Goal: Information Seeking & Learning: Learn about a topic

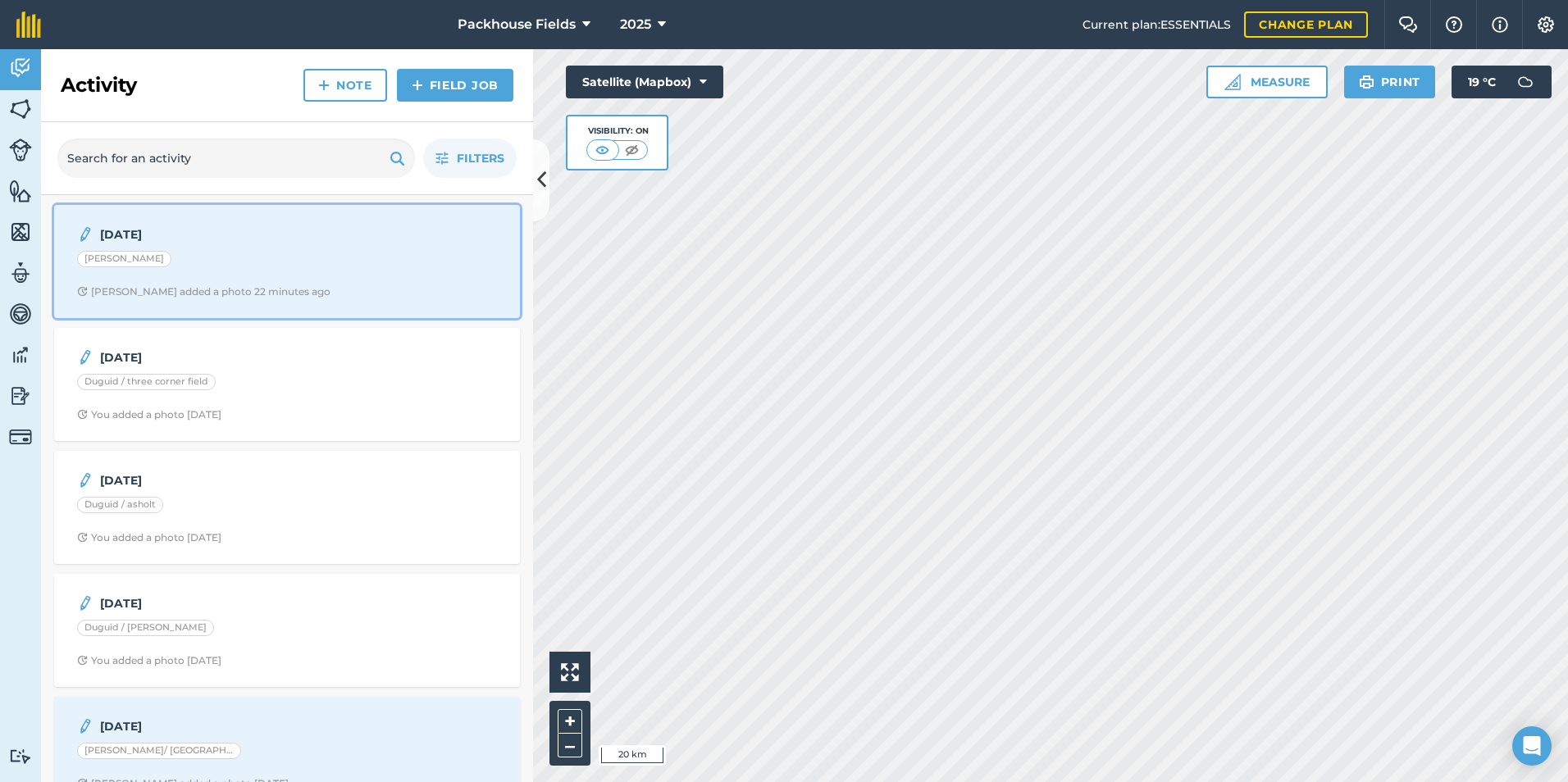
click at [300, 272] on div "[DATE] [PERSON_NAME] [PERSON_NAME] added a photo 22 minutes ago" at bounding box center [286, 261] width 446 height 93
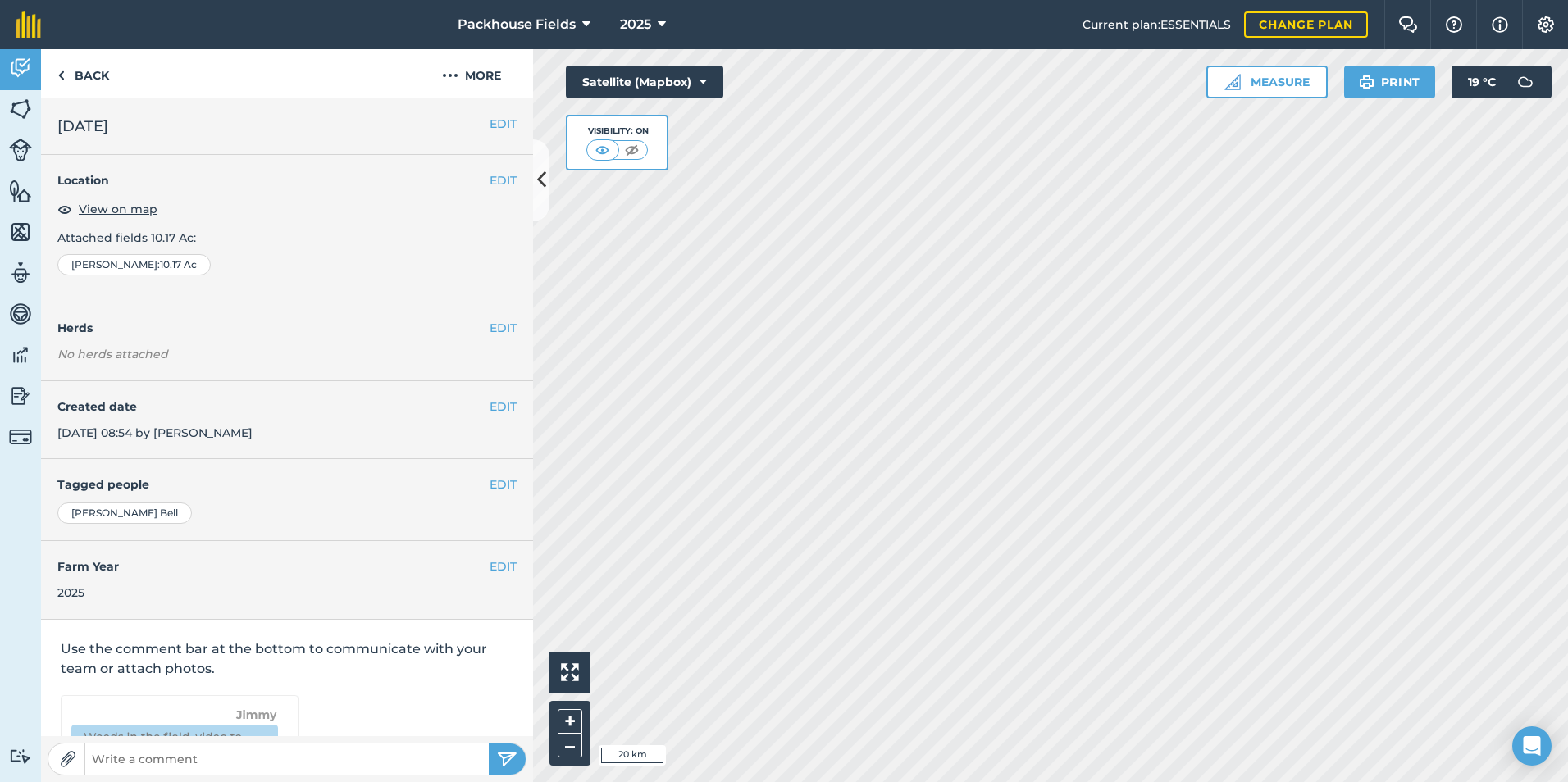
scroll to position [91, 0]
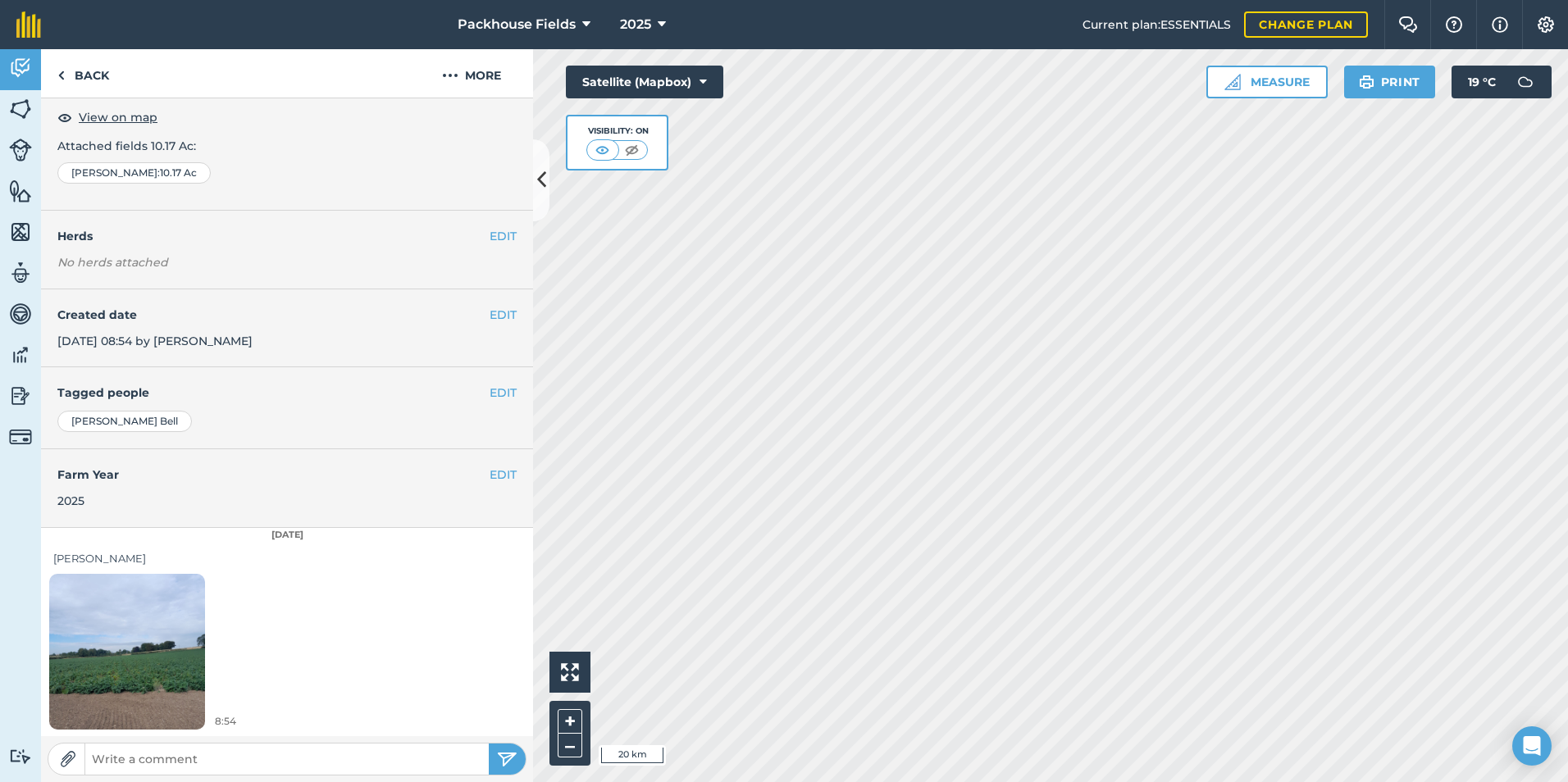
click at [139, 696] on img at bounding box center [127, 651] width 156 height 208
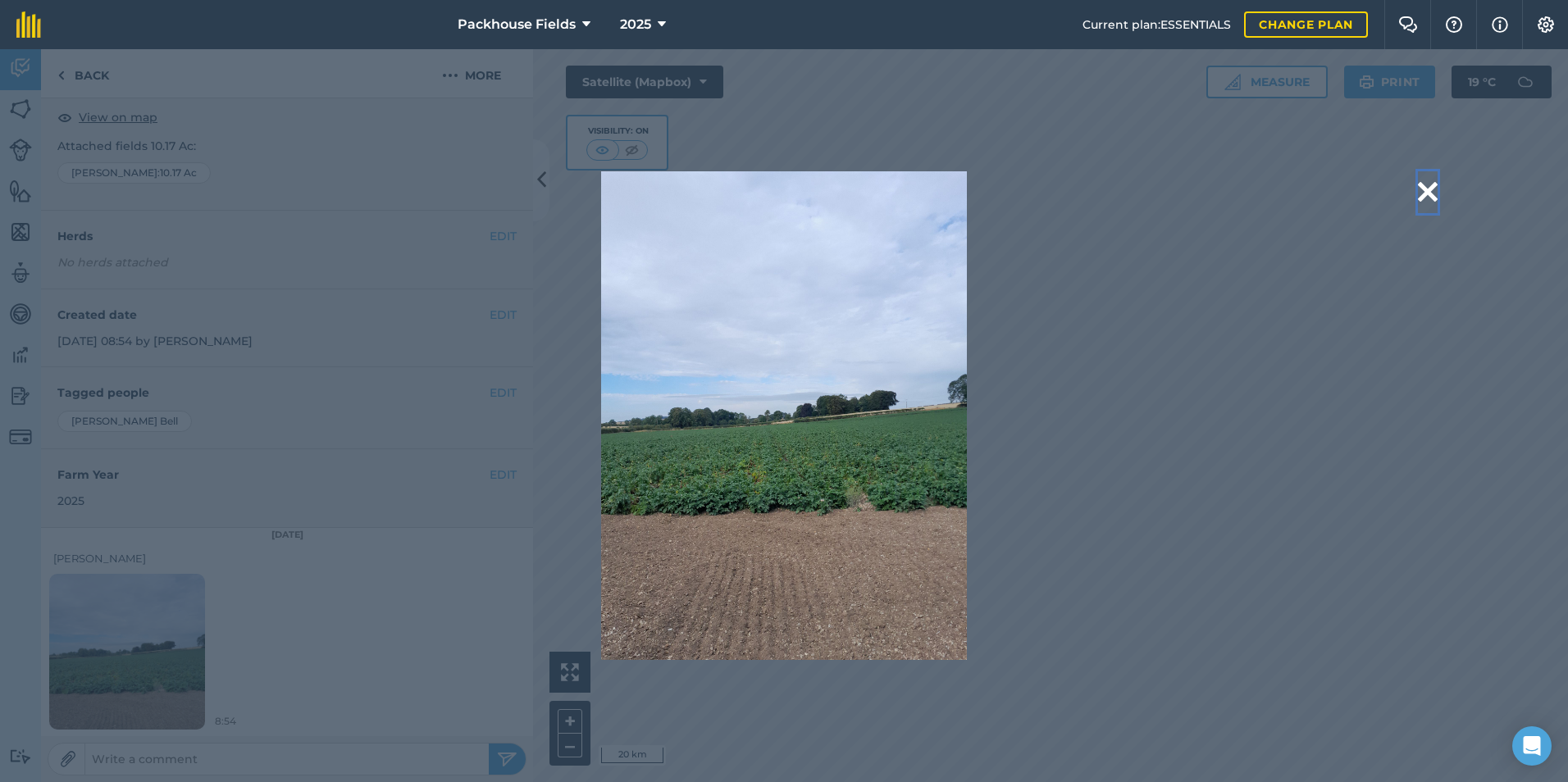
click at [1437, 192] on button at bounding box center [1427, 192] width 19 height 42
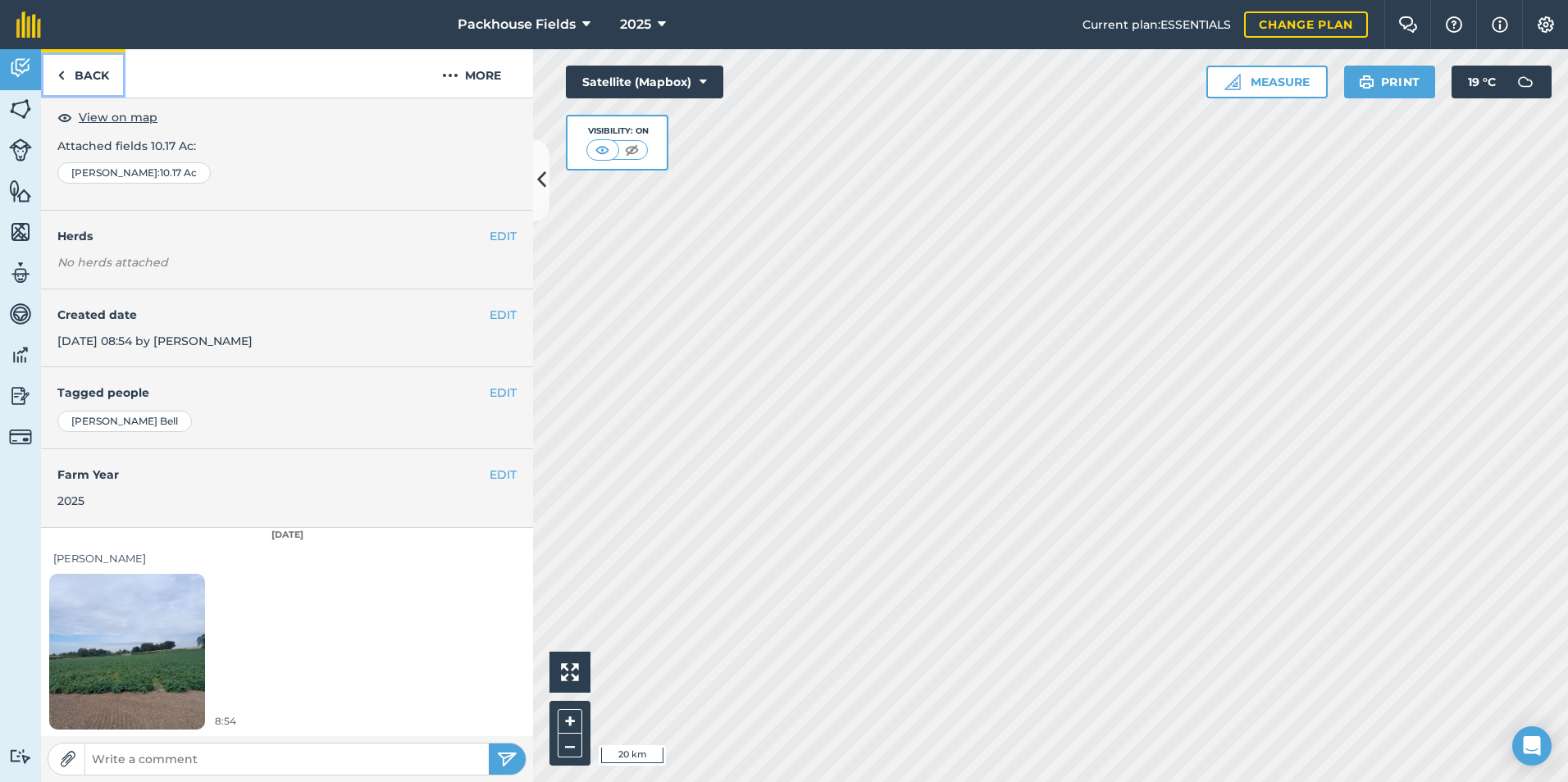
click at [92, 96] on link "Back" at bounding box center [82, 73] width 84 height 48
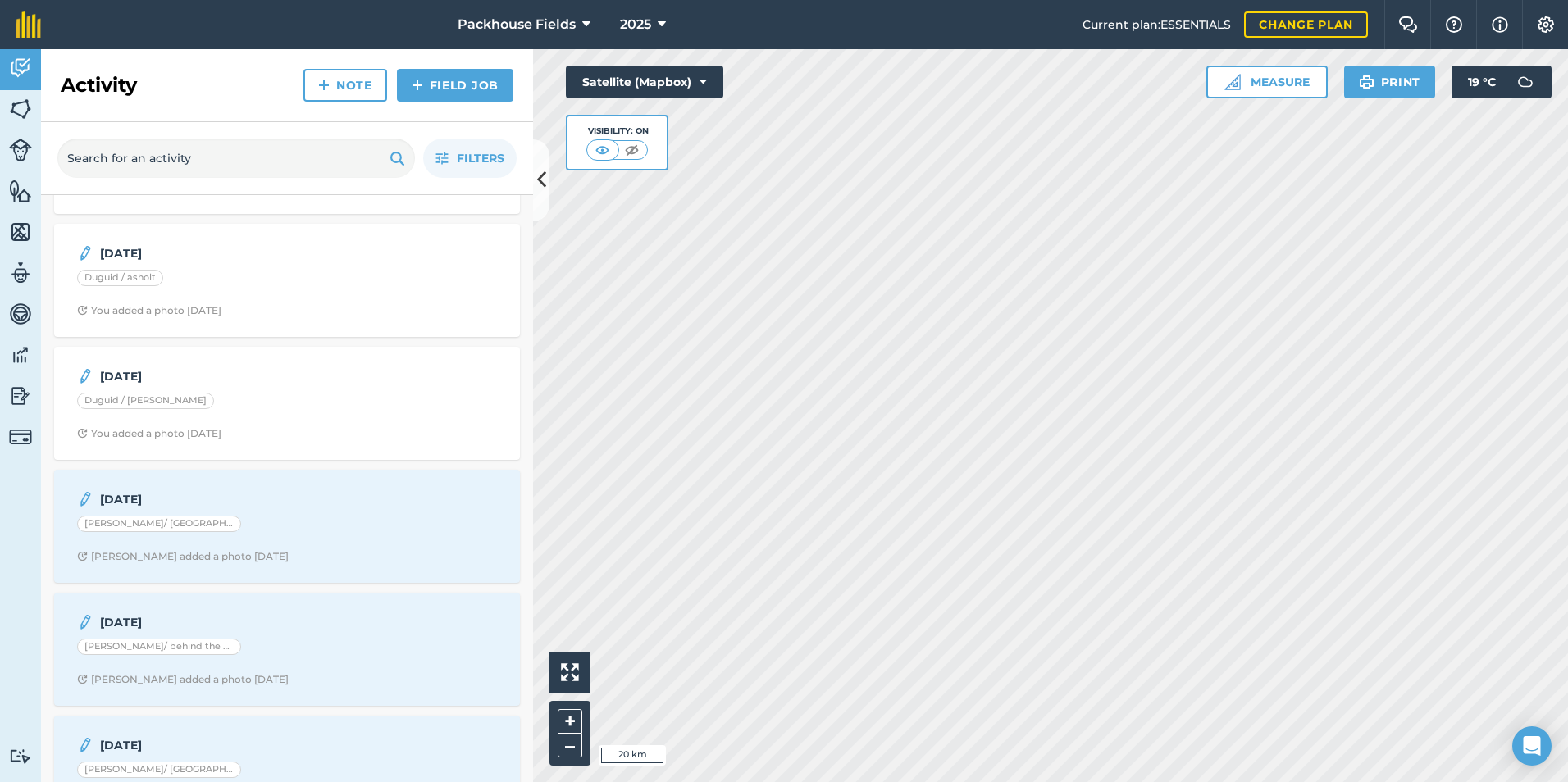
scroll to position [246, 0]
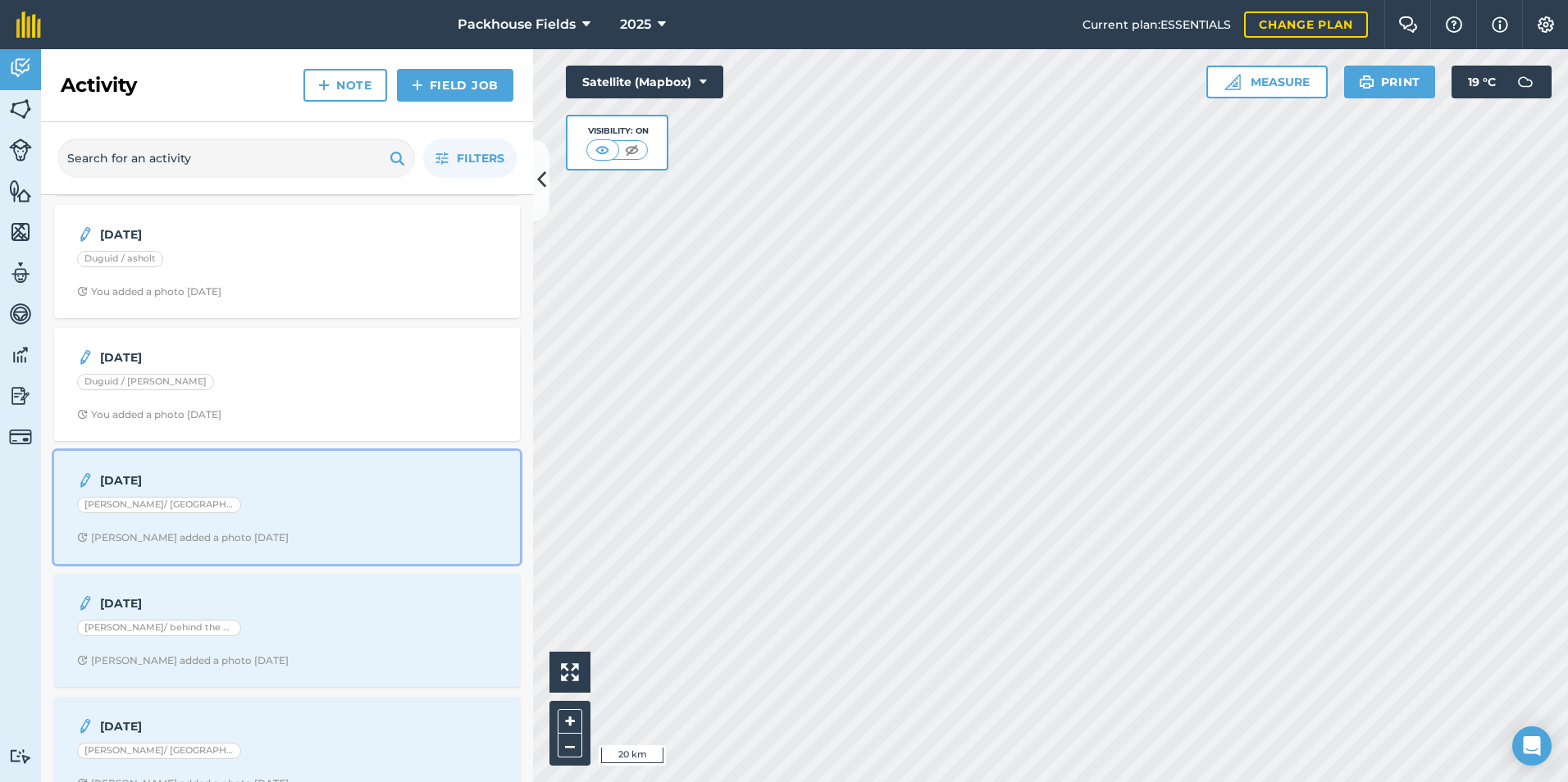
click at [277, 480] on strong "[DATE]" at bounding box center [229, 481] width 259 height 18
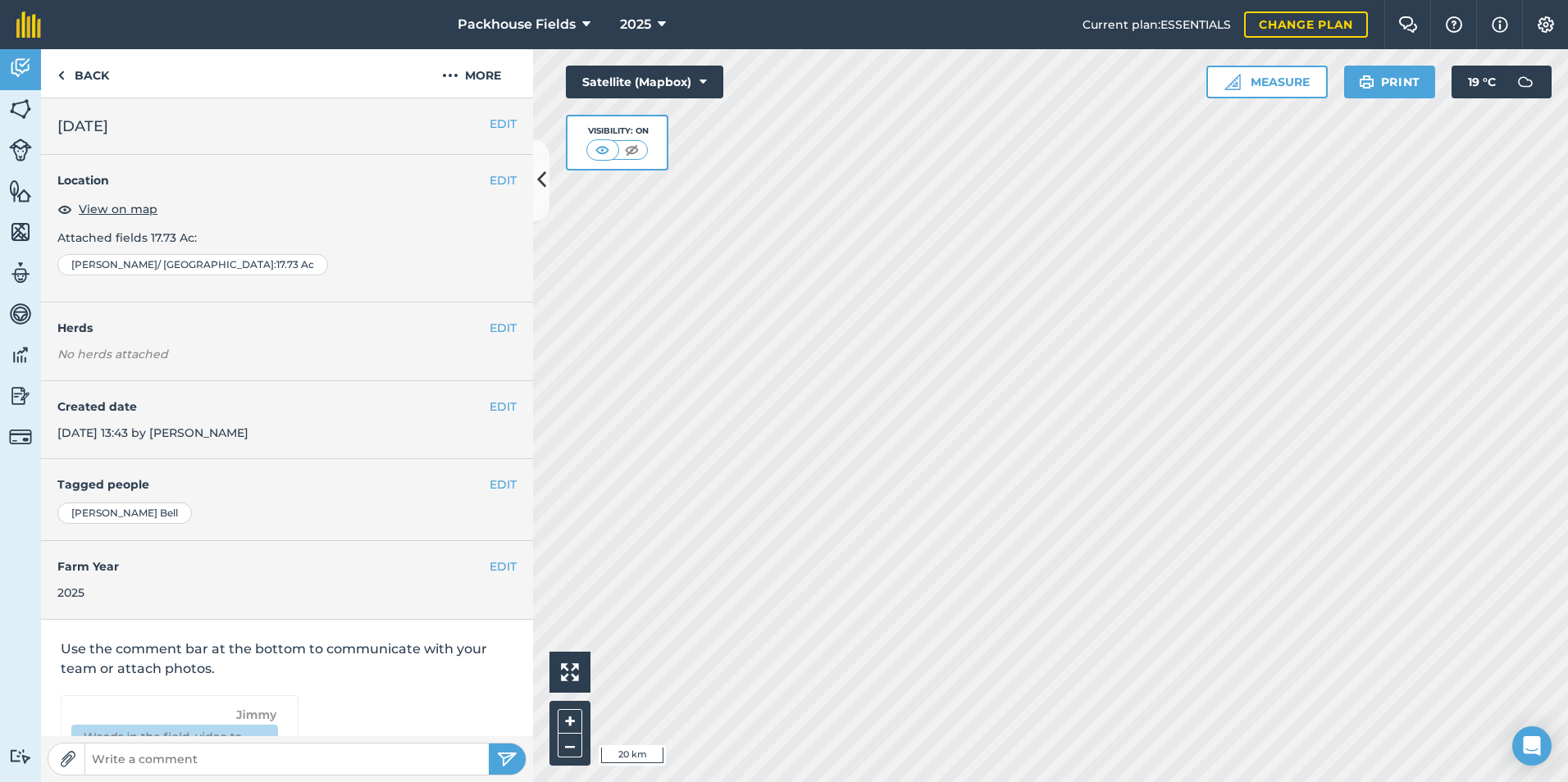
scroll to position [91, 0]
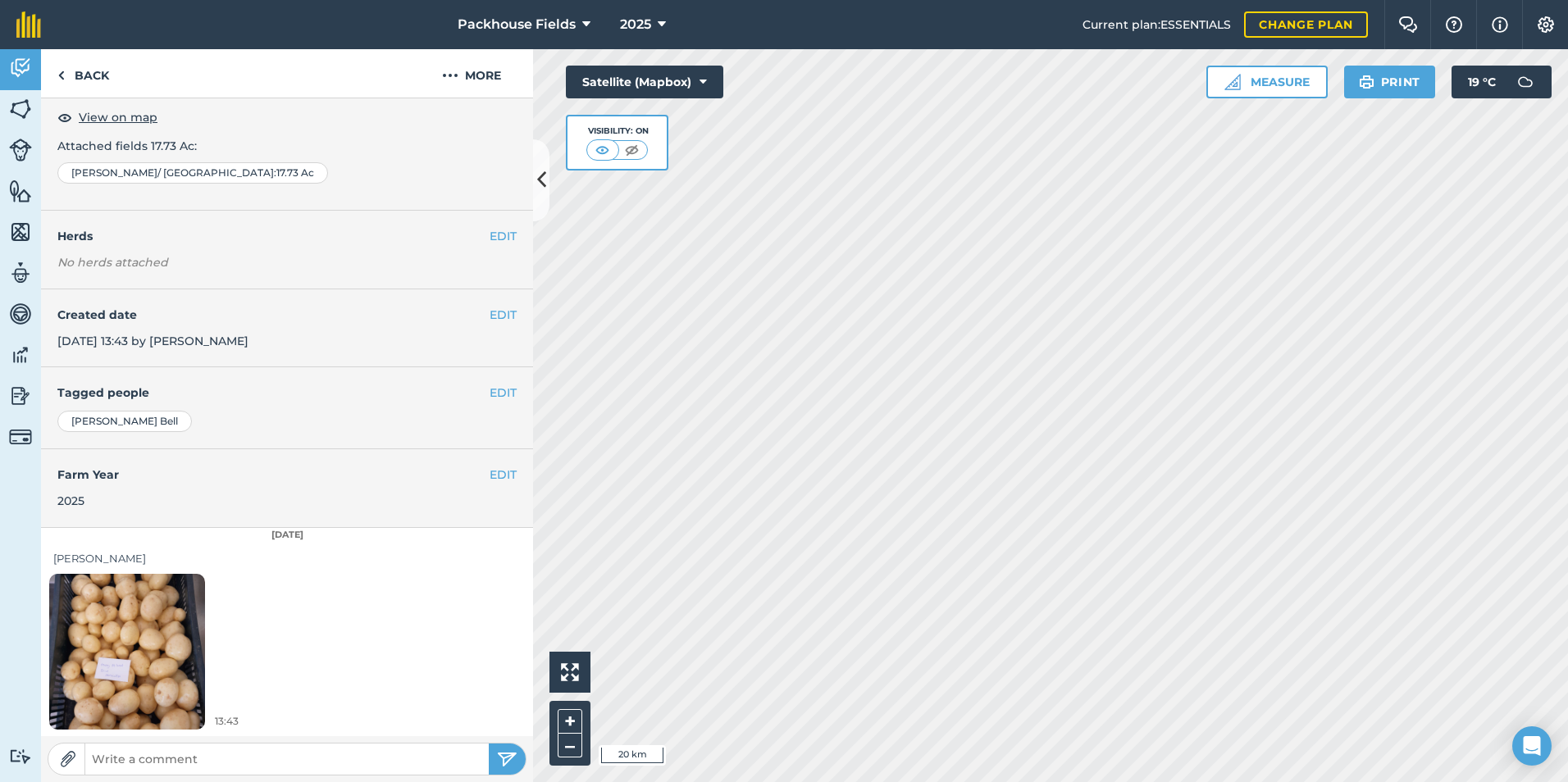
click at [135, 610] on img at bounding box center [127, 651] width 156 height 208
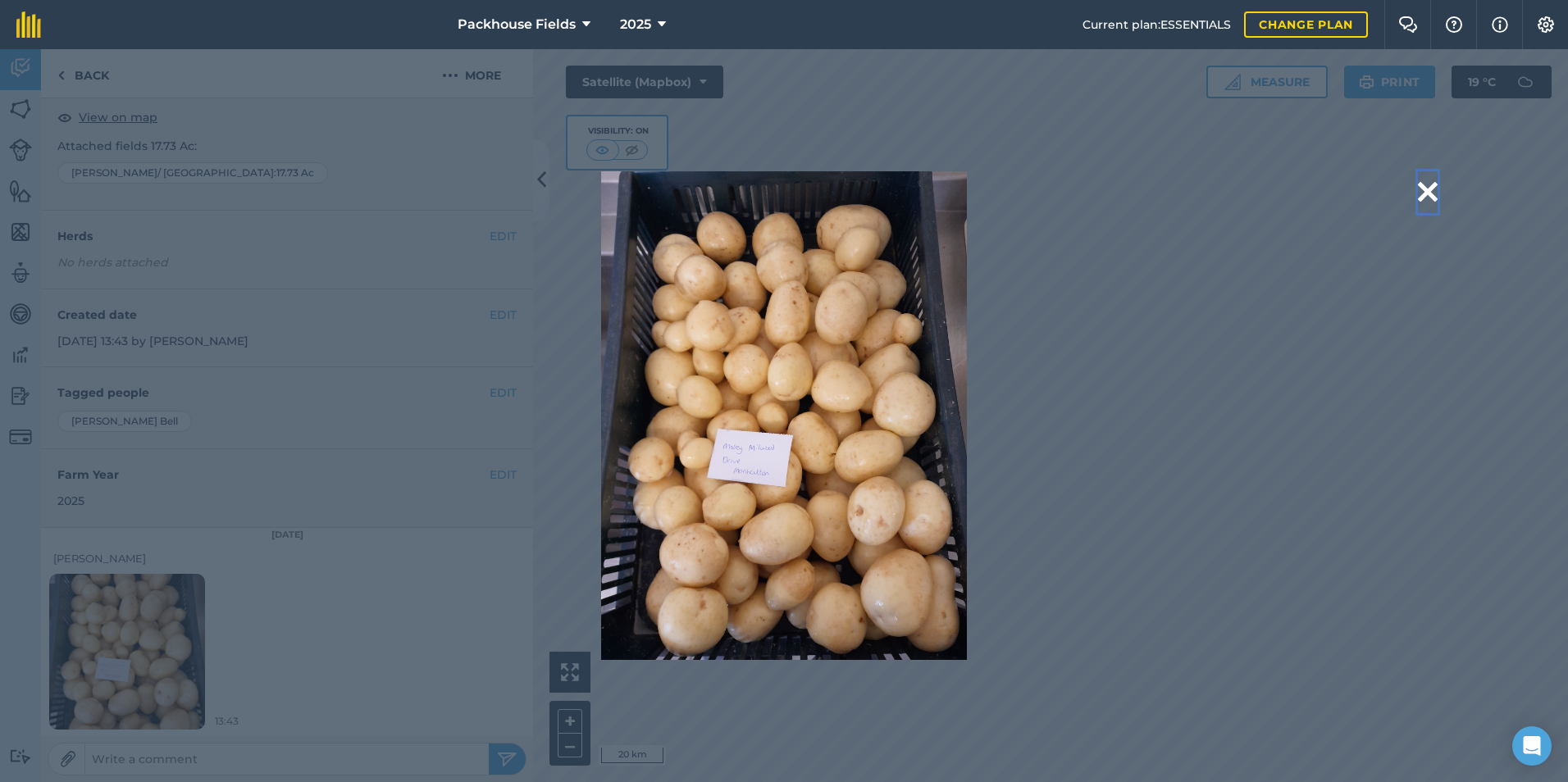
click at [1428, 186] on button at bounding box center [1427, 192] width 19 height 42
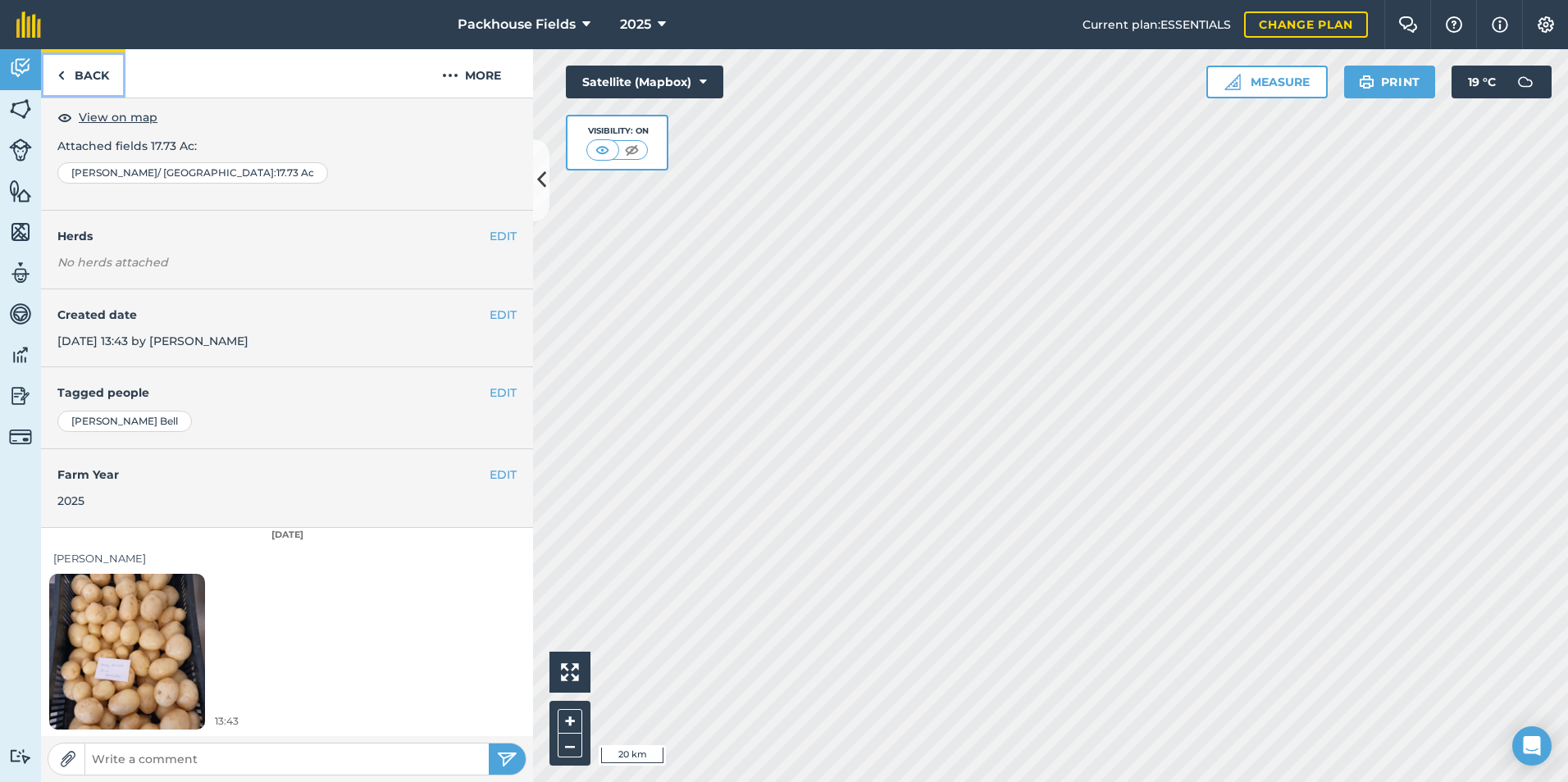
click at [98, 81] on link "Back" at bounding box center [82, 73] width 84 height 48
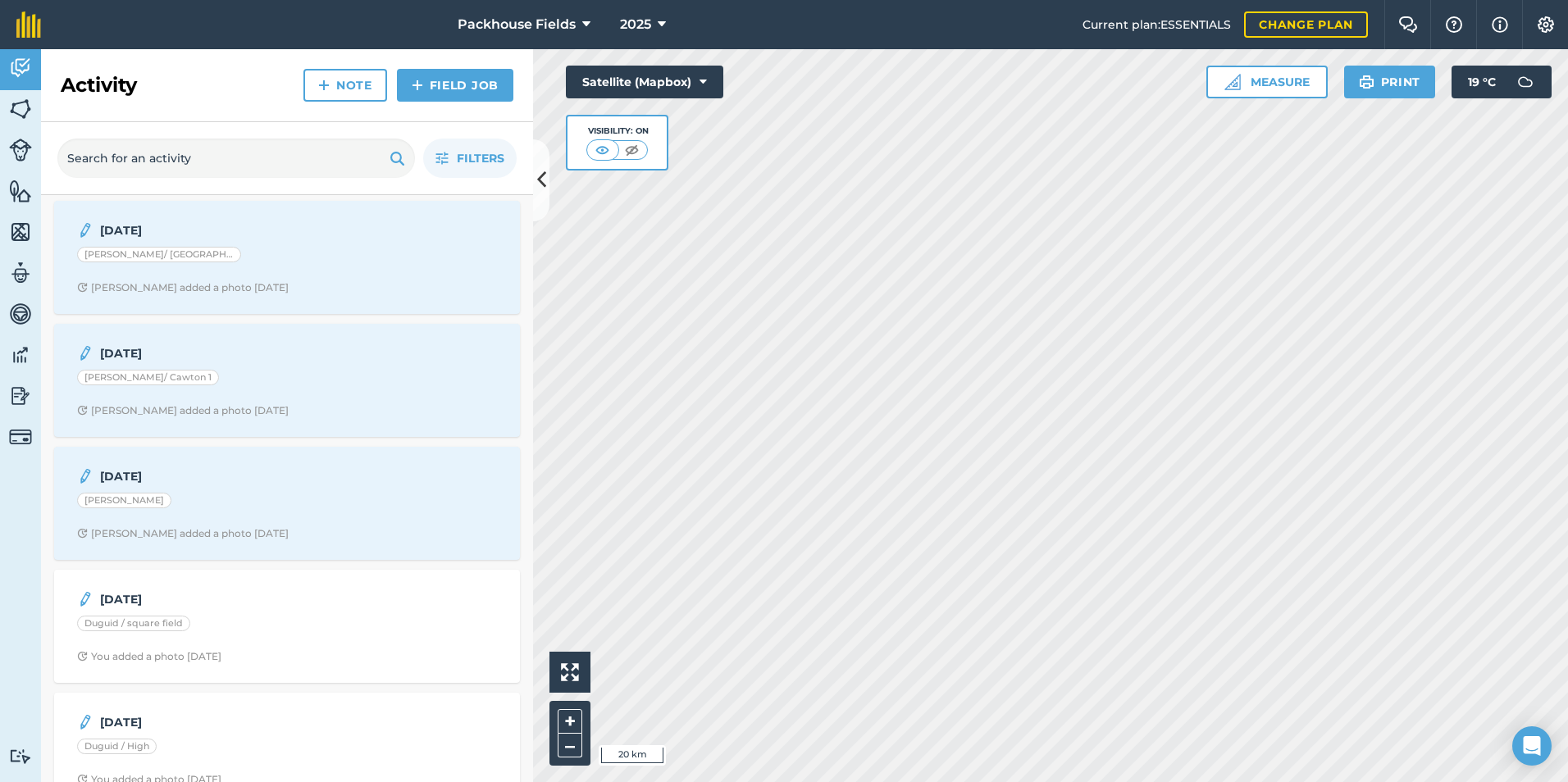
scroll to position [1148, 0]
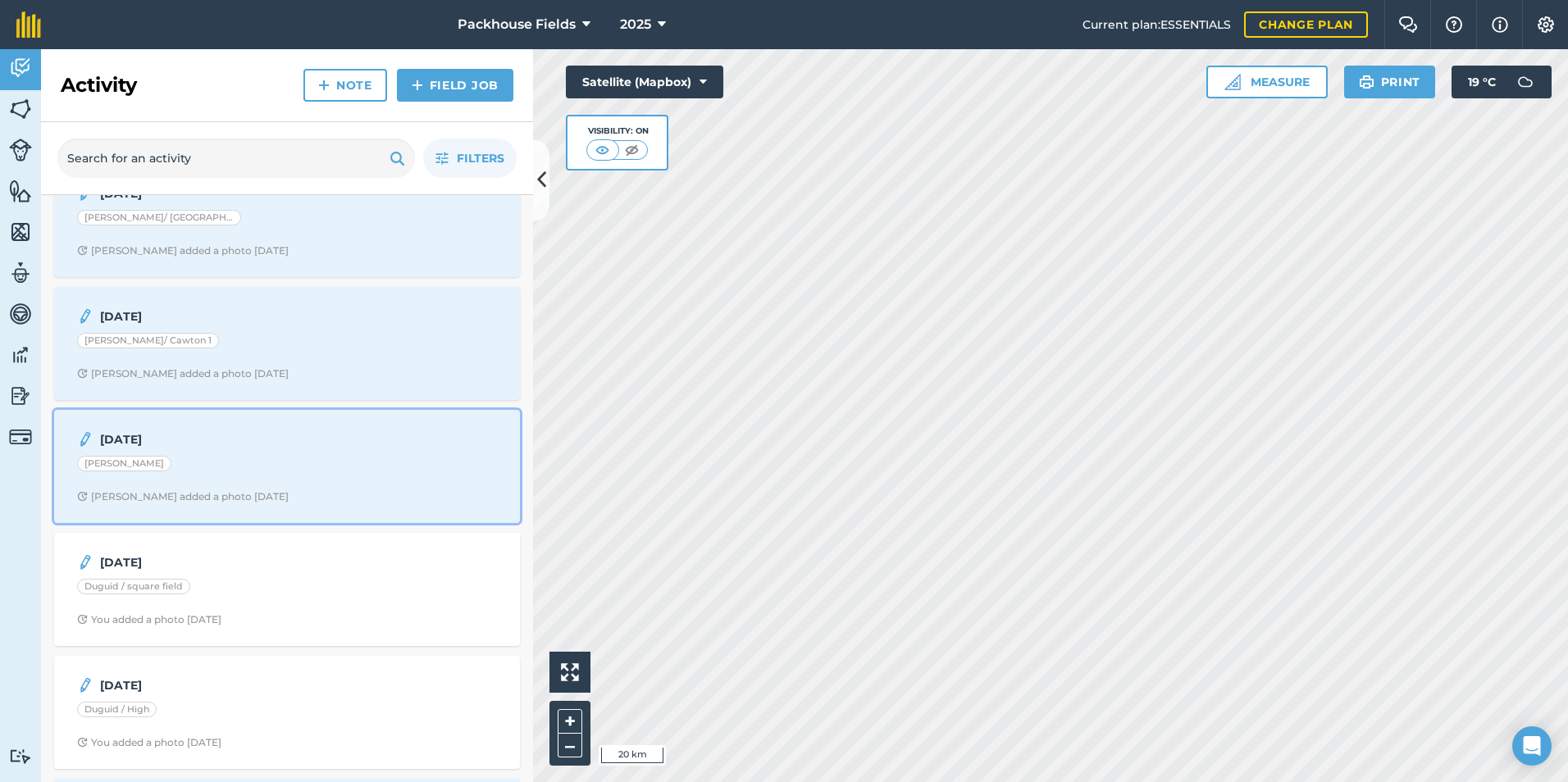
click at [239, 464] on div "[PERSON_NAME]" at bounding box center [286, 466] width 420 height 21
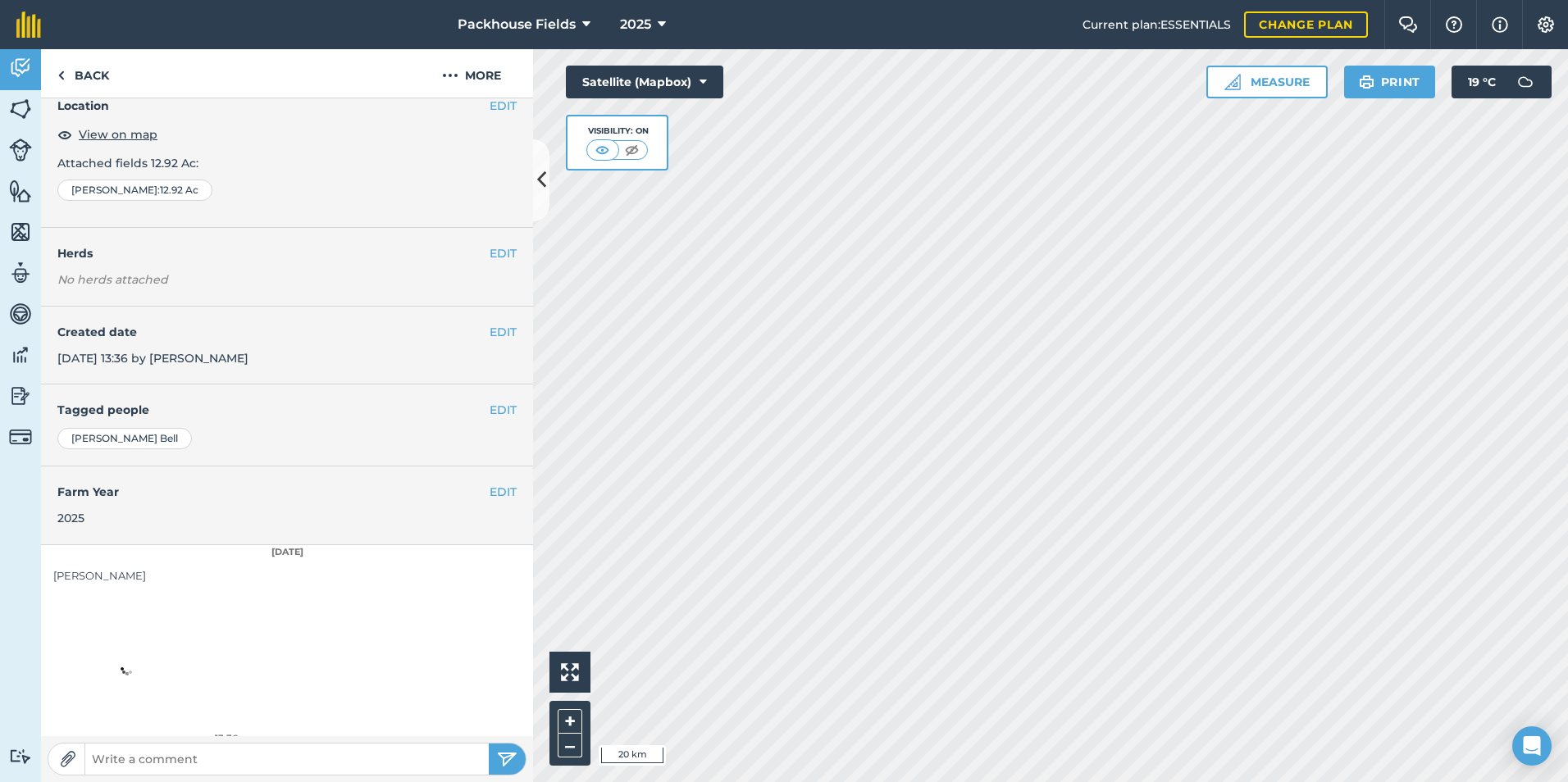
scroll to position [91, 0]
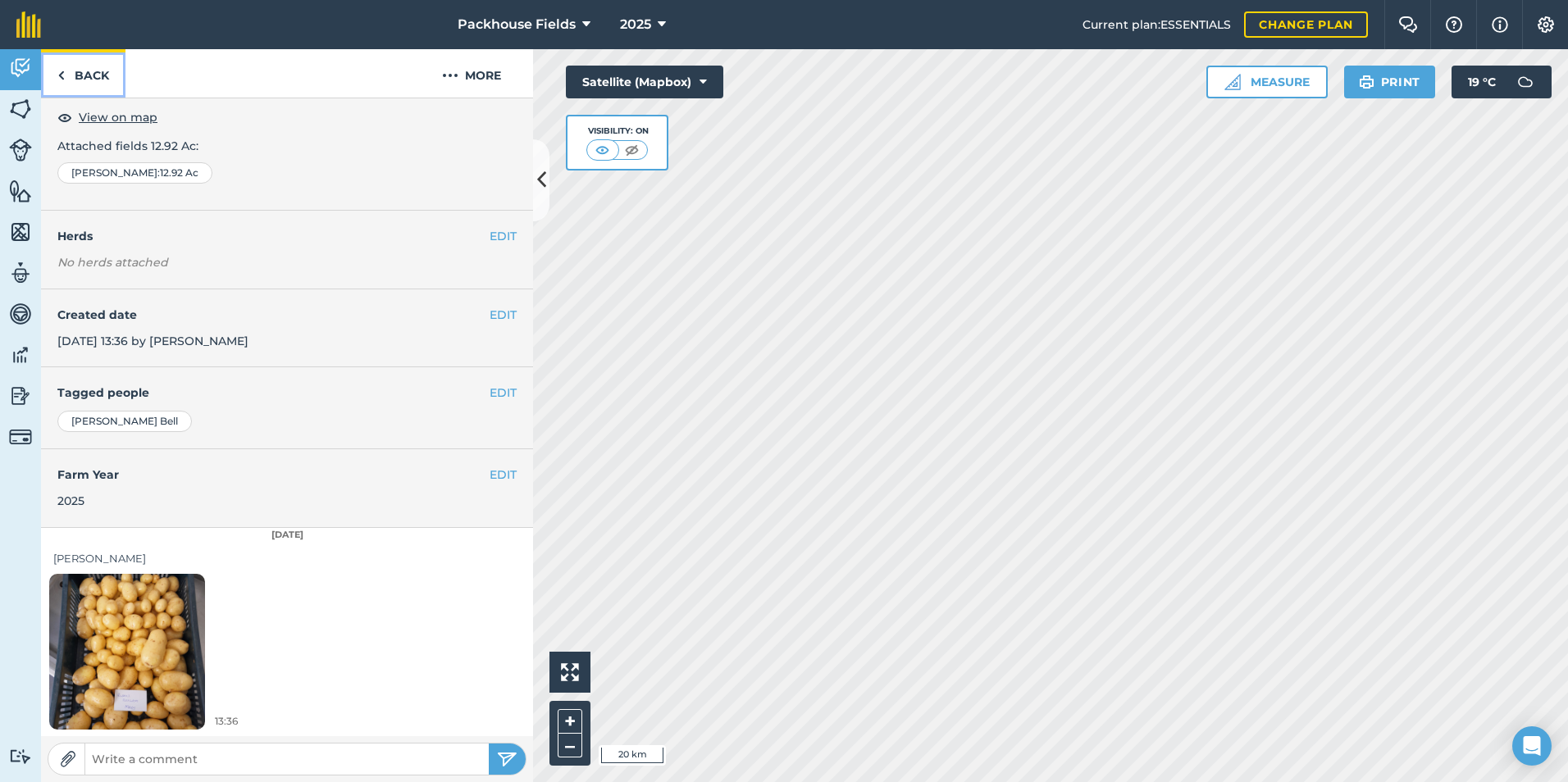
click at [102, 69] on link "Back" at bounding box center [82, 73] width 84 height 48
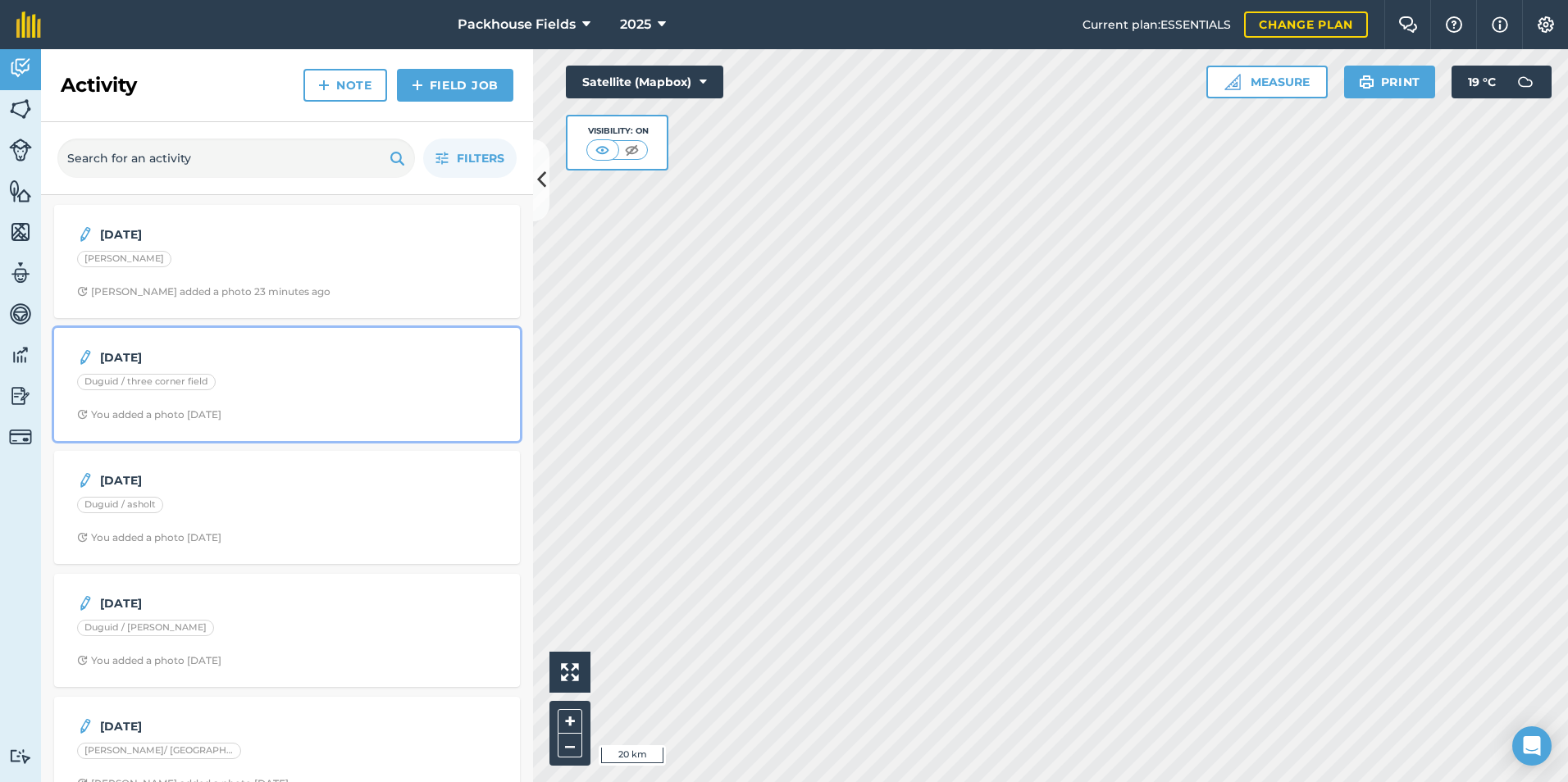
click at [293, 379] on div "Duguid / three corner field" at bounding box center [286, 384] width 420 height 21
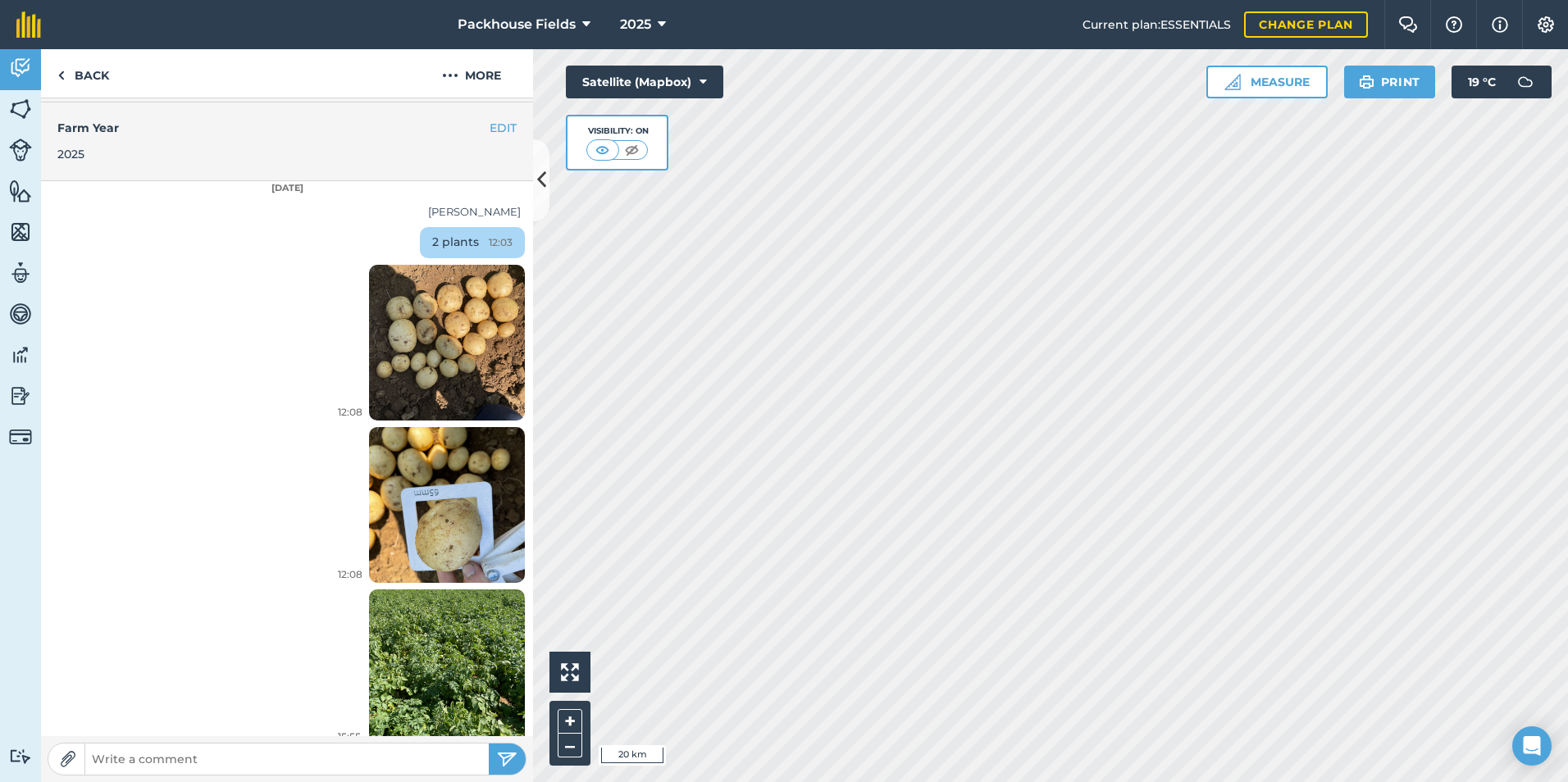
scroll to position [454, 0]
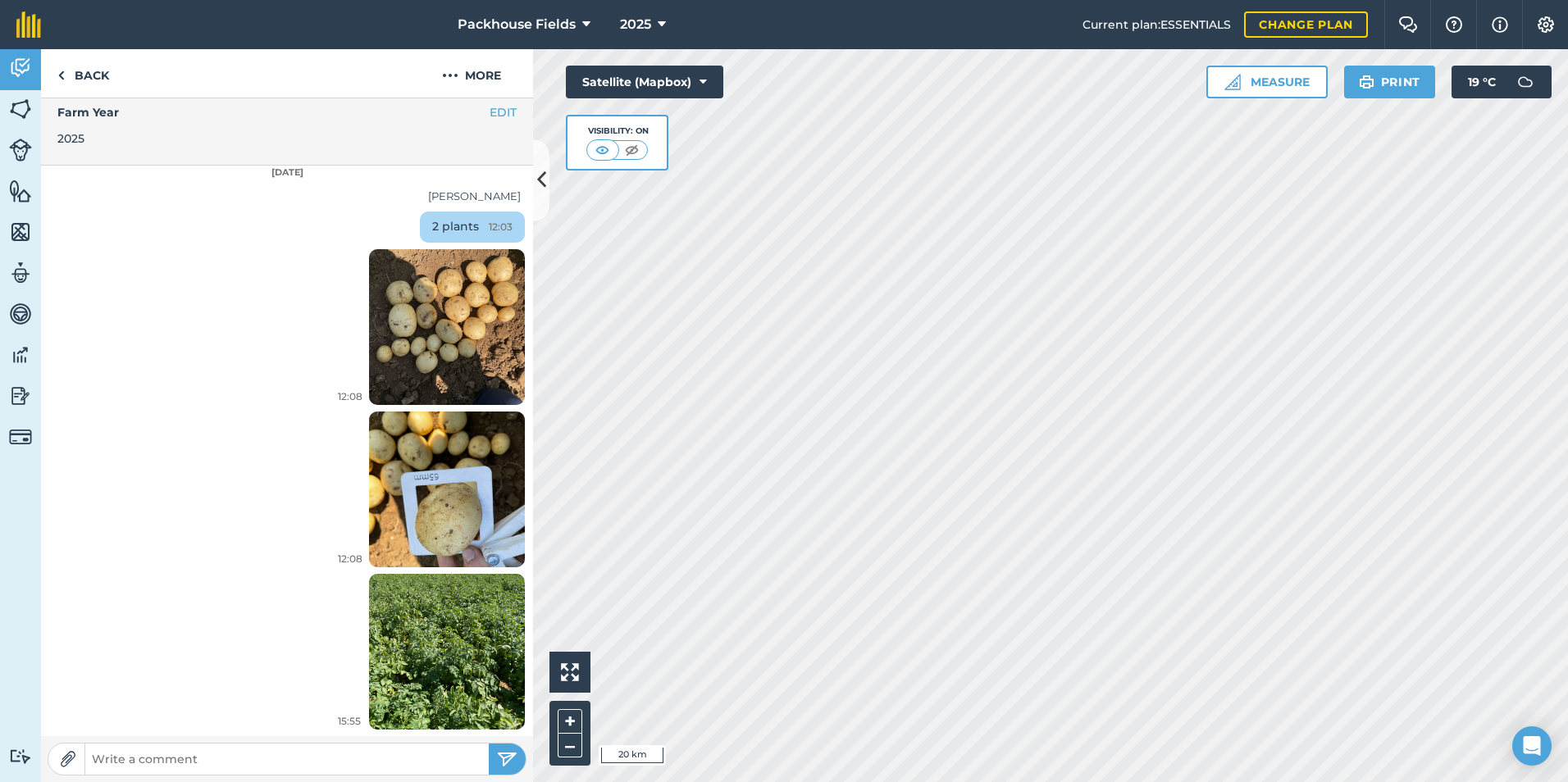
click at [477, 317] on img at bounding box center [447, 327] width 156 height 208
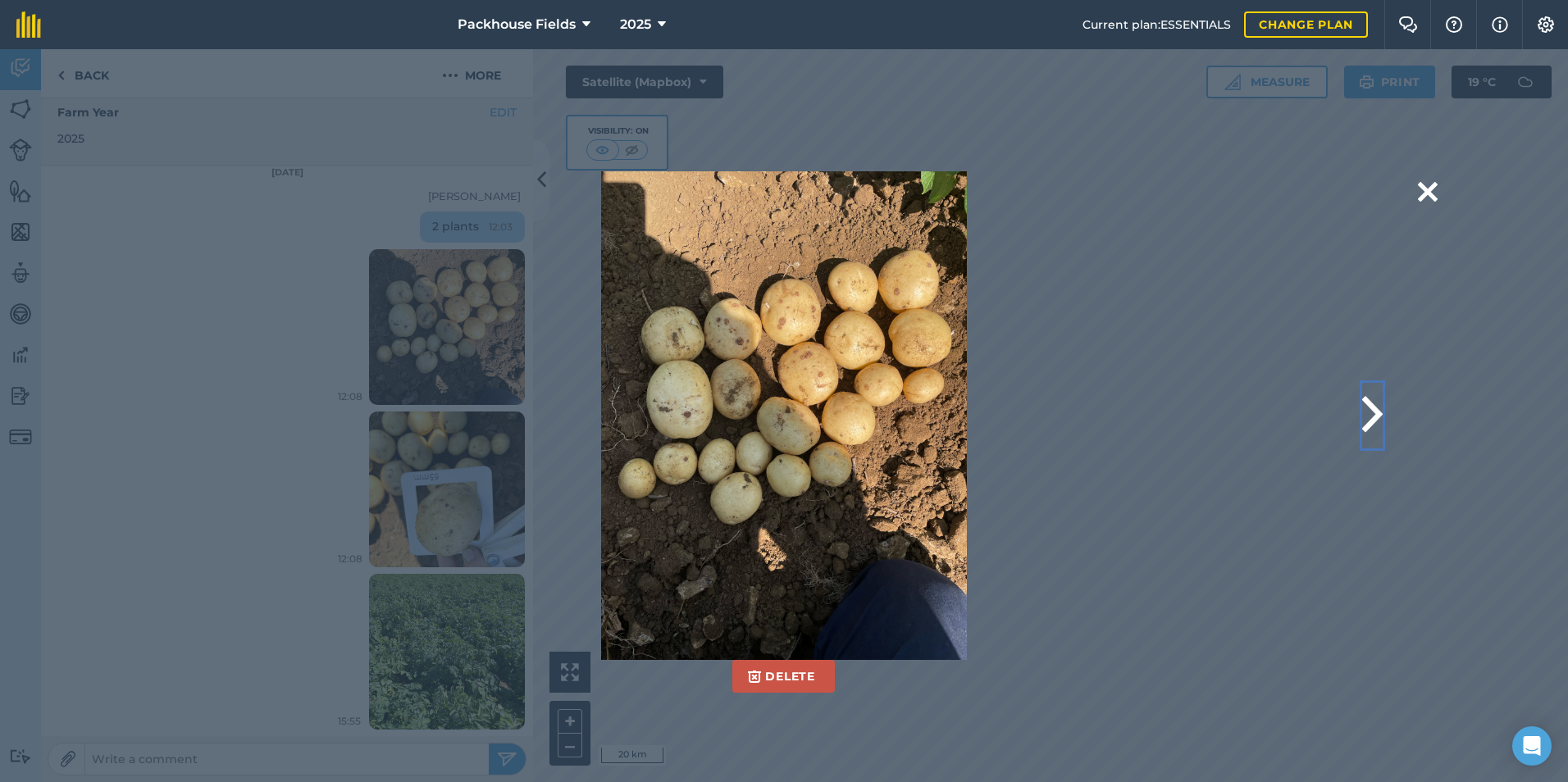
click at [1377, 408] on button at bounding box center [1372, 415] width 20 height 66
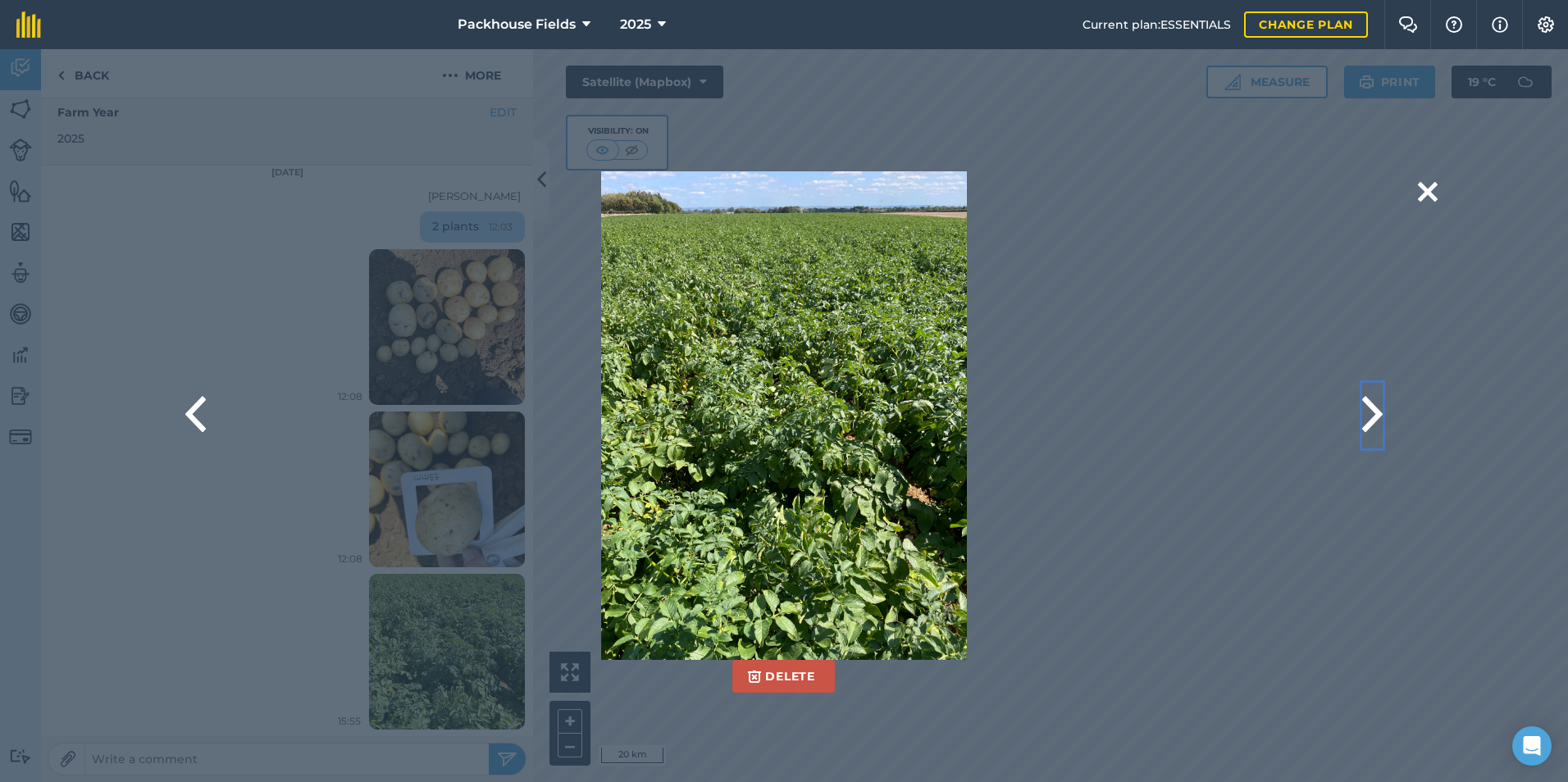
click at [1377, 408] on button at bounding box center [1372, 415] width 20 height 66
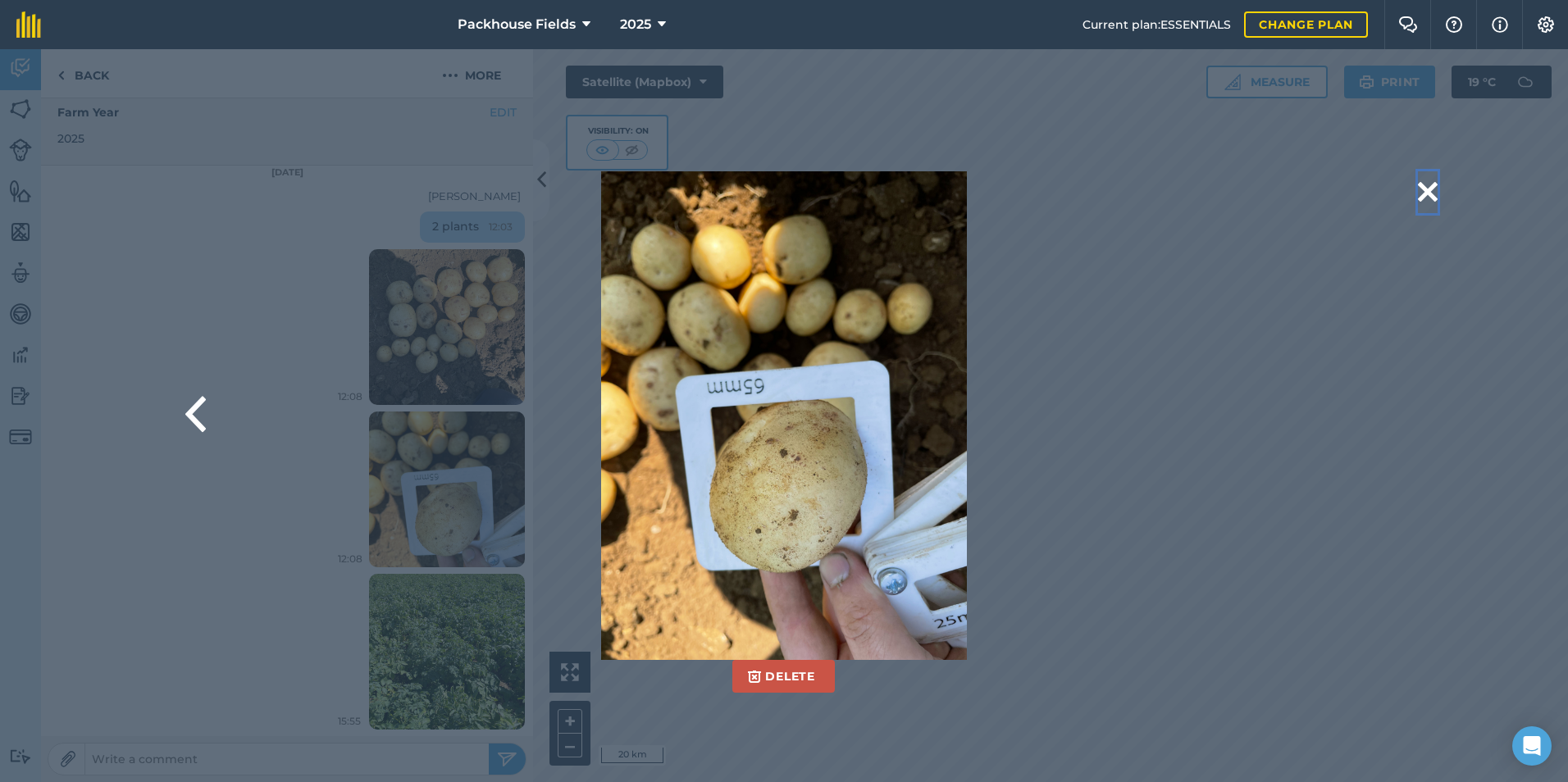
click at [1417, 191] on button at bounding box center [1427, 192] width 19 height 42
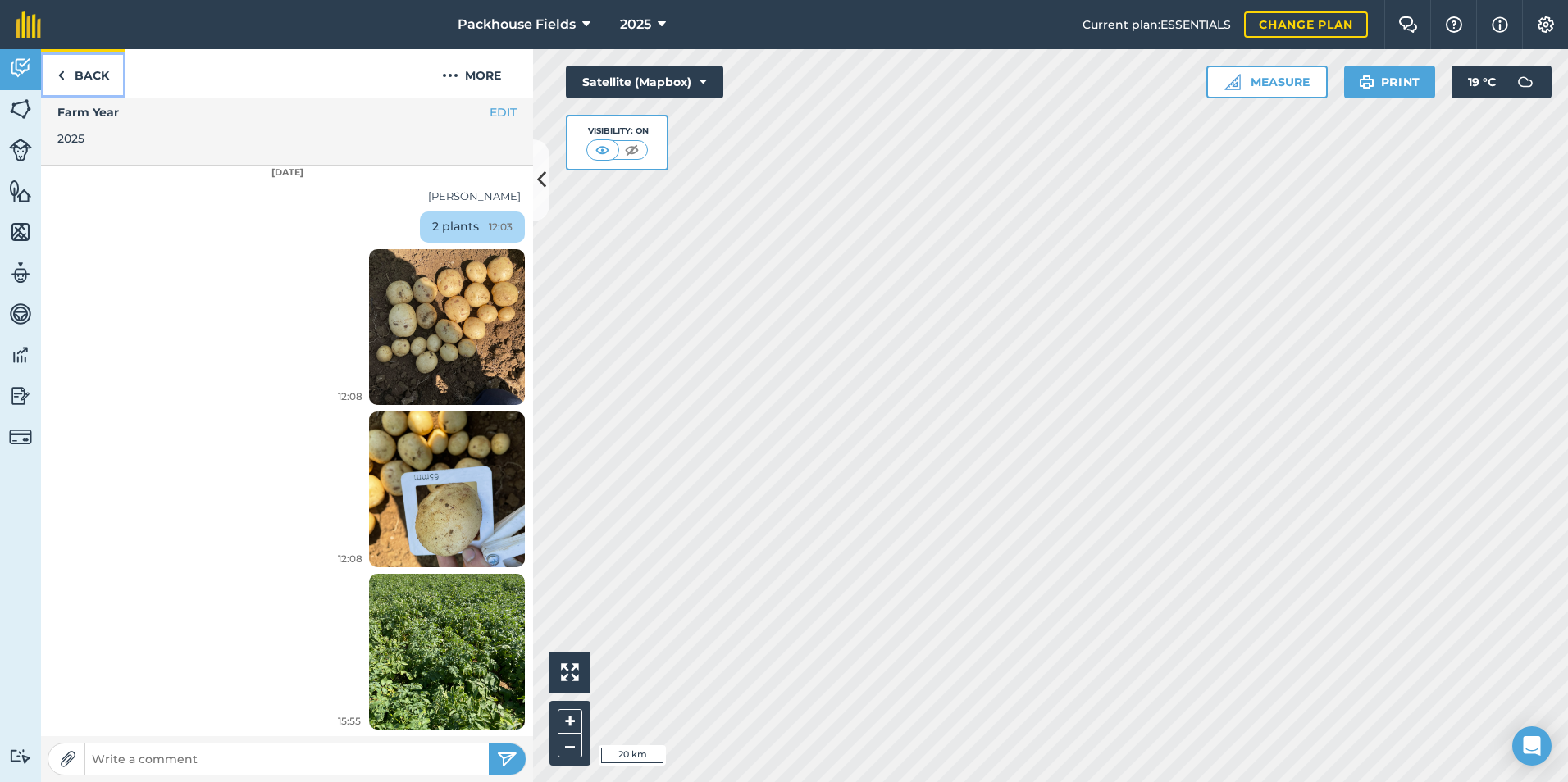
click at [80, 67] on link "Back" at bounding box center [82, 73] width 84 height 48
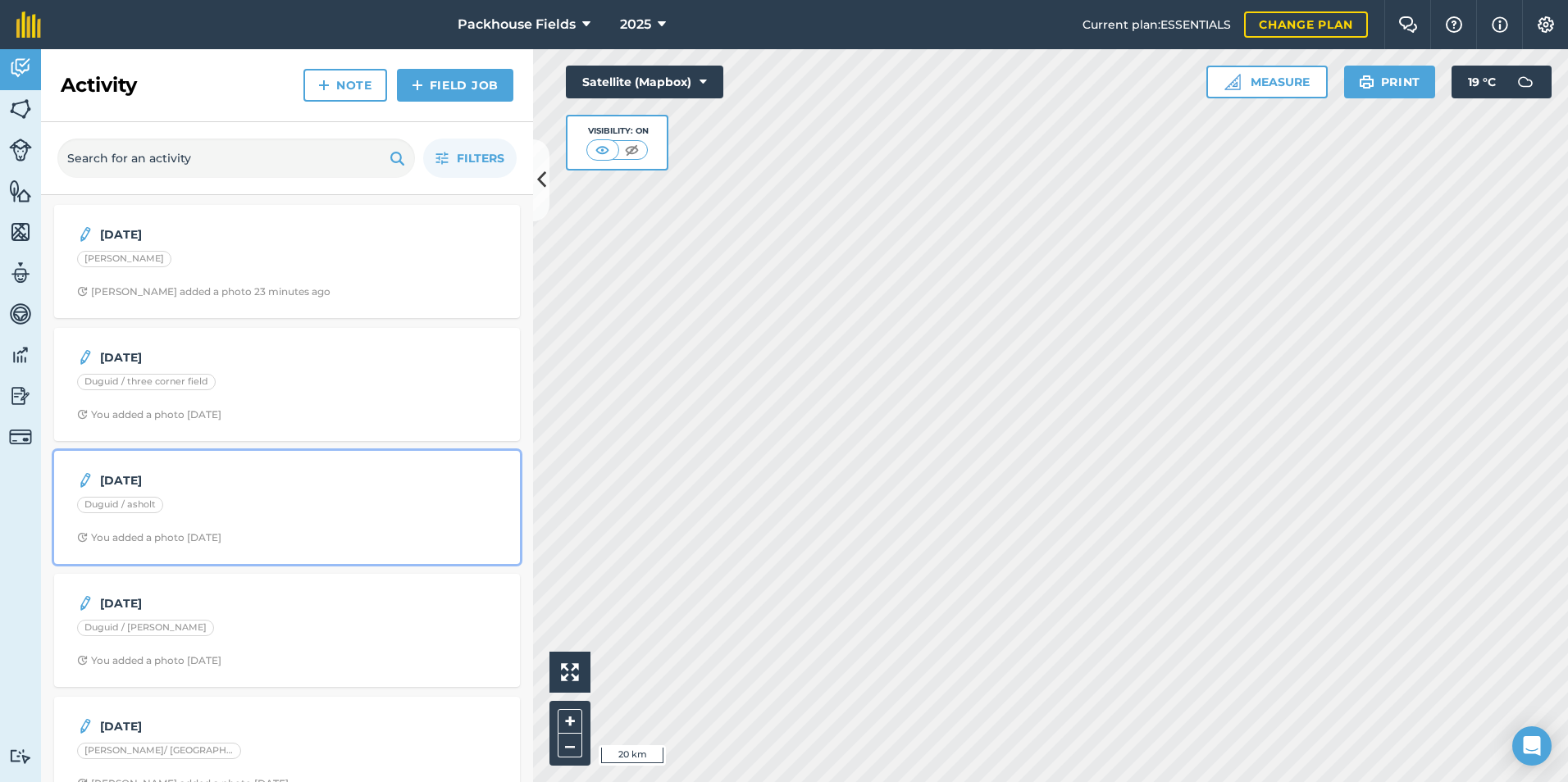
click at [315, 483] on strong "[DATE]" at bounding box center [229, 481] width 259 height 18
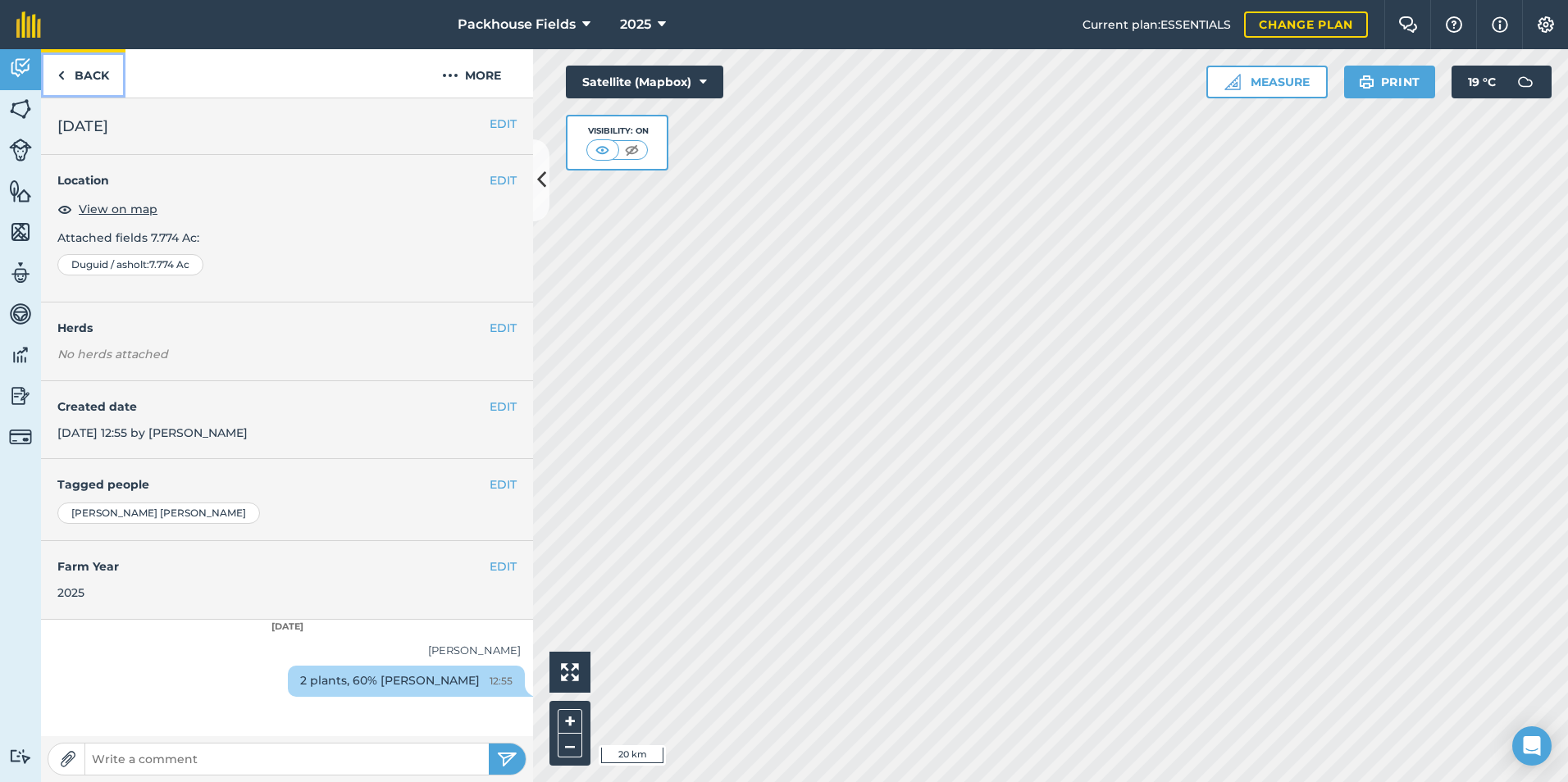
click at [103, 71] on link "Back" at bounding box center [82, 73] width 84 height 48
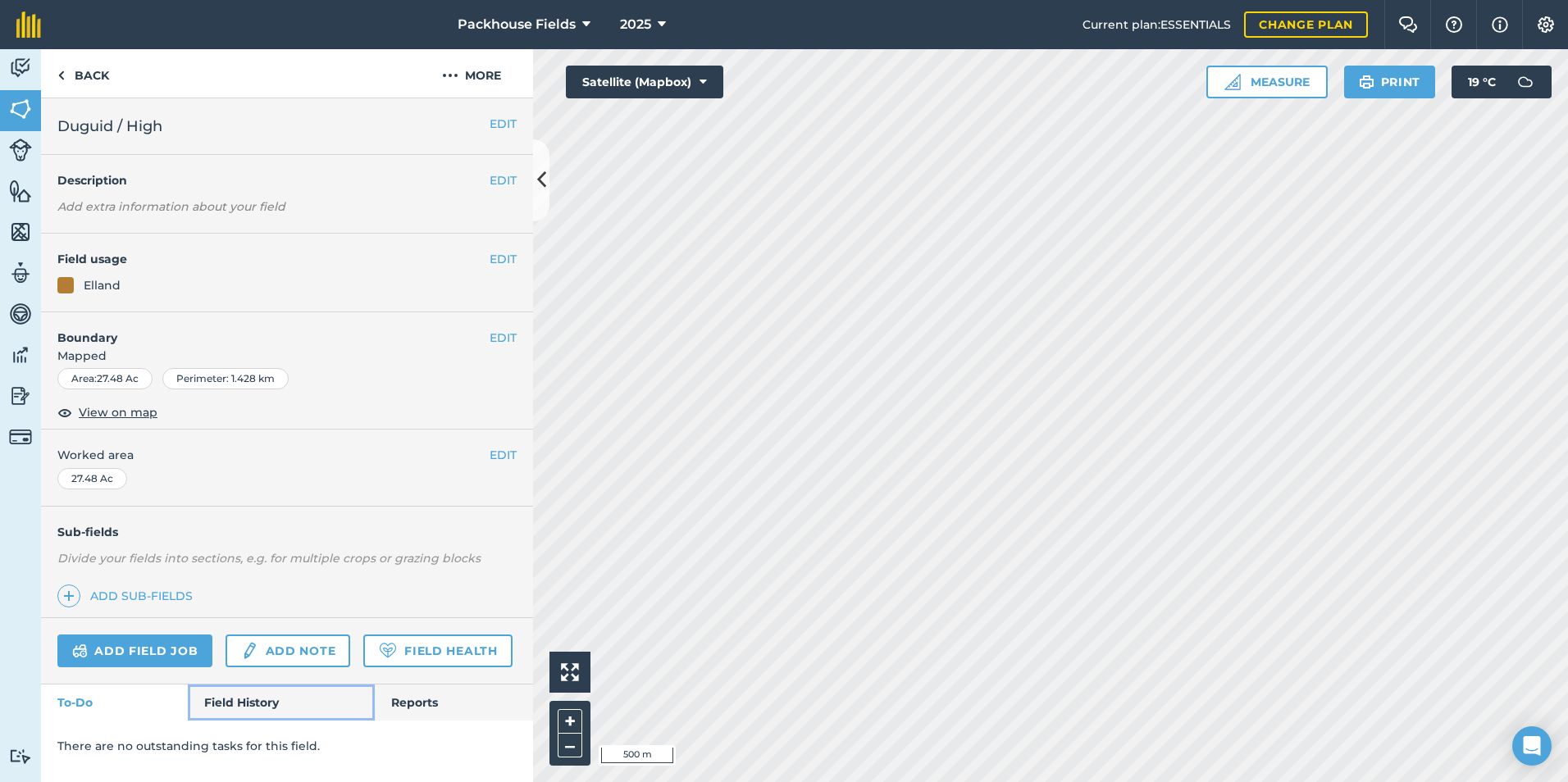
click at [260, 704] on link "Field History" at bounding box center [281, 702] width 187 height 36
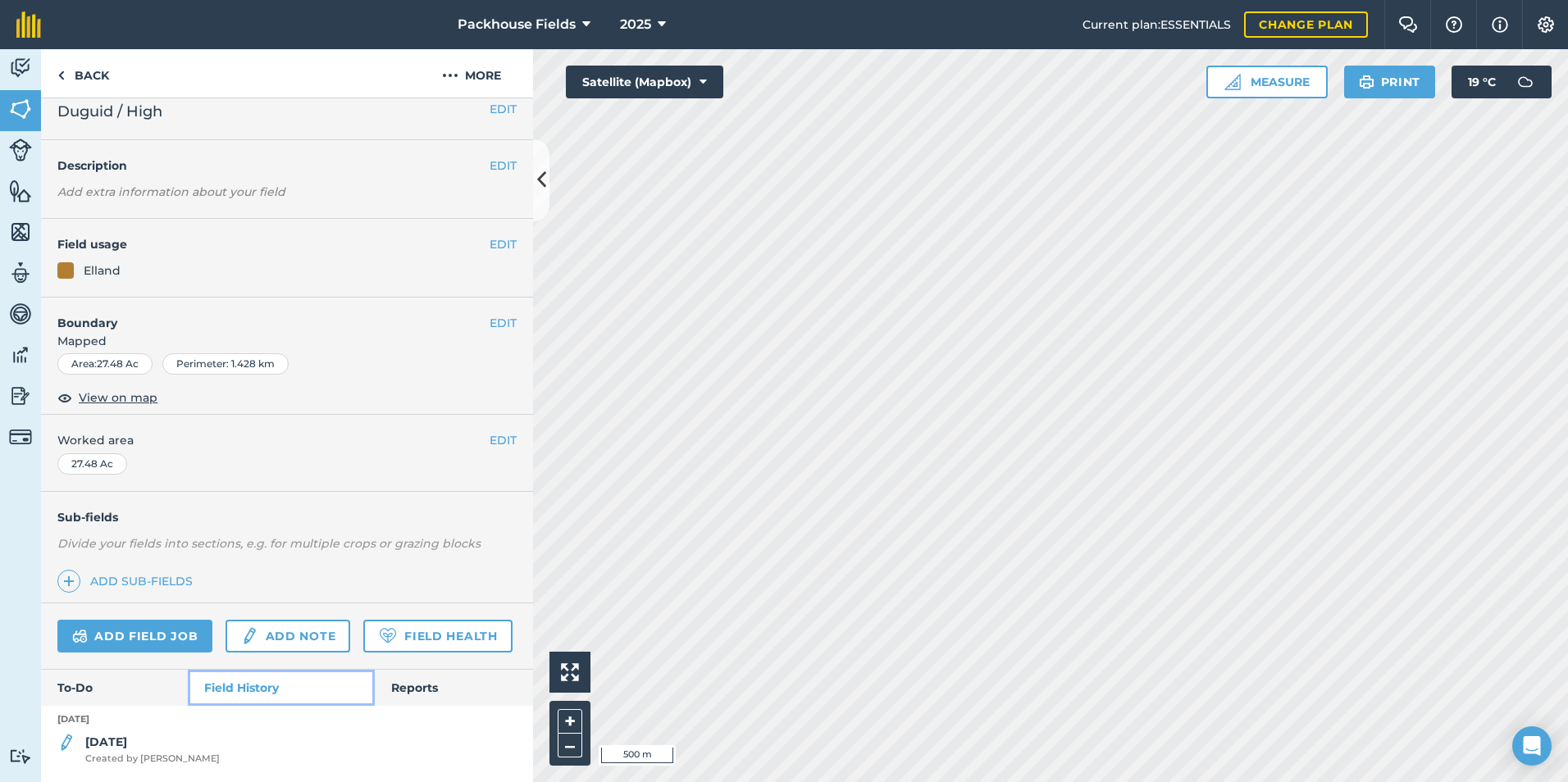
scroll to position [61, 0]
click at [85, 736] on strong "[DATE]" at bounding box center [105, 742] width 42 height 15
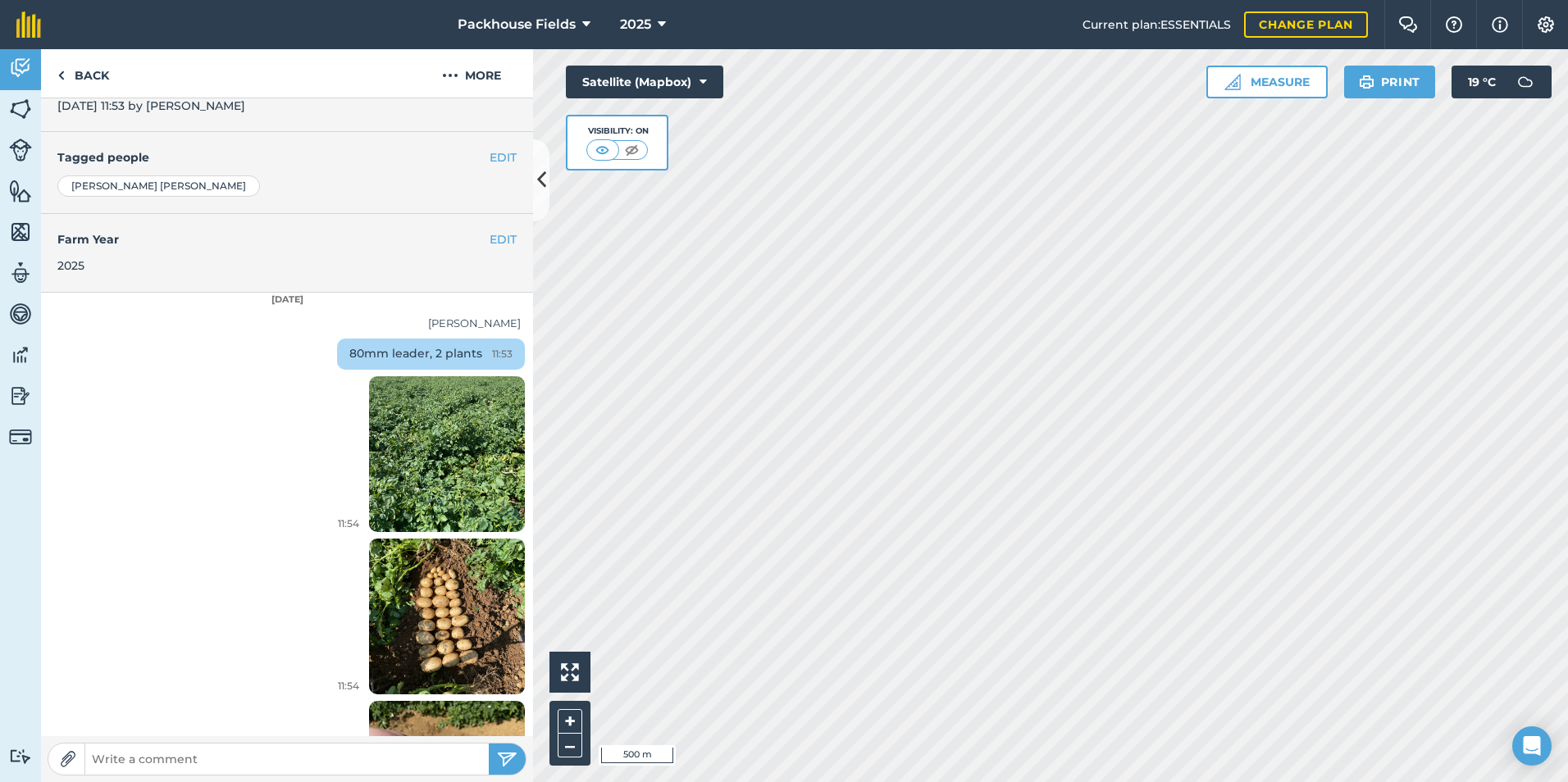
scroll to position [328, 0]
click at [471, 441] on img at bounding box center [447, 452] width 156 height 208
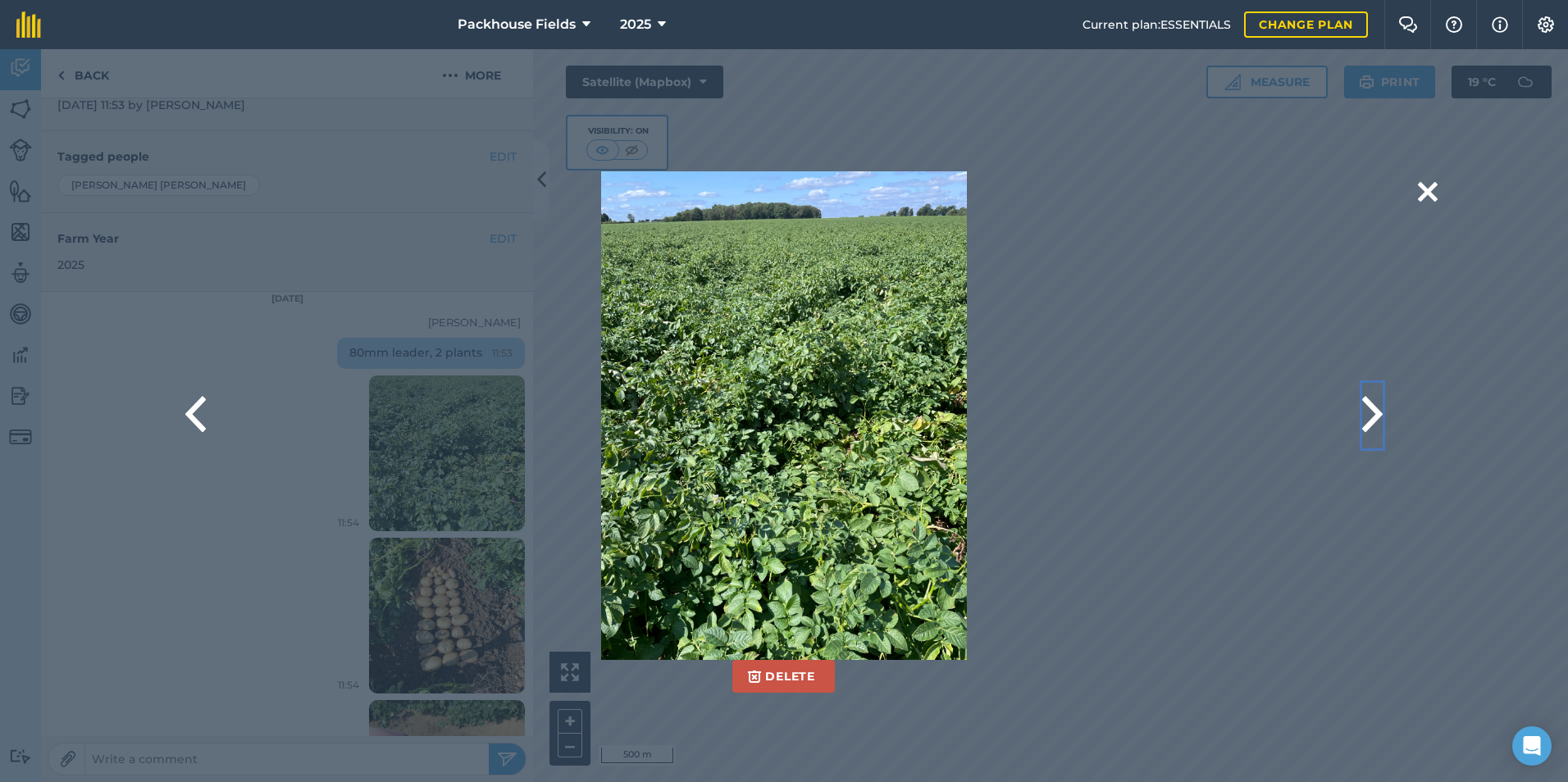
click at [1370, 407] on button at bounding box center [1372, 415] width 20 height 66
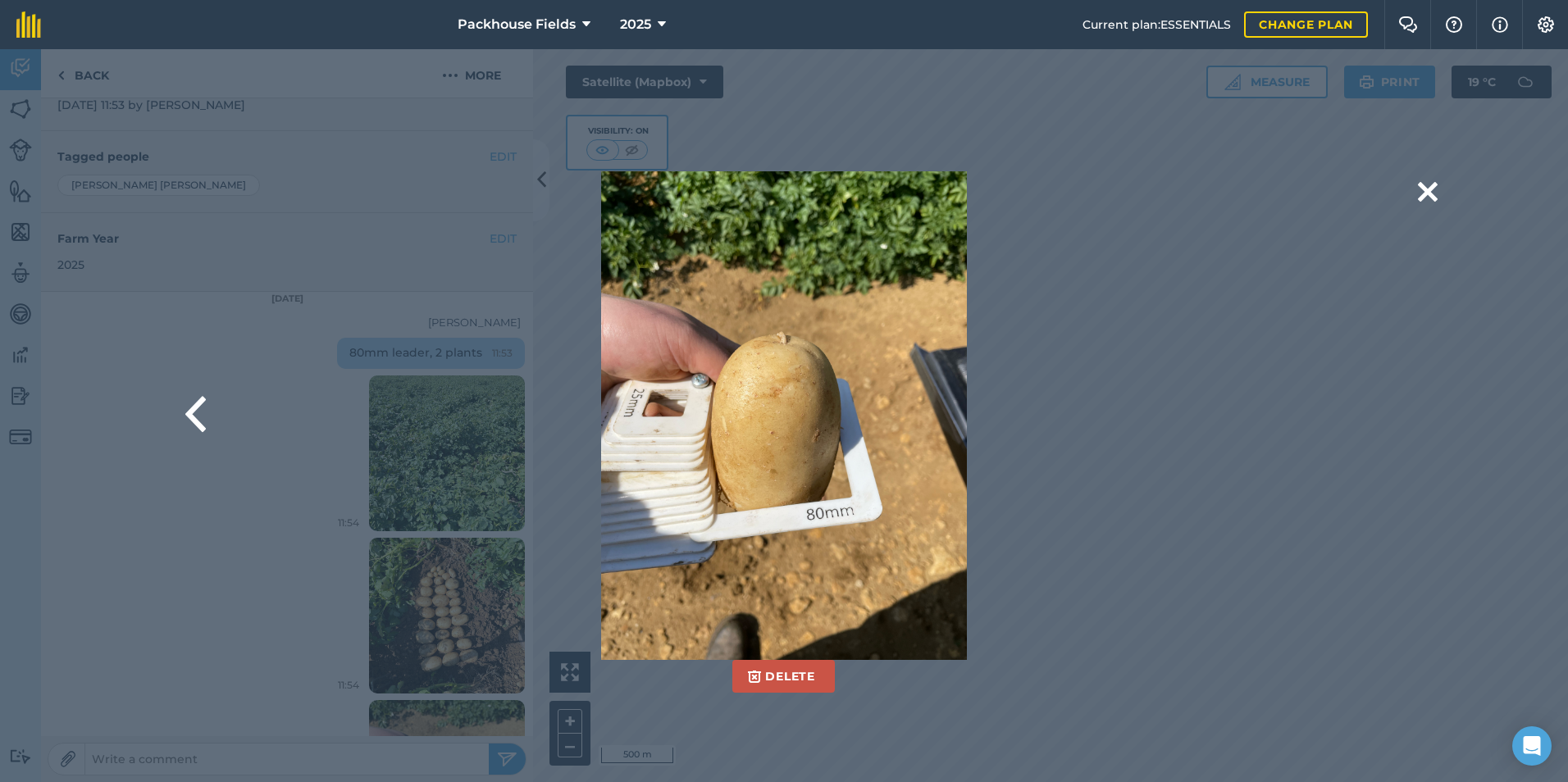
click at [1372, 407] on div "Delete Are you sure you would like to delete this image? [GEOGRAPHIC_DATA]" at bounding box center [783, 415] width 1307 height 488
click at [1438, 186] on div "Delete Are you sure you would like to delete this image? [GEOGRAPHIC_DATA]" at bounding box center [784, 415] width 1568 height 733
click at [196, 420] on button at bounding box center [196, 415] width 20 height 66
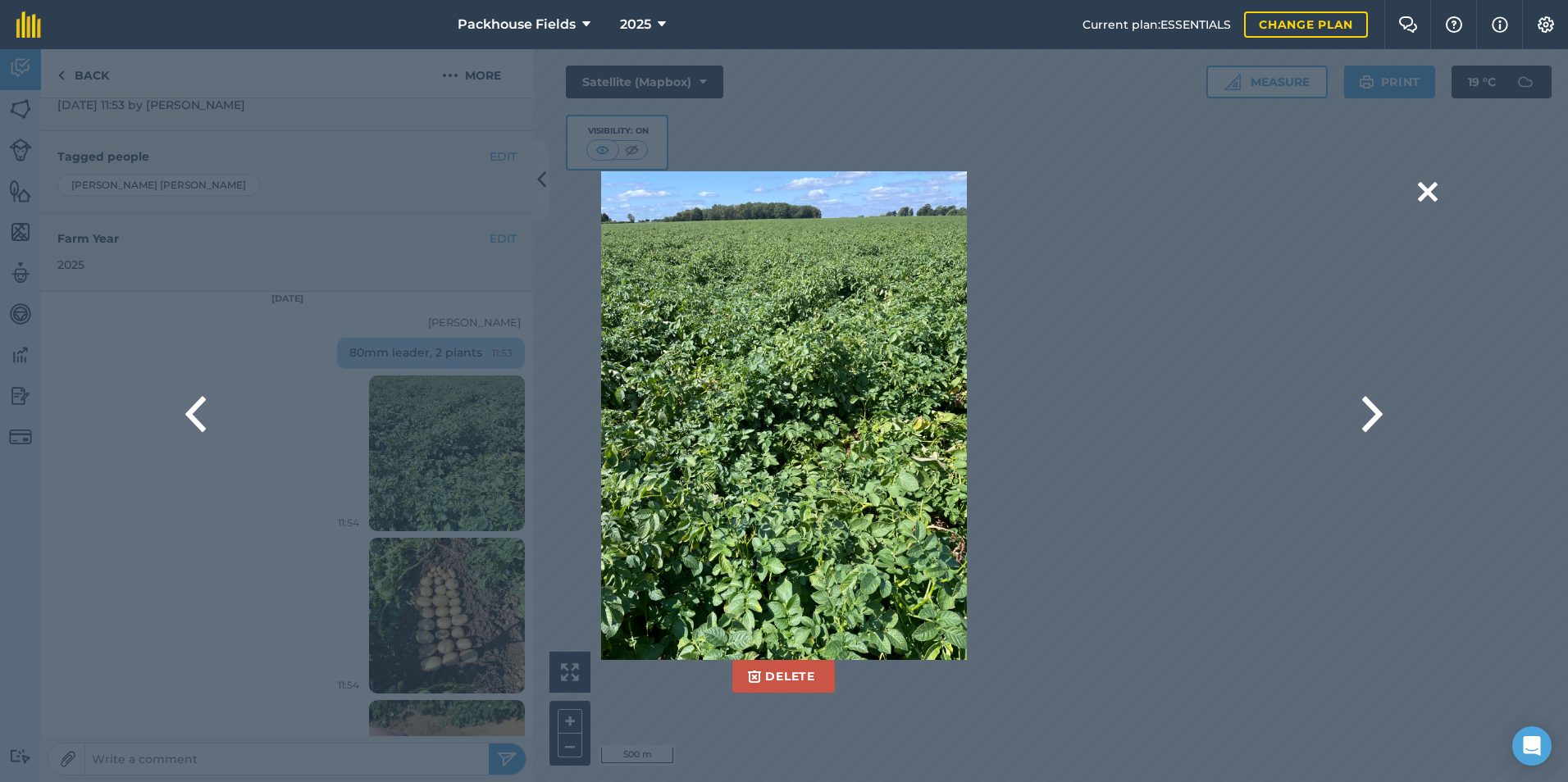
click at [460, 610] on div "Delete Are you sure you would like to delete this image? [GEOGRAPHIC_DATA]" at bounding box center [783, 415] width 1089 height 488
click at [434, 602] on div "Delete Are you sure you would like to delete this image? [GEOGRAPHIC_DATA]" at bounding box center [783, 415] width 1089 height 488
click at [191, 409] on button at bounding box center [196, 415] width 20 height 66
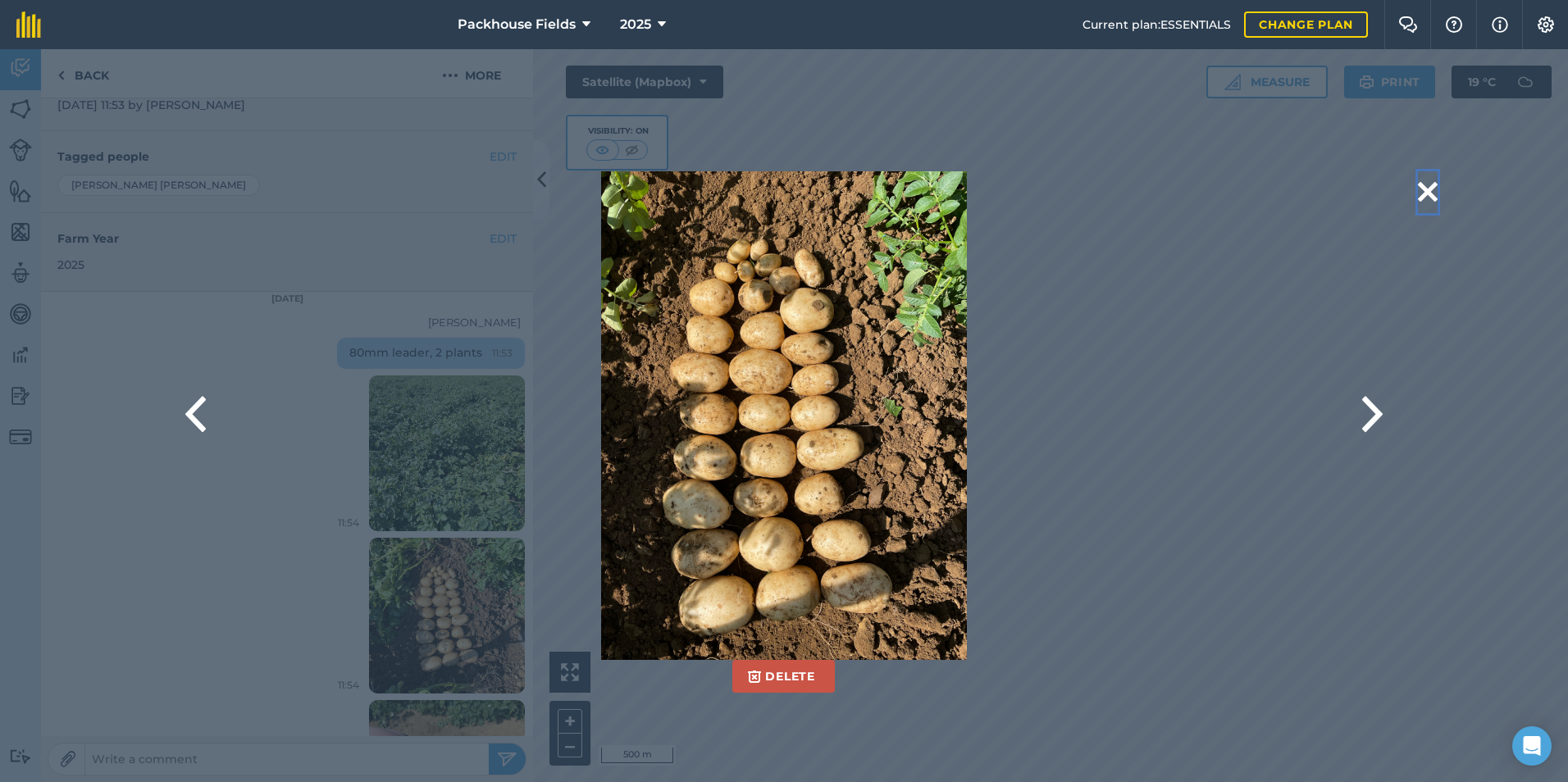
click at [1437, 188] on button at bounding box center [1427, 192] width 19 height 42
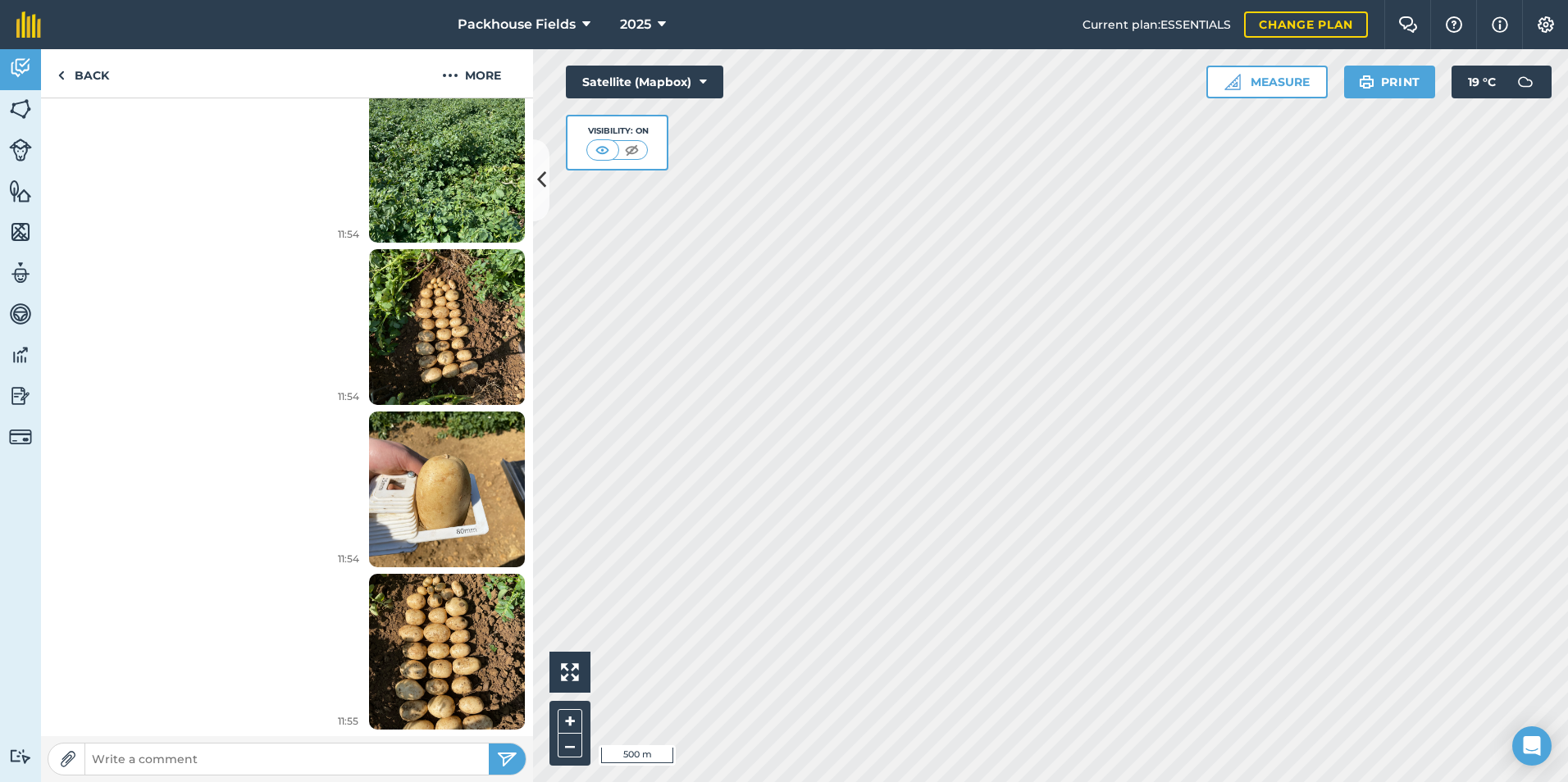
scroll to position [207, 0]
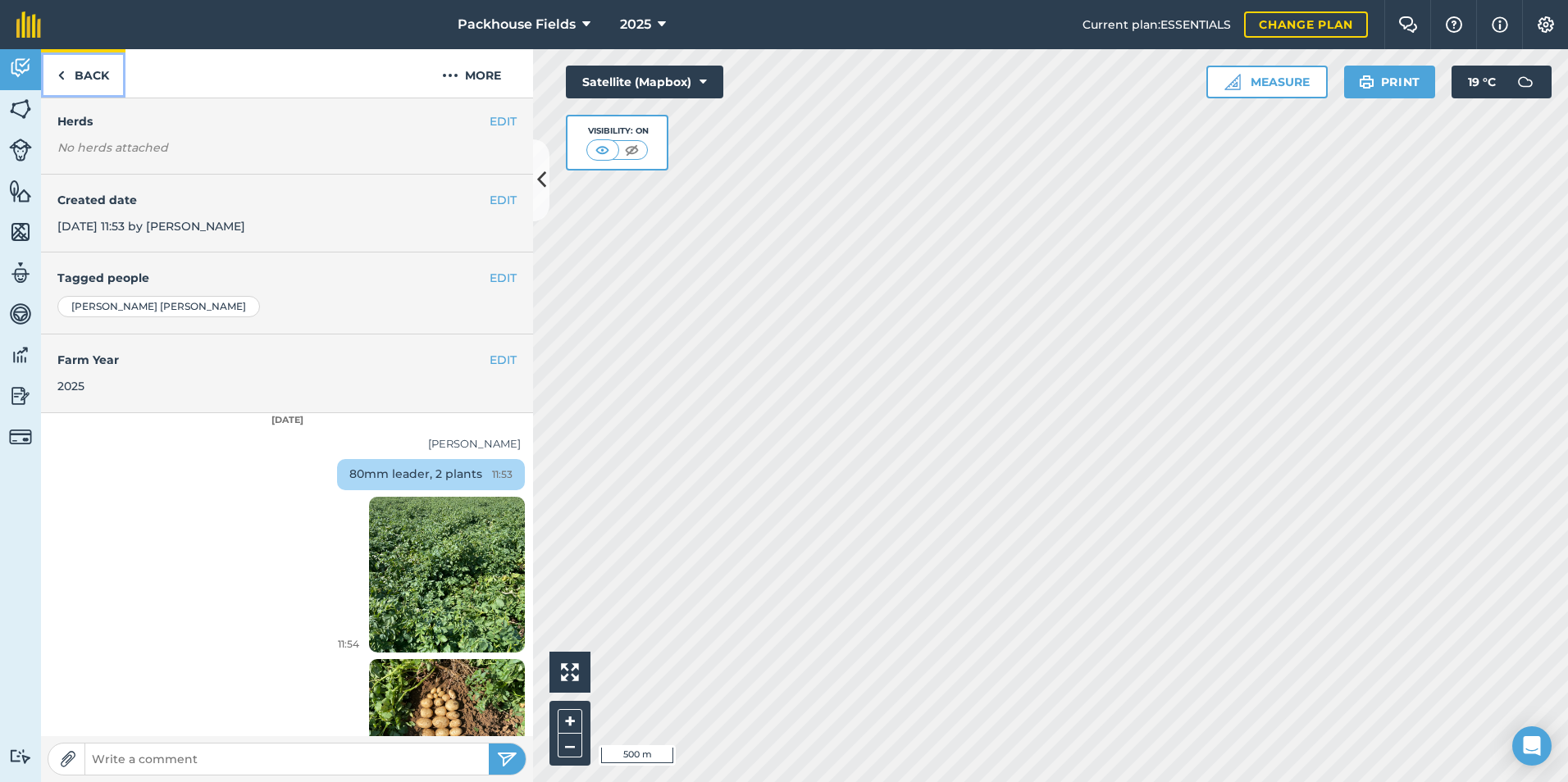
click at [86, 68] on link "Back" at bounding box center [82, 73] width 84 height 48
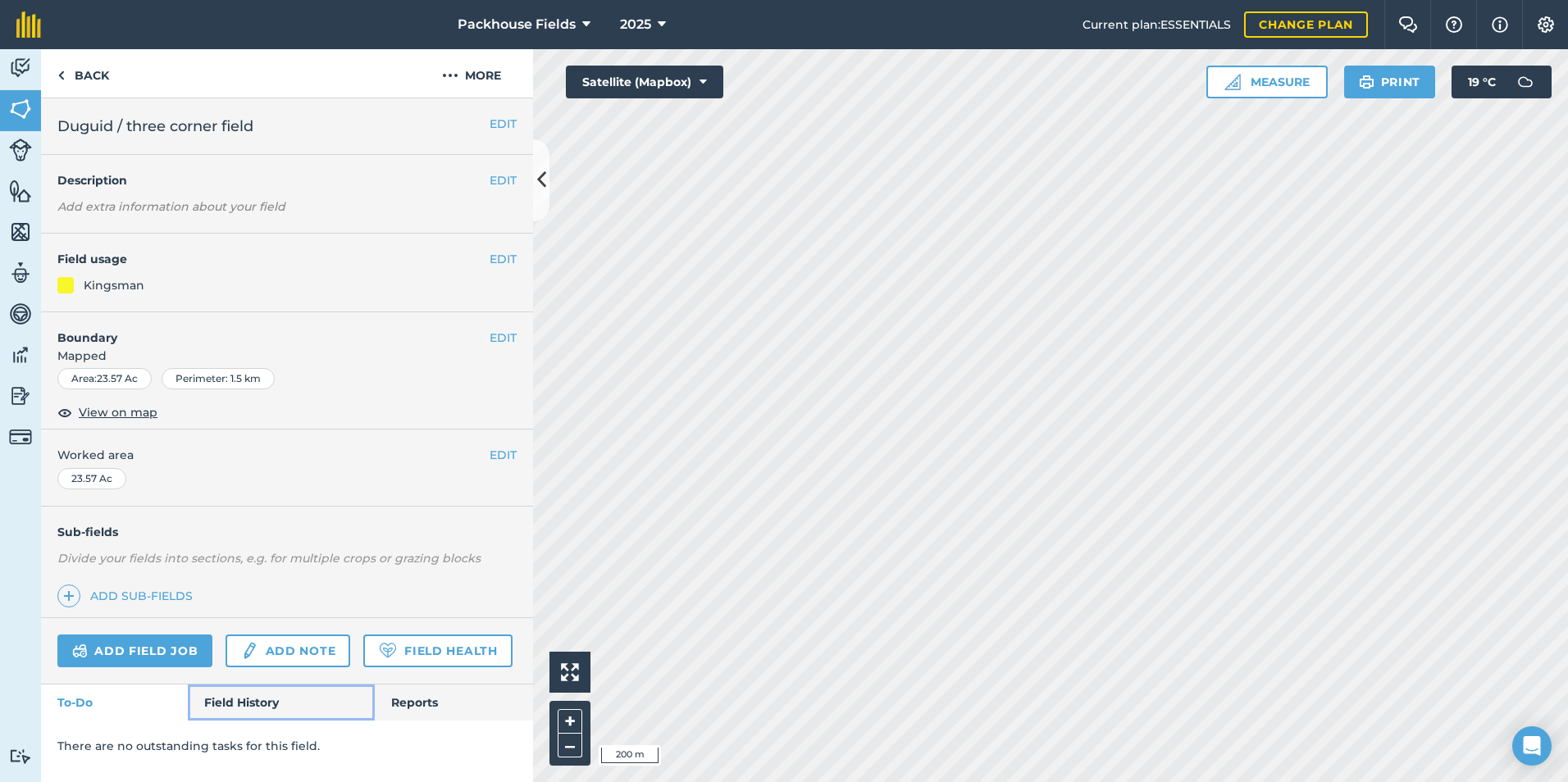
click at [258, 705] on link "Field History" at bounding box center [281, 702] width 187 height 36
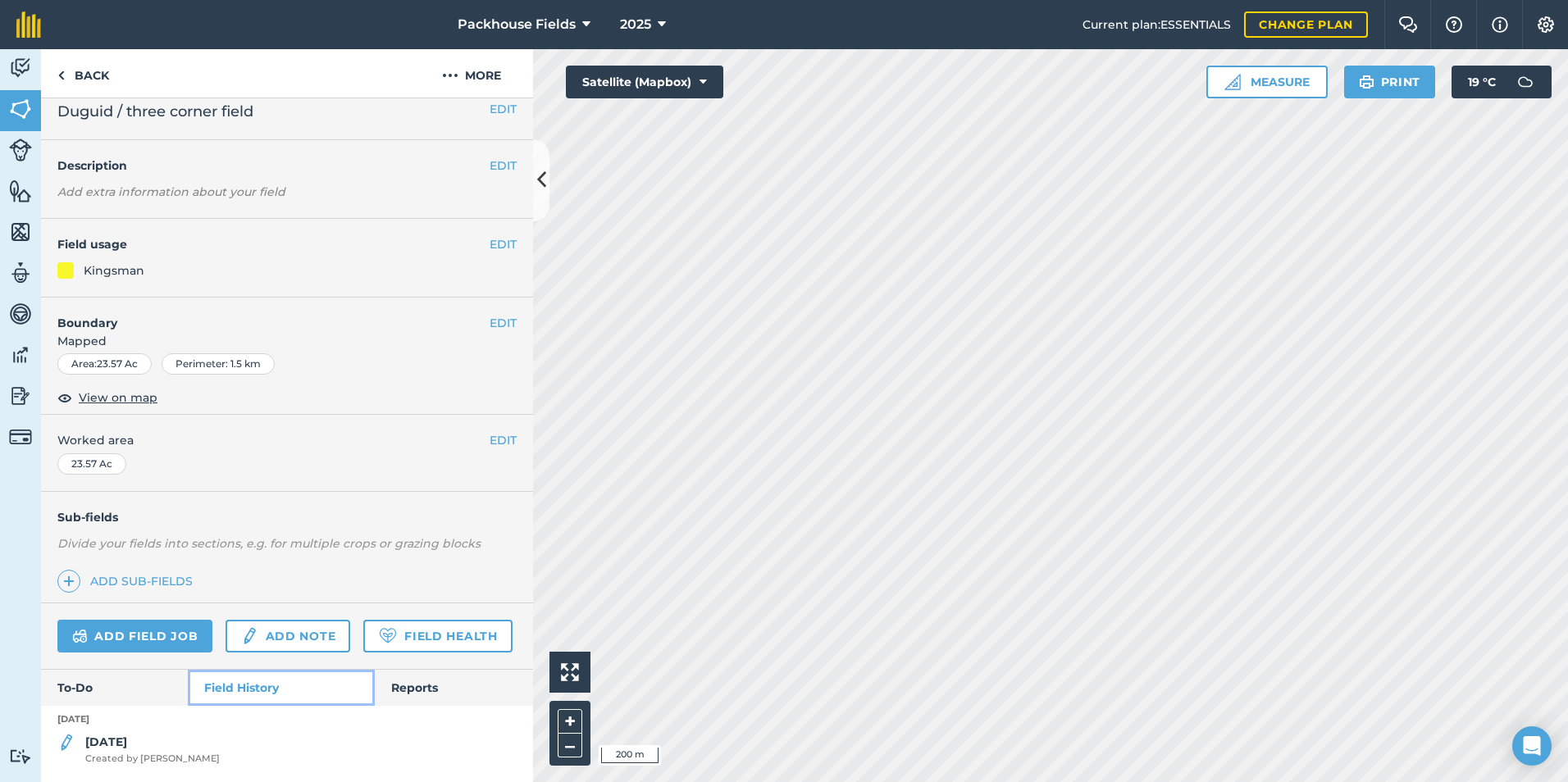
scroll to position [61, 0]
click at [121, 736] on strong "[DATE]" at bounding box center [105, 742] width 42 height 15
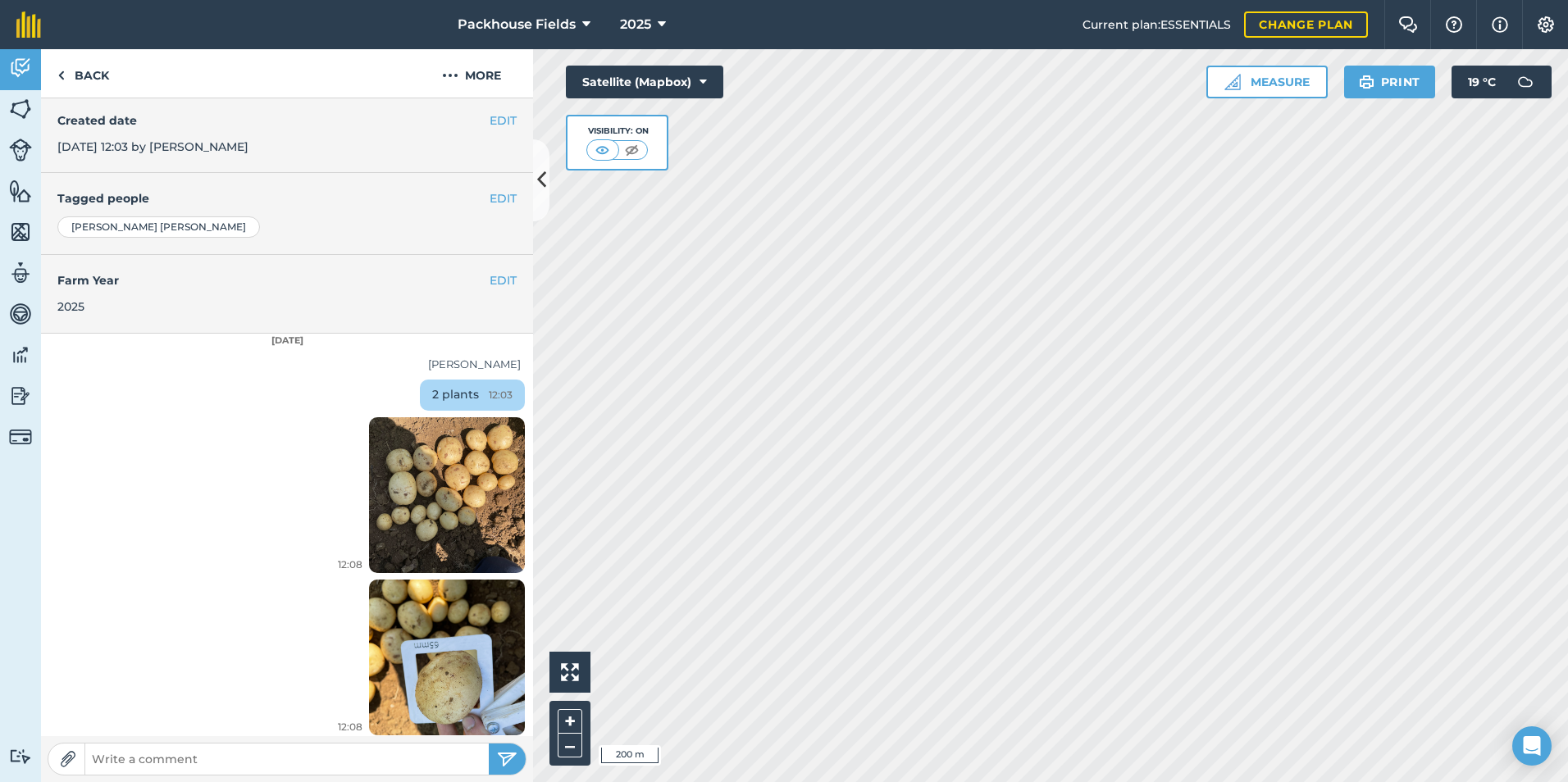
scroll to position [454, 0]
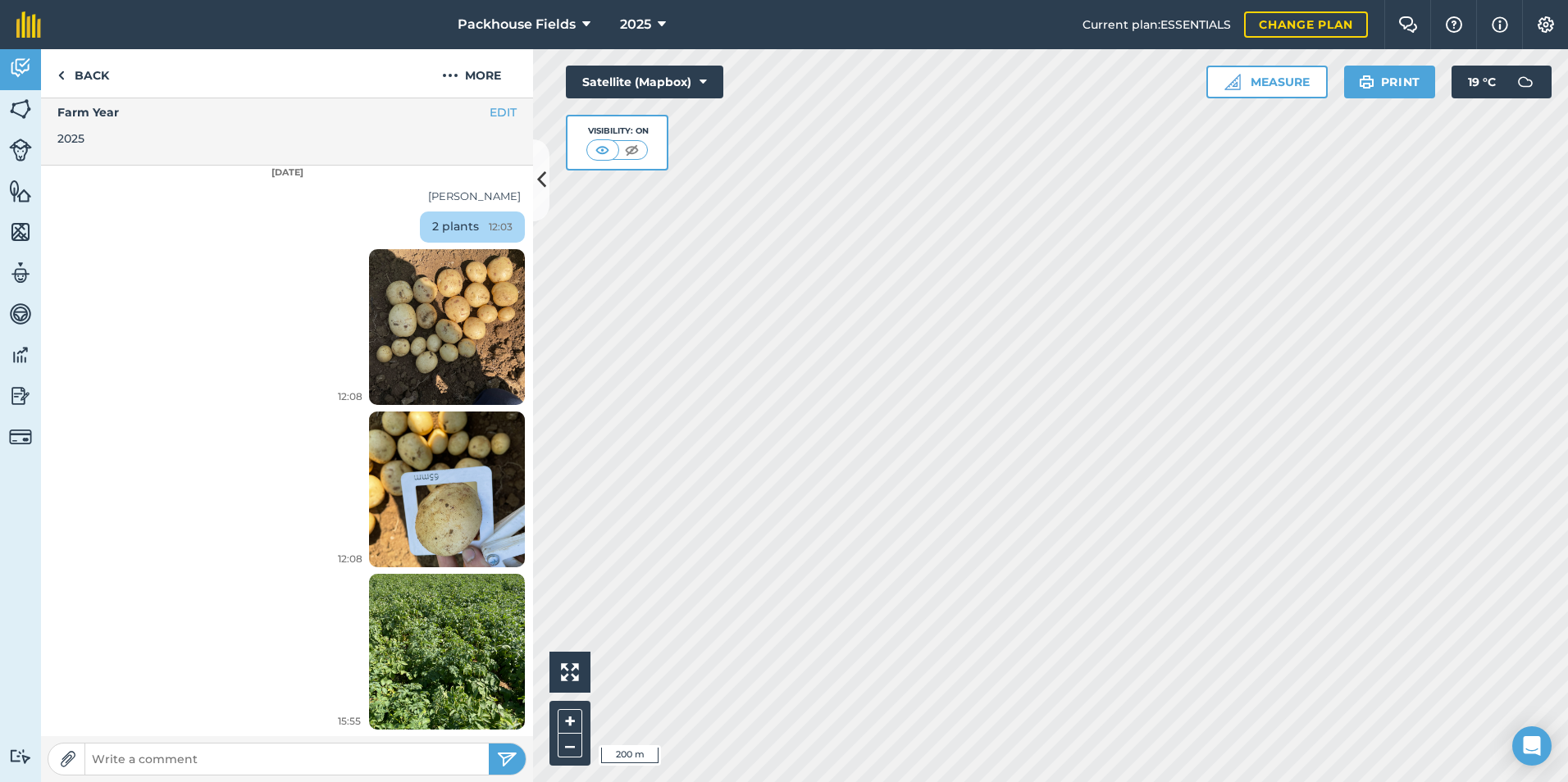
click at [421, 319] on img at bounding box center [447, 327] width 156 height 208
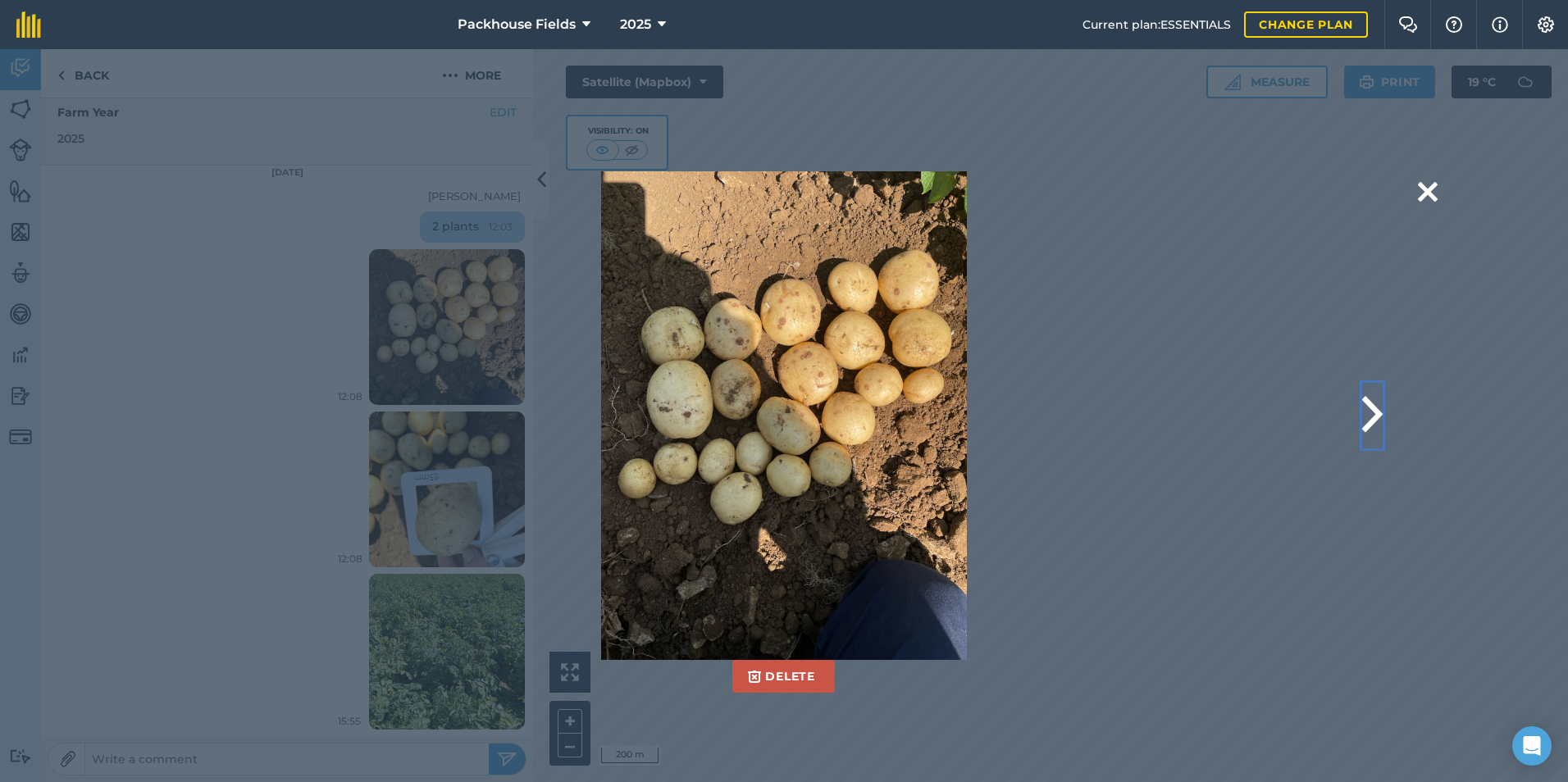
click at [1369, 409] on button at bounding box center [1372, 415] width 20 height 66
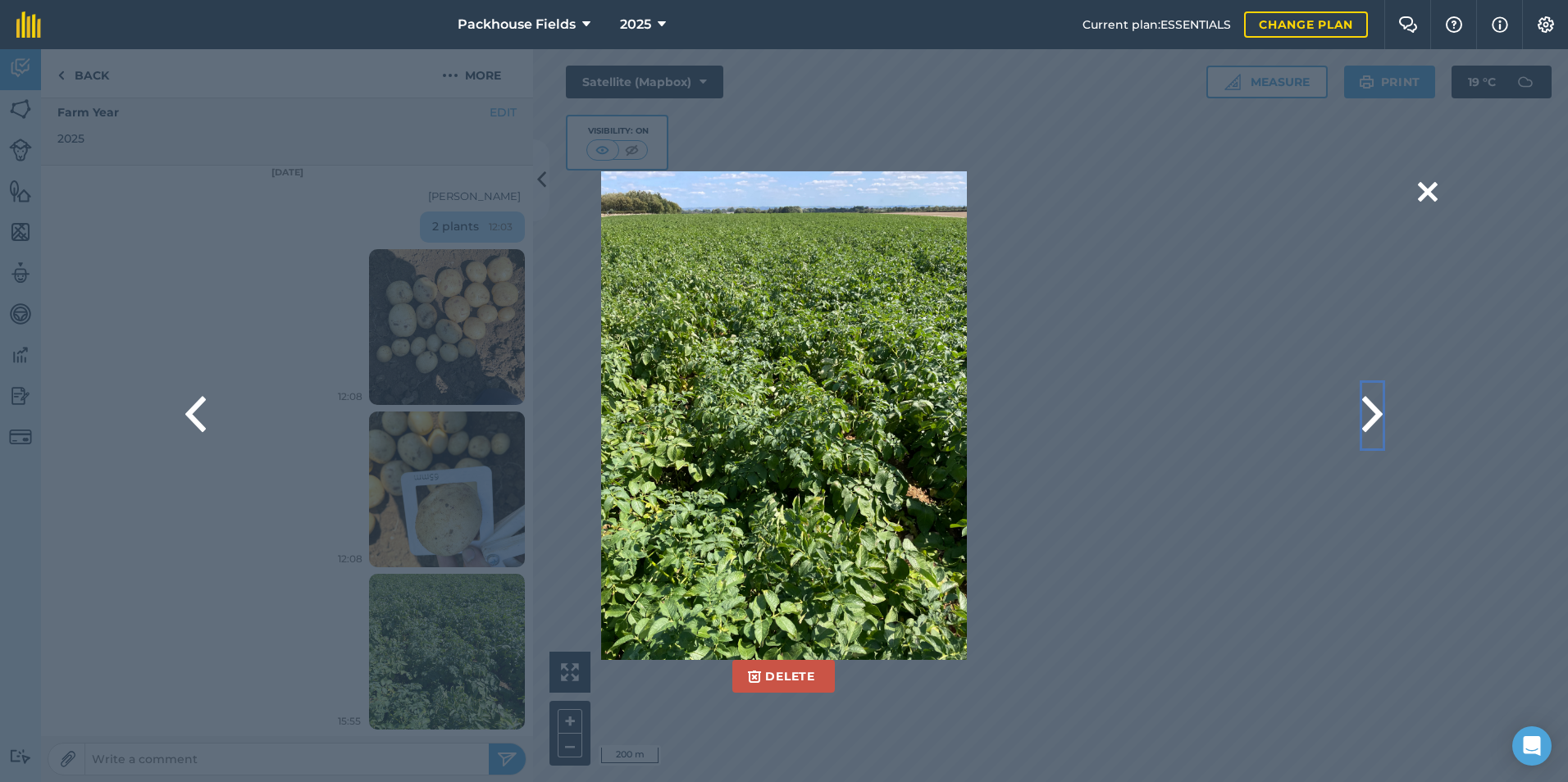
click at [1369, 409] on button at bounding box center [1372, 415] width 20 height 66
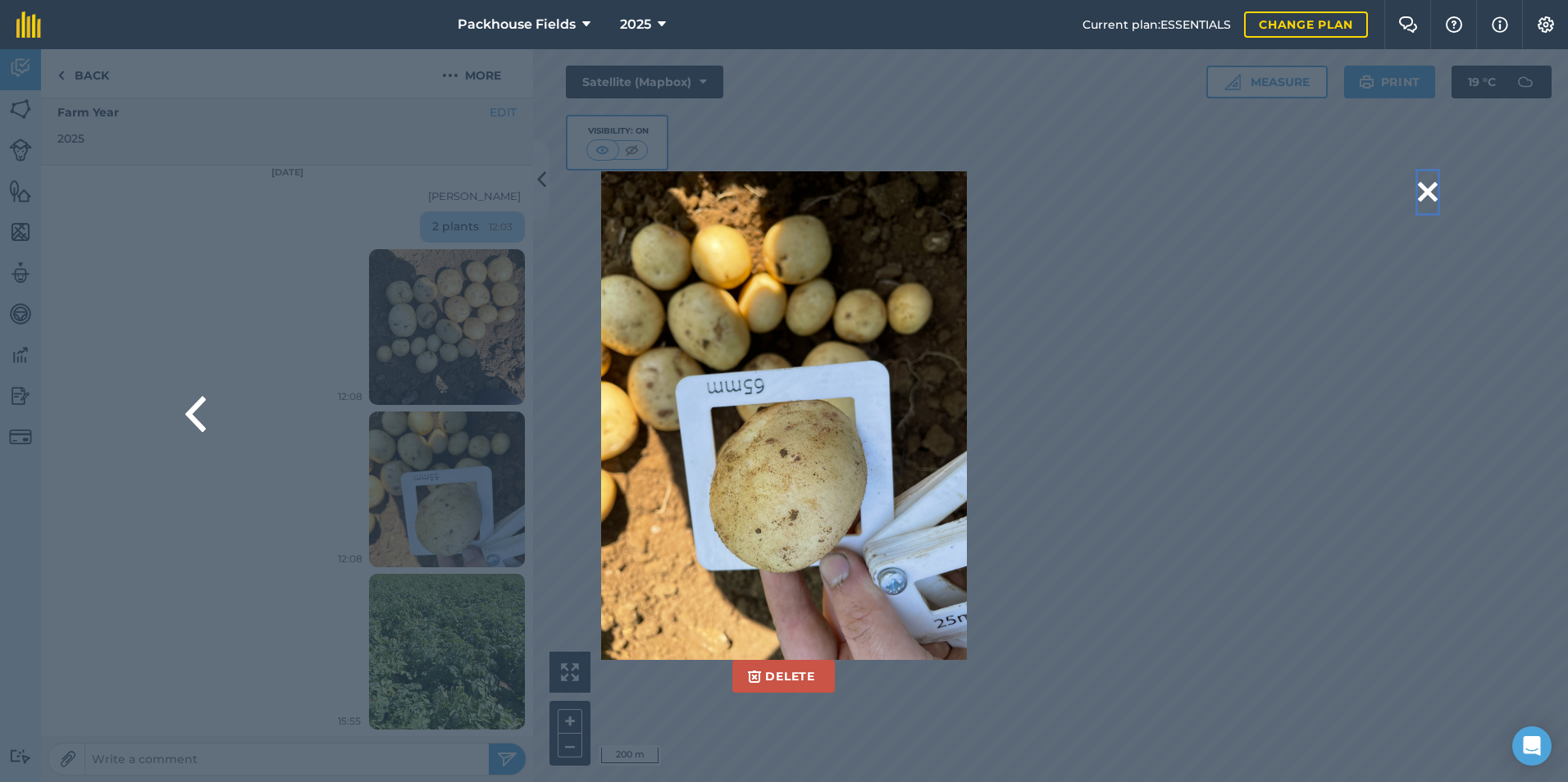
click at [1431, 189] on button at bounding box center [1427, 192] width 19 height 42
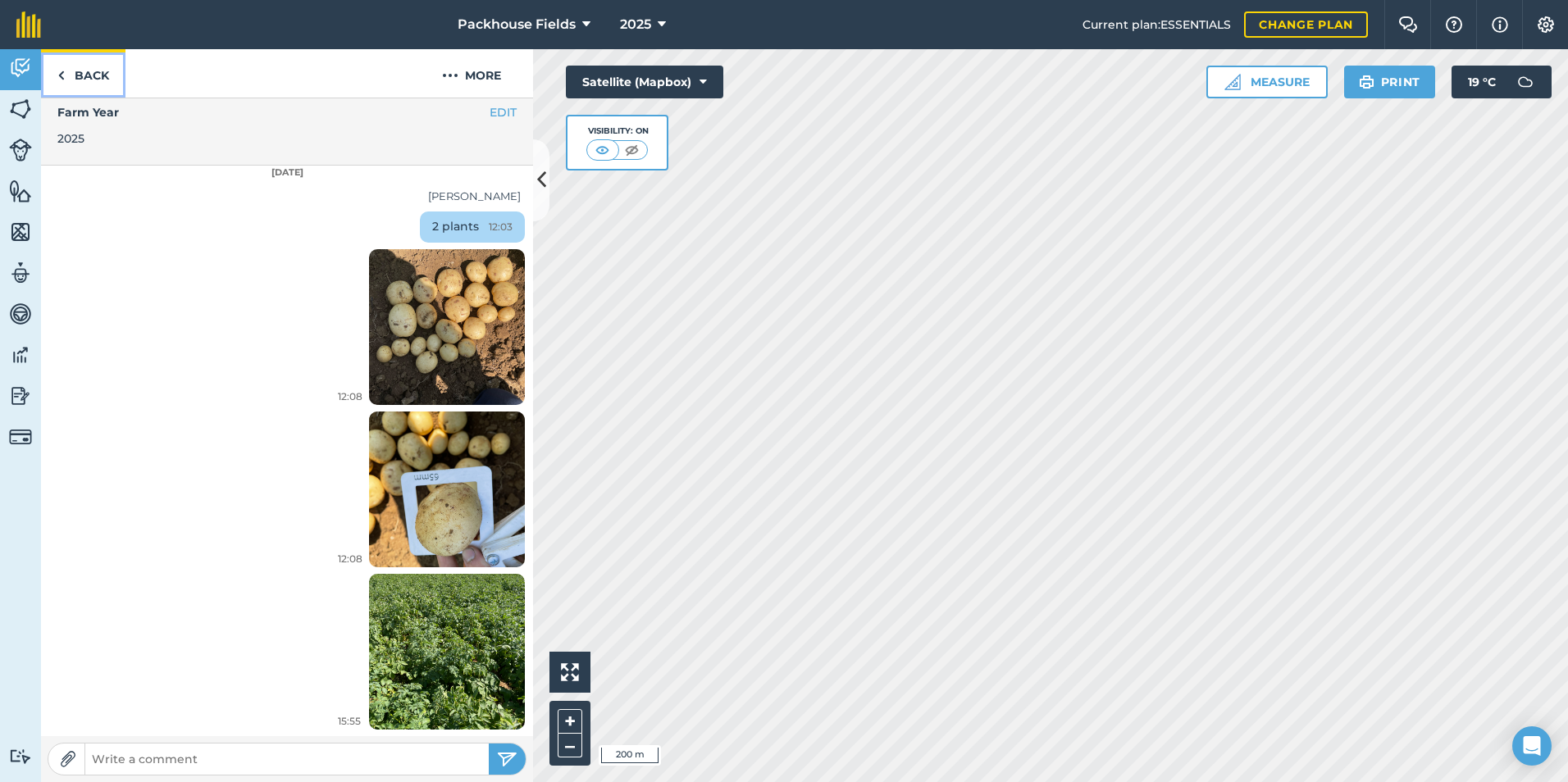
click at [78, 78] on link "Back" at bounding box center [82, 73] width 84 height 48
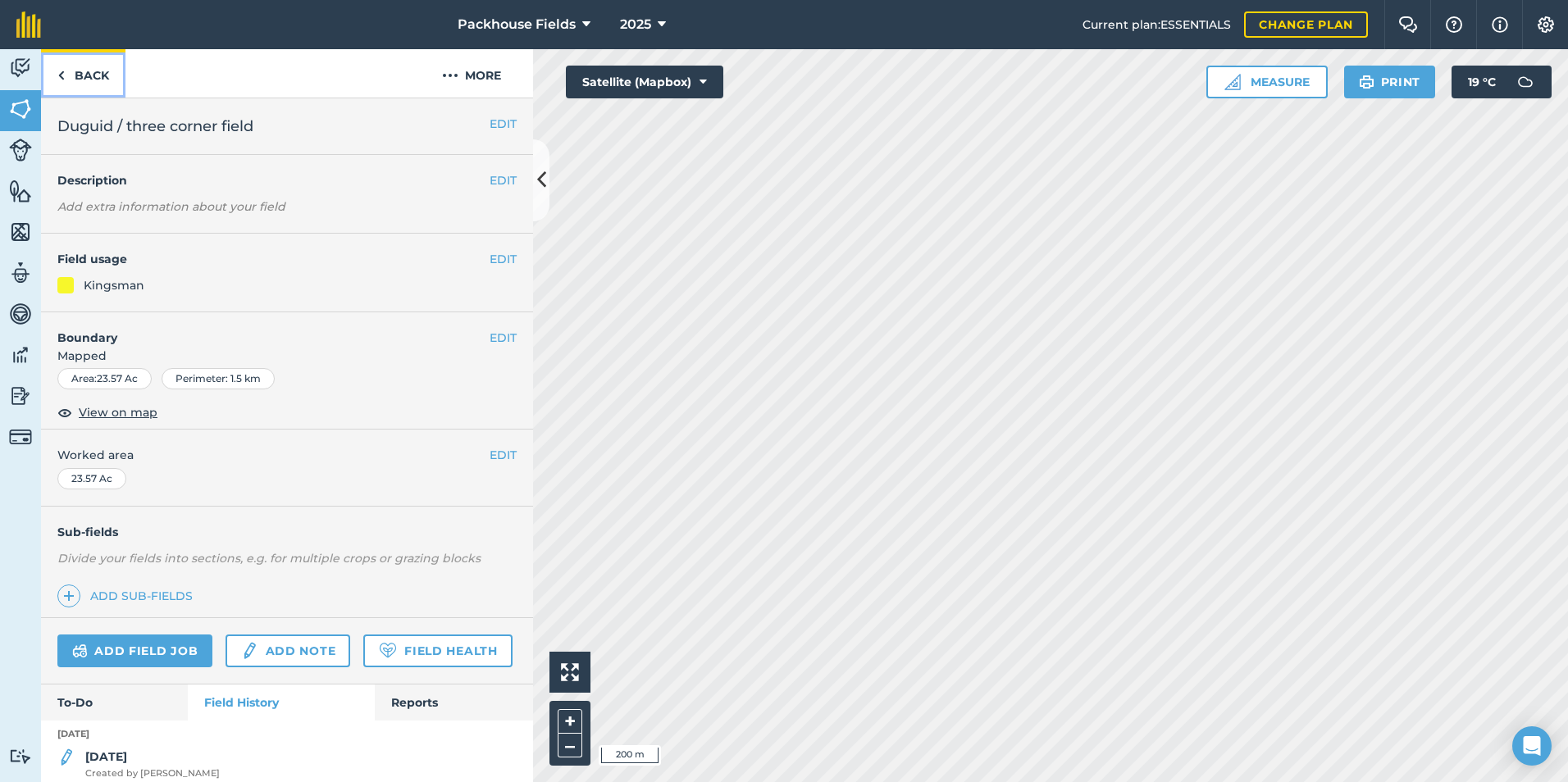
click at [92, 69] on link "Back" at bounding box center [82, 73] width 84 height 48
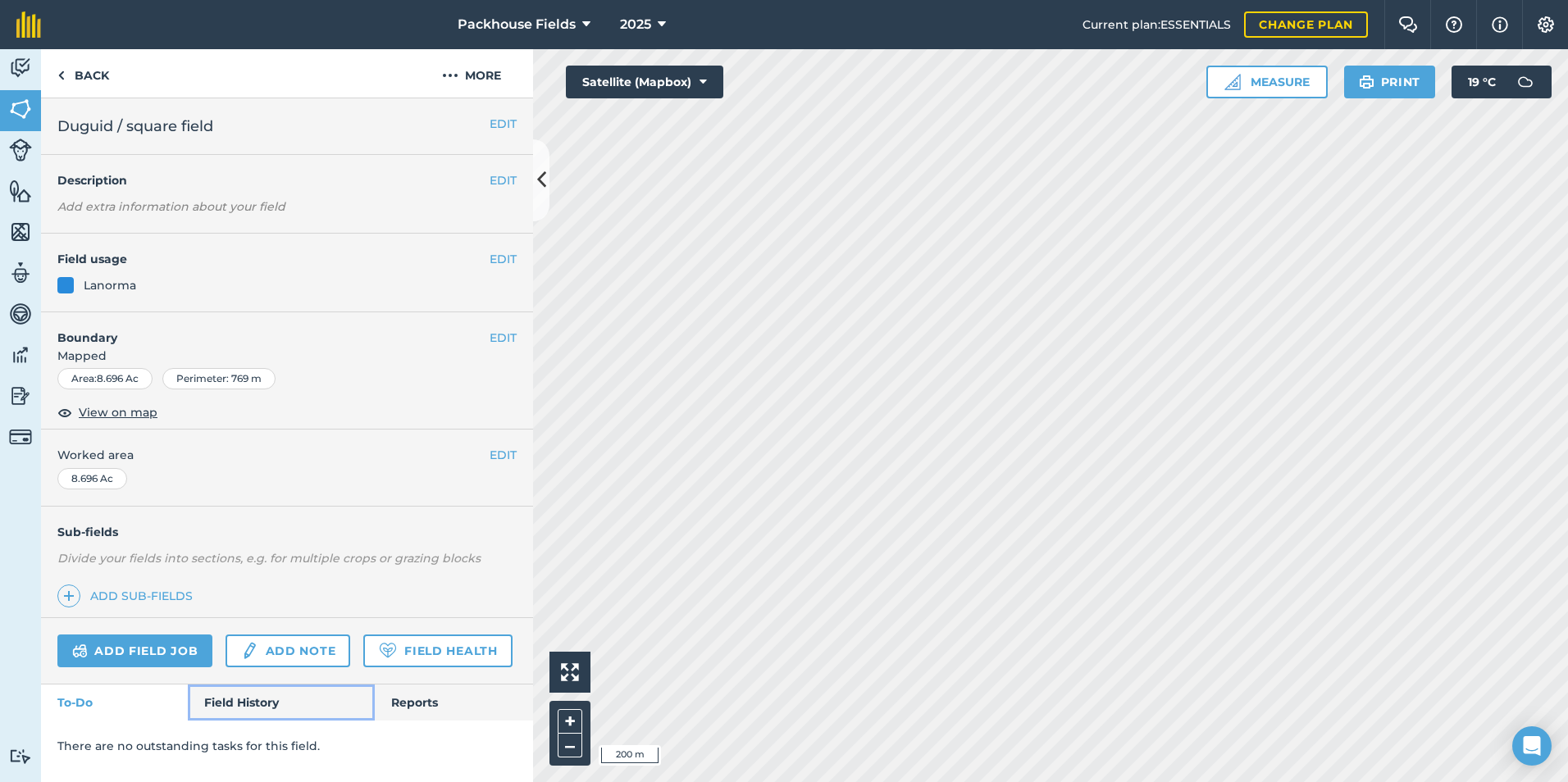
click at [259, 714] on link "Field History" at bounding box center [281, 702] width 187 height 36
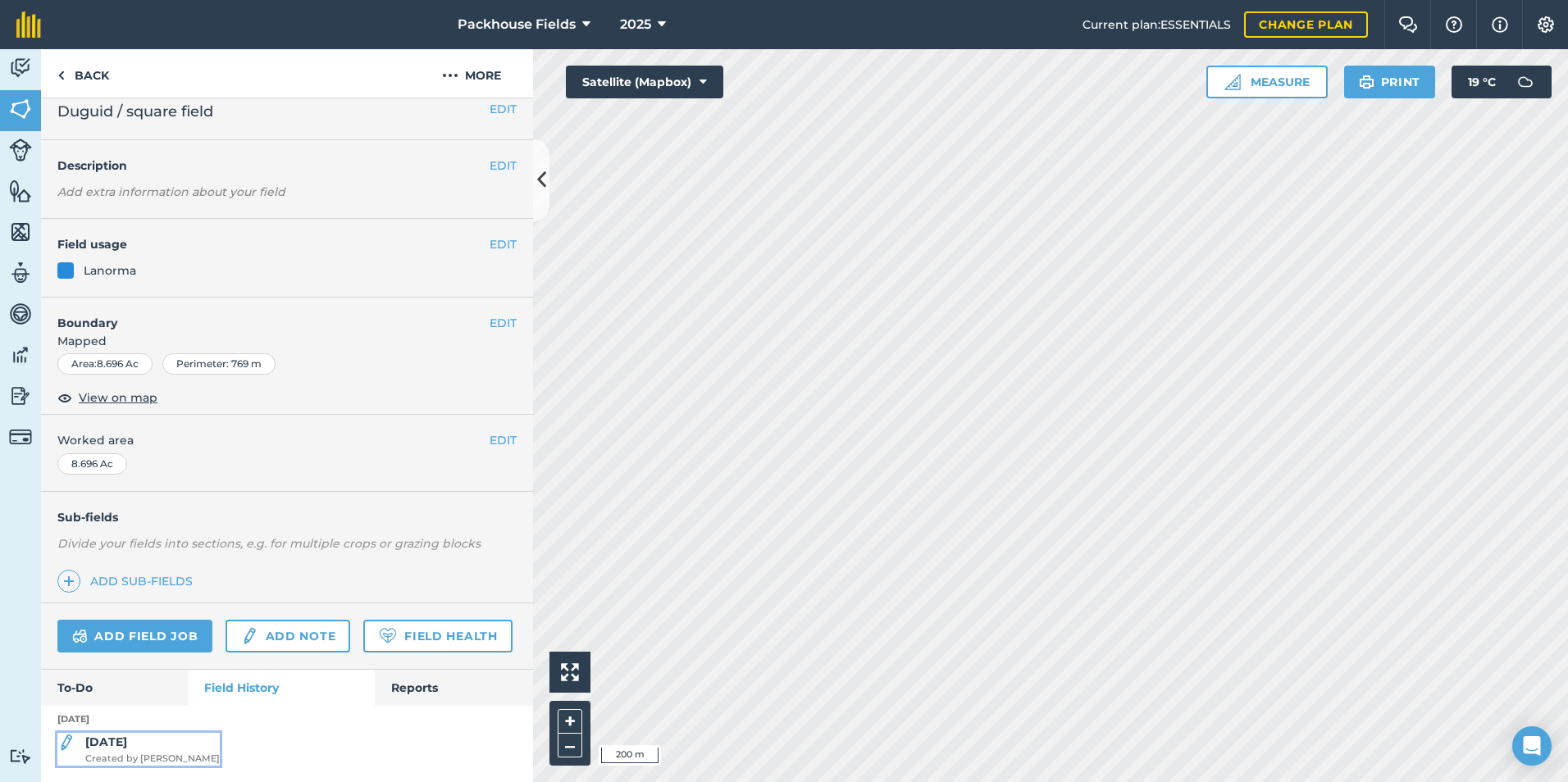
click at [120, 738] on strong "[DATE]" at bounding box center [105, 742] width 42 height 15
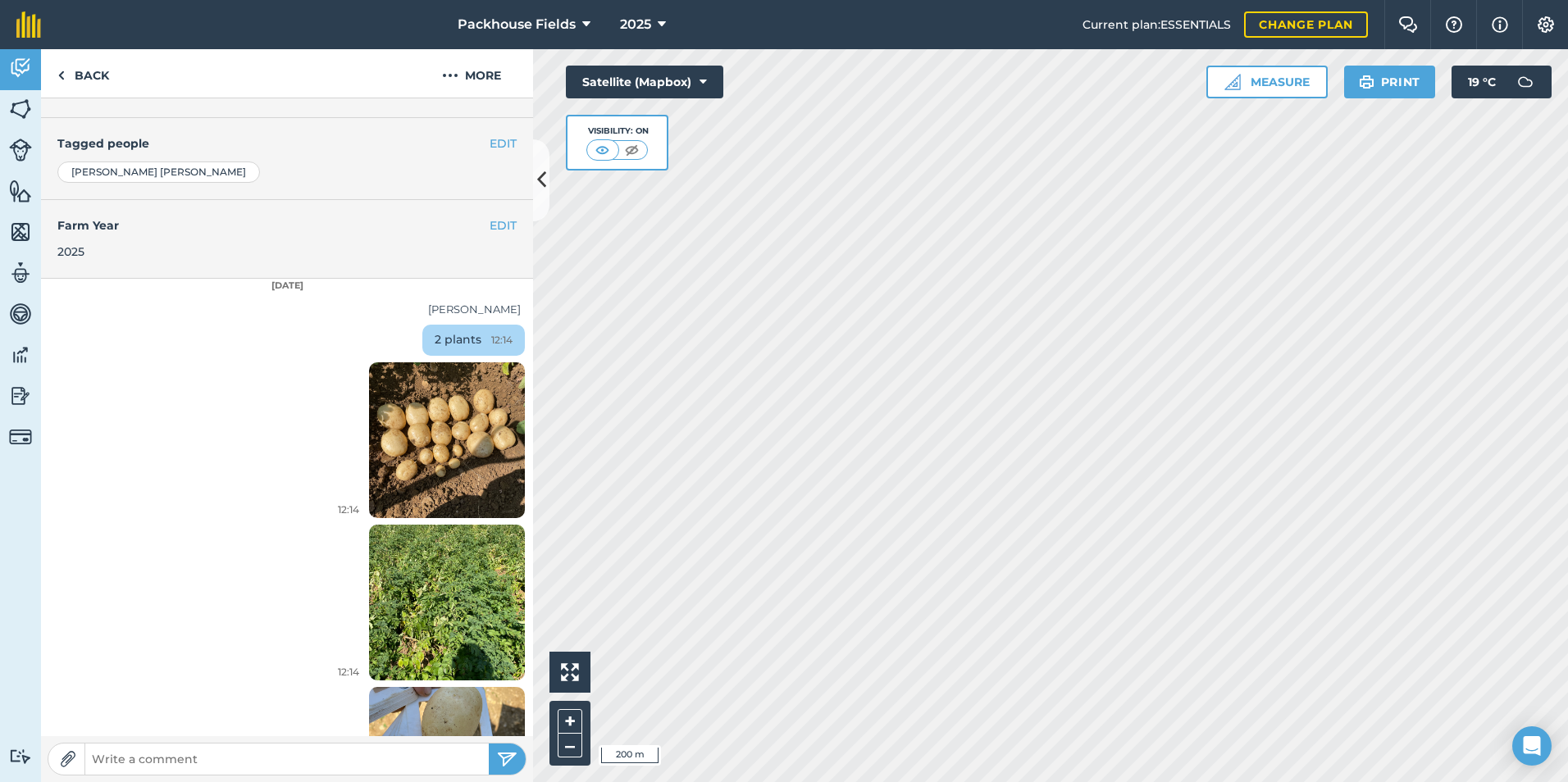
scroll to position [454, 0]
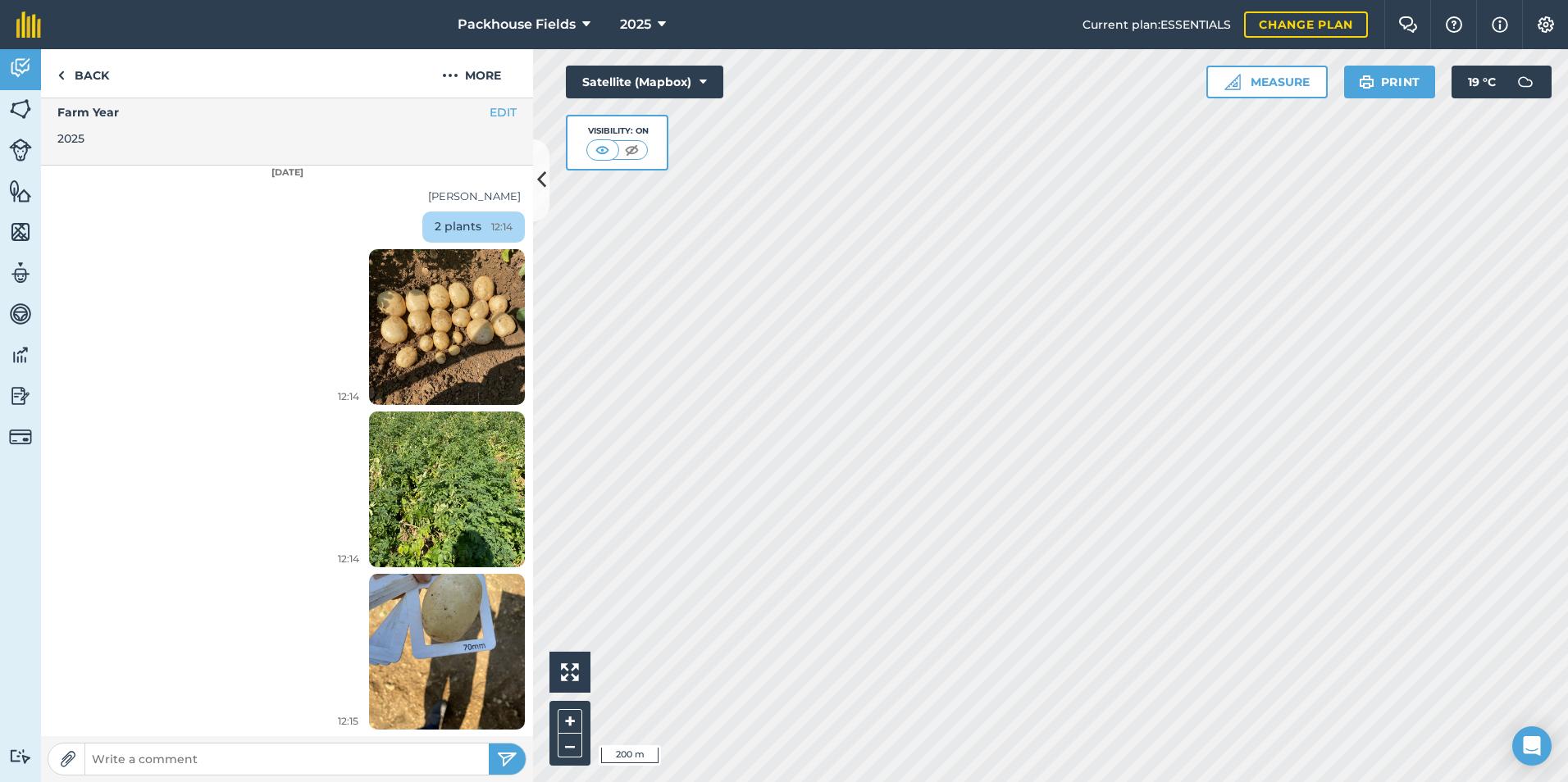
click at [435, 336] on img at bounding box center [447, 327] width 156 height 208
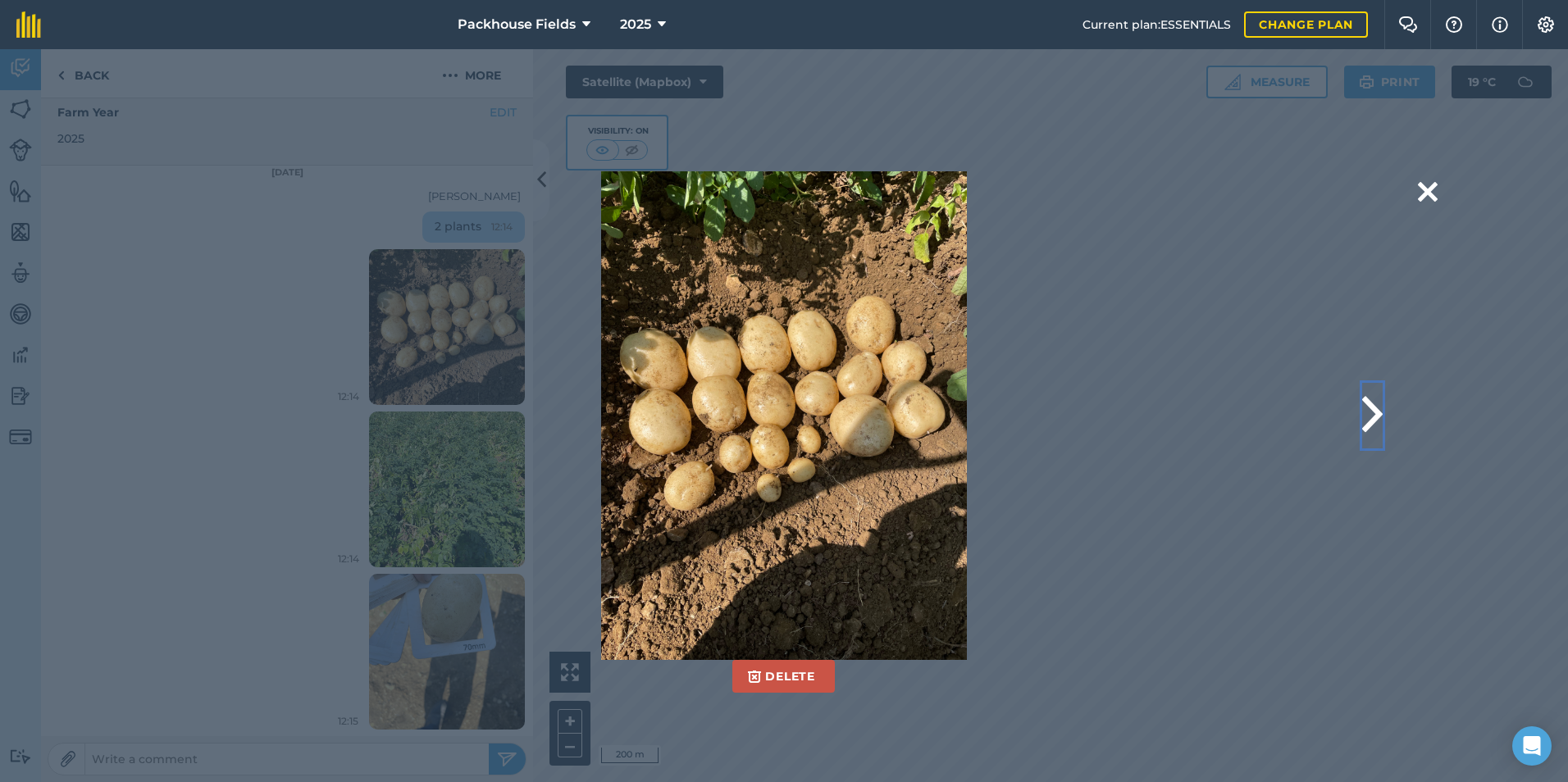
click at [1365, 399] on button at bounding box center [1372, 415] width 20 height 66
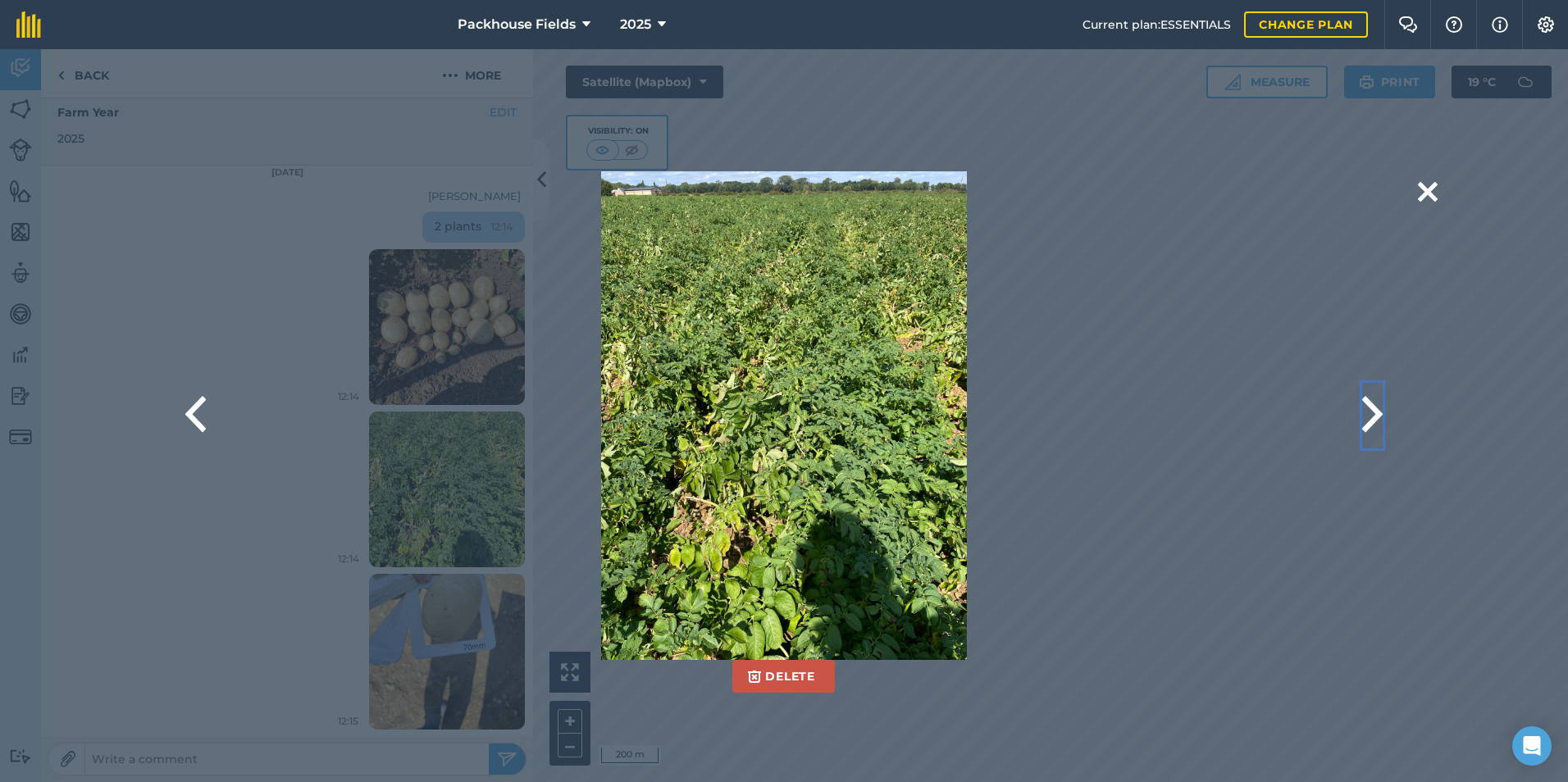
click at [1365, 400] on button at bounding box center [1372, 415] width 20 height 66
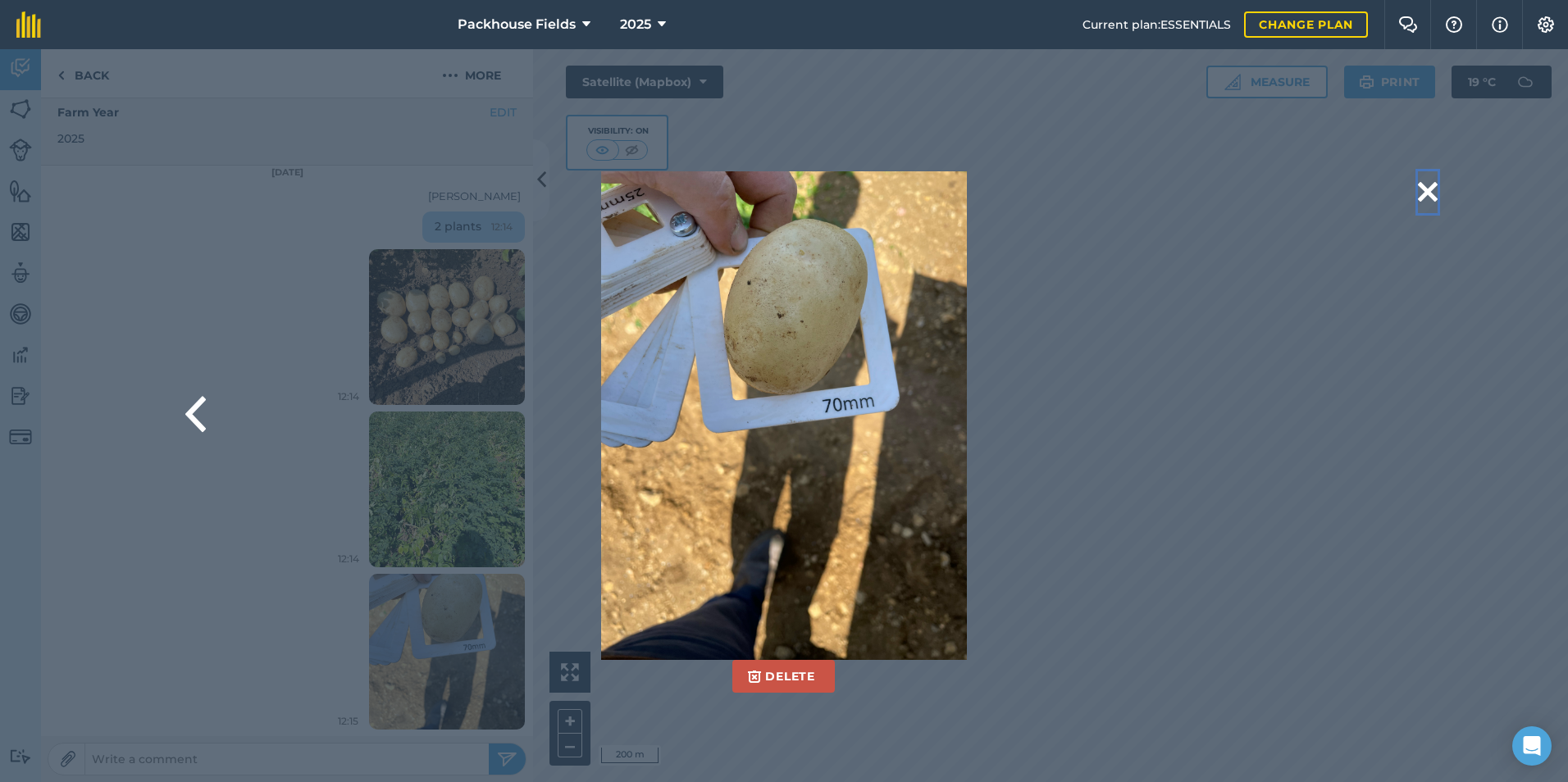
click at [1423, 186] on button at bounding box center [1427, 192] width 19 height 42
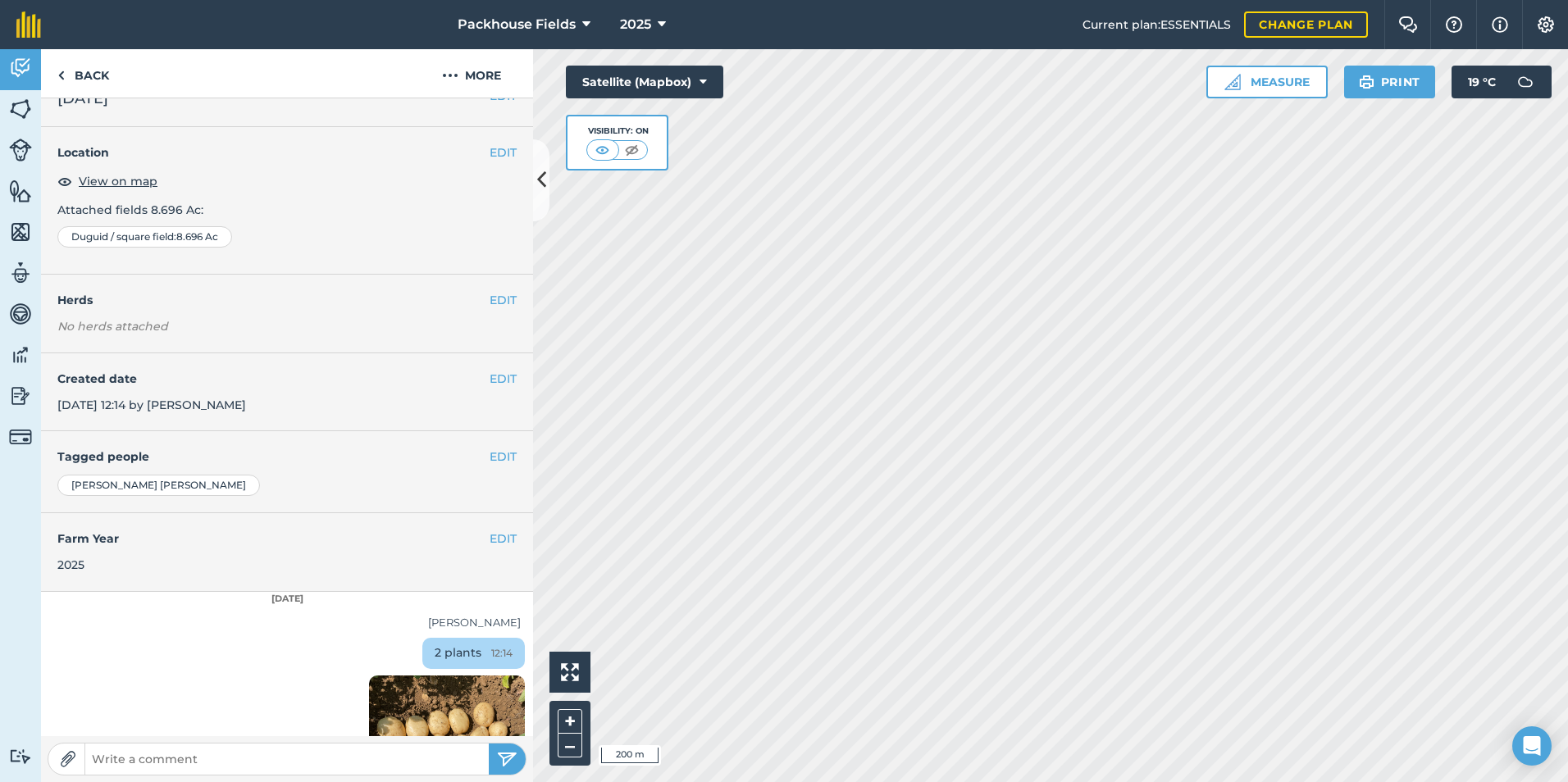
scroll to position [0, 0]
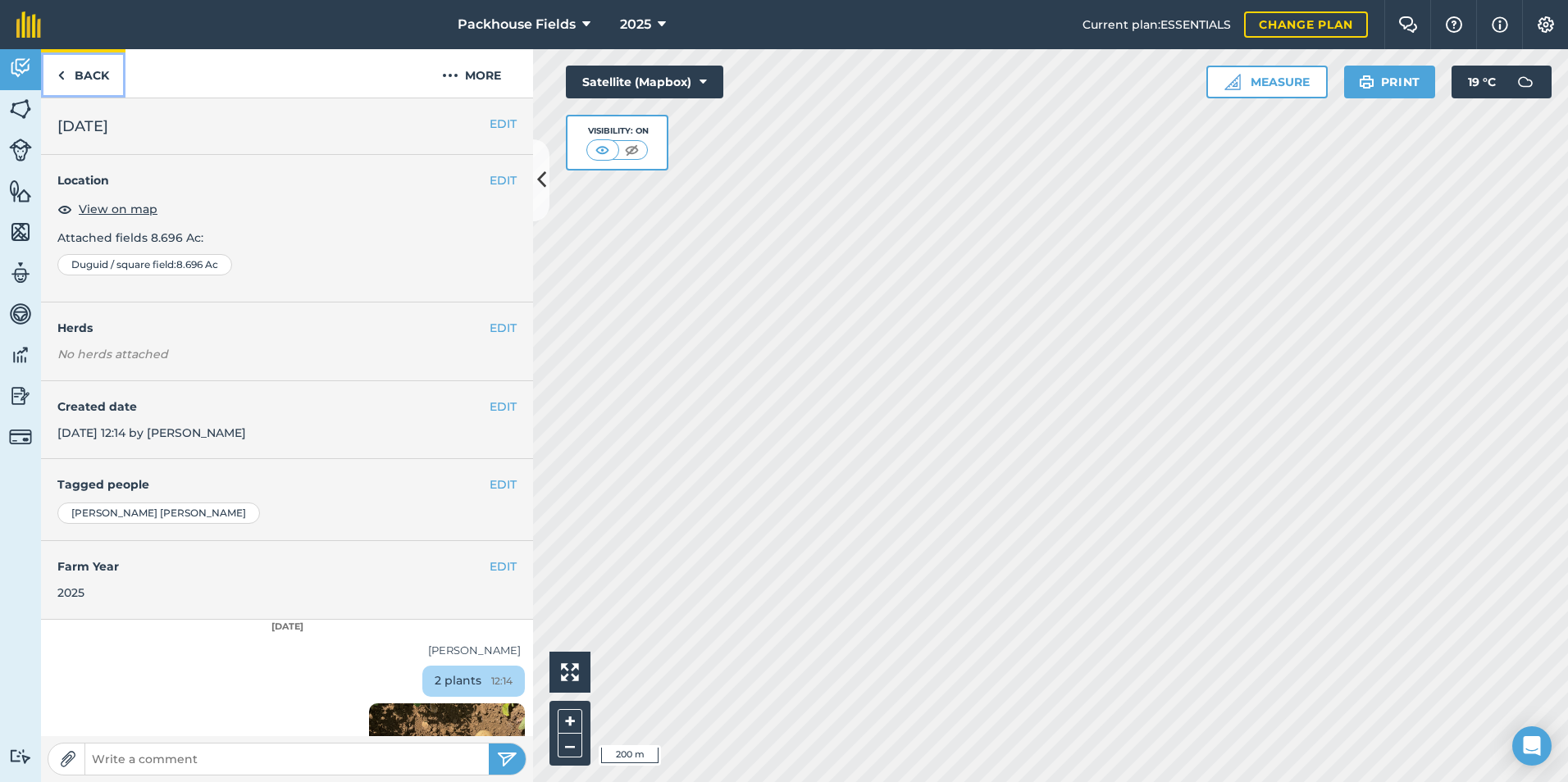
click at [93, 87] on link "Back" at bounding box center [82, 73] width 84 height 48
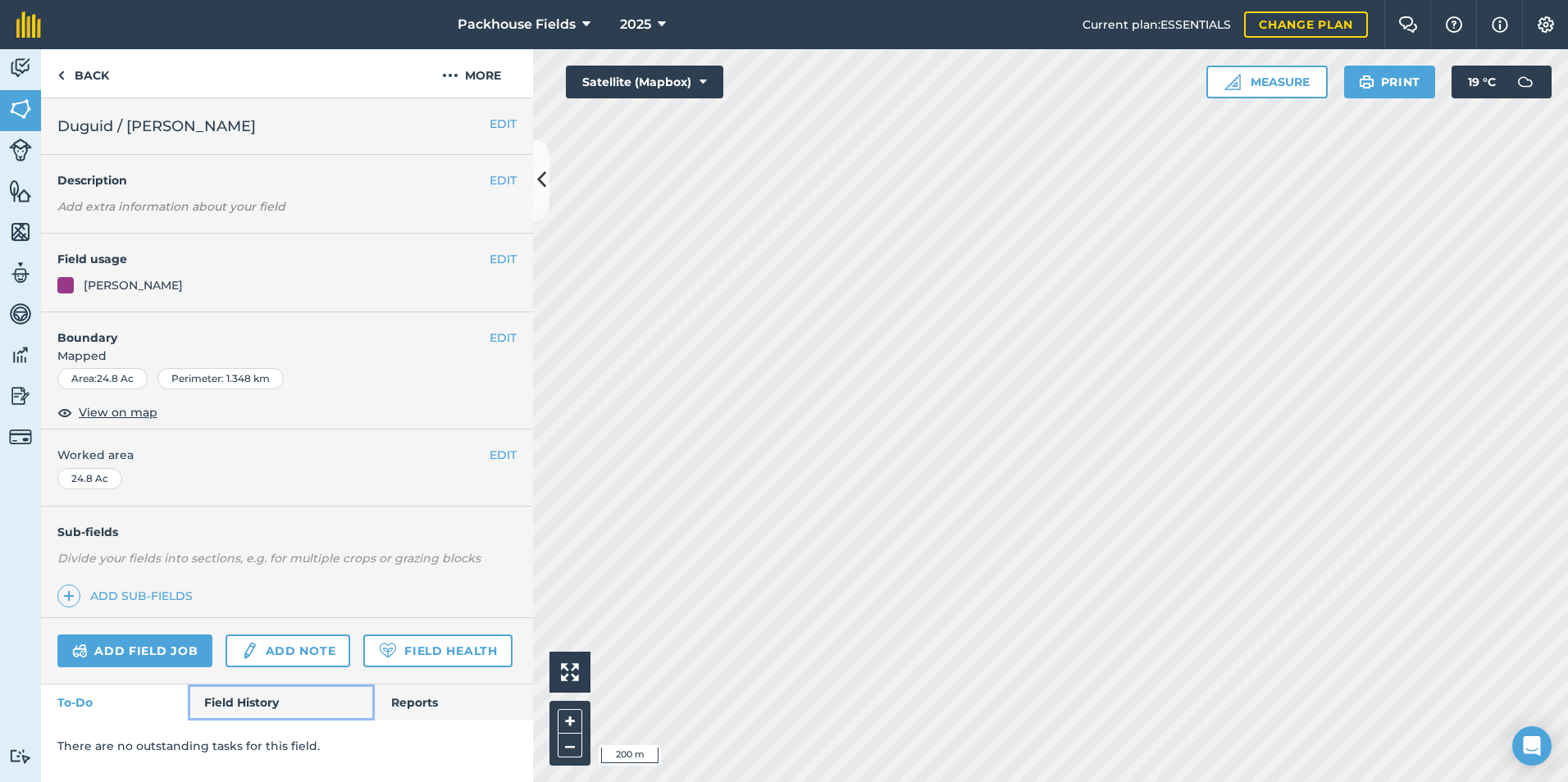
click at [234, 704] on link "Field History" at bounding box center [281, 702] width 187 height 36
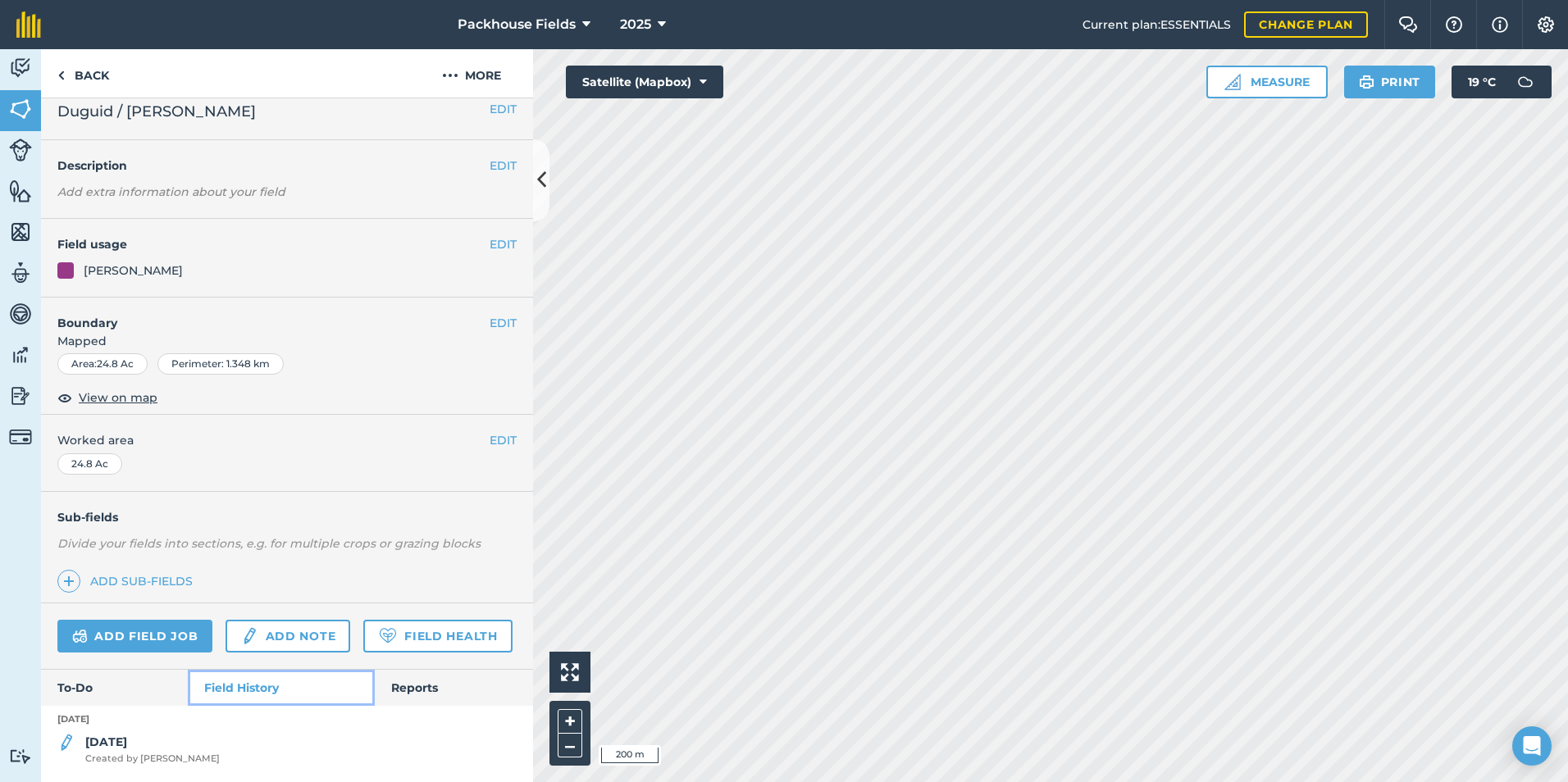
scroll to position [61, 0]
click at [122, 749] on strong "[DATE]" at bounding box center [105, 742] width 42 height 15
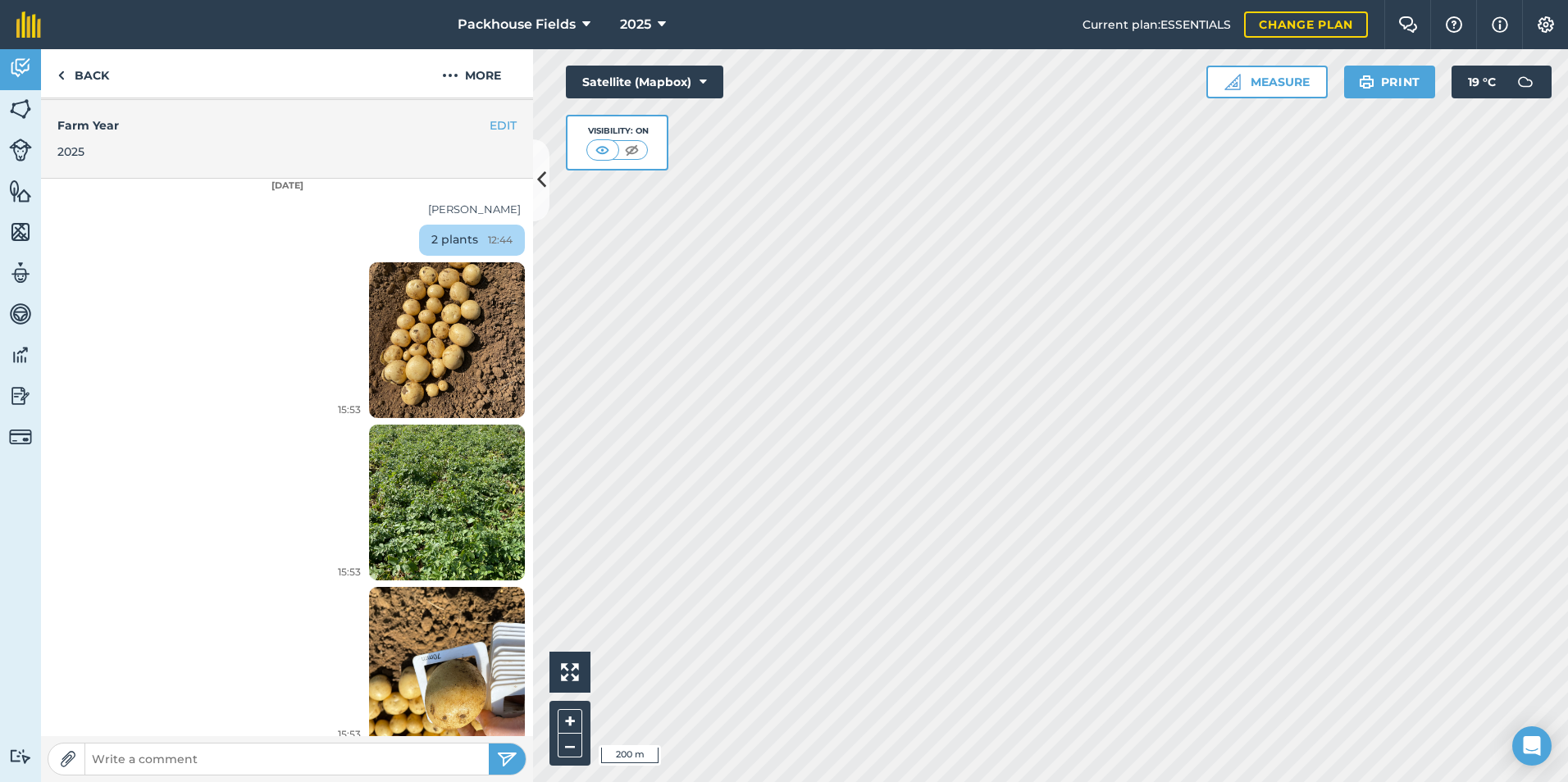
scroll to position [454, 0]
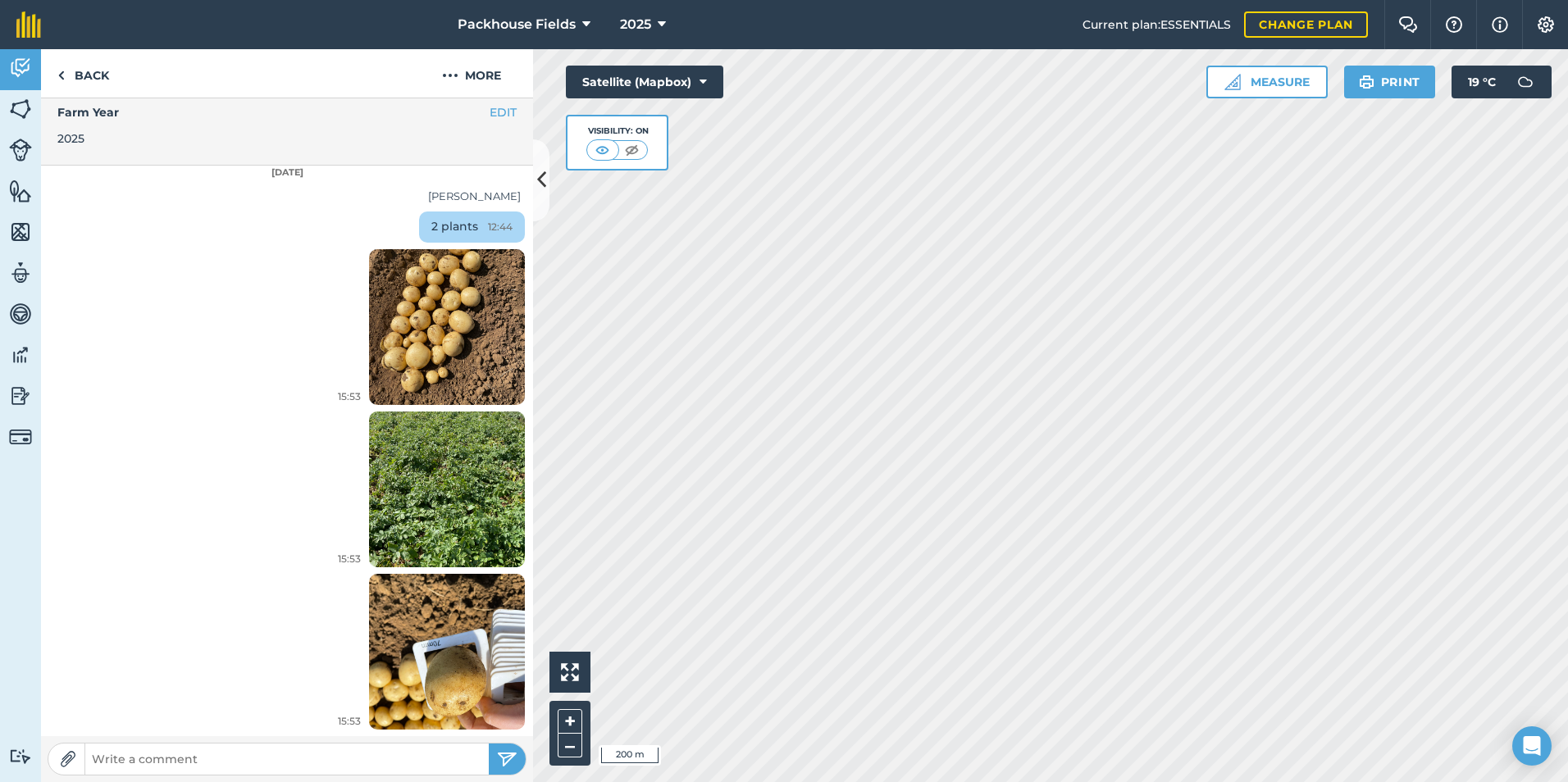
click at [418, 305] on img at bounding box center [447, 327] width 156 height 208
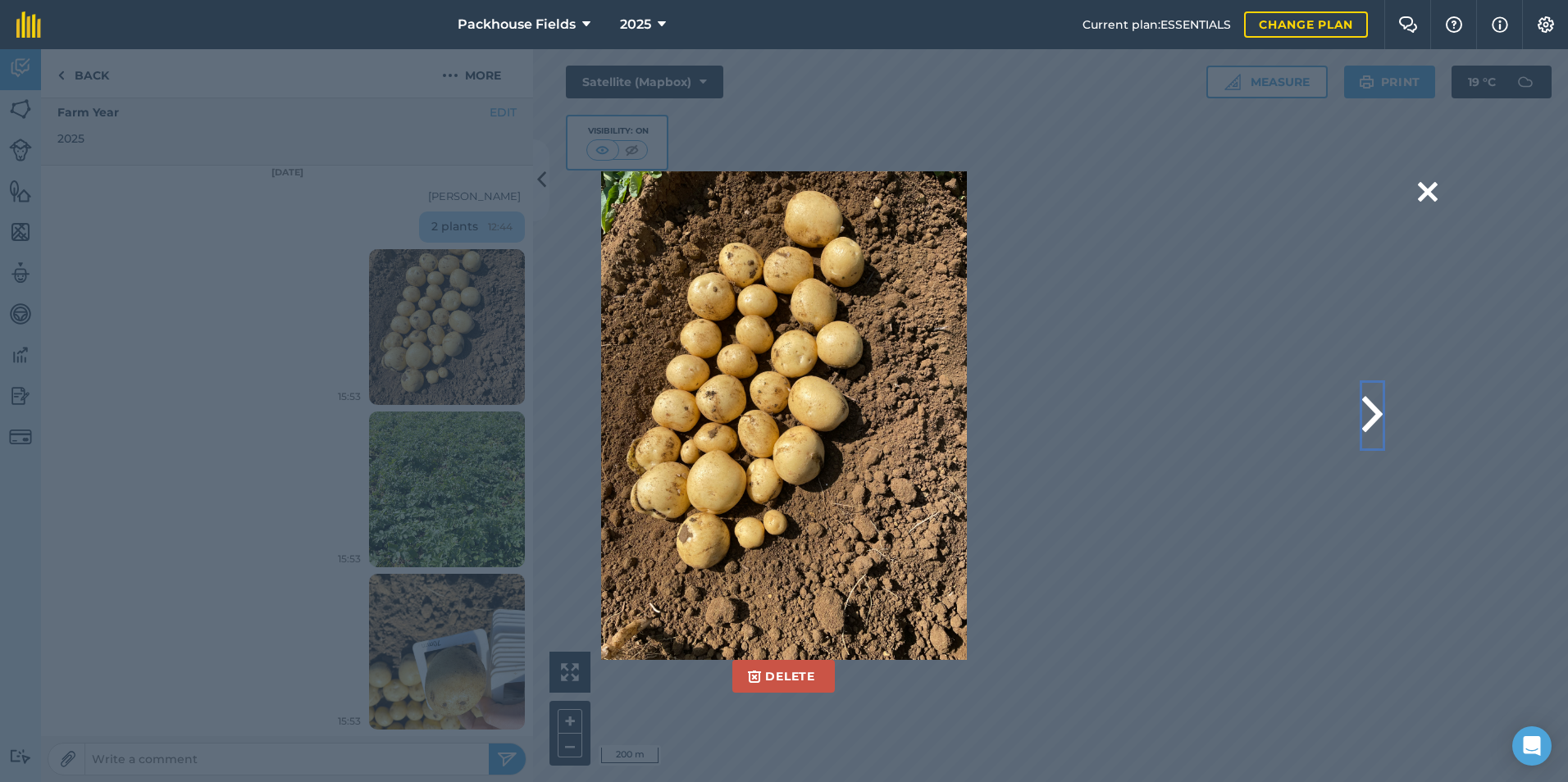
click at [1372, 411] on button at bounding box center [1372, 415] width 20 height 66
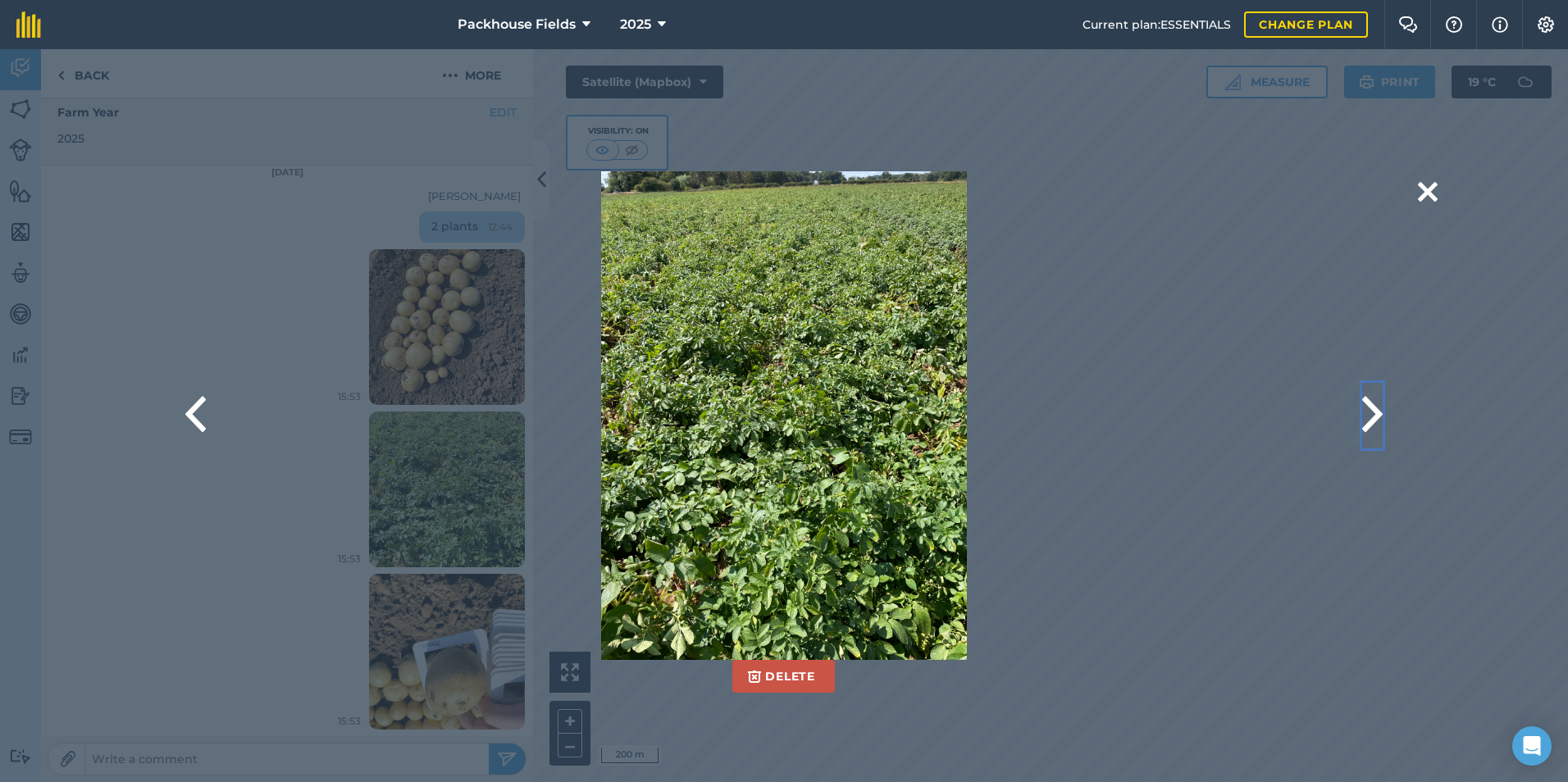
click at [1372, 411] on button at bounding box center [1372, 415] width 20 height 66
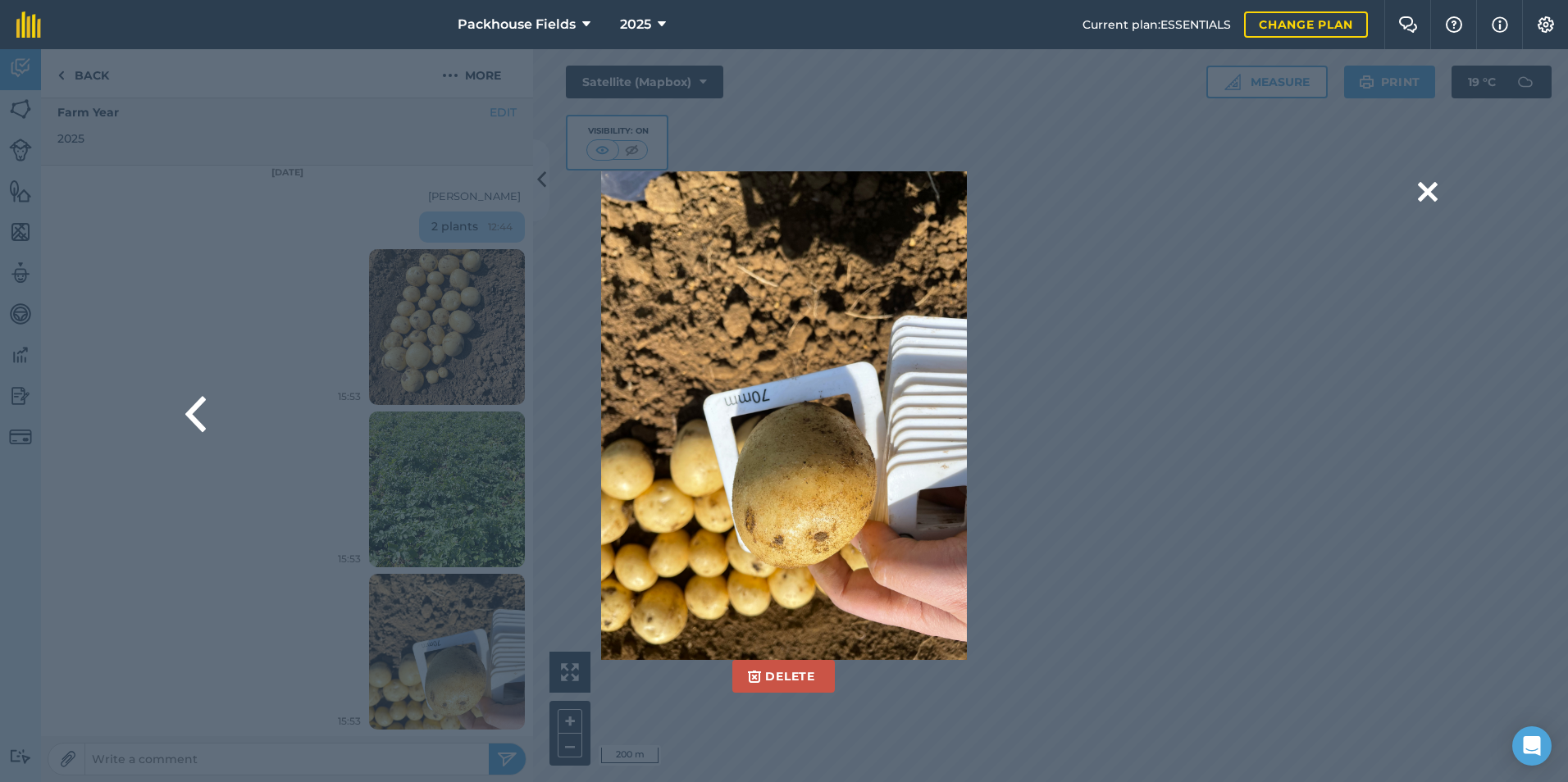
click at [1439, 188] on div "Delete Are you sure you would like to delete this image? [GEOGRAPHIC_DATA]" at bounding box center [784, 415] width 1568 height 733
click at [1429, 188] on button at bounding box center [1427, 192] width 19 height 42
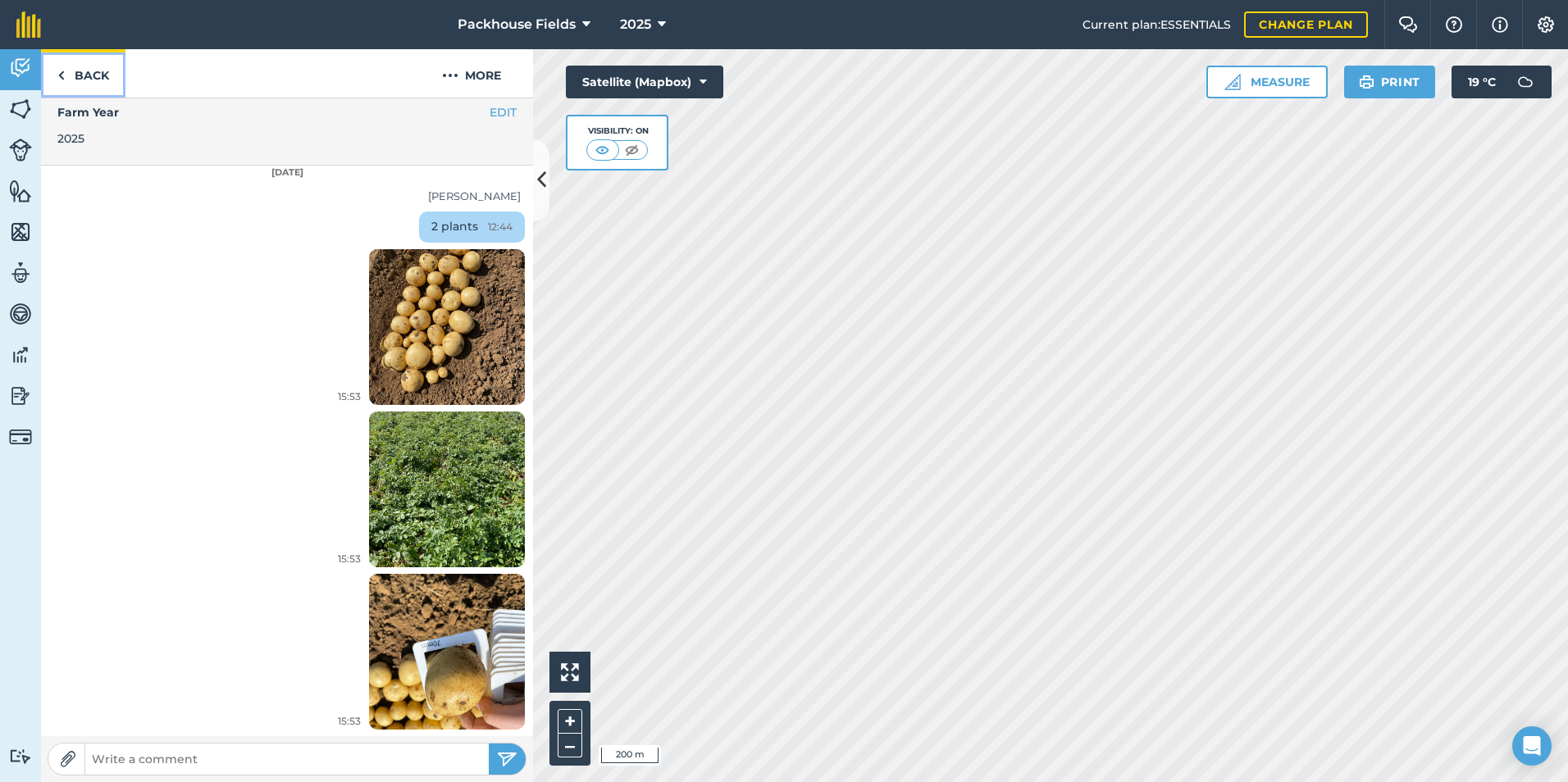
click at [96, 76] on link "Back" at bounding box center [82, 73] width 84 height 48
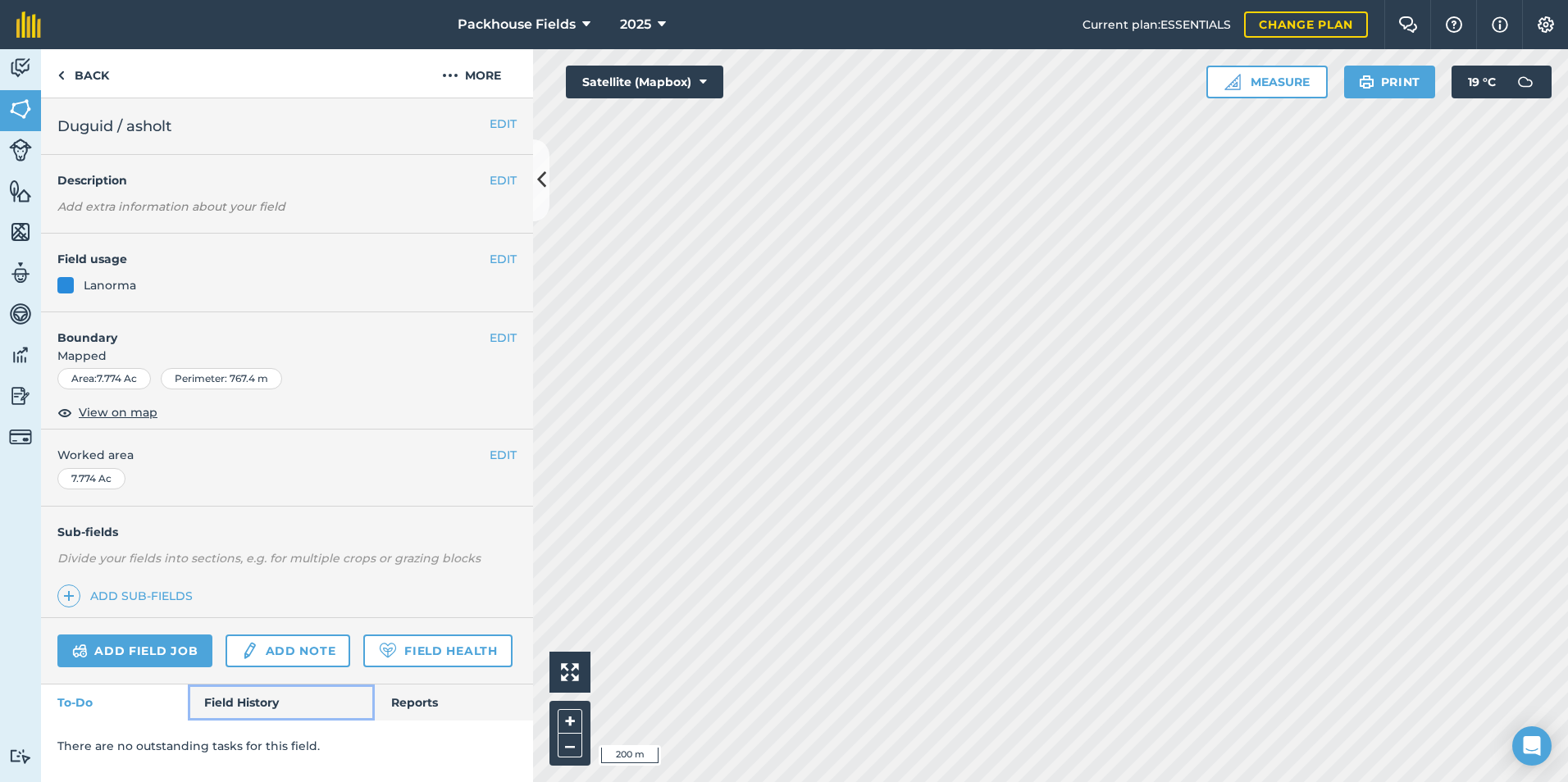
click at [245, 713] on link "Field History" at bounding box center [281, 702] width 187 height 36
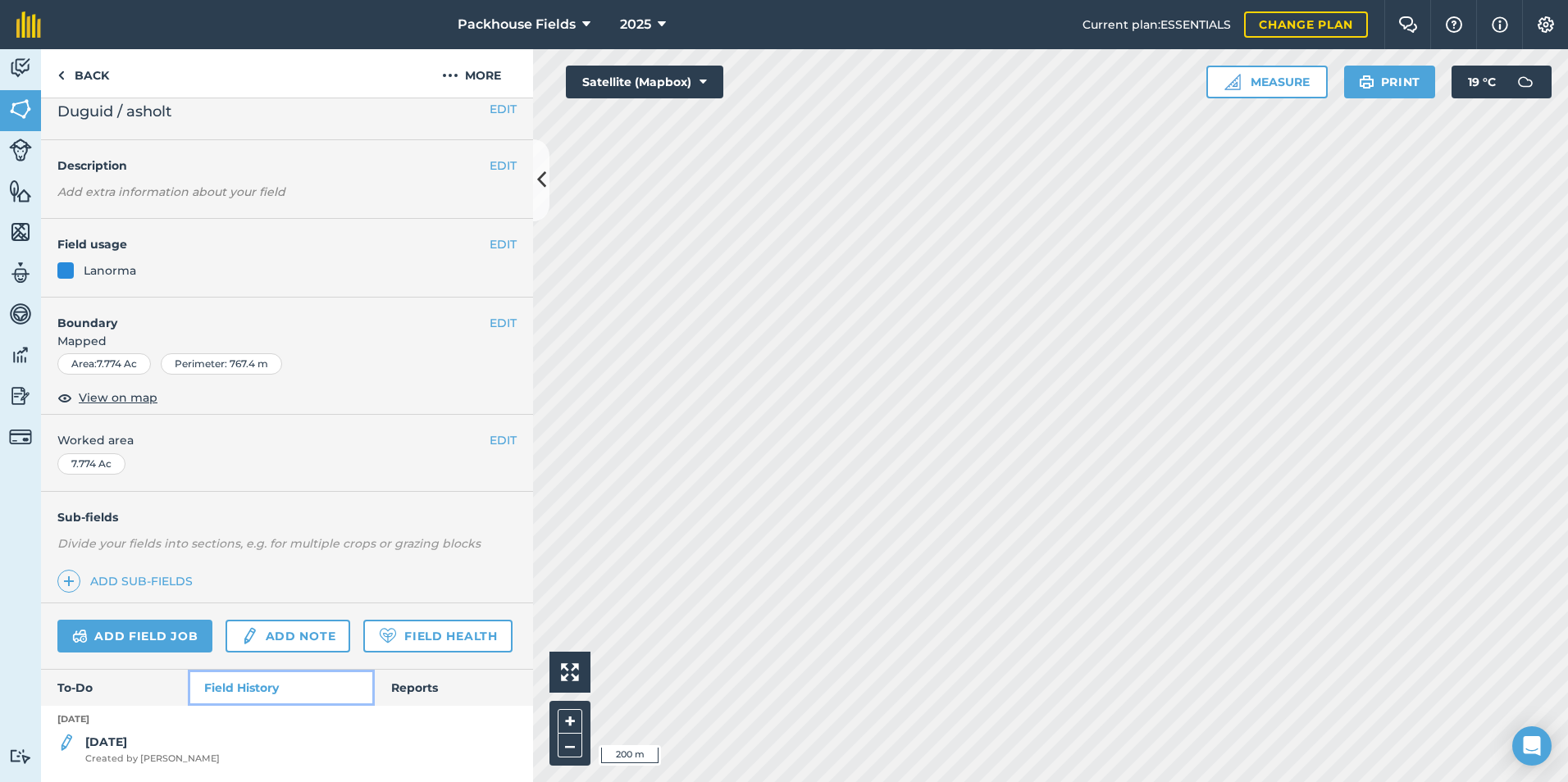
scroll to position [61, 0]
click at [101, 740] on strong "[DATE]" at bounding box center [105, 742] width 42 height 15
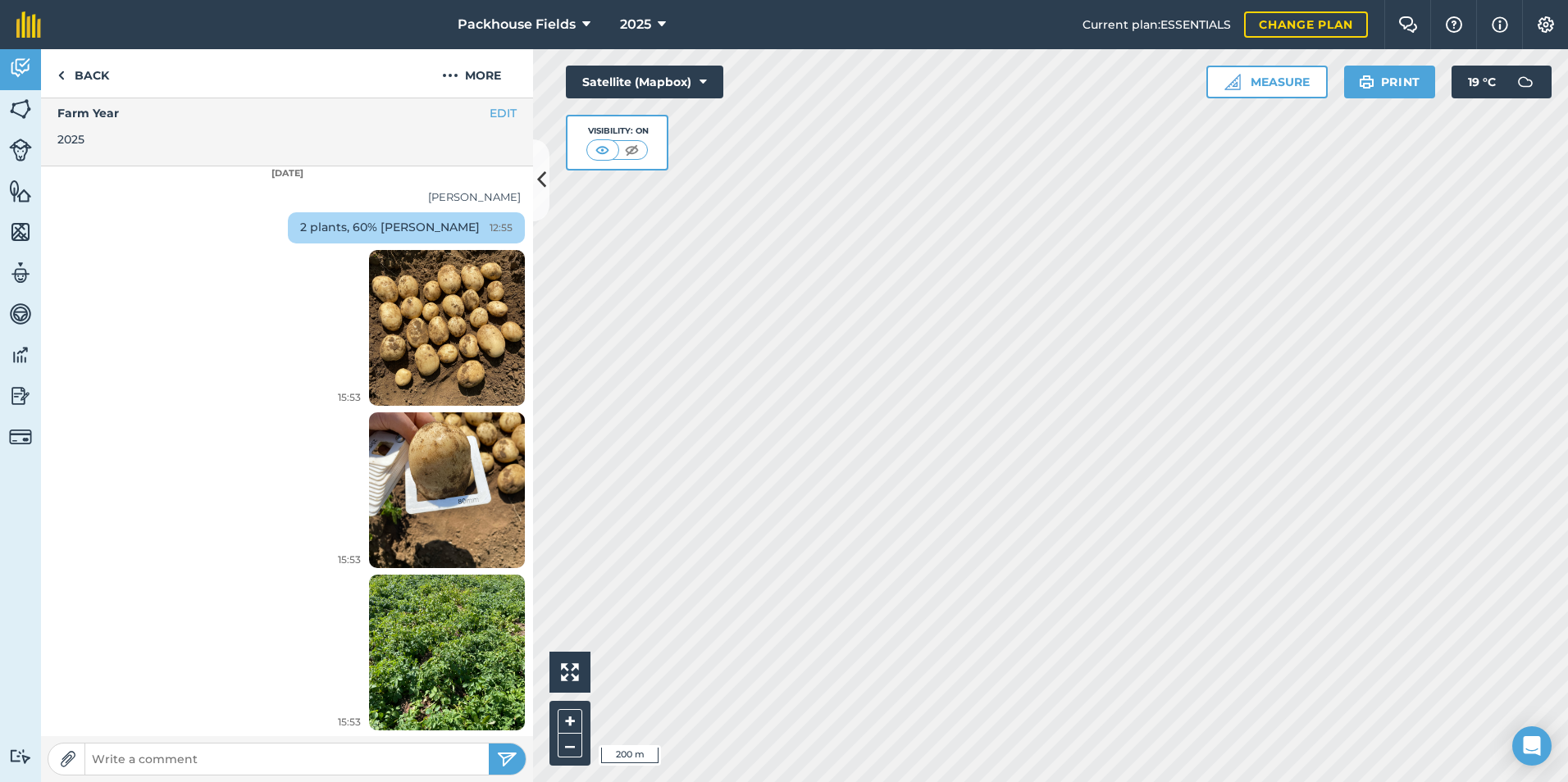
scroll to position [454, 0]
click at [440, 386] on img at bounding box center [447, 327] width 156 height 208
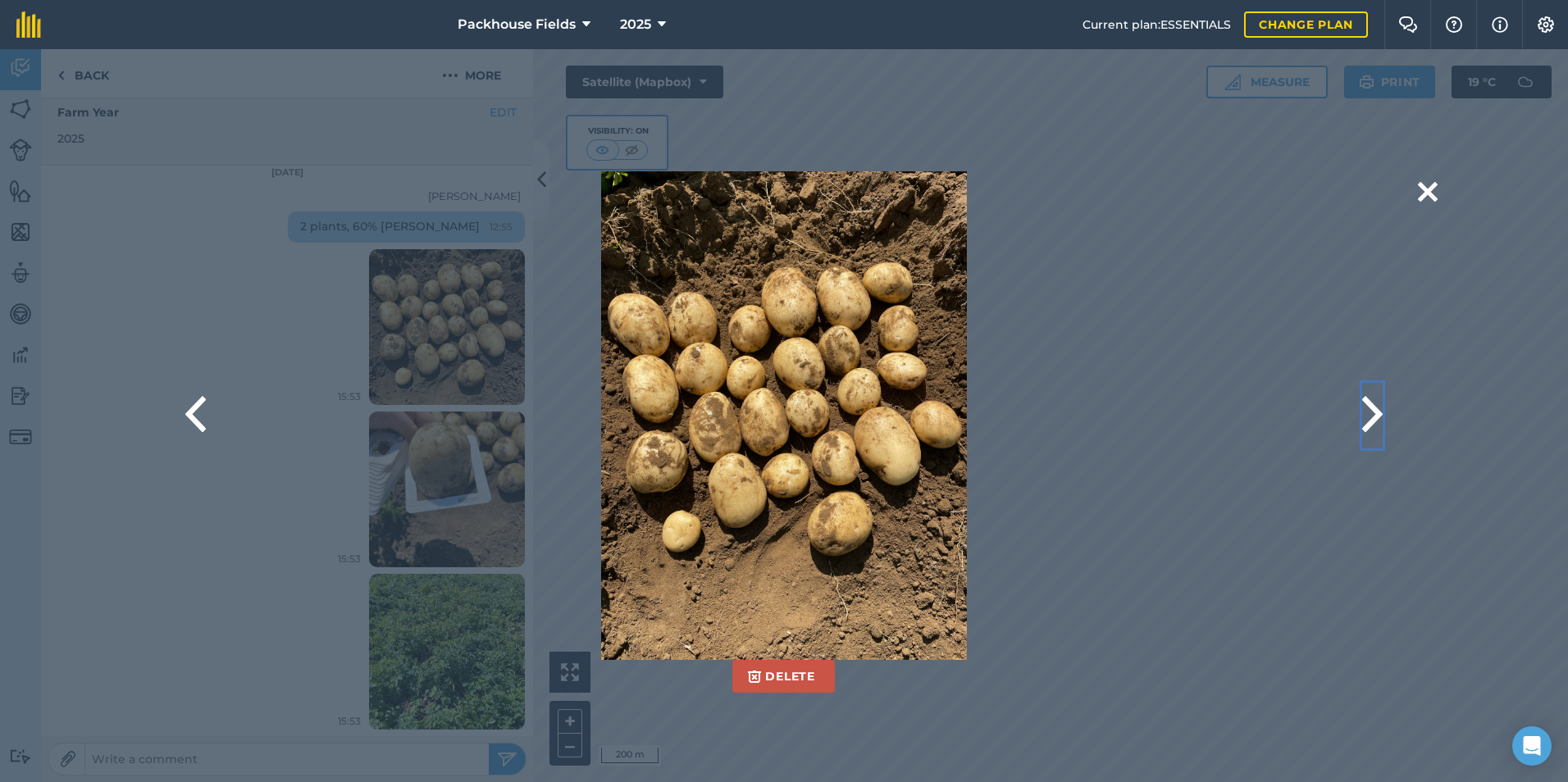
click at [1369, 414] on button at bounding box center [1372, 415] width 20 height 66
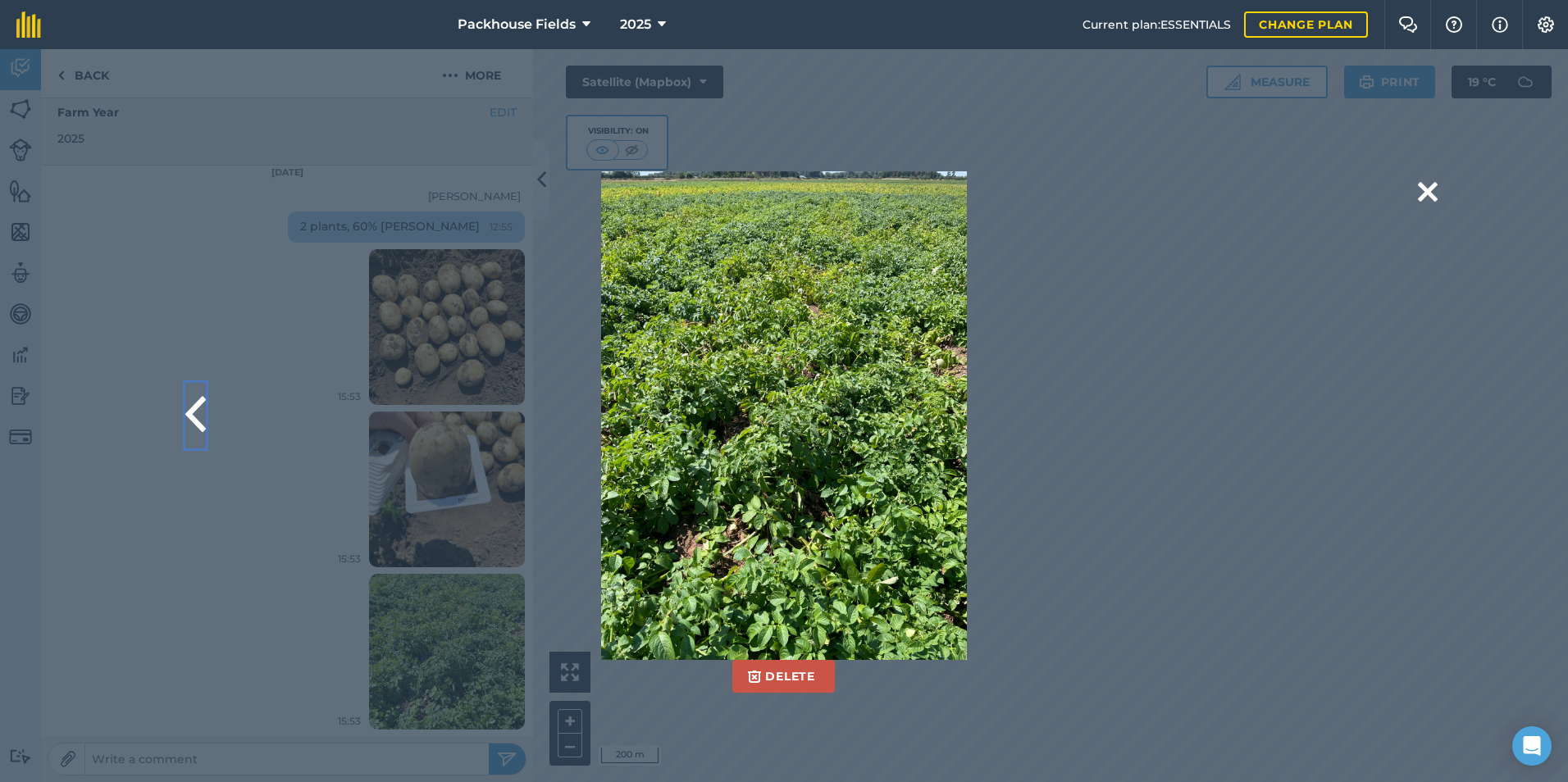
click at [187, 402] on button at bounding box center [196, 415] width 20 height 66
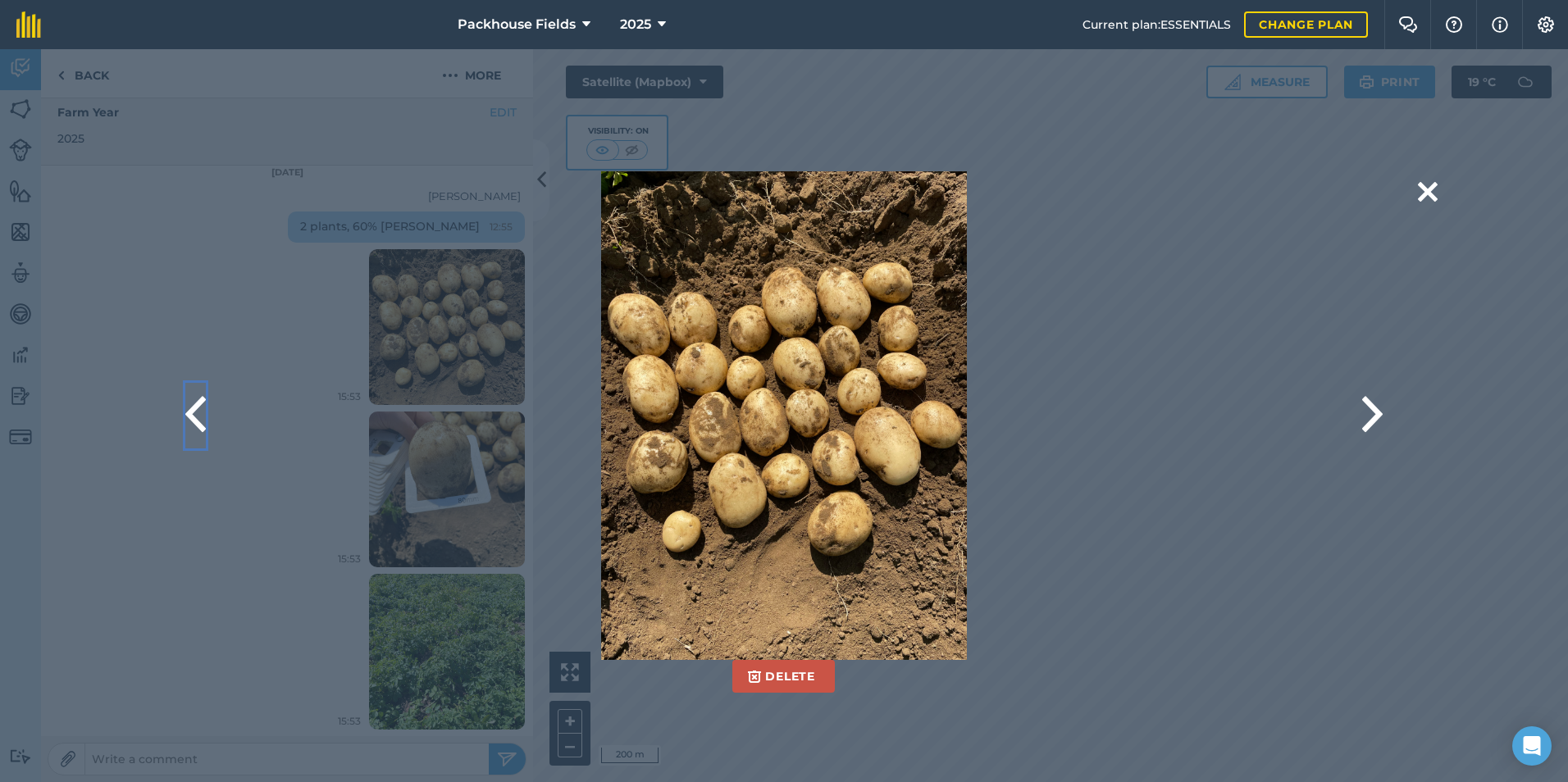
click at [196, 417] on button at bounding box center [196, 415] width 20 height 66
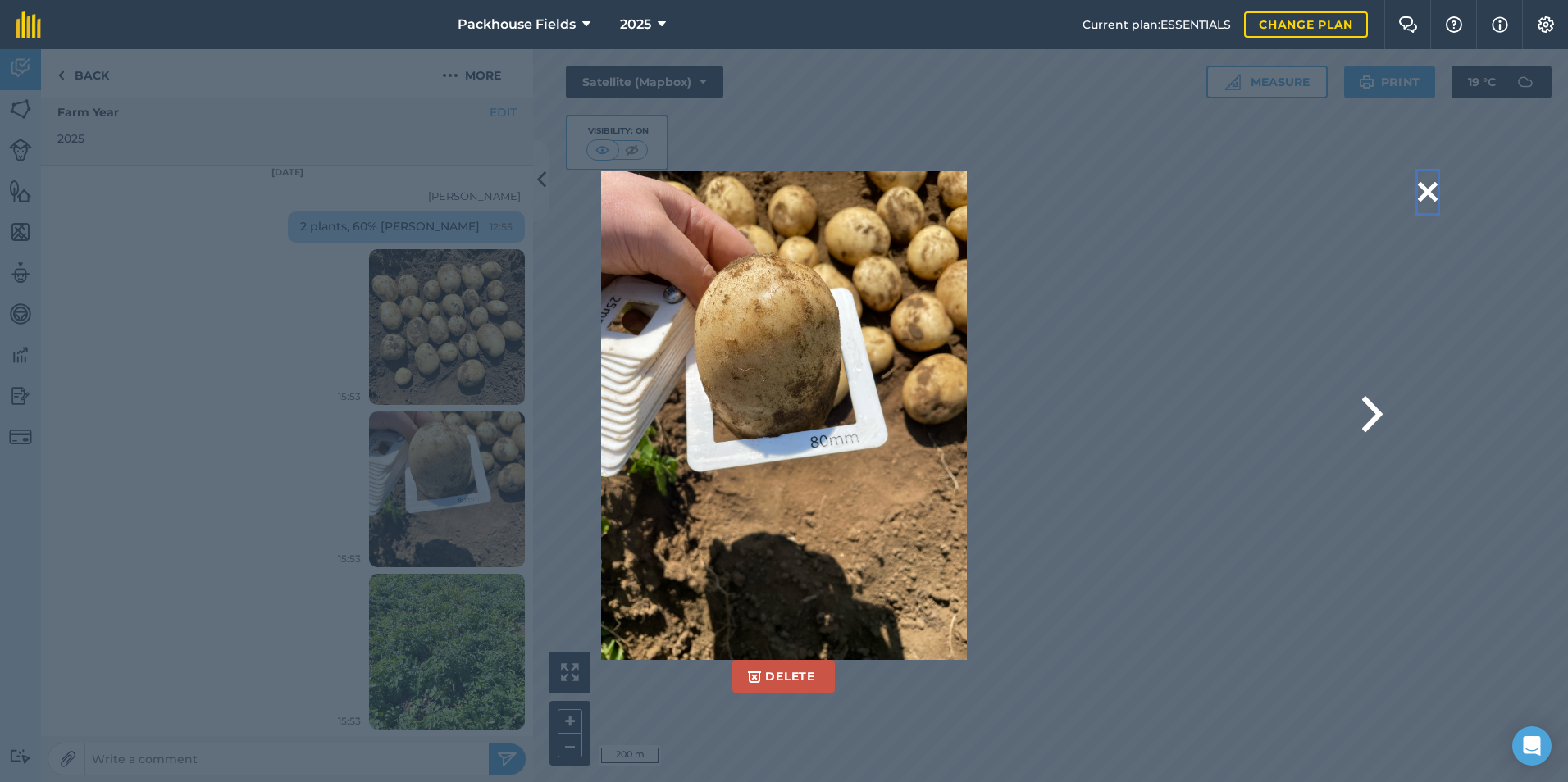
click at [1430, 191] on button at bounding box center [1427, 192] width 19 height 42
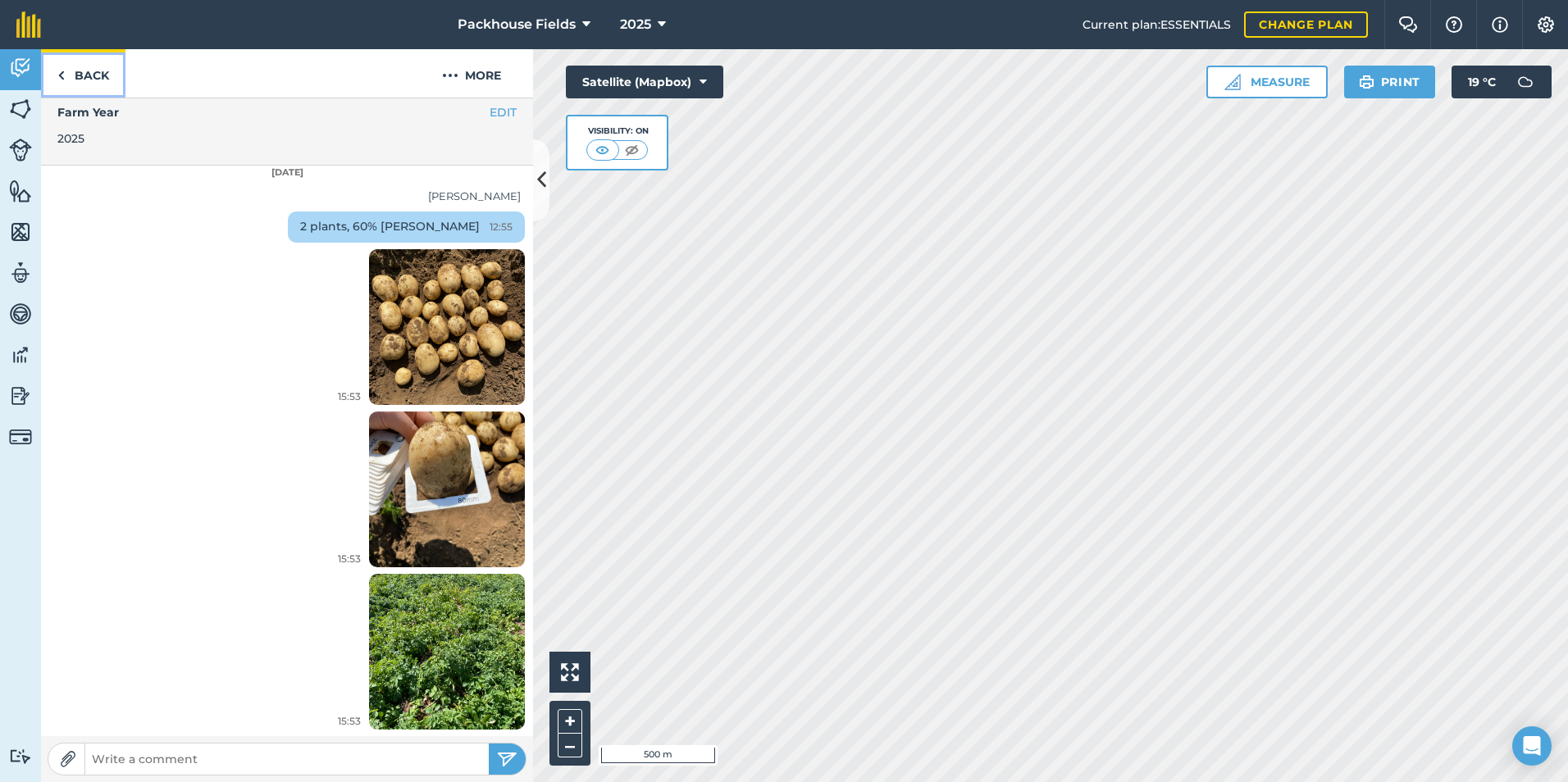
click at [74, 77] on link "Back" at bounding box center [82, 73] width 84 height 48
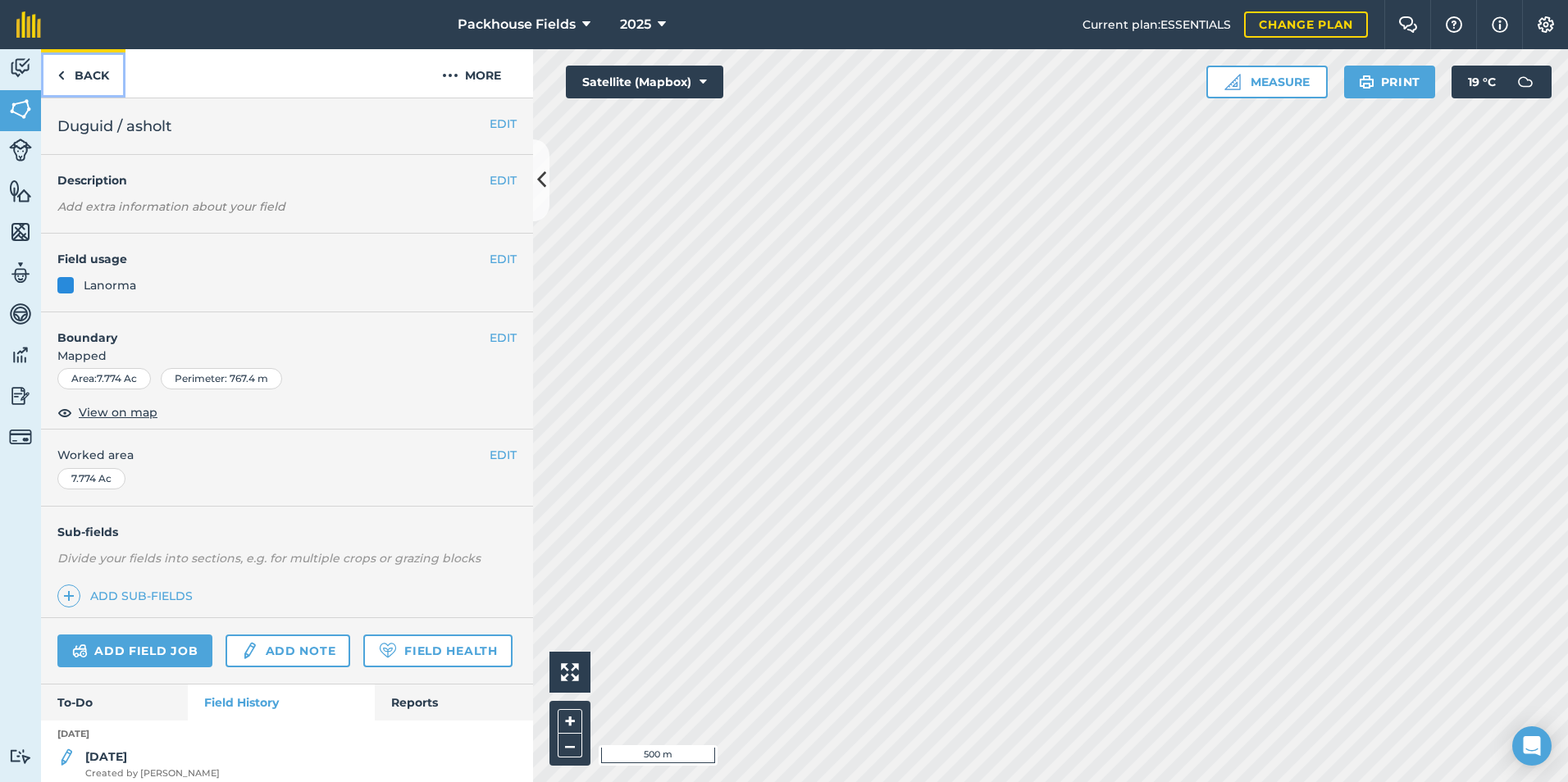
click at [77, 77] on link "Back" at bounding box center [82, 73] width 84 height 48
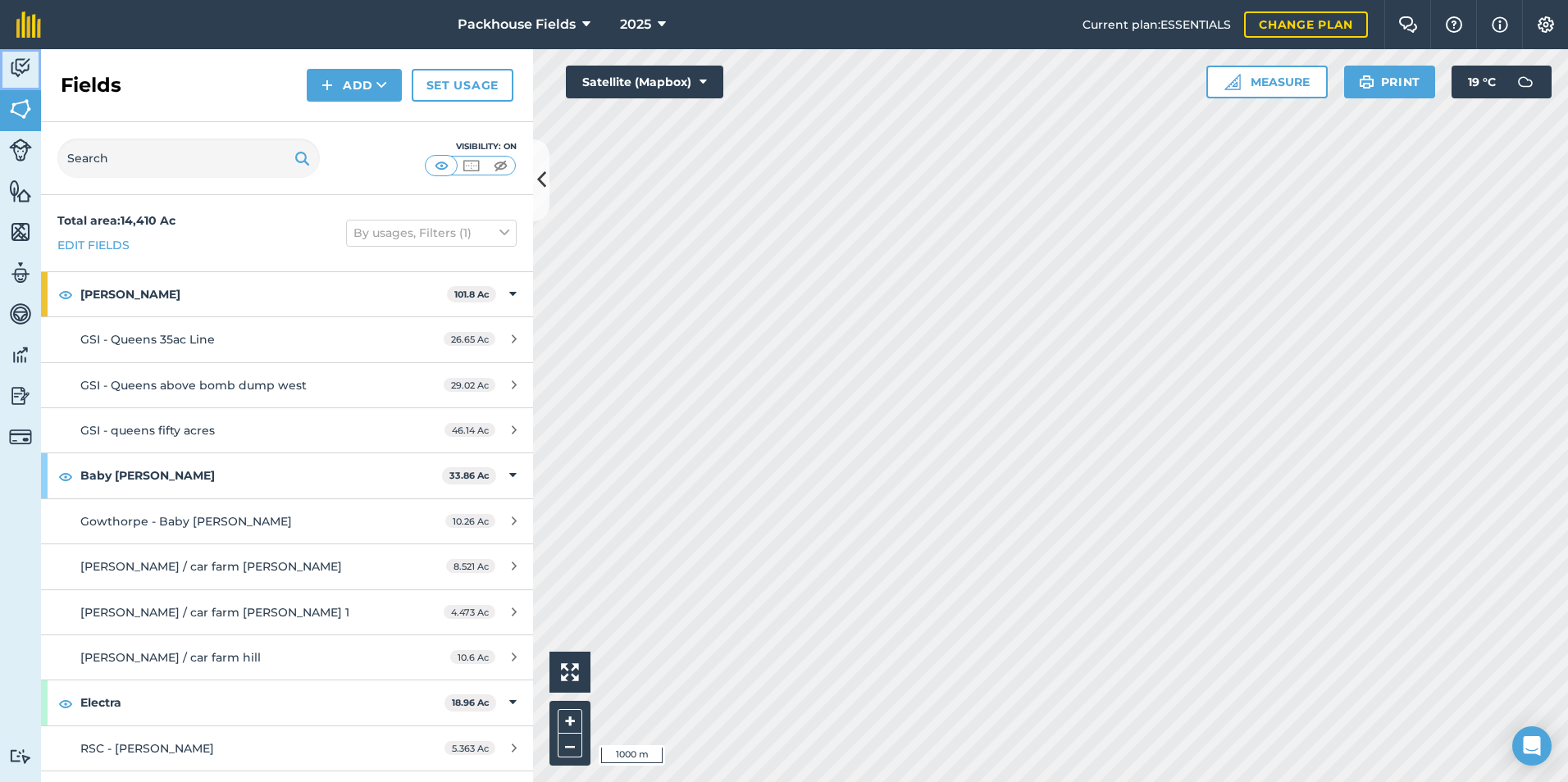
click at [26, 69] on img at bounding box center [20, 67] width 23 height 25
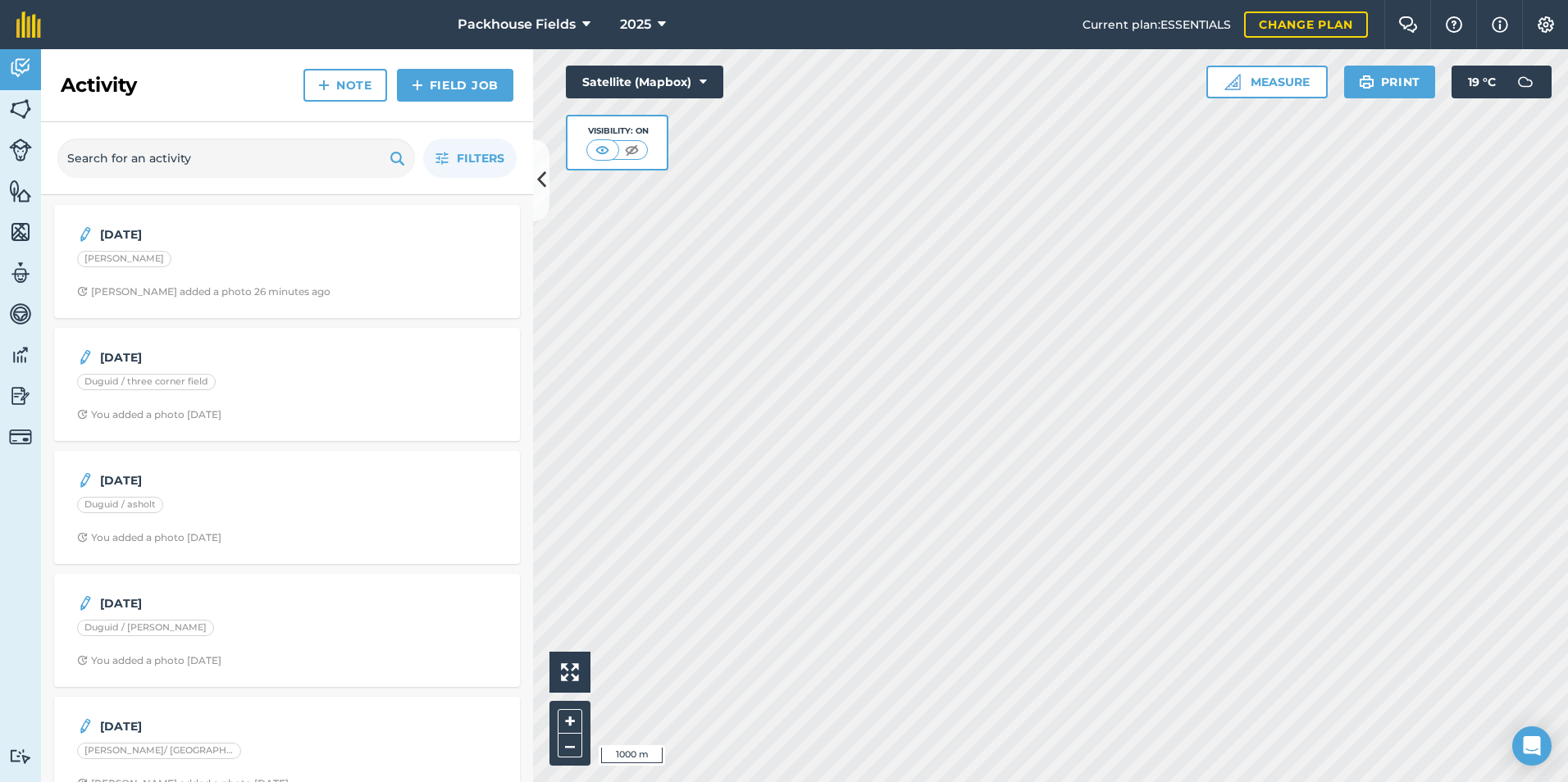
click at [1081, 781] on html "Packhouse Fields 2025 Current plan : ESSENTIALS Change plan Farm Chat Help Info…" at bounding box center [784, 391] width 1568 height 782
click at [1149, 781] on html "Packhouse Fields 2025 Current plan : ESSENTIALS Change plan Farm Chat Help Info…" at bounding box center [784, 391] width 1568 height 782
click at [1047, 781] on html "Packhouse Fields 2025 Current plan : ESSENTIALS Change plan Farm Chat Help Info…" at bounding box center [784, 391] width 1568 height 782
click at [27, 109] on img at bounding box center [20, 109] width 23 height 25
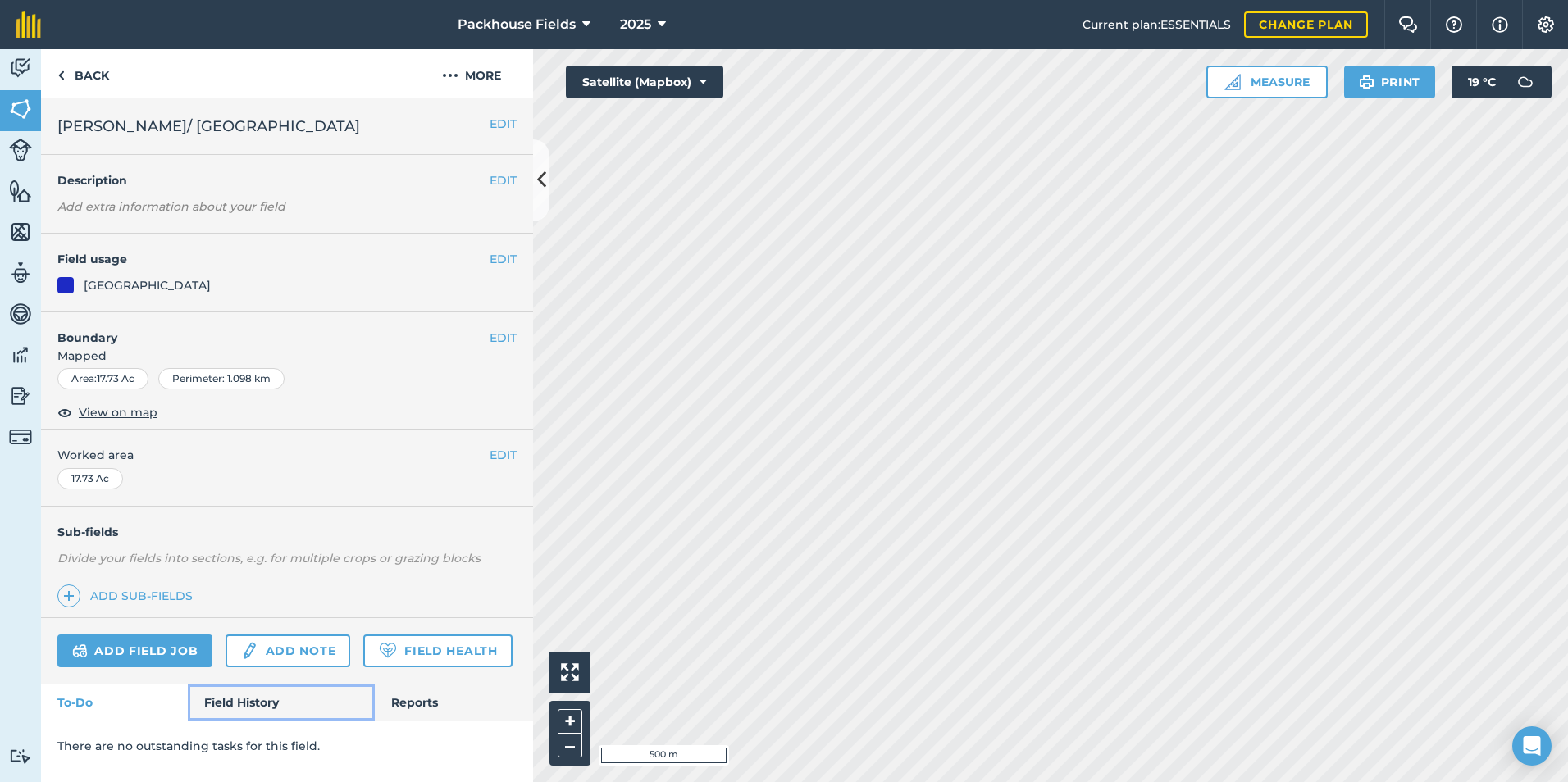
click at [249, 693] on link "Field History" at bounding box center [281, 702] width 187 height 36
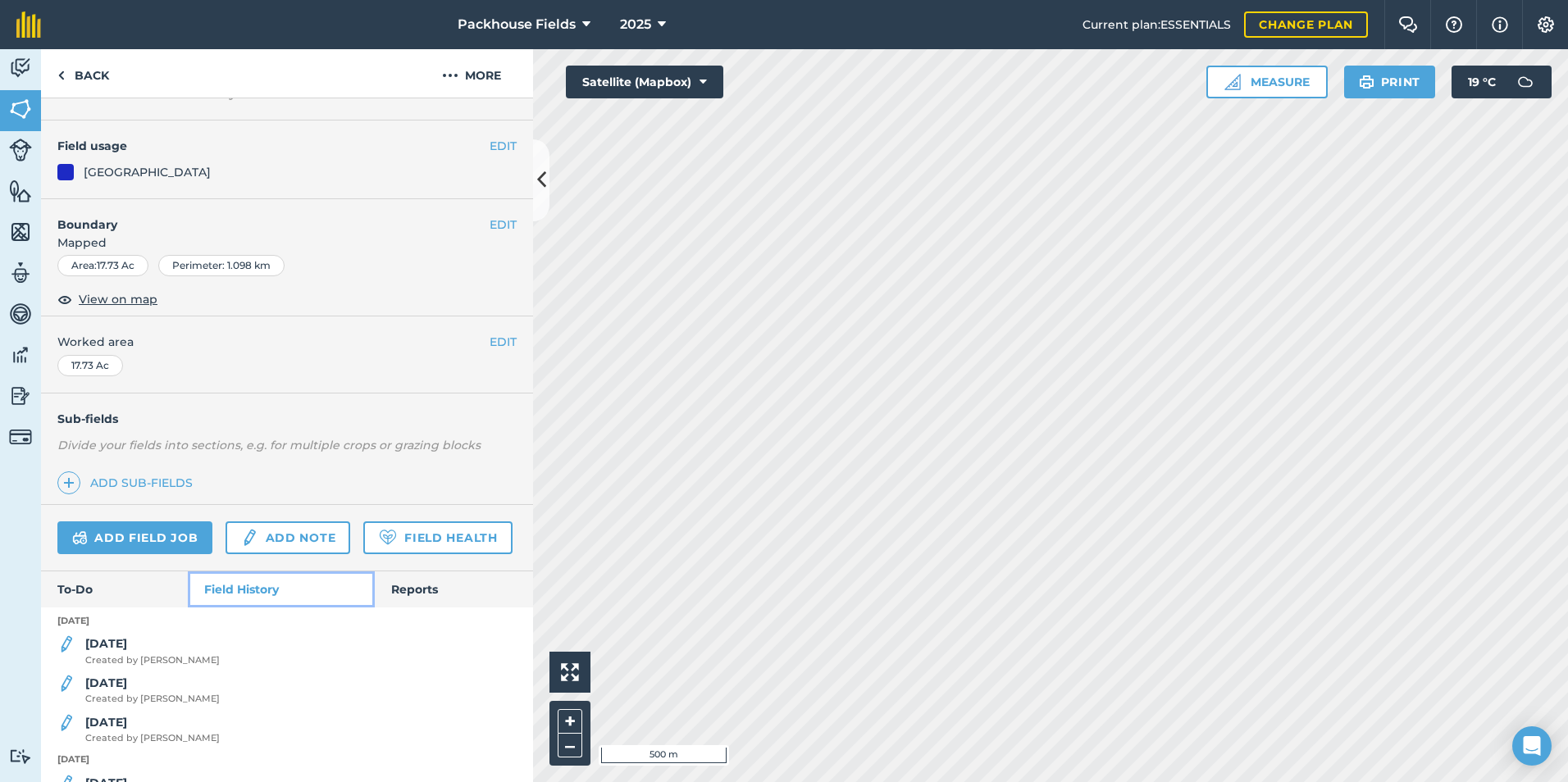
scroll to position [246, 0]
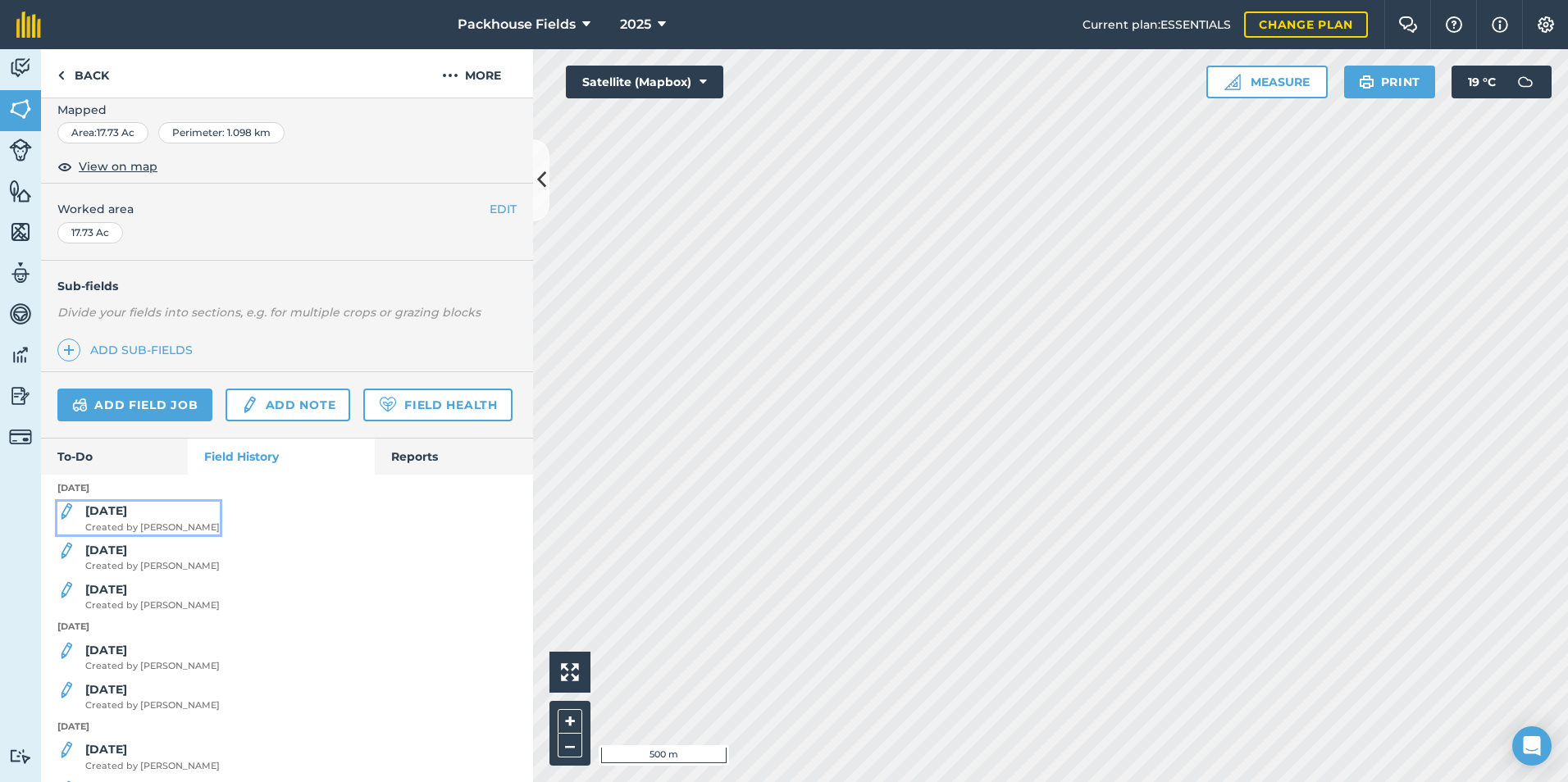
click at [107, 518] on strong "[DATE]" at bounding box center [105, 511] width 42 height 15
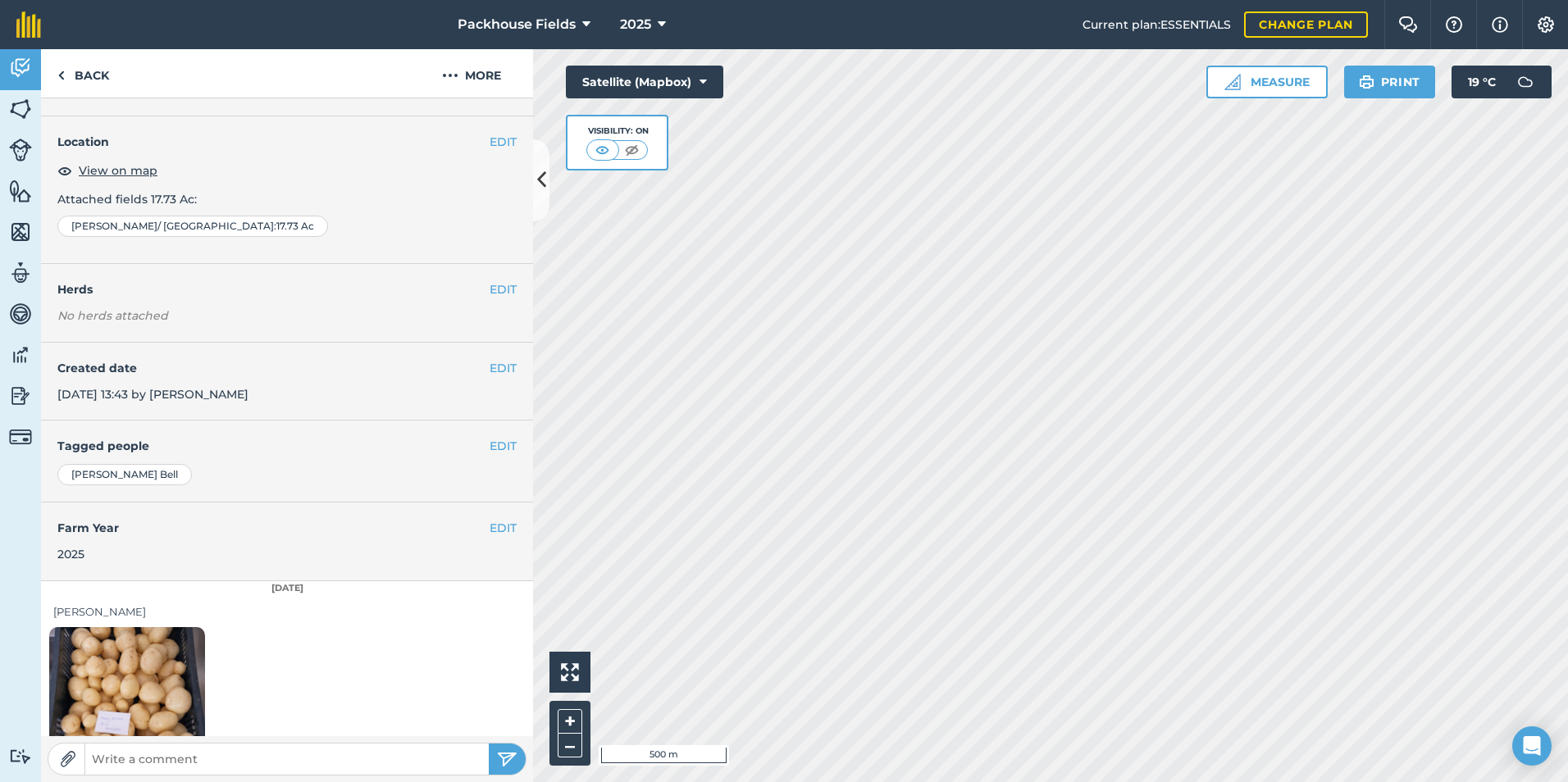
scroll to position [91, 0]
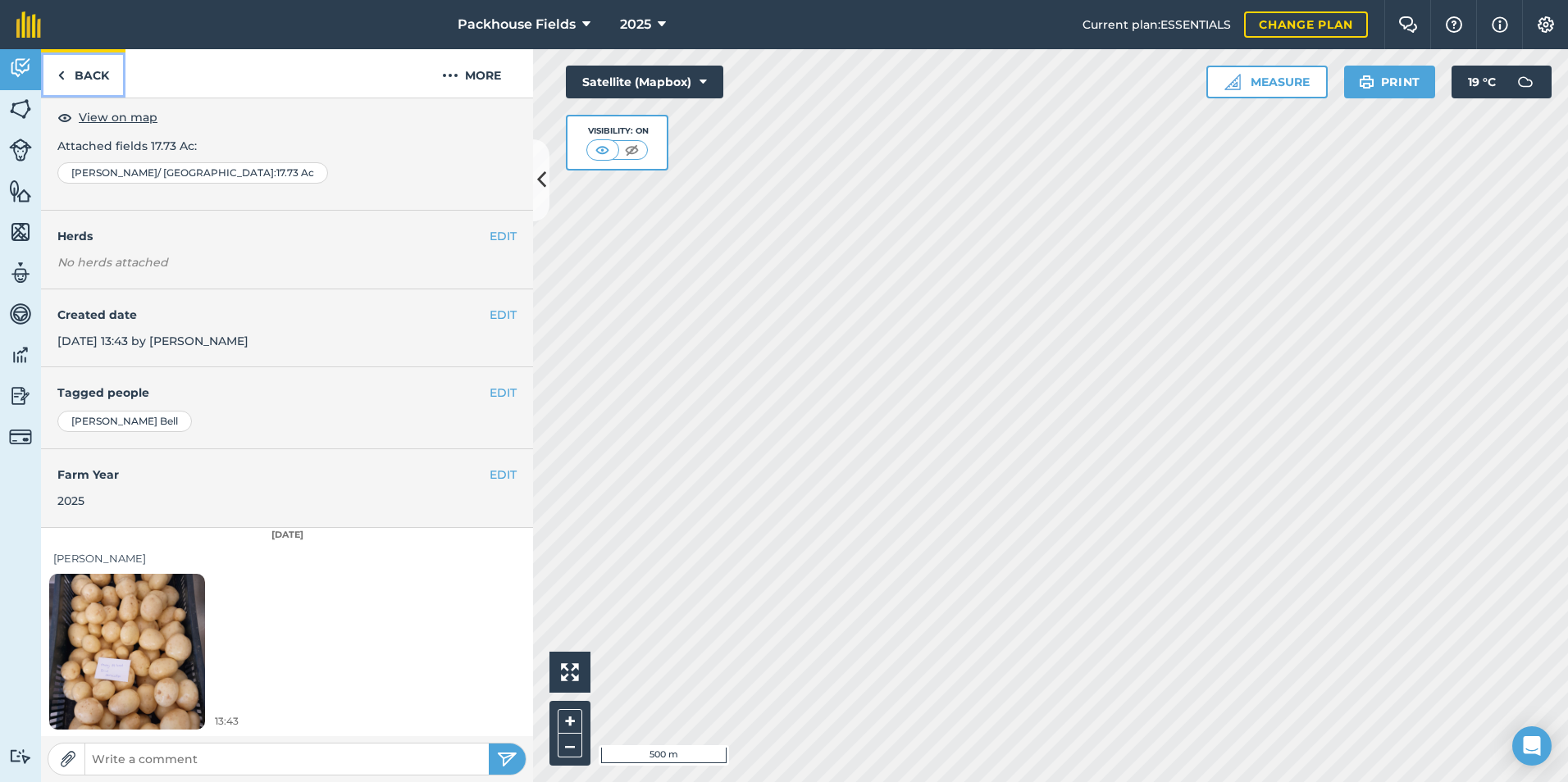
click at [84, 73] on link "Back" at bounding box center [82, 73] width 84 height 48
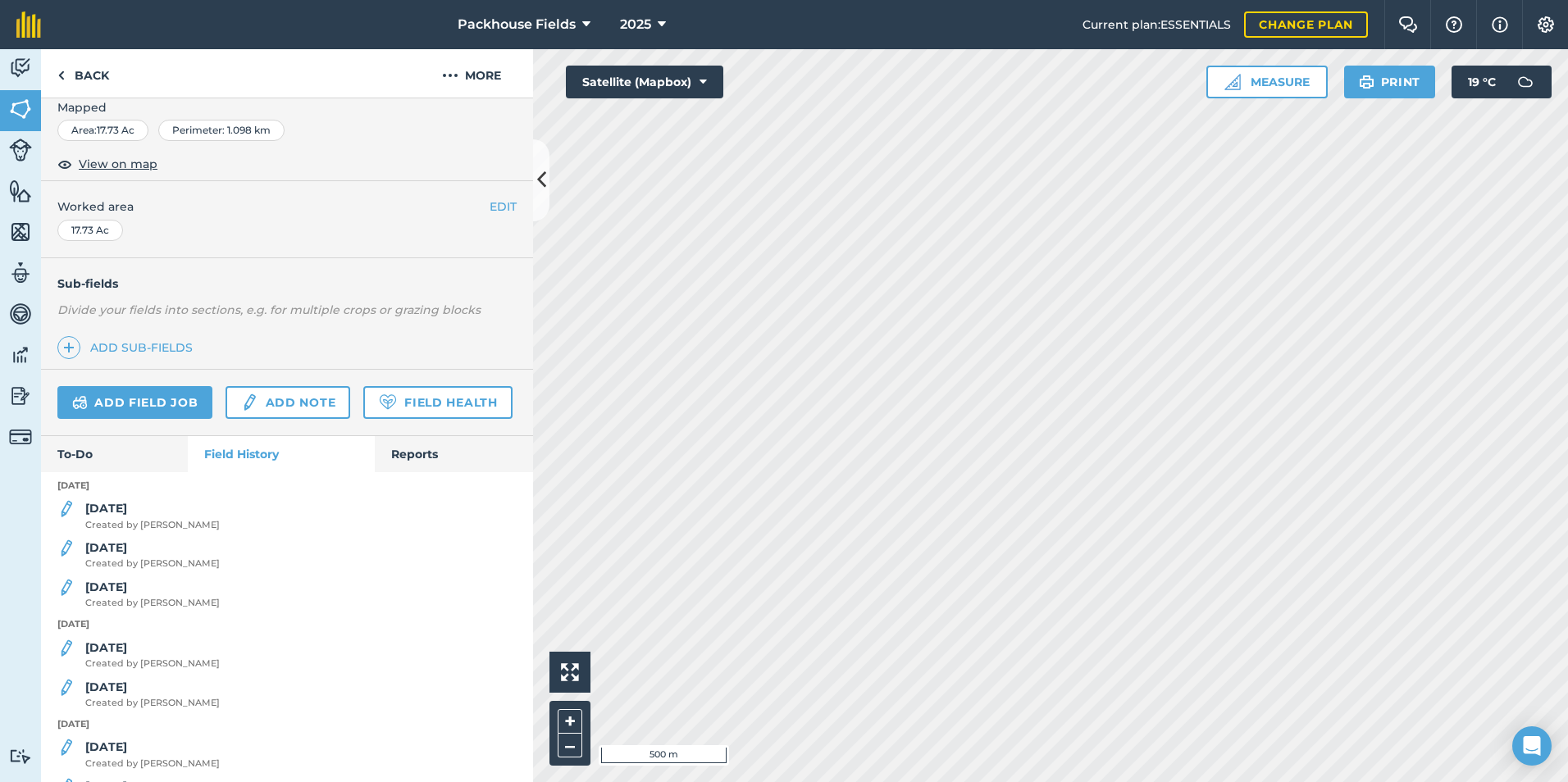
scroll to position [328, 0]
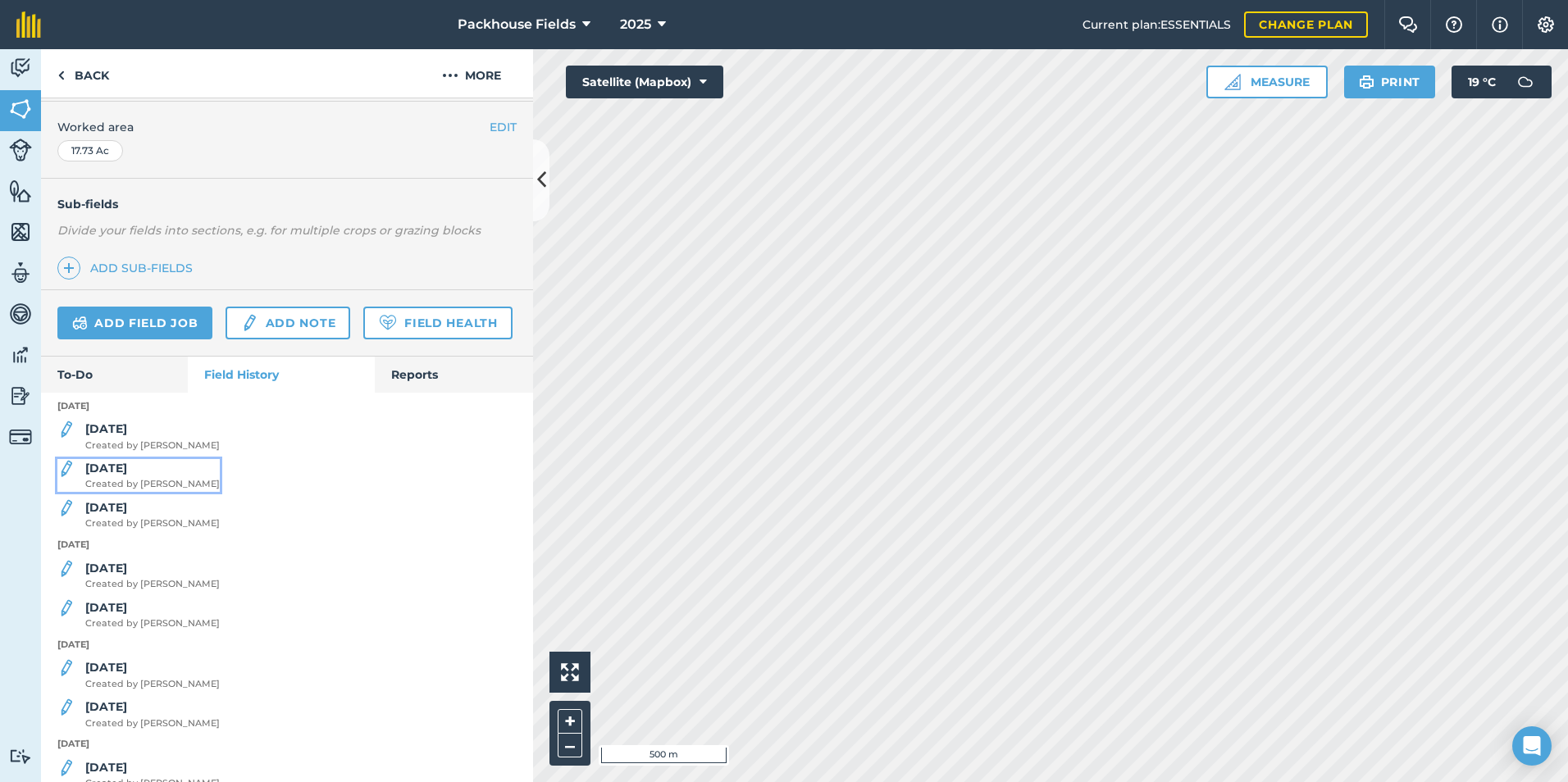
click at [94, 475] on strong "[DATE]" at bounding box center [105, 468] width 42 height 15
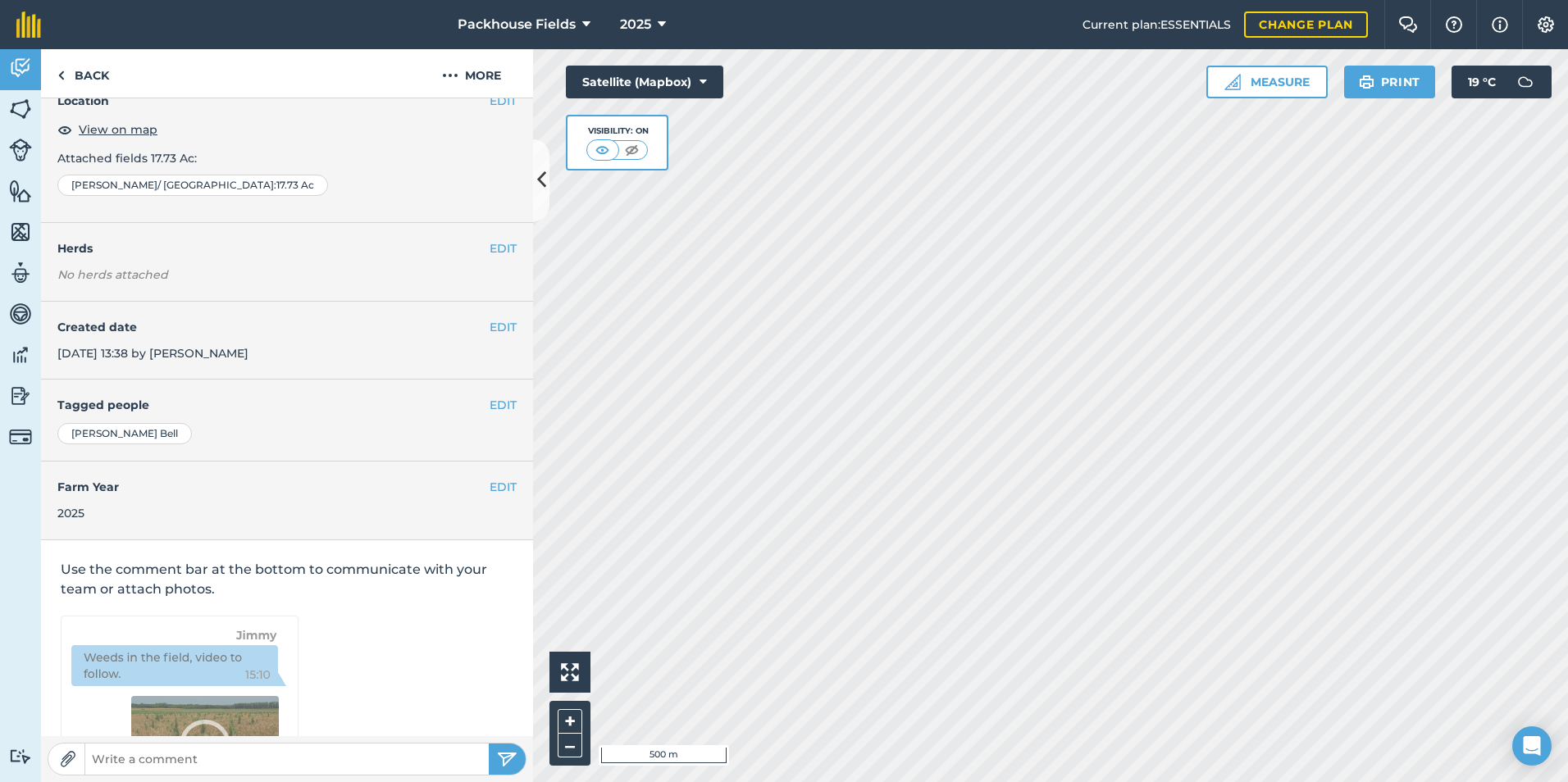
scroll to position [91, 0]
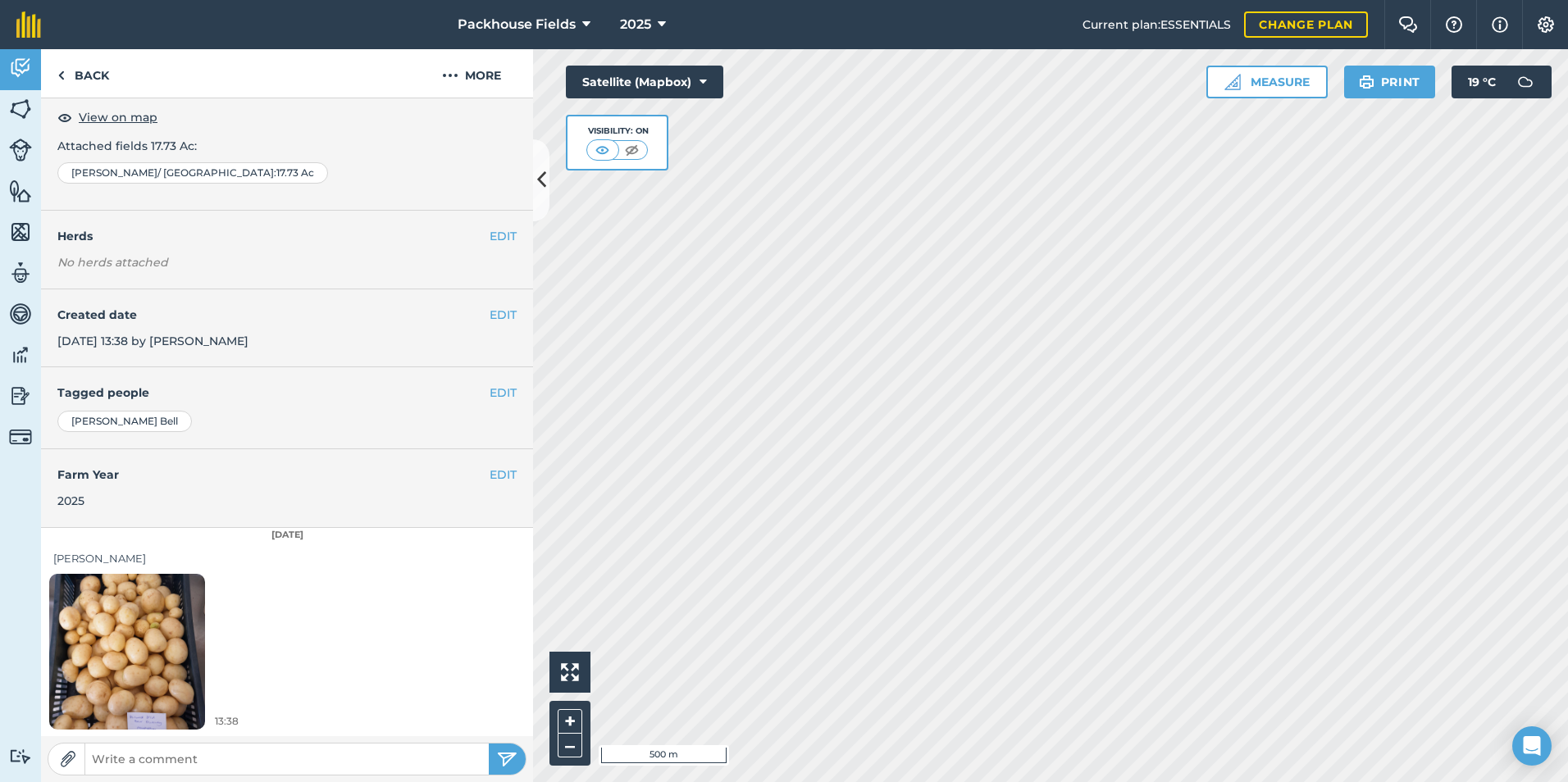
click at [143, 630] on img at bounding box center [127, 651] width 156 height 208
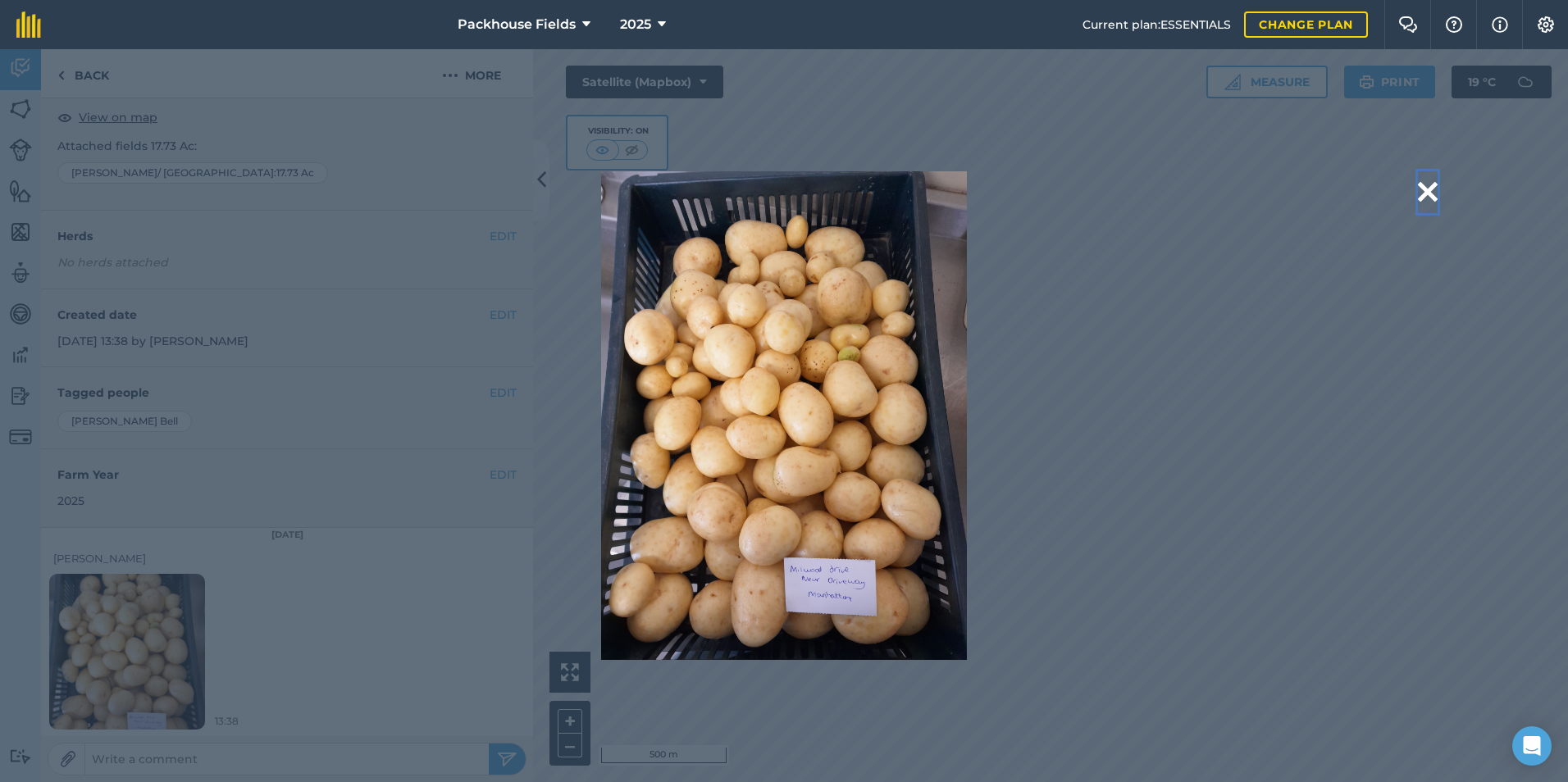
click at [1433, 189] on button at bounding box center [1427, 192] width 19 height 42
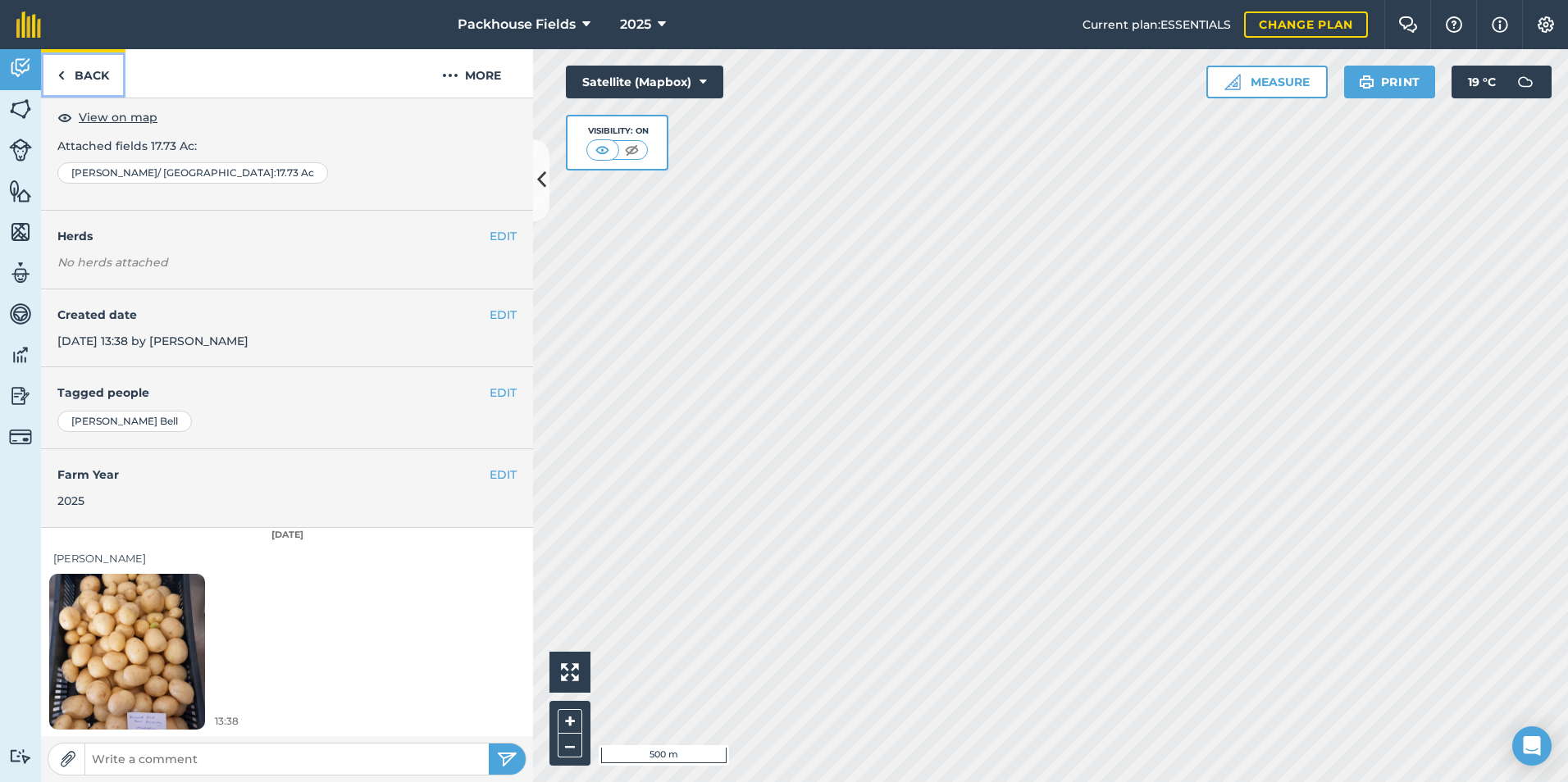
click at [83, 78] on link "Back" at bounding box center [82, 73] width 84 height 48
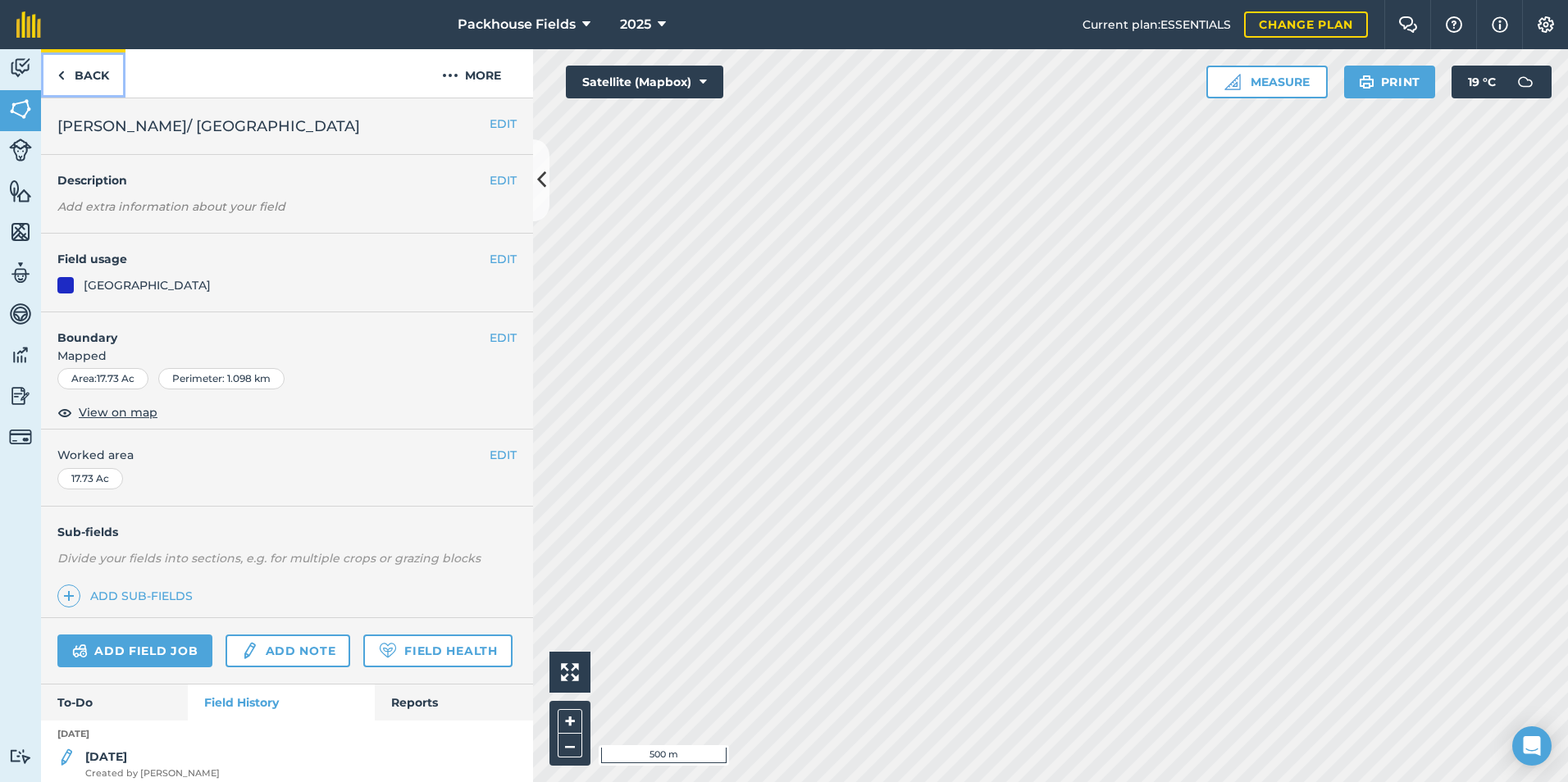
click at [84, 78] on link "Back" at bounding box center [82, 73] width 84 height 48
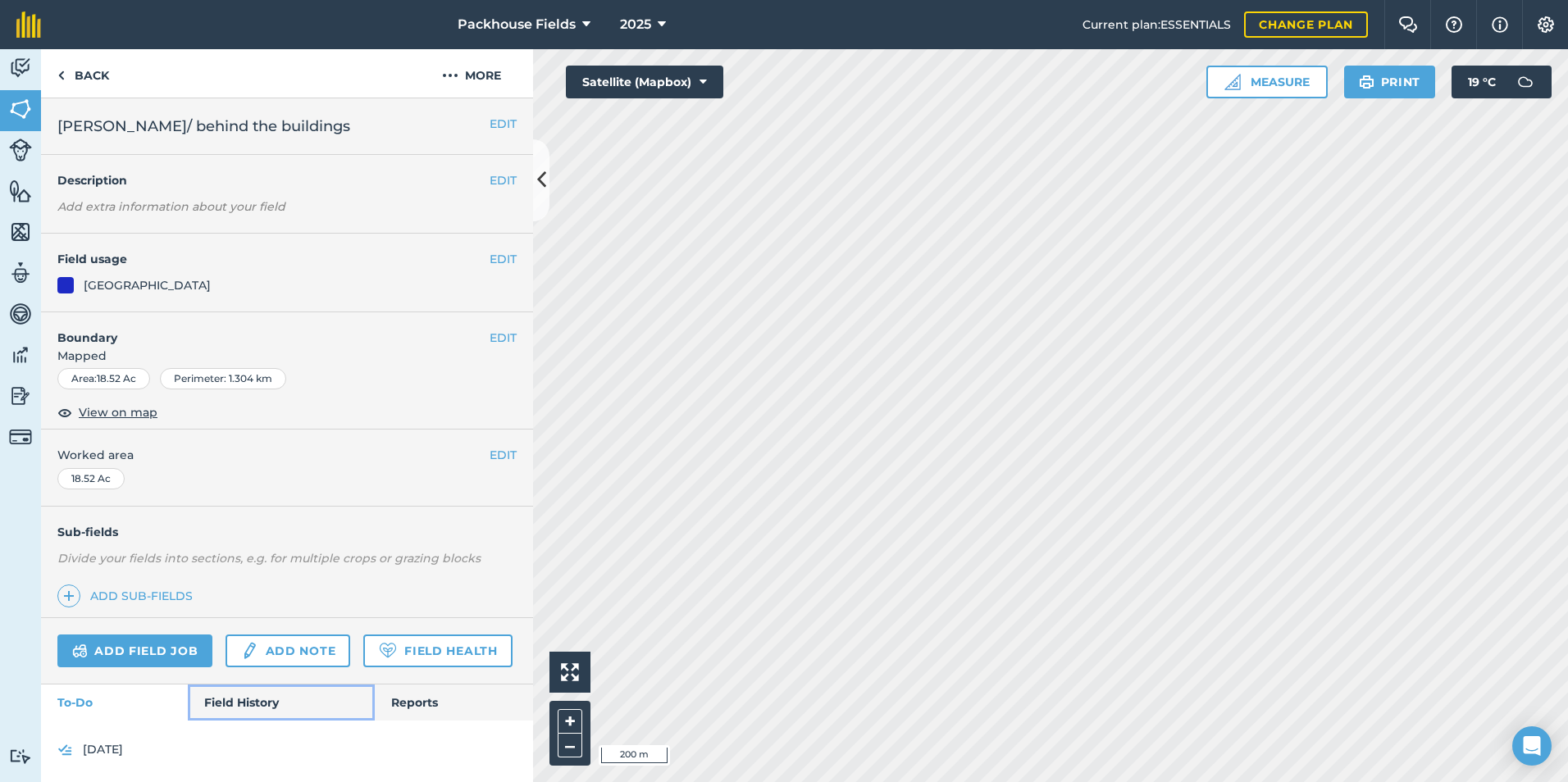
click at [267, 721] on link "Field History" at bounding box center [281, 702] width 187 height 36
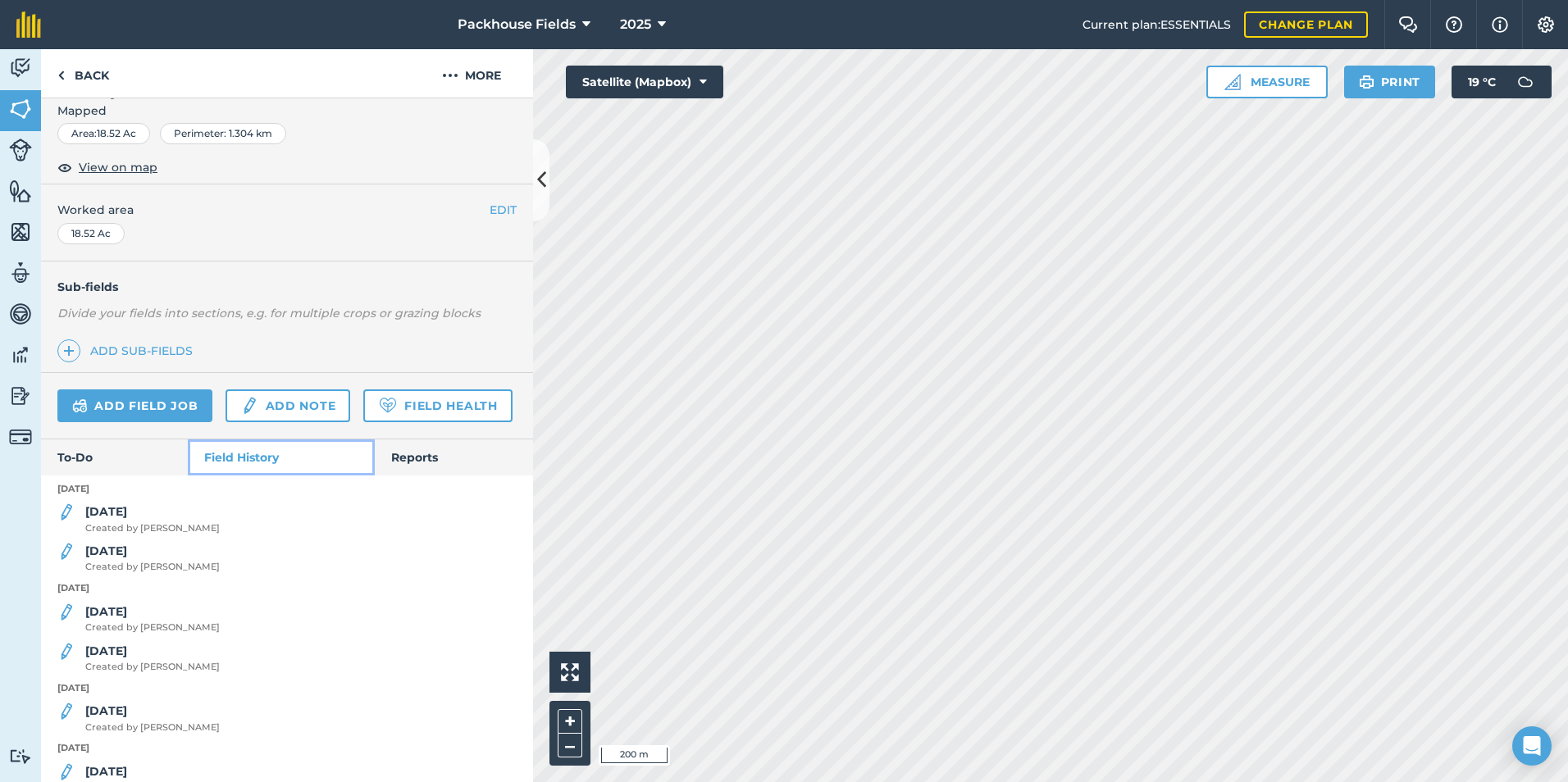
scroll to position [328, 0]
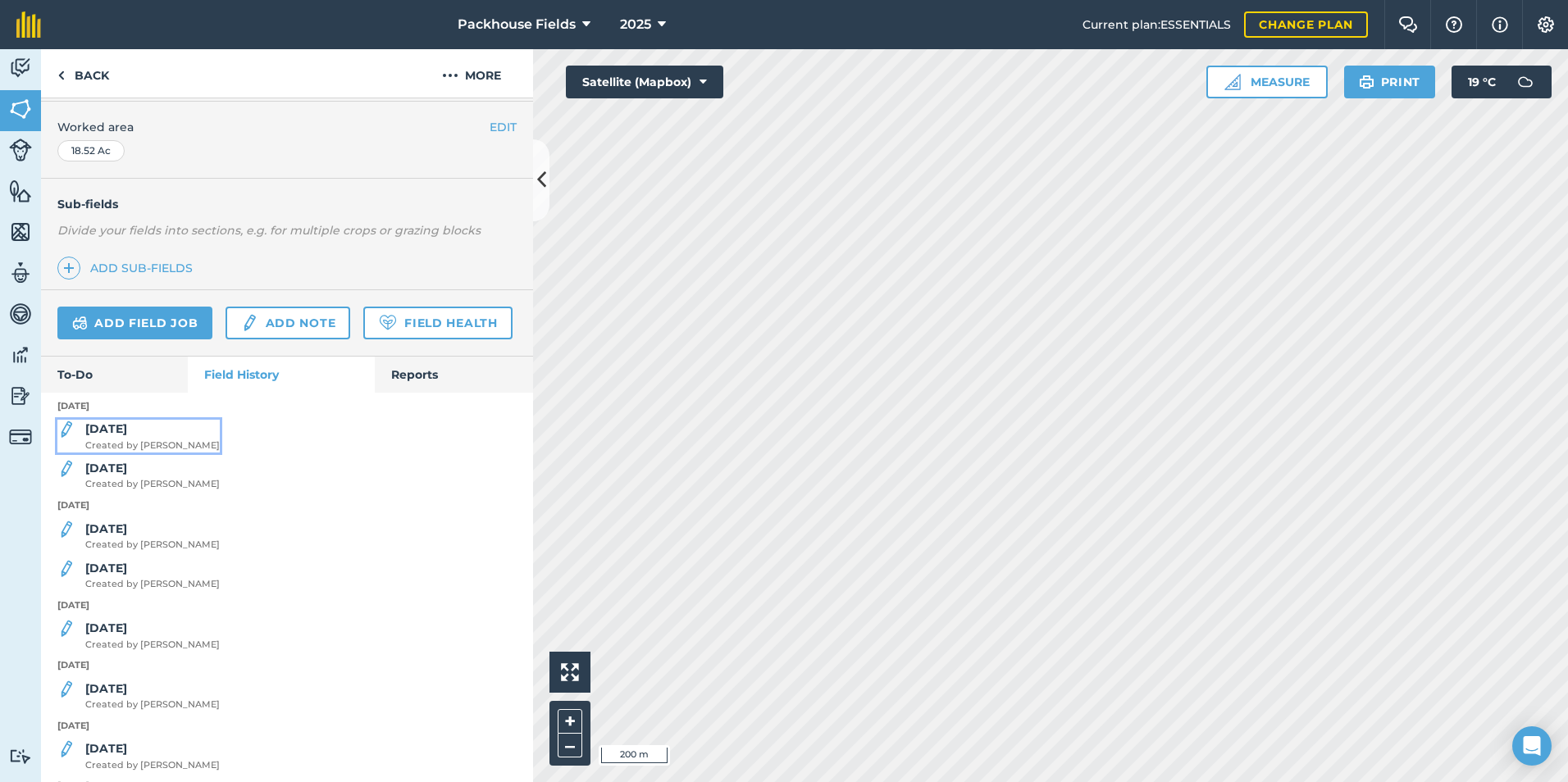
click at [91, 436] on strong "[DATE]" at bounding box center [105, 428] width 42 height 15
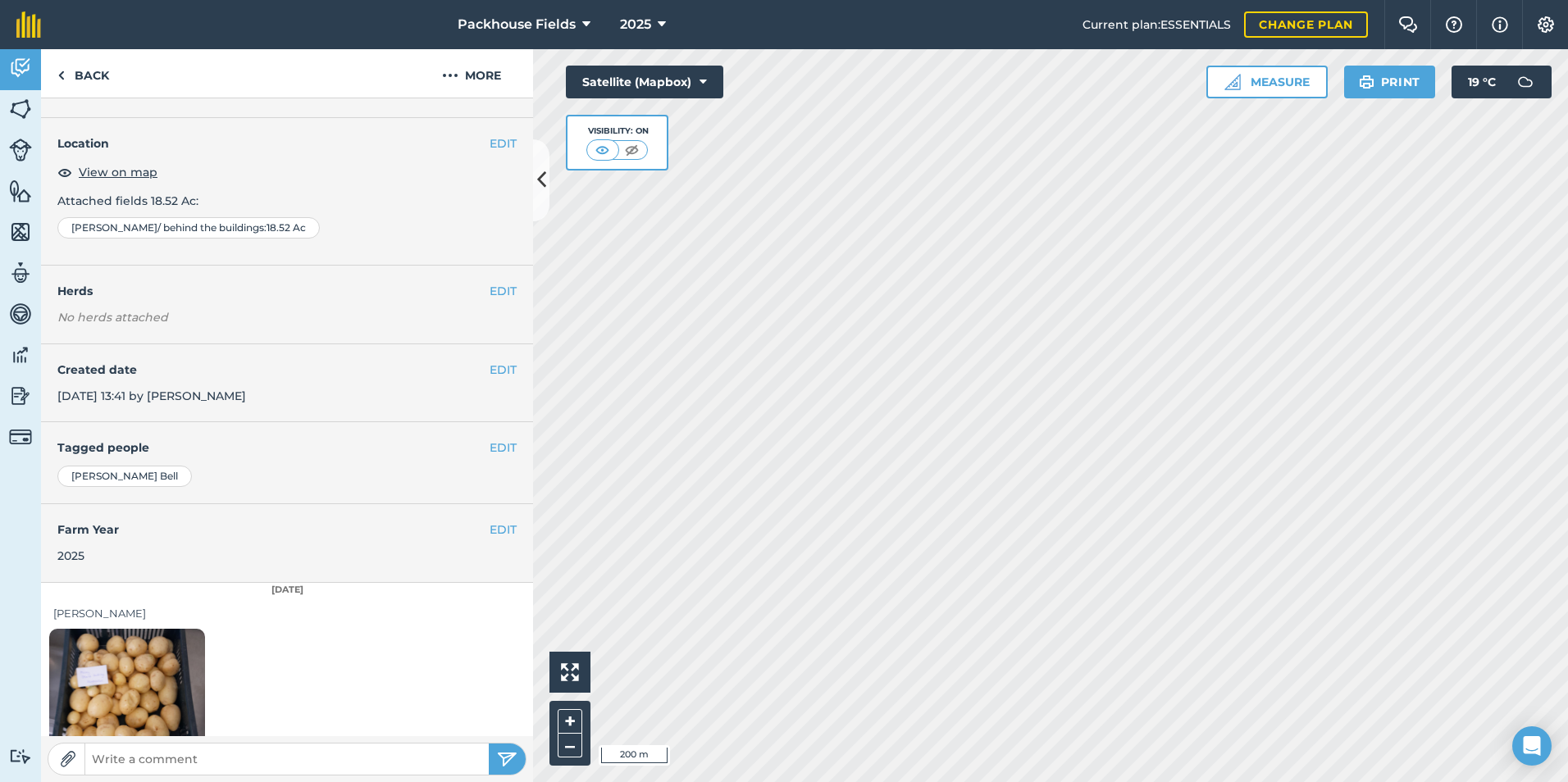
scroll to position [91, 0]
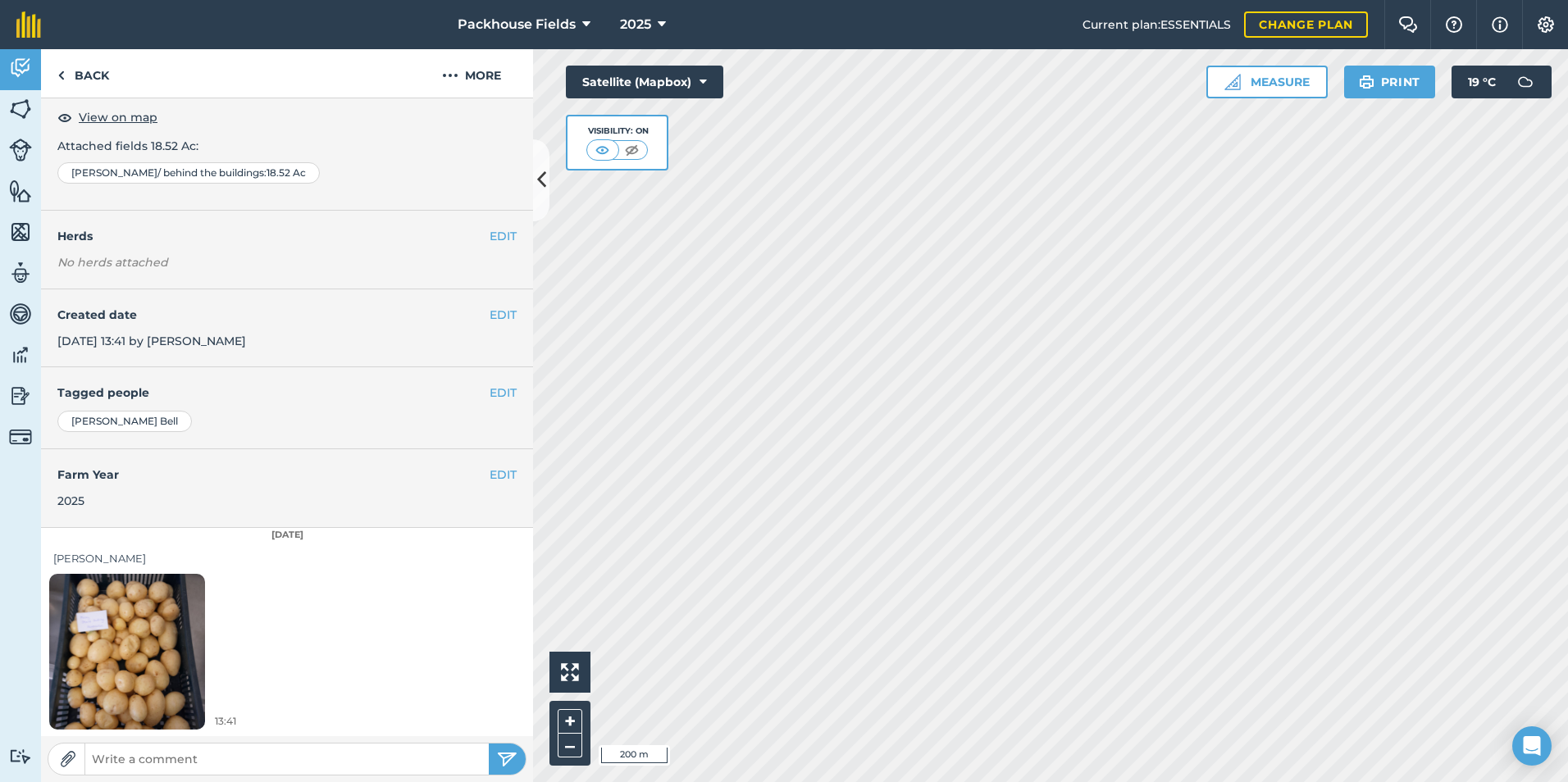
click at [136, 638] on img at bounding box center [127, 651] width 156 height 208
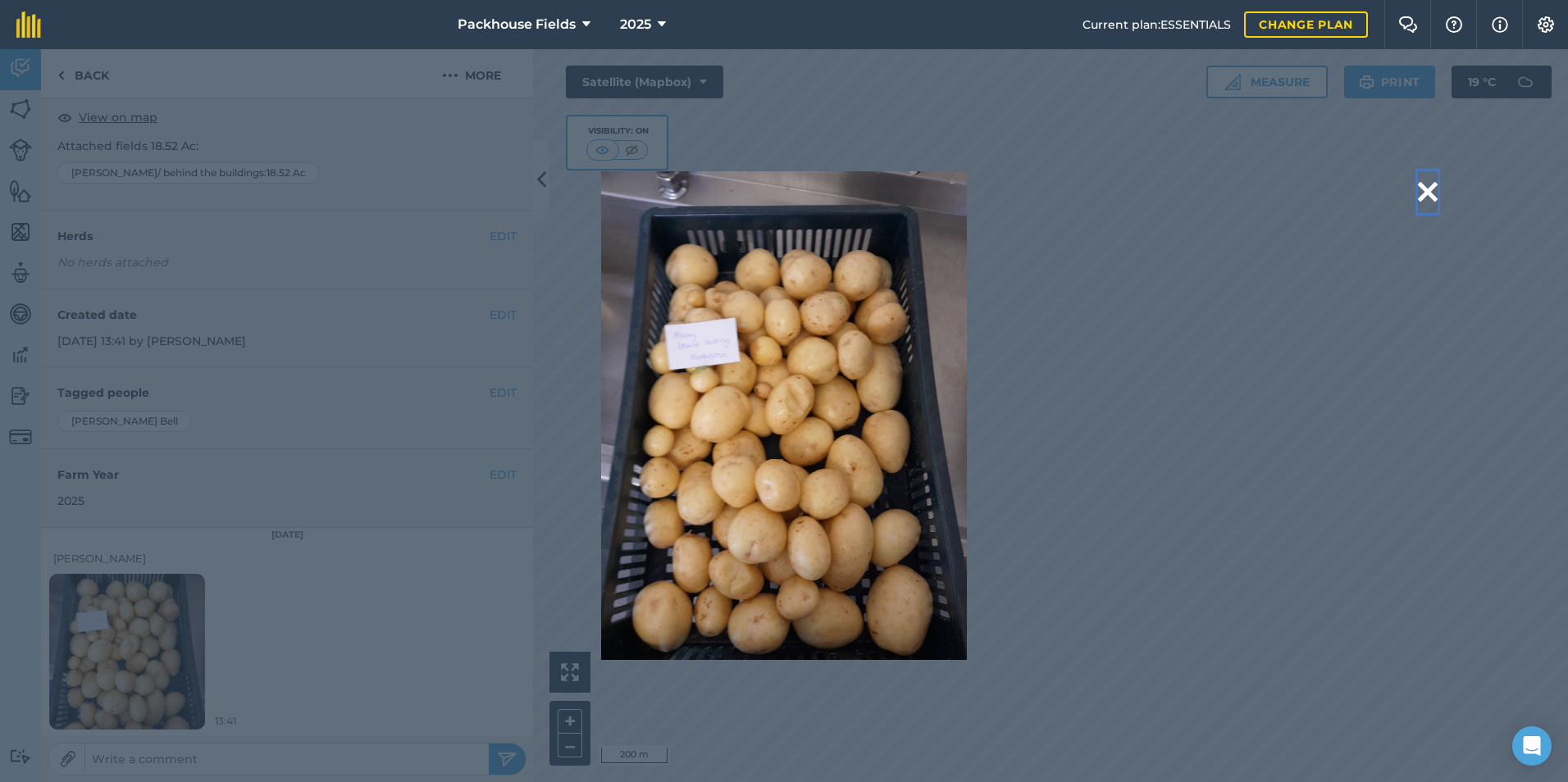
click at [1428, 186] on button at bounding box center [1427, 192] width 19 height 42
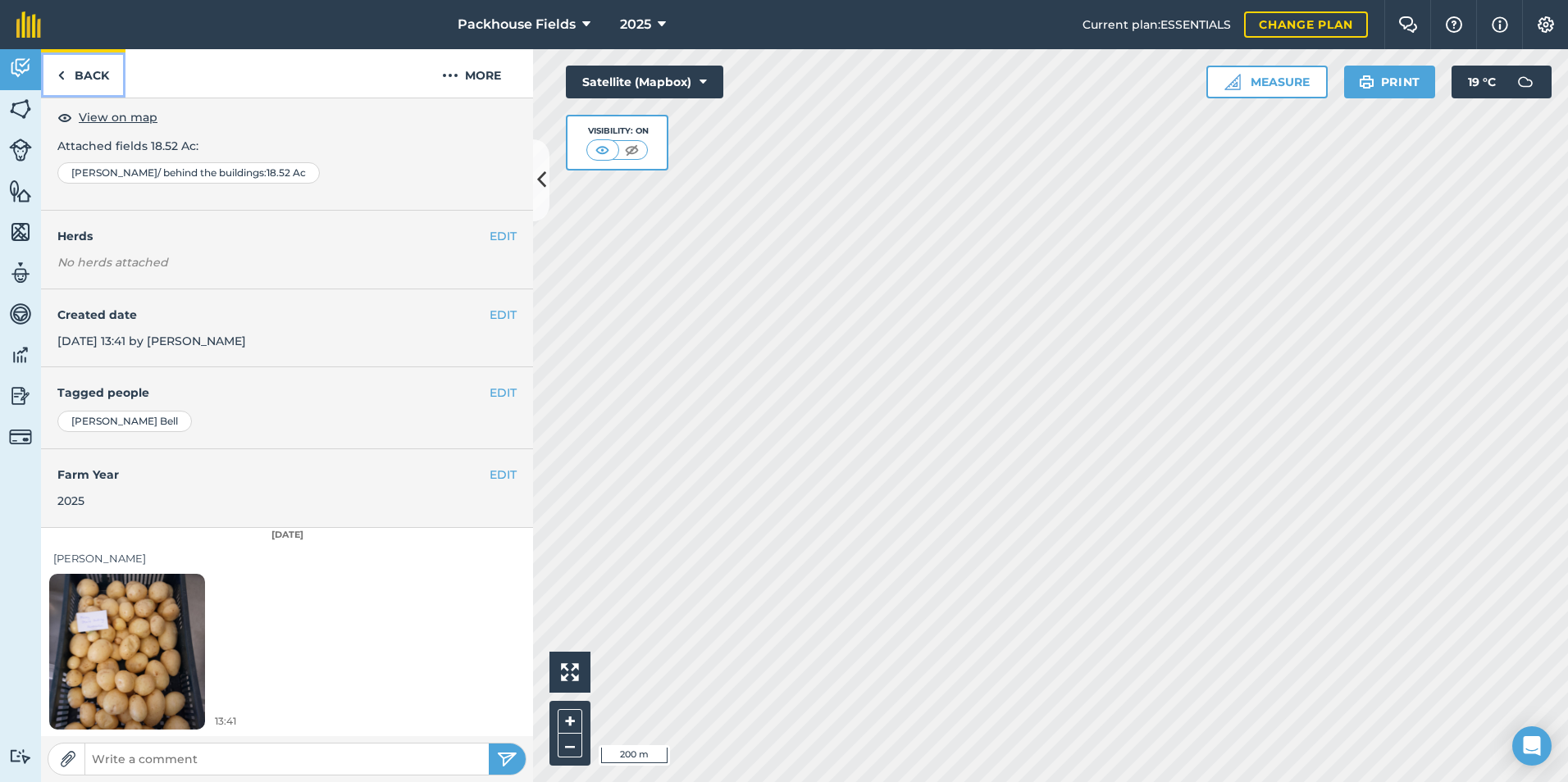
click at [101, 63] on link "Back" at bounding box center [82, 73] width 84 height 48
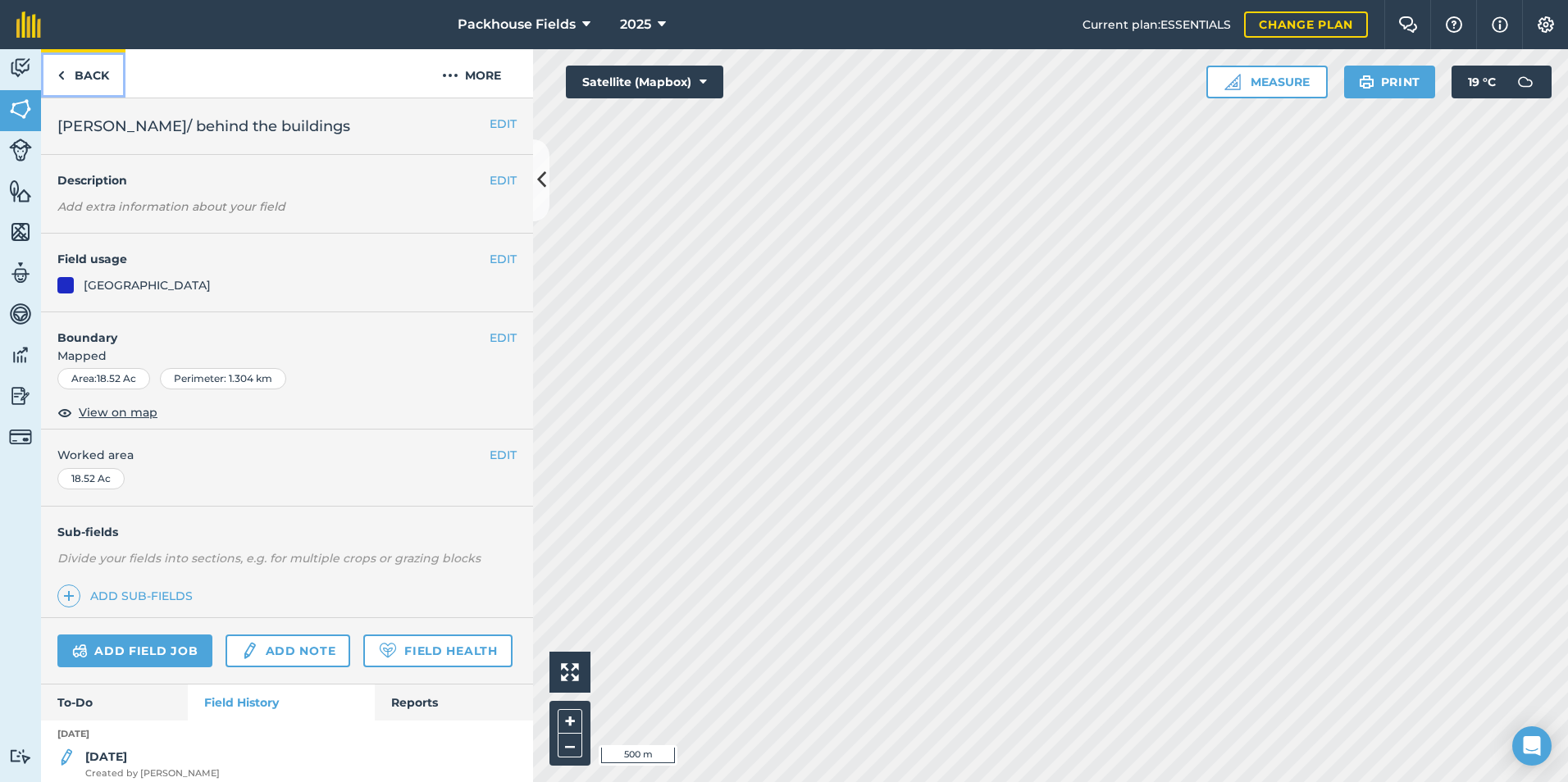
click at [91, 88] on link "Back" at bounding box center [82, 73] width 84 height 48
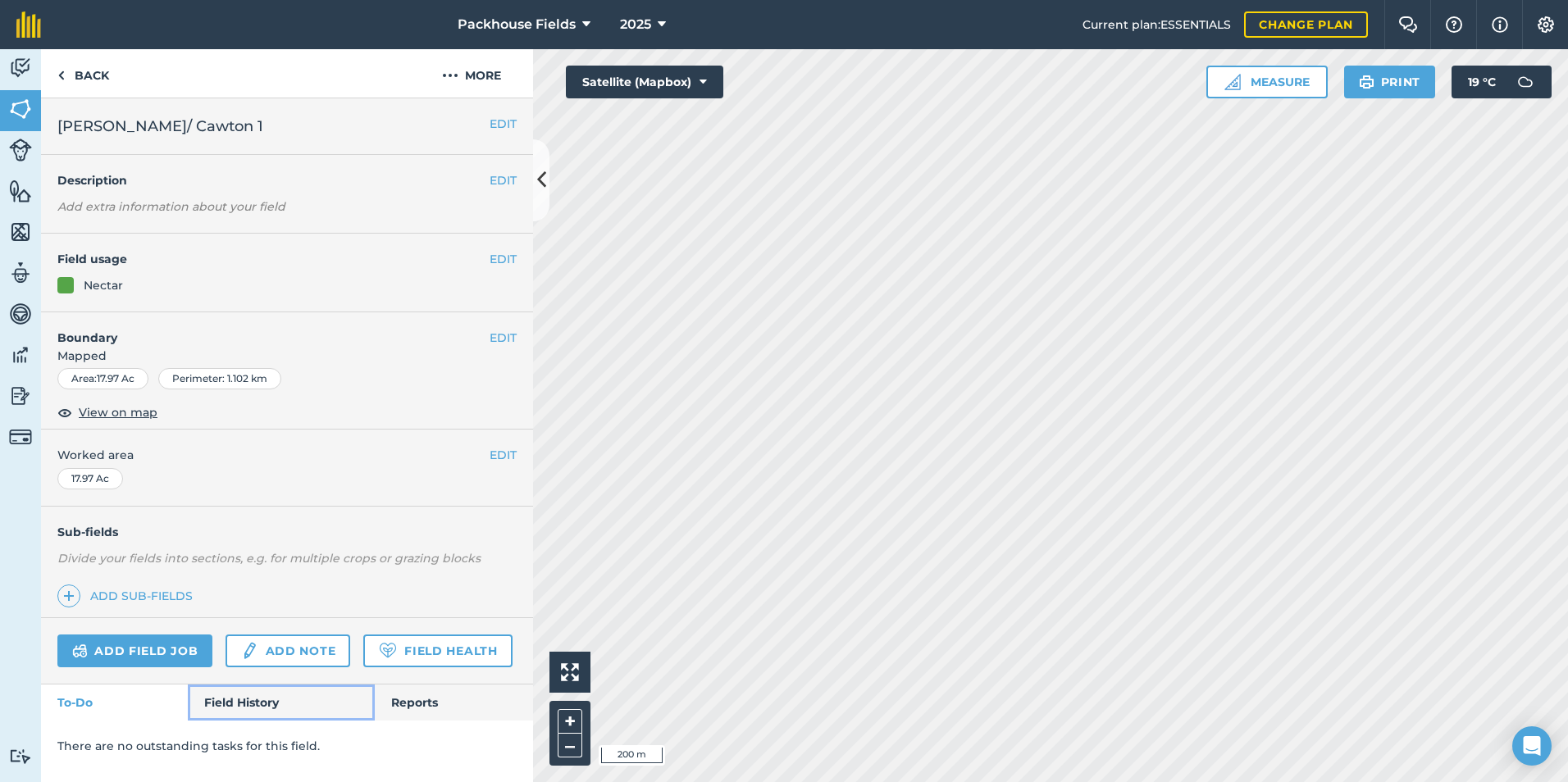
click at [244, 692] on link "Field History" at bounding box center [281, 702] width 187 height 36
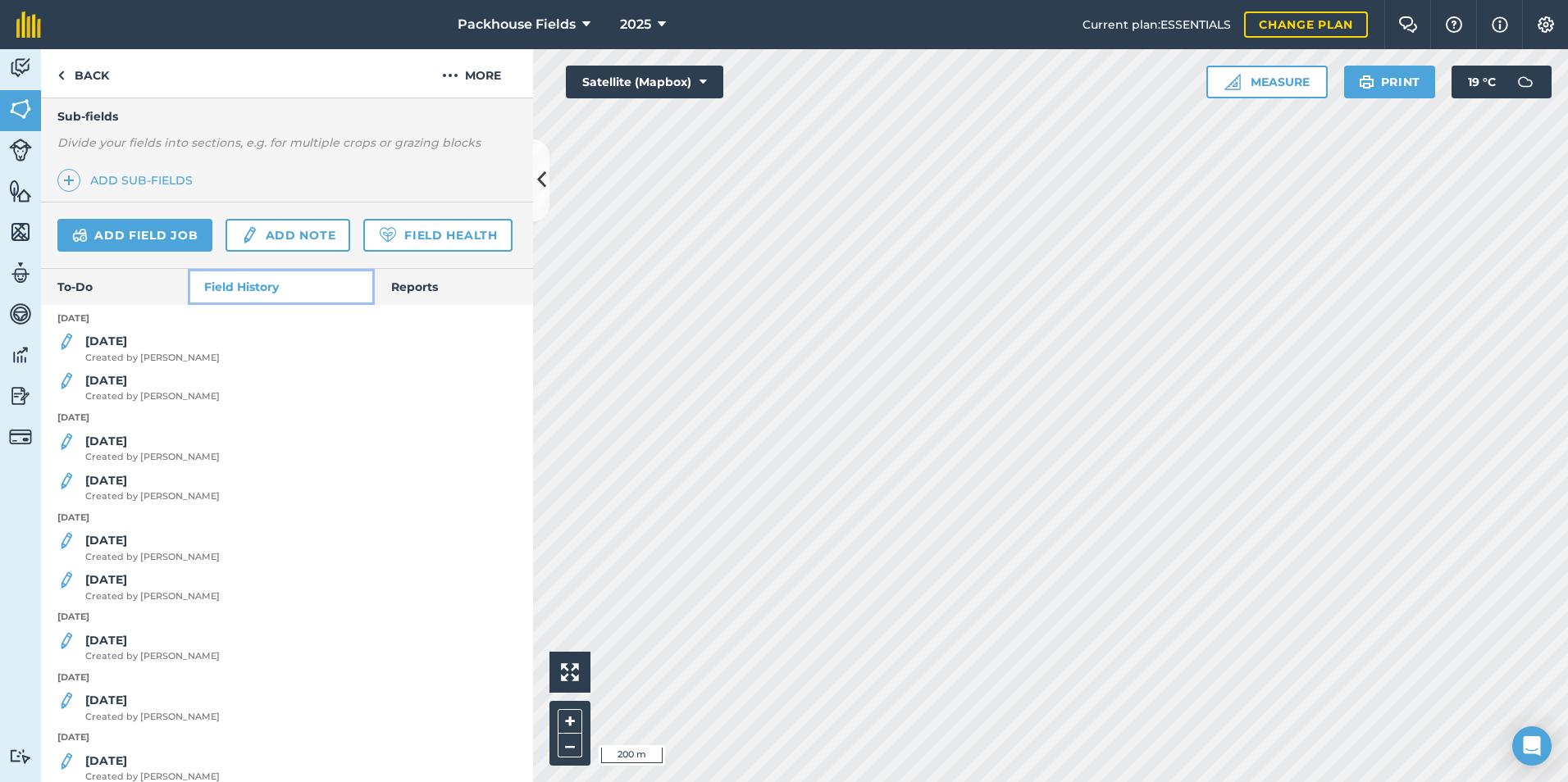
scroll to position [492, 0]
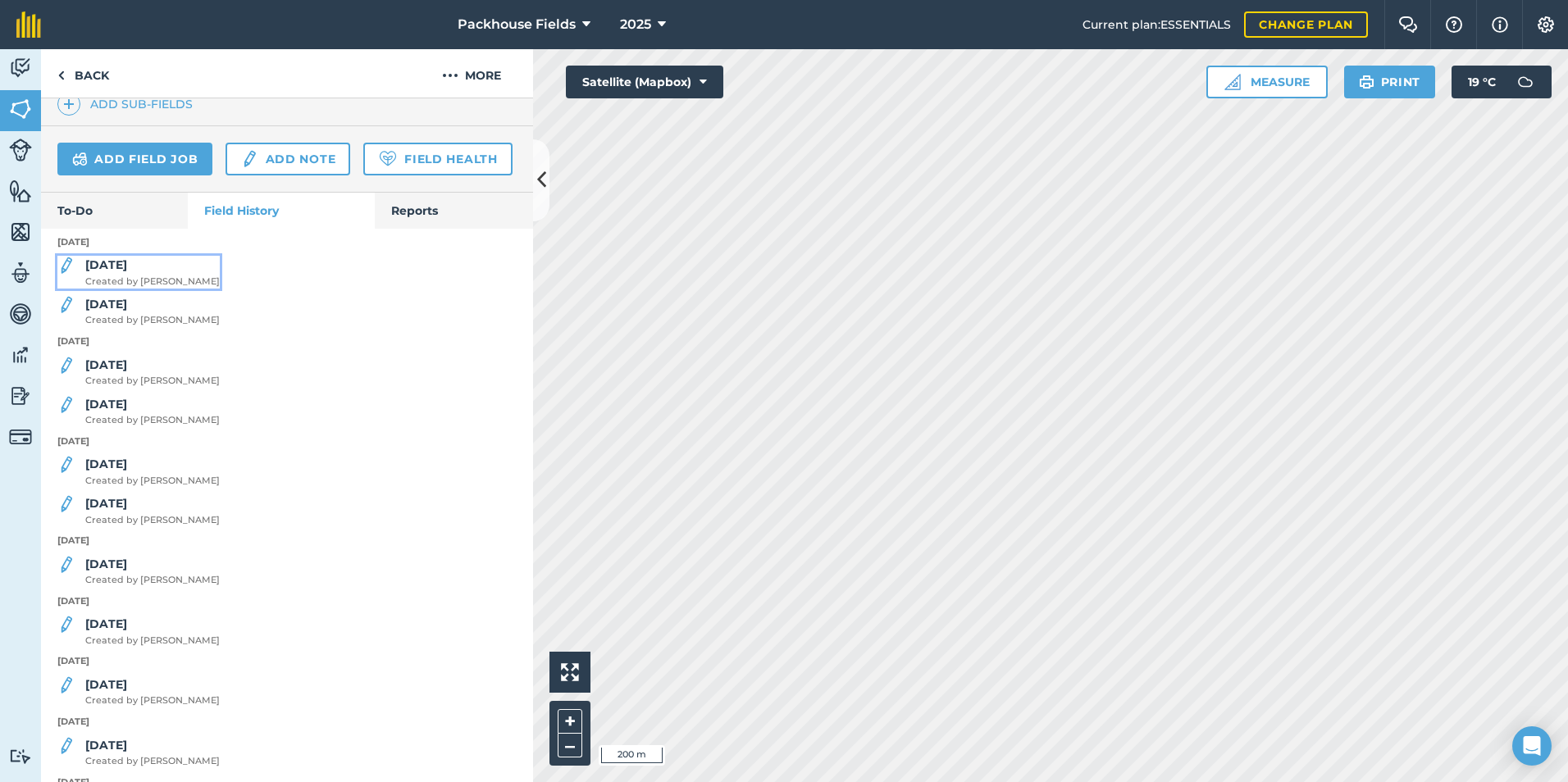
click at [103, 272] on strong "[DATE]" at bounding box center [105, 265] width 42 height 15
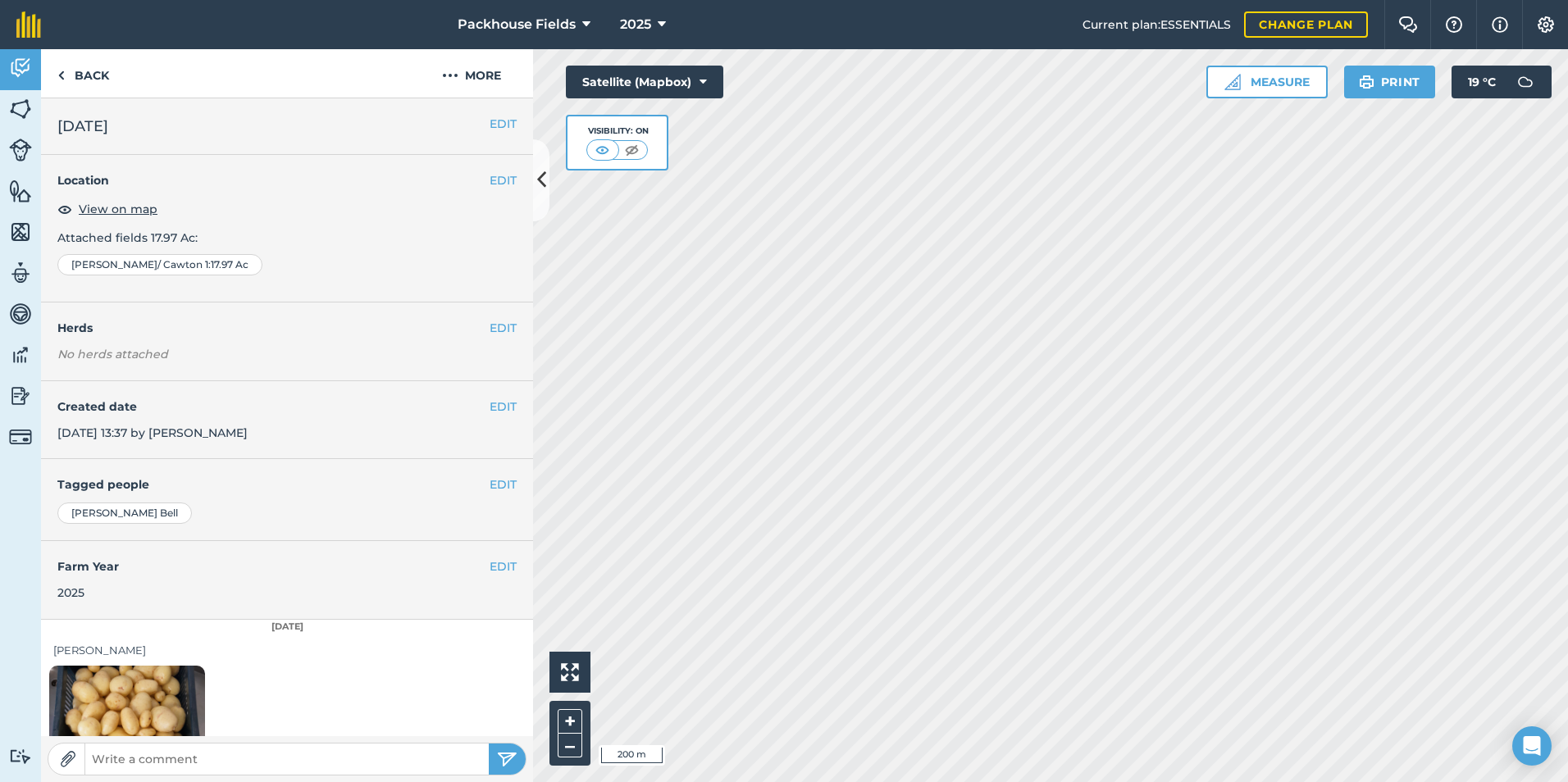
scroll to position [91, 0]
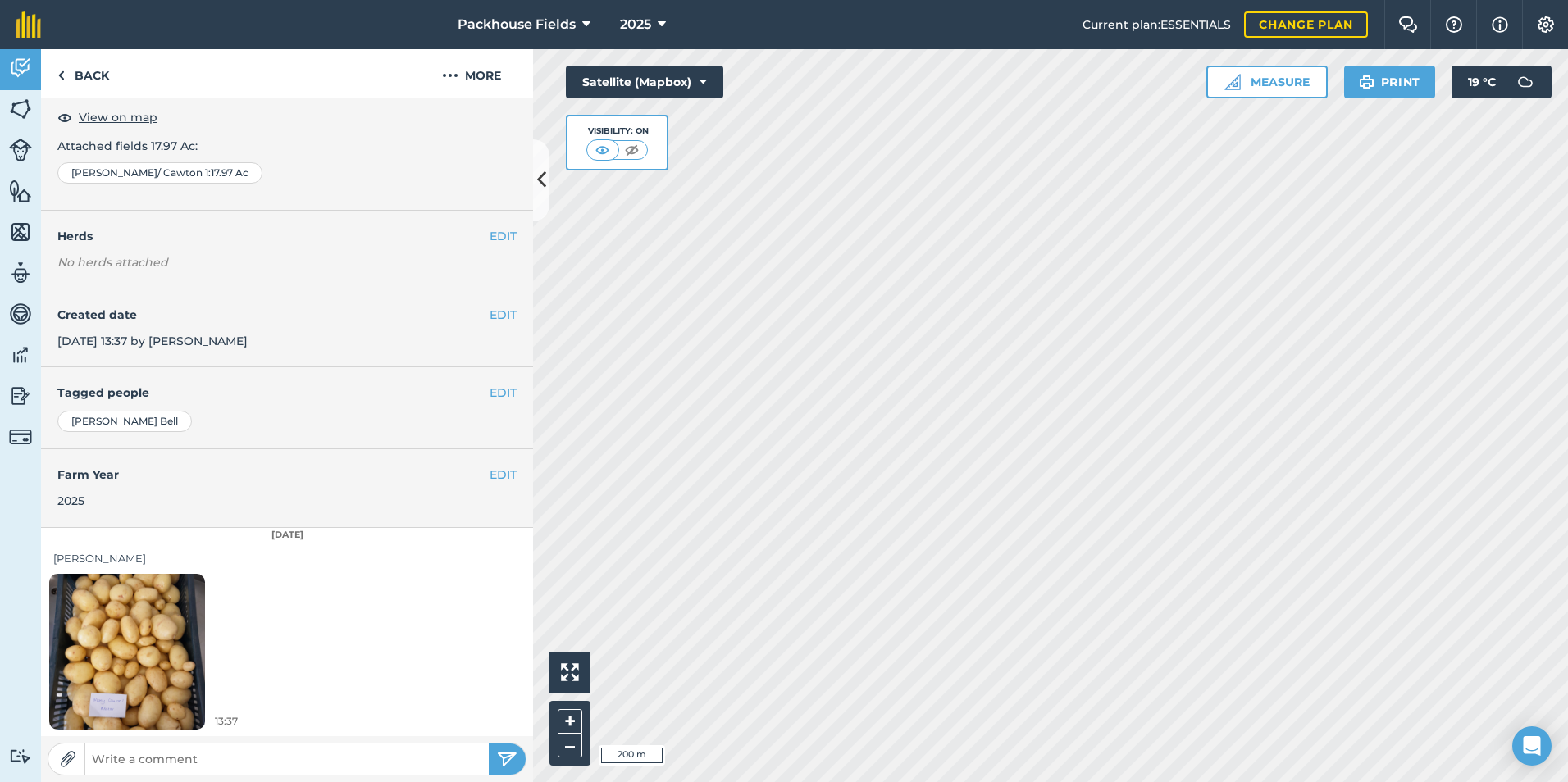
click at [168, 608] on img at bounding box center [127, 651] width 156 height 208
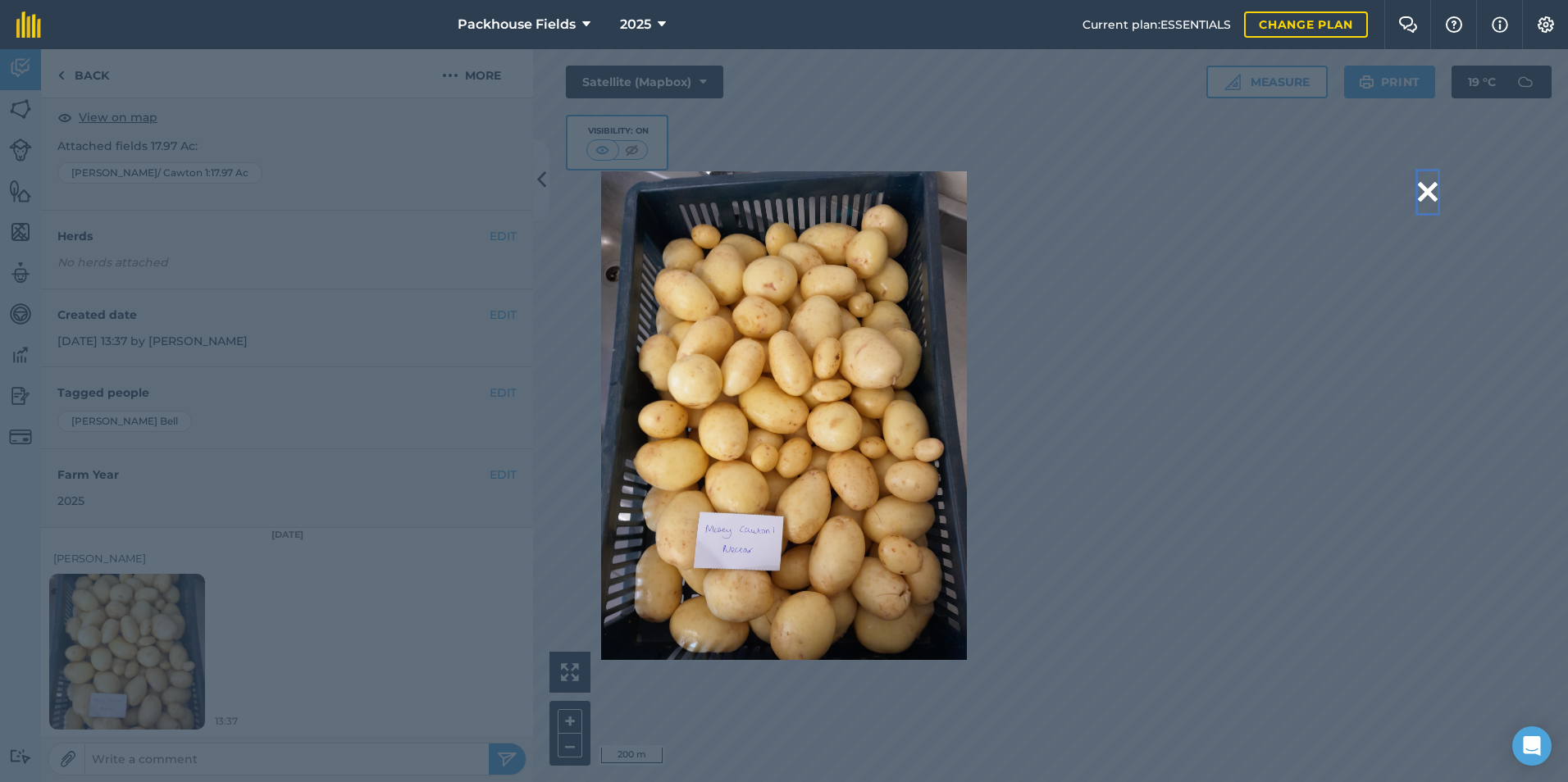
click at [1431, 184] on button at bounding box center [1427, 192] width 19 height 42
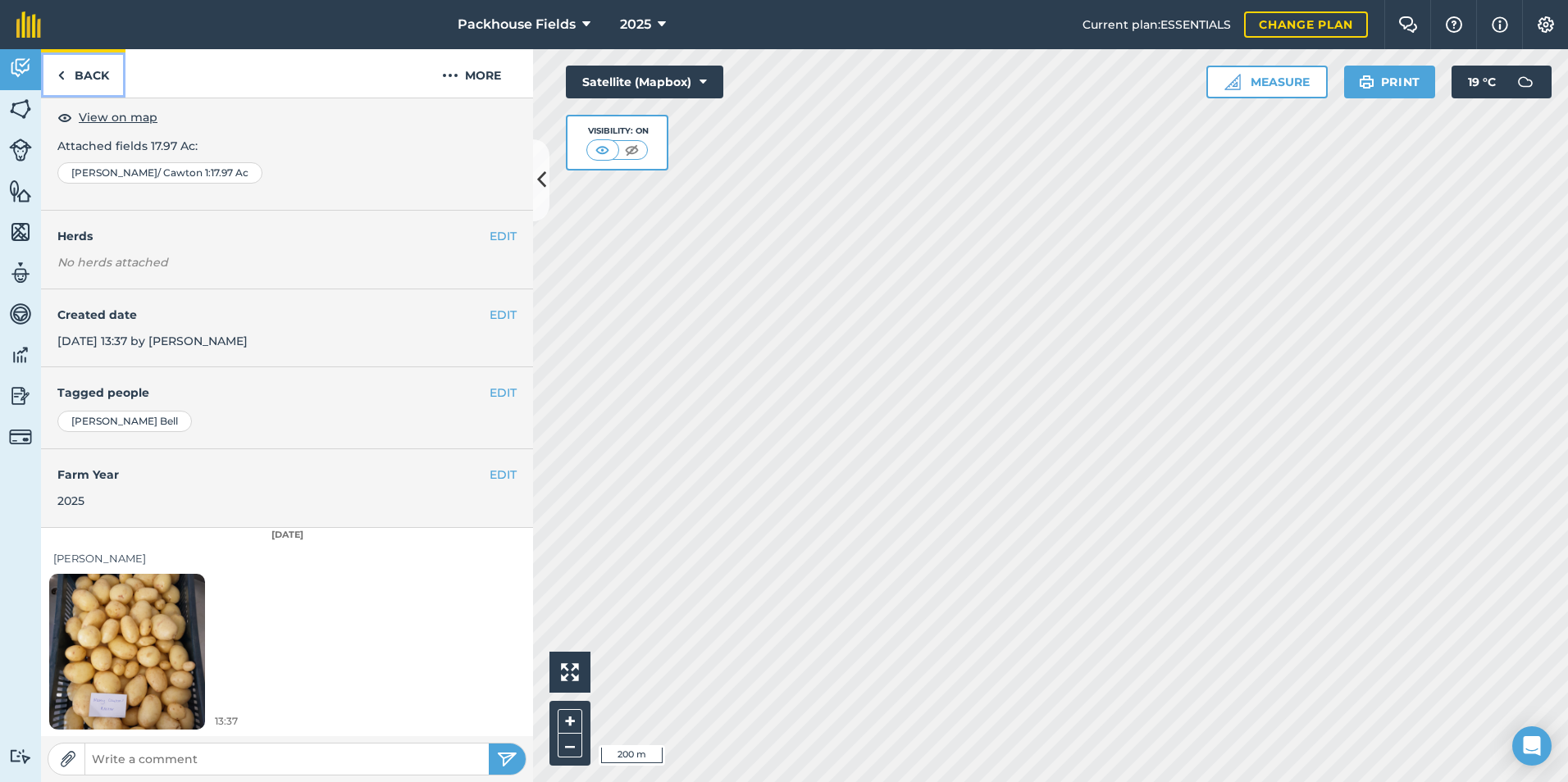
click at [90, 64] on link "Back" at bounding box center [82, 73] width 84 height 48
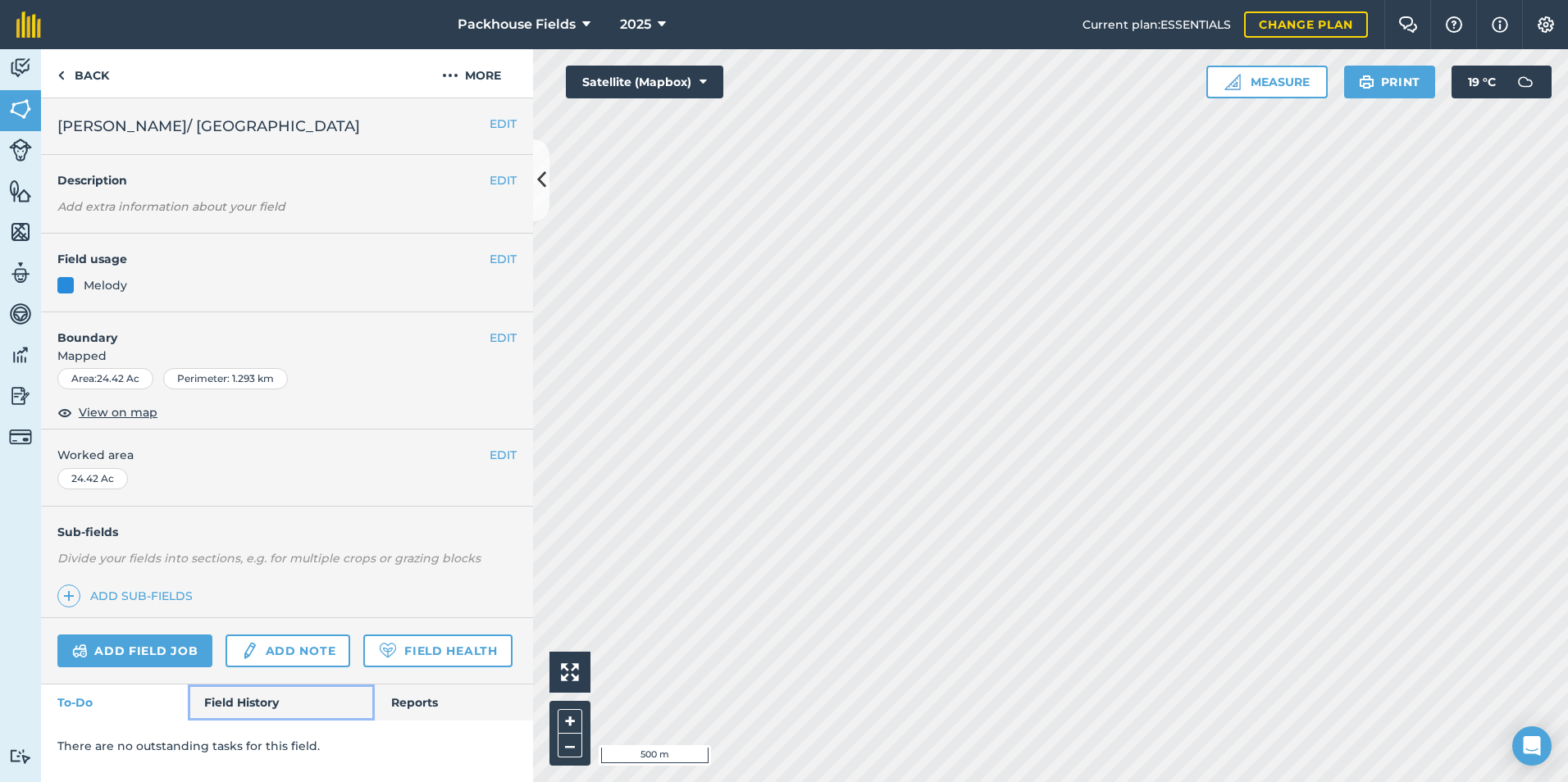
click at [243, 699] on link "Field History" at bounding box center [281, 702] width 187 height 36
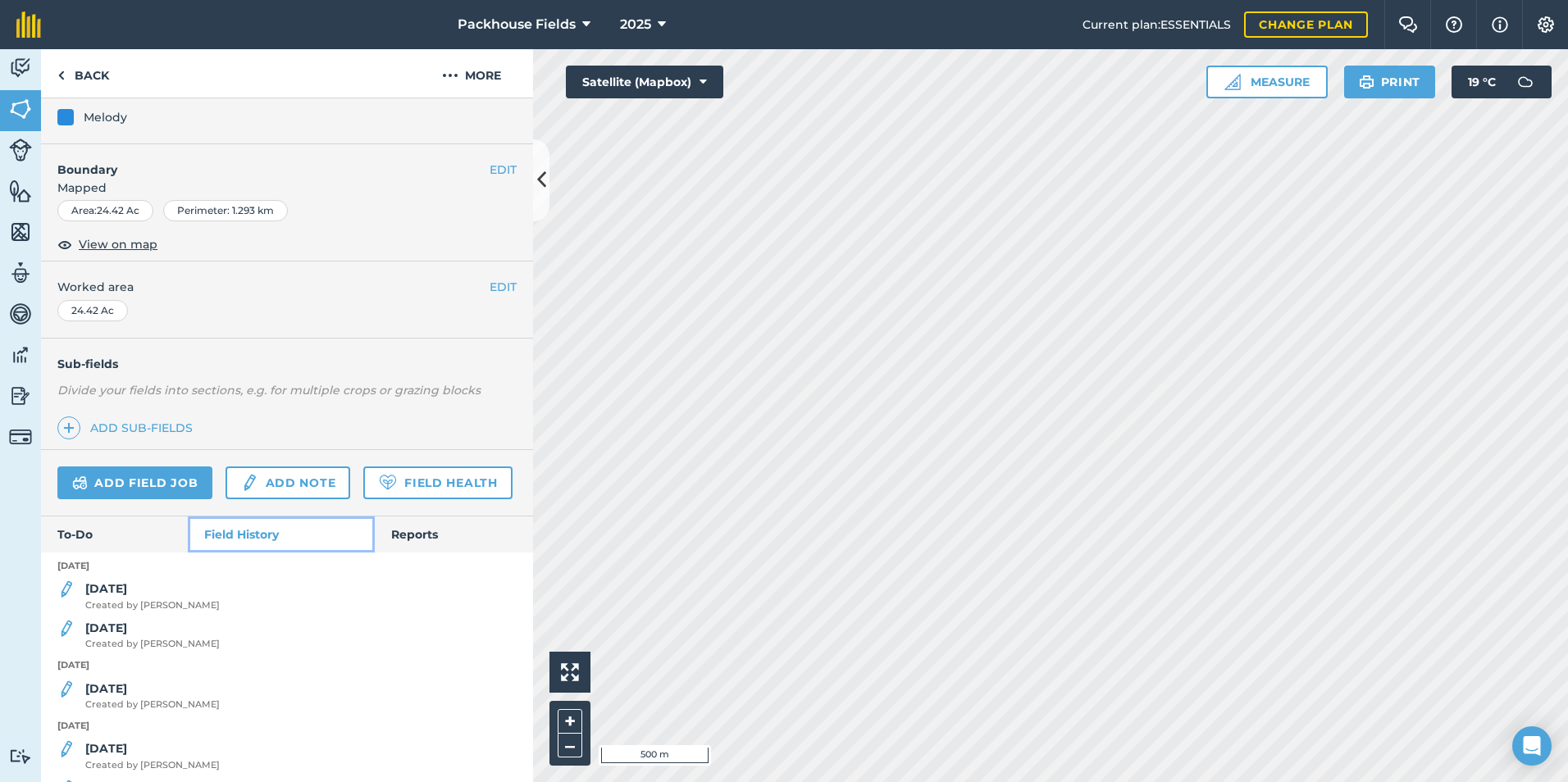
scroll to position [410, 0]
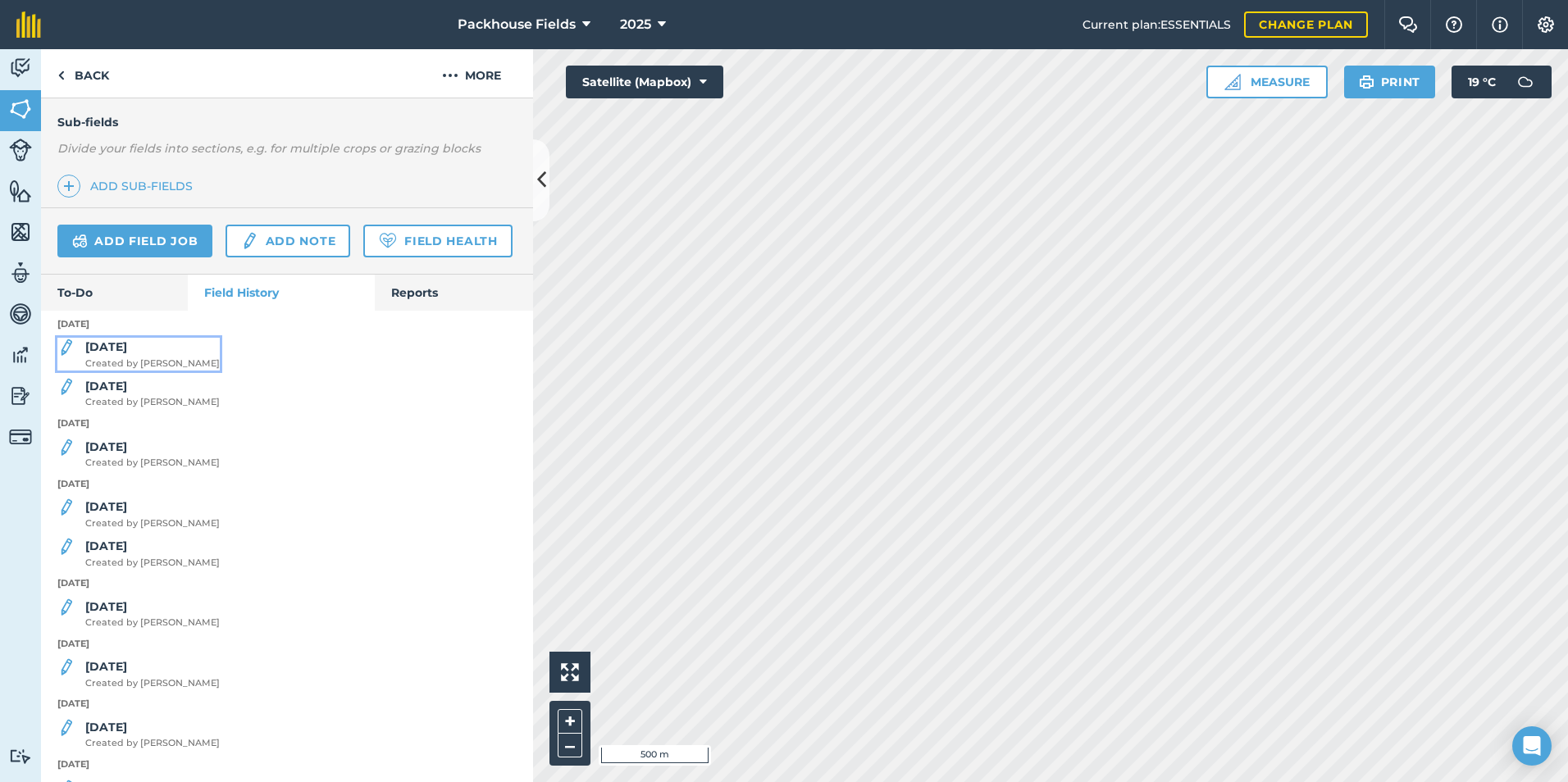
click at [116, 355] on strong "[DATE]" at bounding box center [105, 347] width 42 height 15
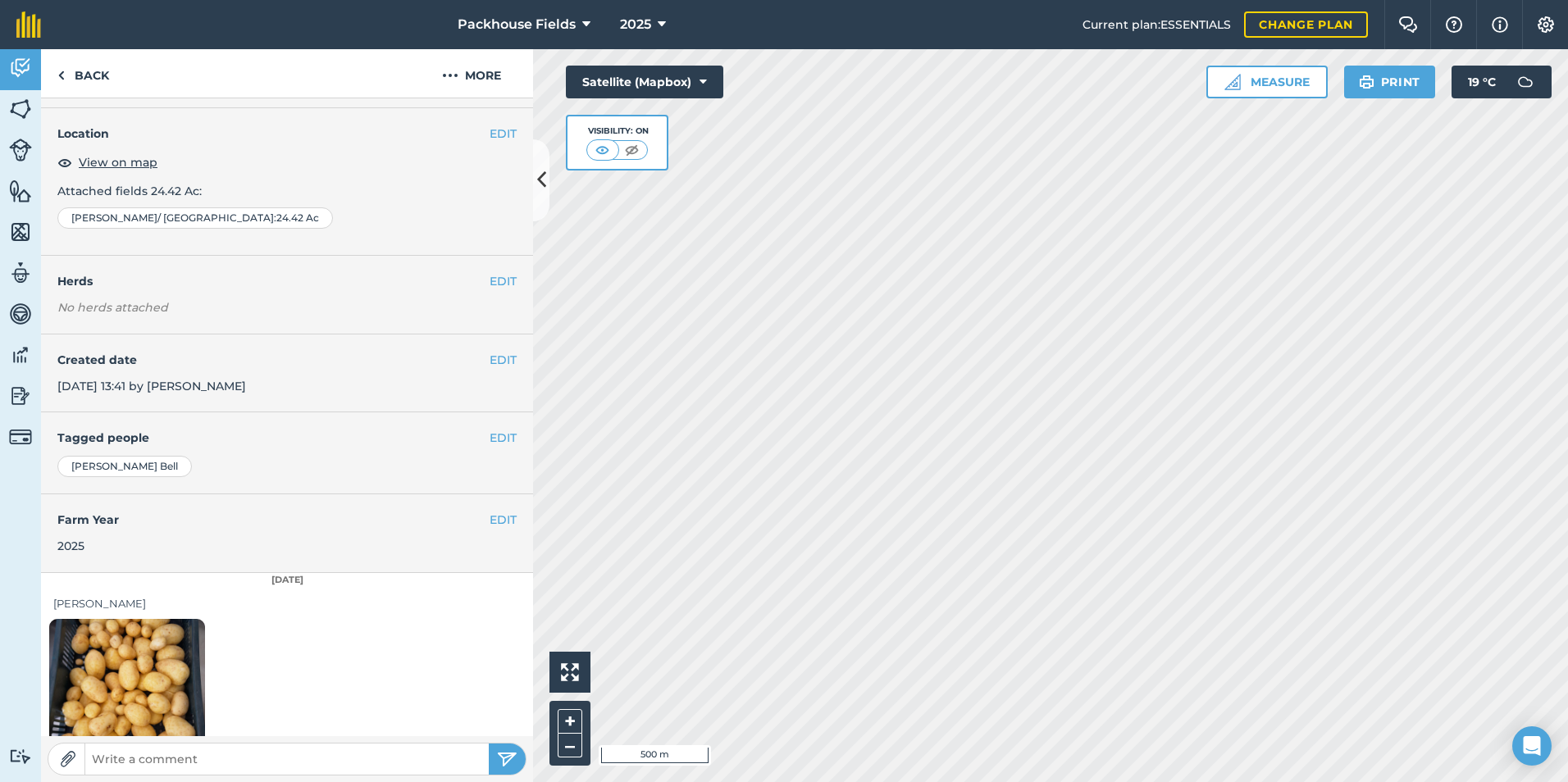
scroll to position [91, 0]
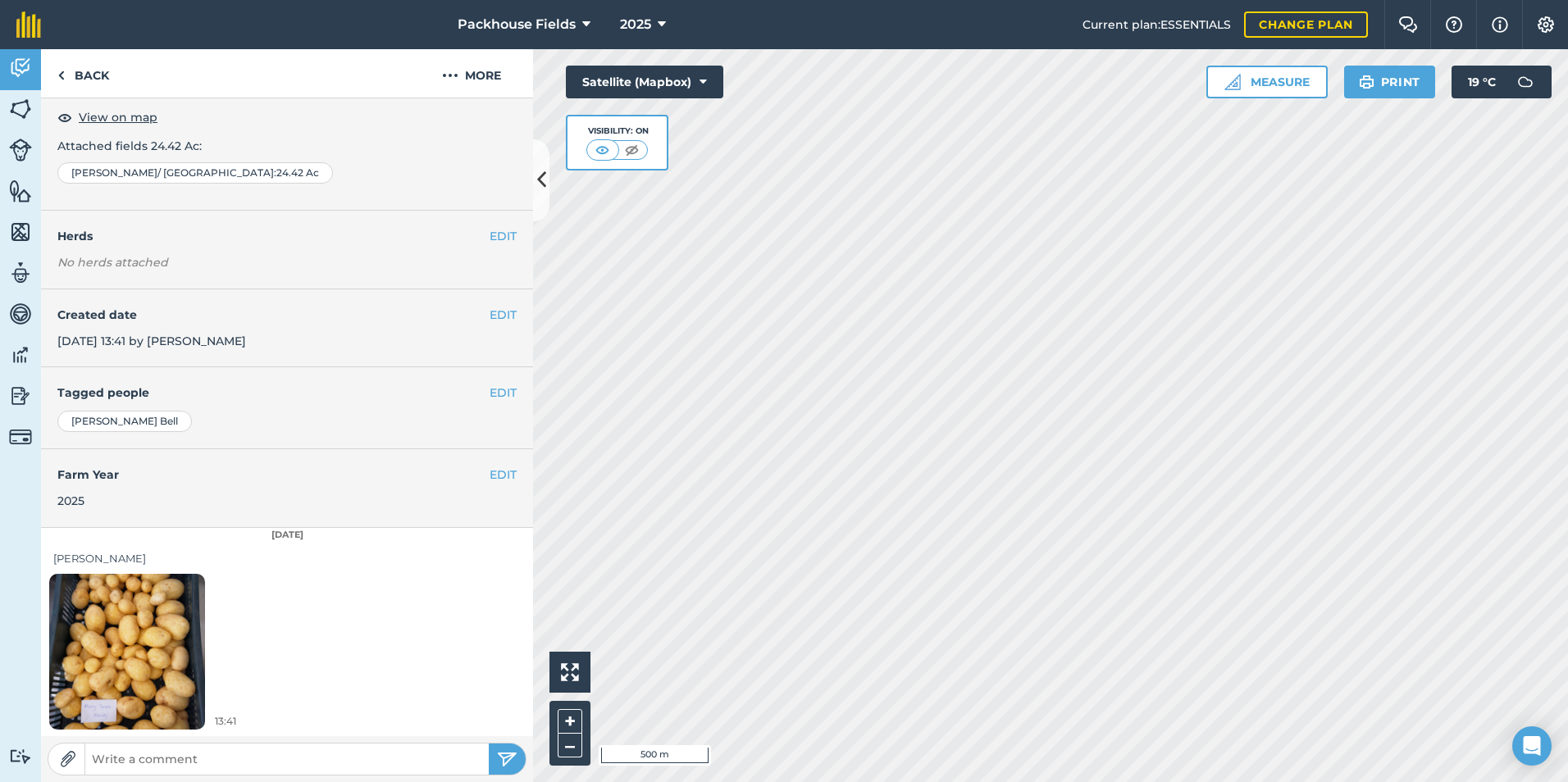
click at [151, 609] on img at bounding box center [127, 651] width 156 height 208
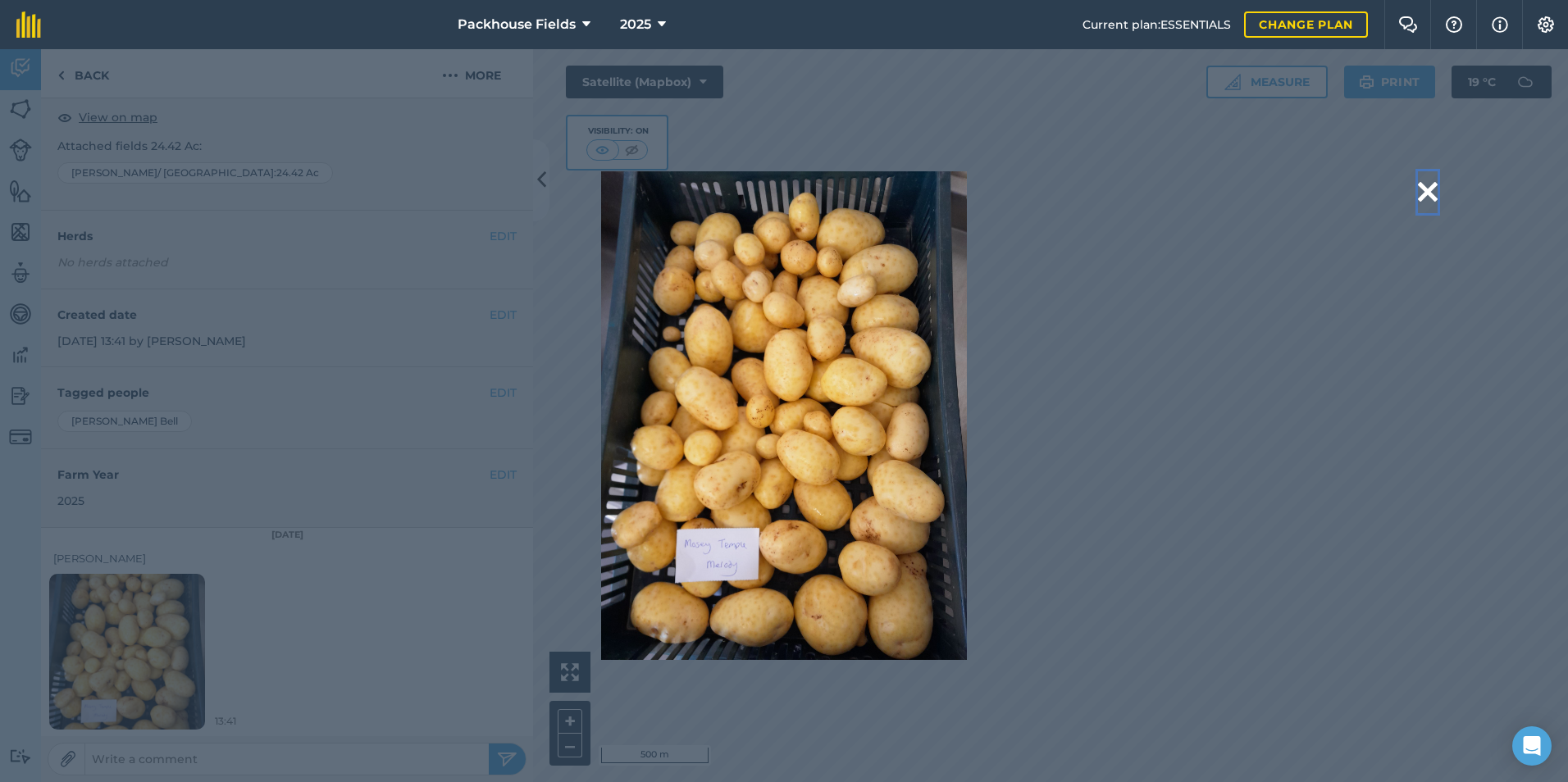
click at [1430, 186] on button at bounding box center [1427, 192] width 19 height 42
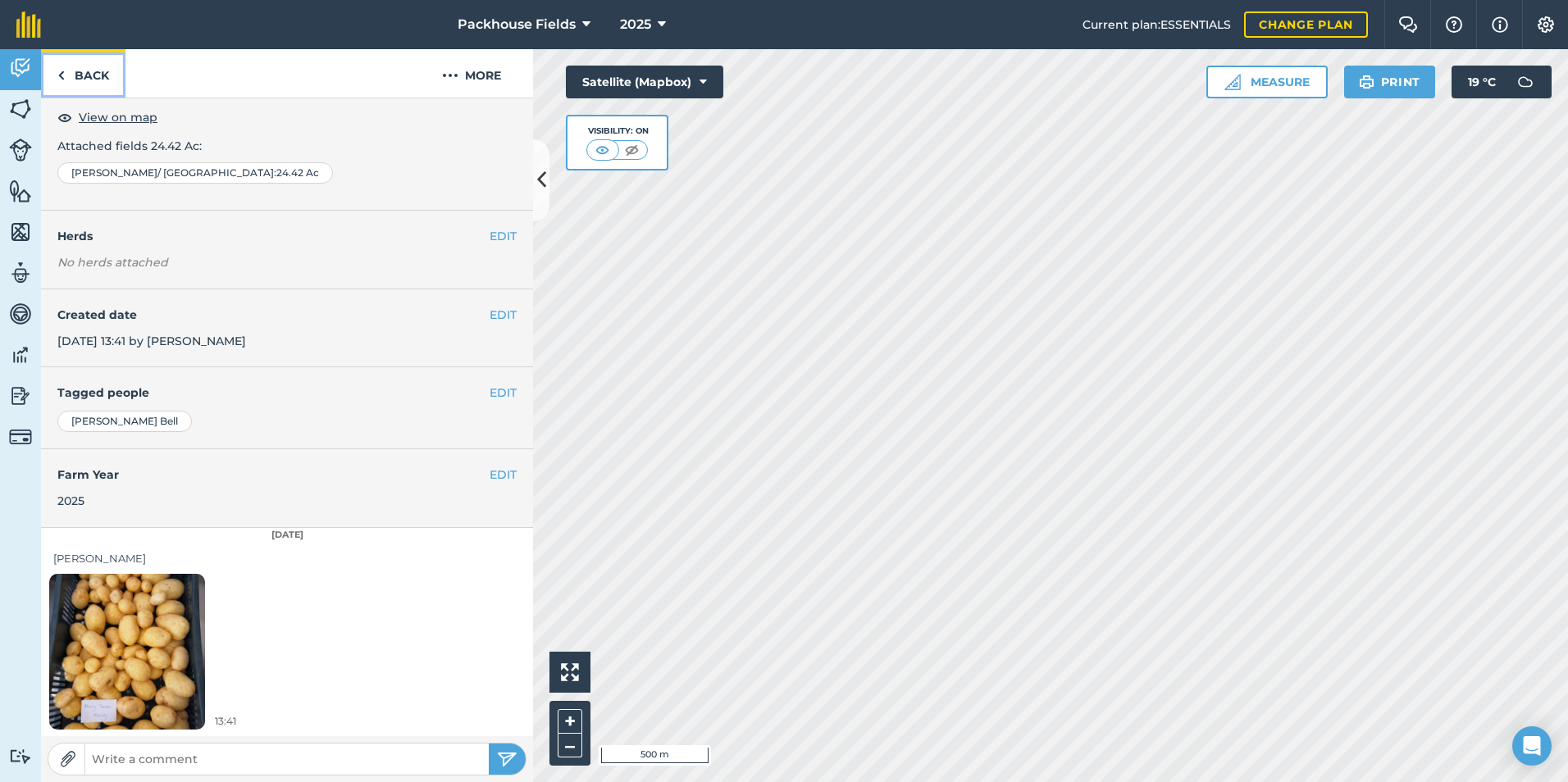
click at [99, 75] on link "Back" at bounding box center [82, 73] width 84 height 48
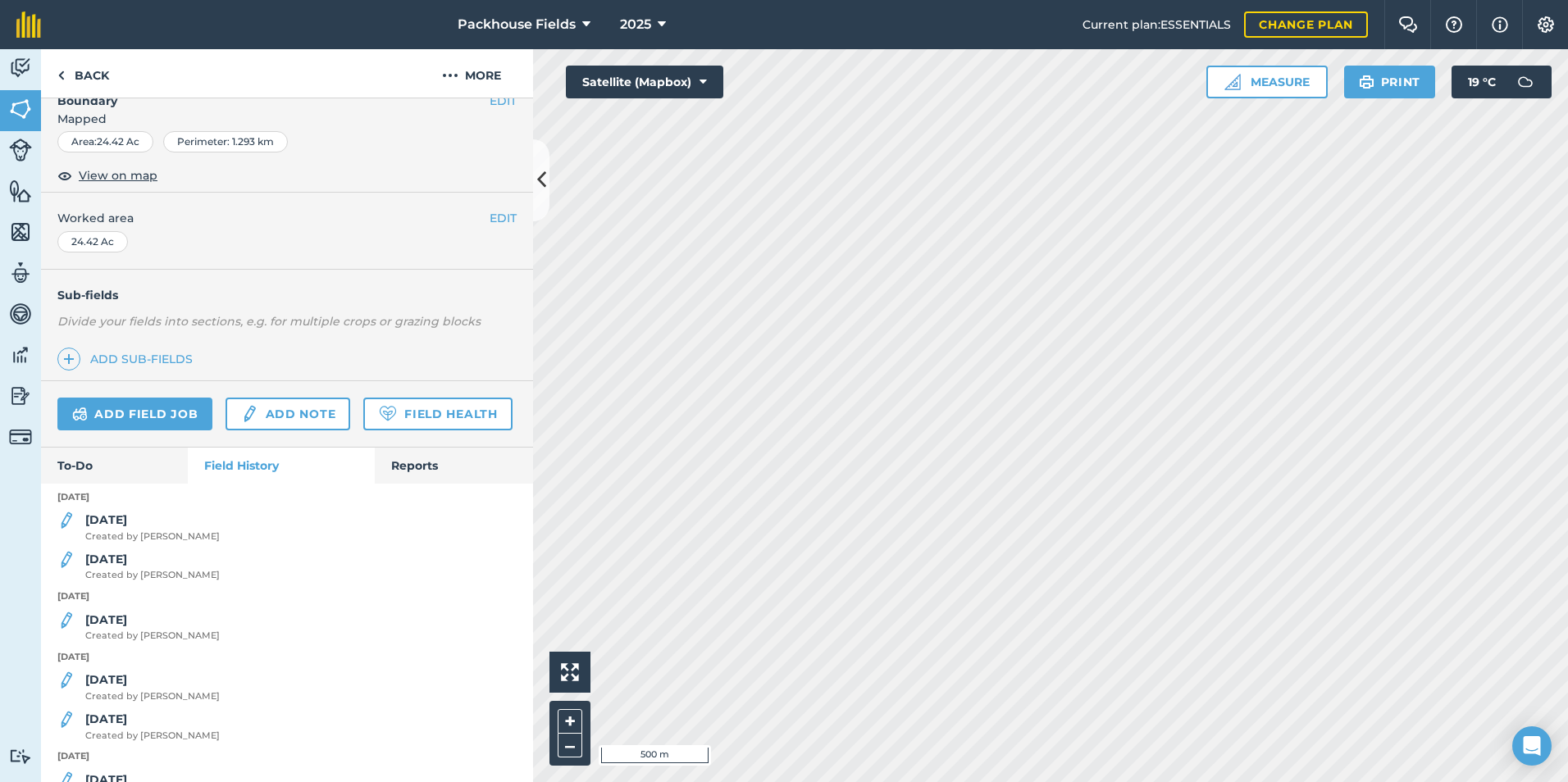
scroll to position [246, 0]
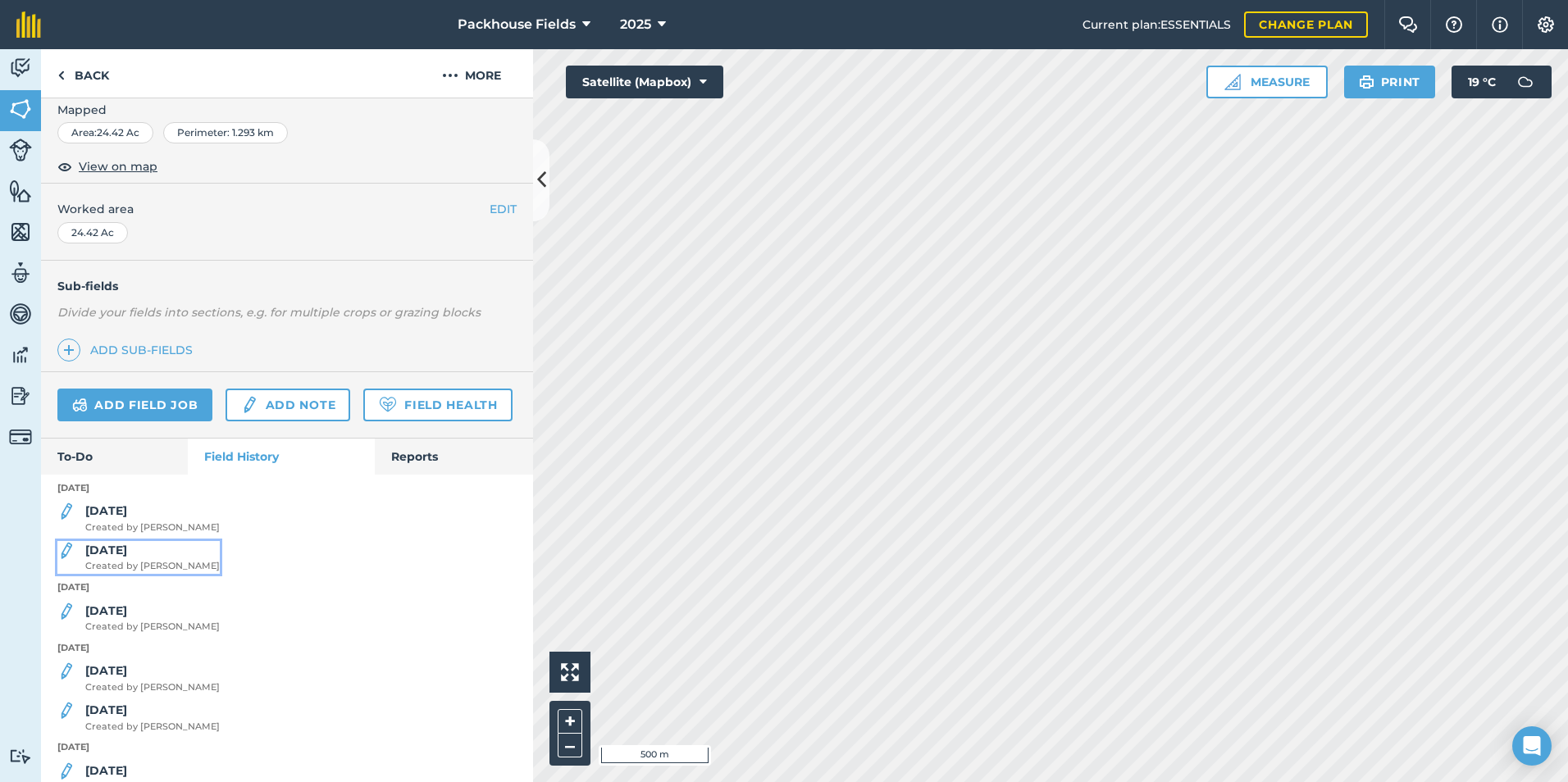
click at [115, 558] on strong "[DATE]" at bounding box center [105, 550] width 42 height 15
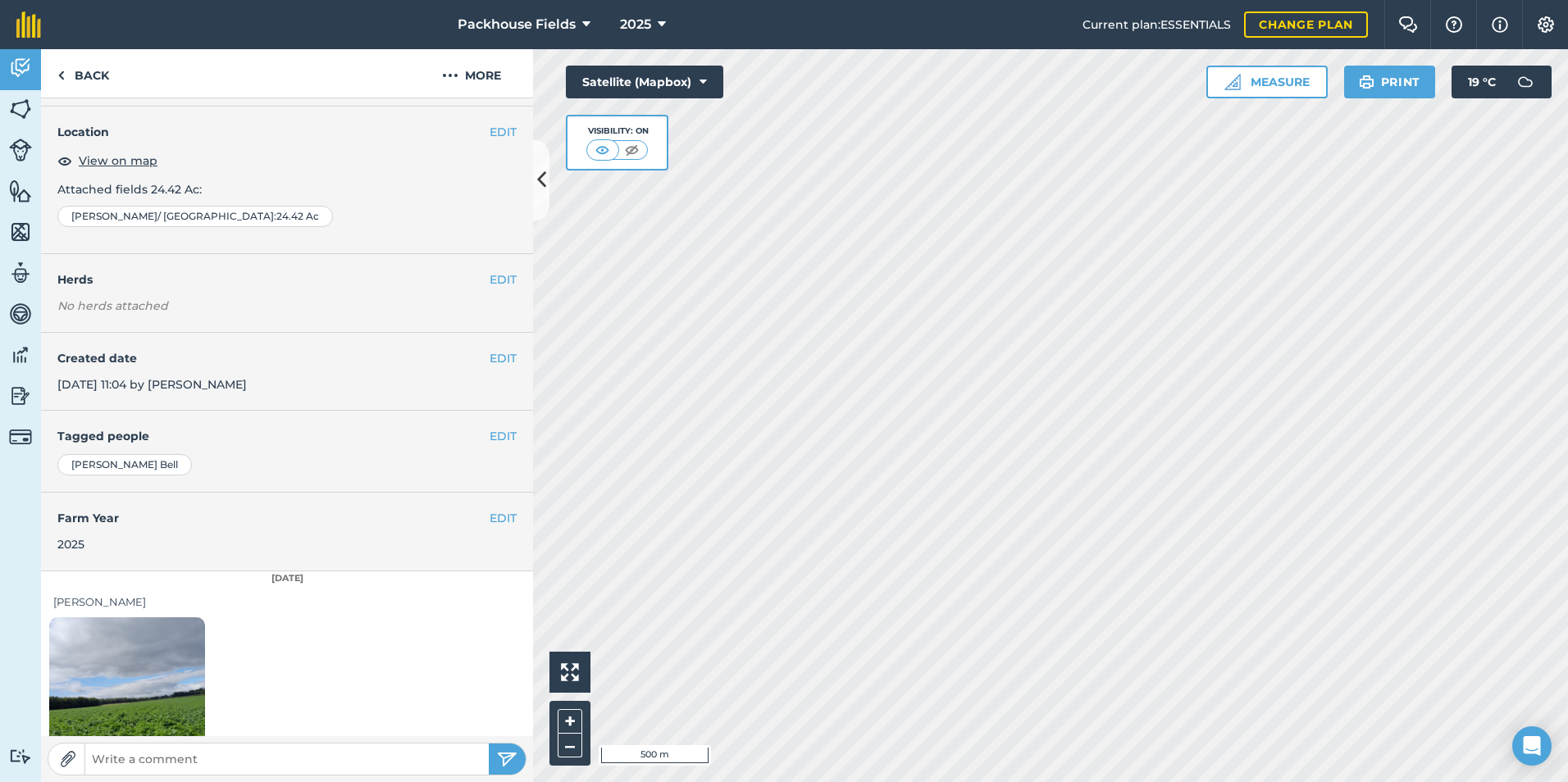
scroll to position [91, 0]
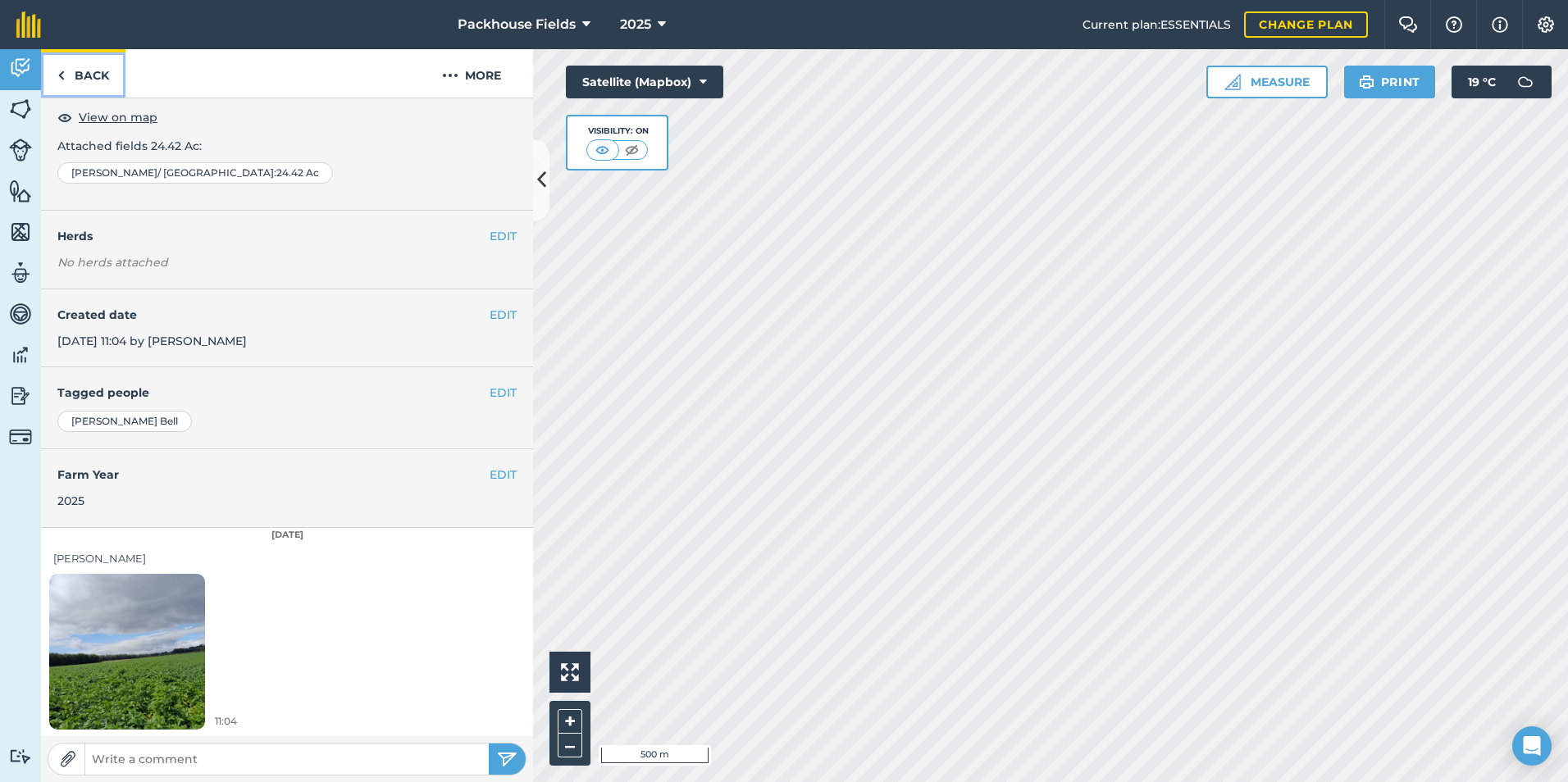
click at [90, 78] on link "Back" at bounding box center [82, 73] width 84 height 48
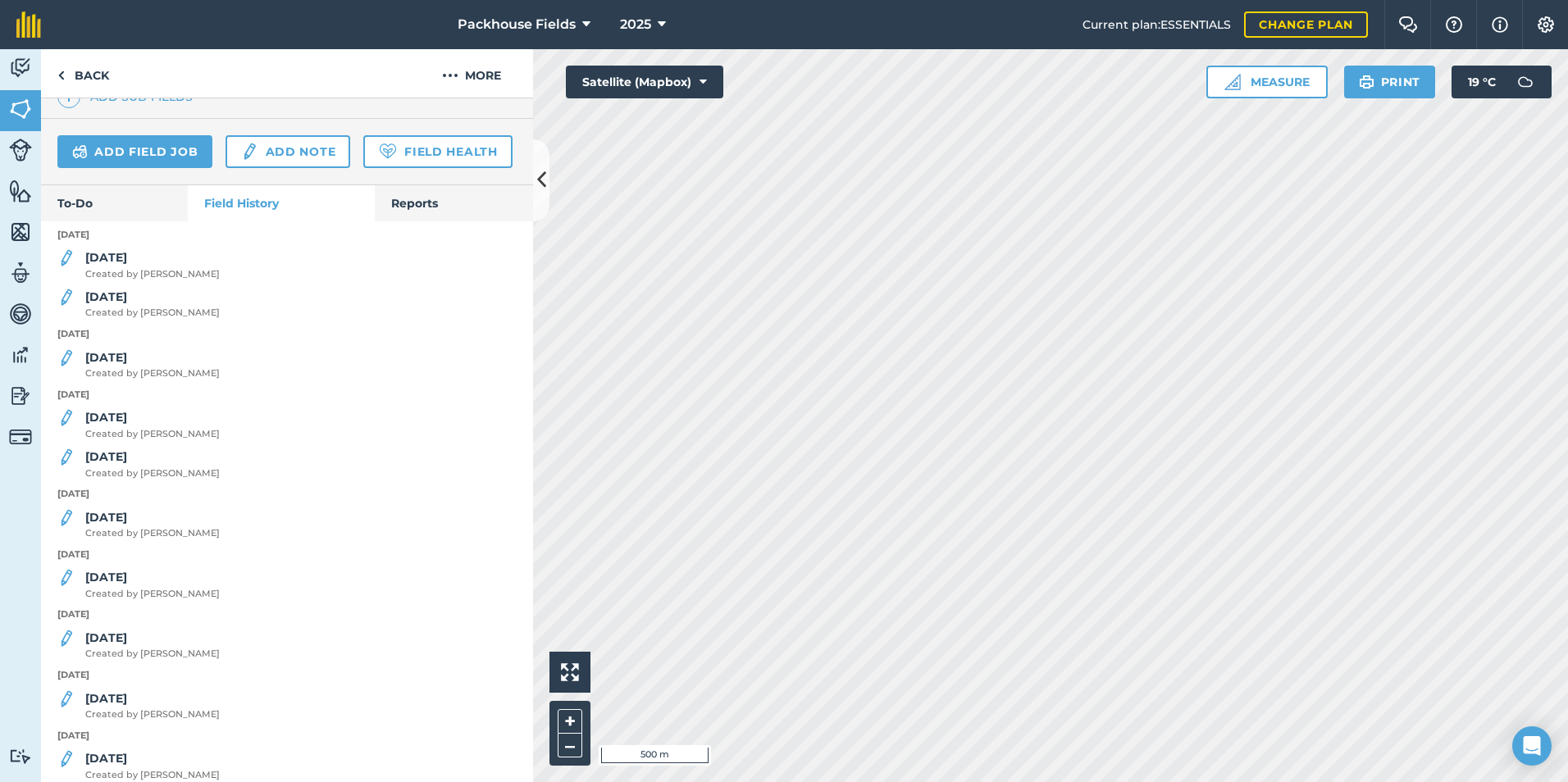
scroll to position [622, 0]
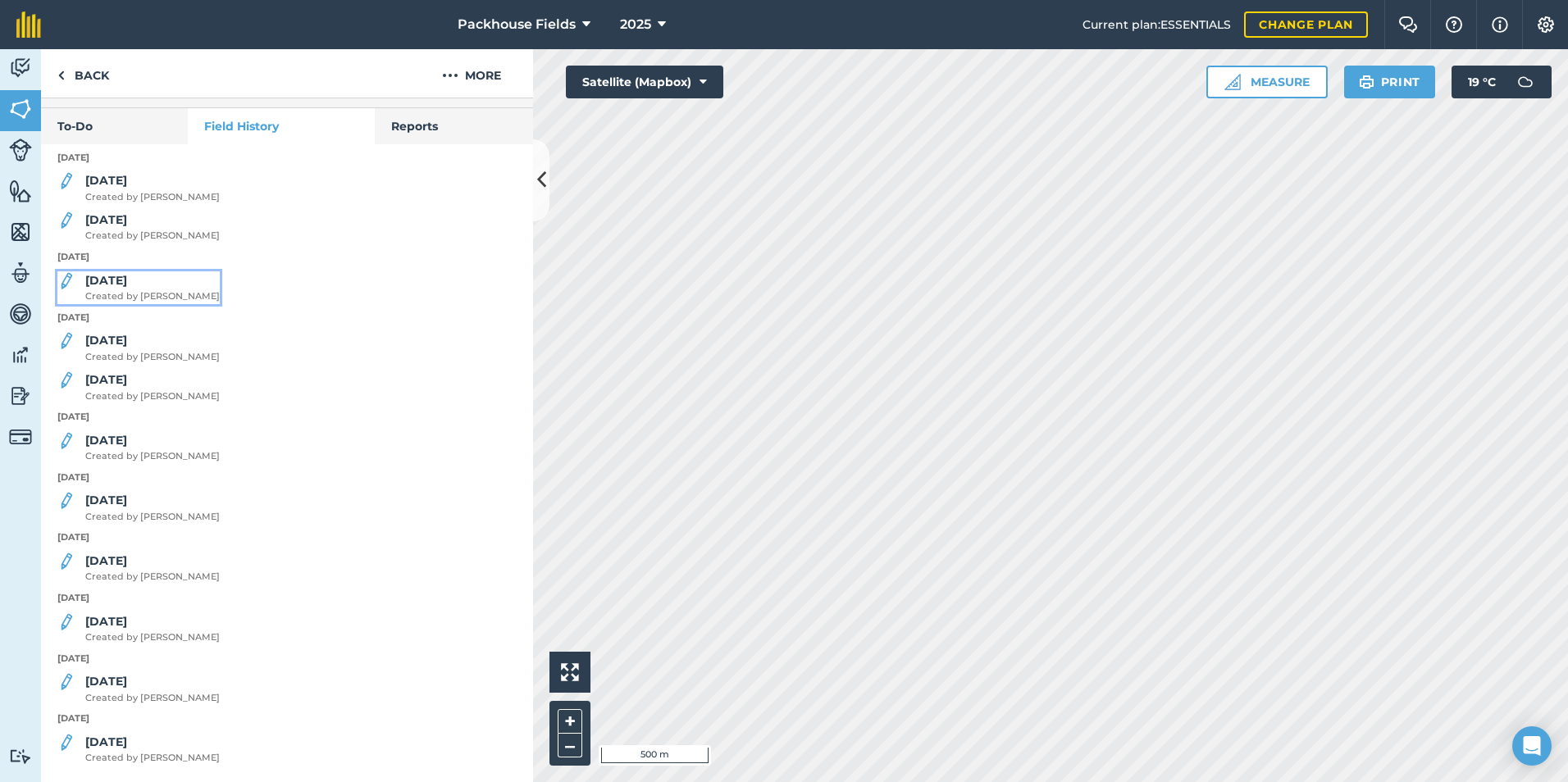
click at [113, 275] on strong "[DATE]" at bounding box center [105, 281] width 42 height 15
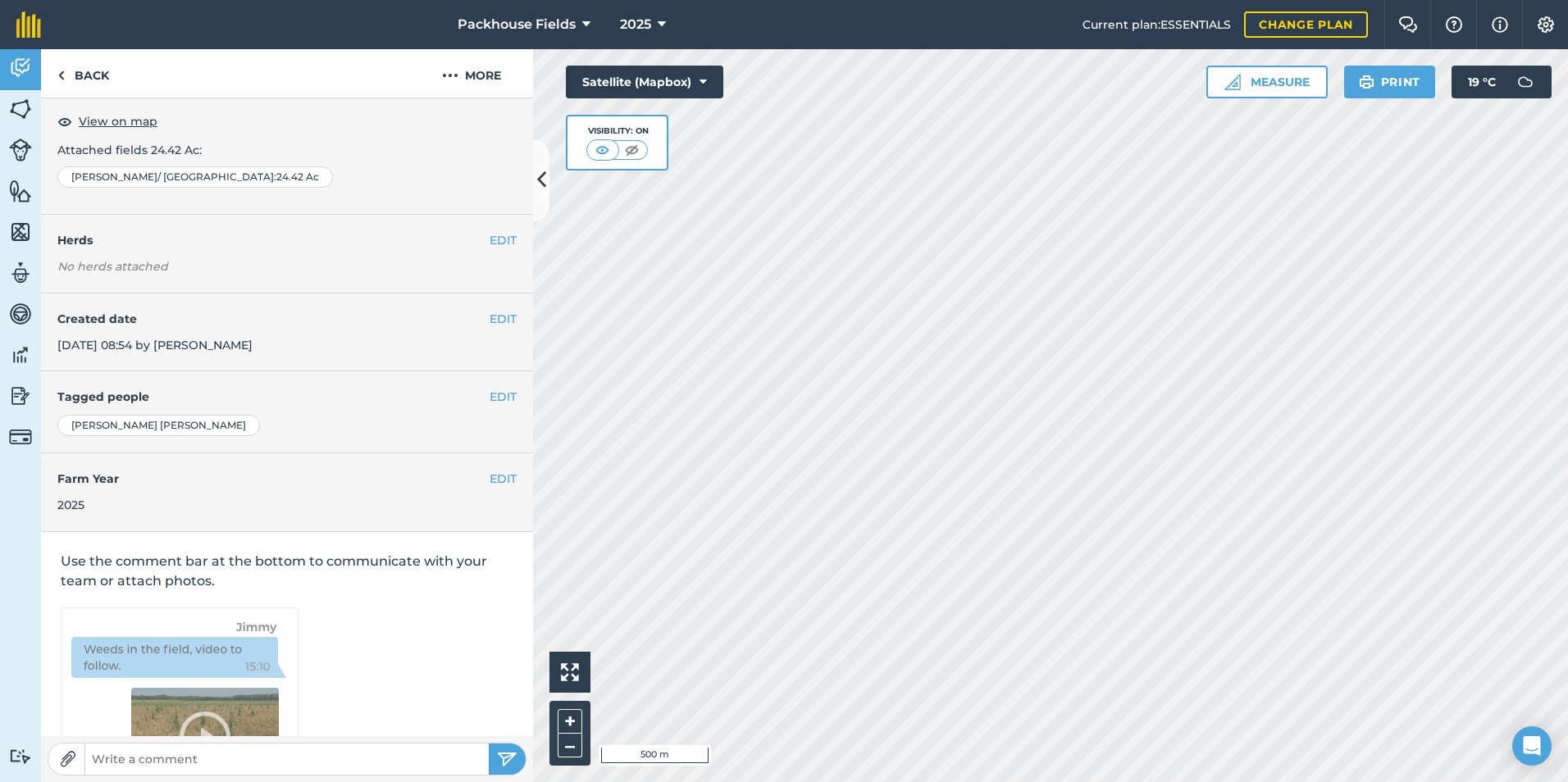
scroll to position [175, 0]
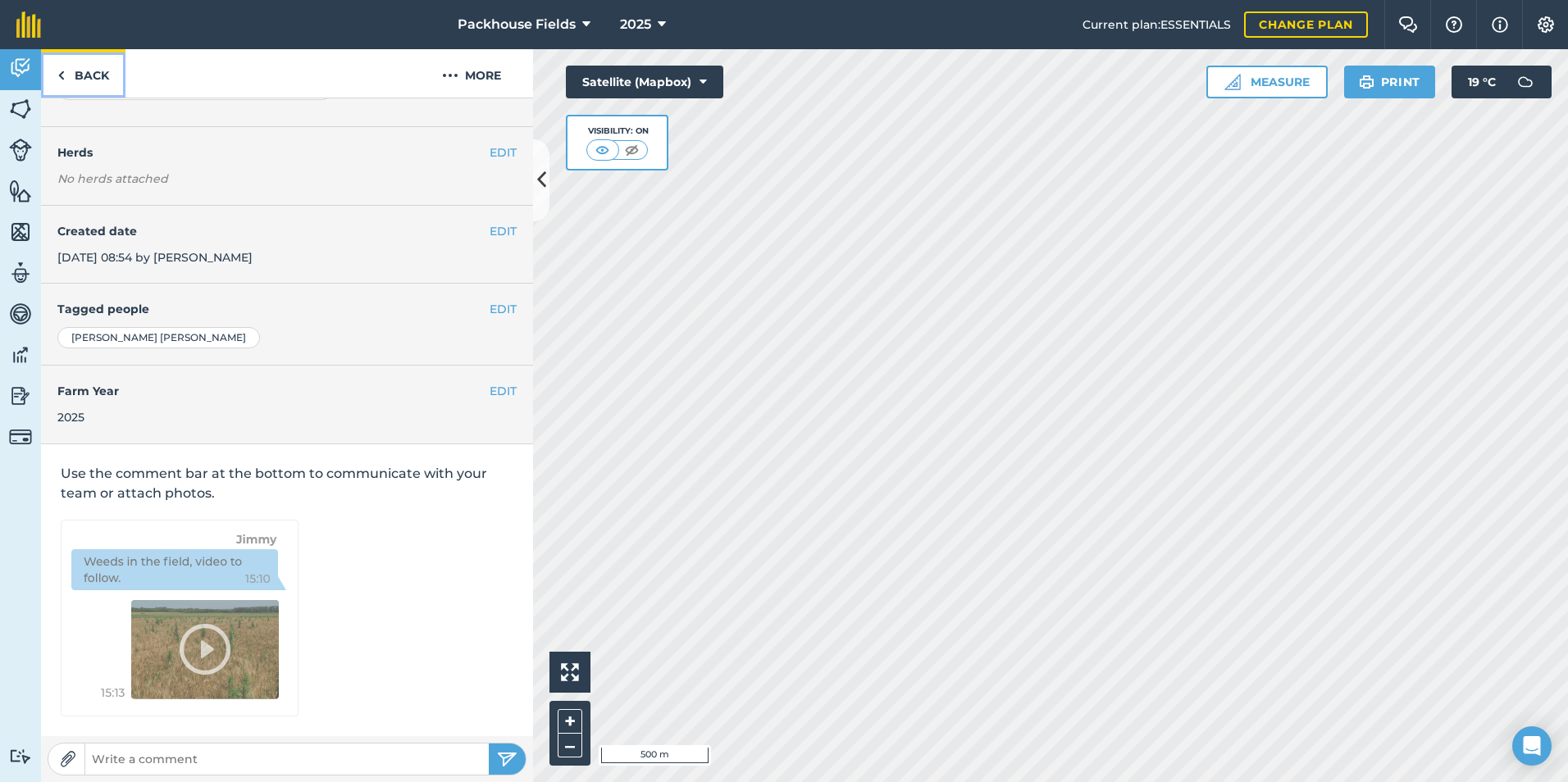
click at [87, 71] on link "Back" at bounding box center [82, 73] width 84 height 48
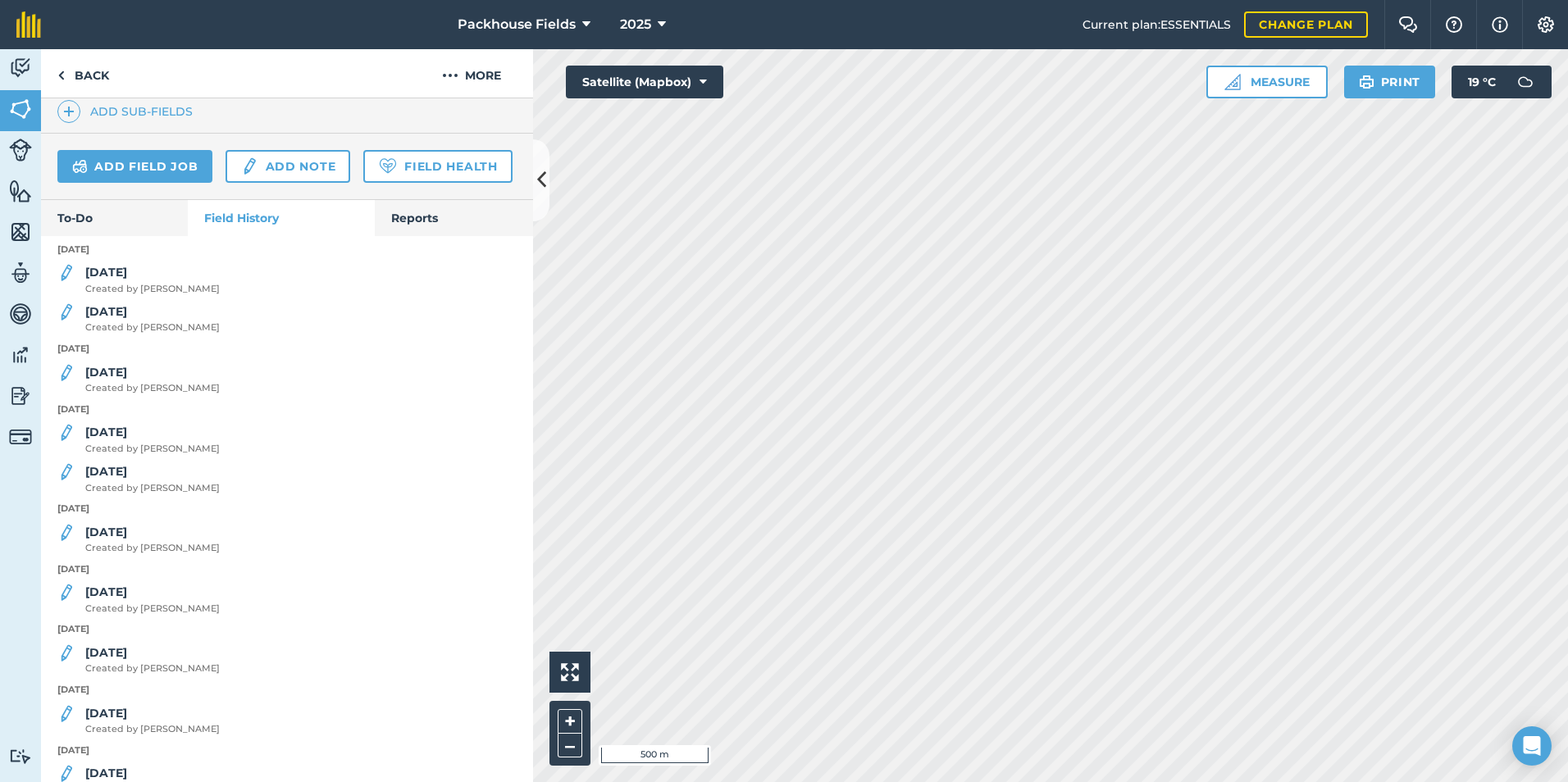
scroll to position [492, 0]
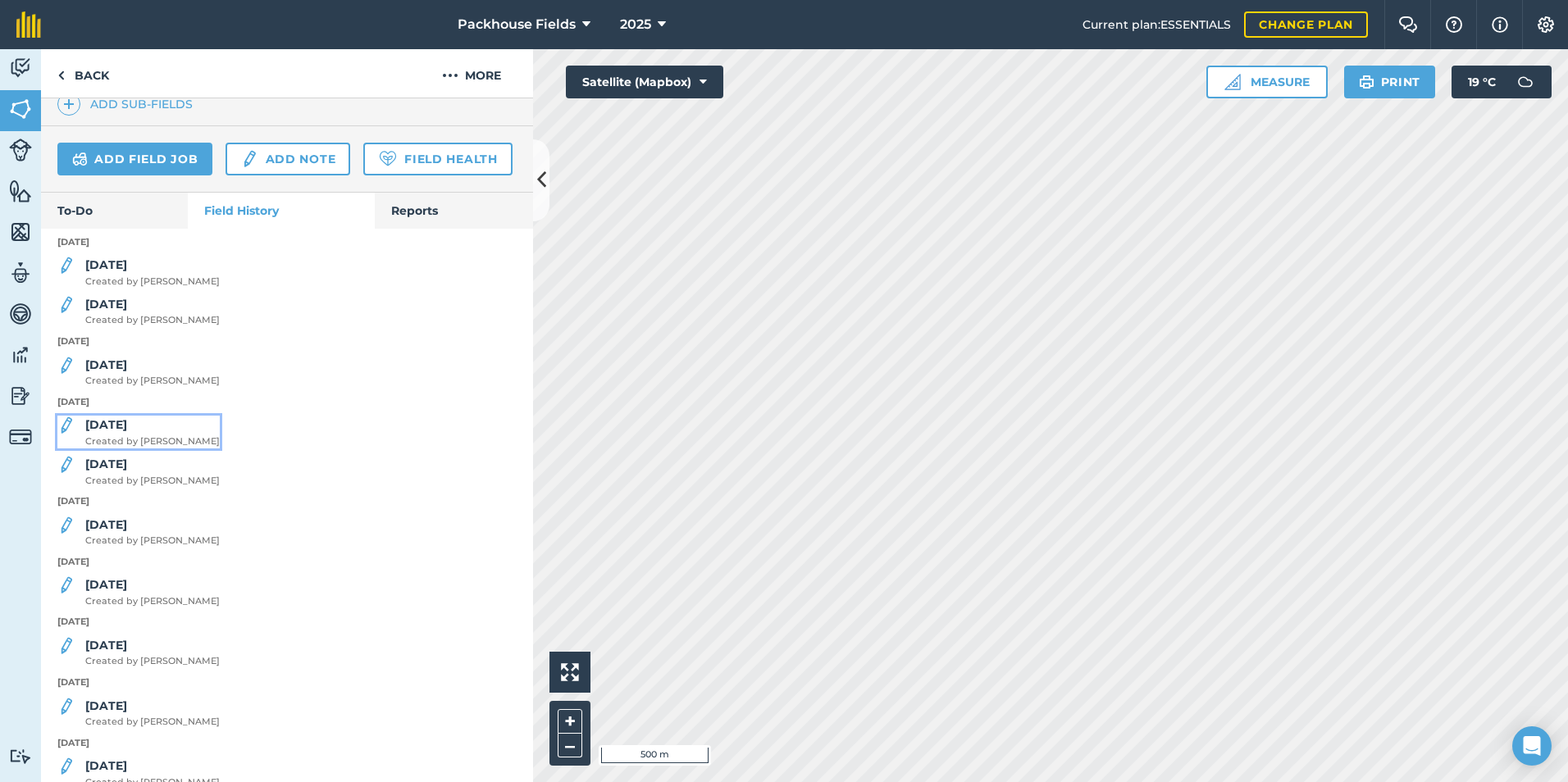
click at [109, 432] on strong "[DATE]" at bounding box center [105, 425] width 42 height 15
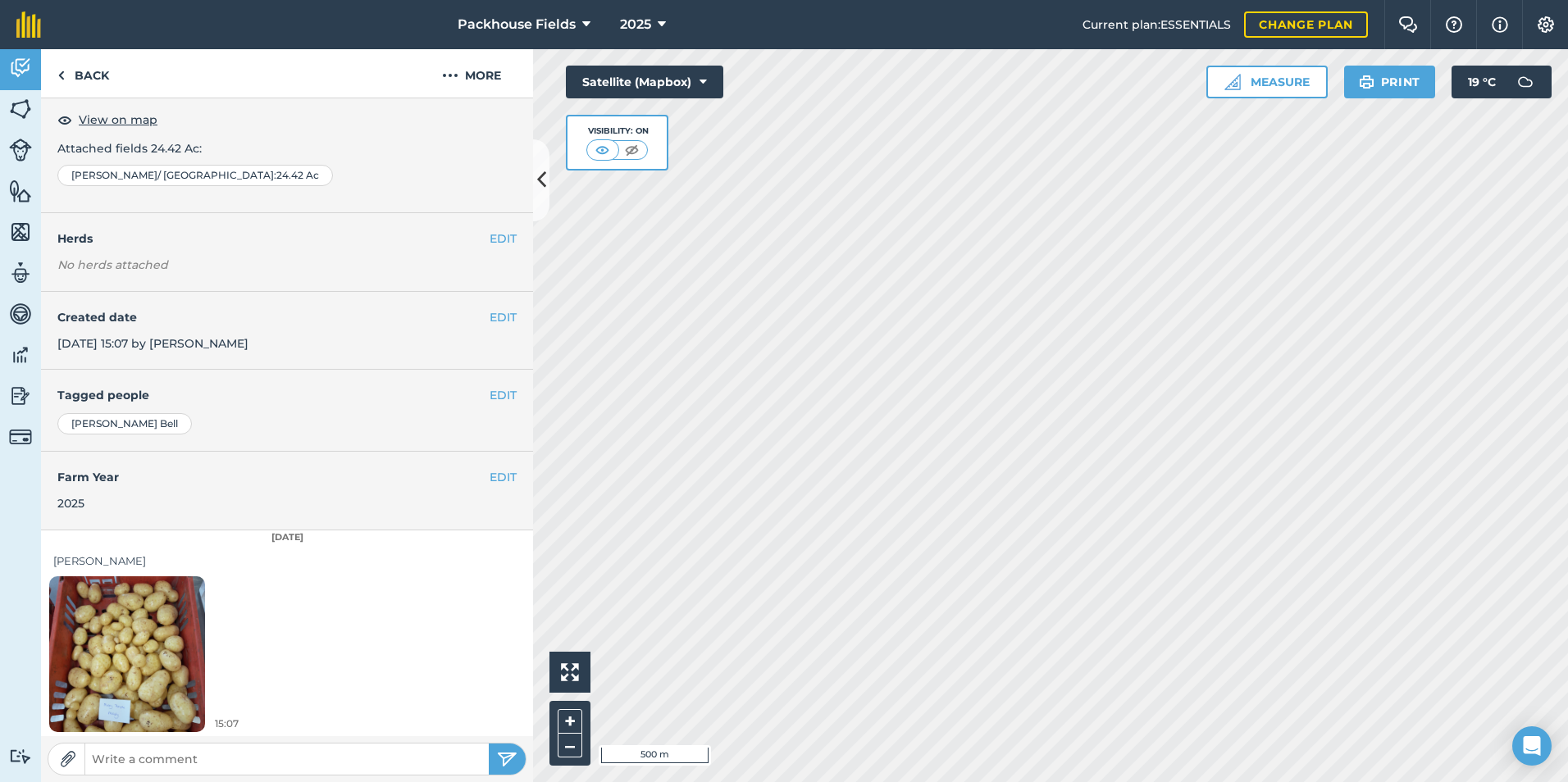
scroll to position [91, 0]
click at [141, 582] on img at bounding box center [127, 651] width 156 height 208
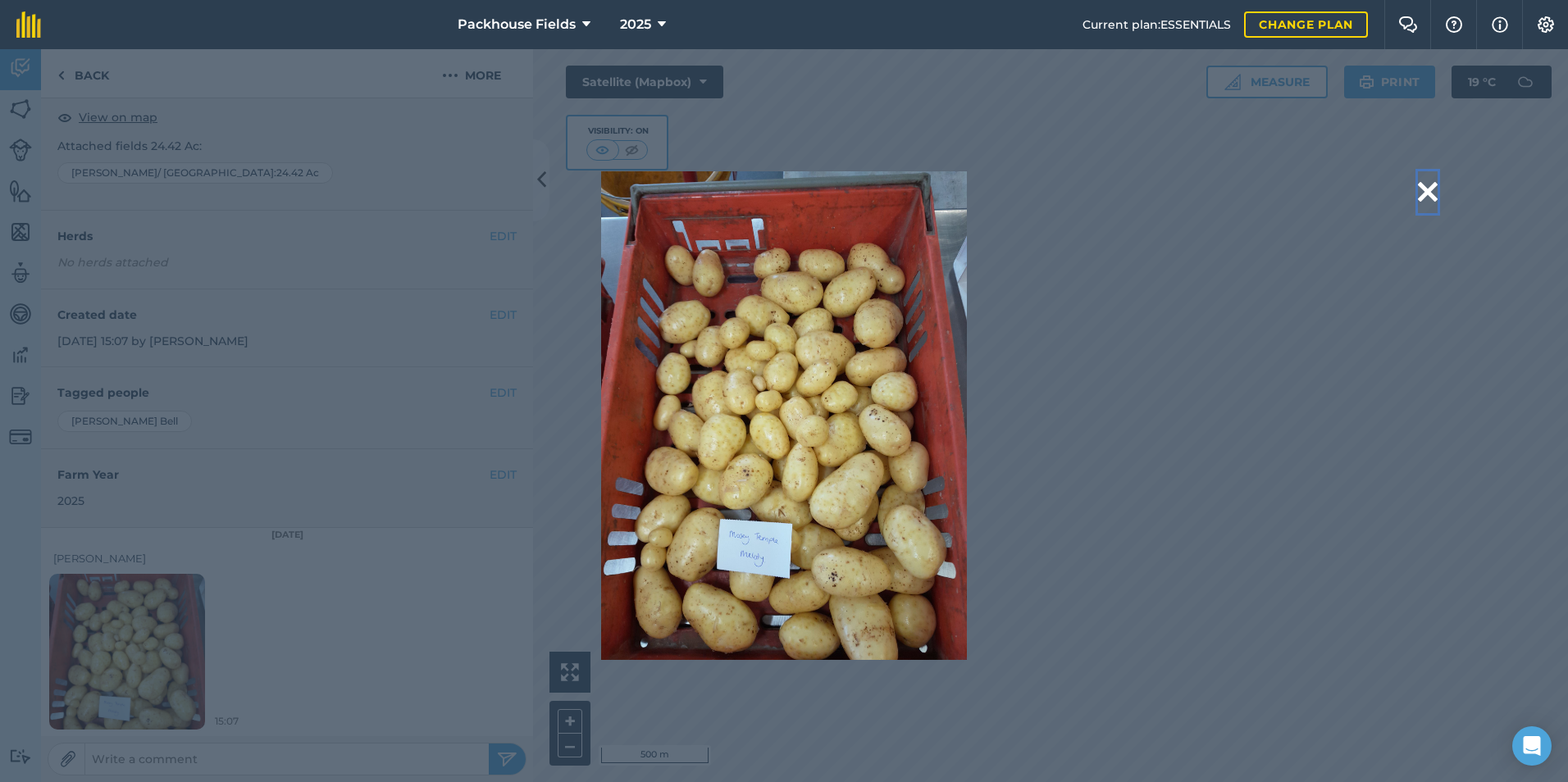
click at [1426, 181] on button at bounding box center [1427, 192] width 19 height 42
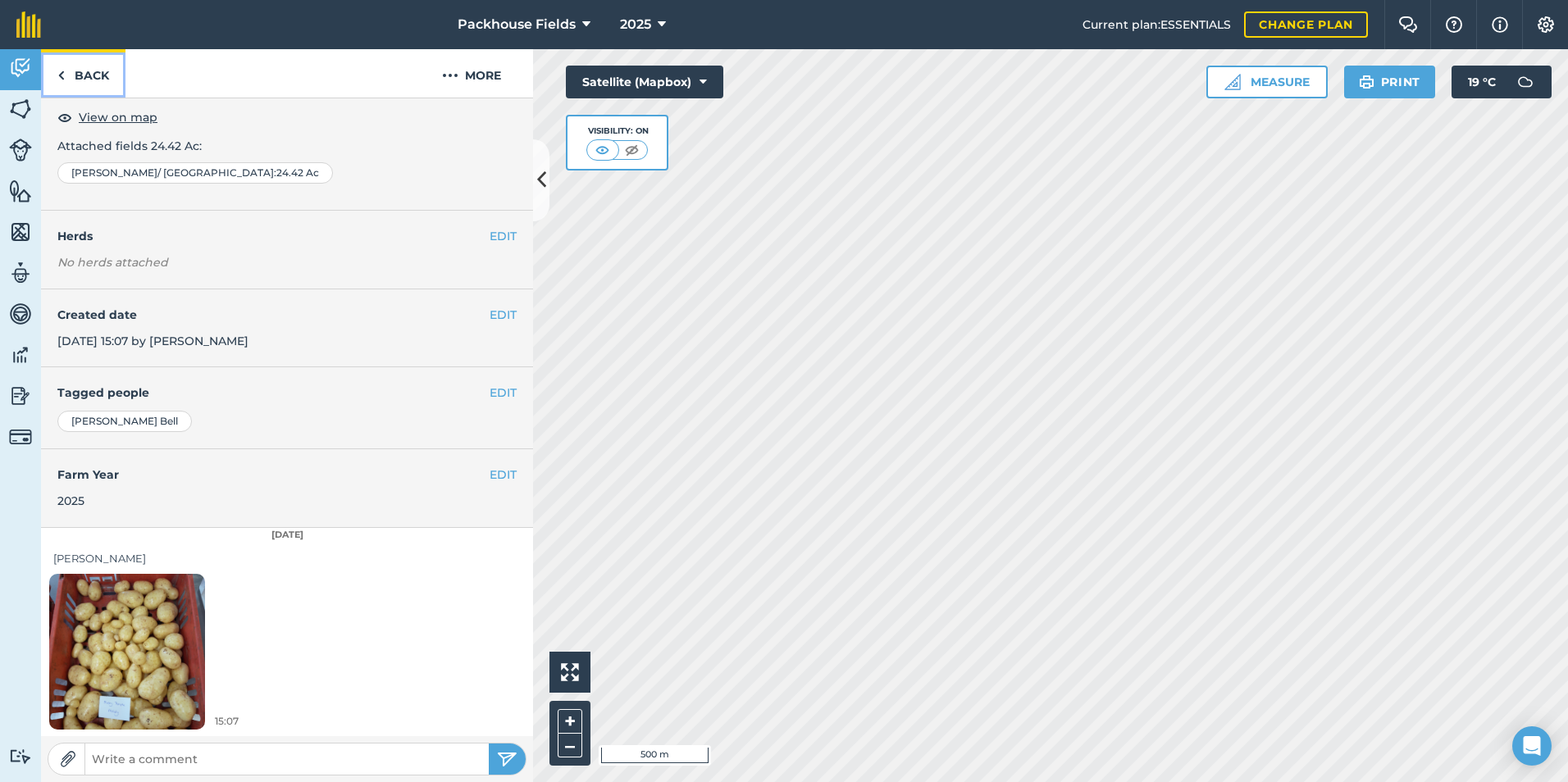
click at [97, 69] on link "Back" at bounding box center [82, 73] width 84 height 48
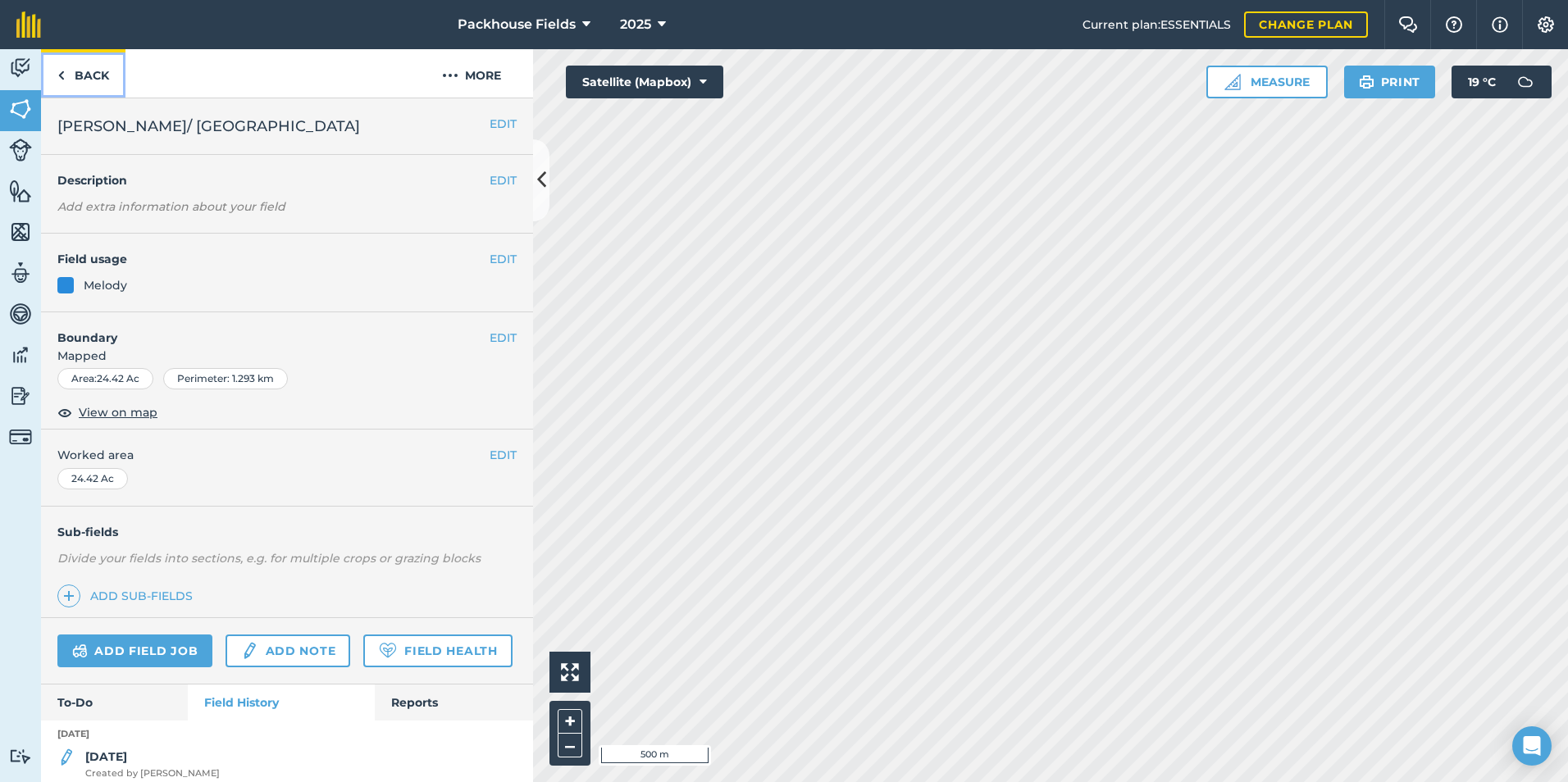
click at [97, 69] on link "Back" at bounding box center [82, 73] width 84 height 48
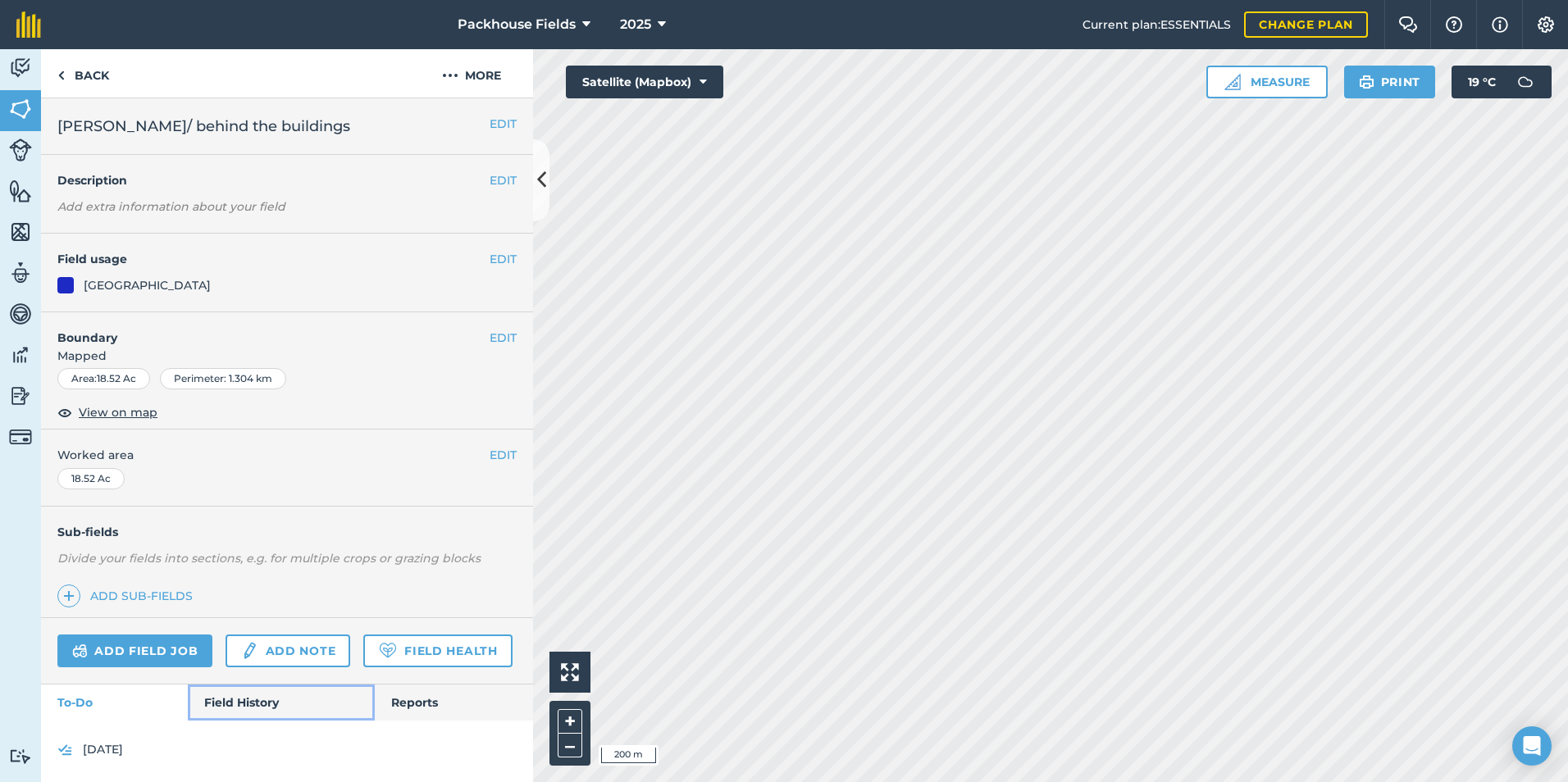
click at [238, 721] on link "Field History" at bounding box center [281, 702] width 187 height 36
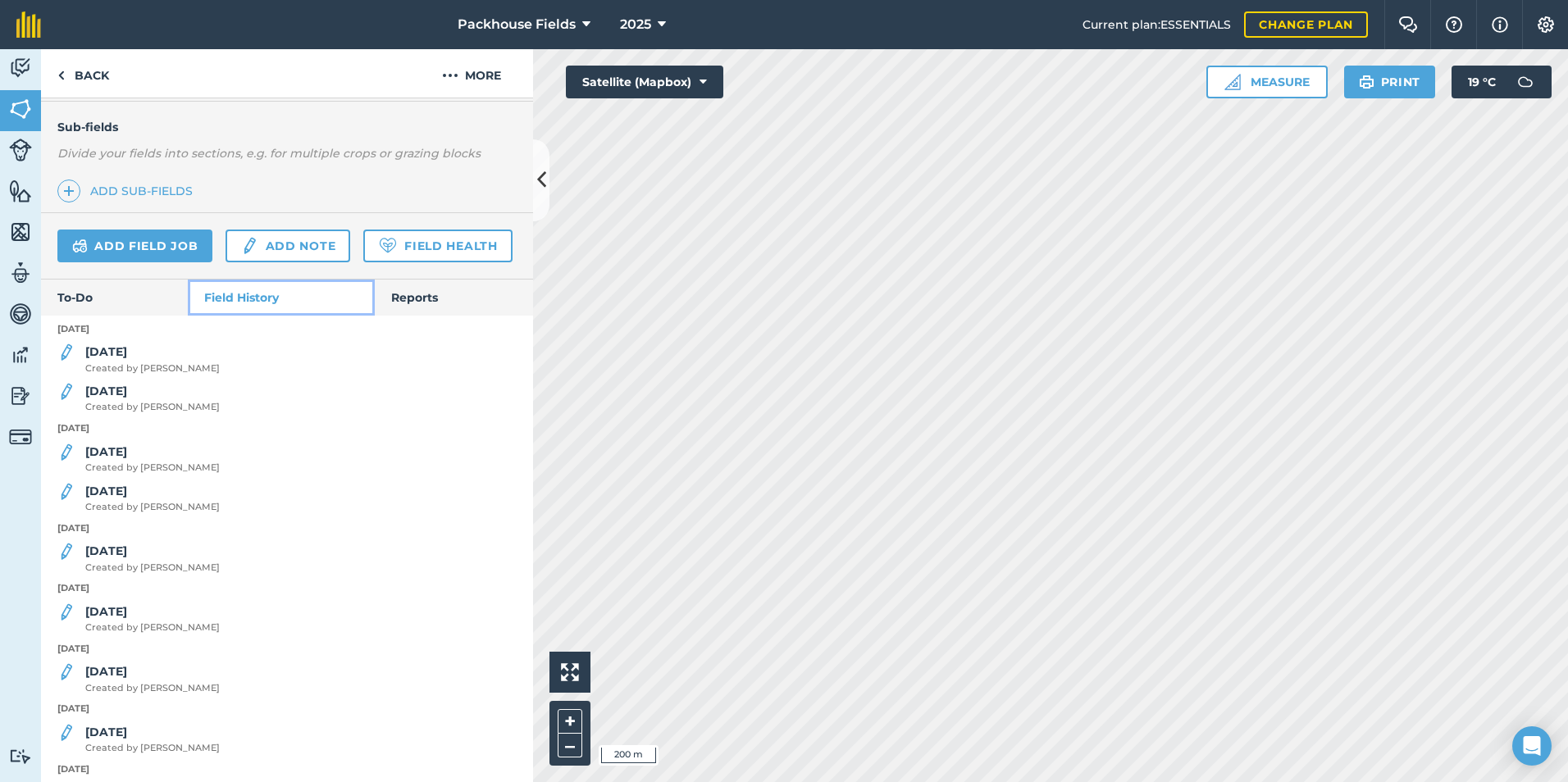
scroll to position [410, 0]
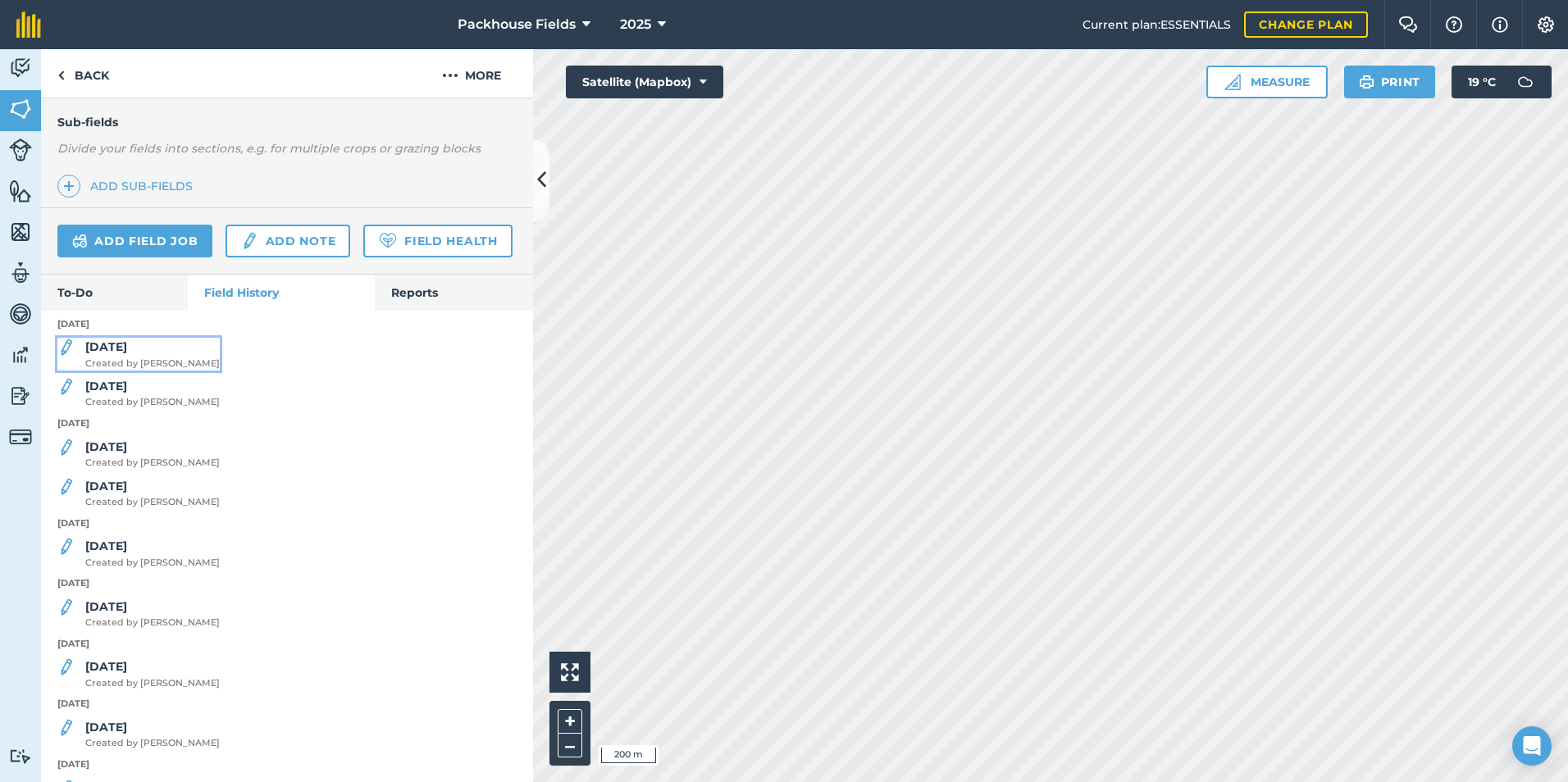
click at [103, 355] on strong "[DATE]" at bounding box center [105, 347] width 42 height 15
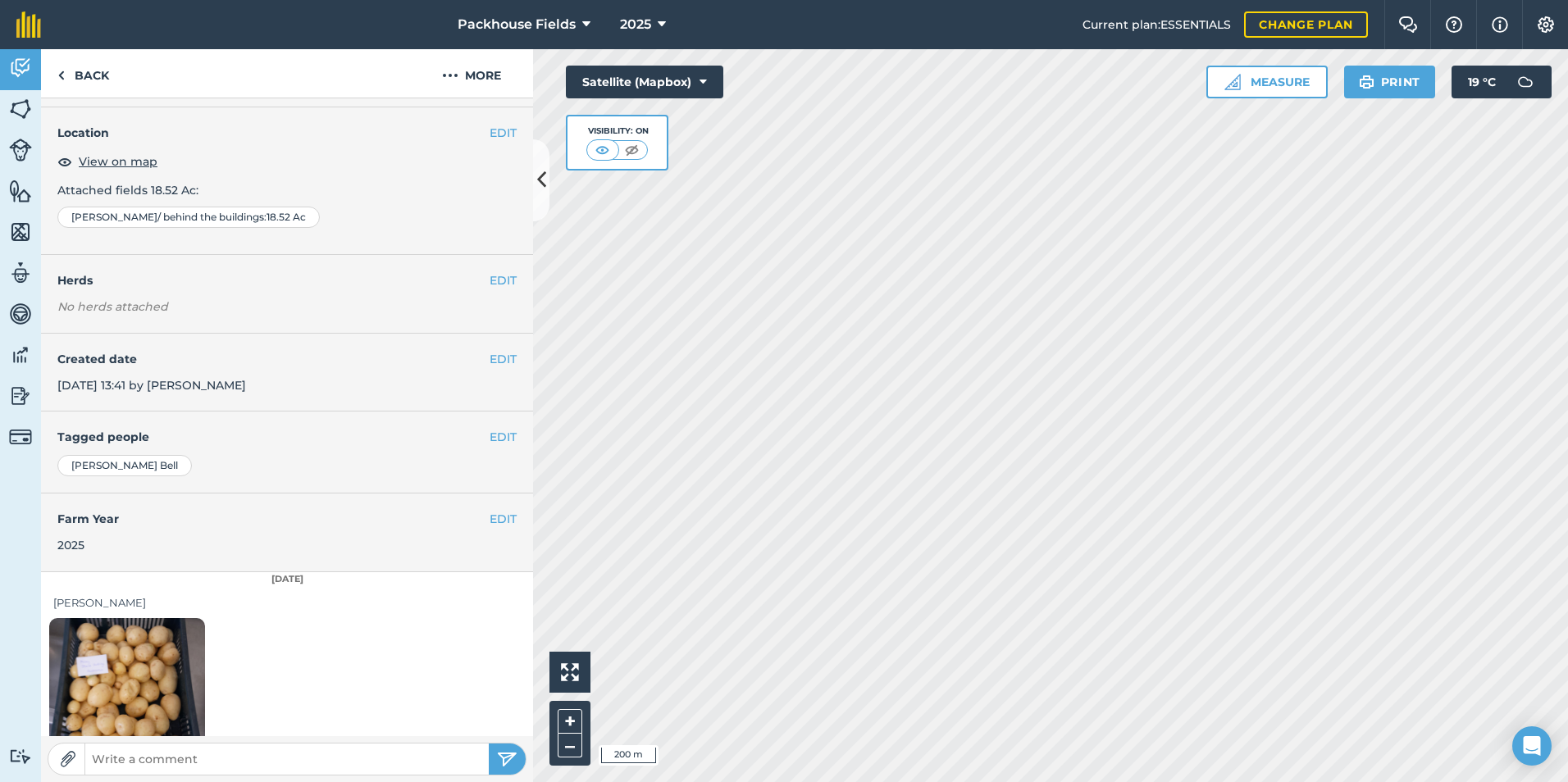
scroll to position [91, 0]
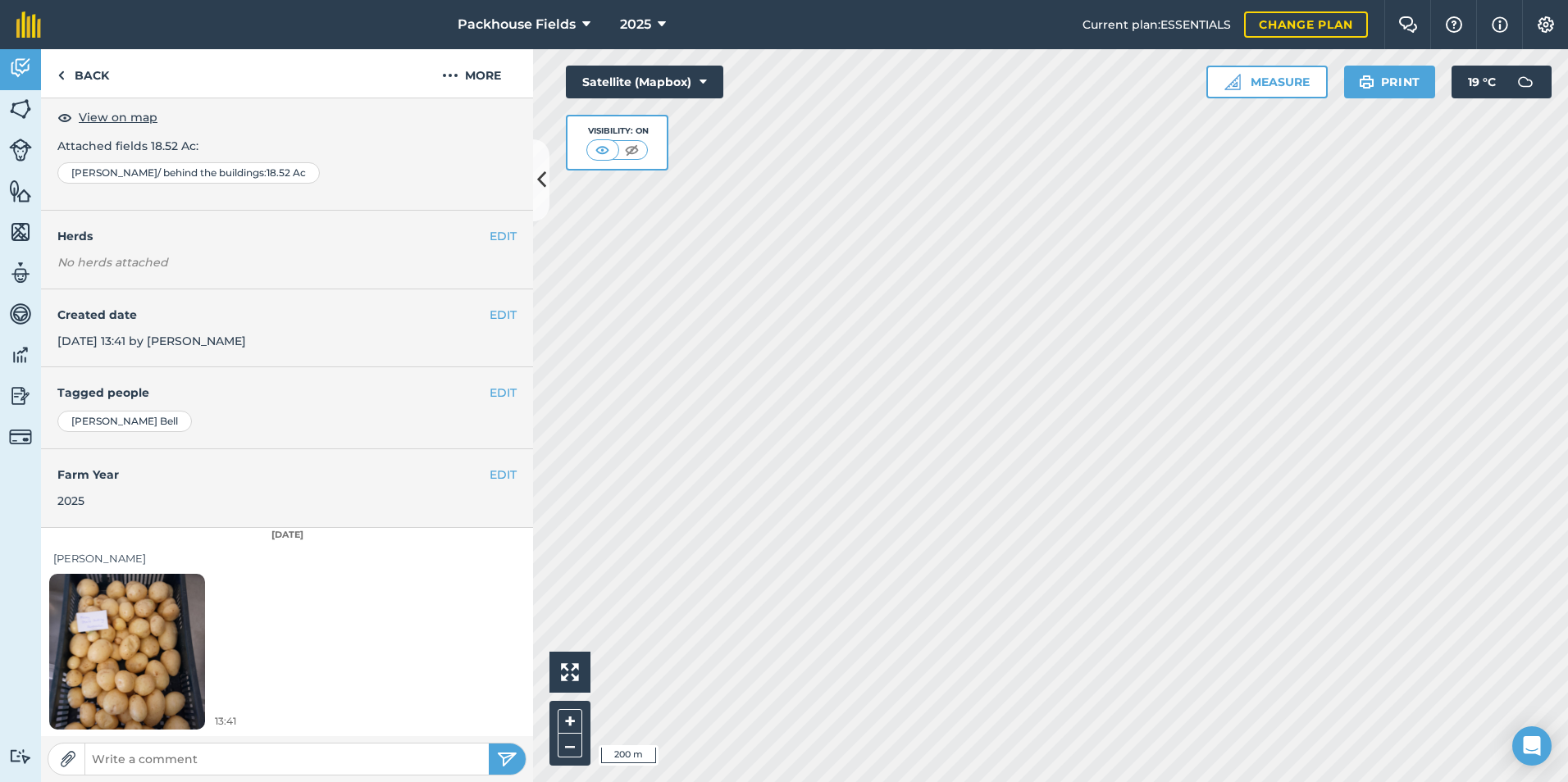
click at [131, 629] on img at bounding box center [127, 651] width 156 height 208
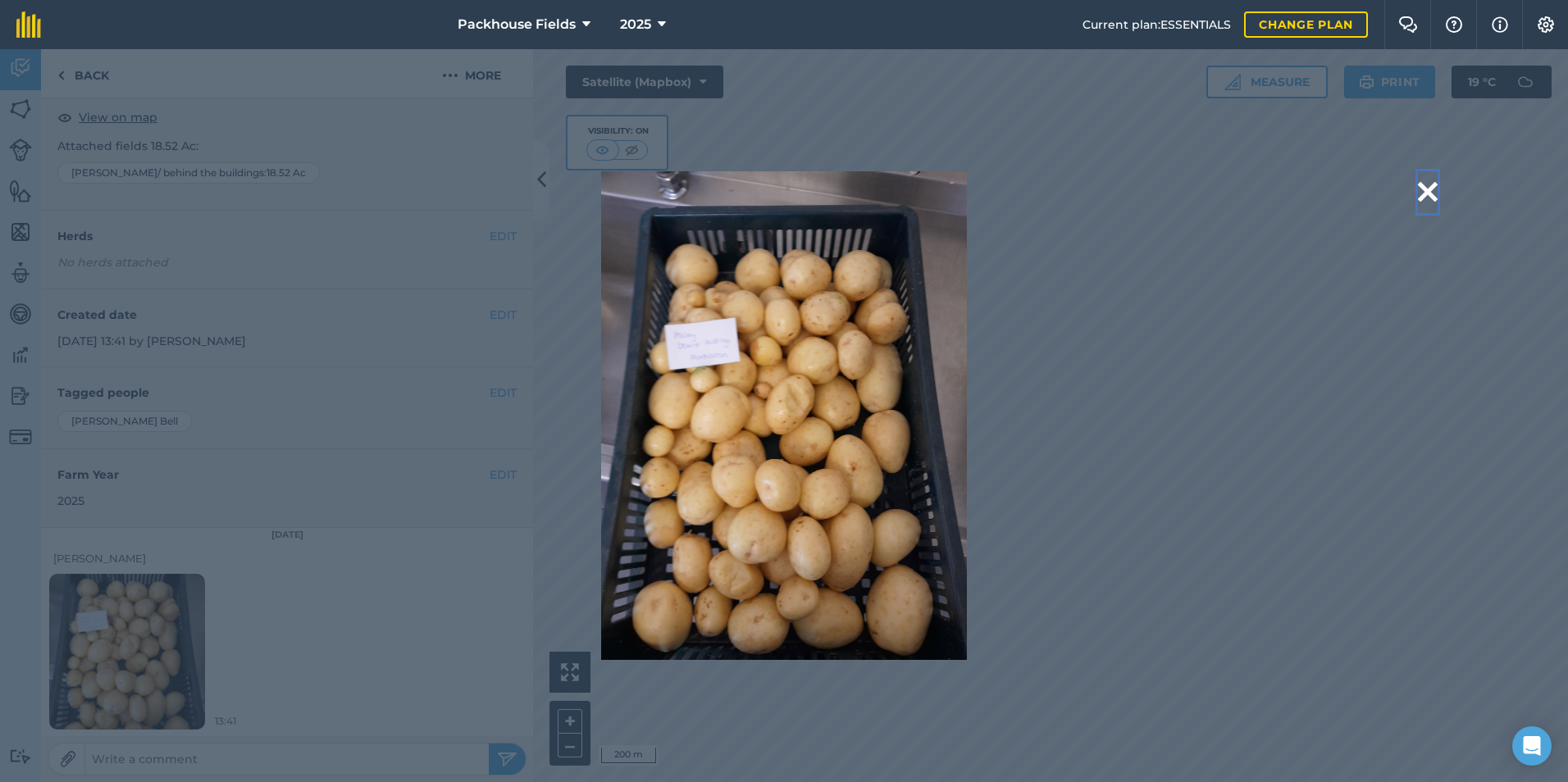
click at [1427, 186] on button at bounding box center [1427, 192] width 19 height 42
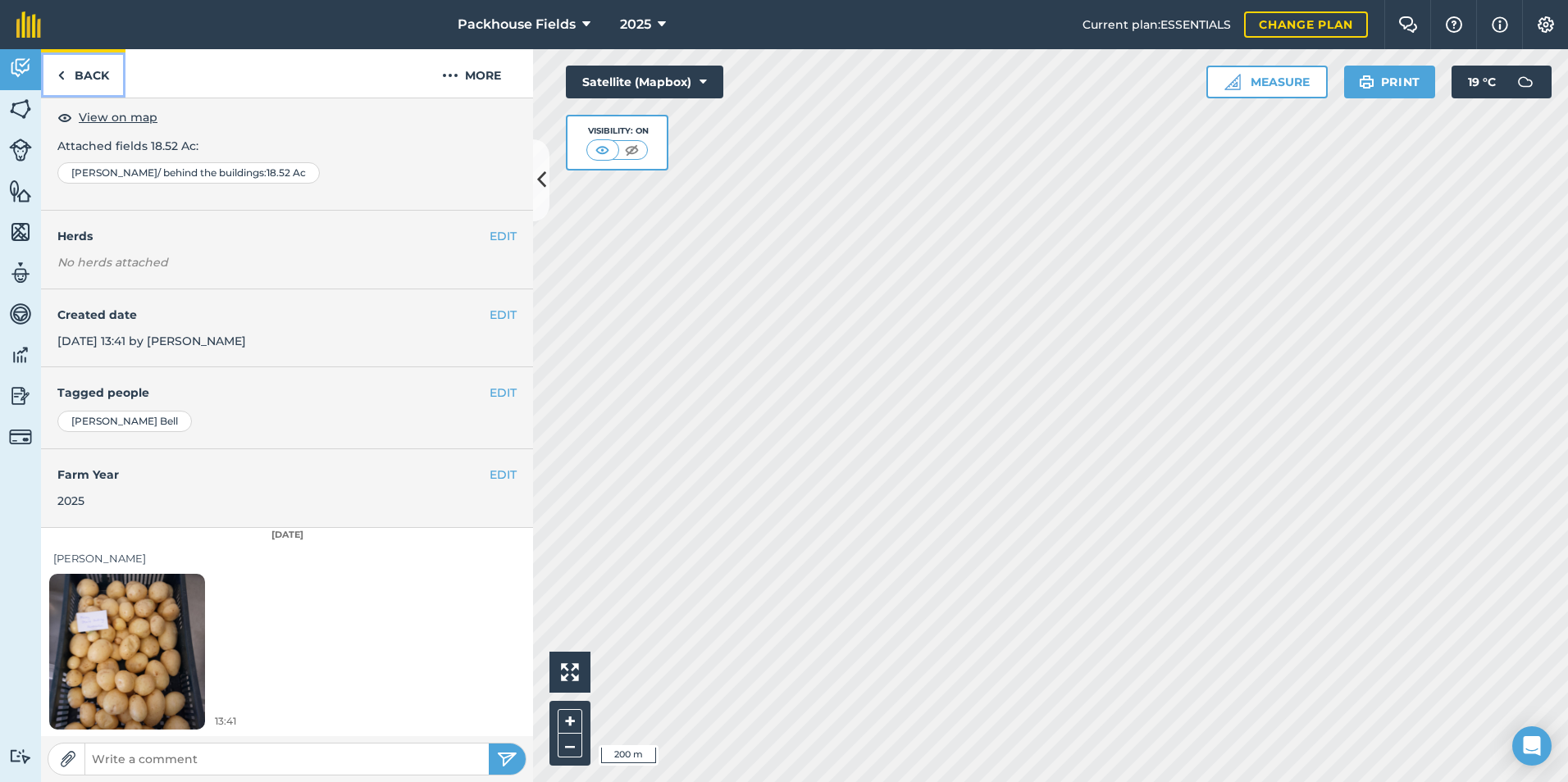
click at [60, 59] on link "Back" at bounding box center [82, 73] width 84 height 48
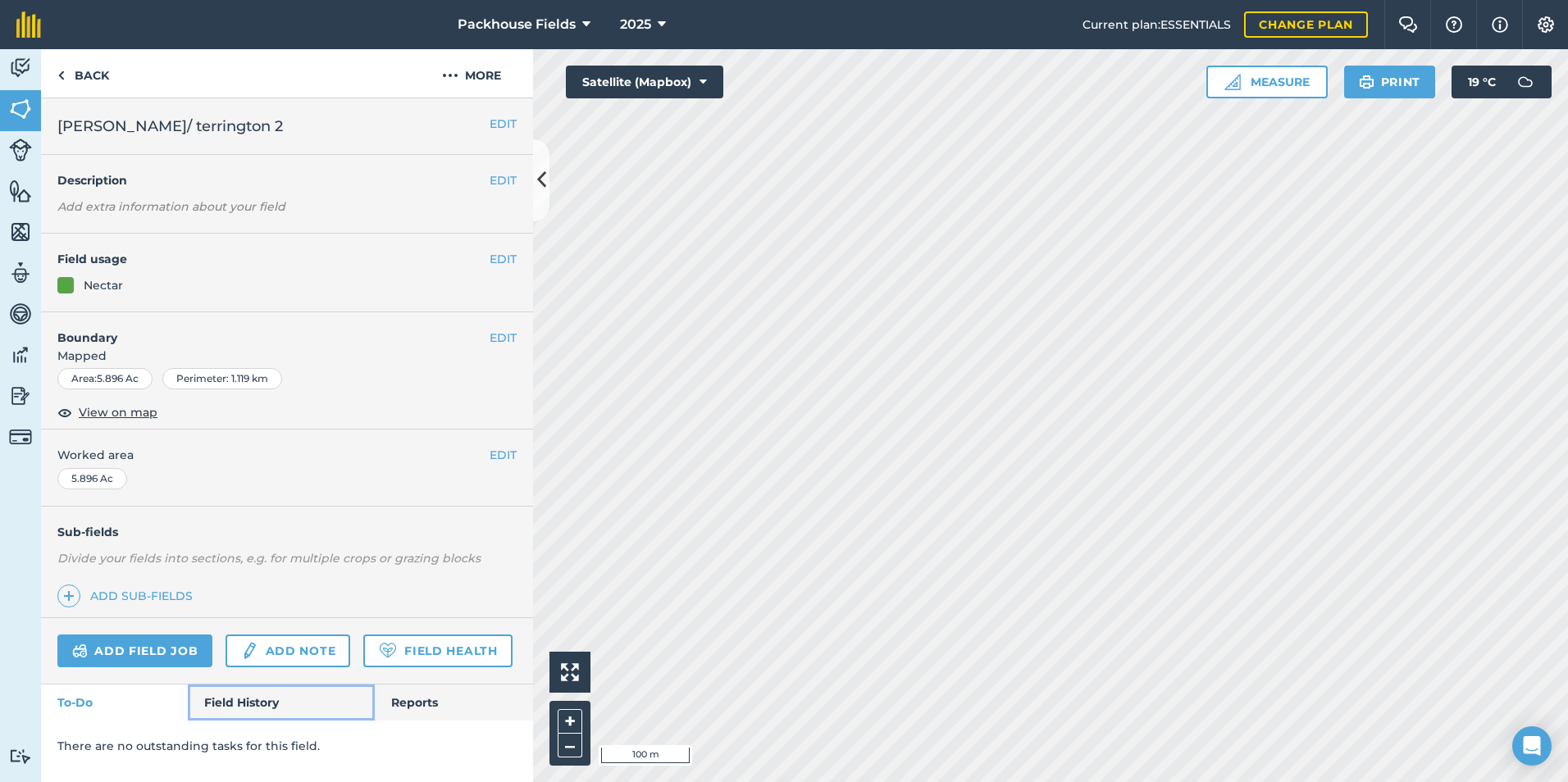
click at [265, 692] on link "Field History" at bounding box center [281, 702] width 187 height 36
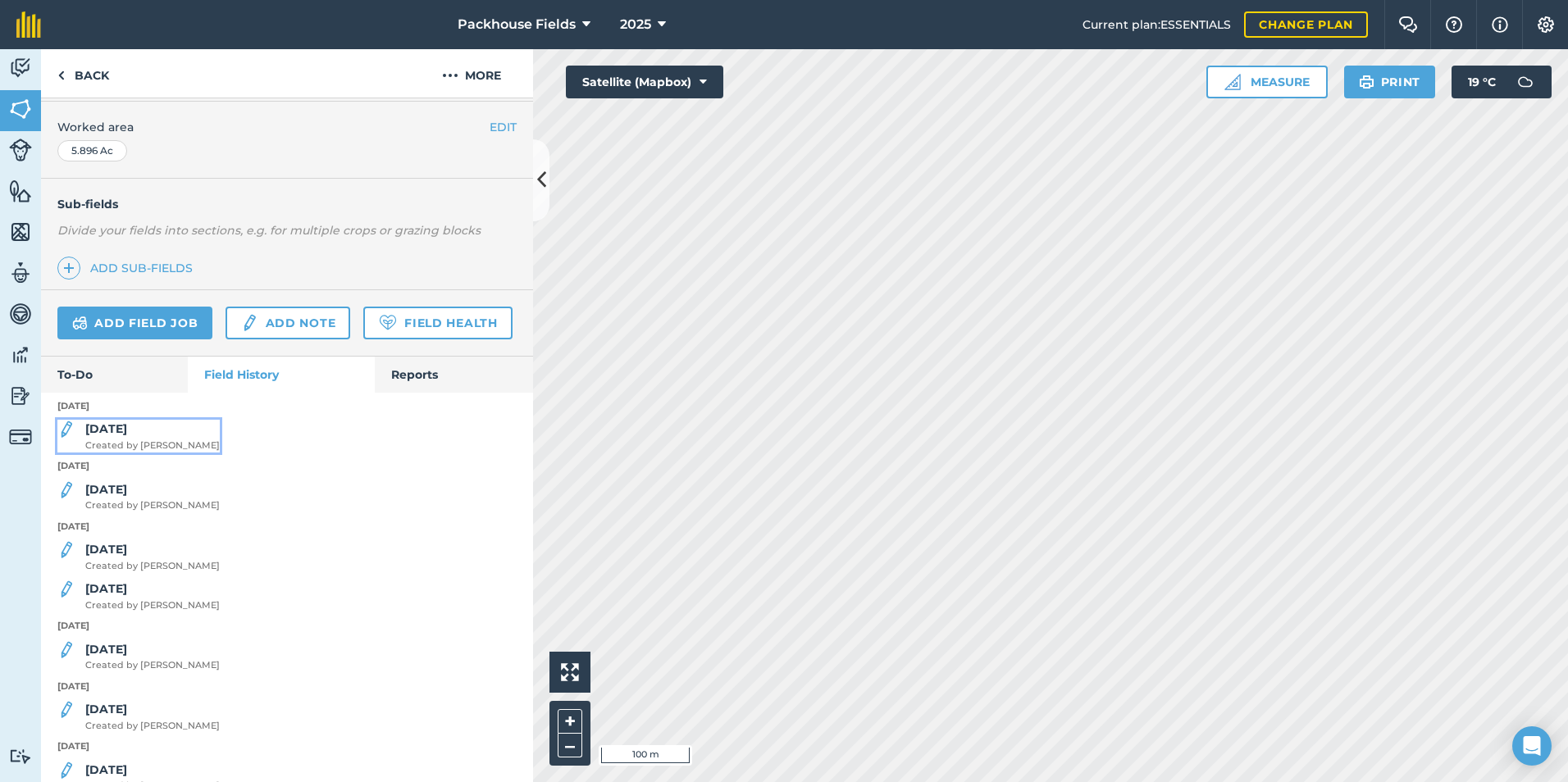
click at [107, 452] on div "[DATE] Created by [PERSON_NAME]" at bounding box center [152, 437] width 135 height 33
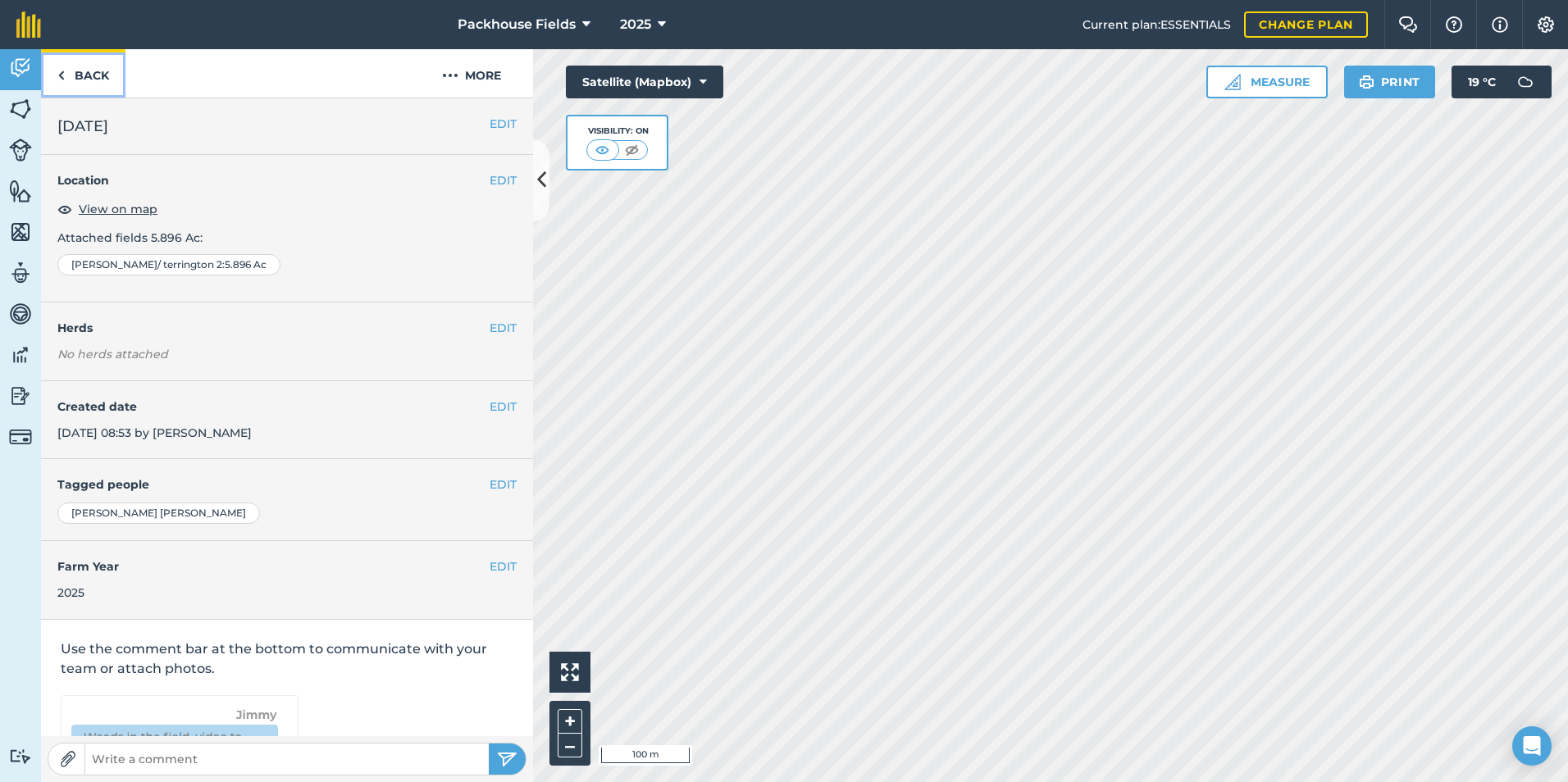
click at [102, 73] on link "Back" at bounding box center [82, 73] width 84 height 48
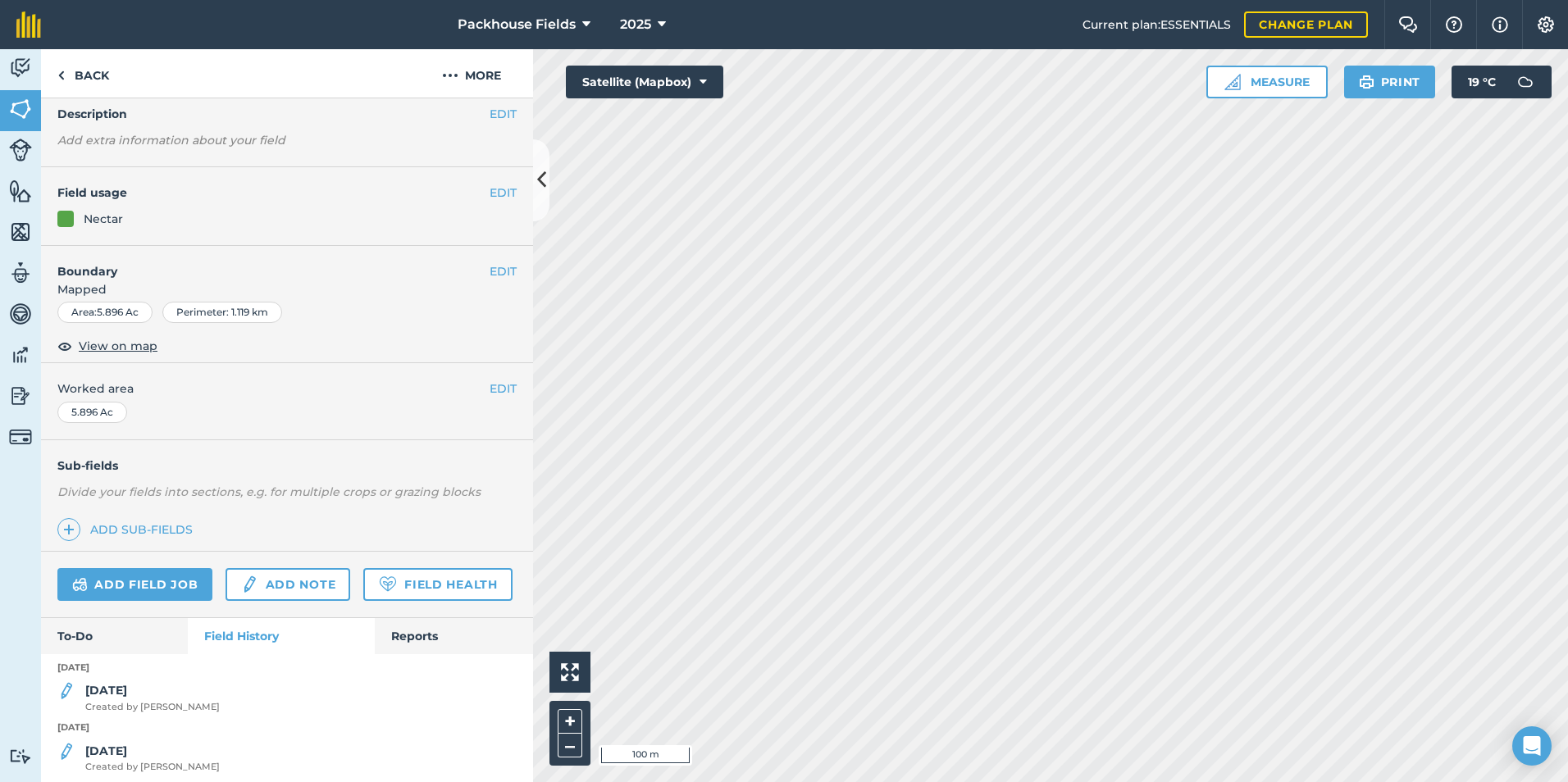
scroll to position [246, 0]
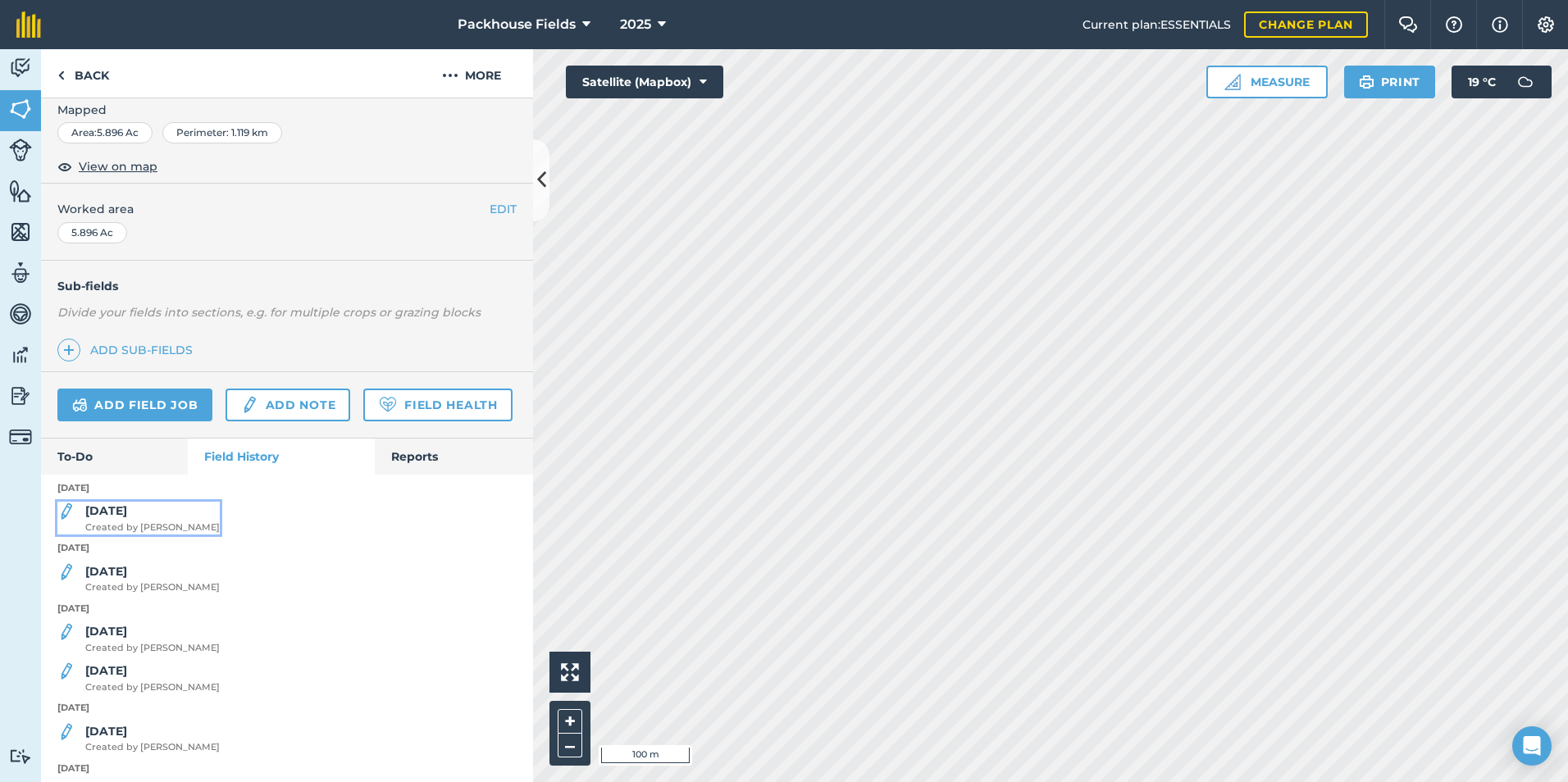
click at [103, 518] on strong "[DATE]" at bounding box center [105, 511] width 42 height 15
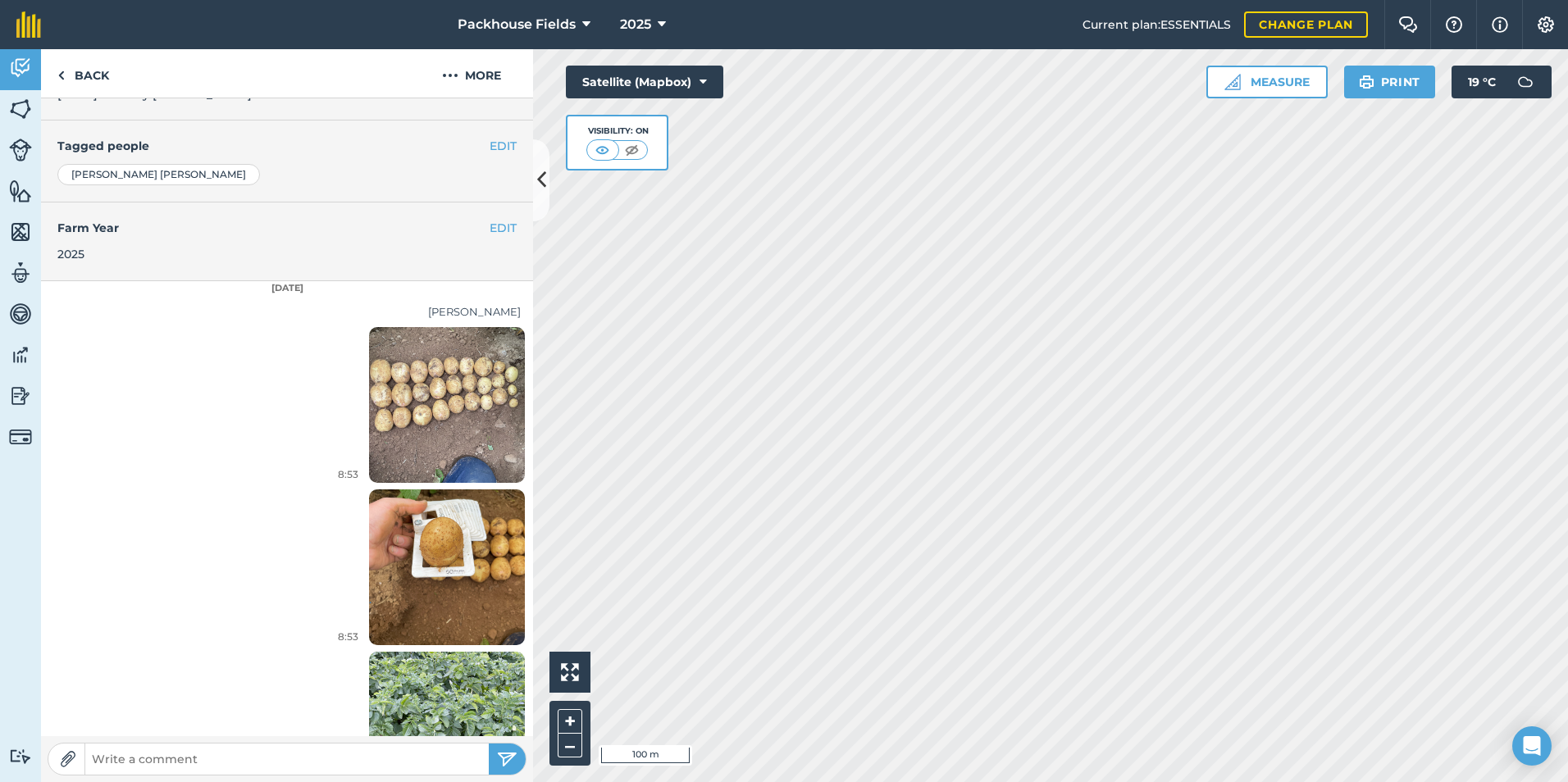
scroll to position [340, 0]
click at [456, 404] on img at bounding box center [447, 403] width 156 height 208
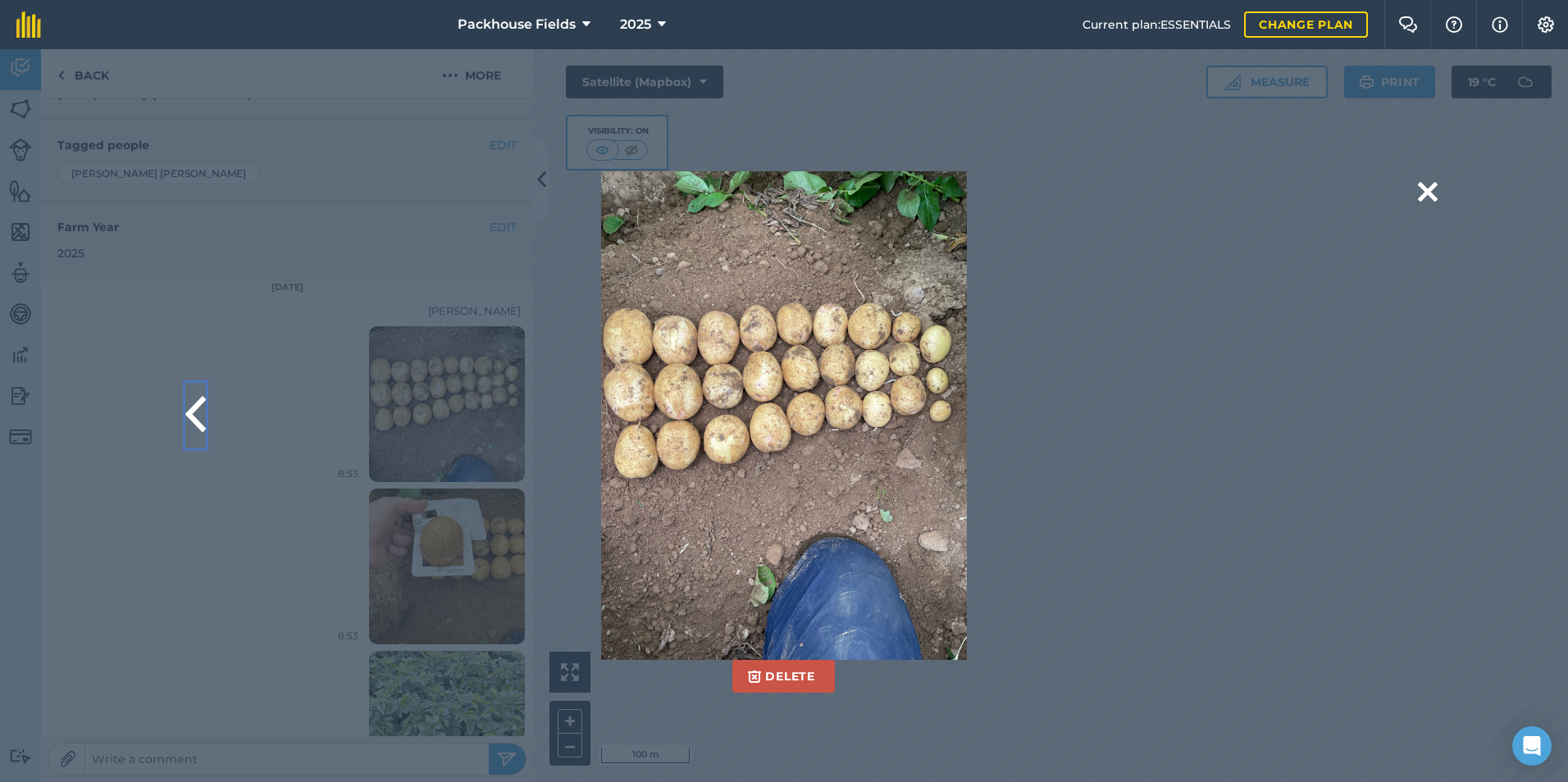
click at [197, 399] on button at bounding box center [196, 415] width 20 height 66
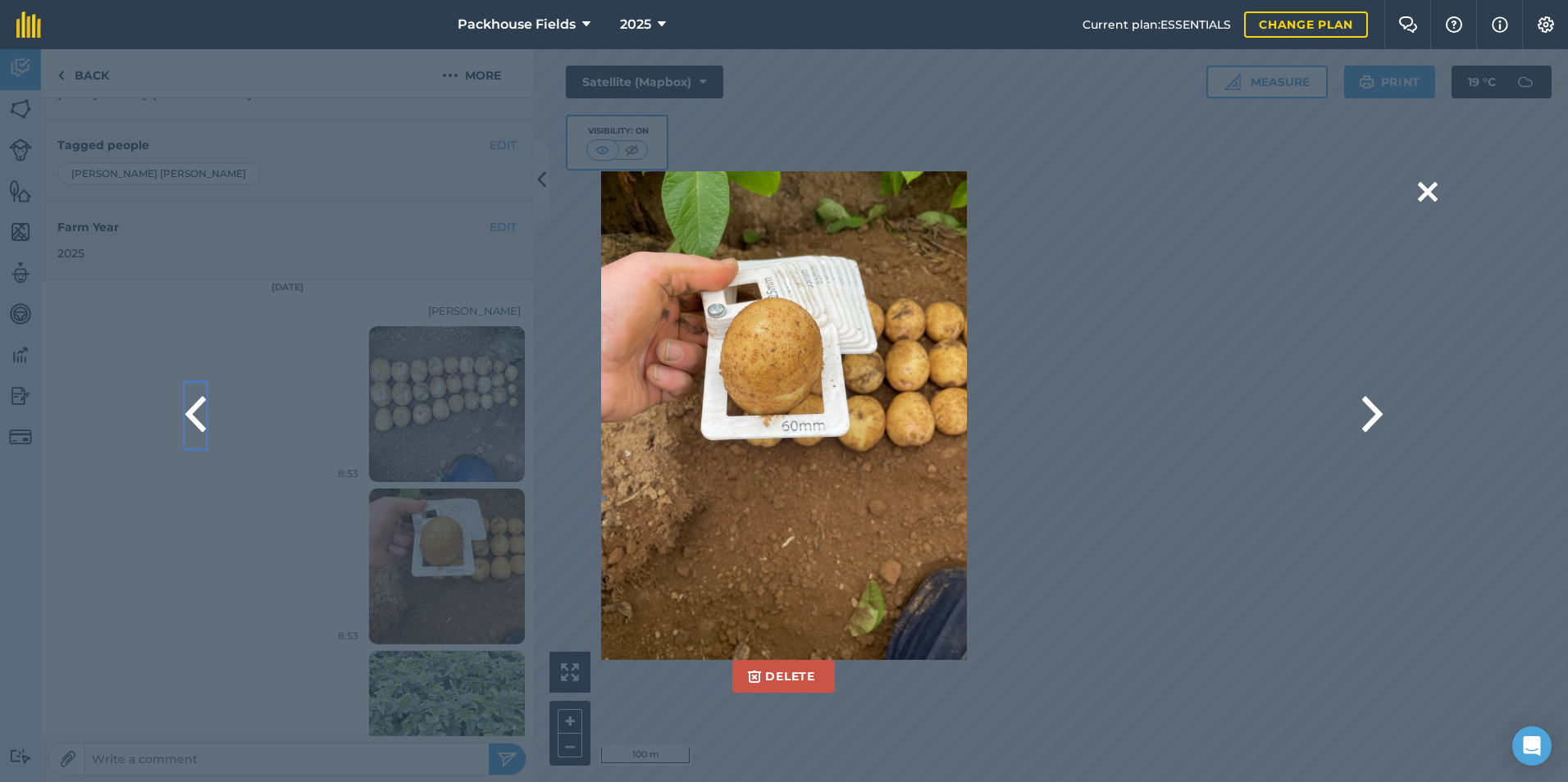
click at [197, 399] on button at bounding box center [196, 415] width 20 height 66
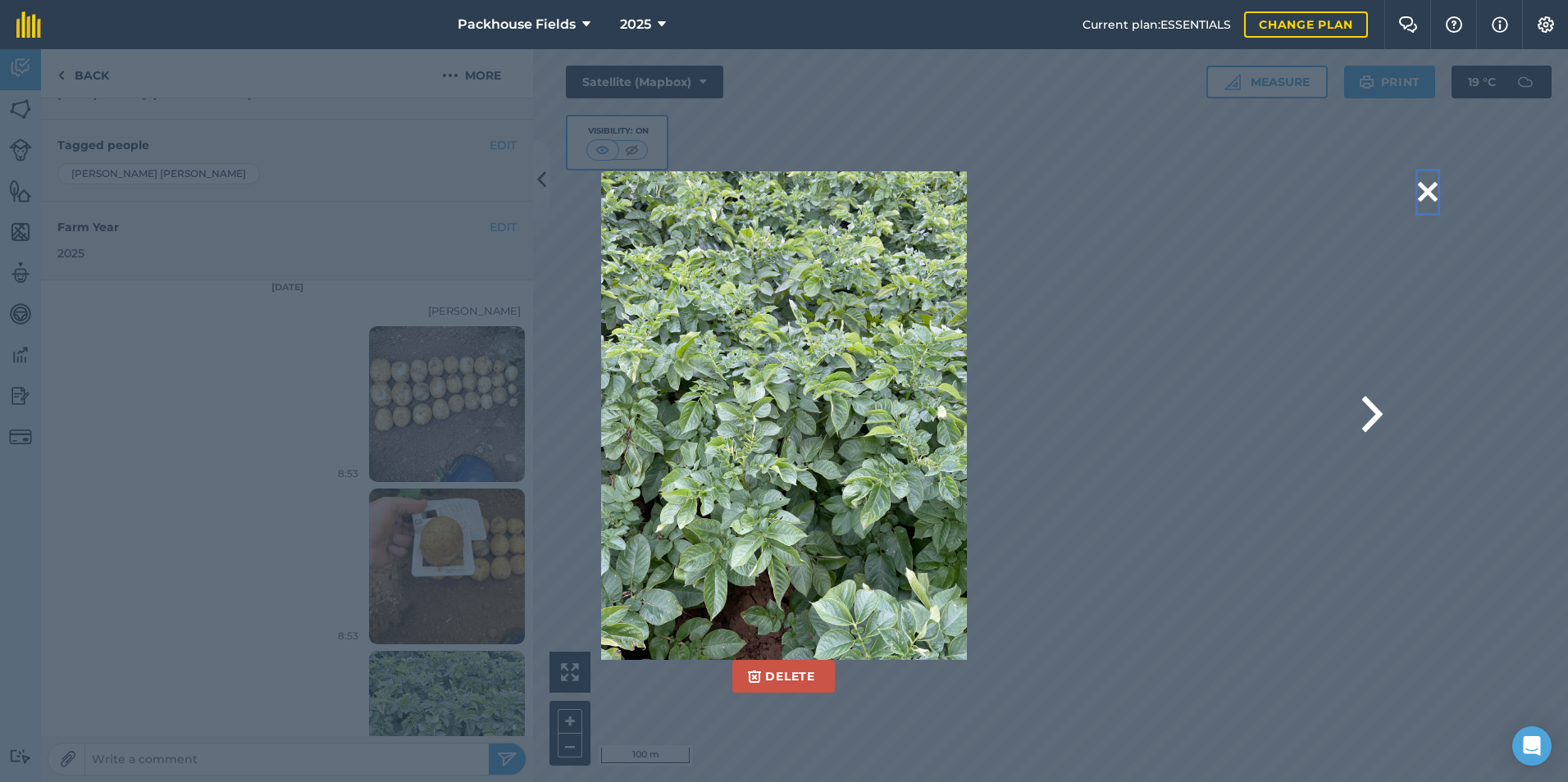
click at [1426, 196] on button at bounding box center [1427, 192] width 19 height 42
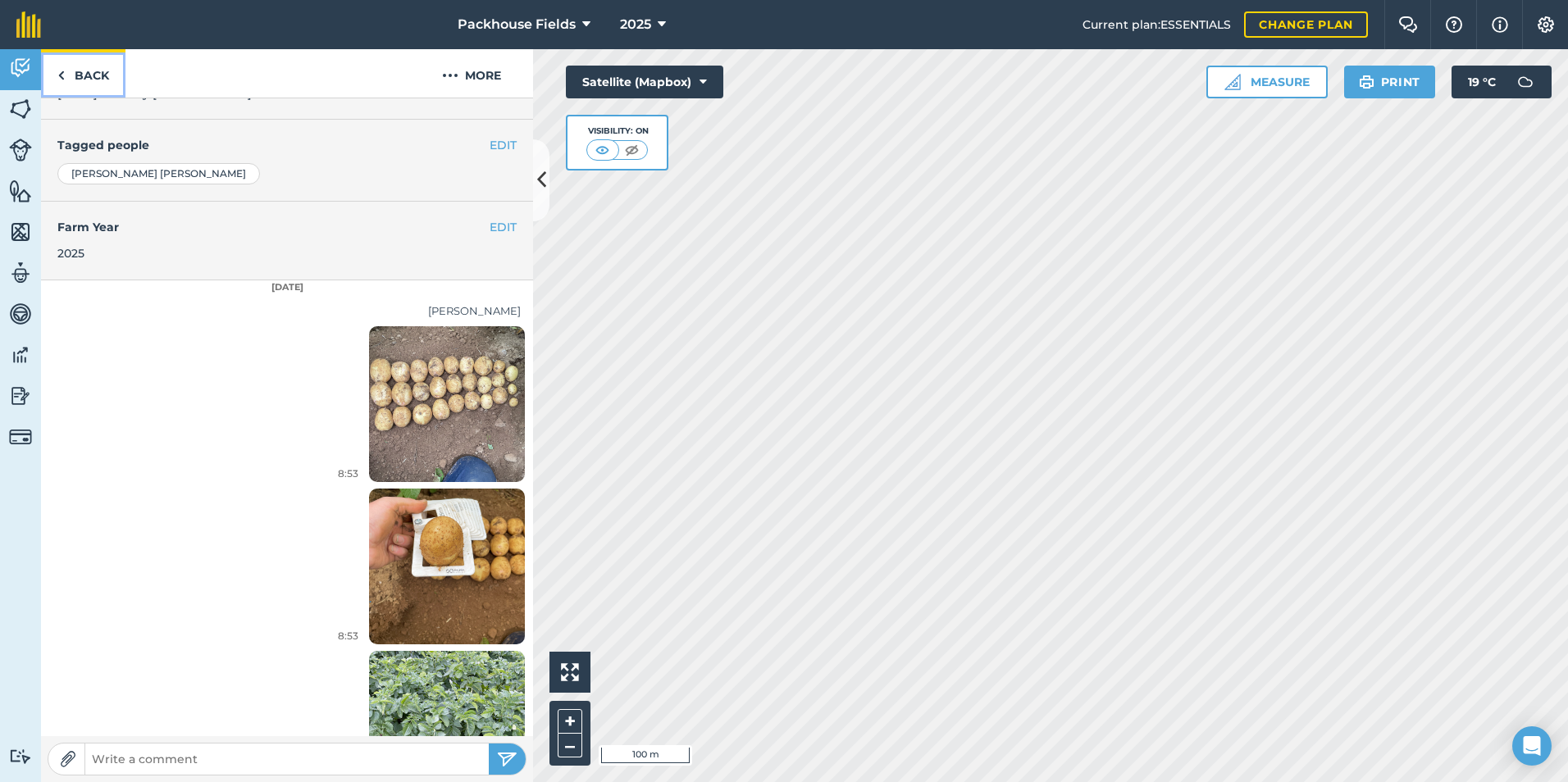
click at [76, 77] on link "Back" at bounding box center [82, 73] width 84 height 48
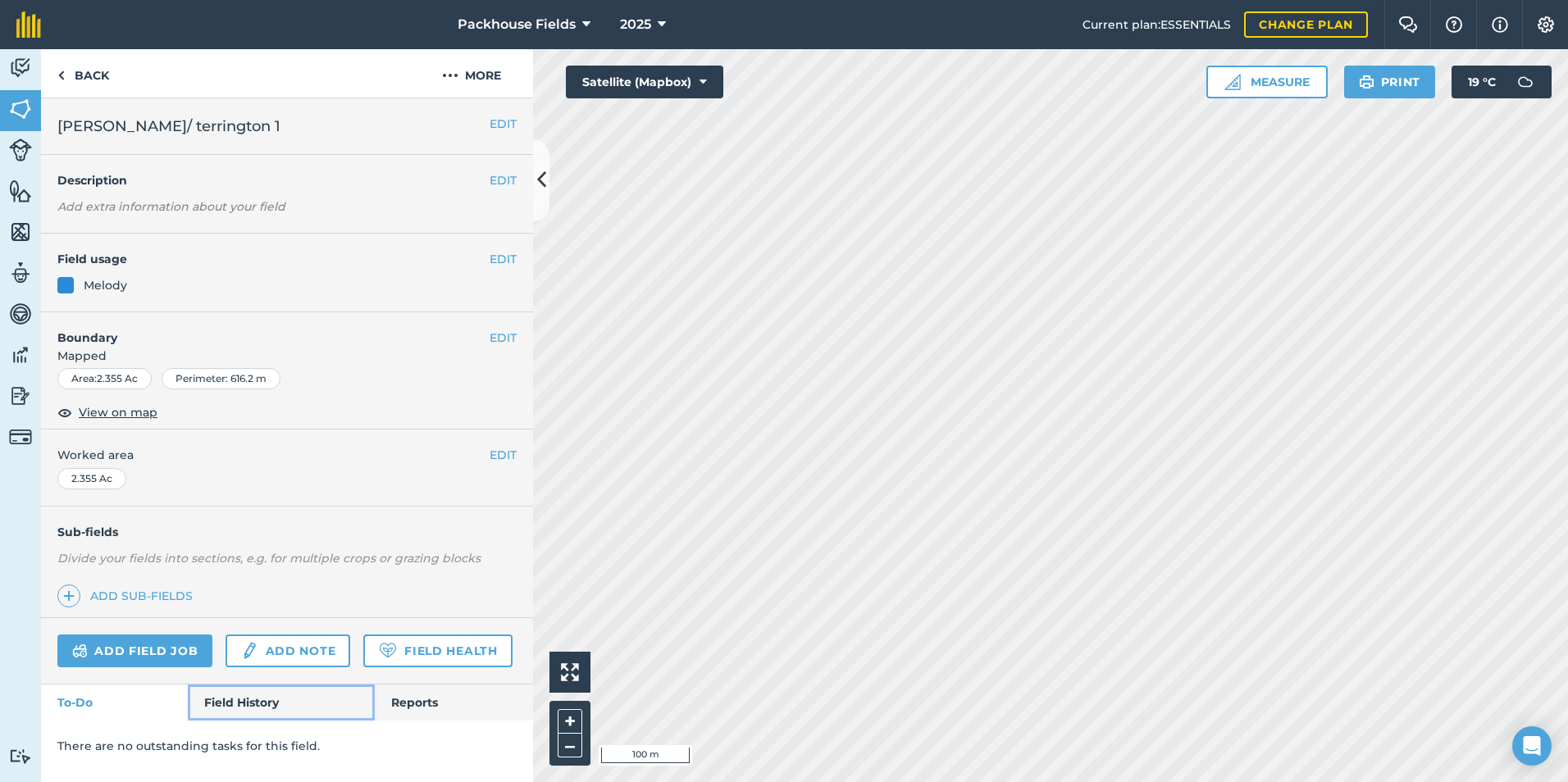
click at [220, 695] on link "Field History" at bounding box center [281, 702] width 187 height 36
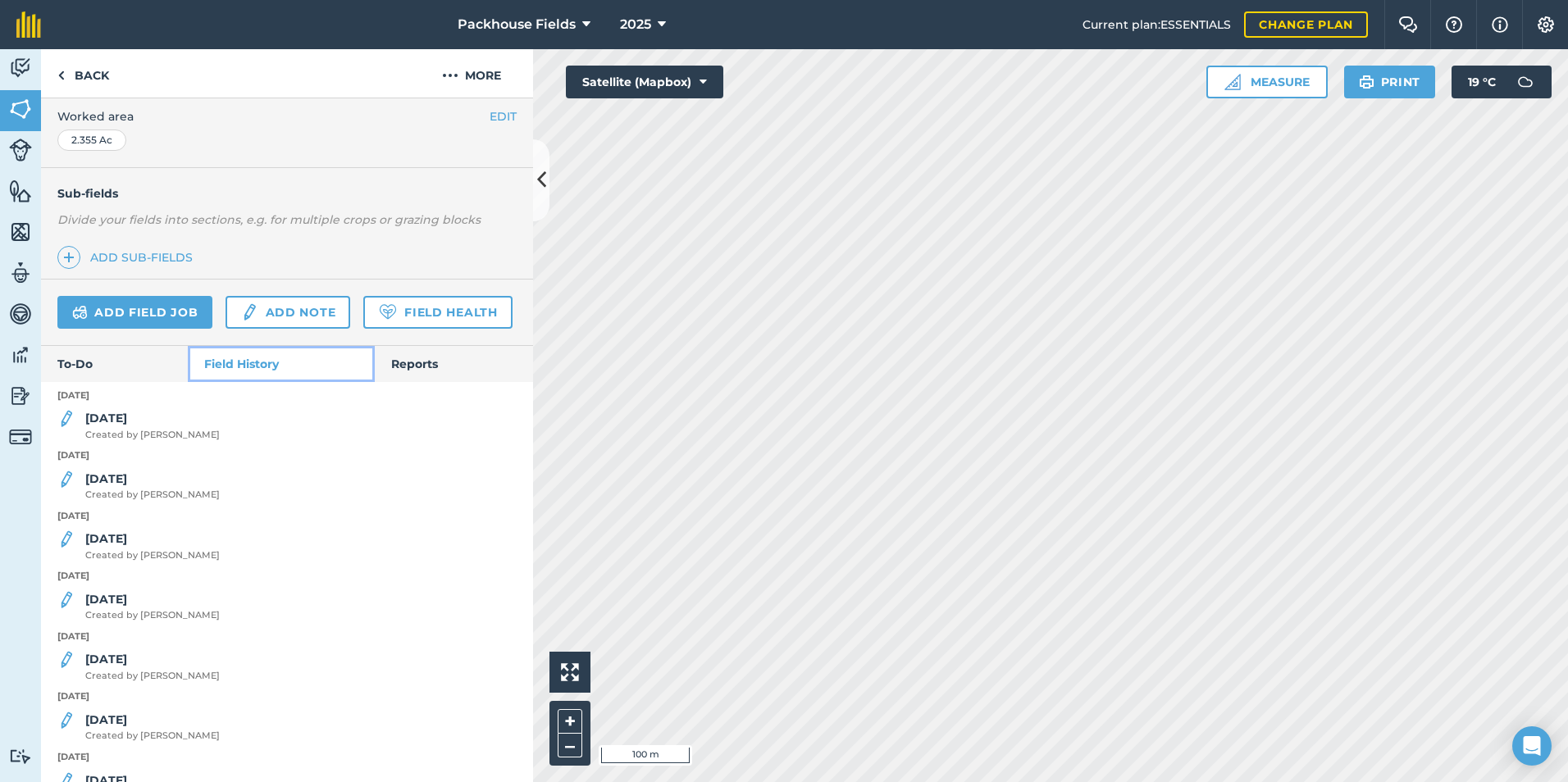
scroll to position [423, 0]
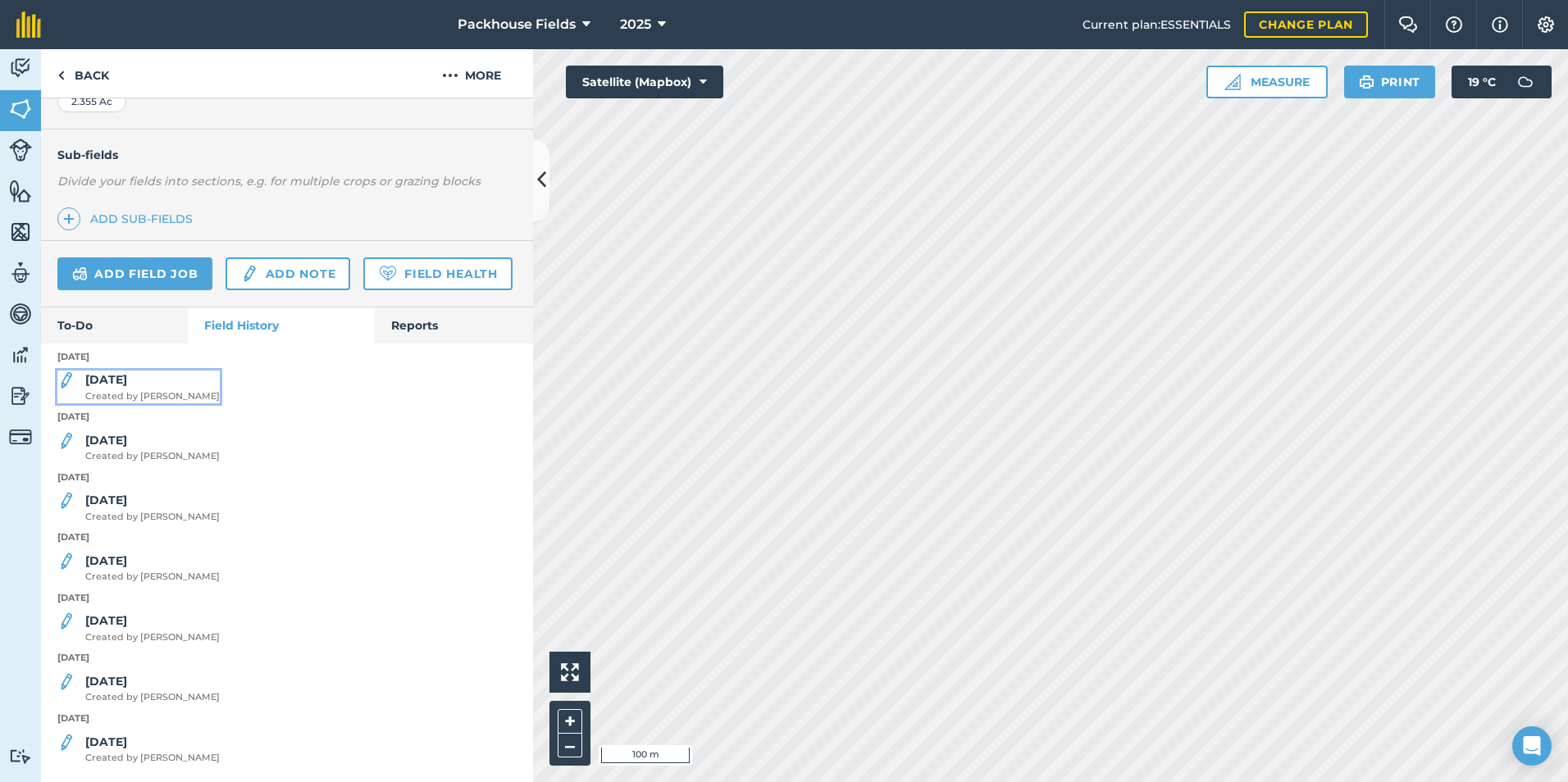
click at [92, 382] on strong "[DATE]" at bounding box center [105, 379] width 42 height 15
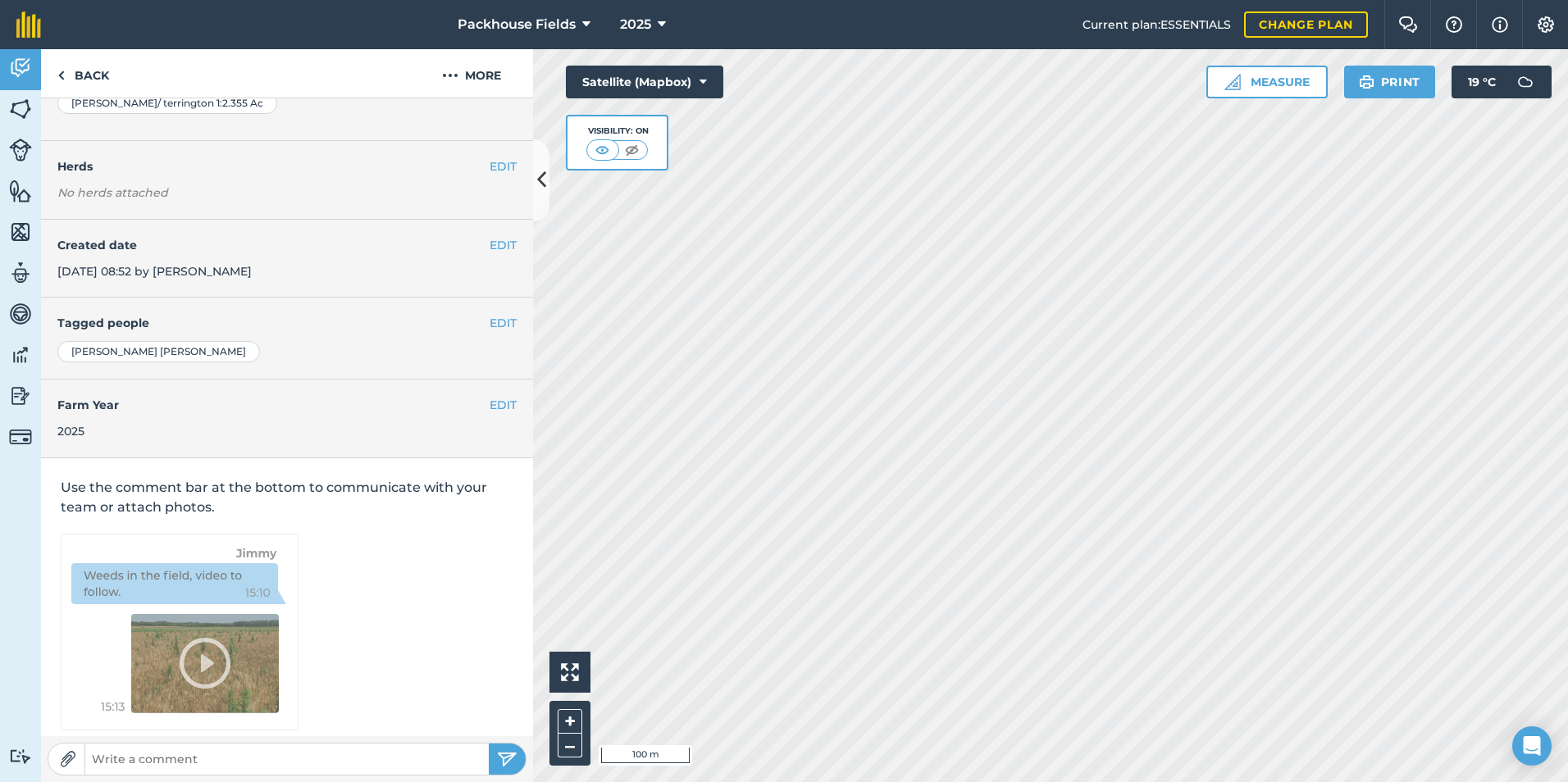
scroll to position [175, 0]
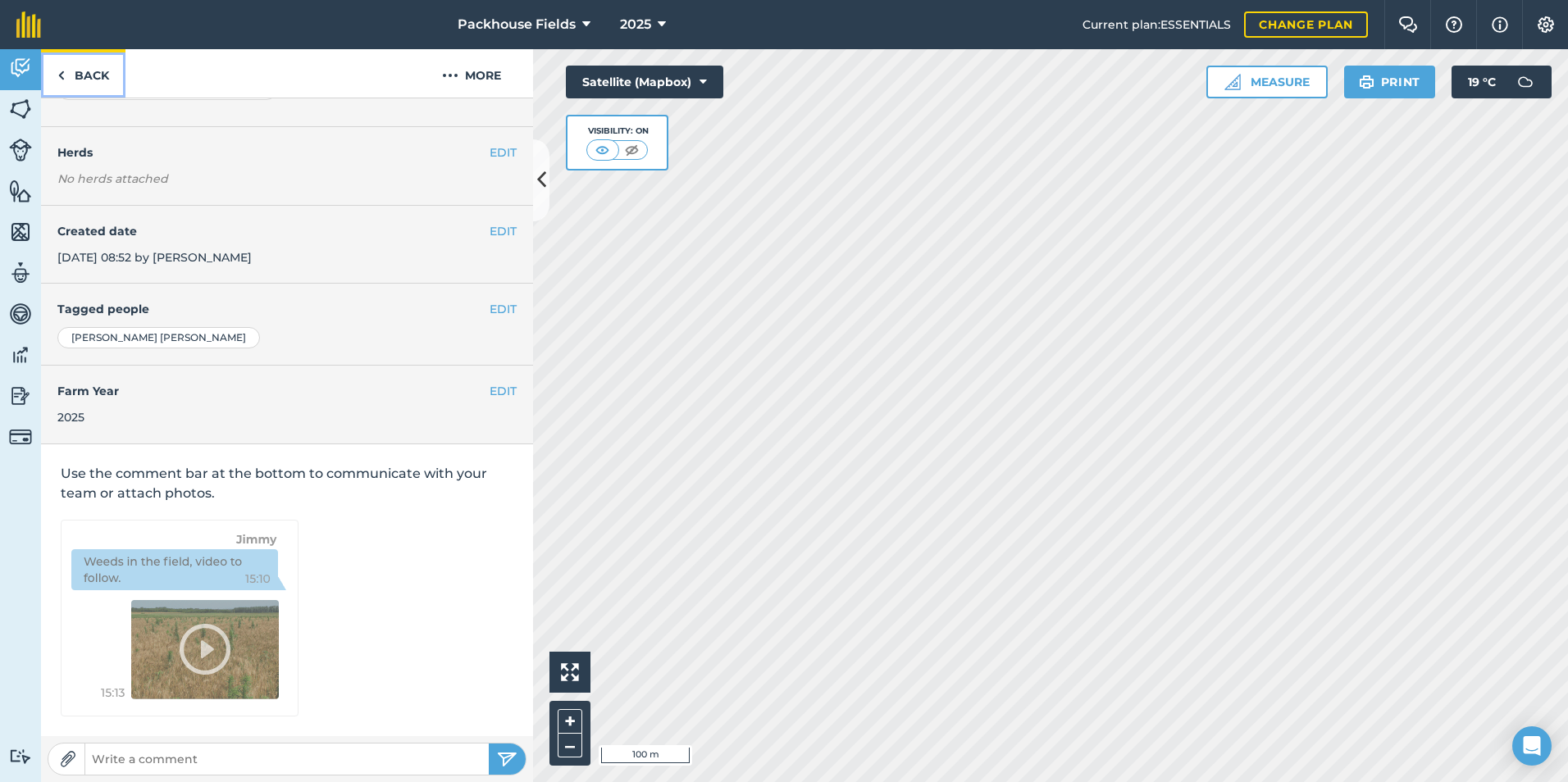
click at [84, 73] on link "Back" at bounding box center [82, 73] width 84 height 48
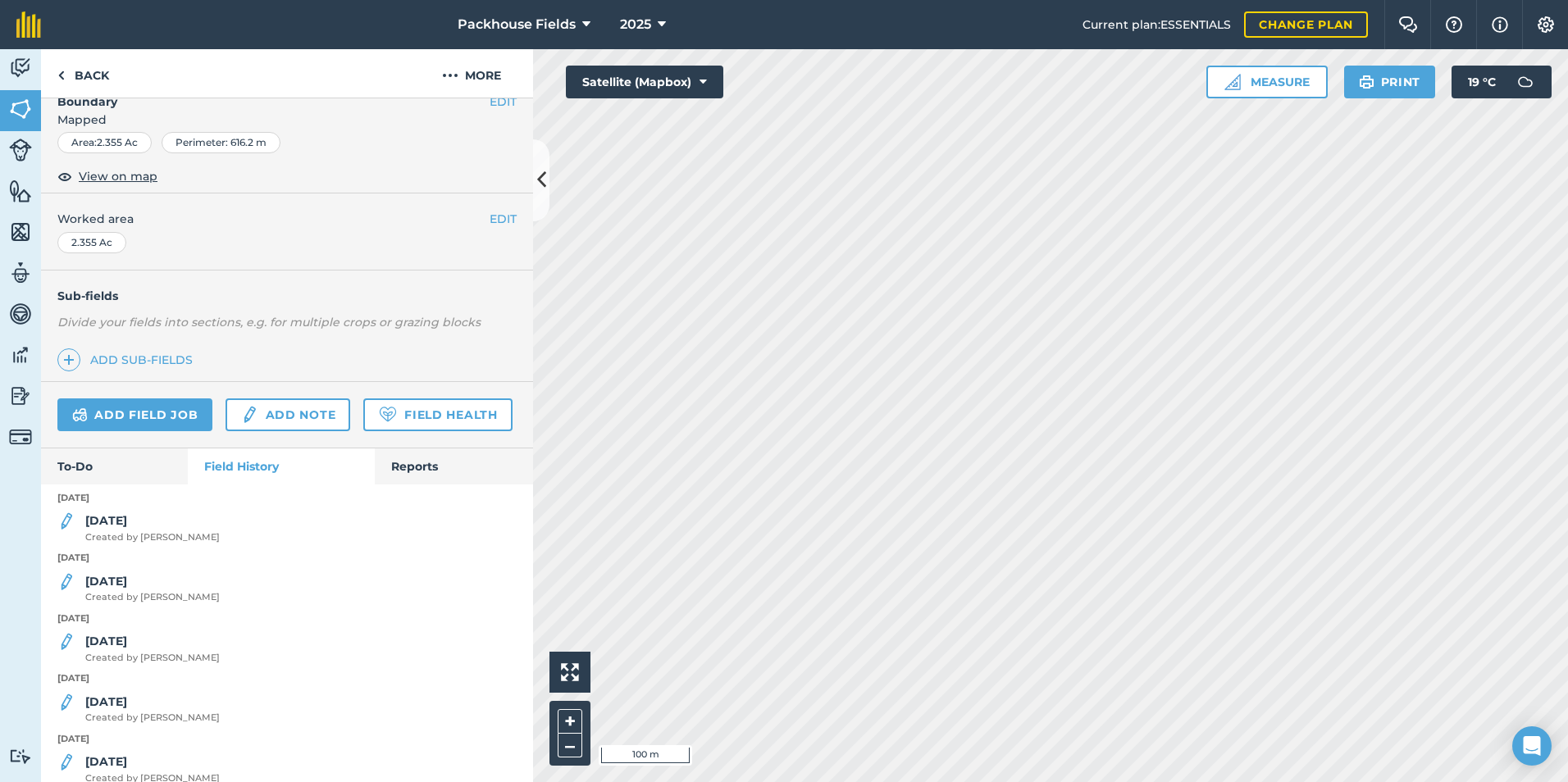
scroll to position [246, 0]
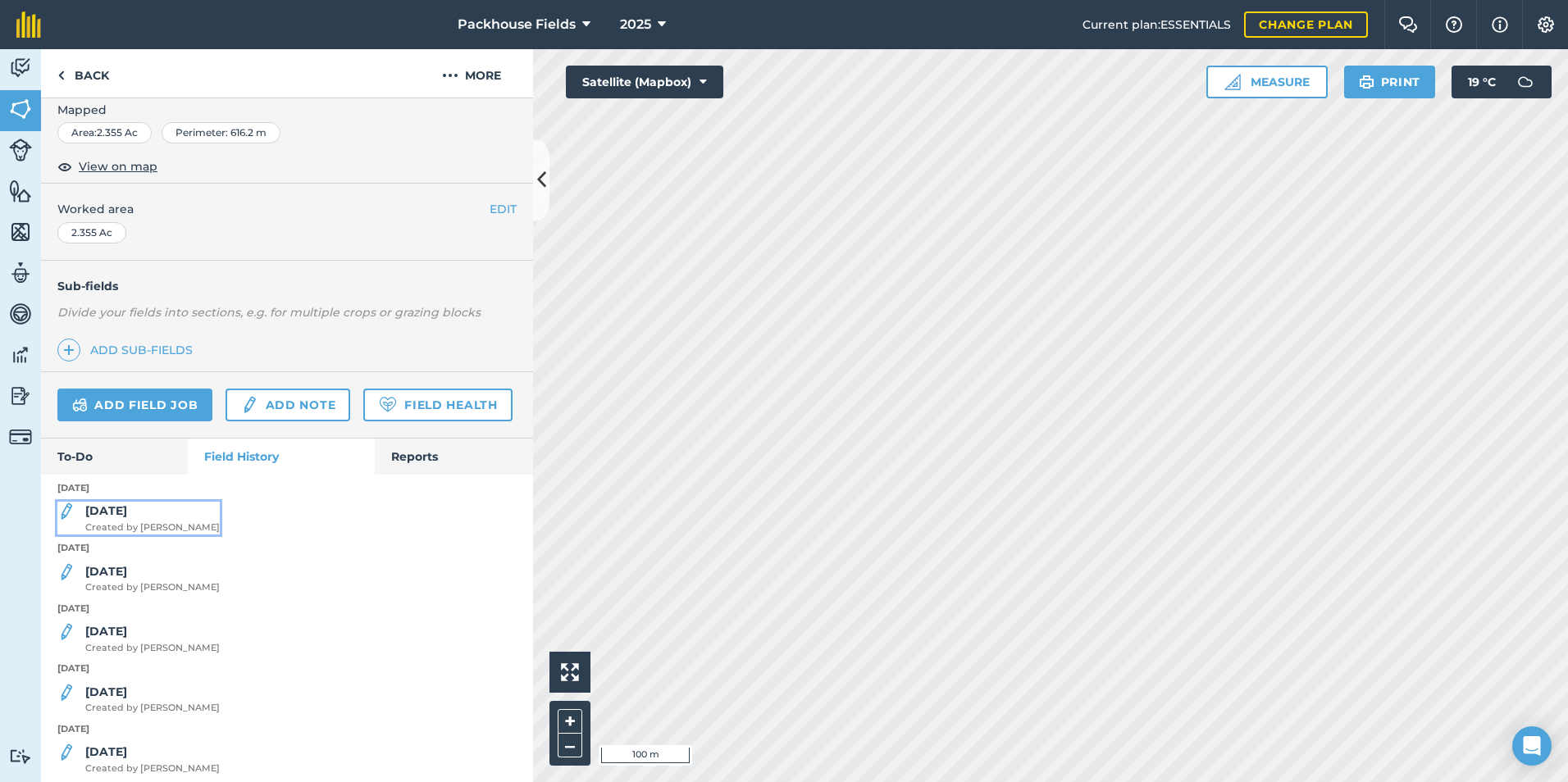
click at [112, 518] on strong "[DATE]" at bounding box center [105, 511] width 42 height 15
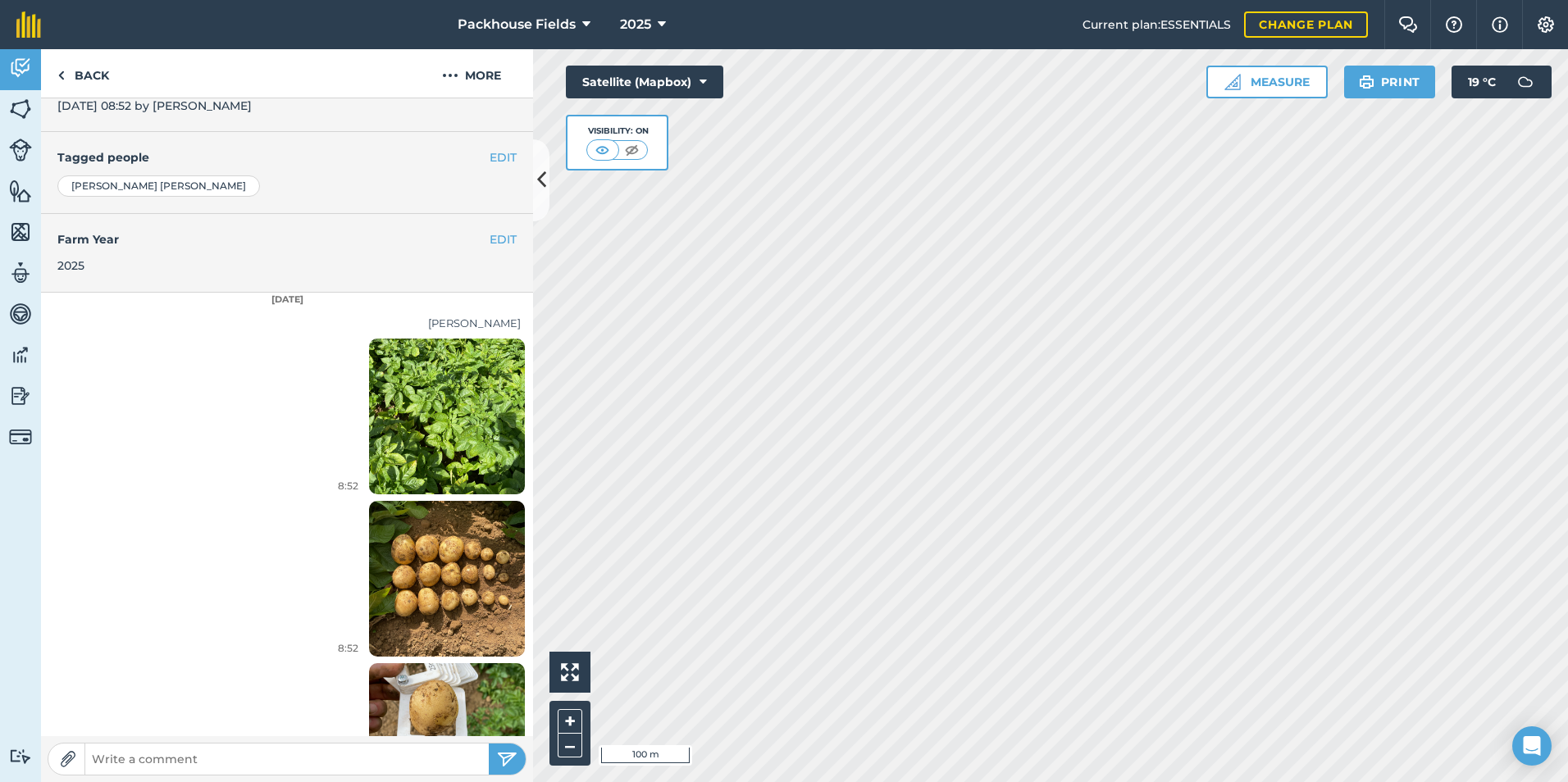
scroll to position [328, 0]
click at [457, 537] on img at bounding box center [447, 577] width 156 height 208
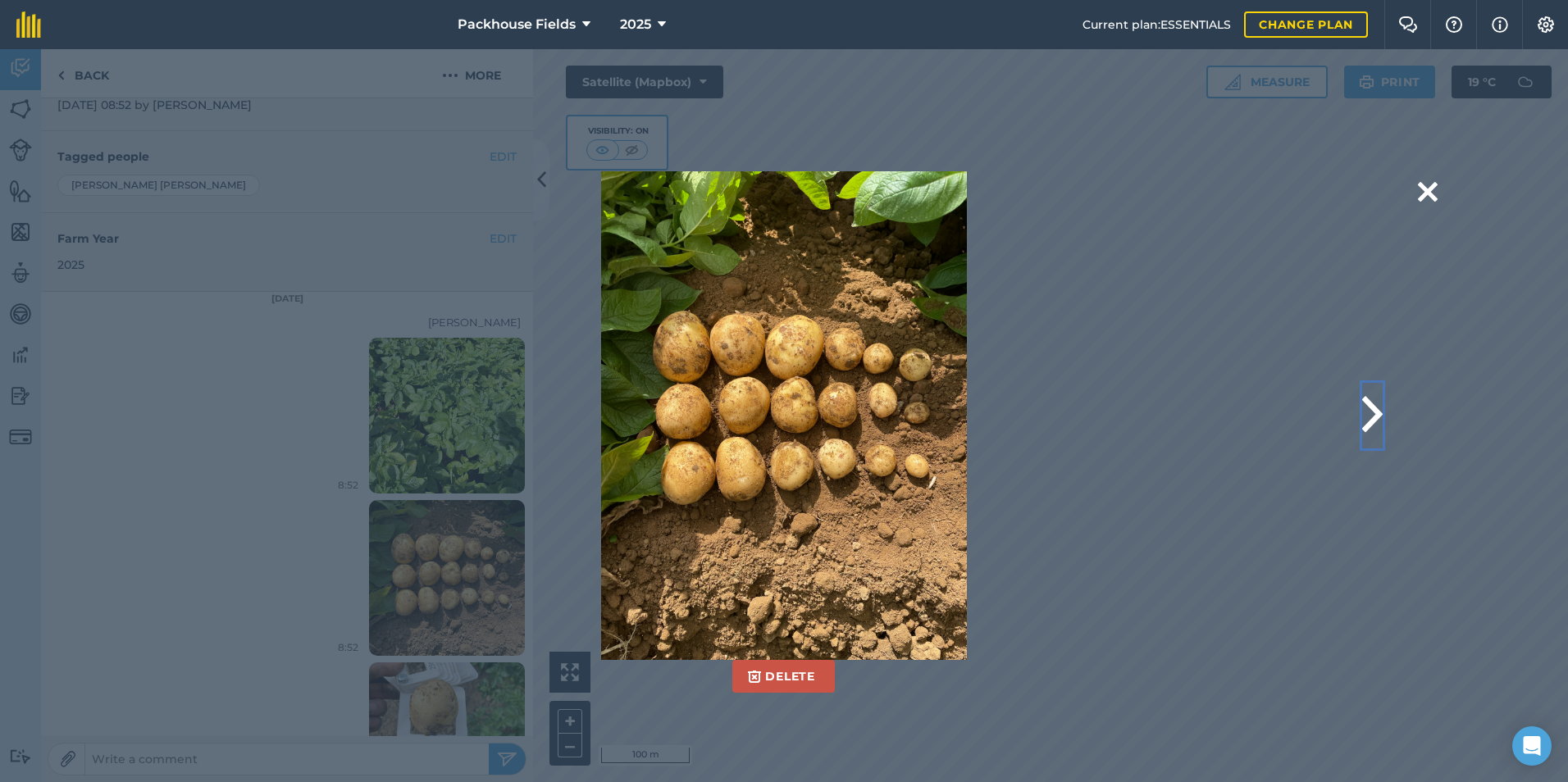
click at [1364, 404] on button at bounding box center [1372, 415] width 20 height 66
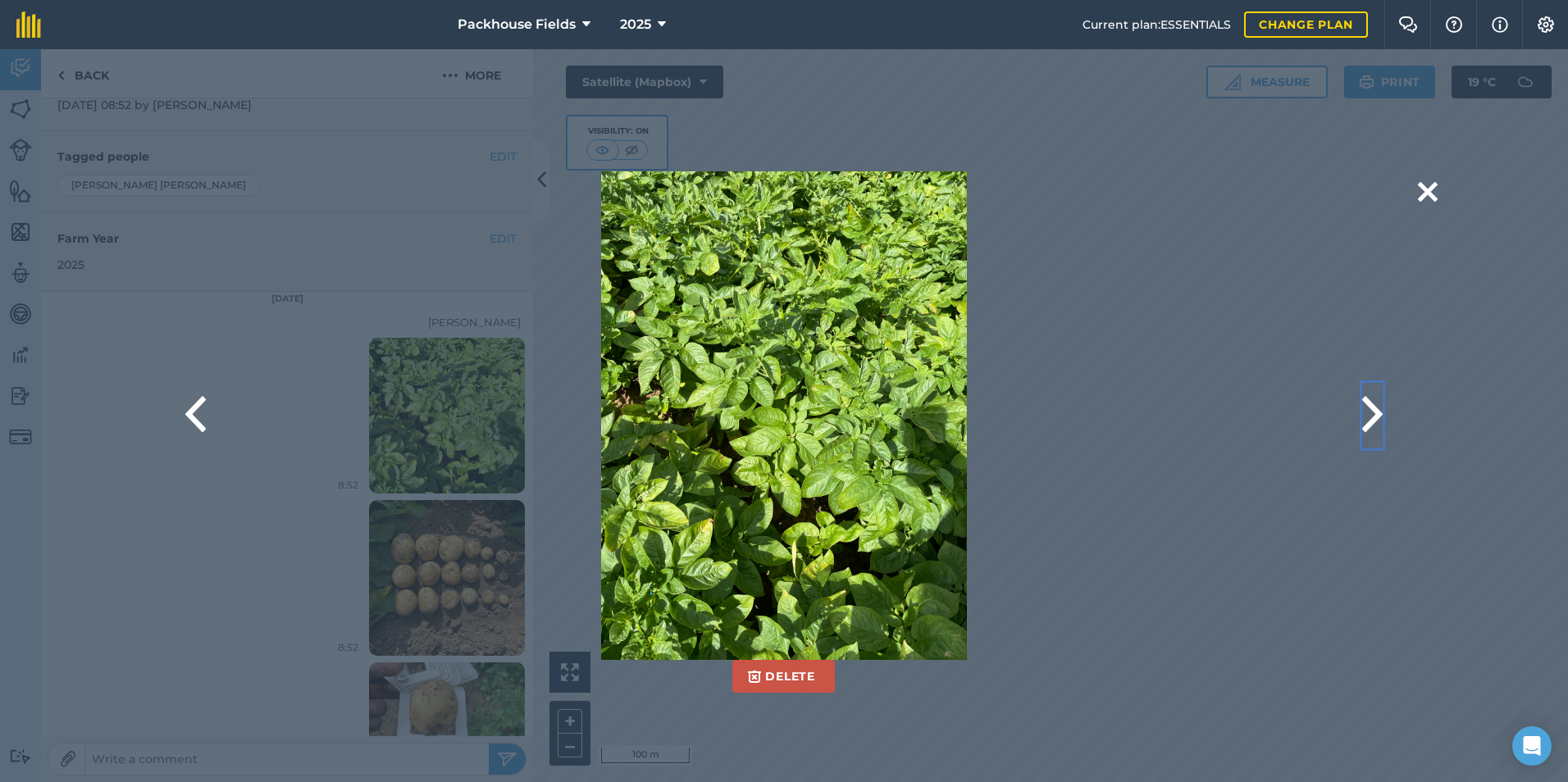
click at [1364, 404] on button at bounding box center [1372, 415] width 20 height 66
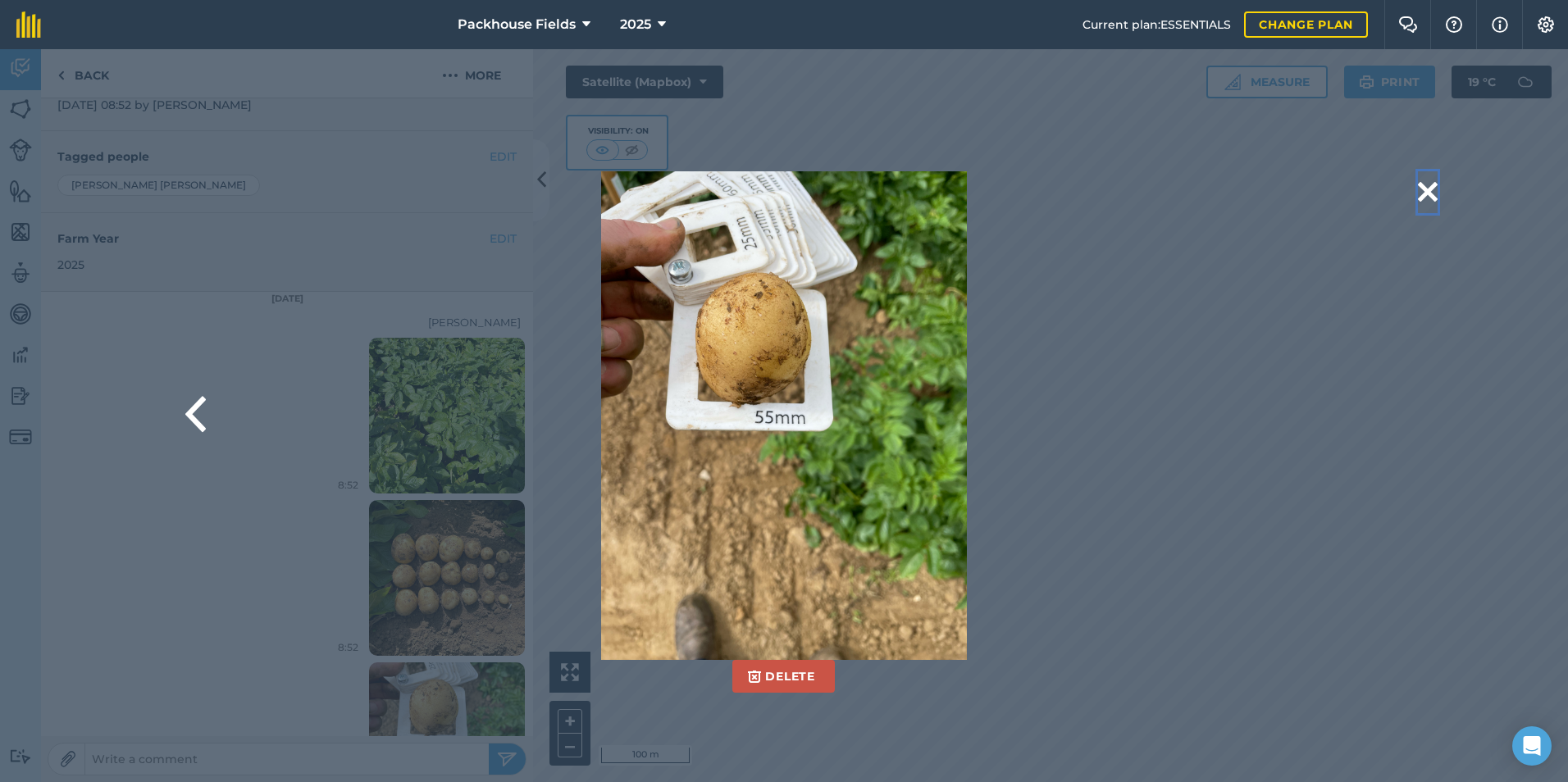
click at [1423, 188] on button at bounding box center [1427, 192] width 19 height 42
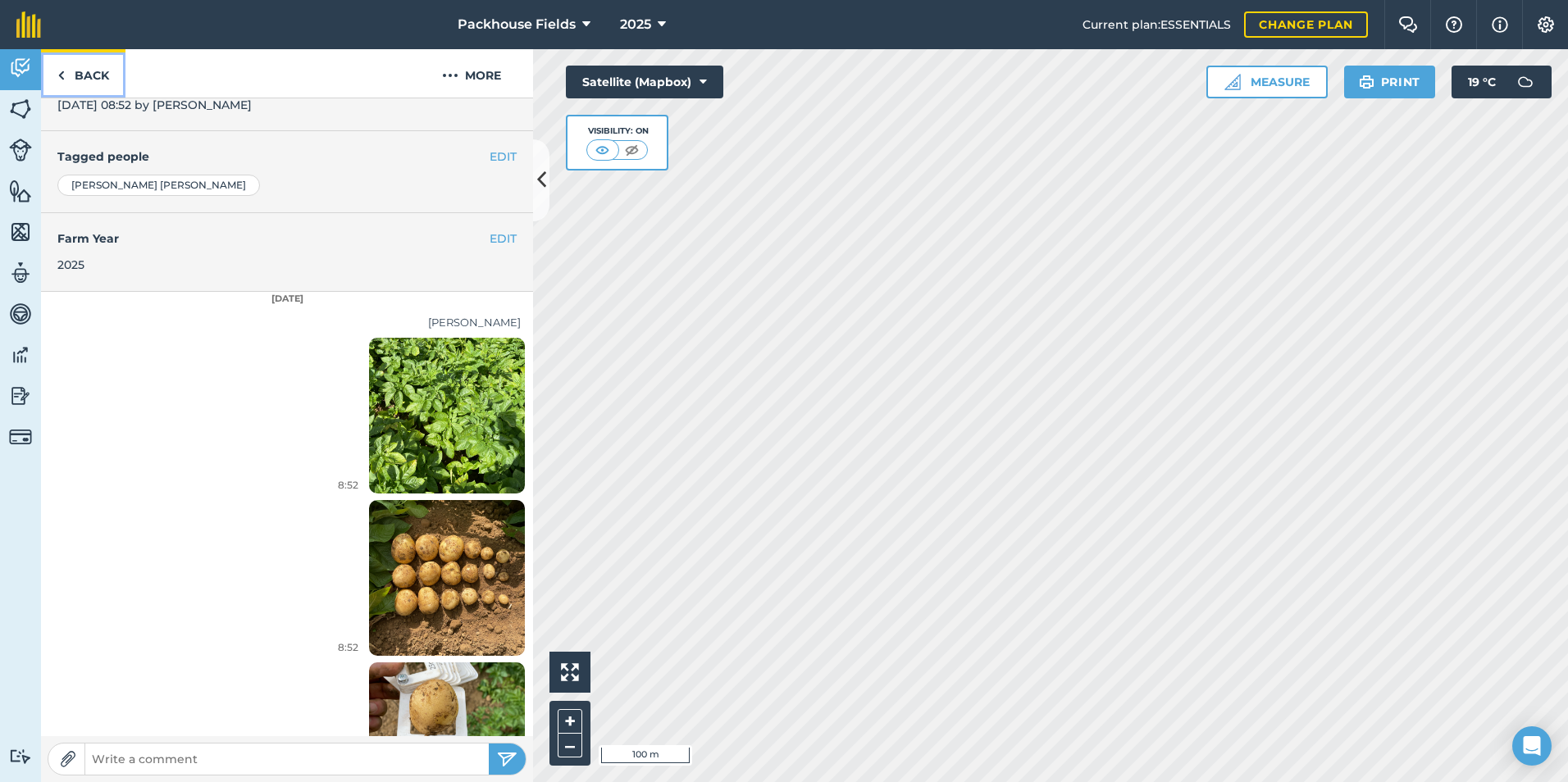
click at [84, 74] on link "Back" at bounding box center [82, 73] width 84 height 48
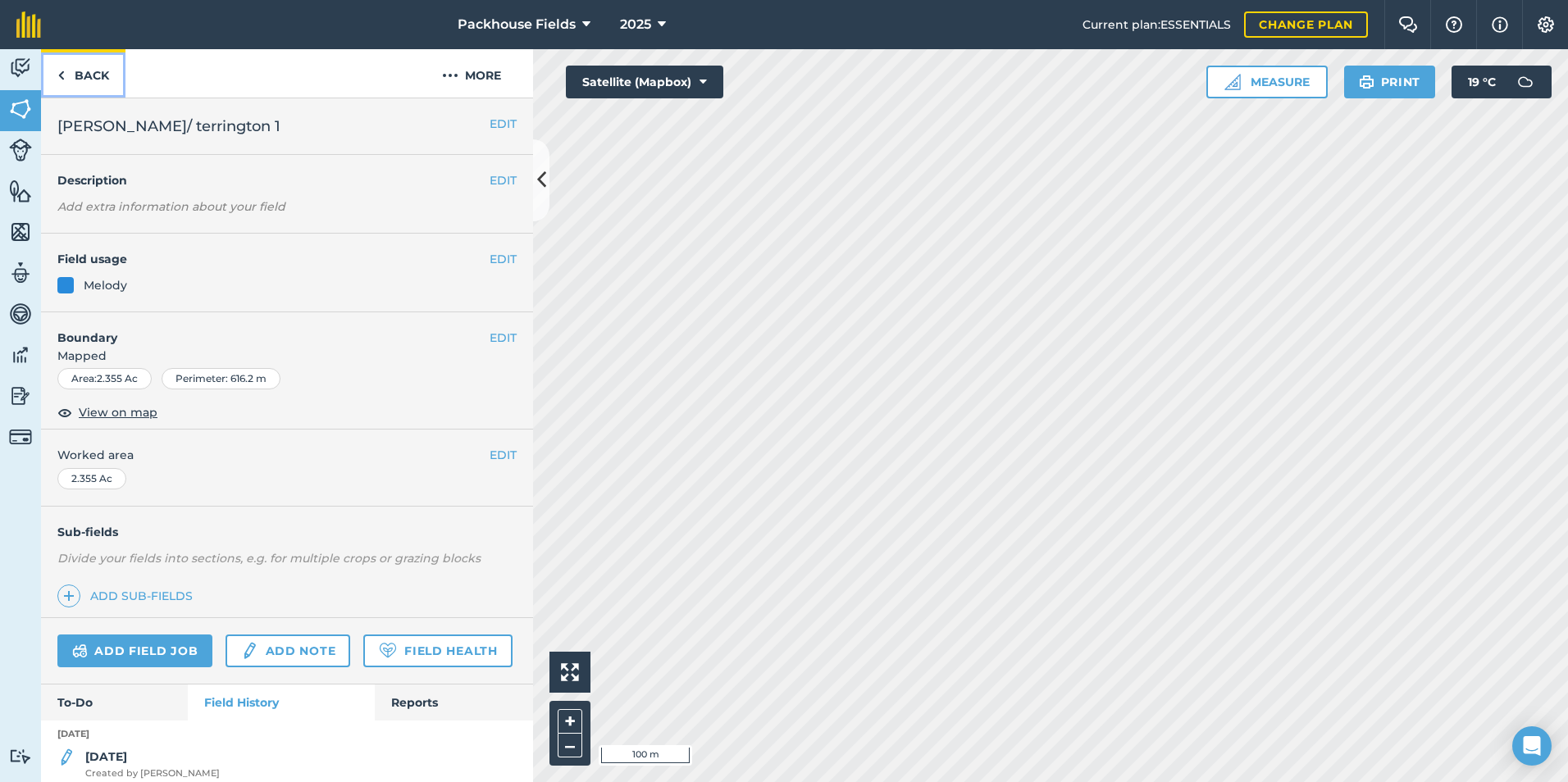
click at [82, 73] on link "Back" at bounding box center [82, 73] width 84 height 48
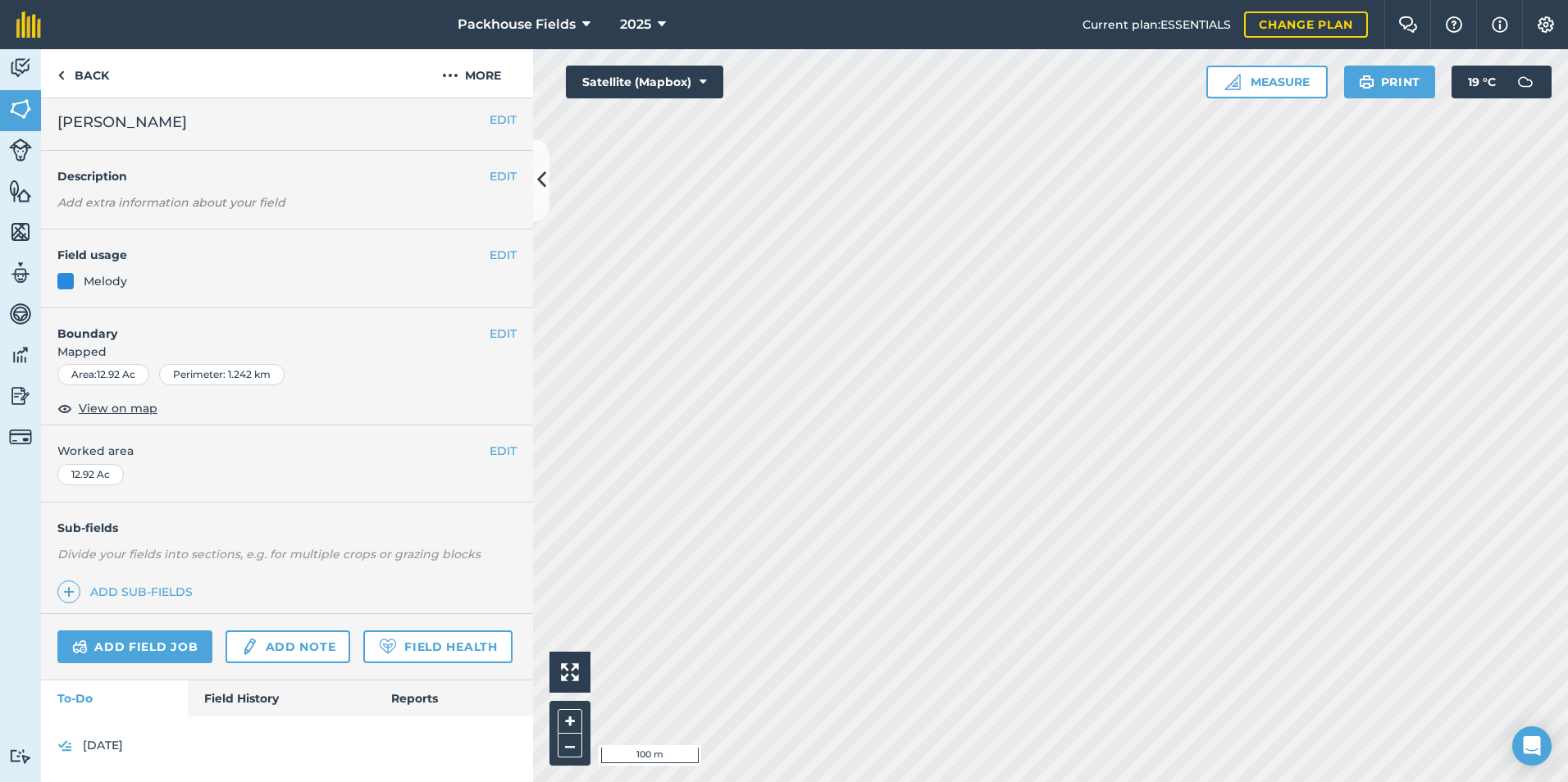
scroll to position [50, 0]
click at [246, 689] on link "Field History" at bounding box center [281, 698] width 187 height 36
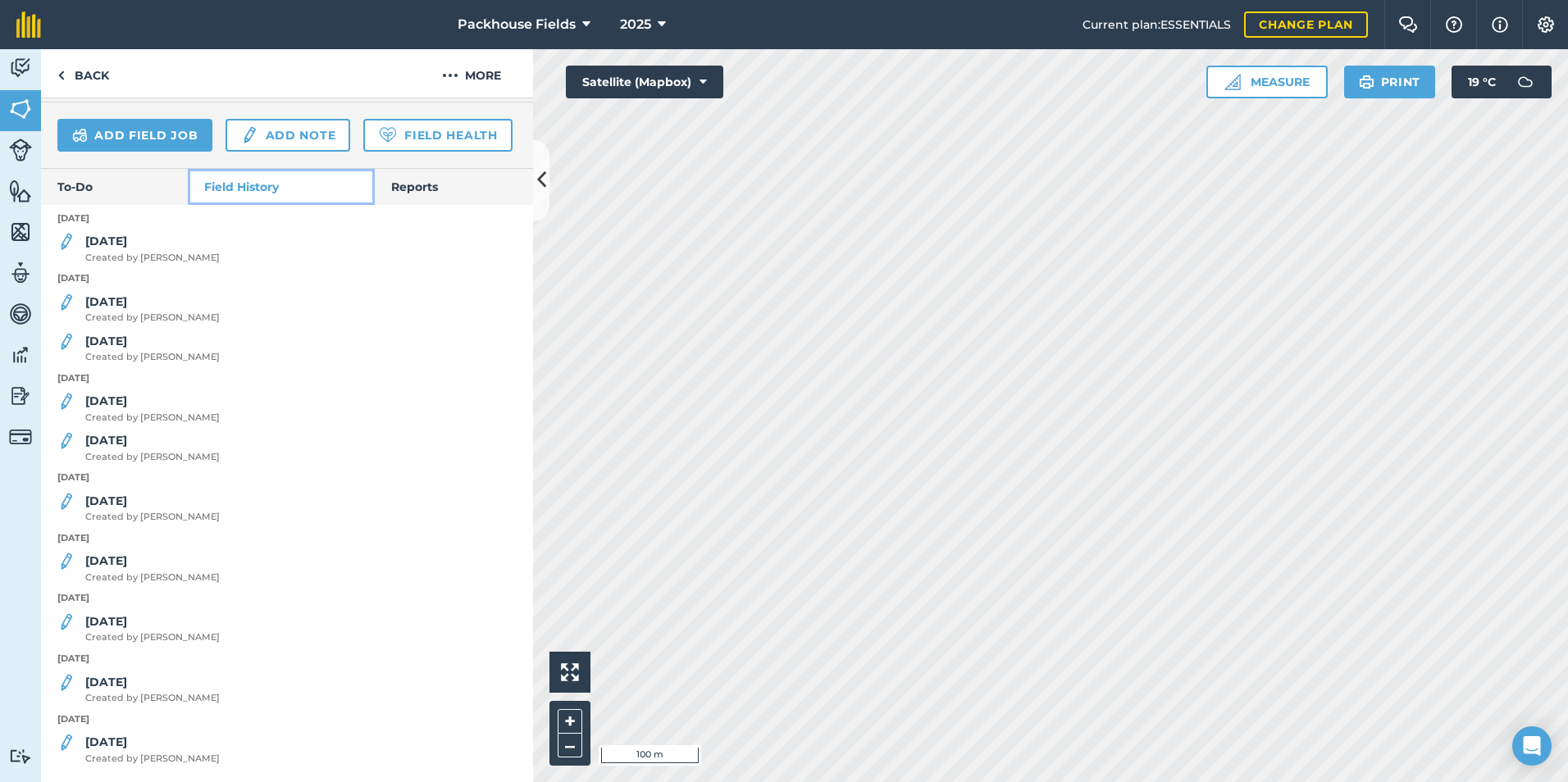
scroll to position [561, 0]
click at [119, 618] on strong "[DATE]" at bounding box center [105, 621] width 42 height 15
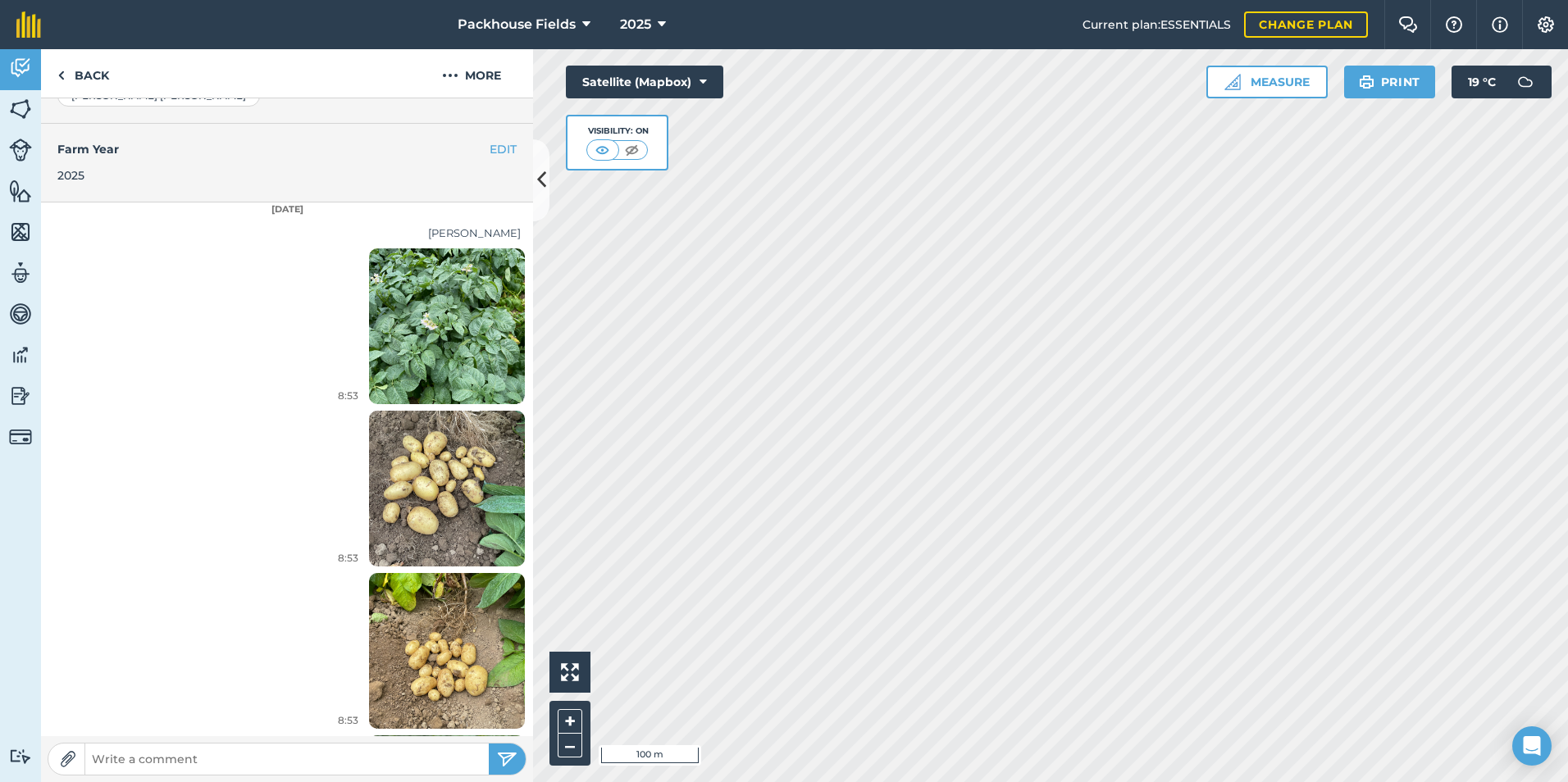
scroll to position [574, 0]
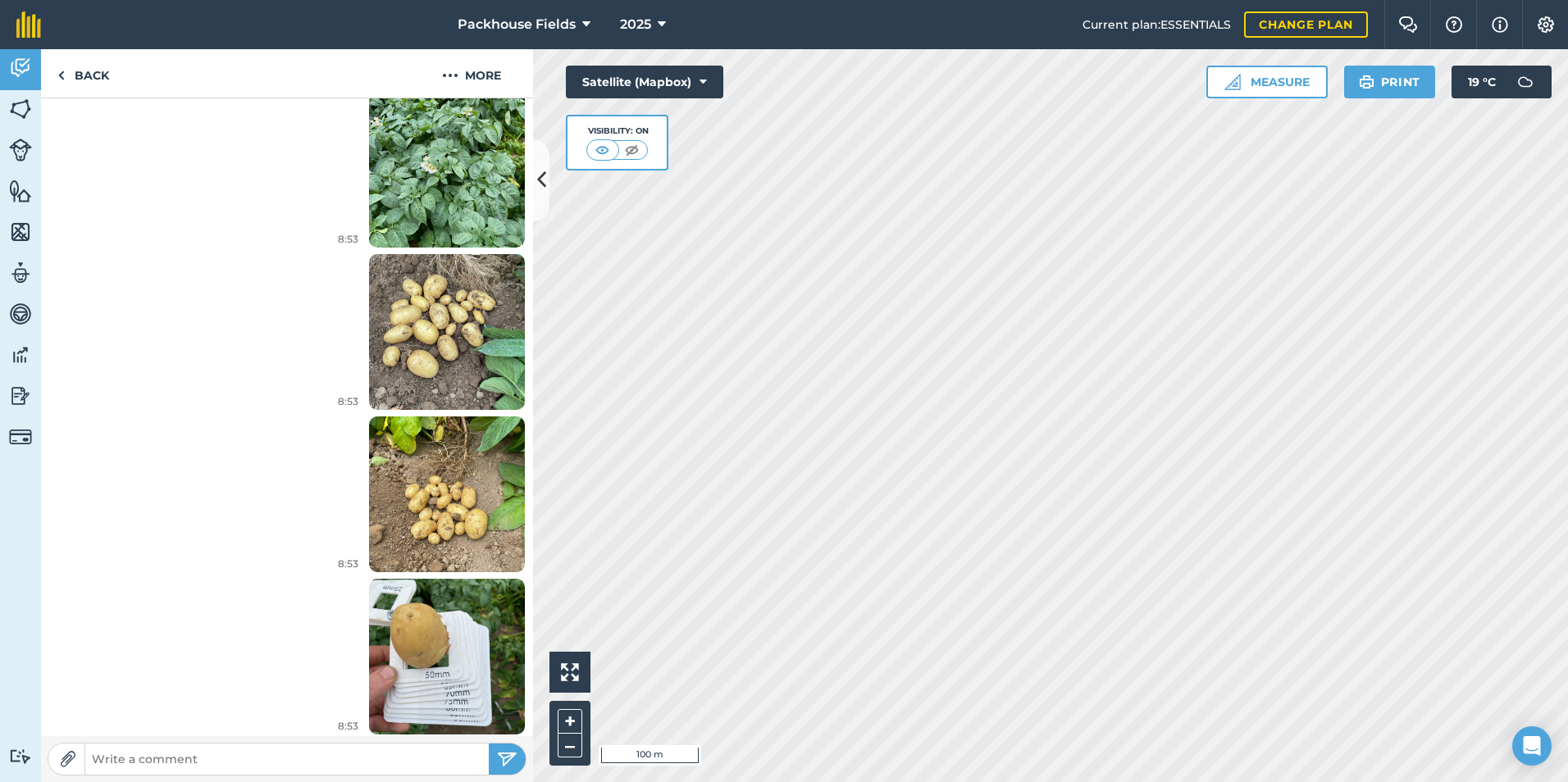
click at [433, 329] on img at bounding box center [447, 331] width 156 height 208
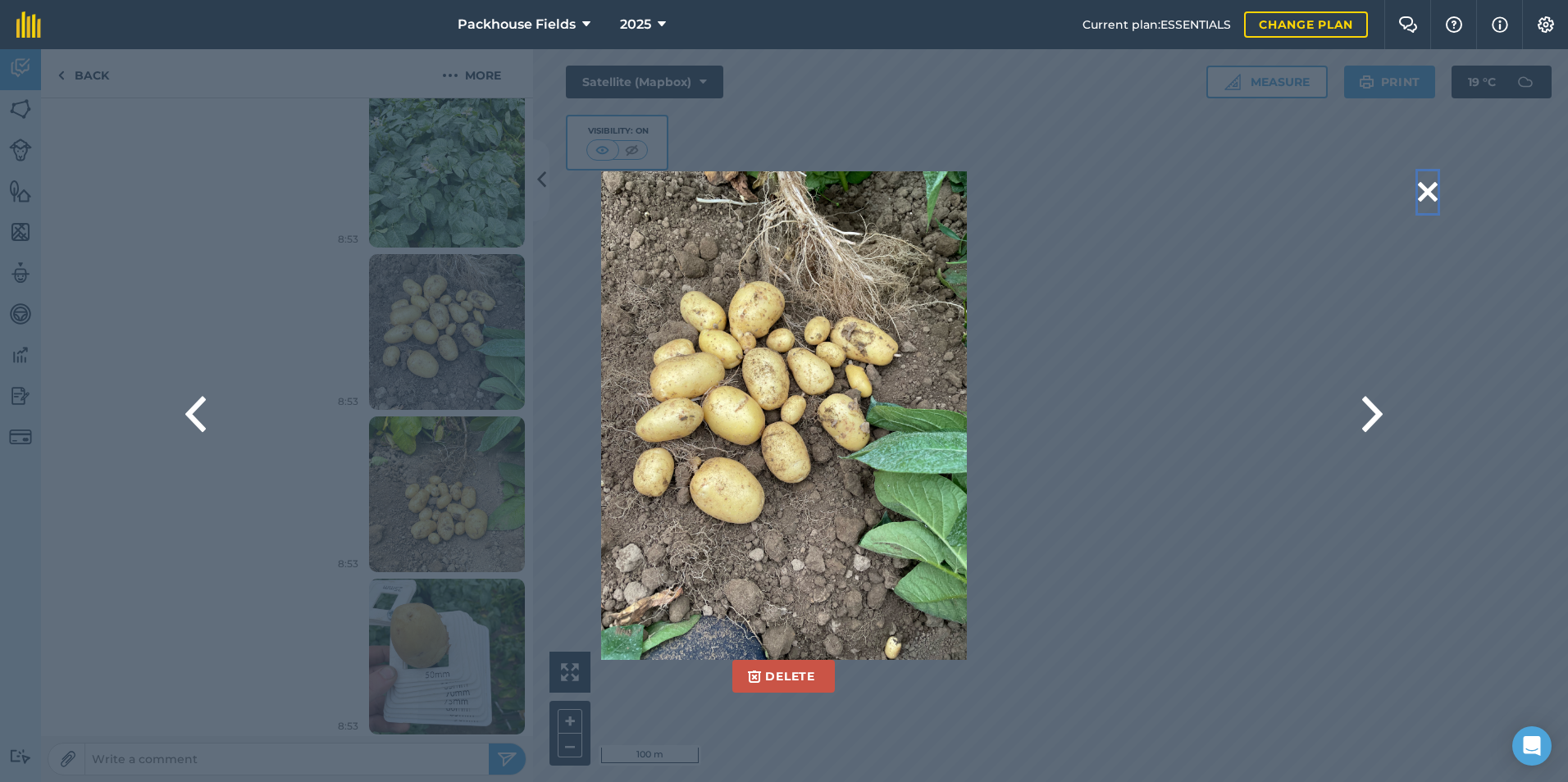
click at [1420, 194] on button at bounding box center [1427, 192] width 19 height 42
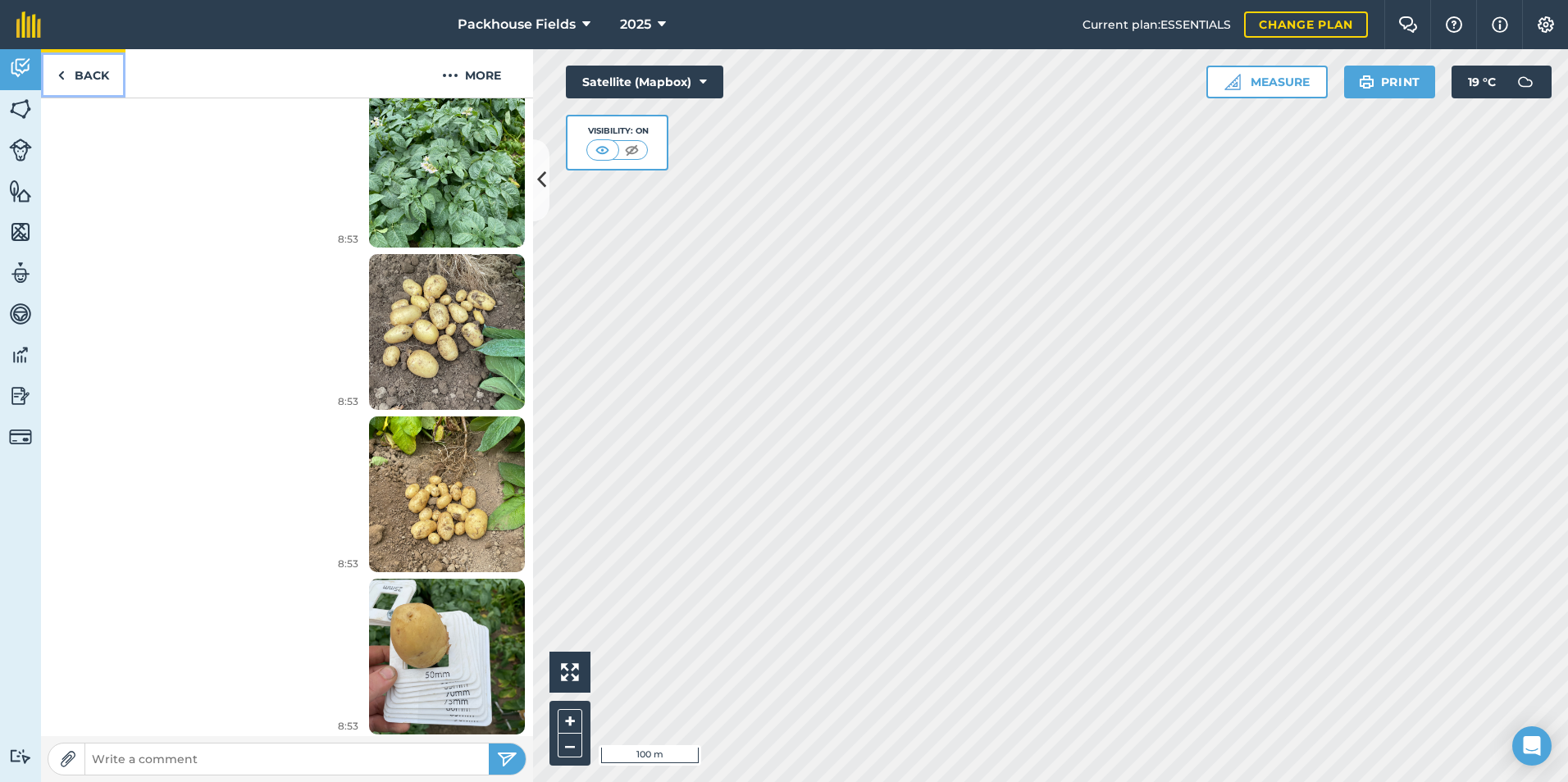
click at [65, 66] on link "Back" at bounding box center [82, 73] width 84 height 48
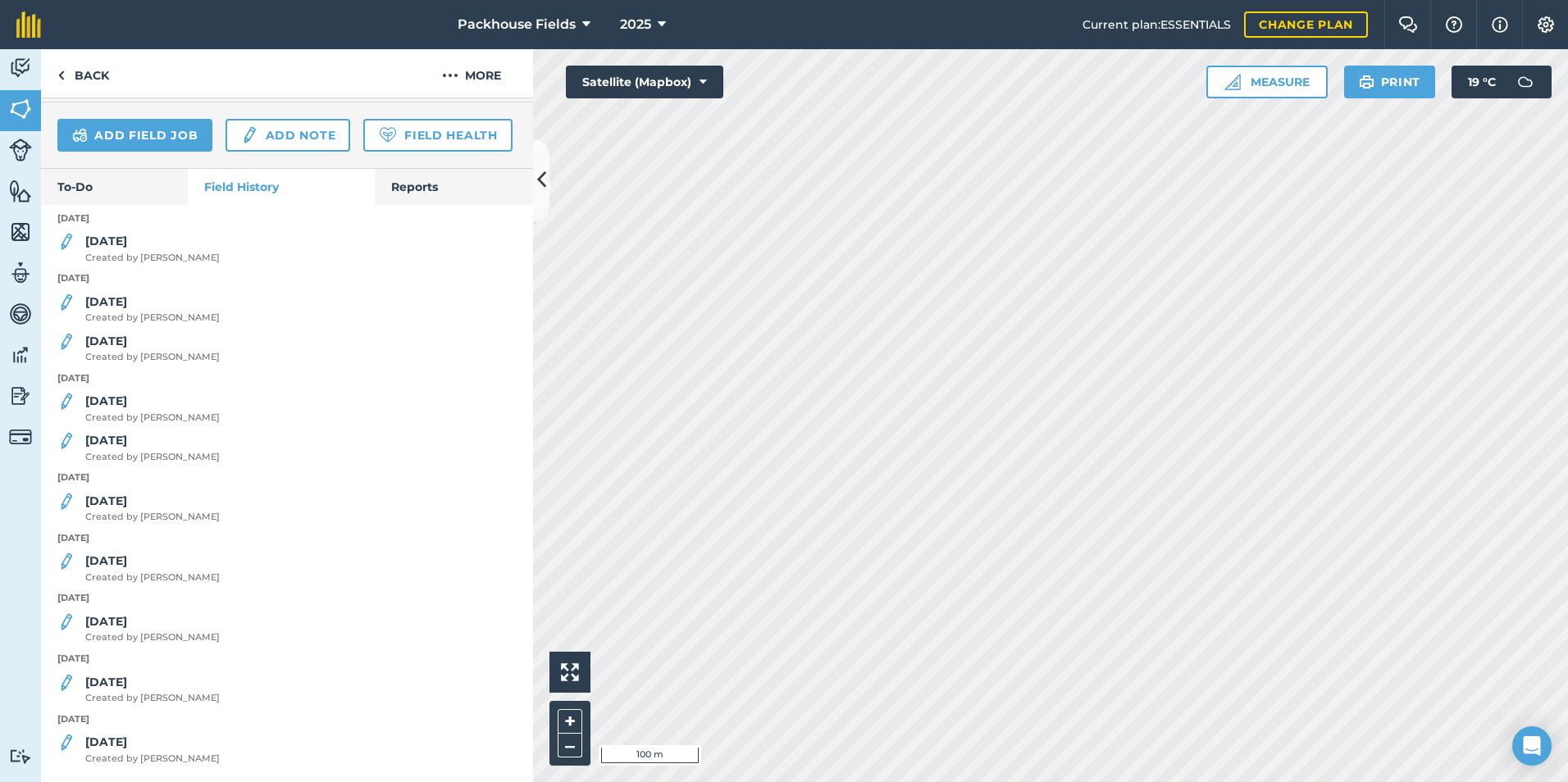
scroll to position [561, 0]
click at [129, 510] on span "Created by [PERSON_NAME]" at bounding box center [152, 517] width 135 height 15
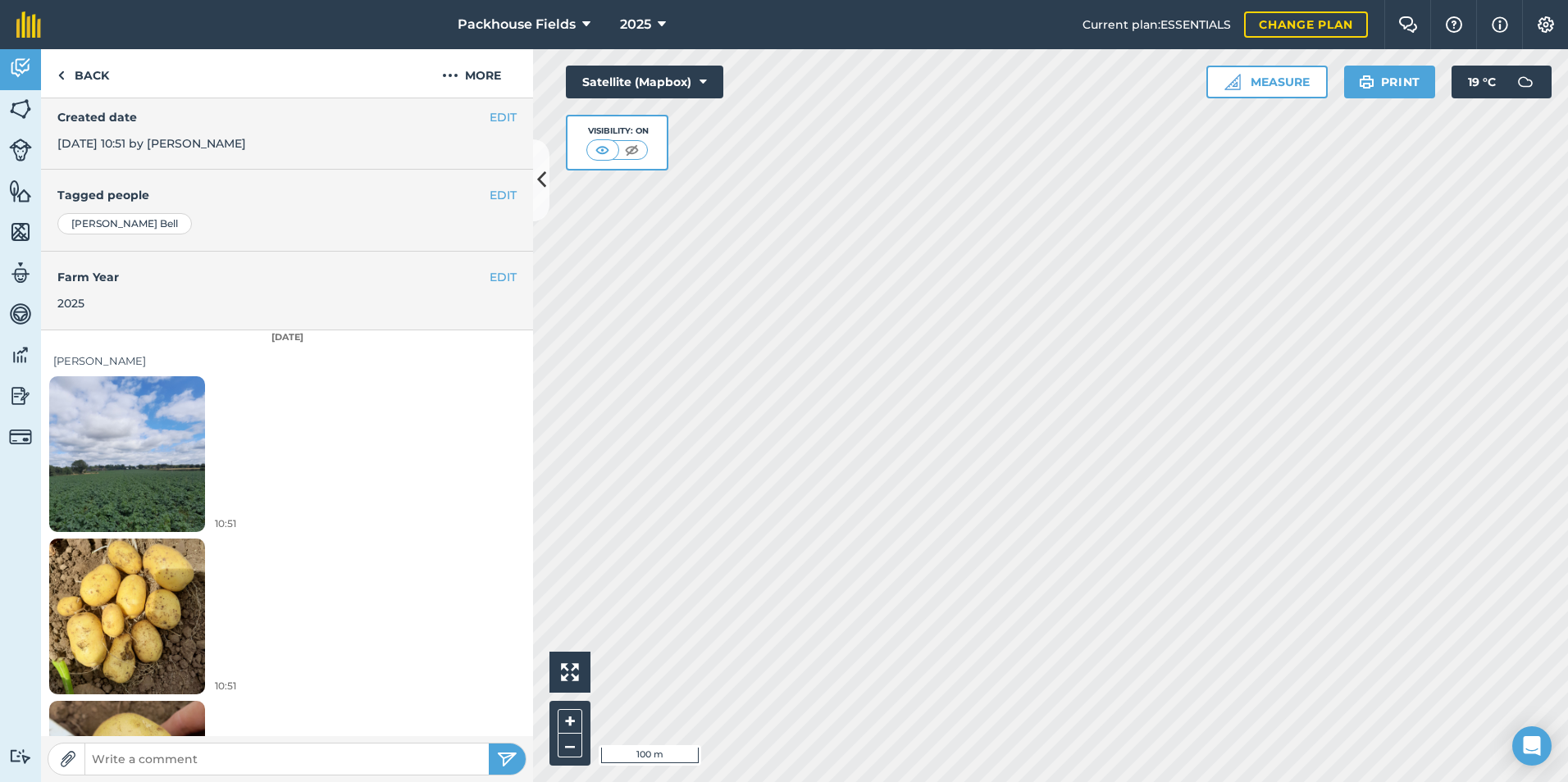
scroll to position [416, 0]
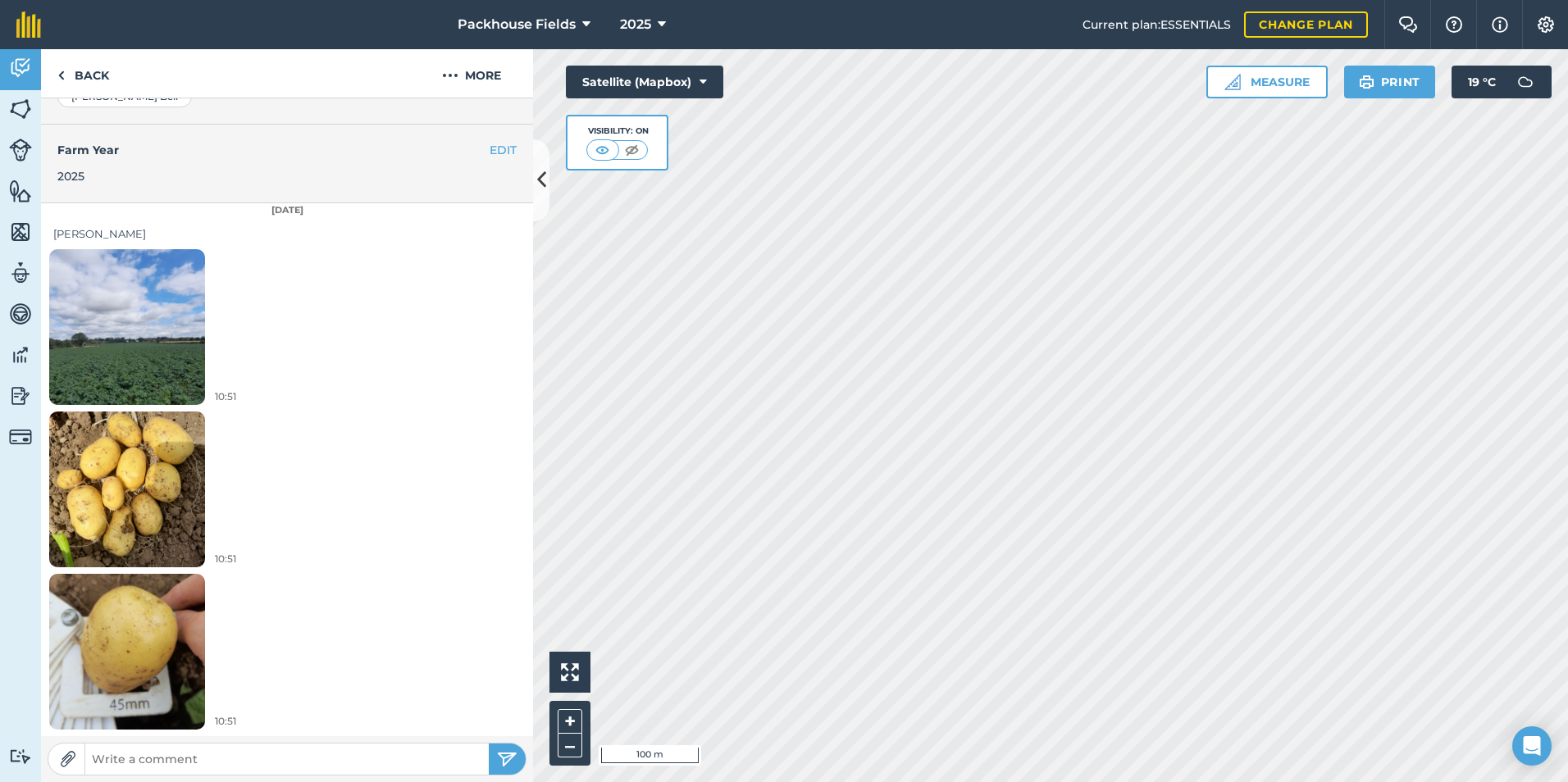
click at [132, 509] on img at bounding box center [127, 488] width 156 height 208
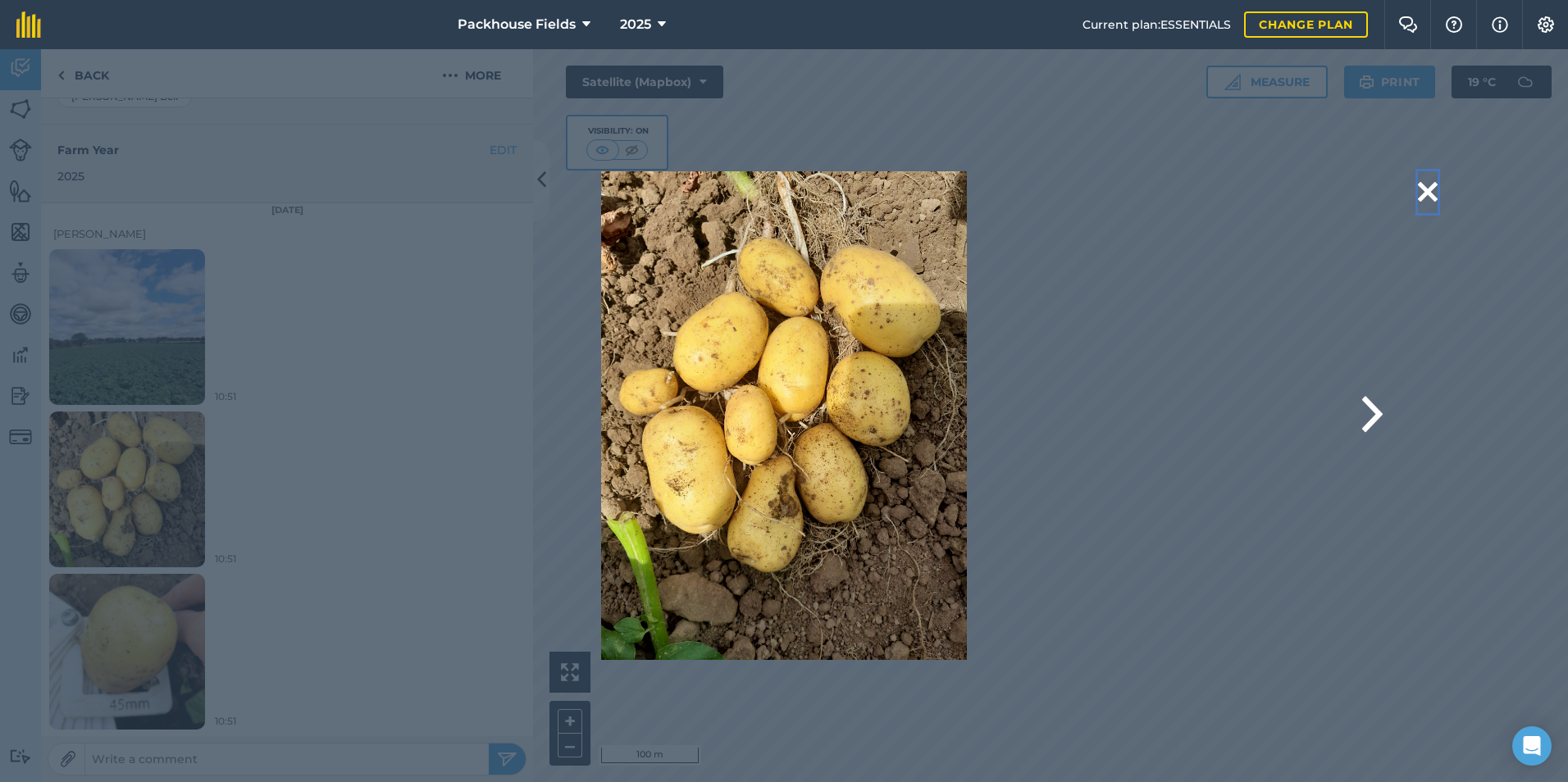
click at [1431, 194] on button at bounding box center [1427, 192] width 19 height 42
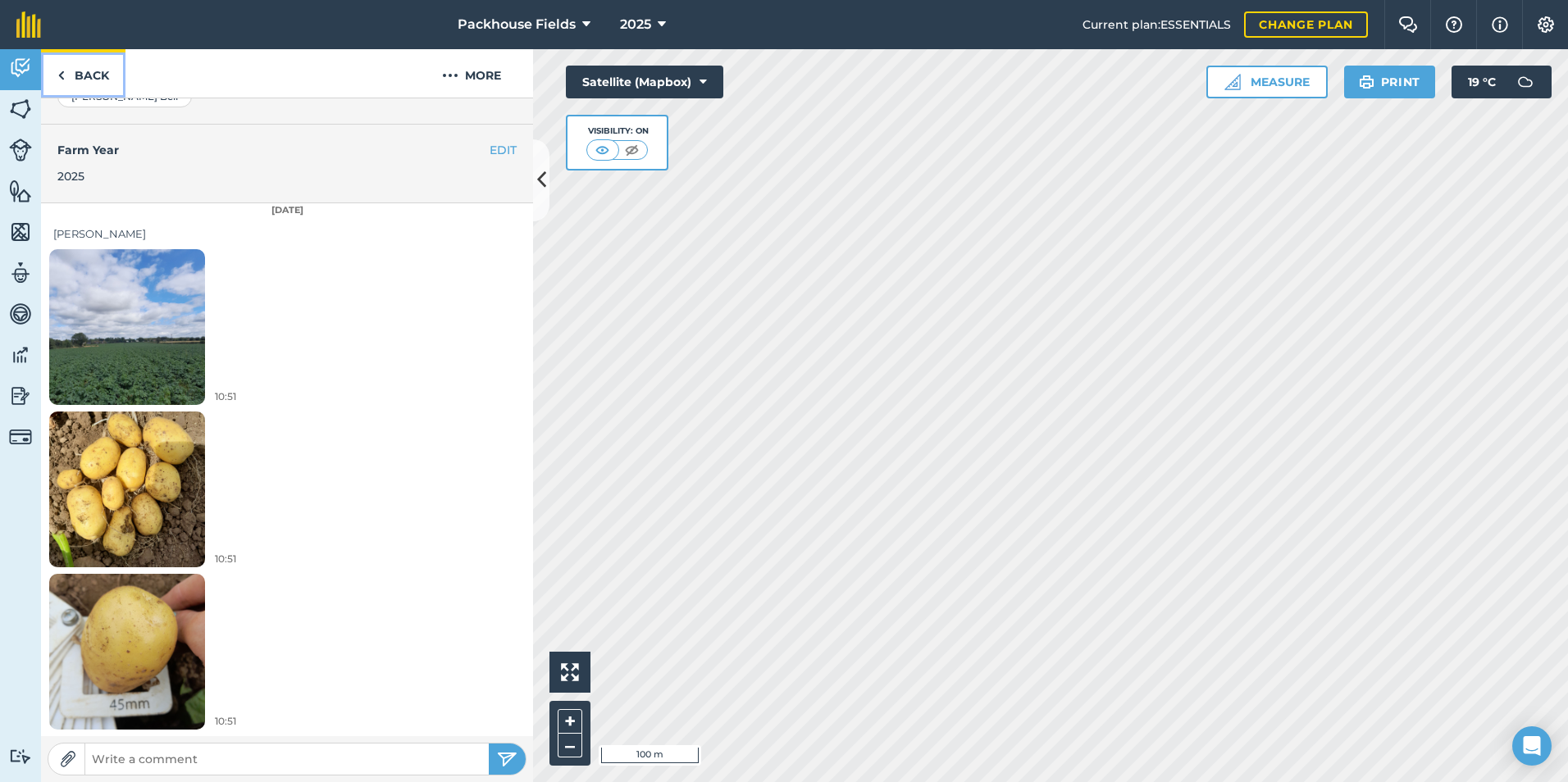
click at [83, 77] on link "Back" at bounding box center [82, 73] width 84 height 48
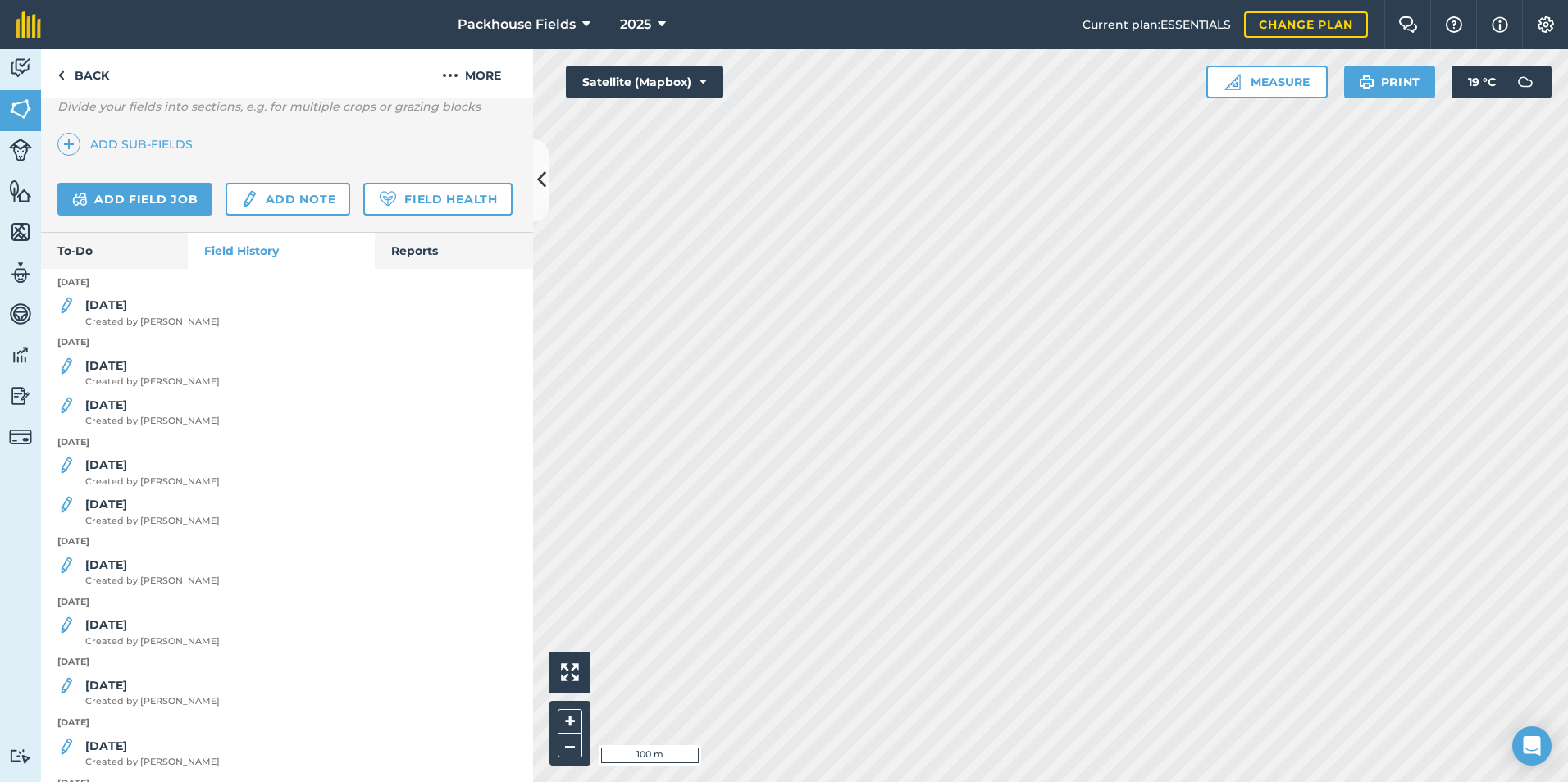
scroll to position [492, 0]
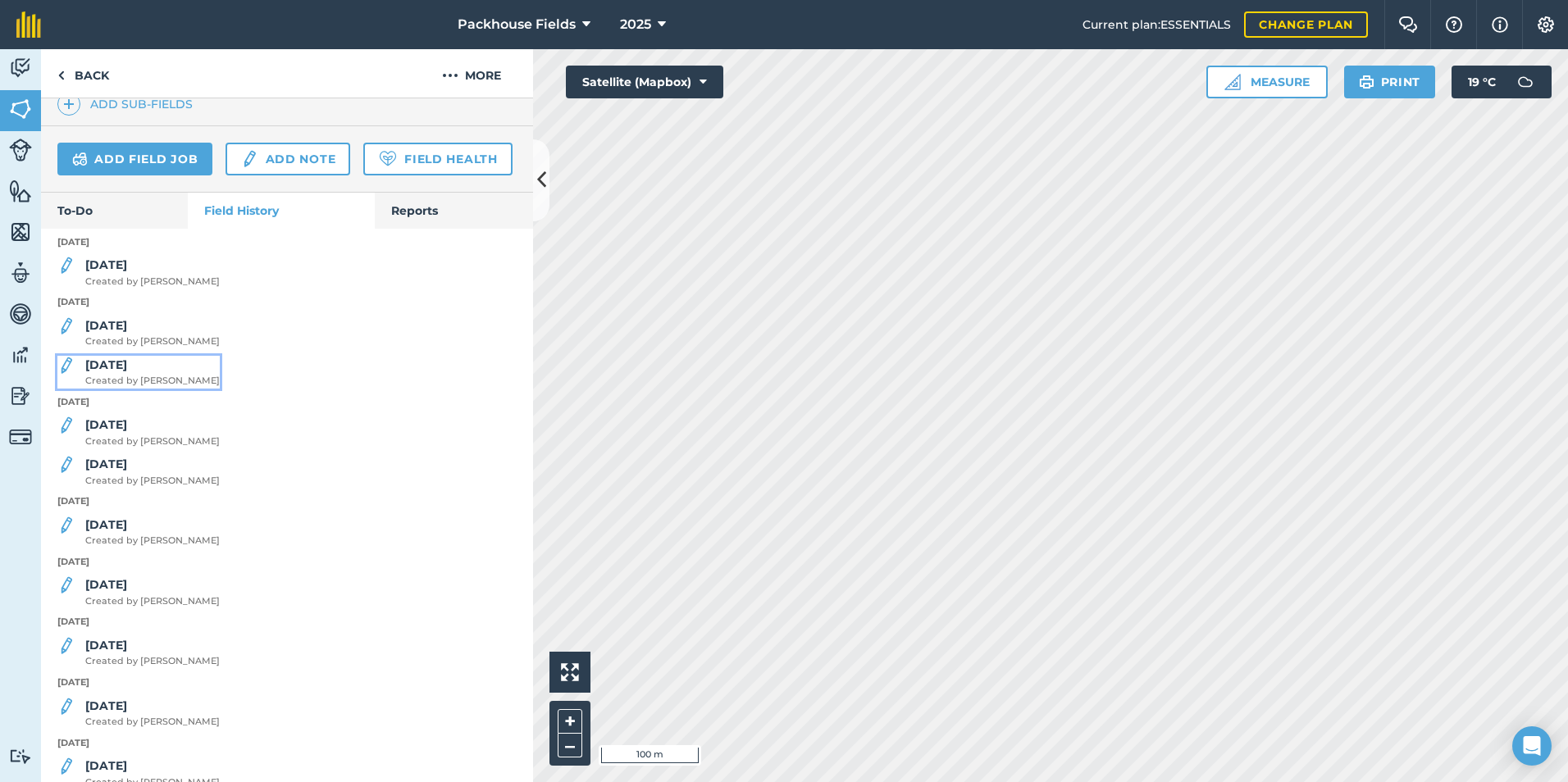
click at [121, 389] on span "Created by [PERSON_NAME]" at bounding box center [152, 381] width 135 height 15
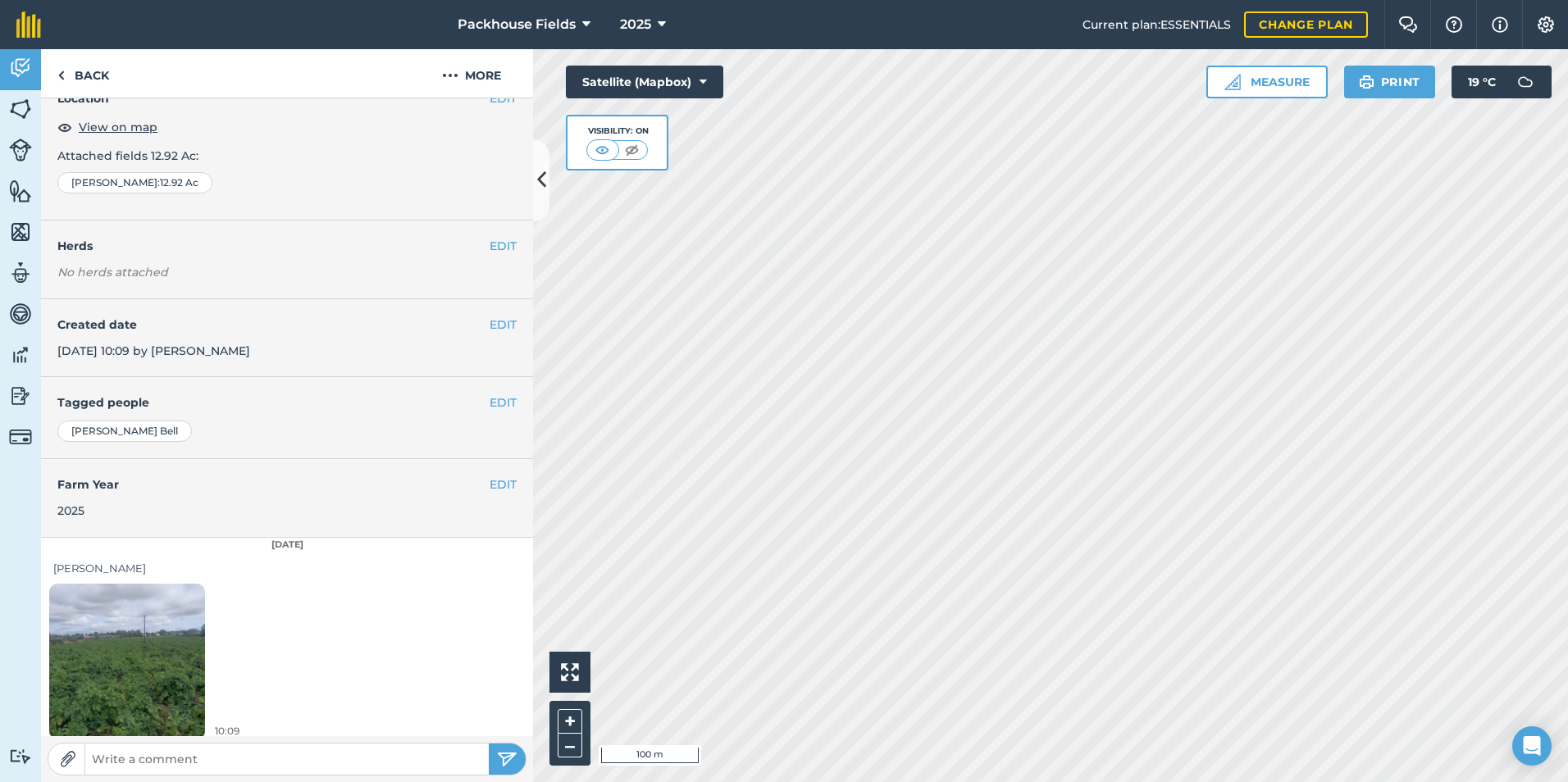
scroll to position [91, 0]
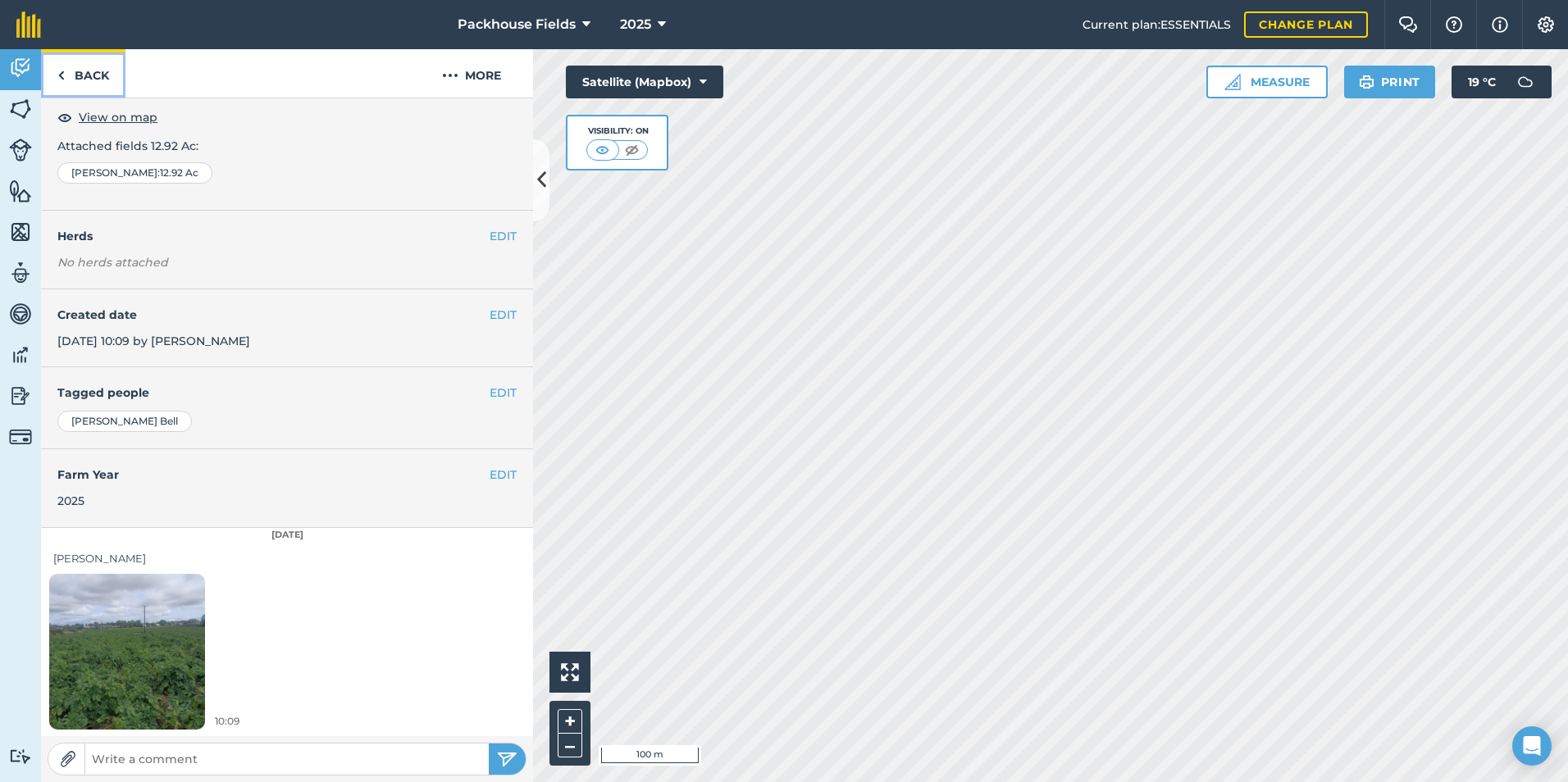
click at [73, 85] on link "Back" at bounding box center [82, 73] width 84 height 48
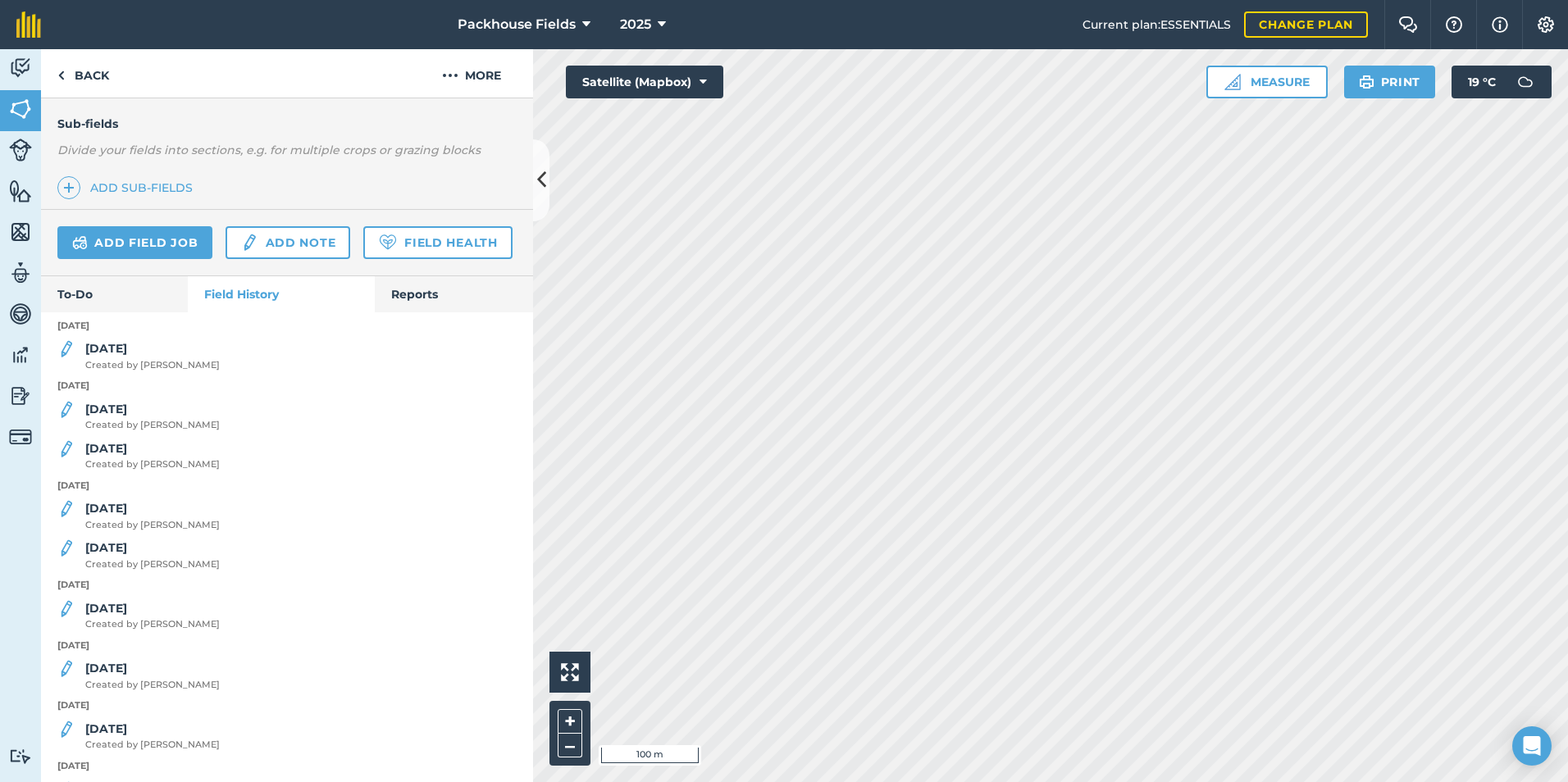
scroll to position [410, 0]
click at [111, 514] on strong "[DATE]" at bounding box center [105, 507] width 42 height 15
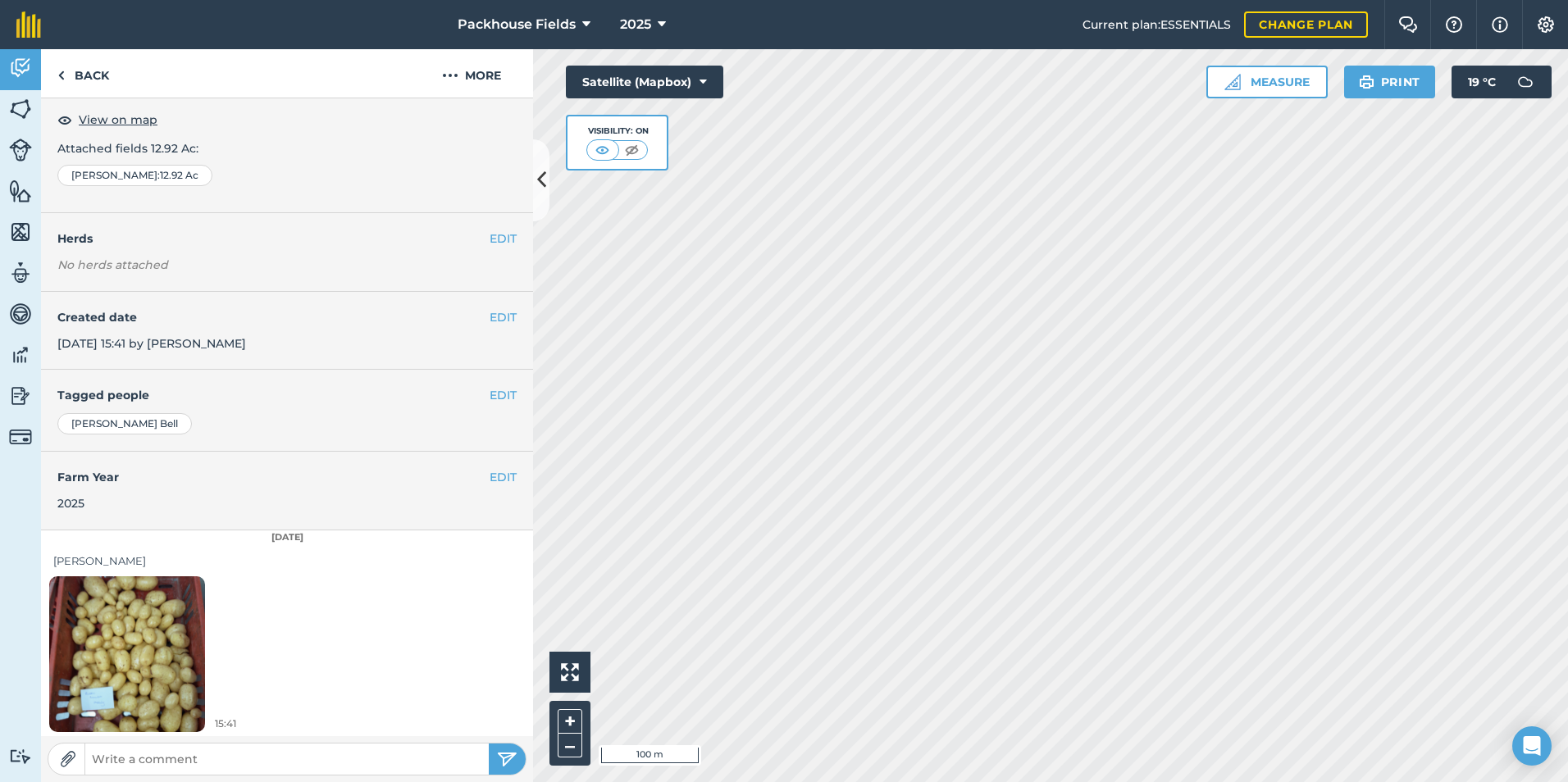
scroll to position [91, 0]
click at [128, 596] on img at bounding box center [127, 651] width 156 height 208
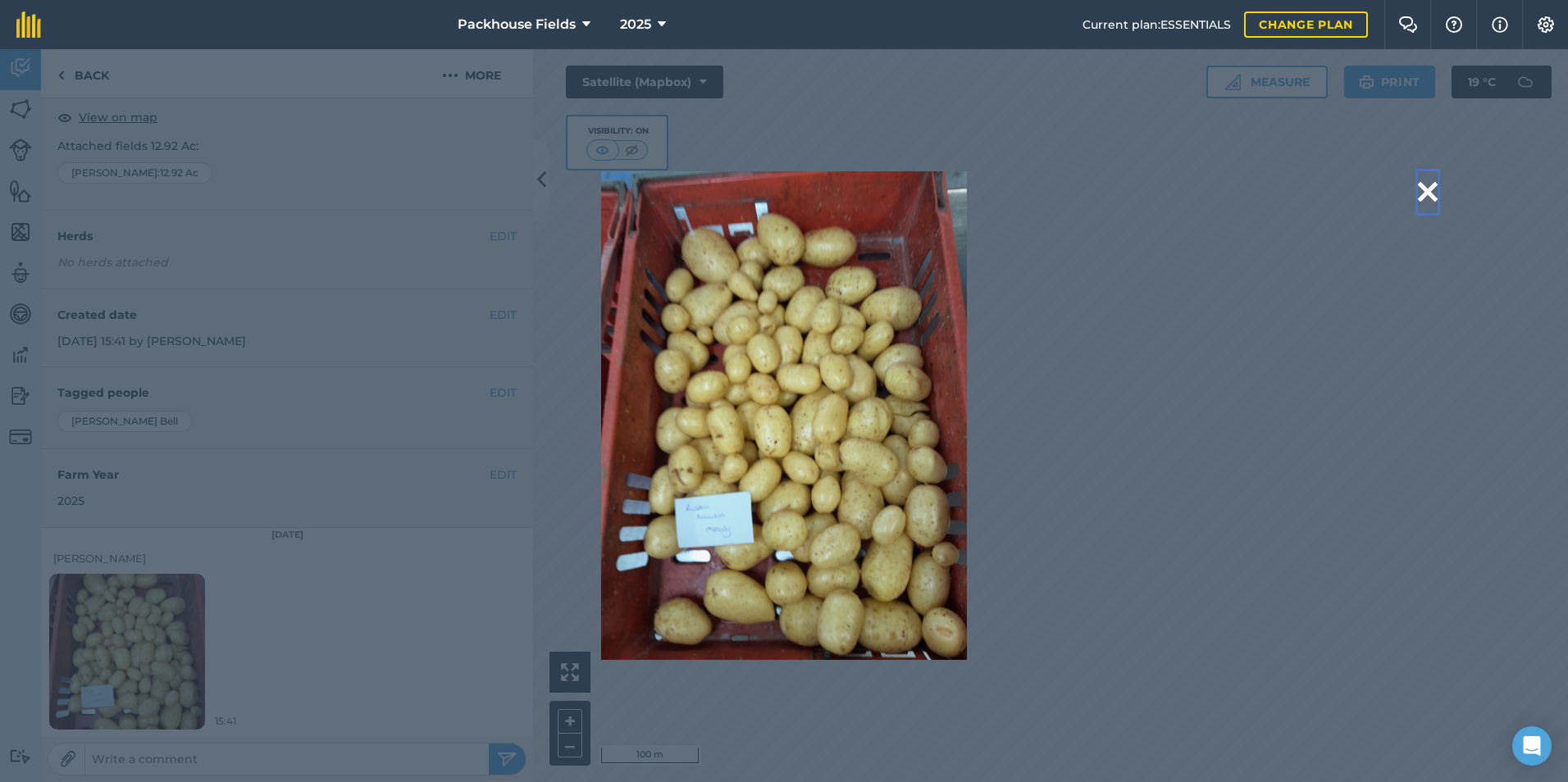
click at [1427, 186] on button at bounding box center [1427, 192] width 19 height 42
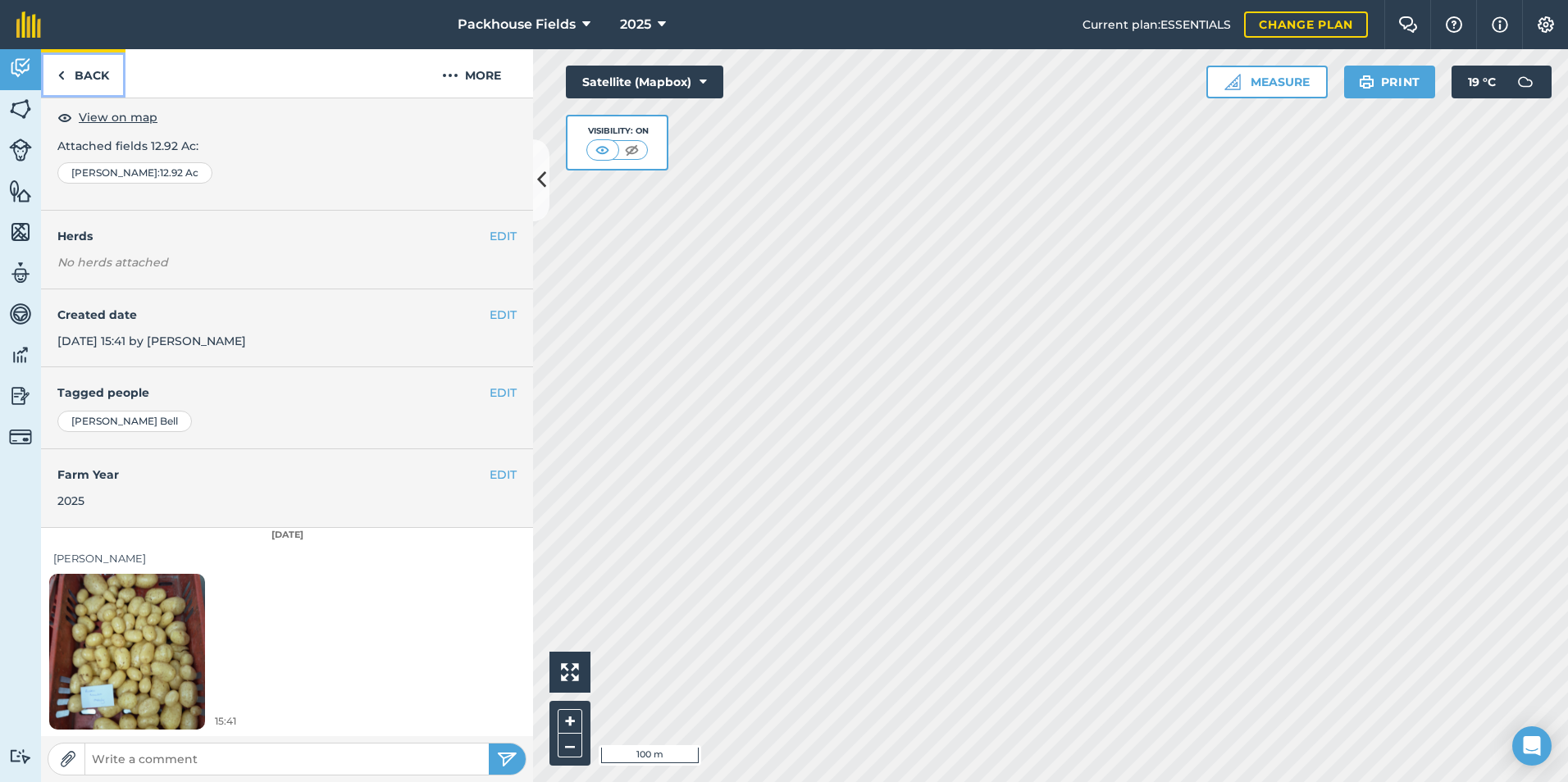
click at [95, 72] on link "Back" at bounding box center [82, 73] width 84 height 48
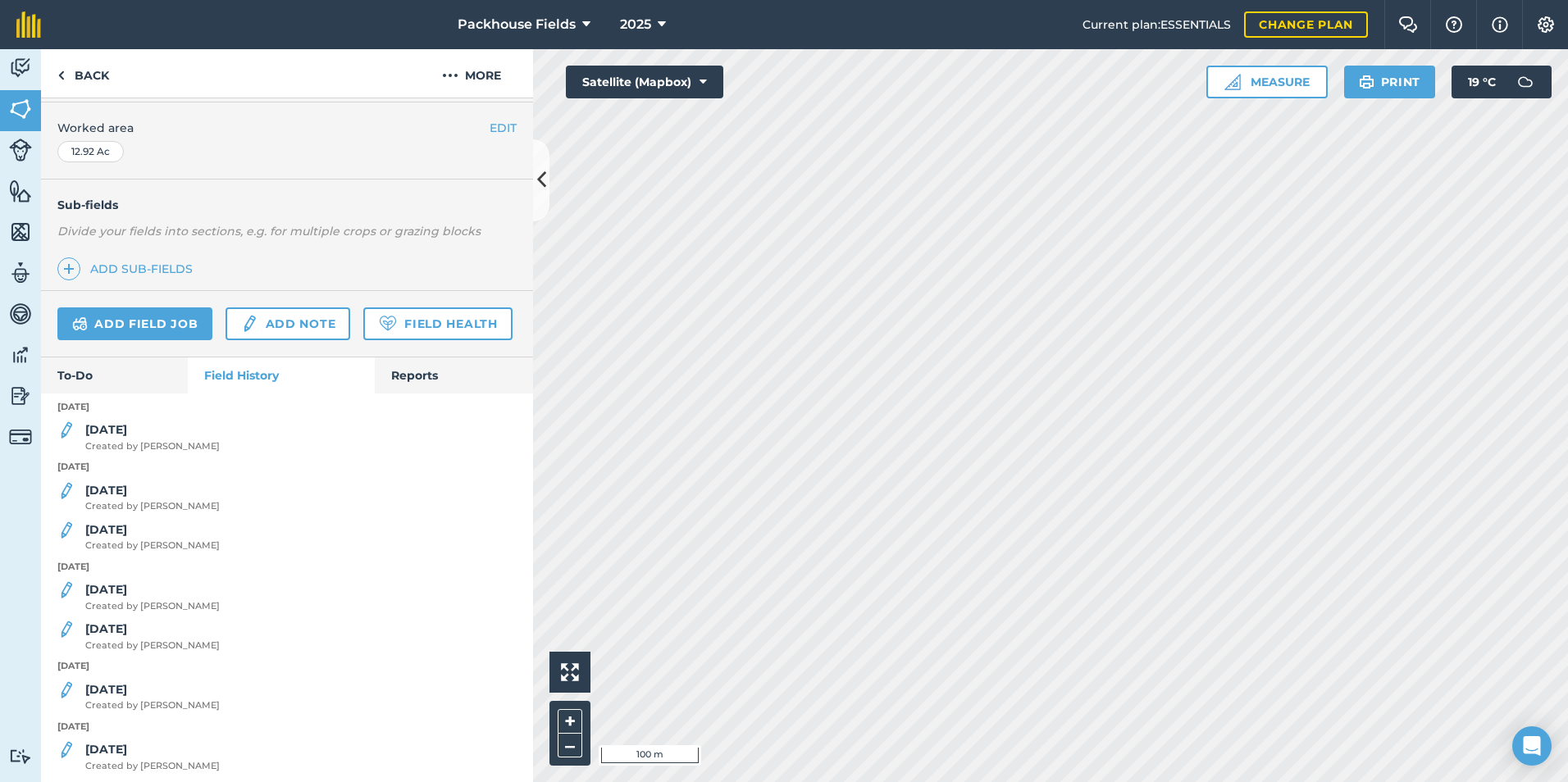
scroll to position [328, 0]
click at [119, 497] on strong "[DATE]" at bounding box center [105, 489] width 42 height 15
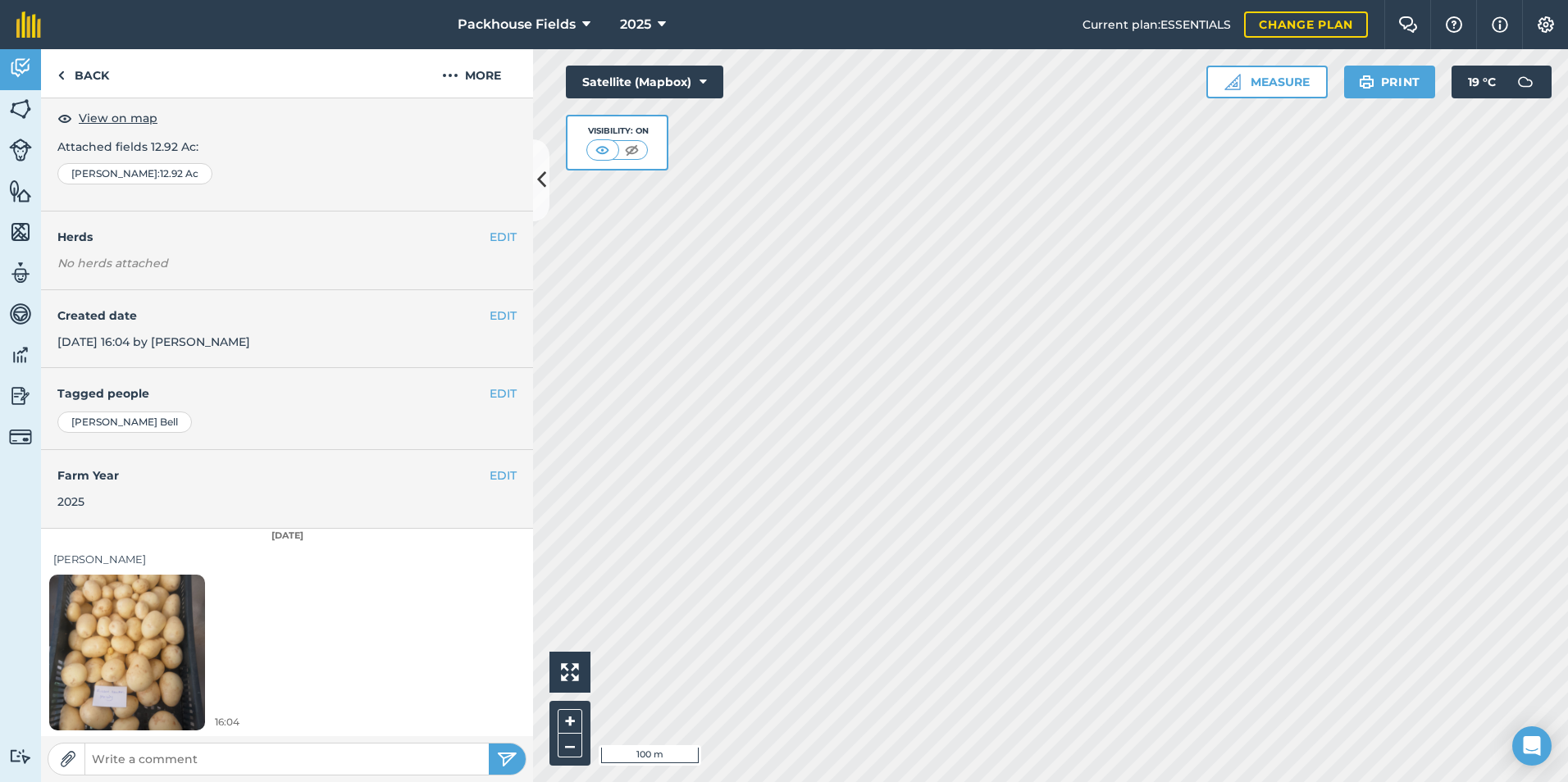
scroll to position [91, 0]
click at [138, 631] on img at bounding box center [127, 651] width 156 height 208
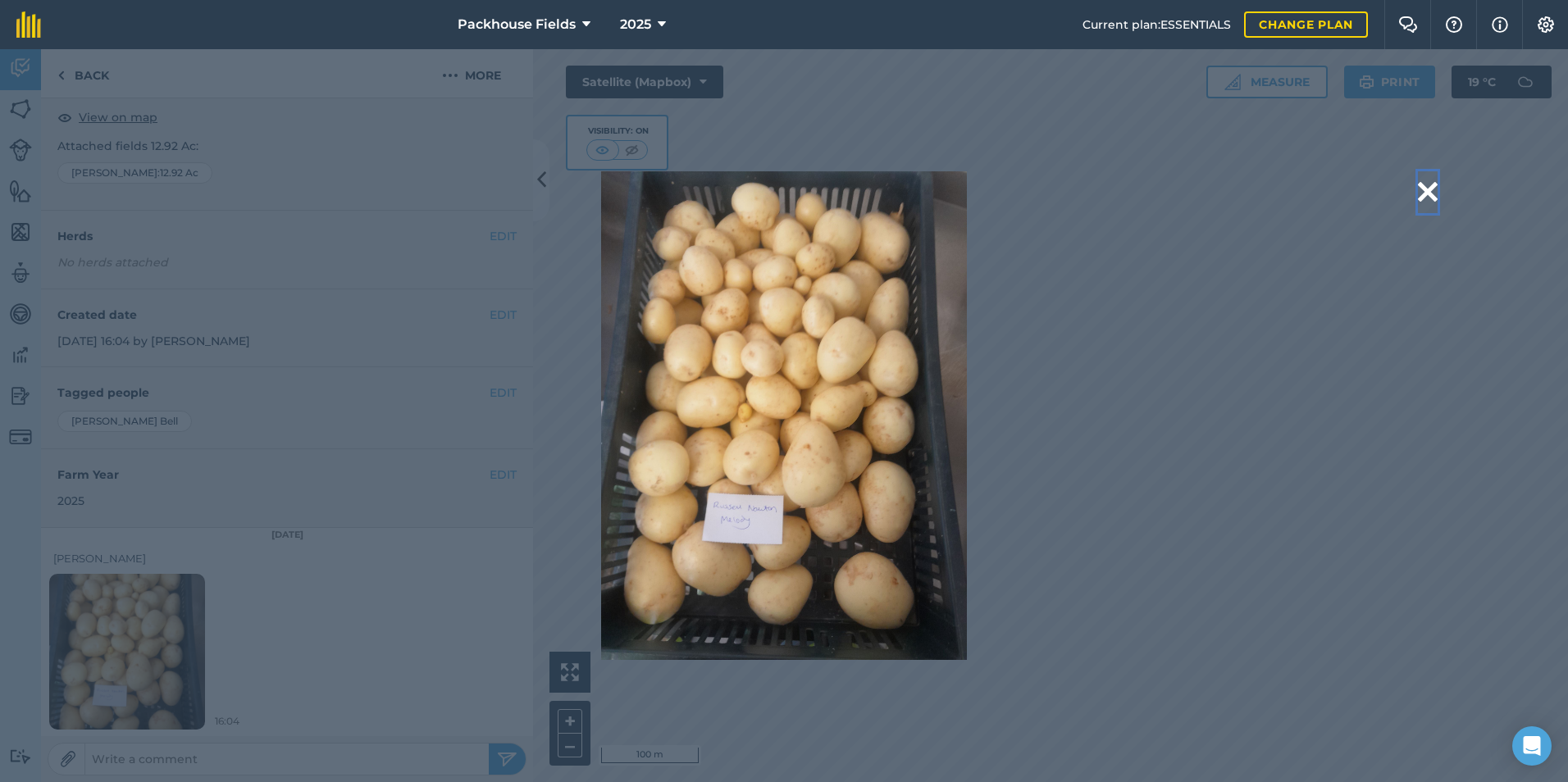
click at [1434, 187] on button at bounding box center [1427, 192] width 19 height 42
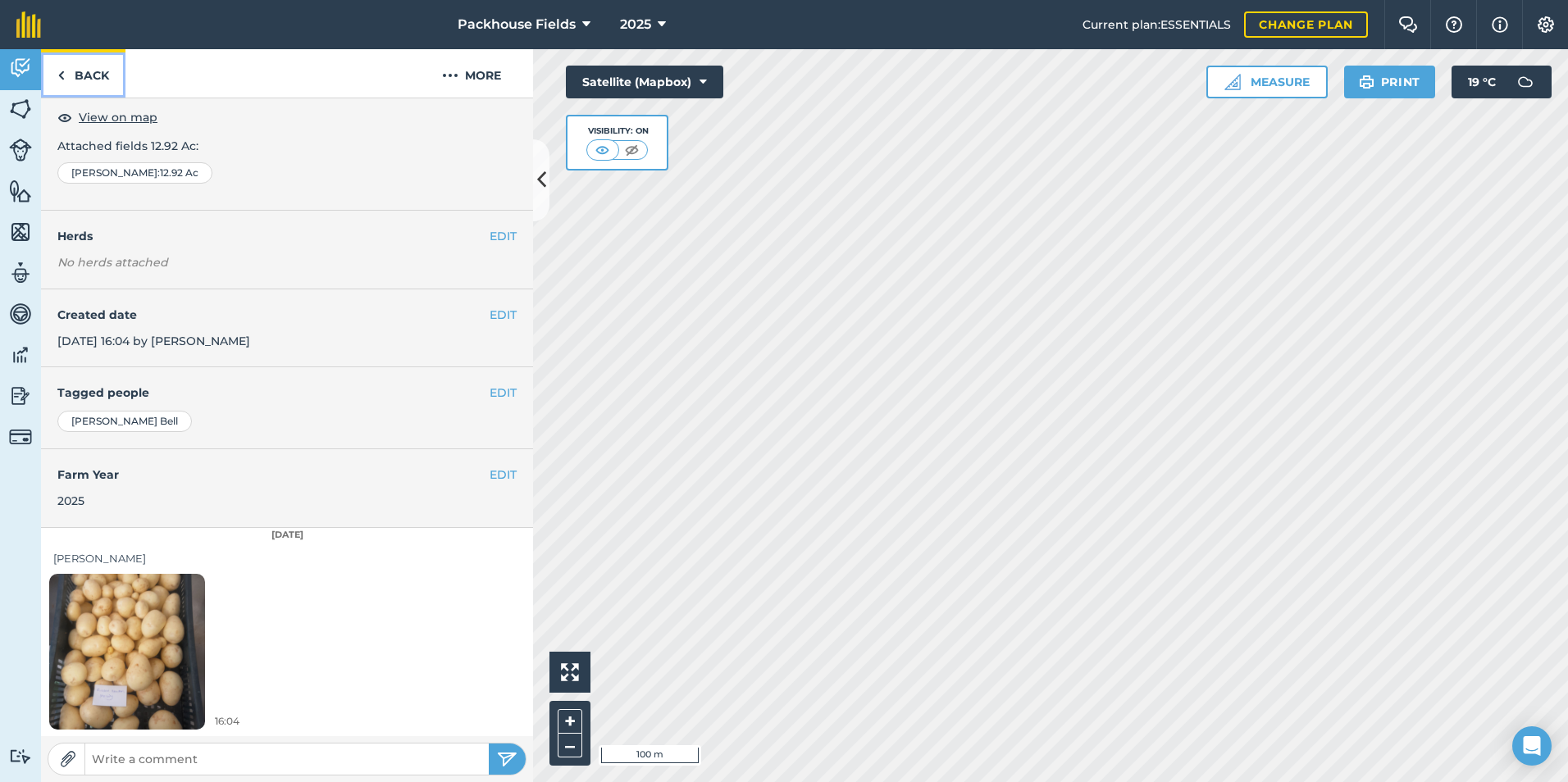
click at [99, 67] on link "Back" at bounding box center [82, 73] width 84 height 48
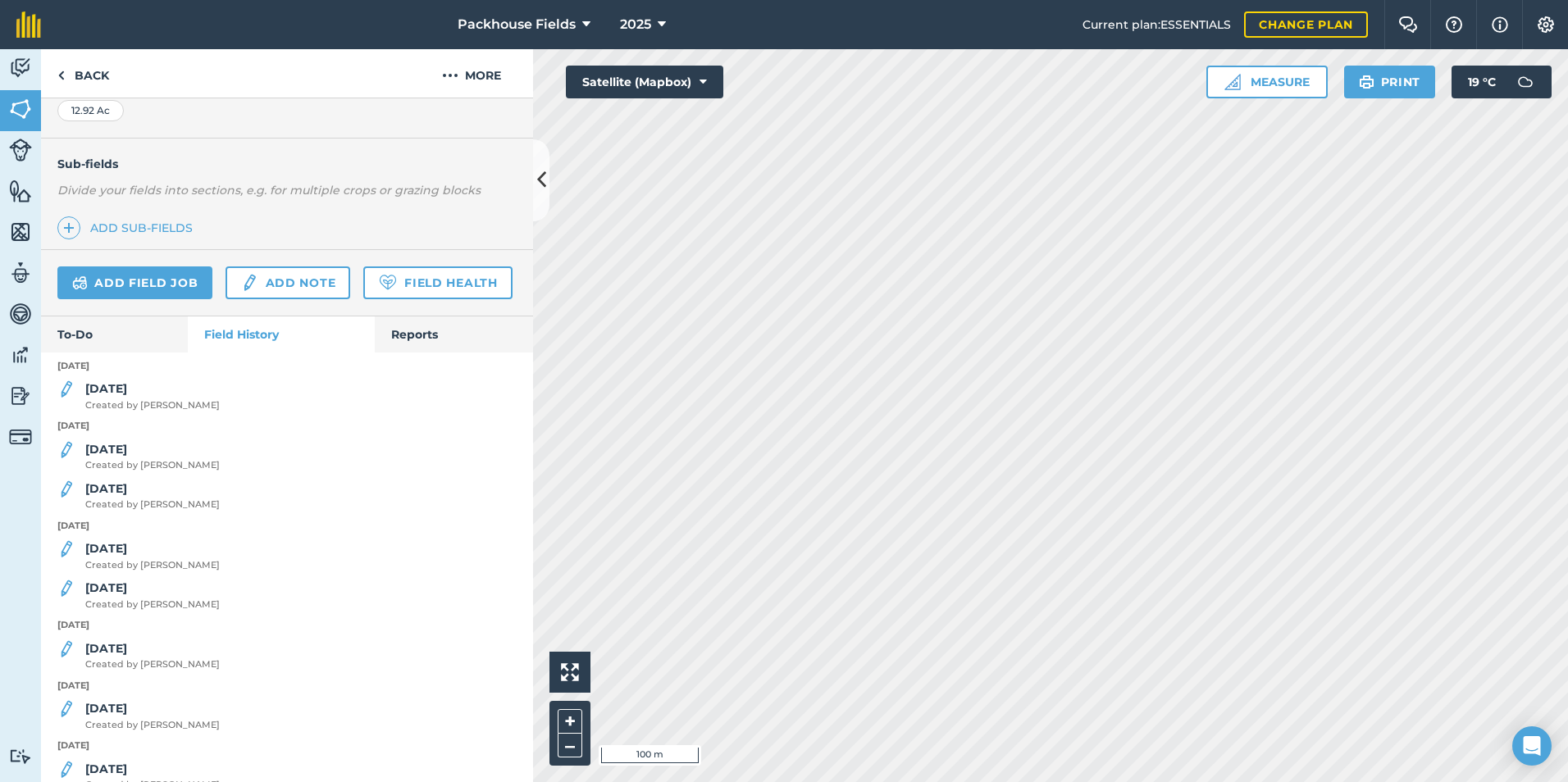
scroll to position [492, 0]
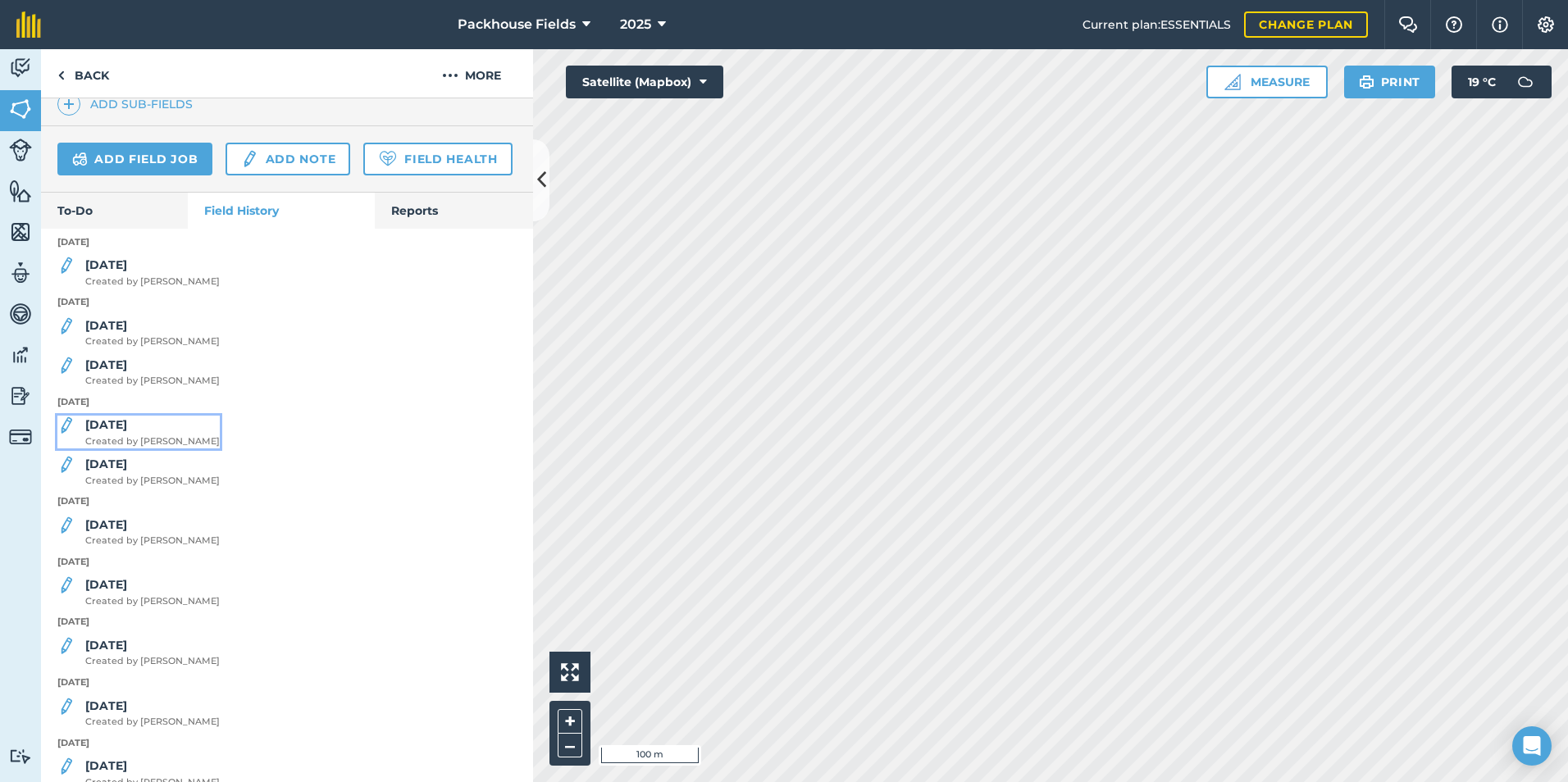
click at [115, 432] on strong "[DATE]" at bounding box center [105, 425] width 42 height 15
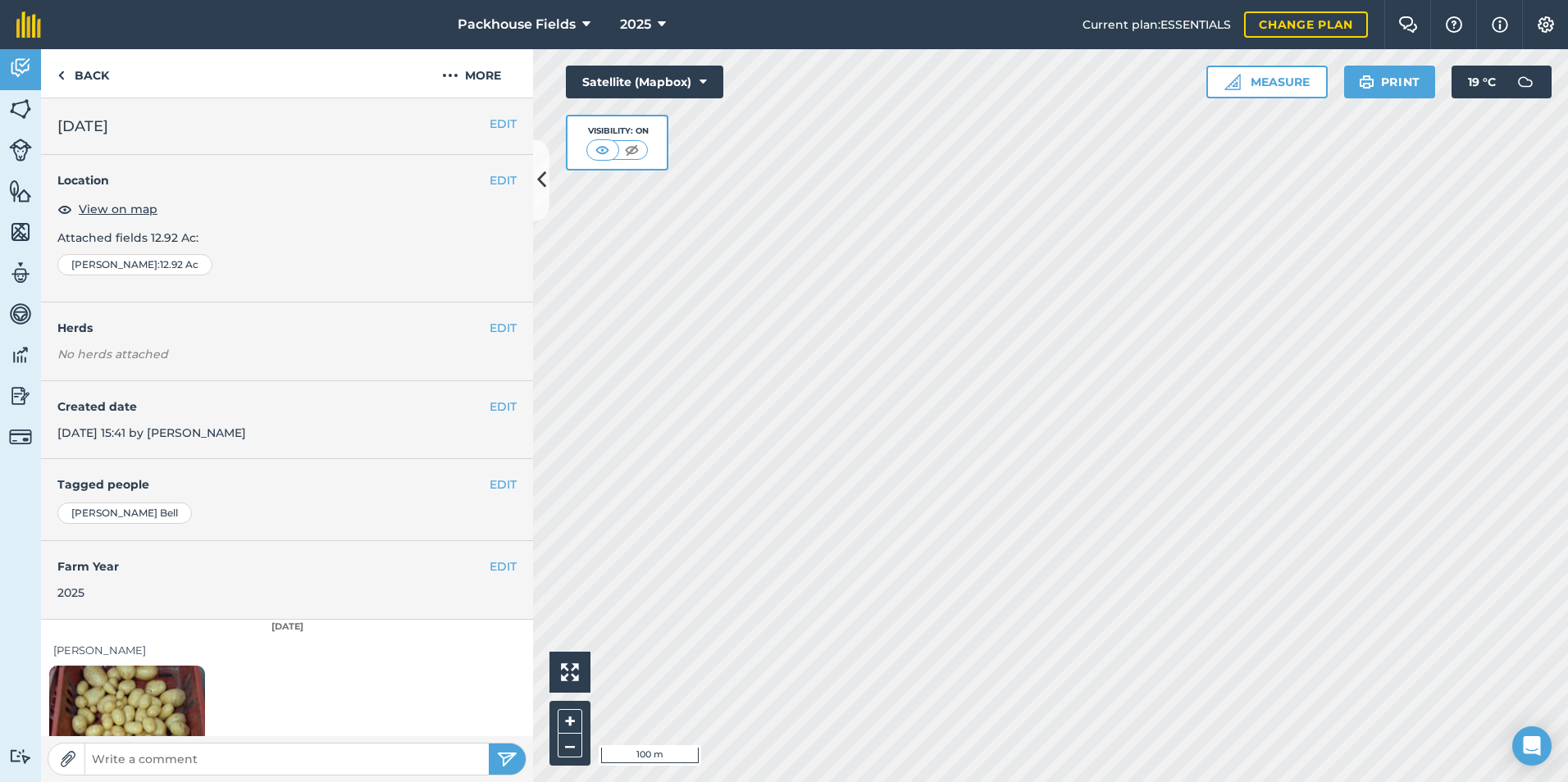
scroll to position [91, 0]
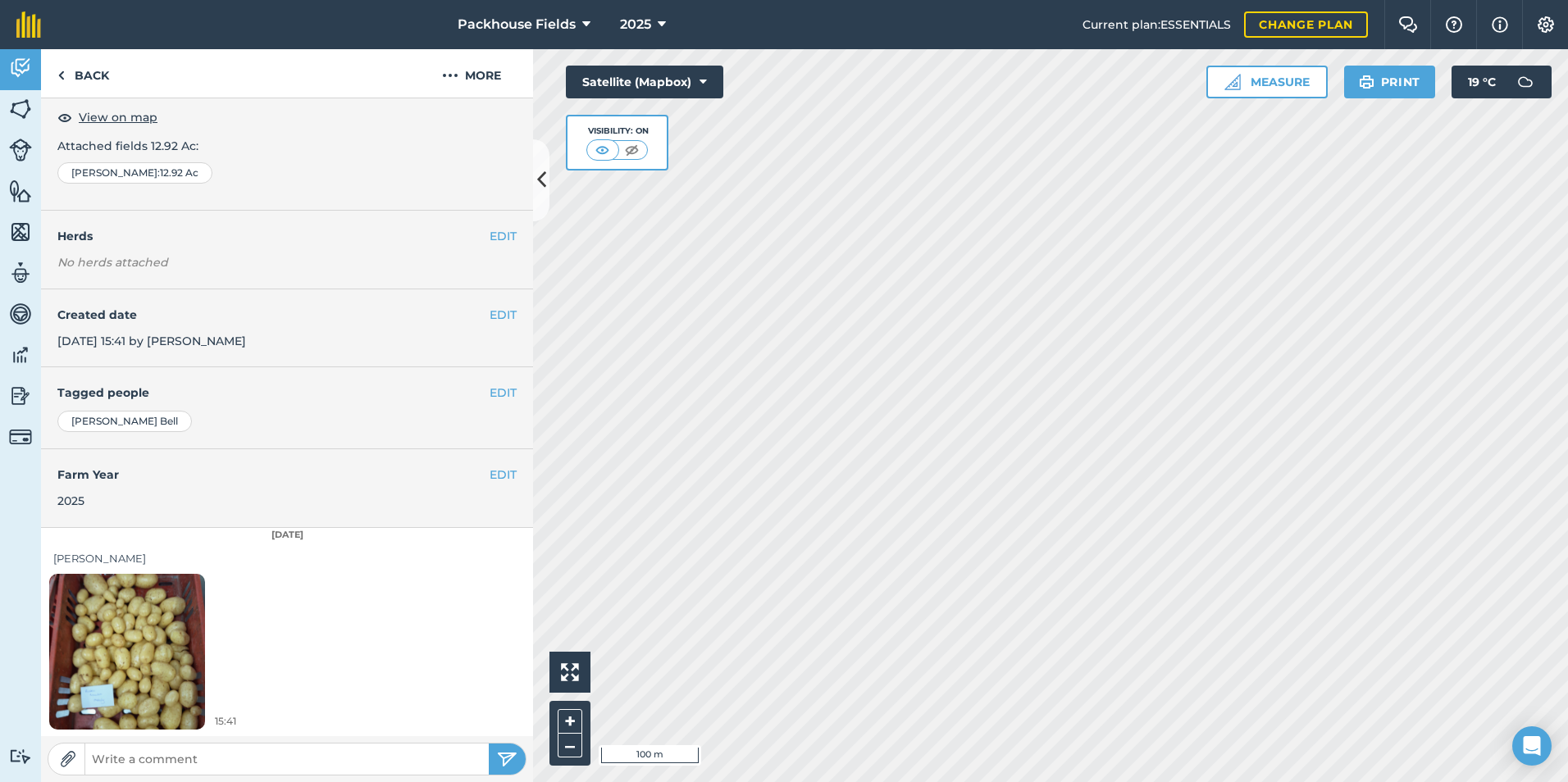
click at [160, 585] on img at bounding box center [127, 651] width 156 height 208
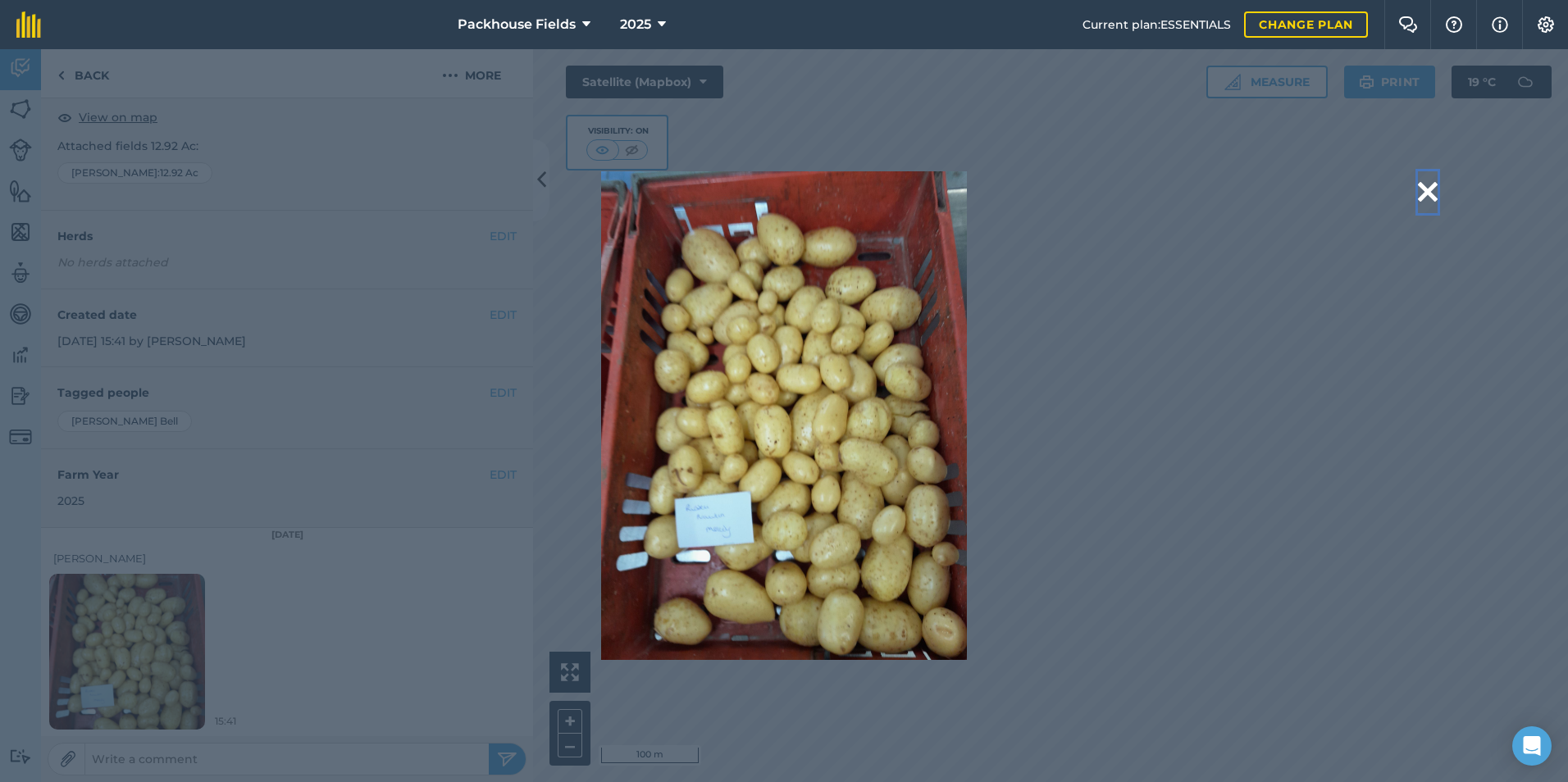
click at [1433, 194] on button at bounding box center [1427, 192] width 19 height 42
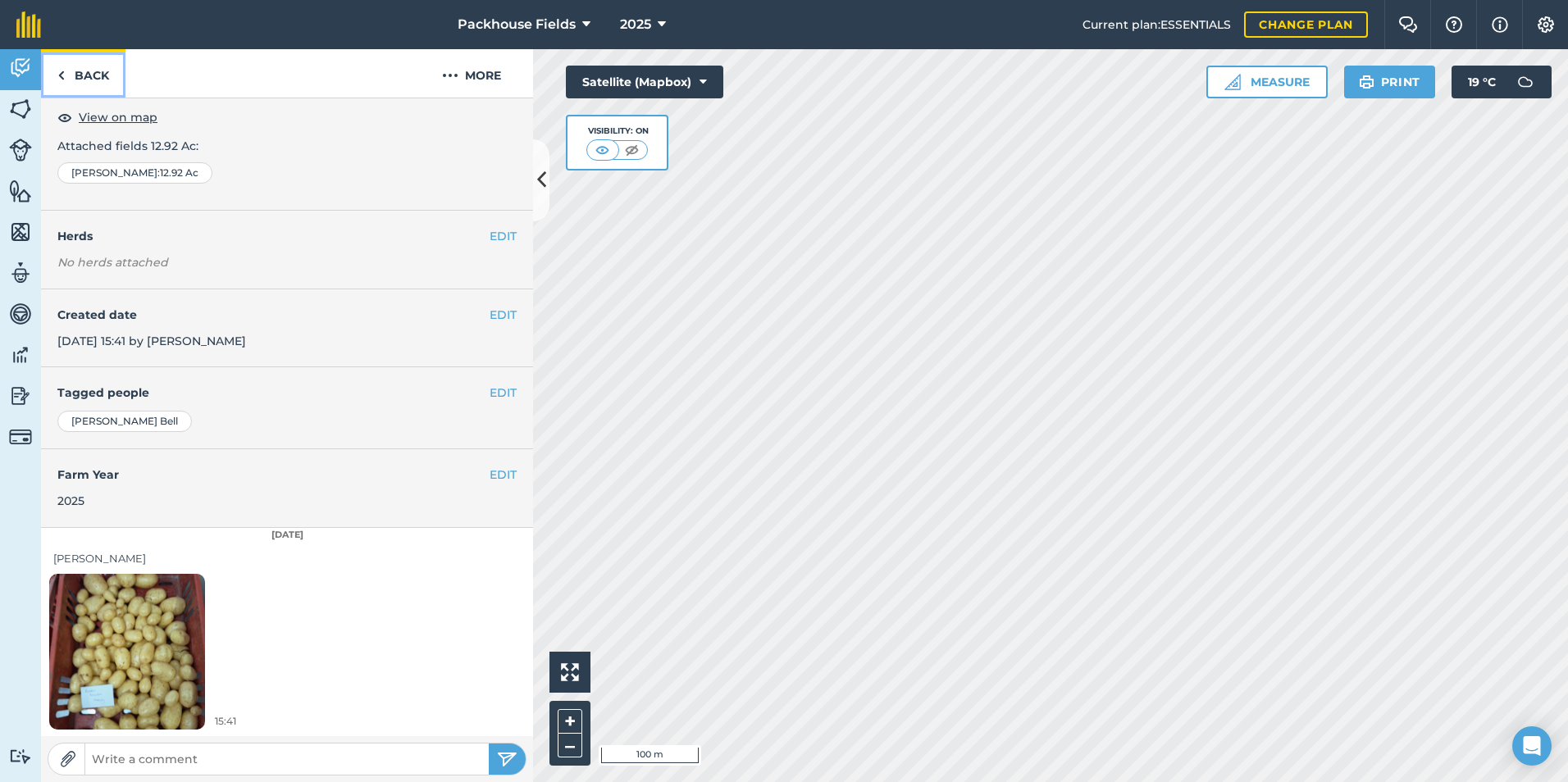
click at [99, 75] on link "Back" at bounding box center [82, 73] width 84 height 48
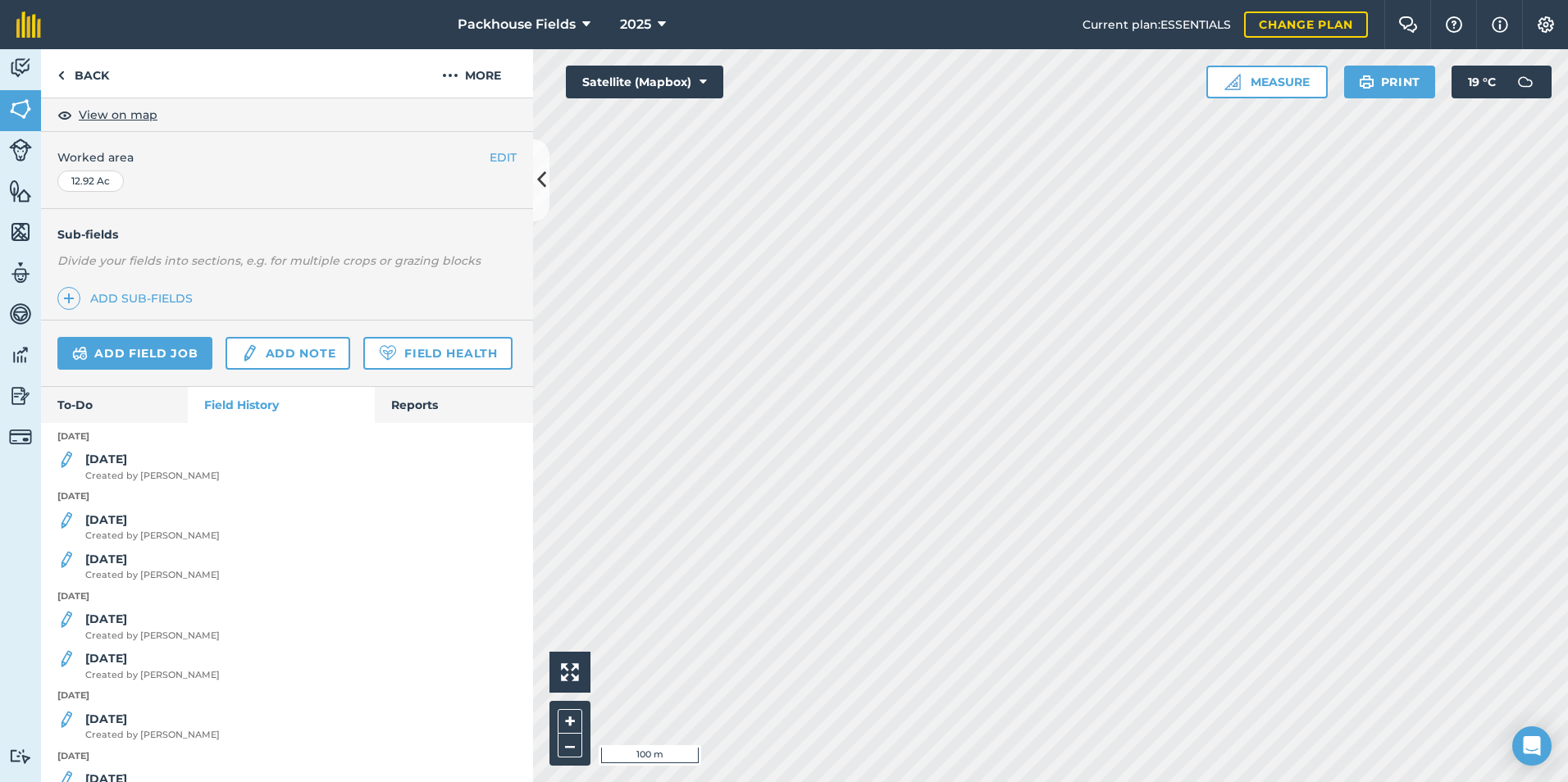
scroll to position [328, 0]
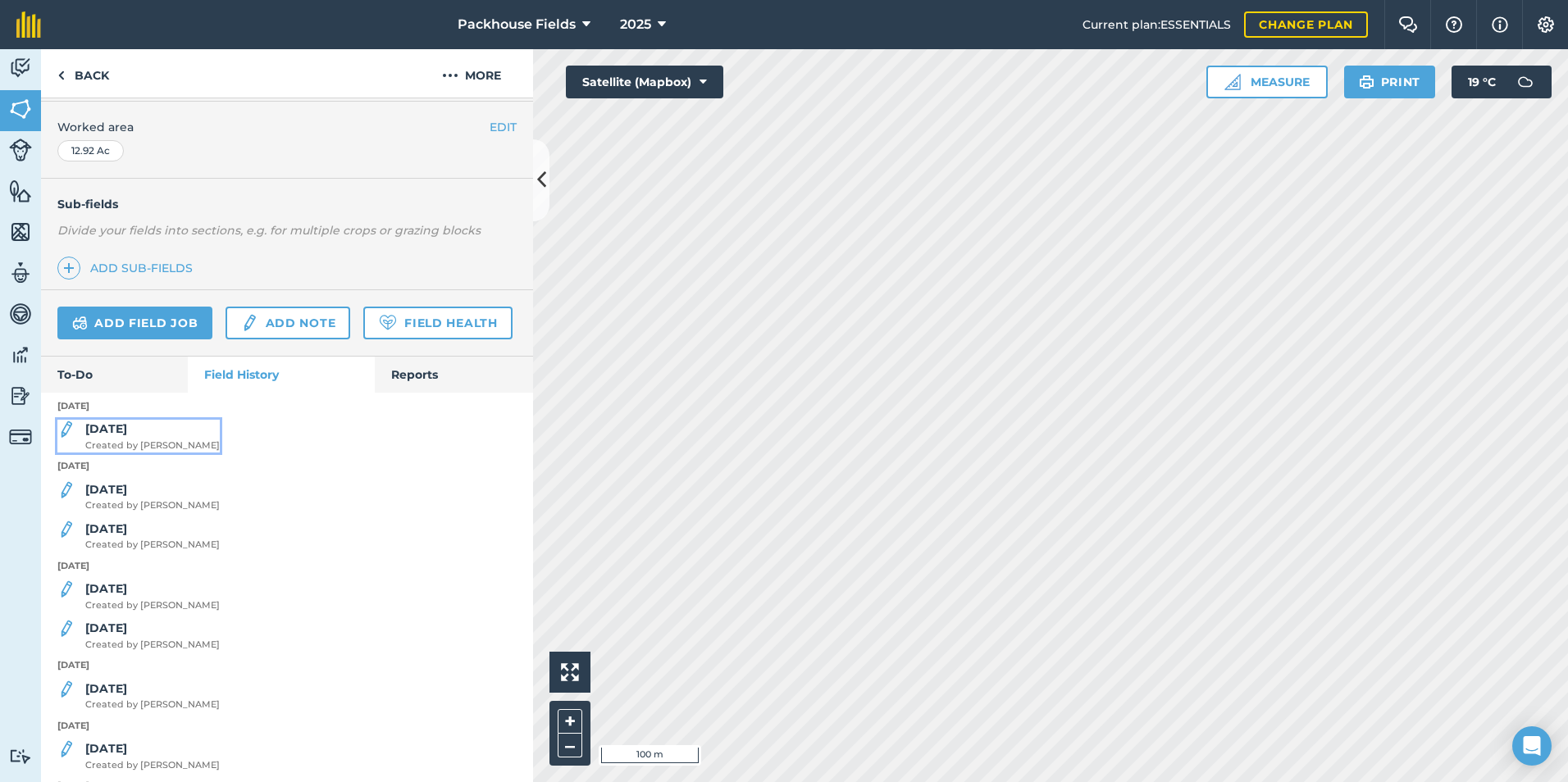
click at [121, 436] on strong "[DATE]" at bounding box center [105, 428] width 42 height 15
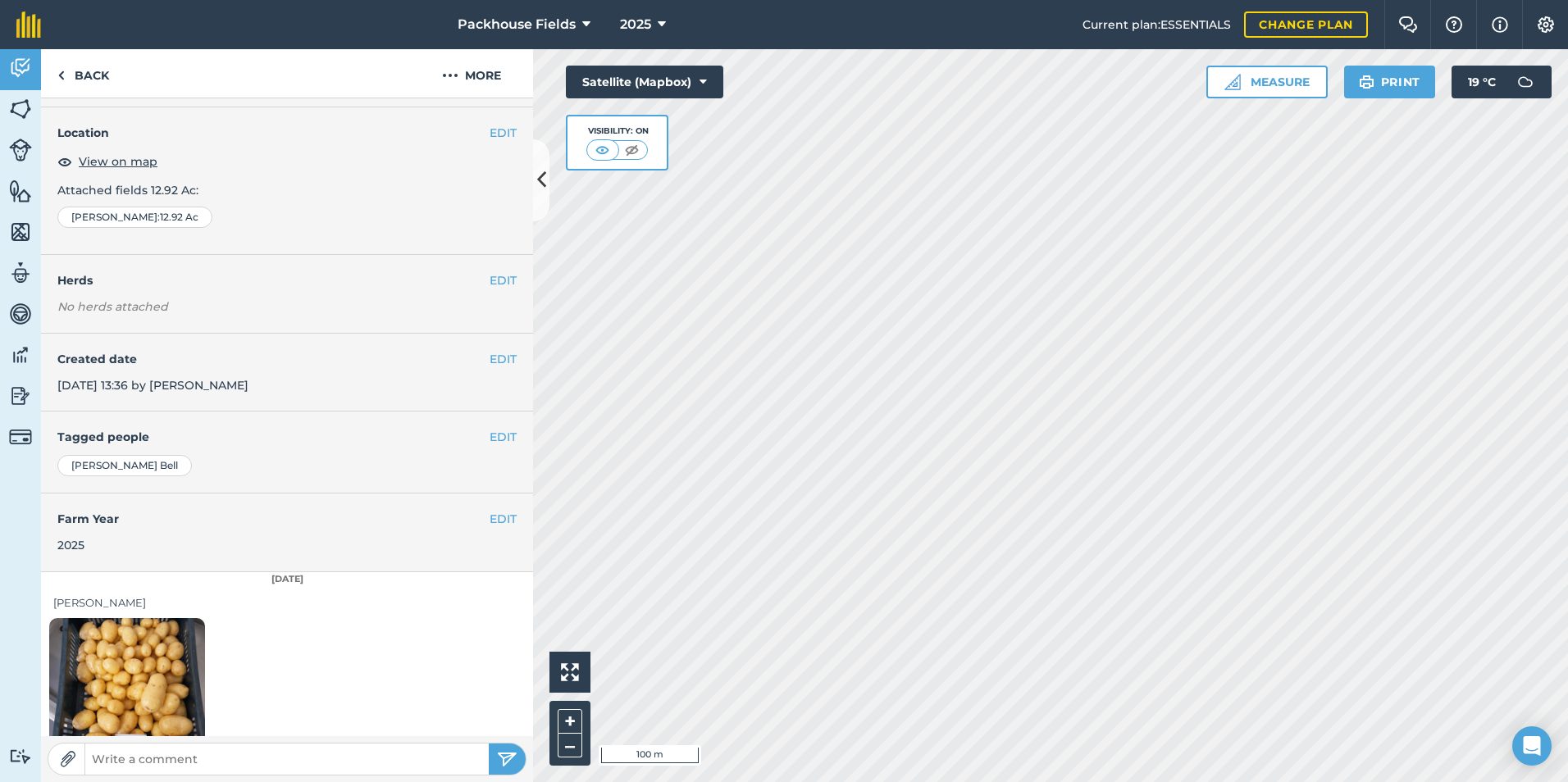
scroll to position [91, 0]
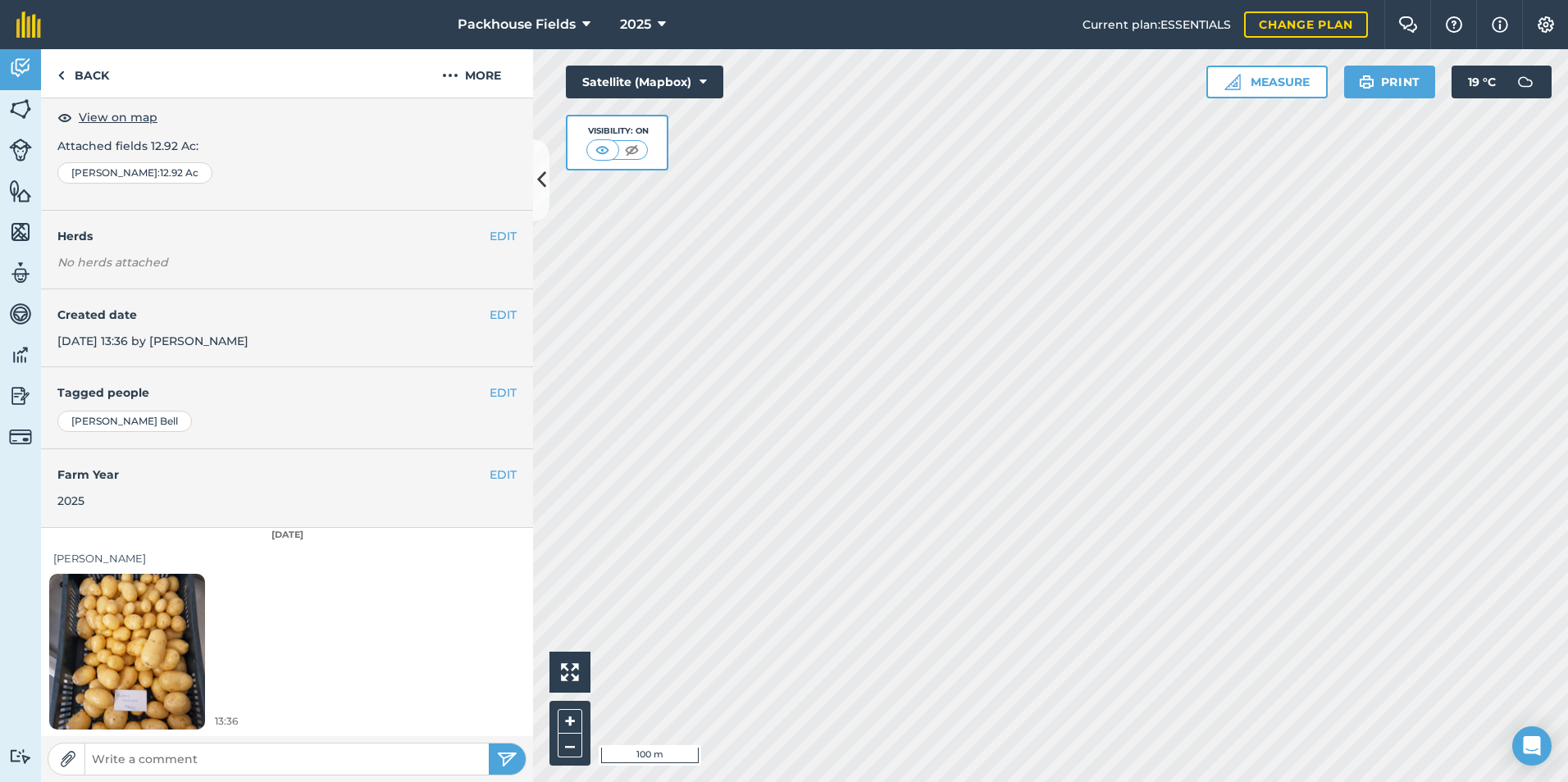
click at [144, 633] on img at bounding box center [127, 651] width 156 height 208
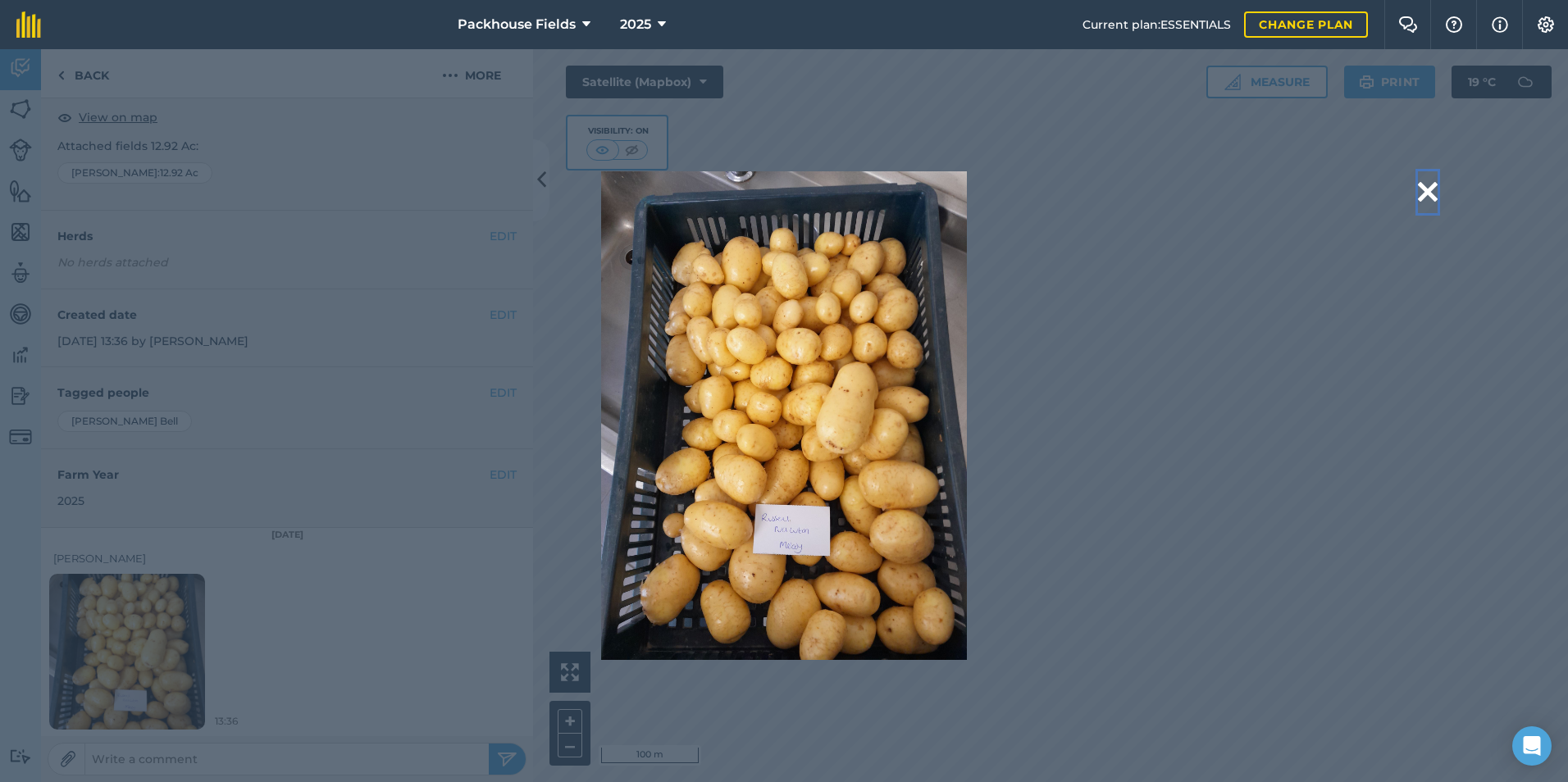
click at [1424, 193] on button at bounding box center [1427, 192] width 19 height 42
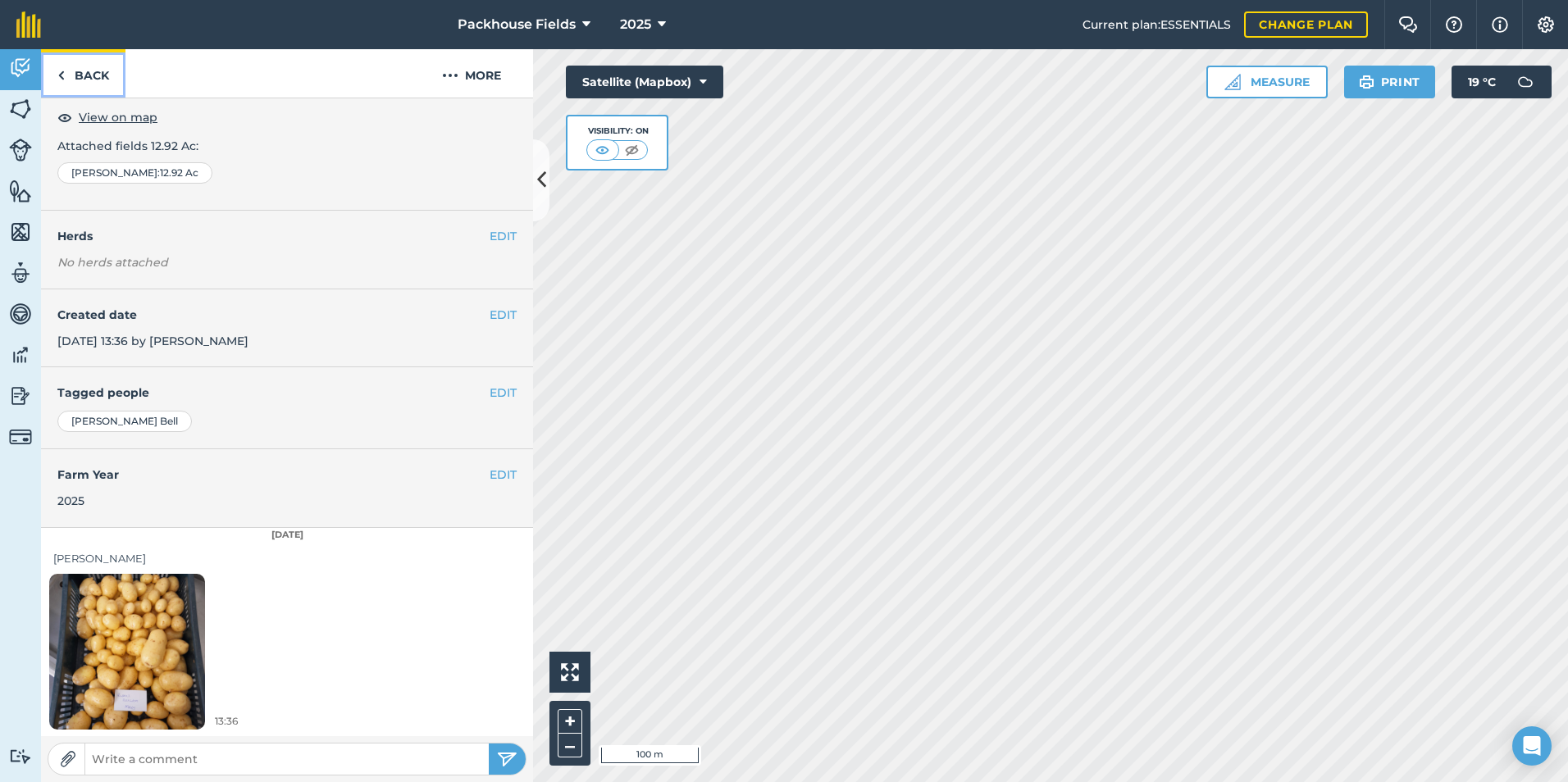
click at [98, 74] on link "Back" at bounding box center [82, 73] width 84 height 48
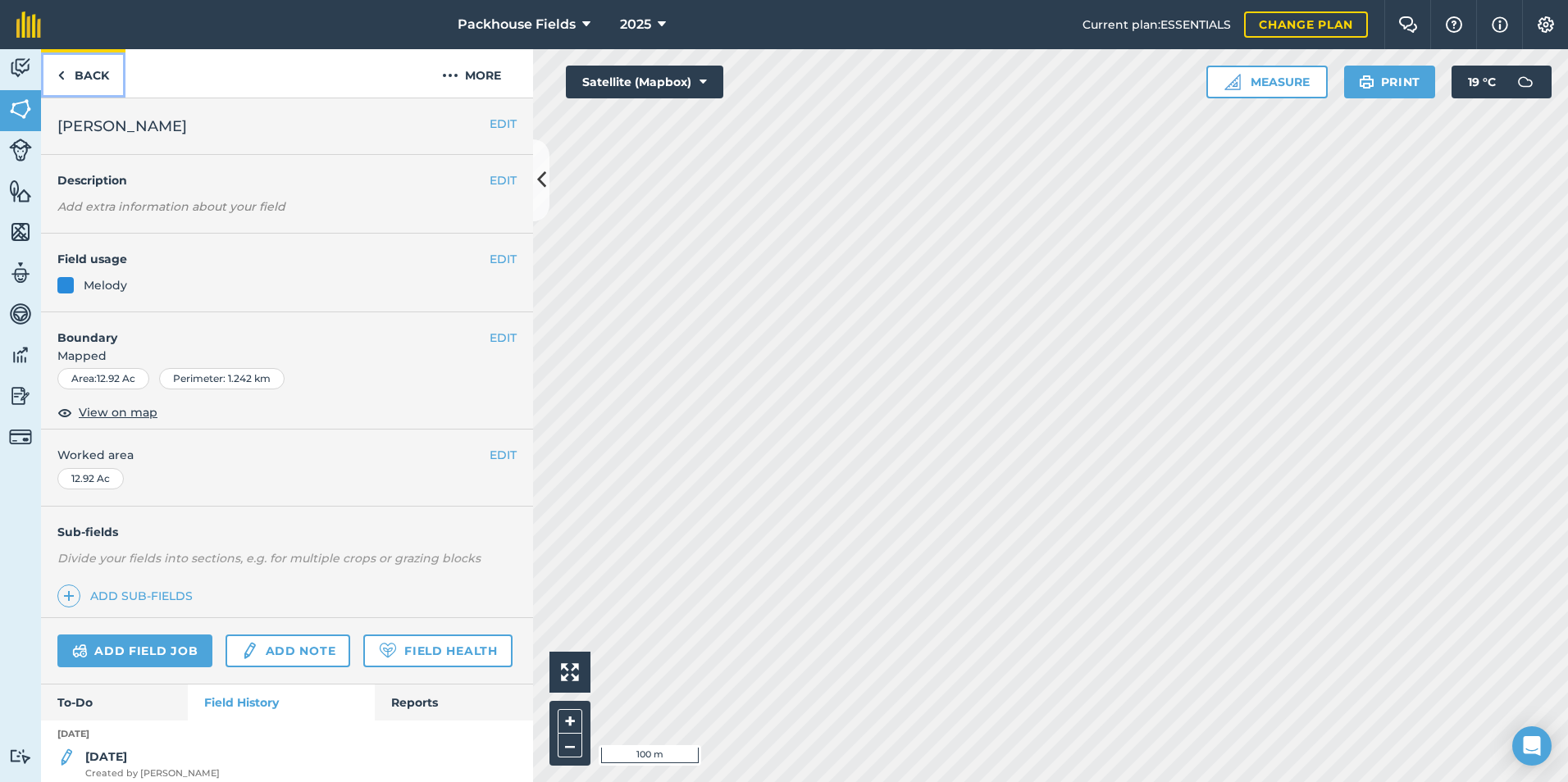
click at [106, 69] on link "Back" at bounding box center [82, 73] width 84 height 48
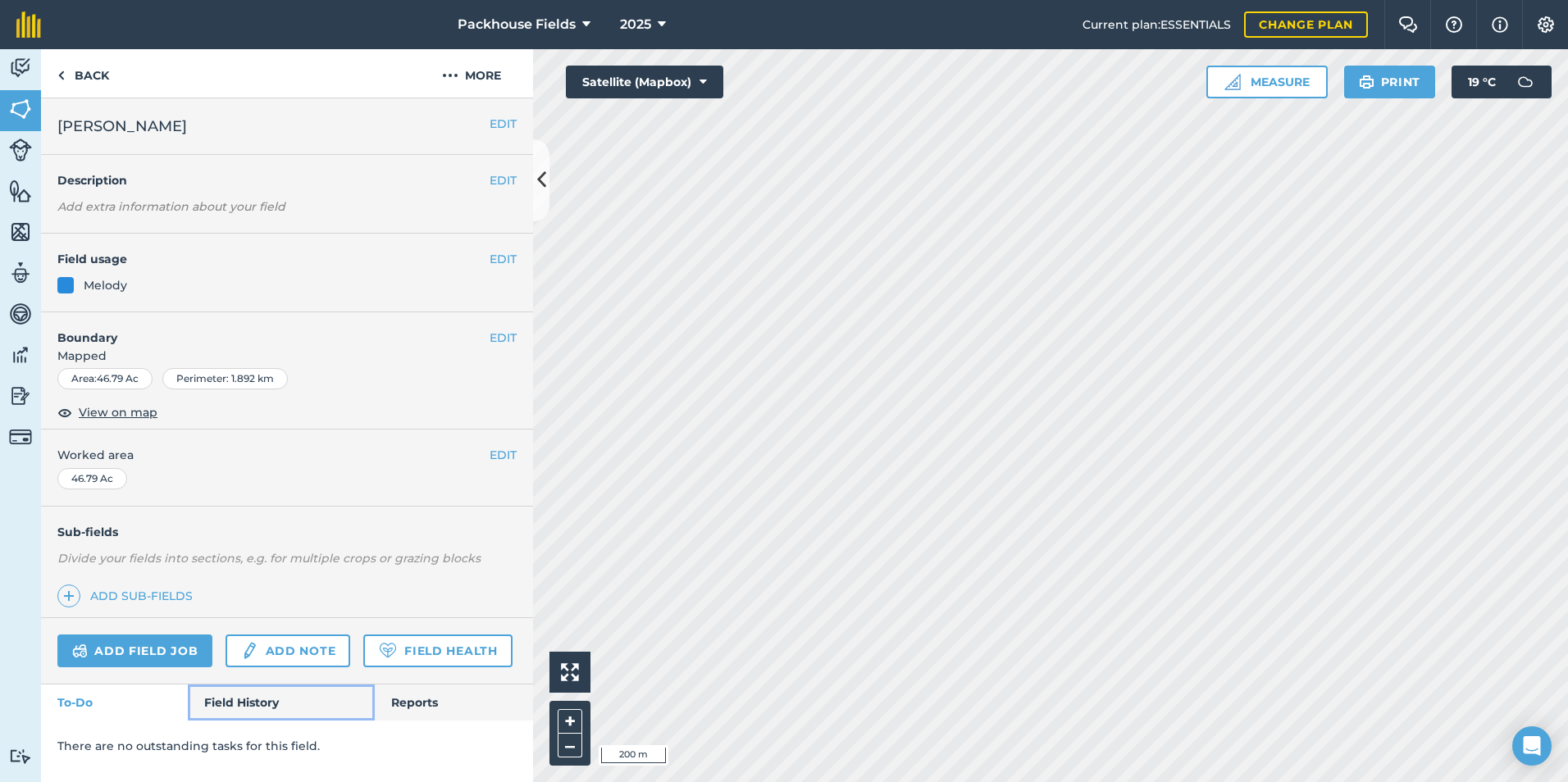
click at [275, 695] on link "Field History" at bounding box center [281, 702] width 187 height 36
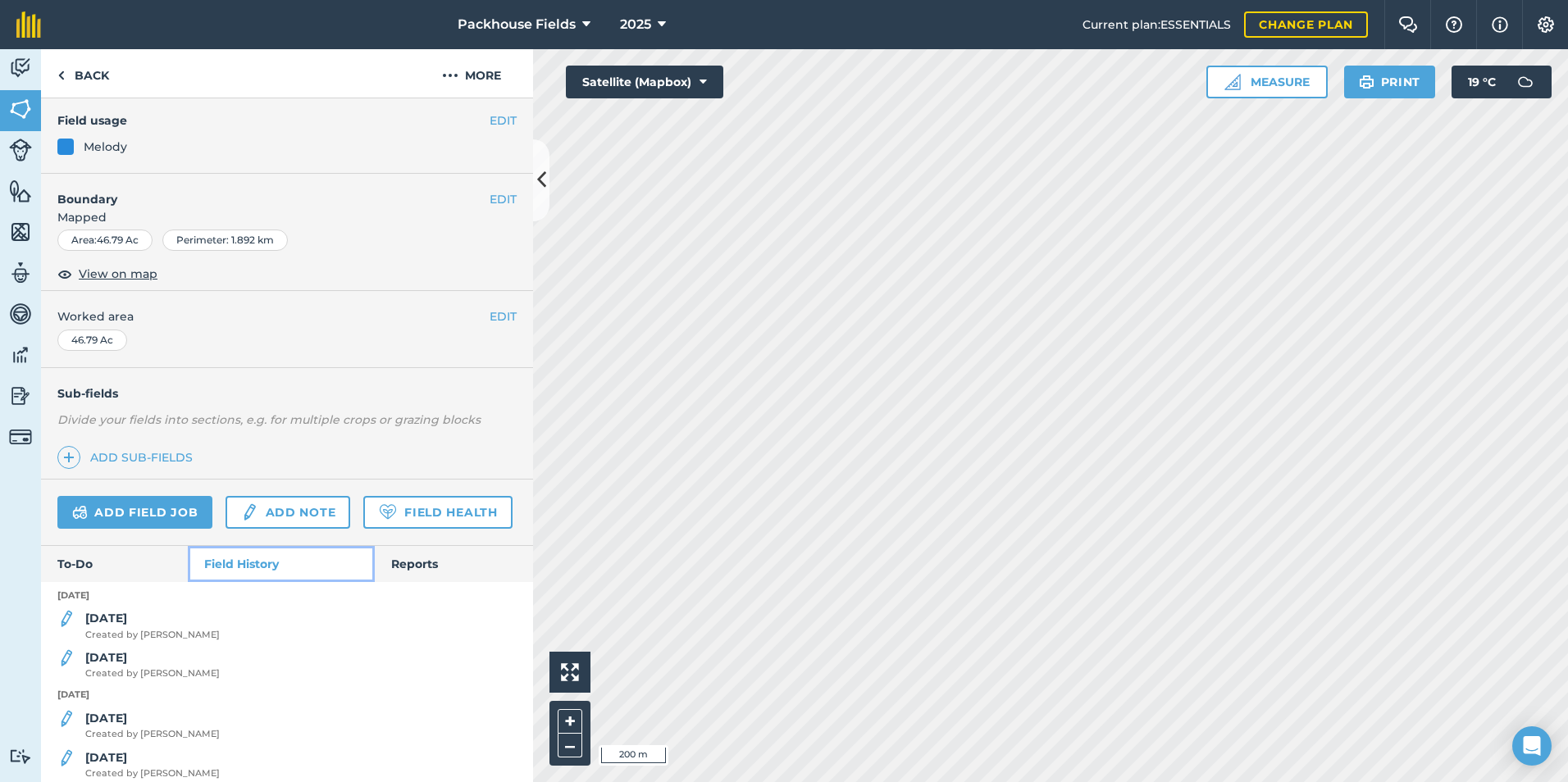
scroll to position [410, 0]
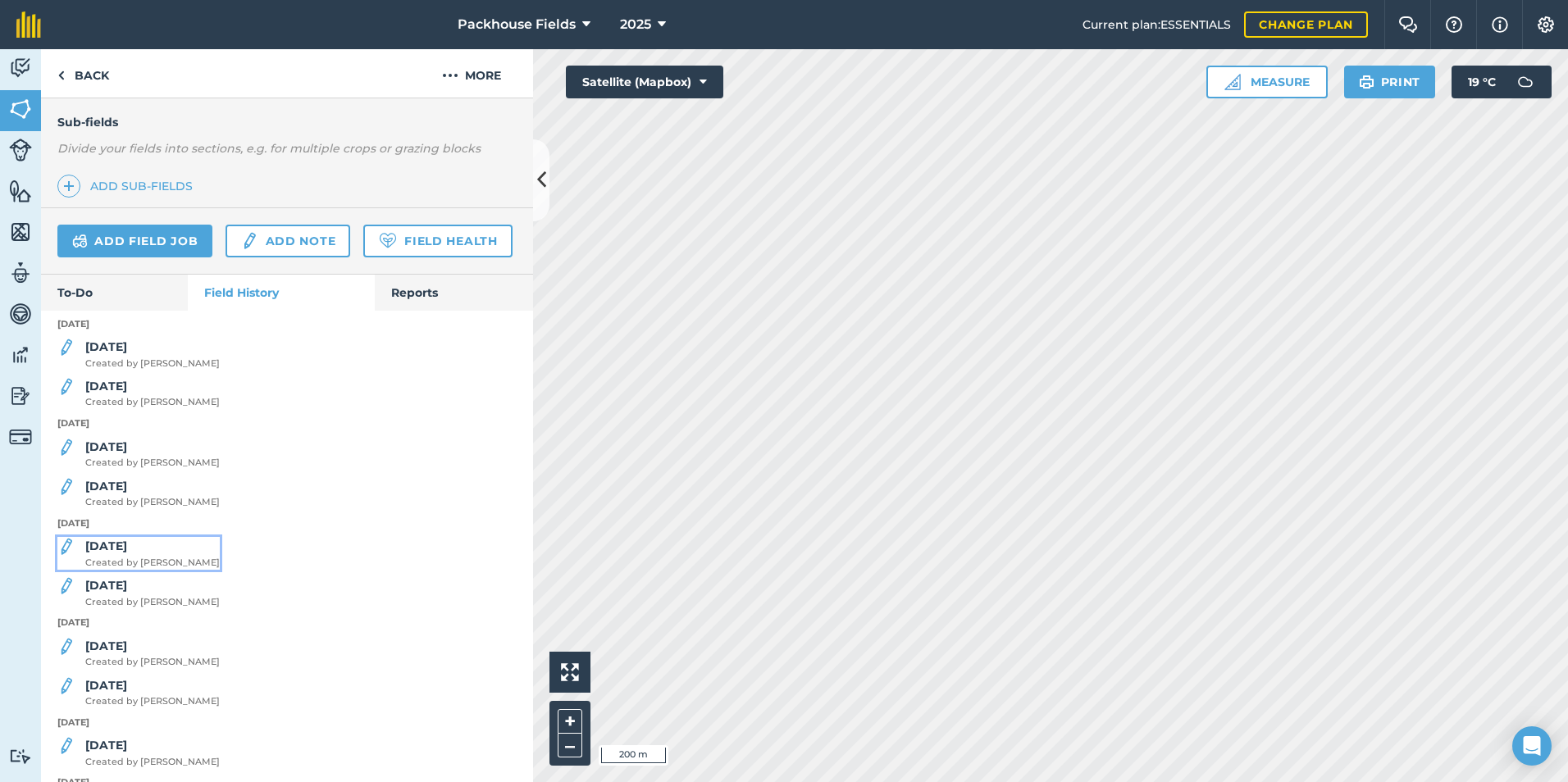
click at [109, 553] on strong "[DATE]" at bounding box center [105, 546] width 42 height 15
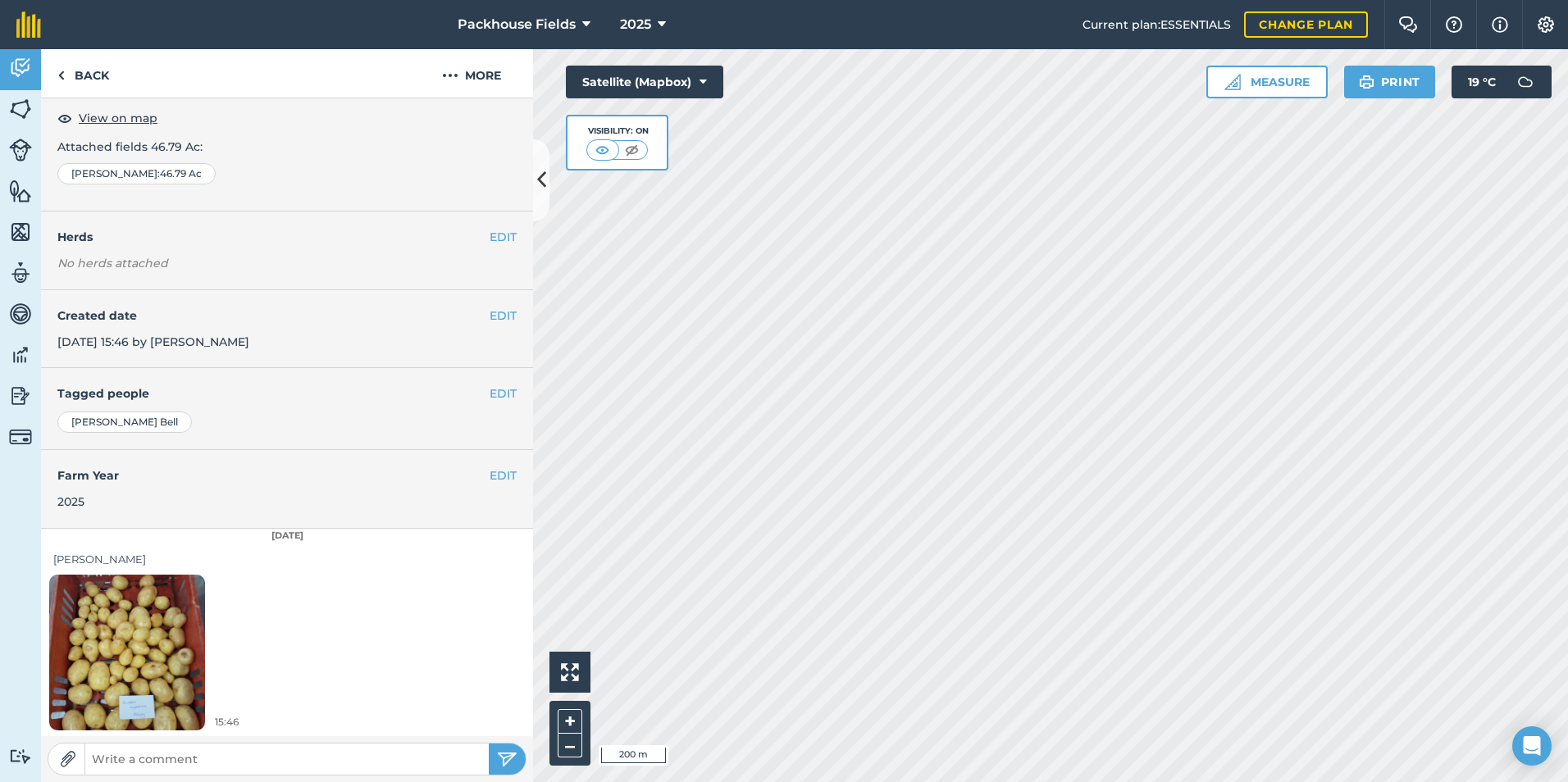
scroll to position [91, 0]
click at [186, 630] on img at bounding box center [127, 651] width 156 height 208
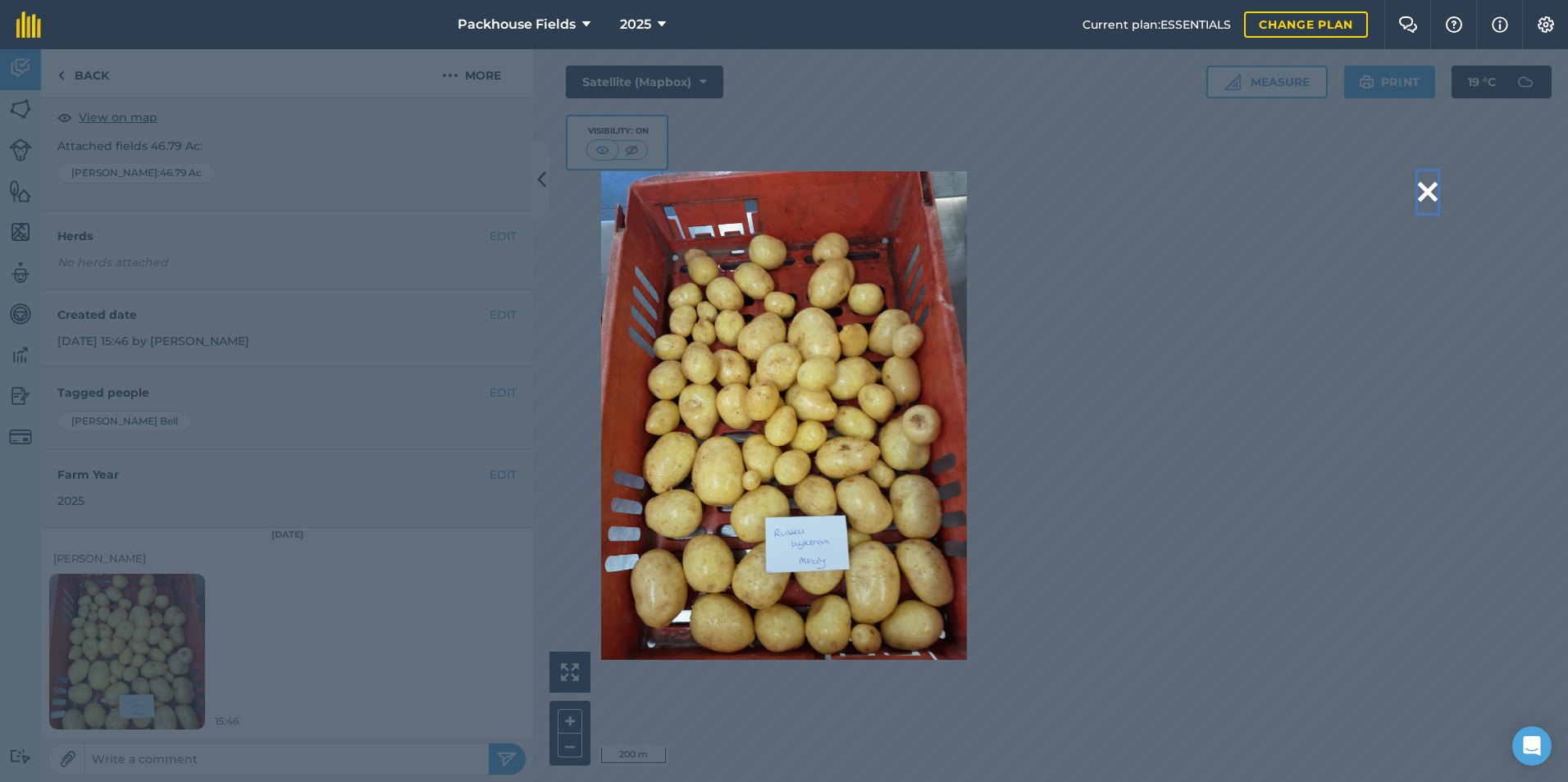
click at [1429, 191] on button at bounding box center [1427, 192] width 19 height 42
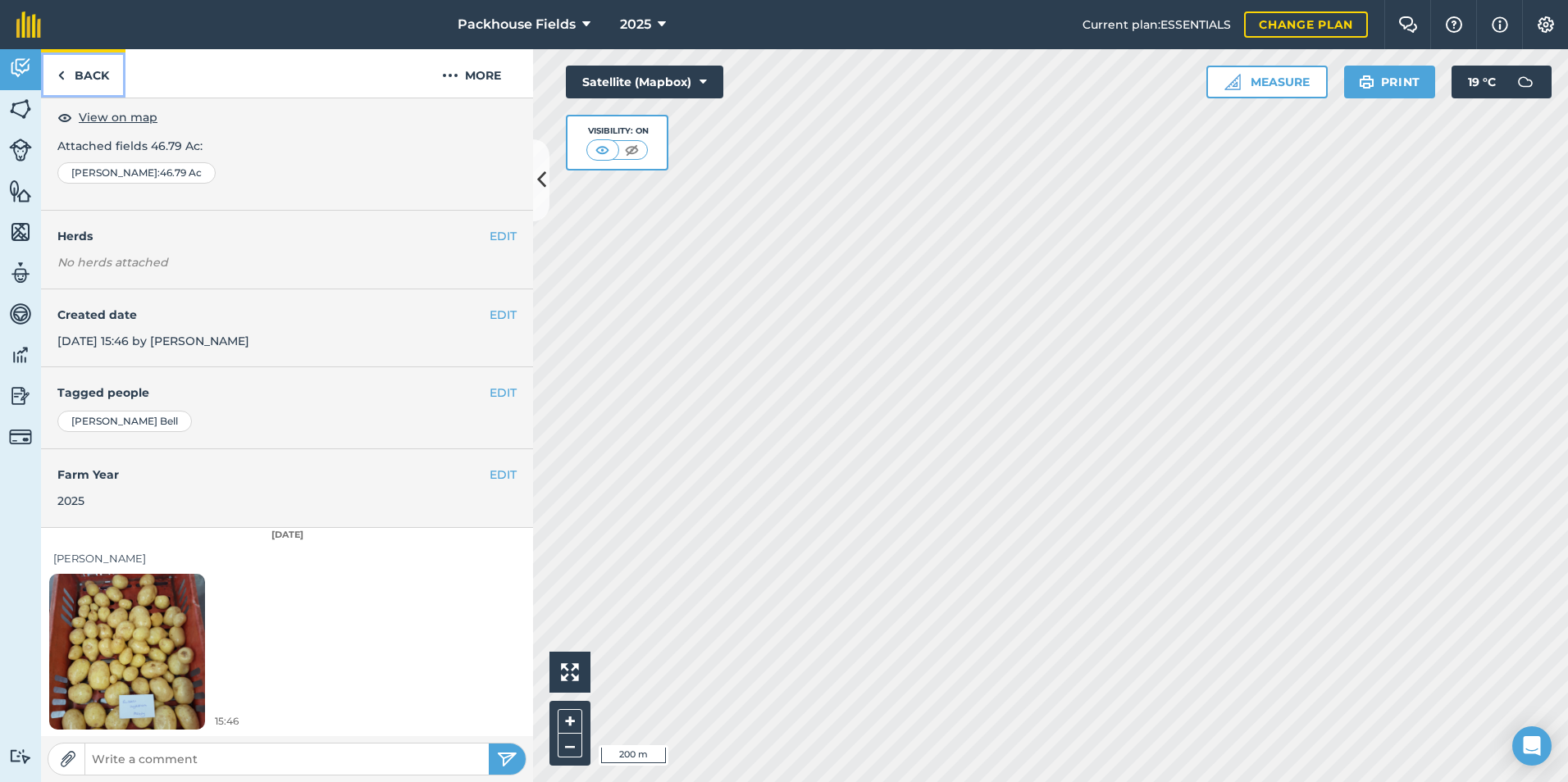
click at [95, 64] on link "Back" at bounding box center [82, 73] width 84 height 48
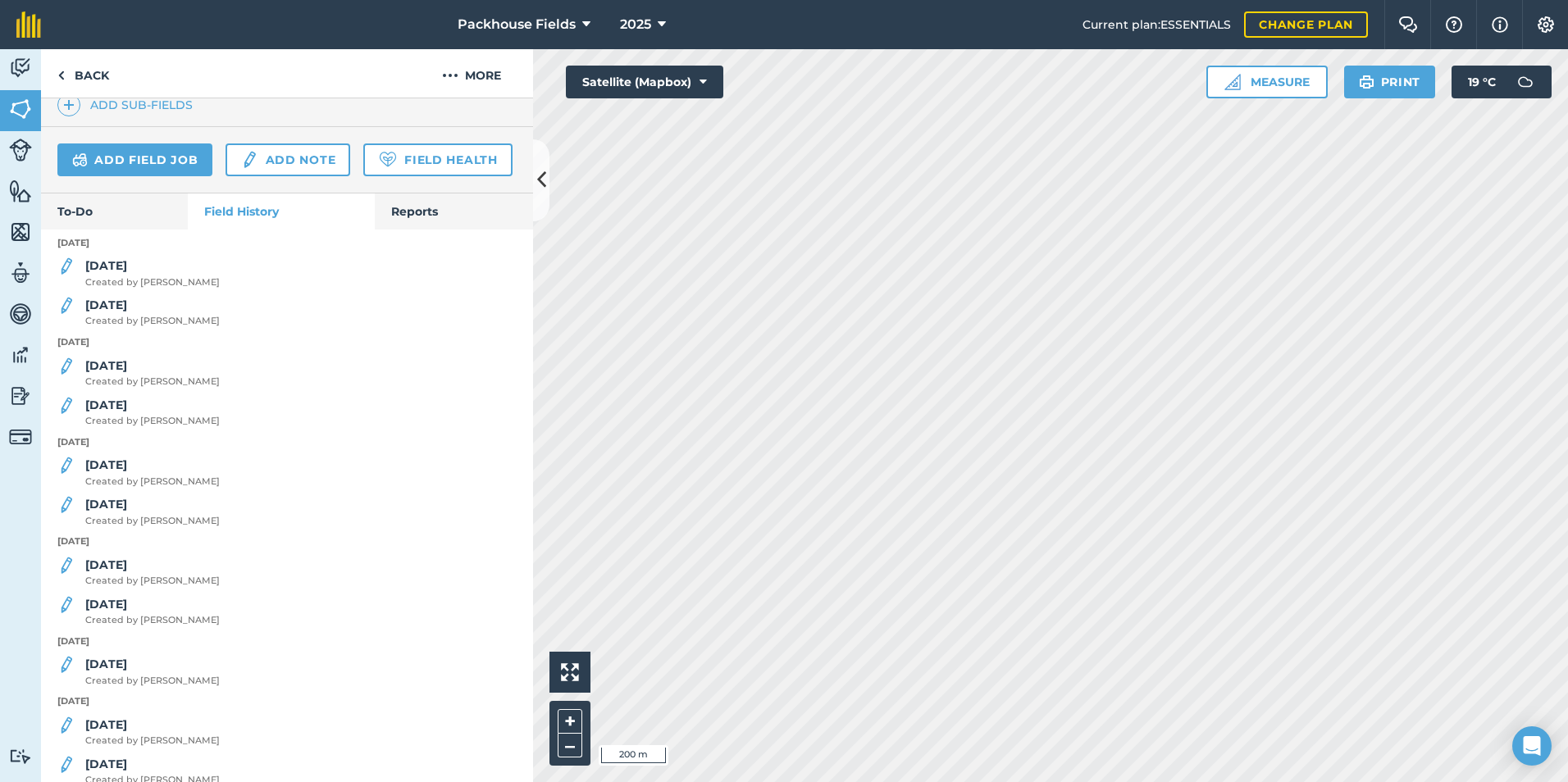
scroll to position [492, 0]
click at [112, 372] on strong "[DATE]" at bounding box center [105, 365] width 42 height 15
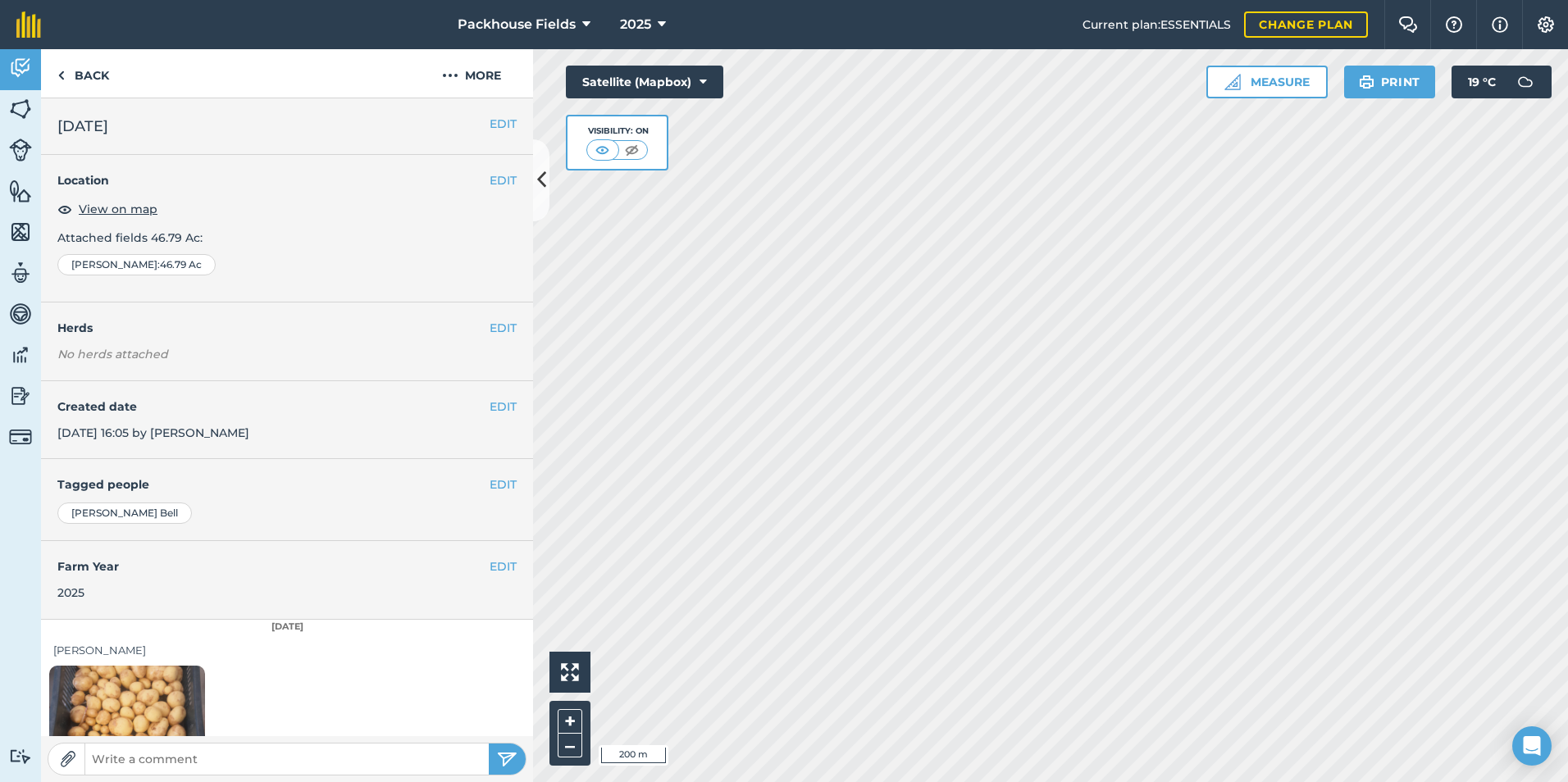
scroll to position [91, 0]
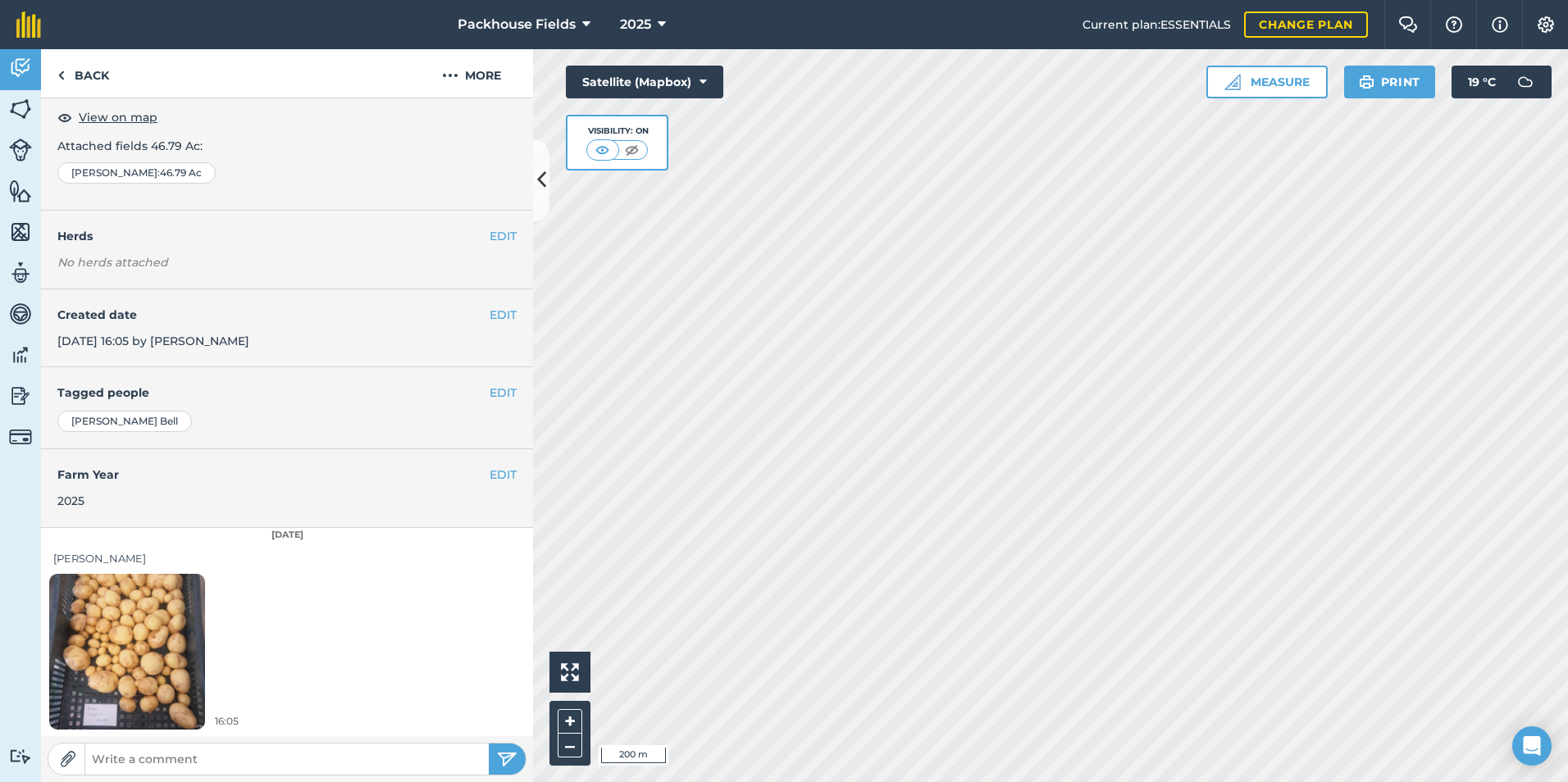
click at [147, 589] on img at bounding box center [127, 651] width 156 height 208
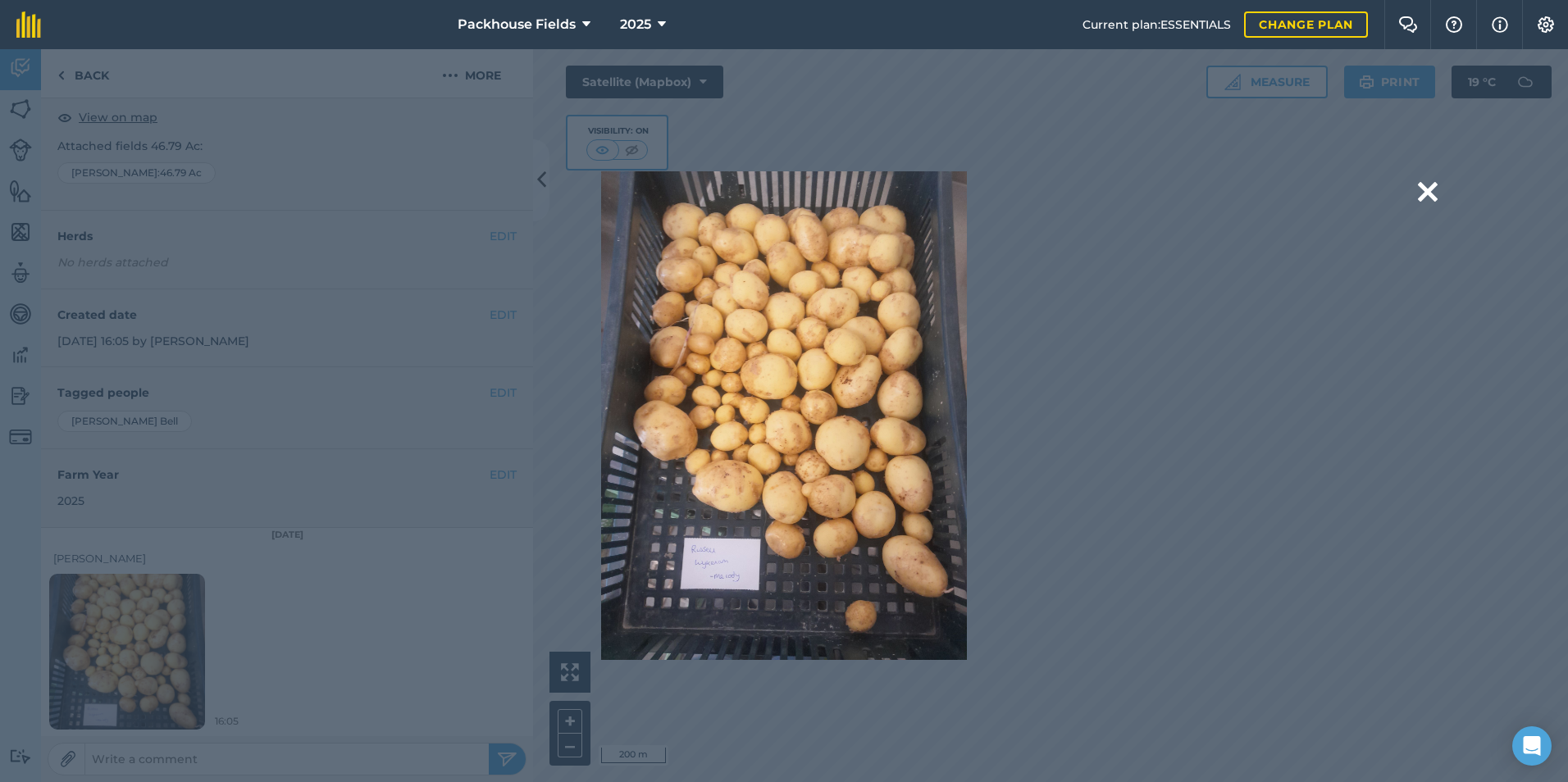
click at [1438, 189] on div "Are you sure you would like to delete this image? [GEOGRAPHIC_DATA]" at bounding box center [784, 415] width 1568 height 733
click at [1428, 189] on button at bounding box center [1427, 192] width 19 height 42
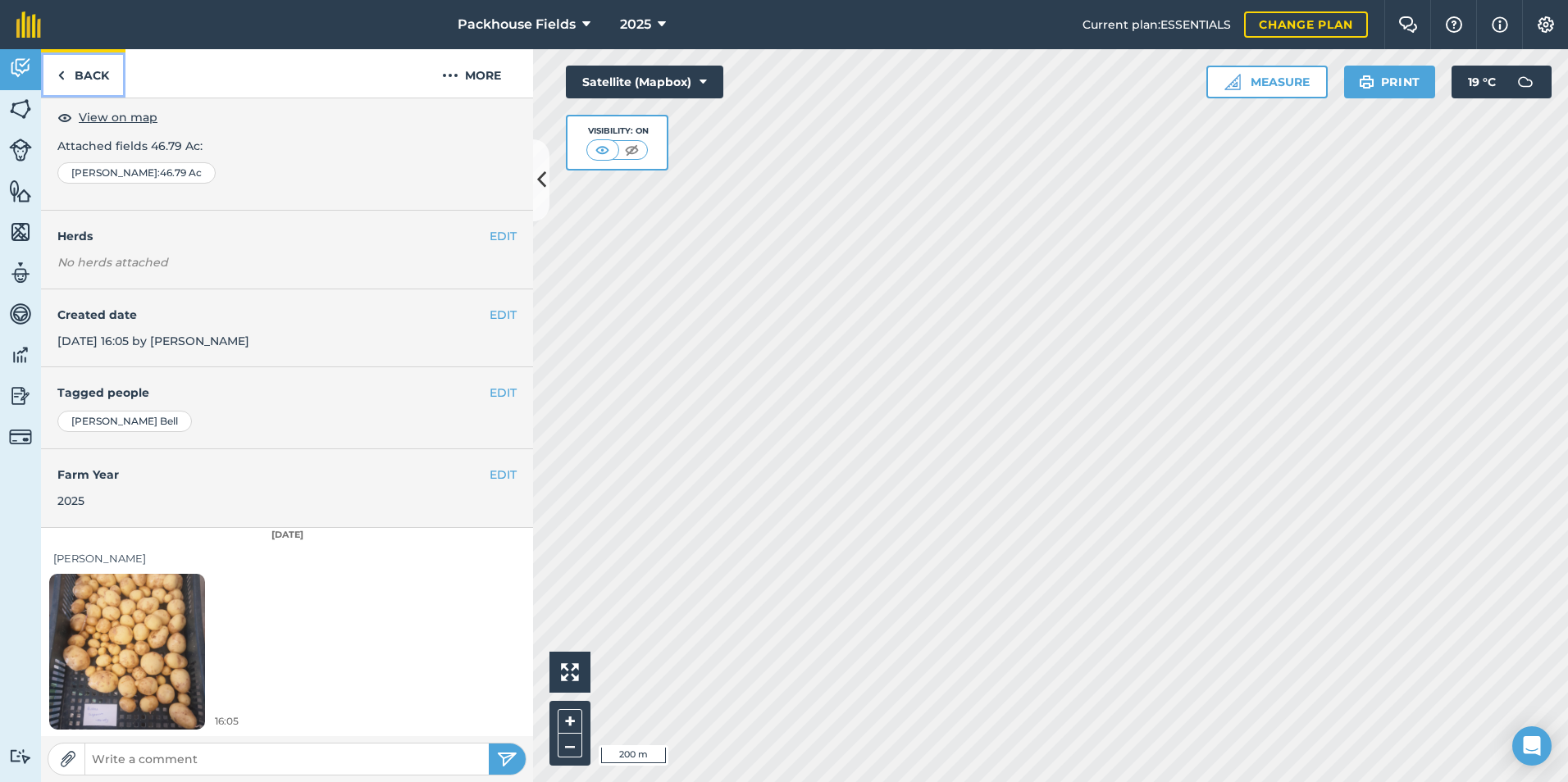
click at [96, 79] on link "Back" at bounding box center [82, 73] width 84 height 48
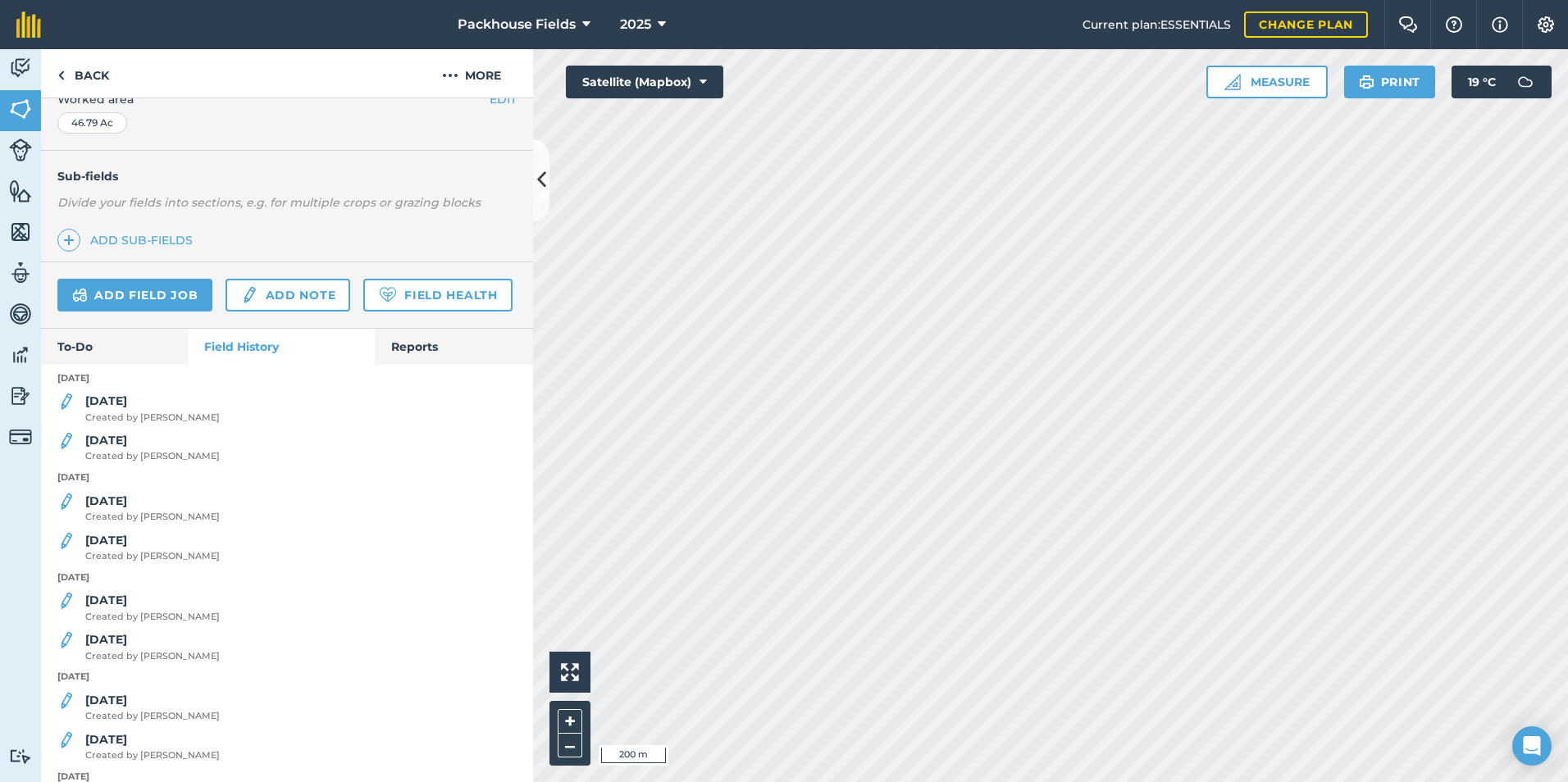
scroll to position [410, 0]
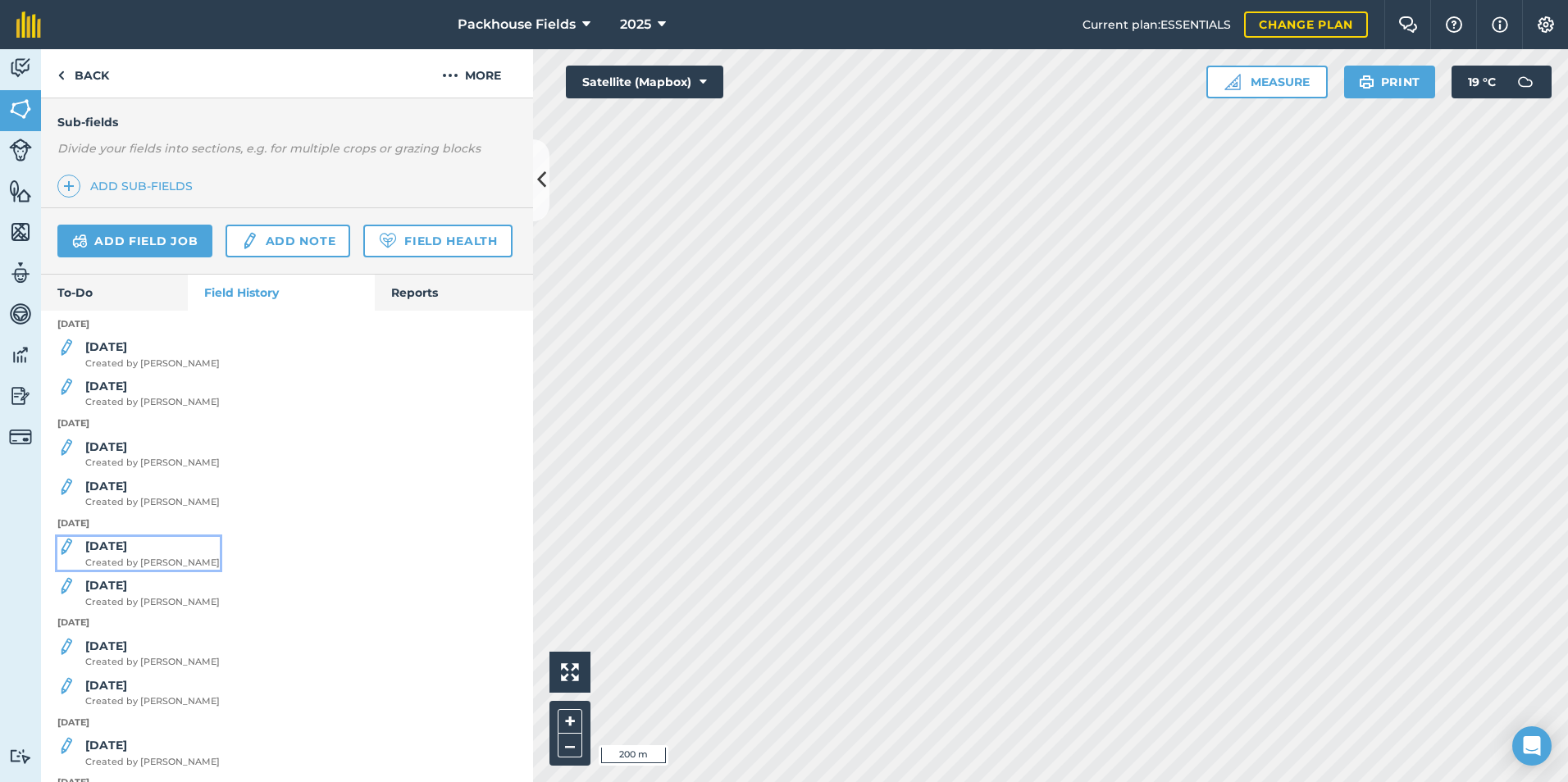
click at [116, 553] on strong "[DATE]" at bounding box center [105, 546] width 42 height 15
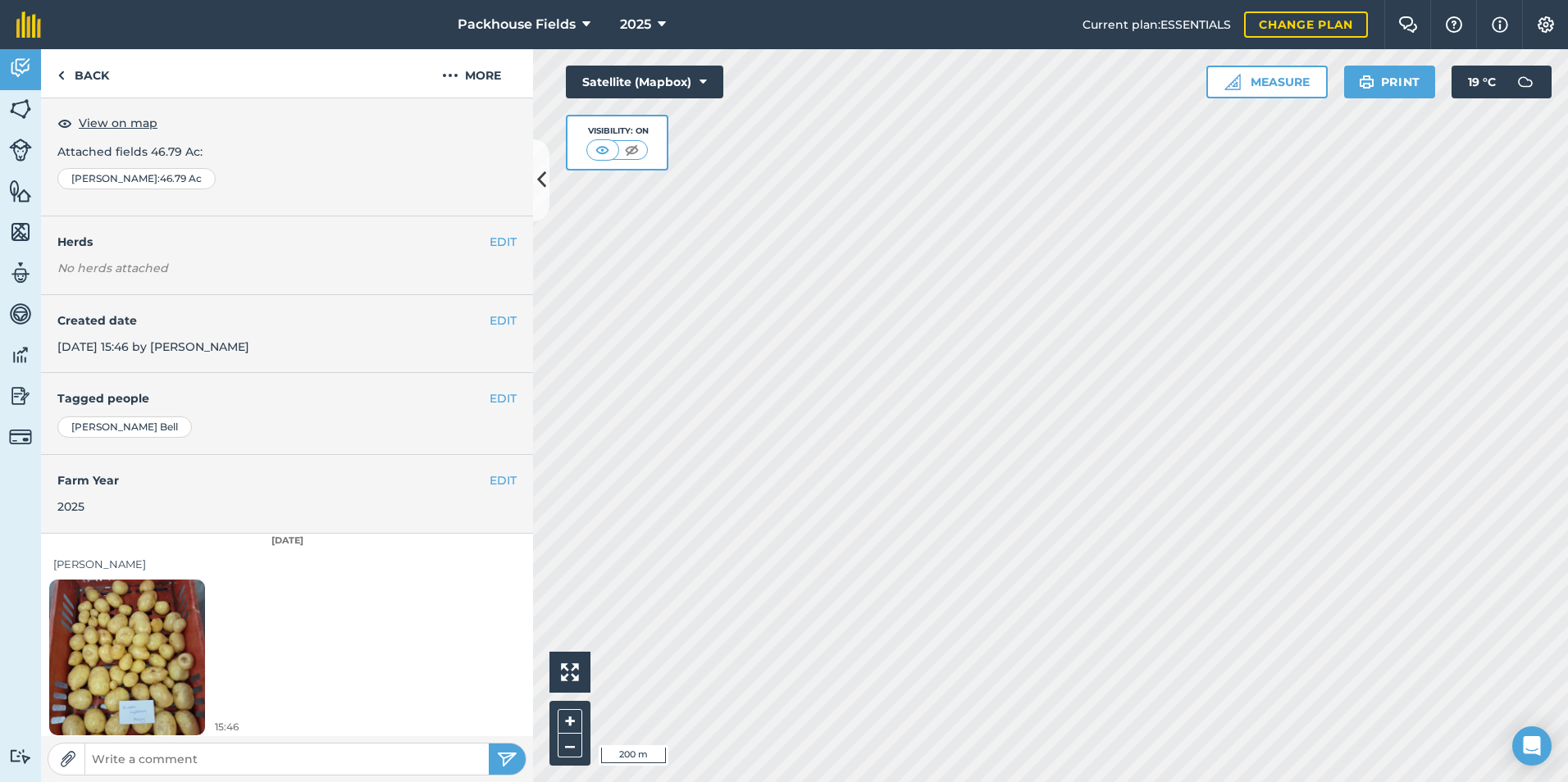
scroll to position [91, 0]
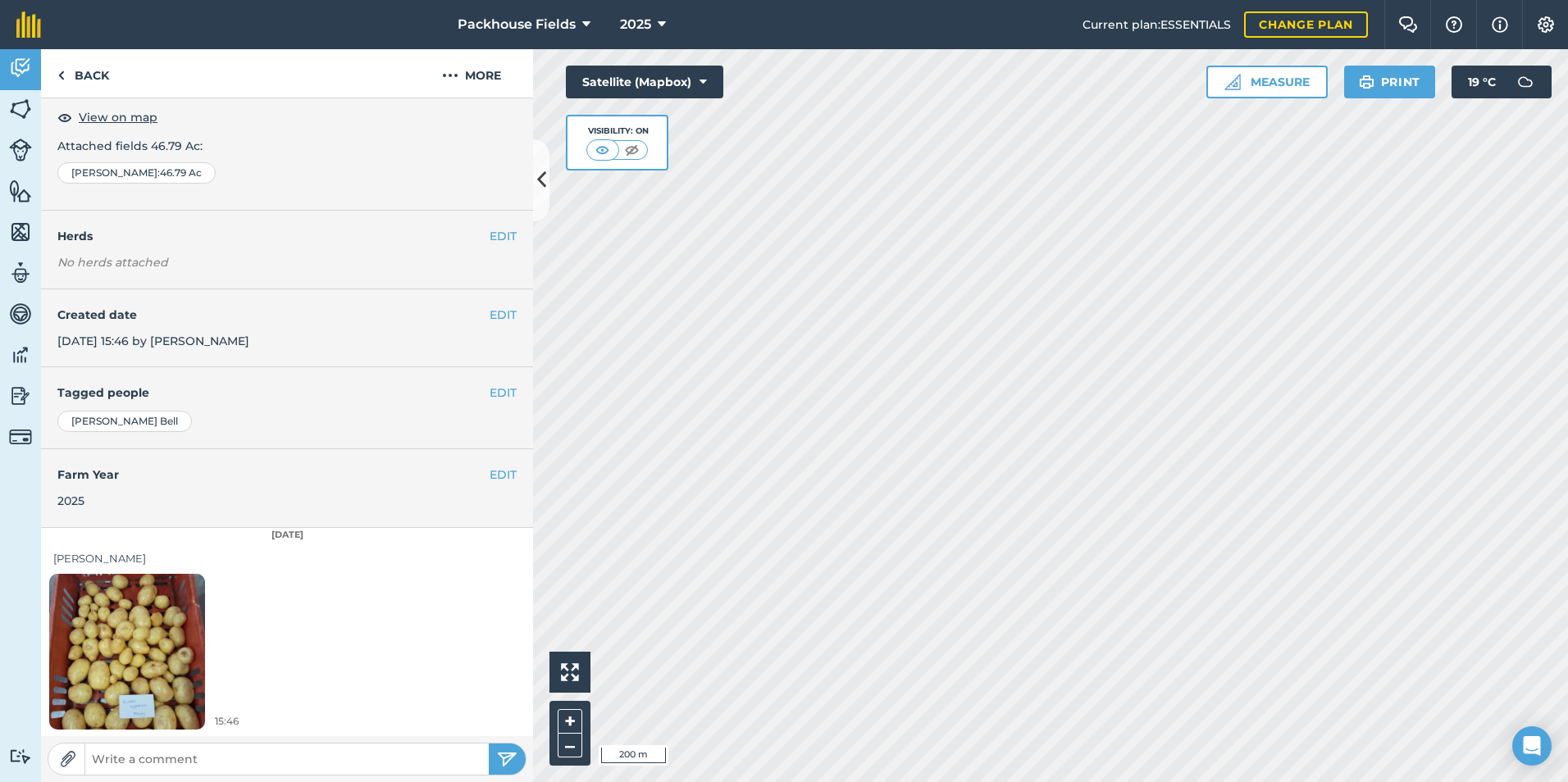
click at [121, 598] on img at bounding box center [127, 651] width 156 height 208
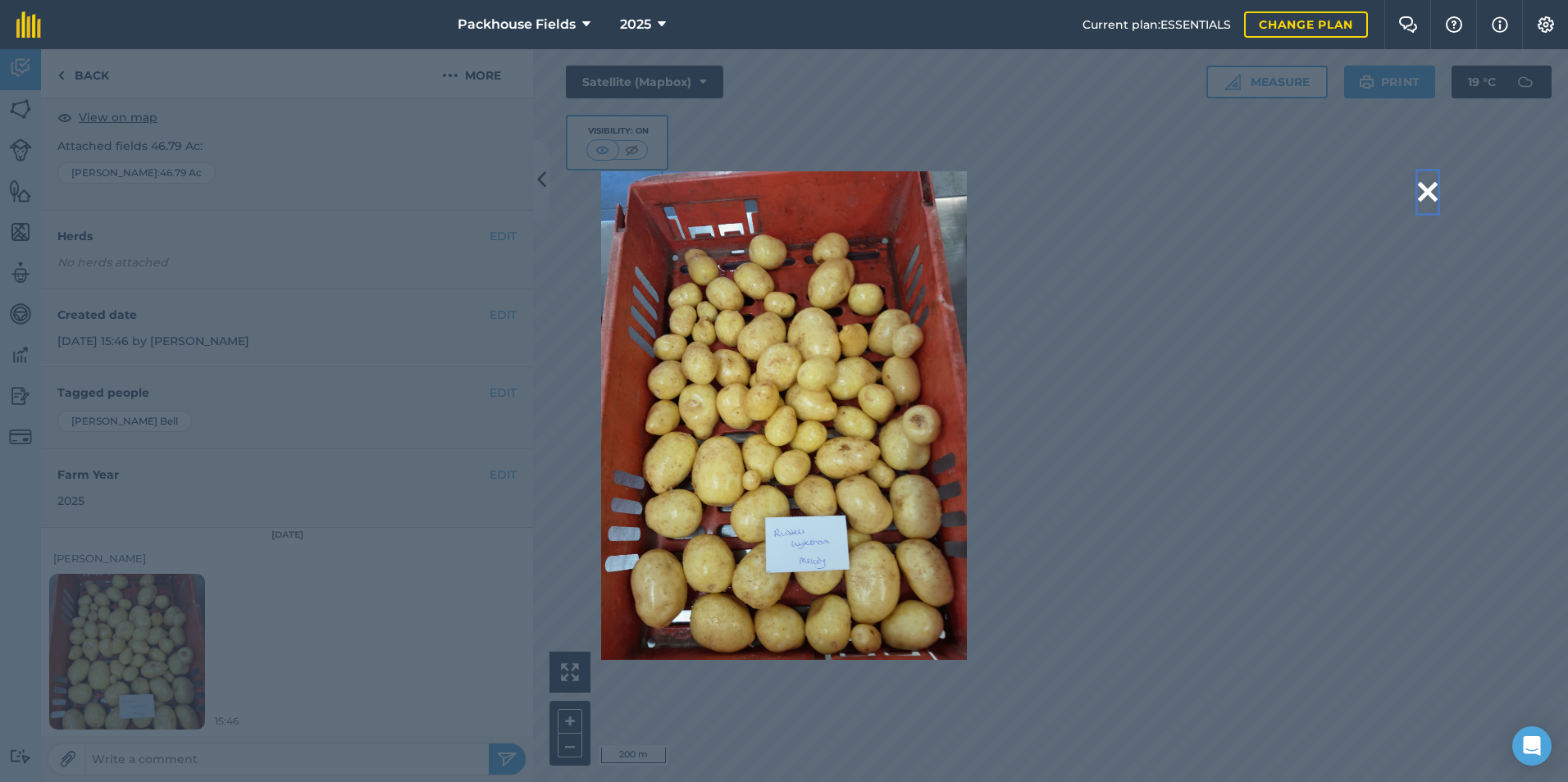
click at [1422, 186] on button at bounding box center [1427, 192] width 19 height 42
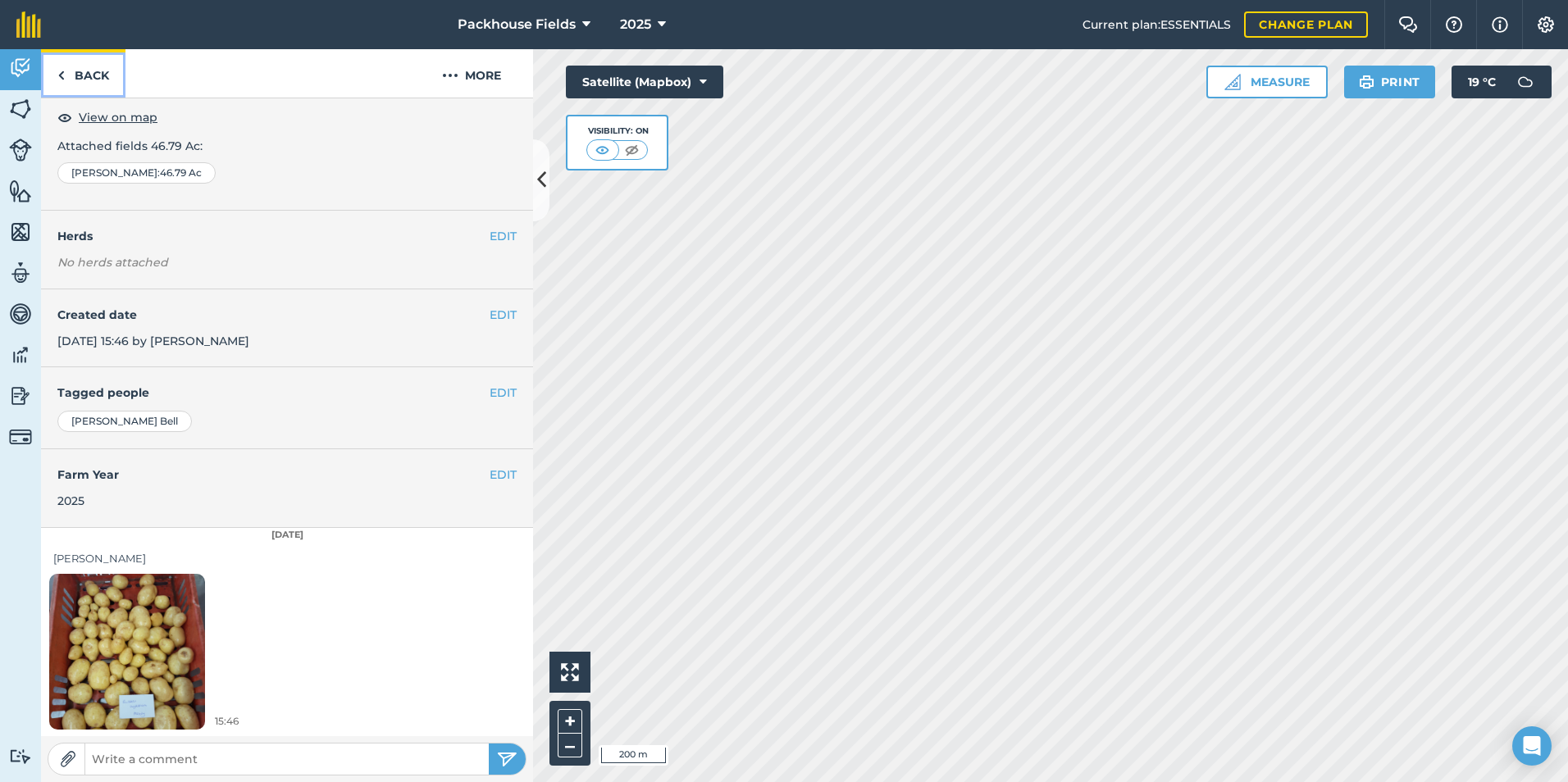
click at [96, 89] on link "Back" at bounding box center [82, 73] width 84 height 48
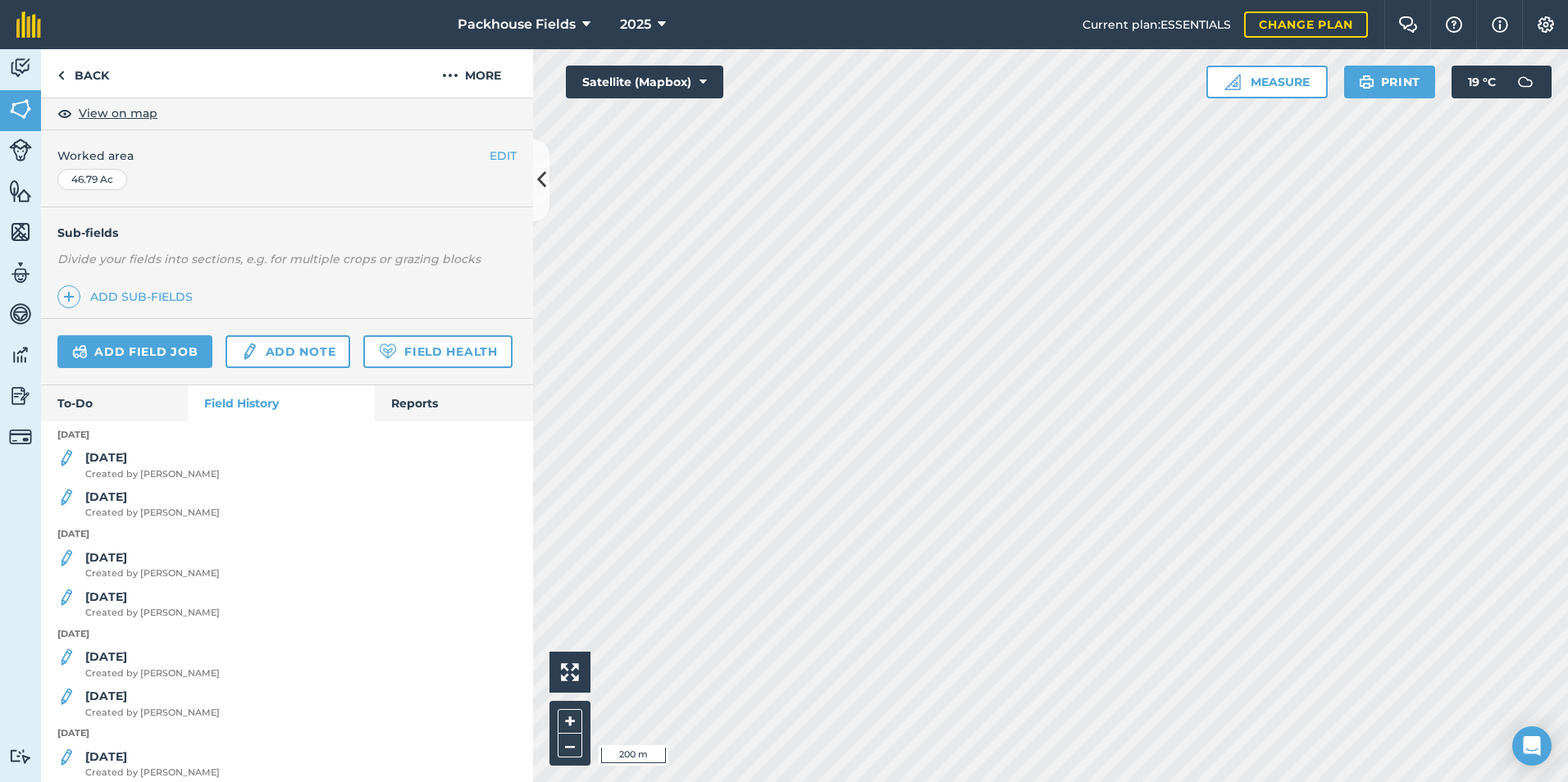
scroll to position [328, 0]
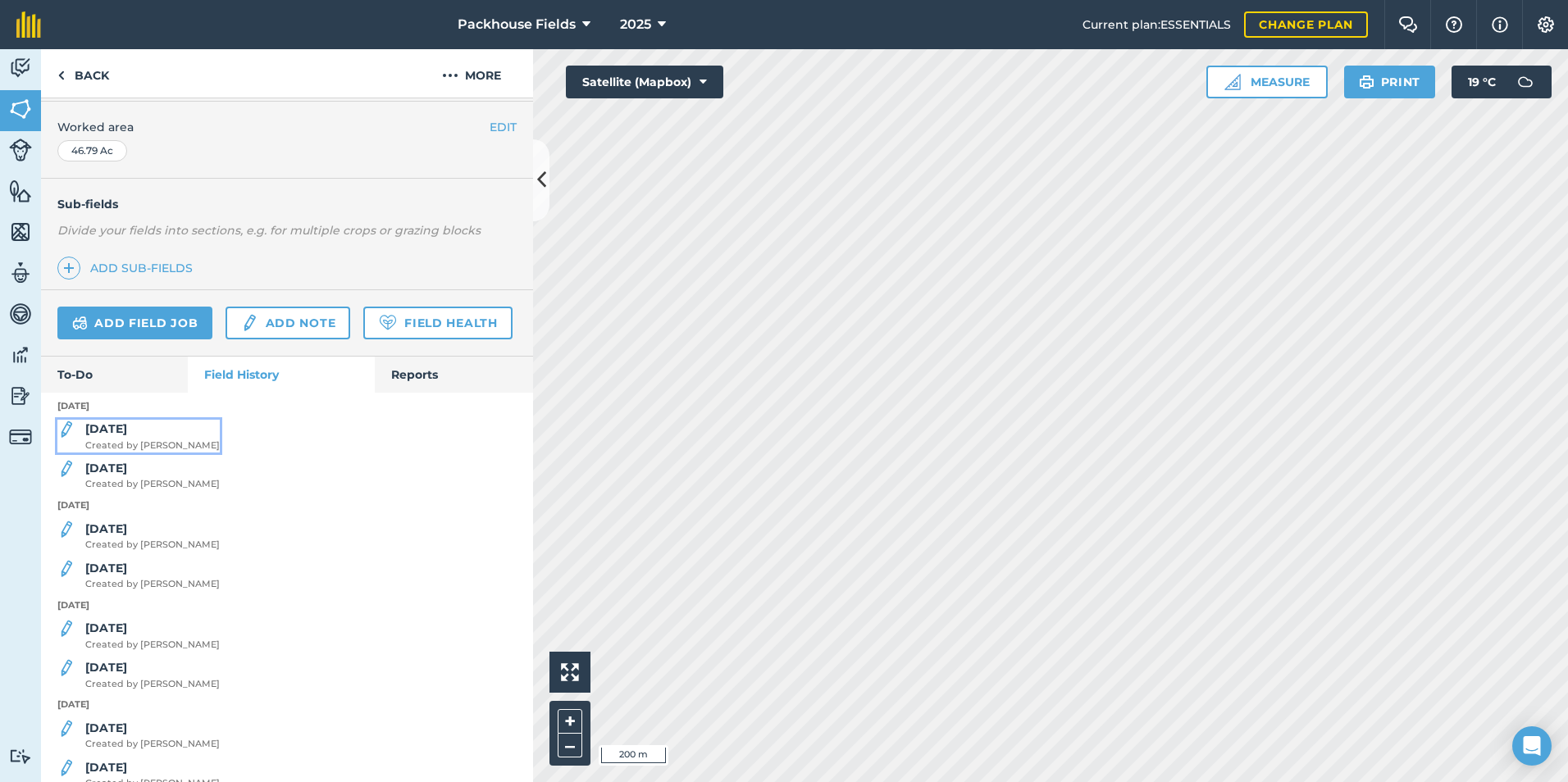
click at [118, 436] on strong "[DATE]" at bounding box center [105, 428] width 42 height 15
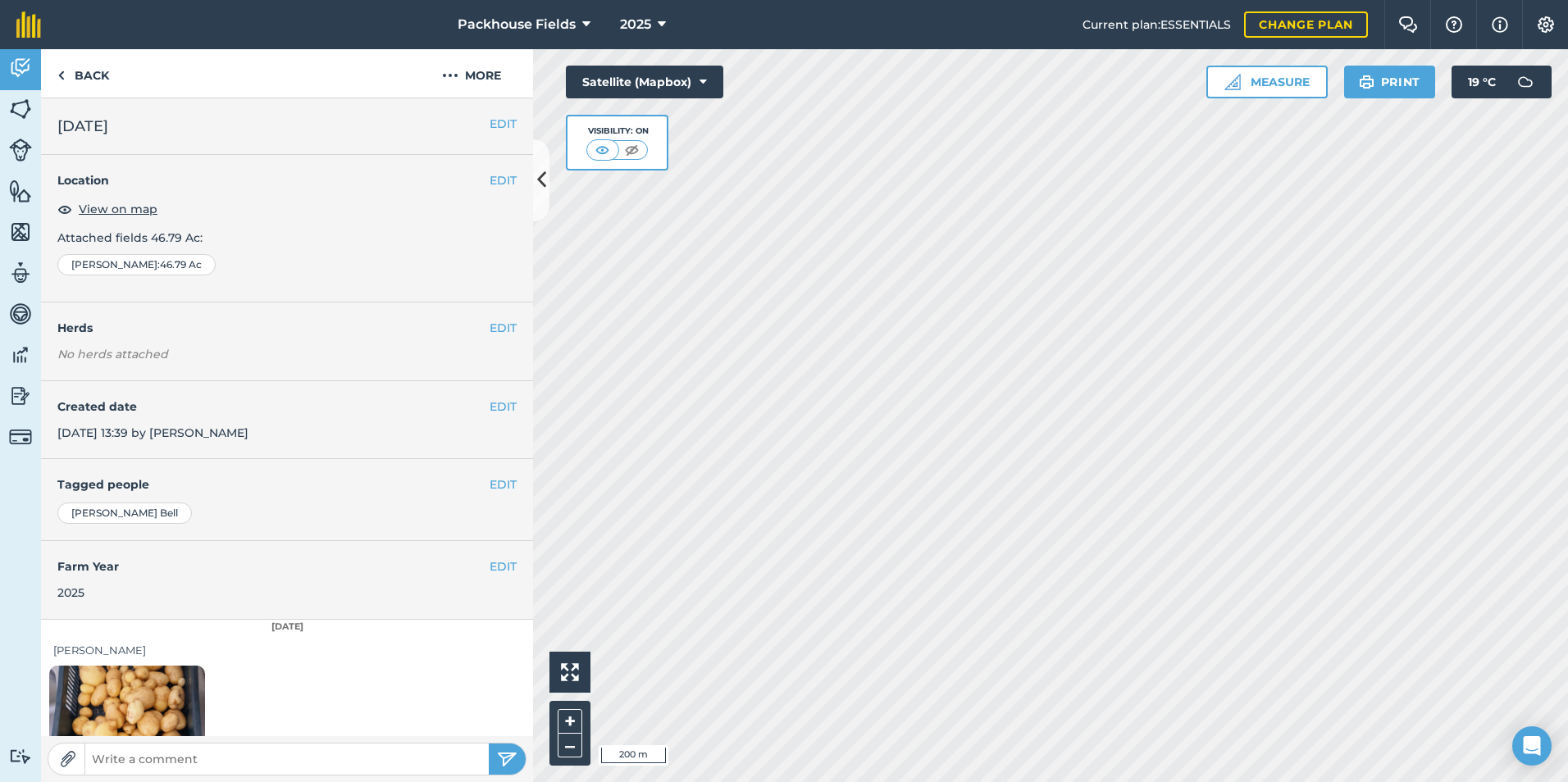
scroll to position [91, 0]
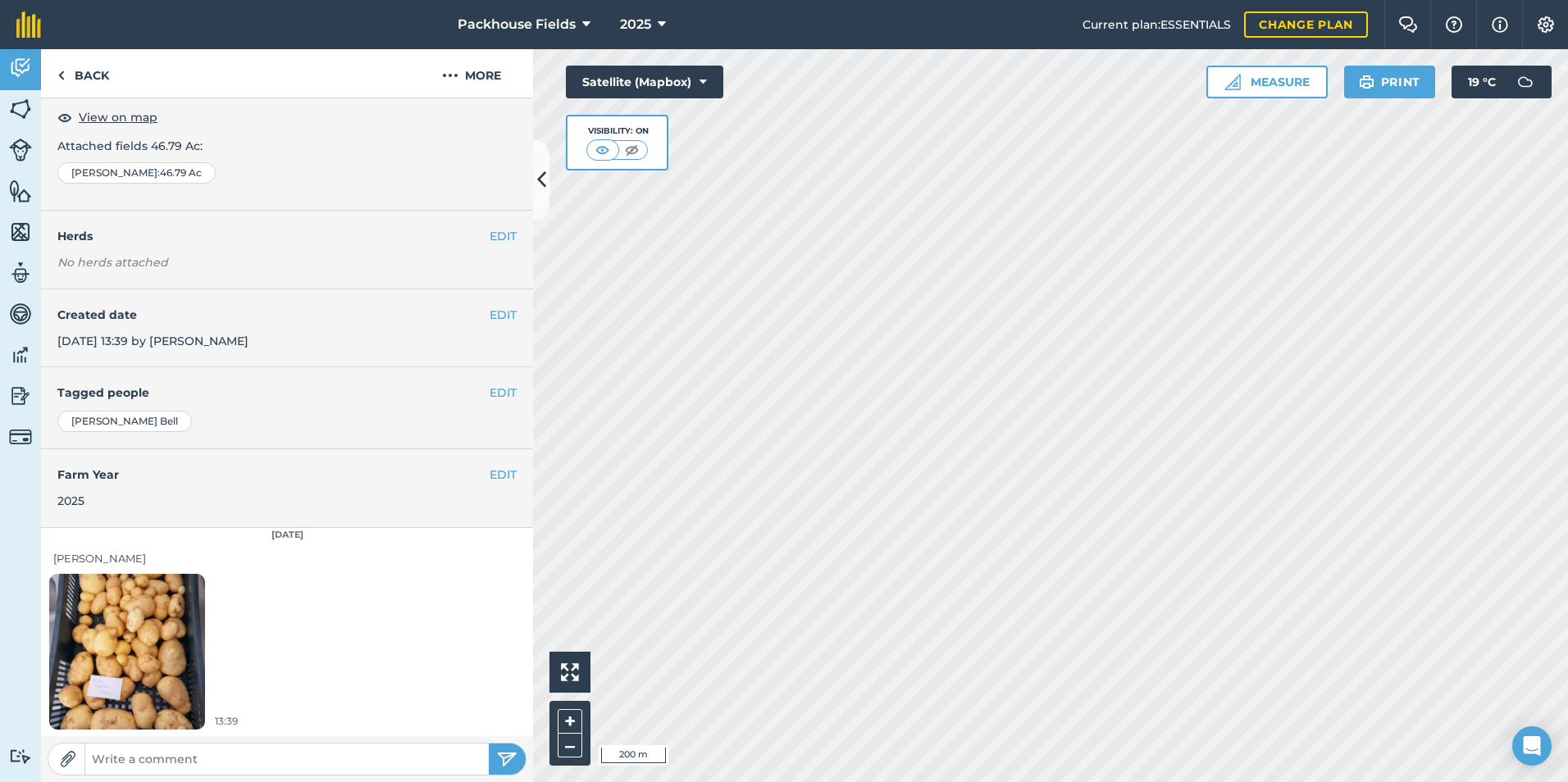
click at [150, 616] on img at bounding box center [127, 651] width 156 height 208
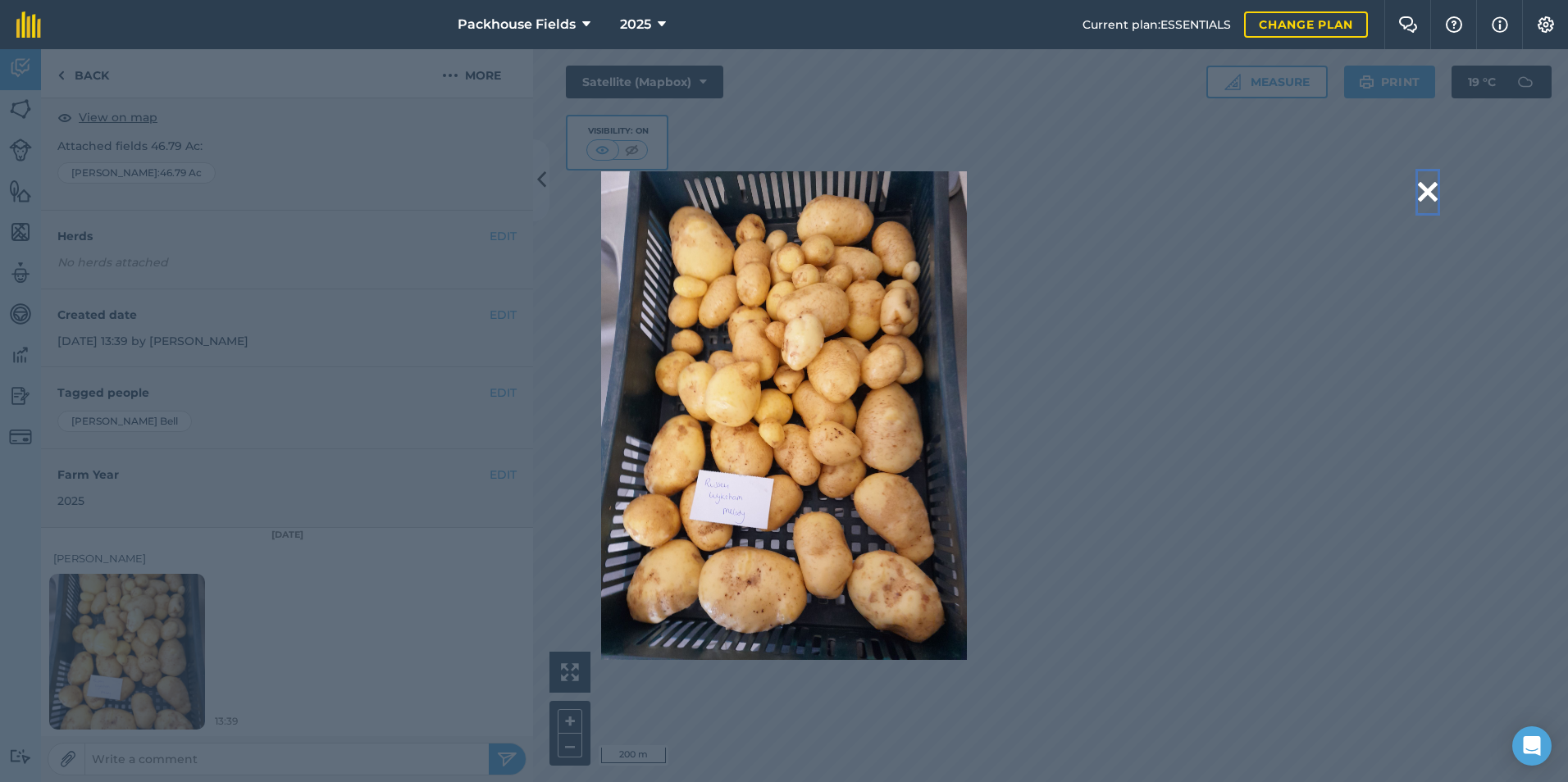
click at [1430, 192] on button at bounding box center [1427, 192] width 19 height 42
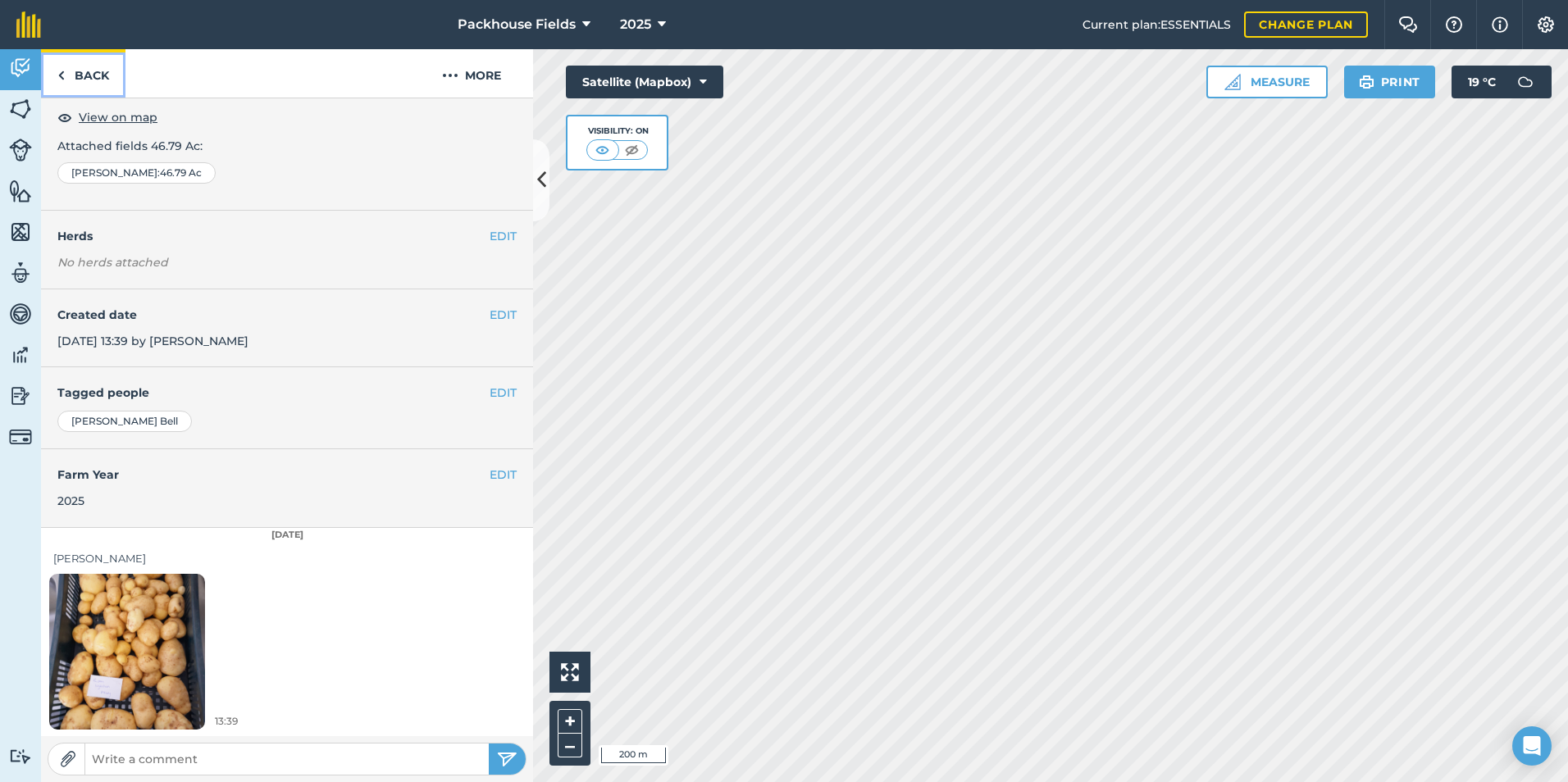
click at [72, 82] on link "Back" at bounding box center [82, 73] width 84 height 48
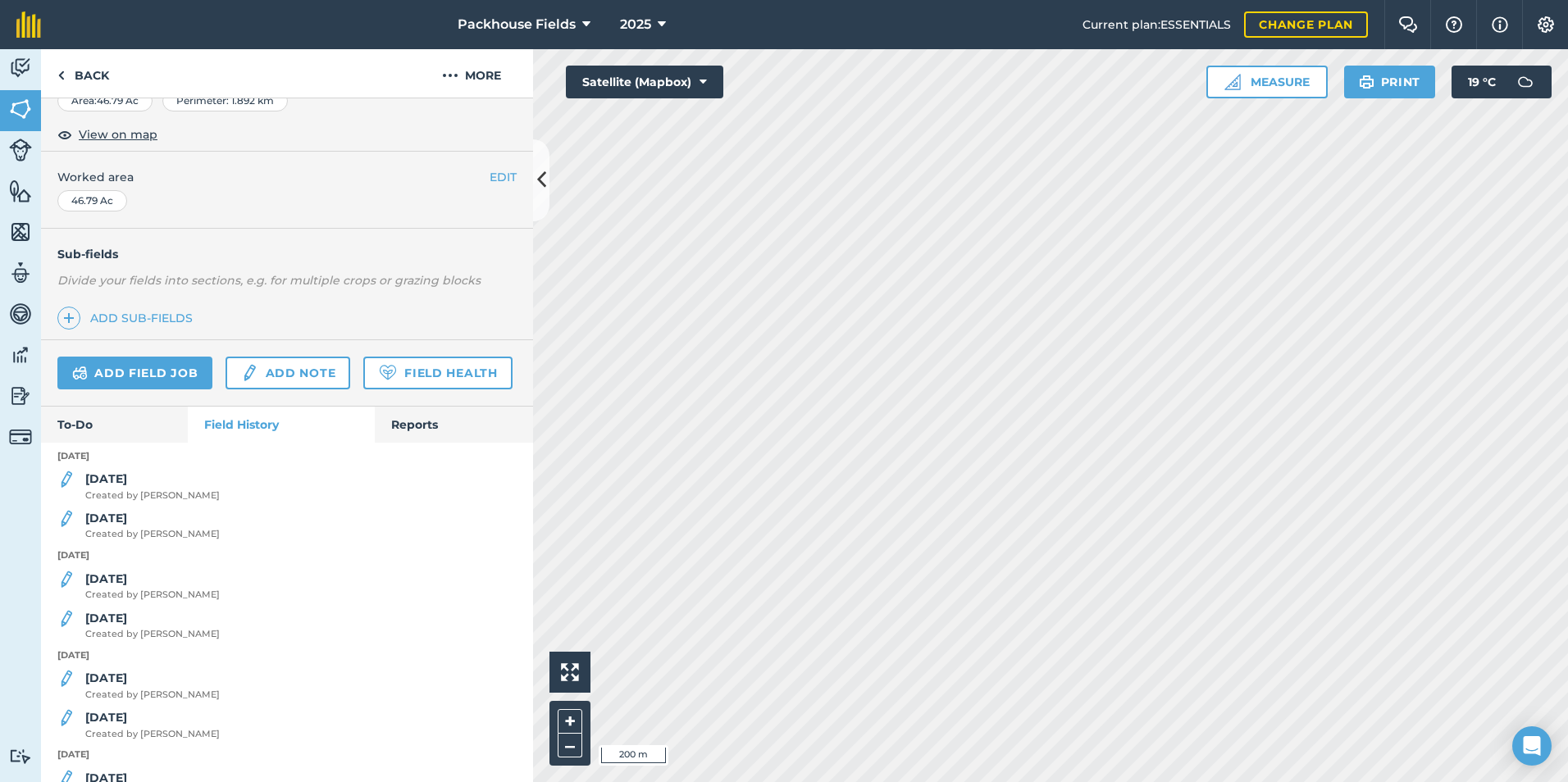
scroll to position [328, 0]
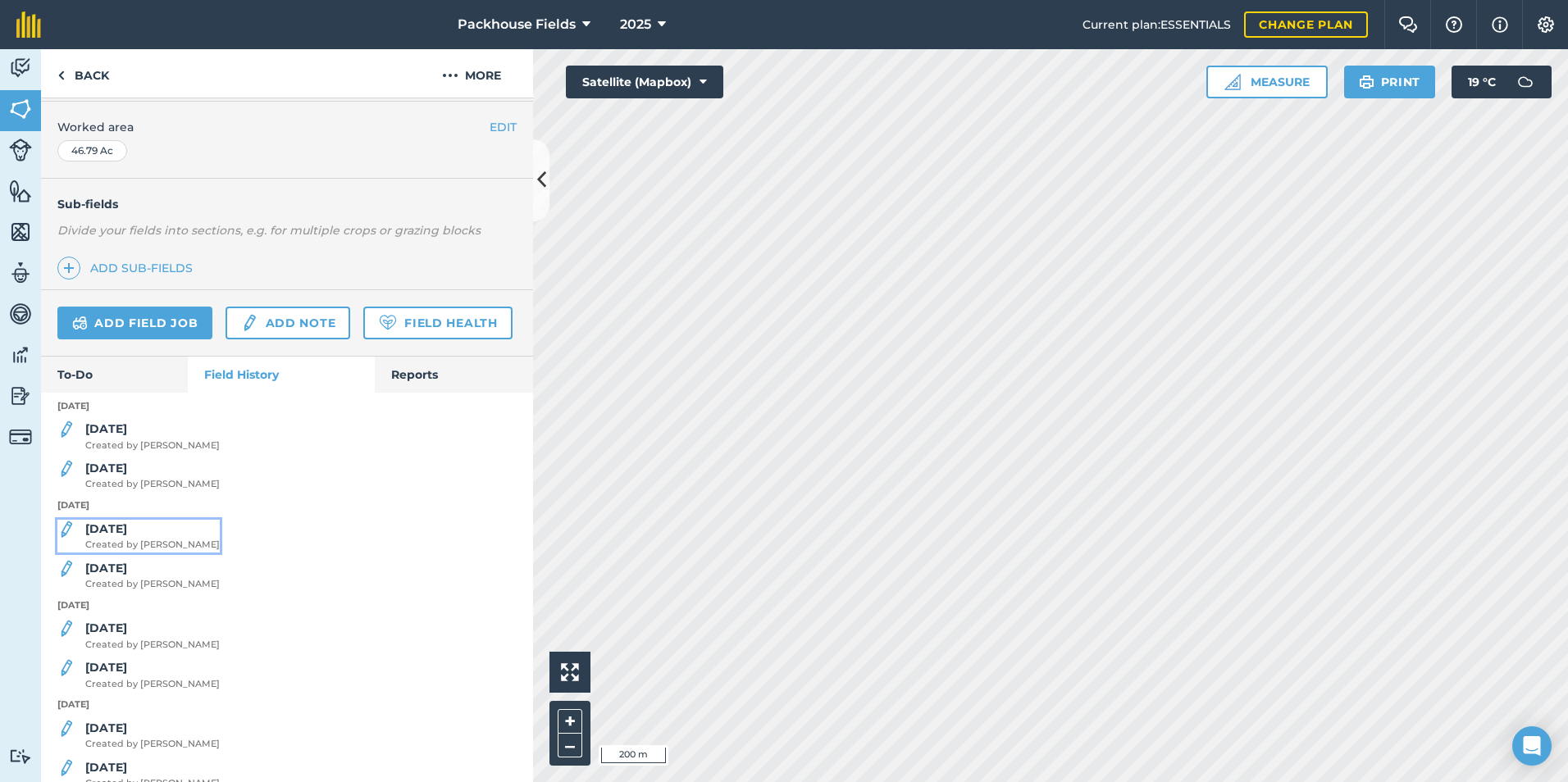
click at [125, 552] on div "[DATE] Created by [PERSON_NAME]" at bounding box center [152, 536] width 135 height 33
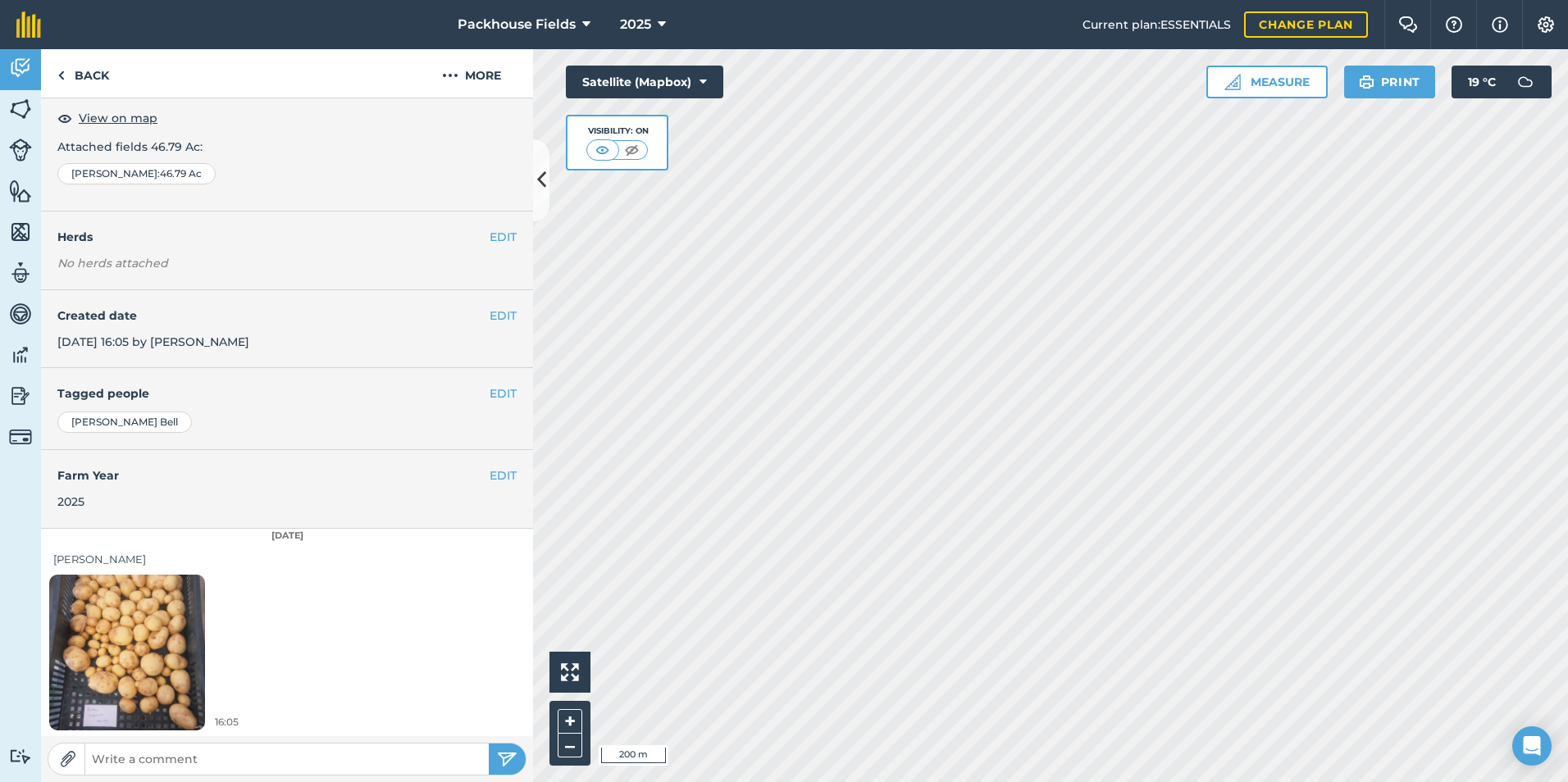
scroll to position [91, 0]
click at [145, 594] on img at bounding box center [127, 651] width 156 height 208
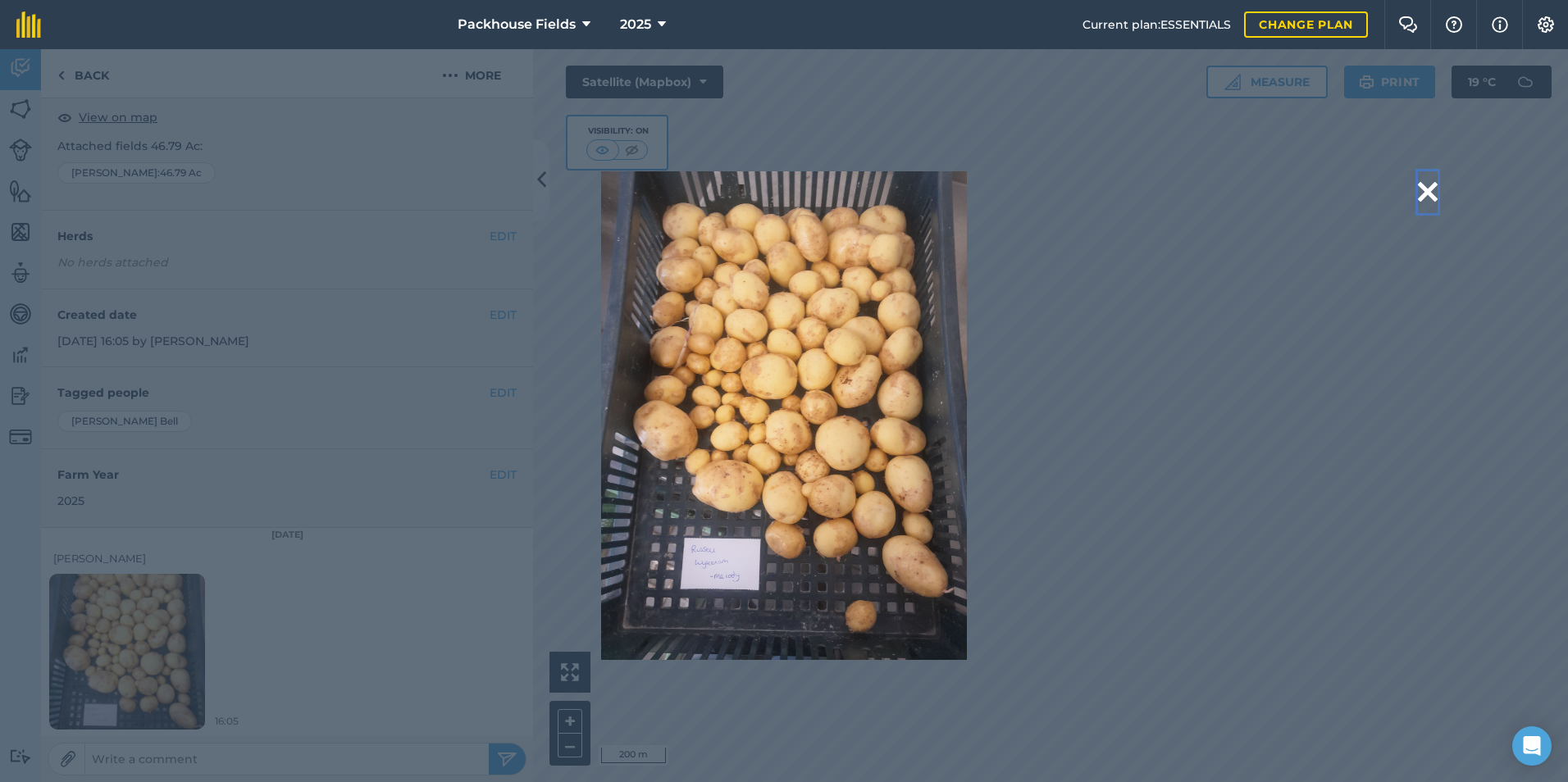
click at [1428, 195] on button at bounding box center [1427, 192] width 19 height 42
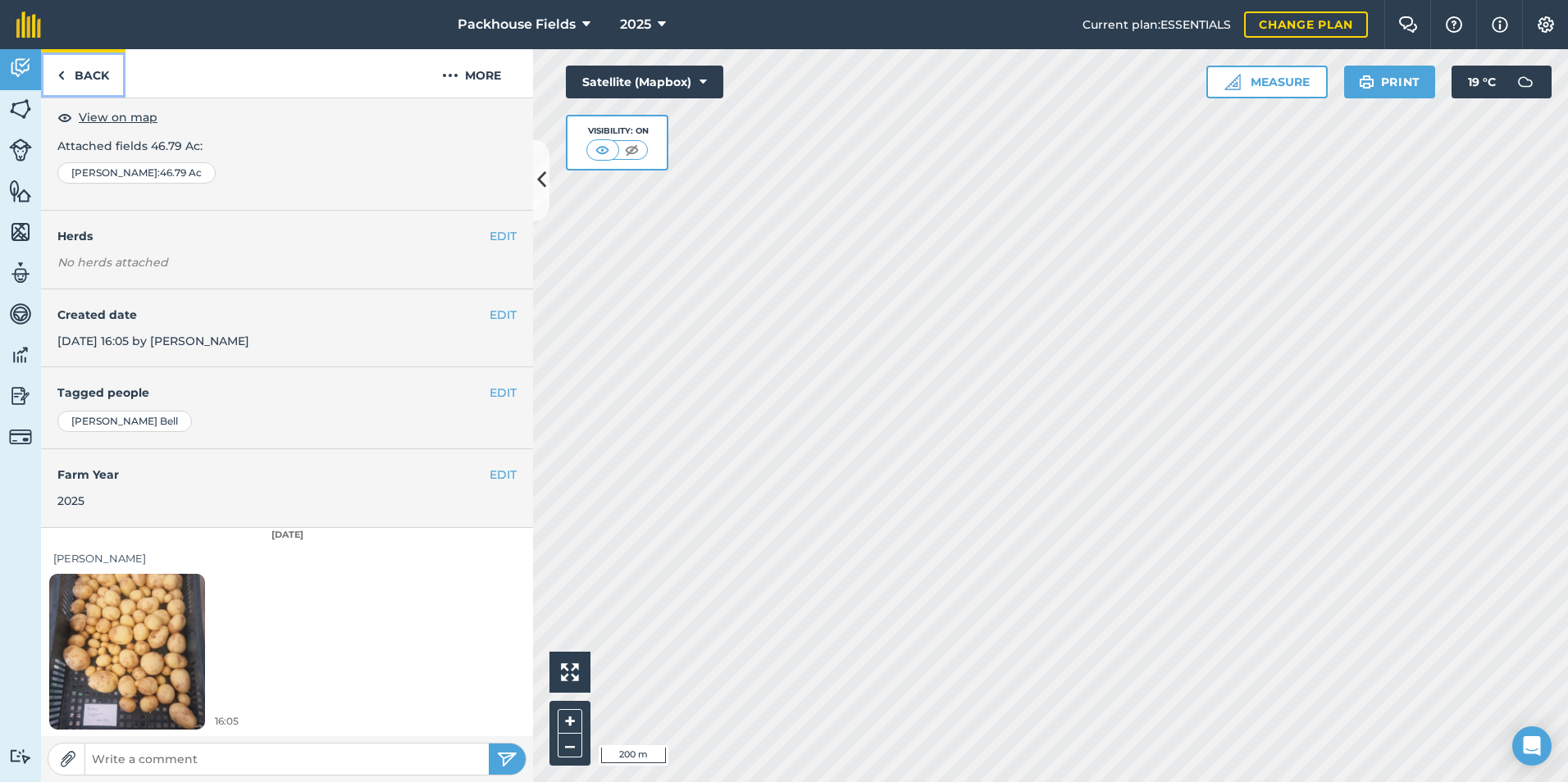
click at [90, 75] on link "Back" at bounding box center [82, 73] width 84 height 48
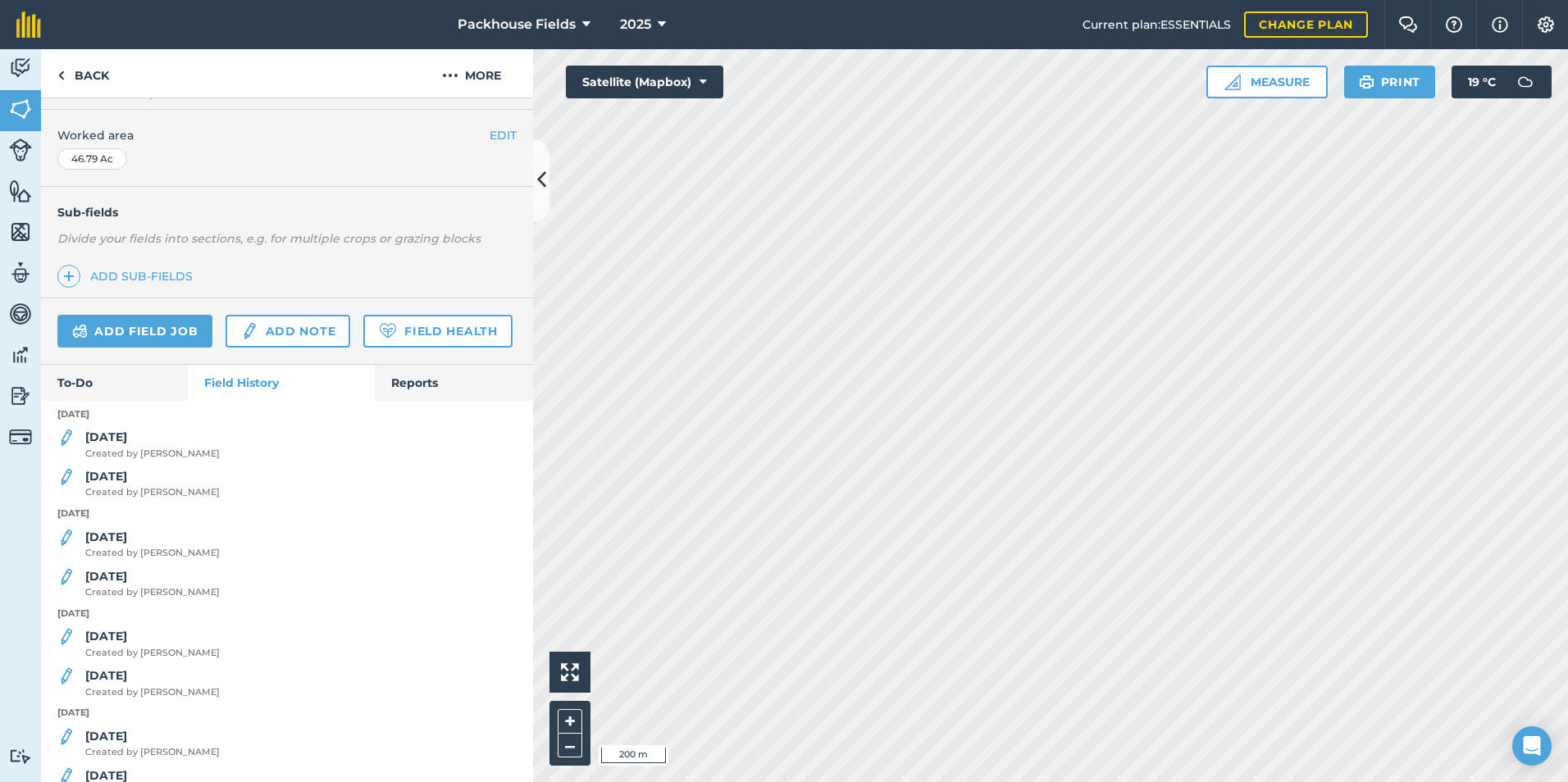
scroll to position [410, 0]
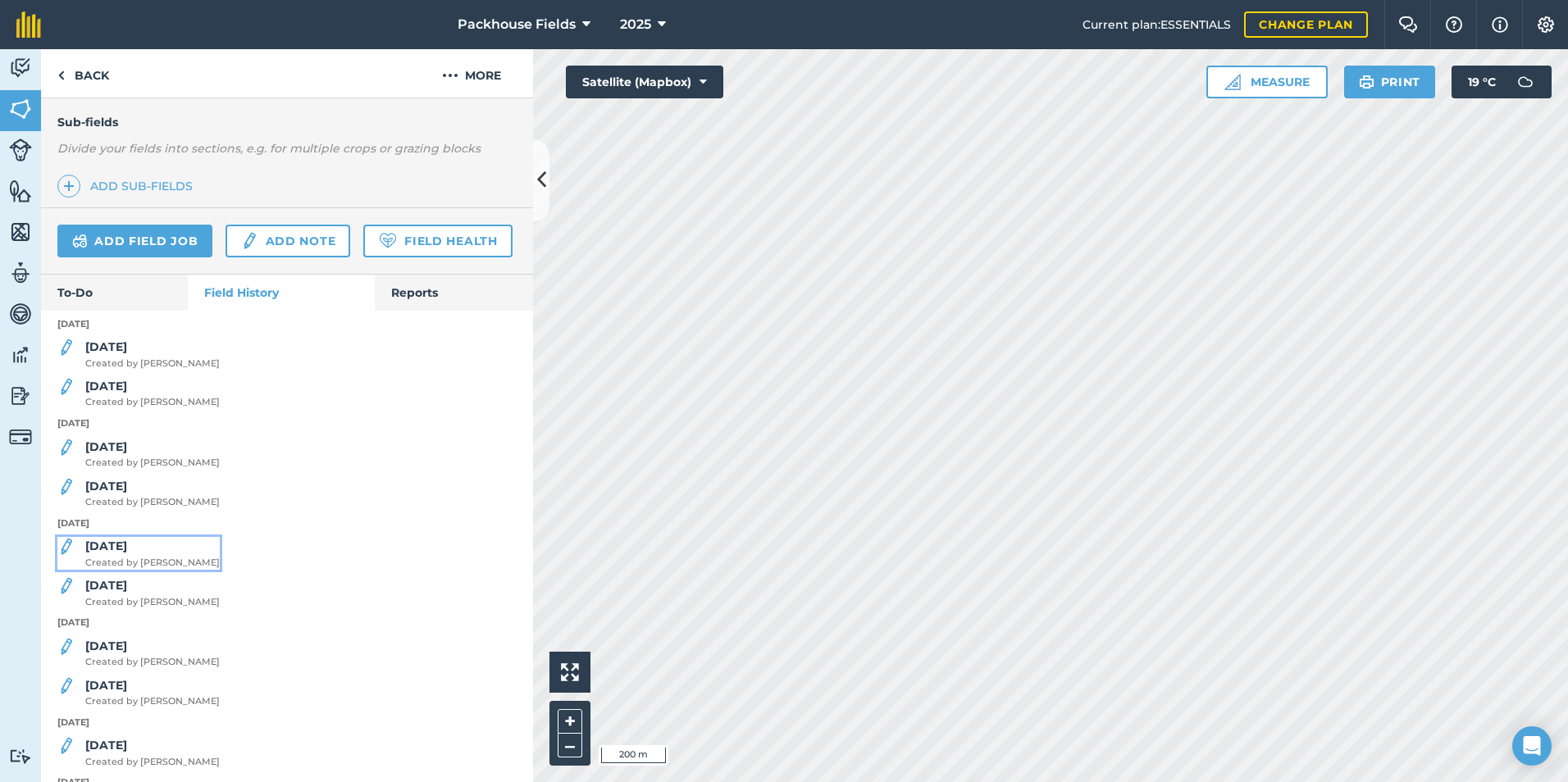
click at [122, 553] on strong "[DATE]" at bounding box center [105, 546] width 42 height 15
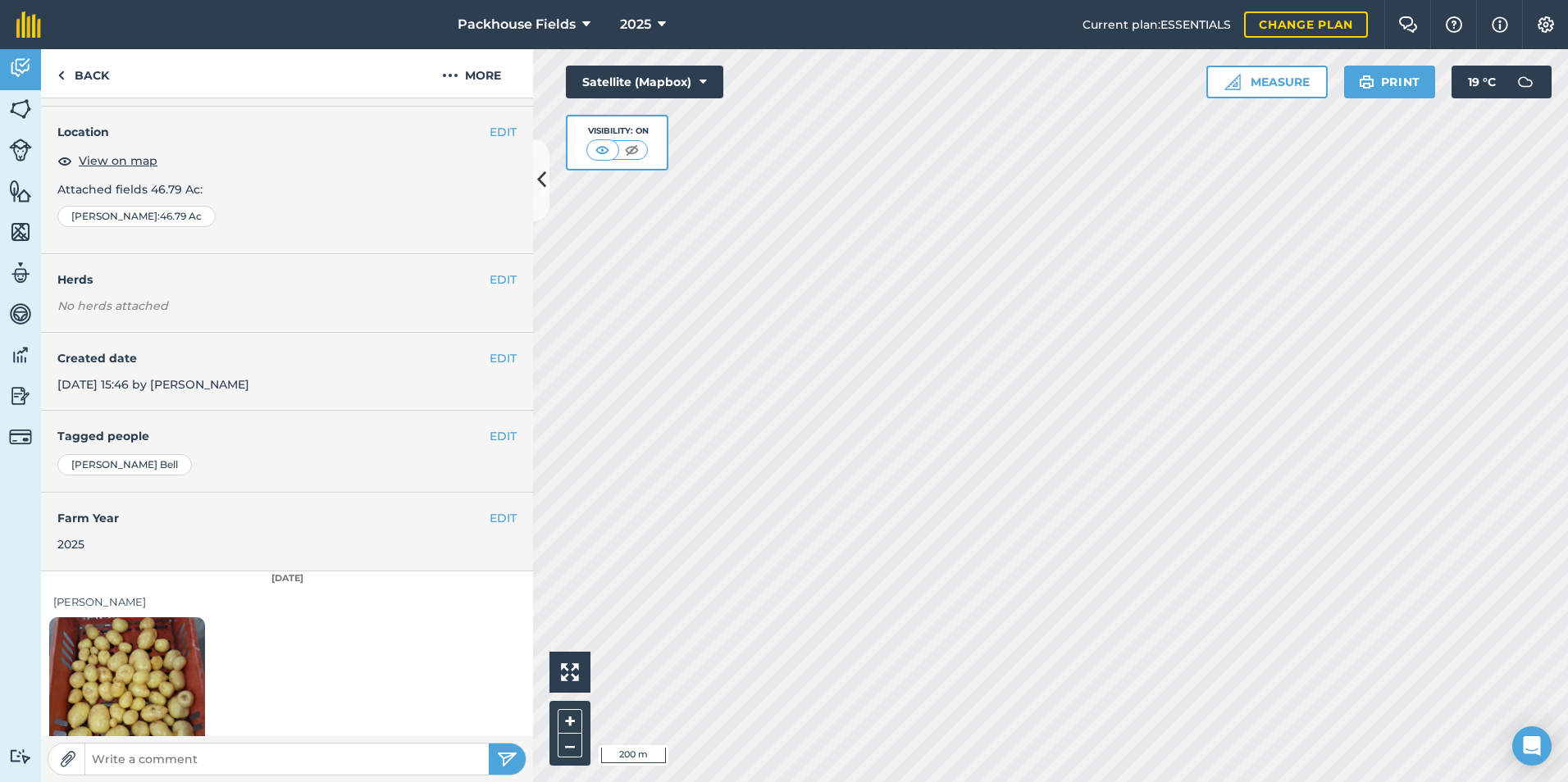
scroll to position [91, 0]
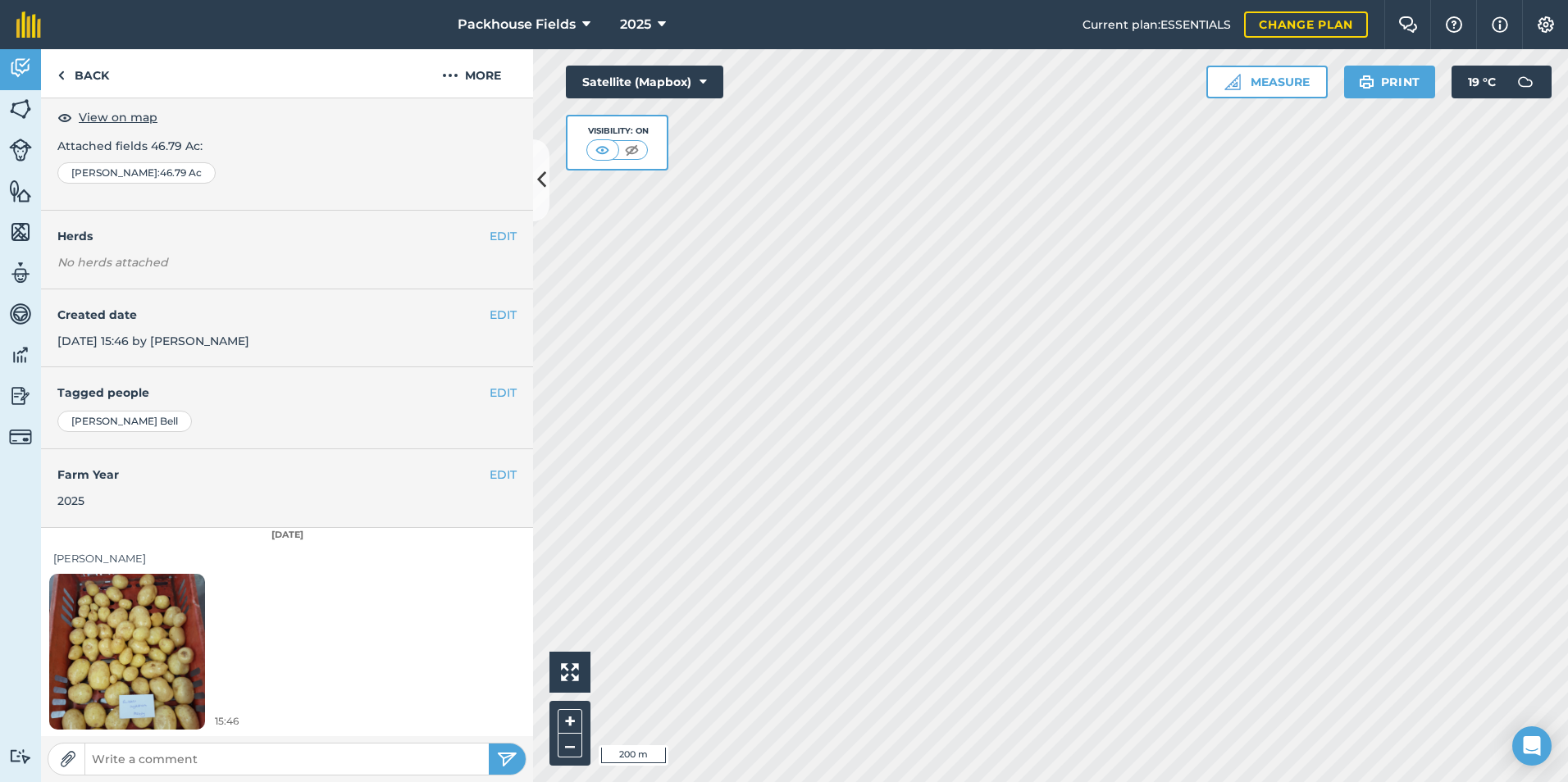
click at [145, 617] on img at bounding box center [127, 651] width 156 height 208
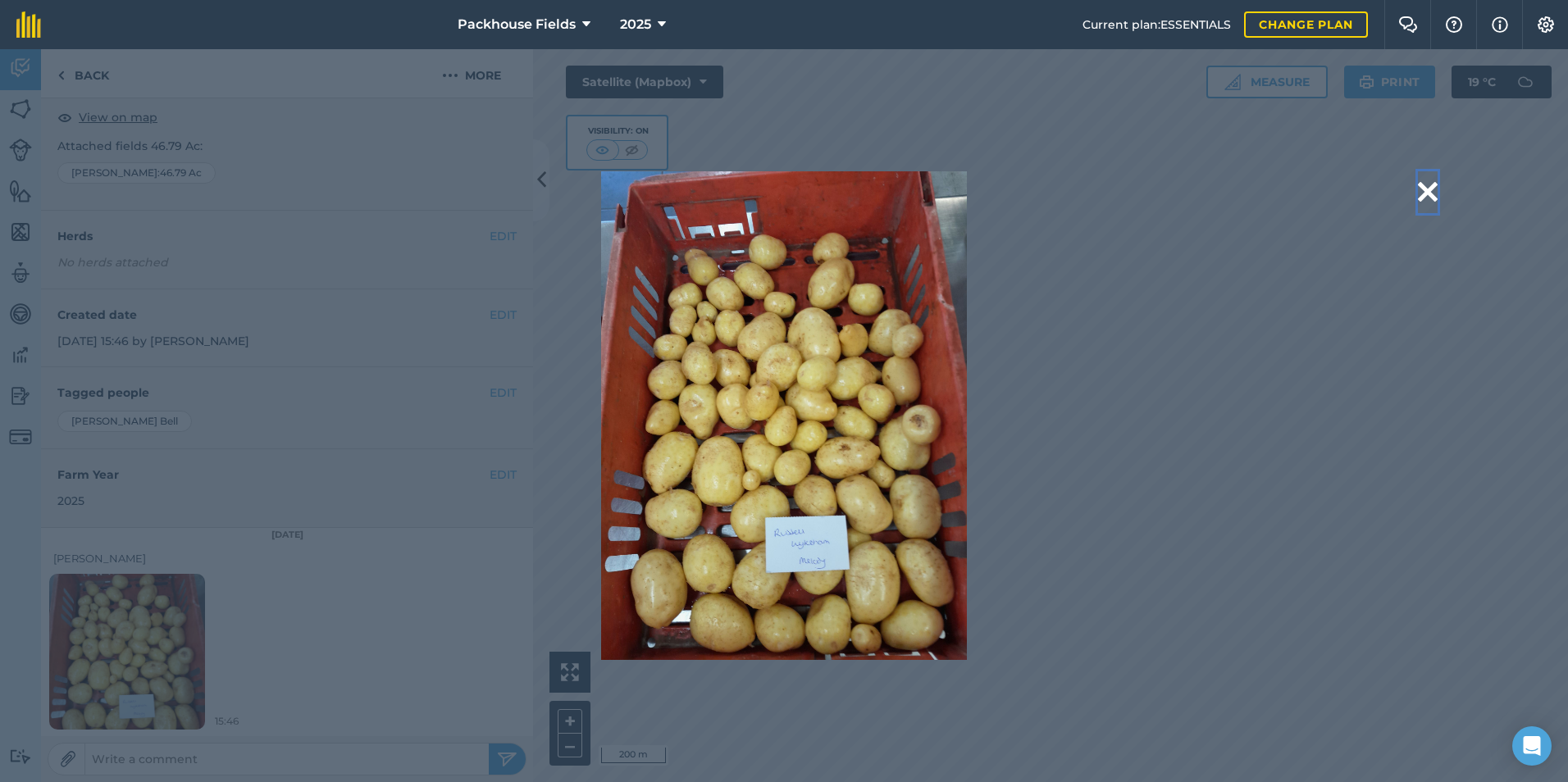
click at [1434, 187] on button at bounding box center [1427, 192] width 19 height 42
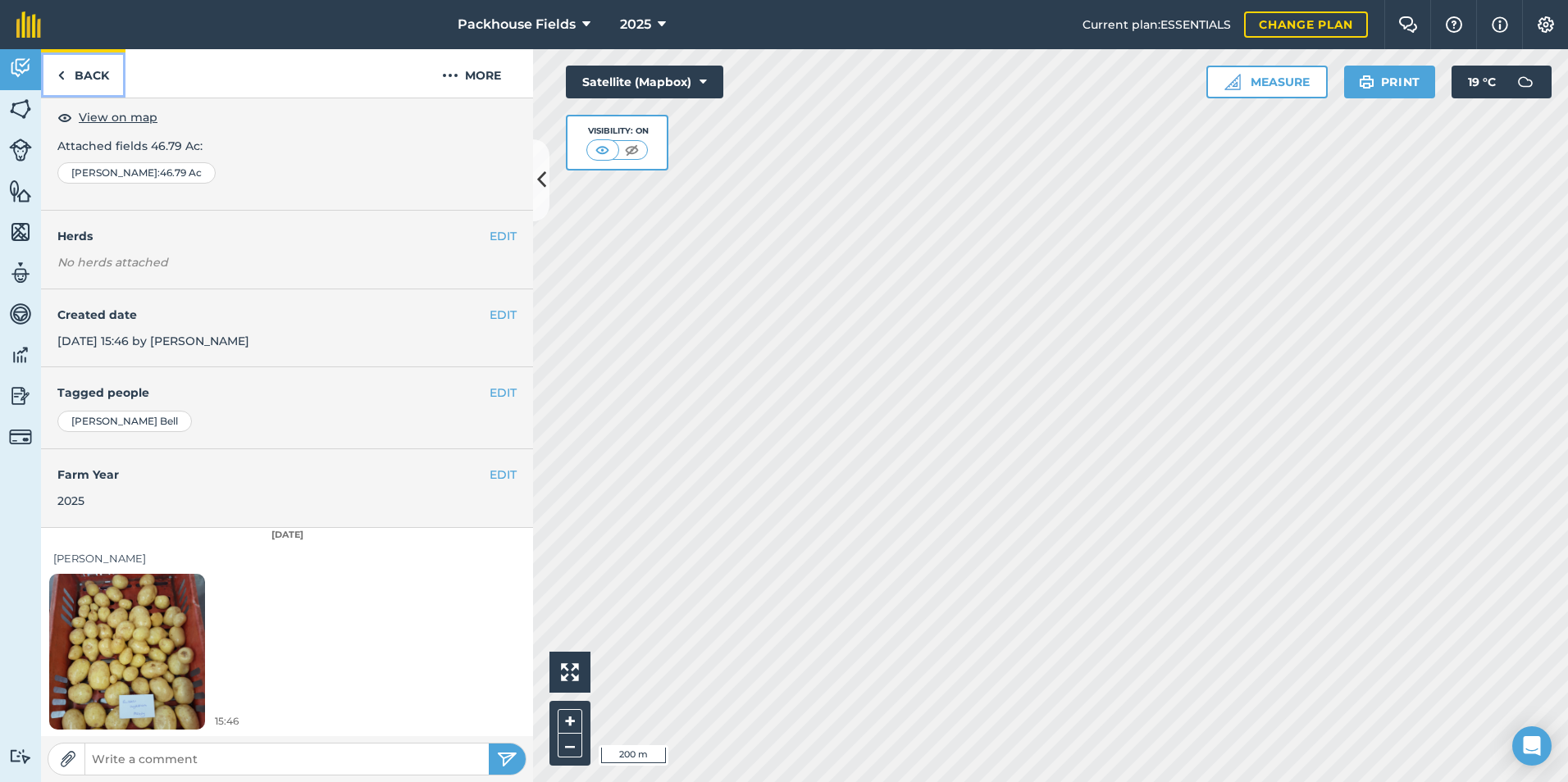
click at [101, 84] on link "Back" at bounding box center [82, 73] width 84 height 48
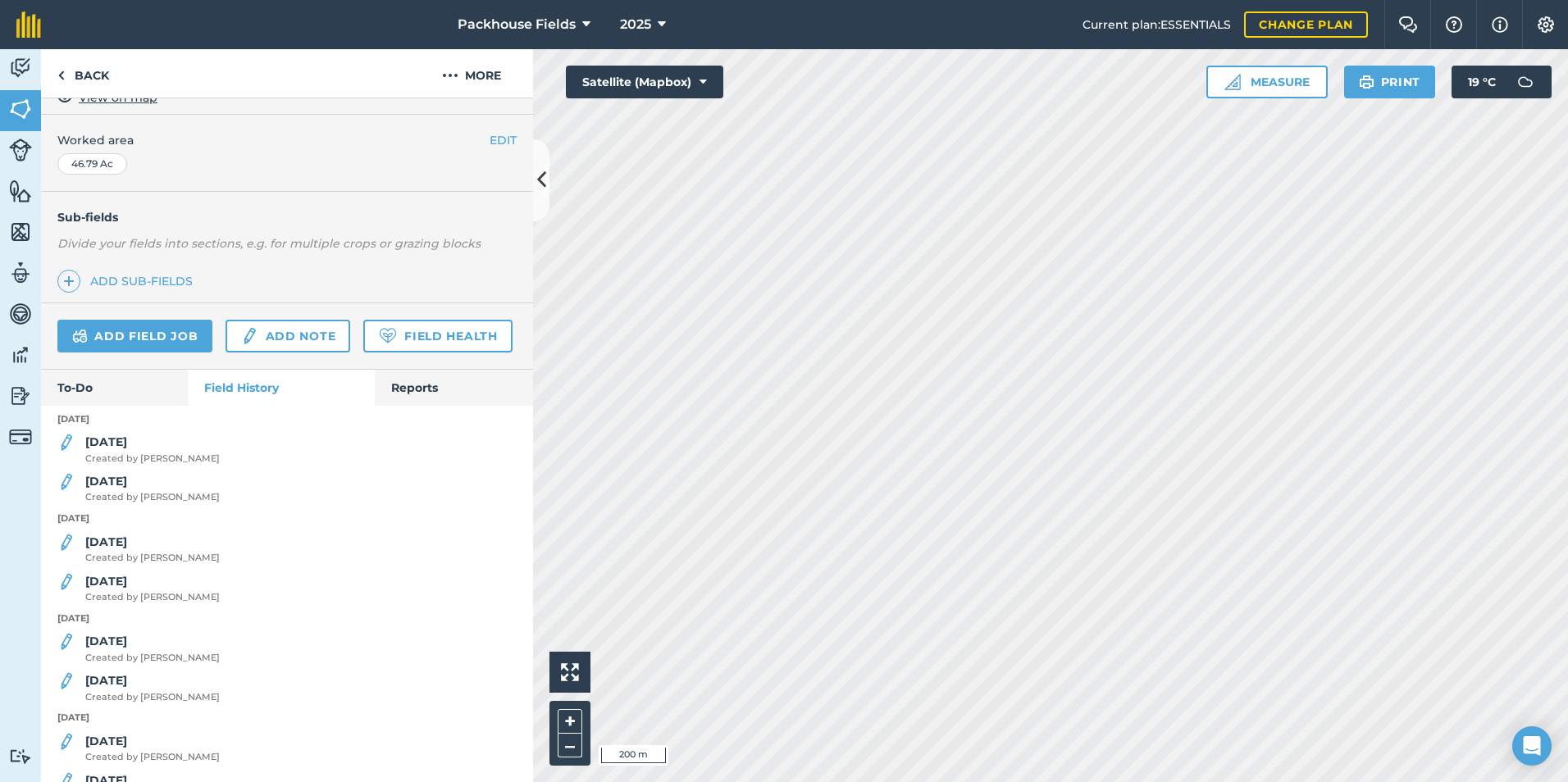
scroll to position [328, 0]
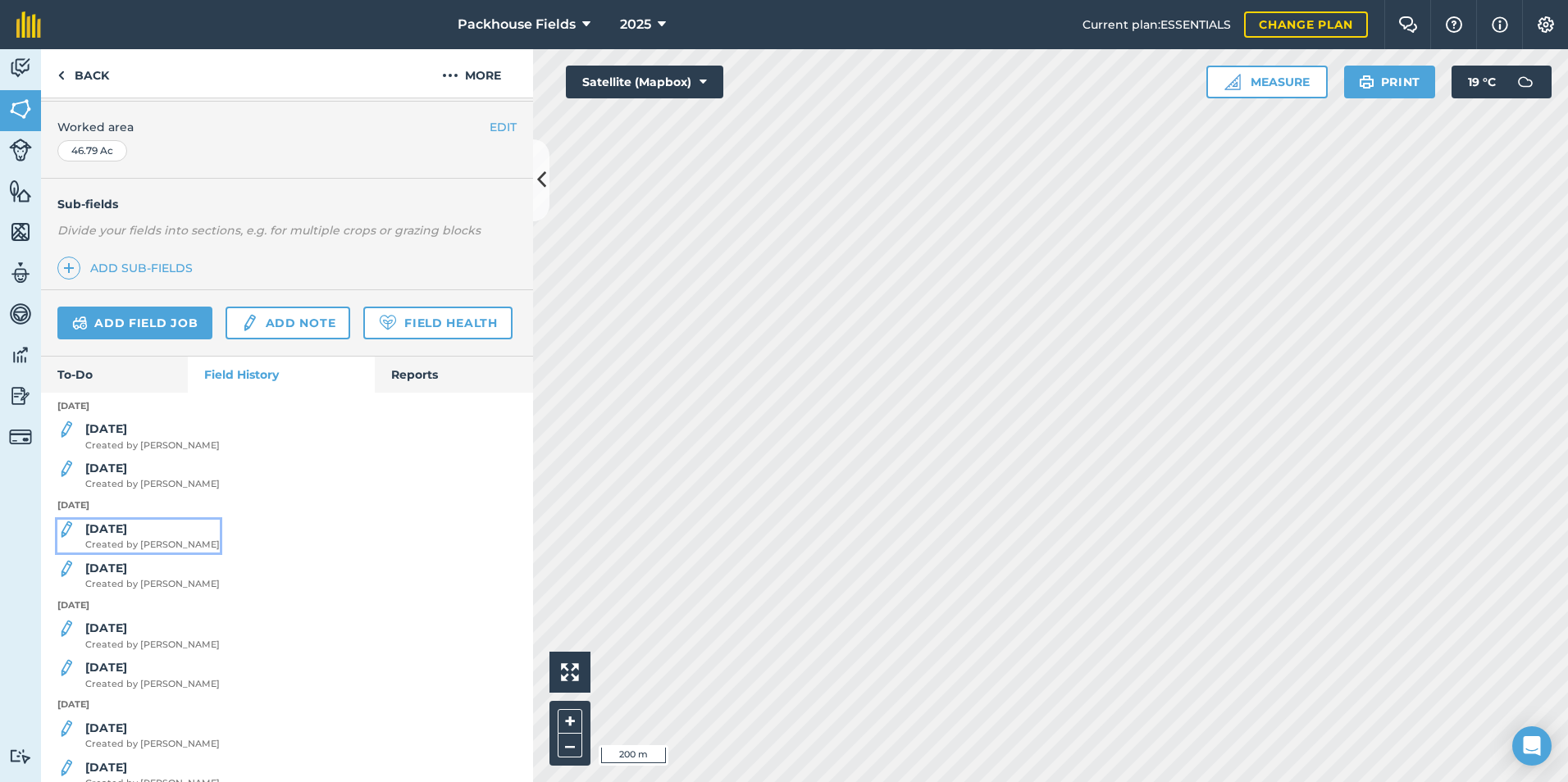
click at [104, 536] on strong "[DATE]" at bounding box center [105, 529] width 42 height 15
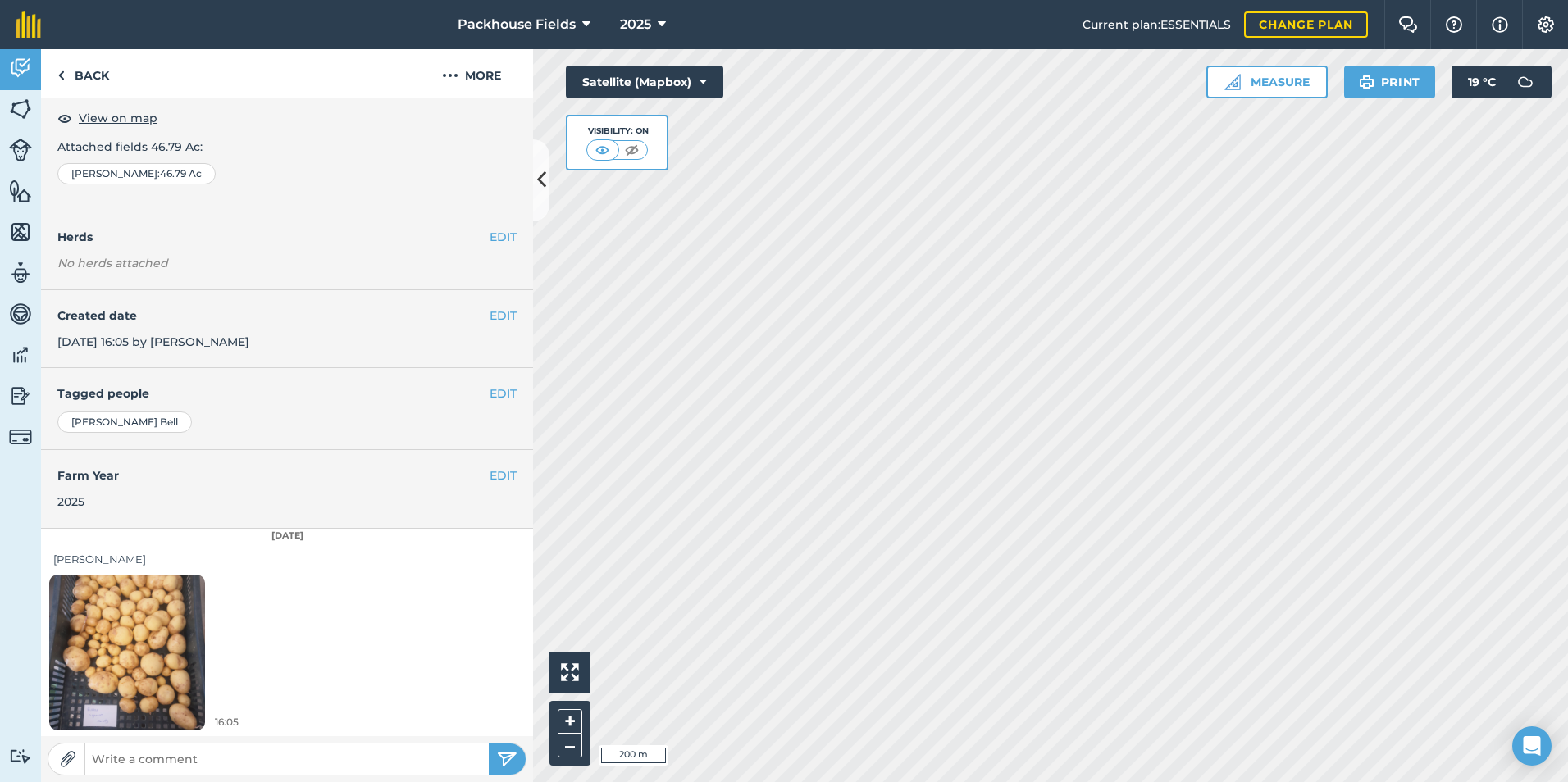
scroll to position [91, 0]
click at [146, 608] on img at bounding box center [127, 651] width 156 height 208
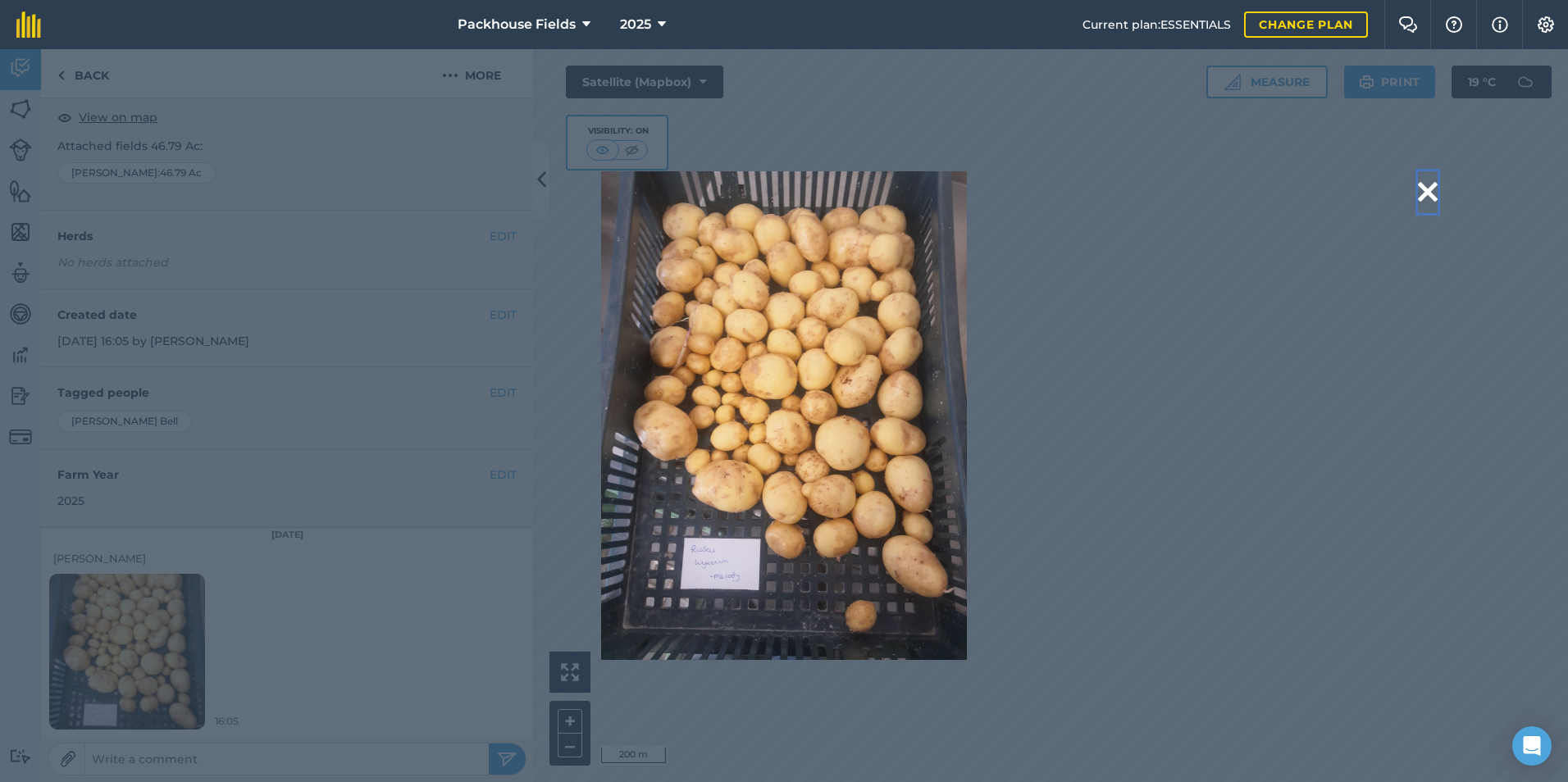
click at [1420, 188] on button at bounding box center [1427, 192] width 19 height 42
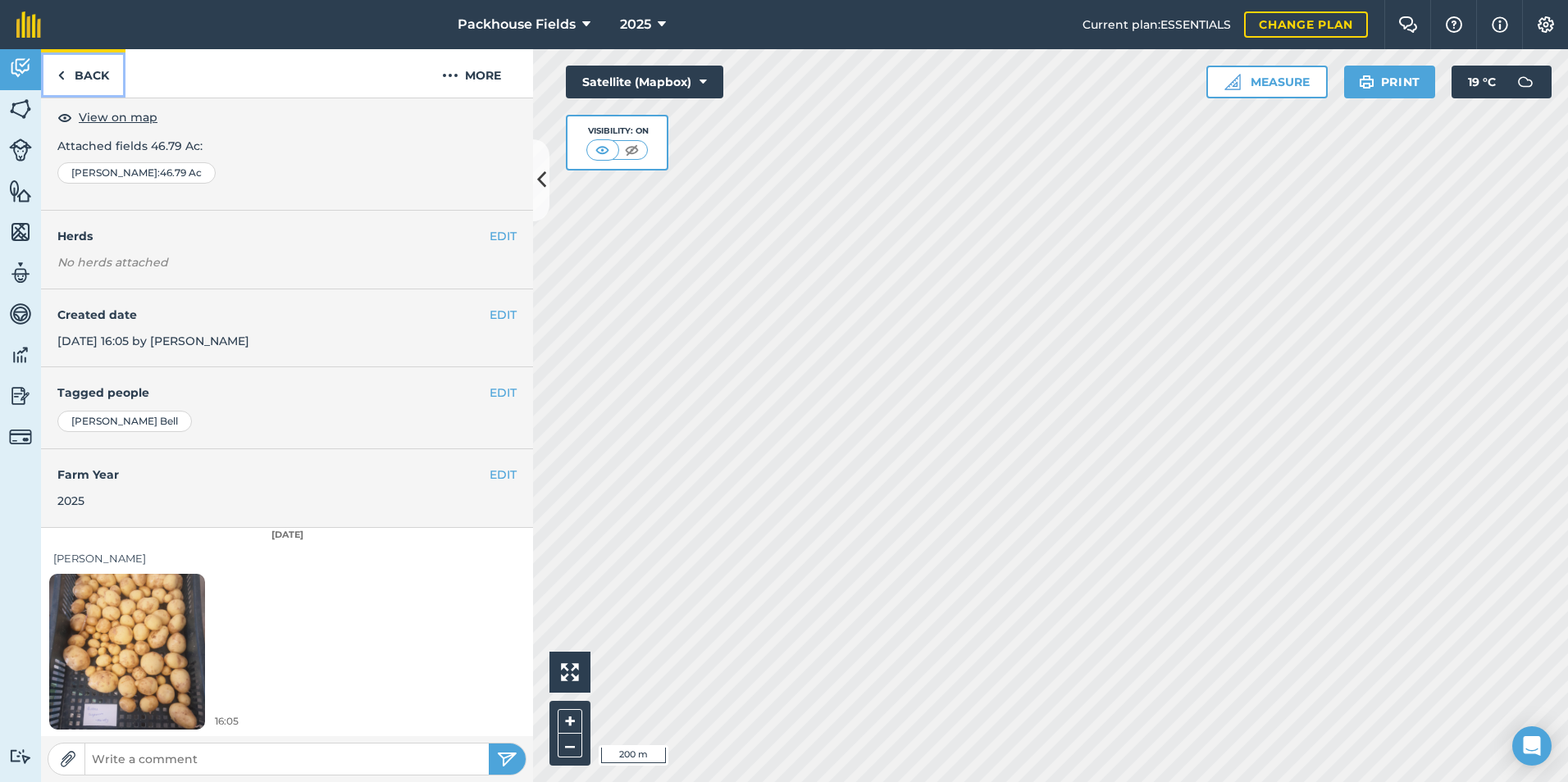
click at [95, 84] on link "Back" at bounding box center [82, 73] width 84 height 48
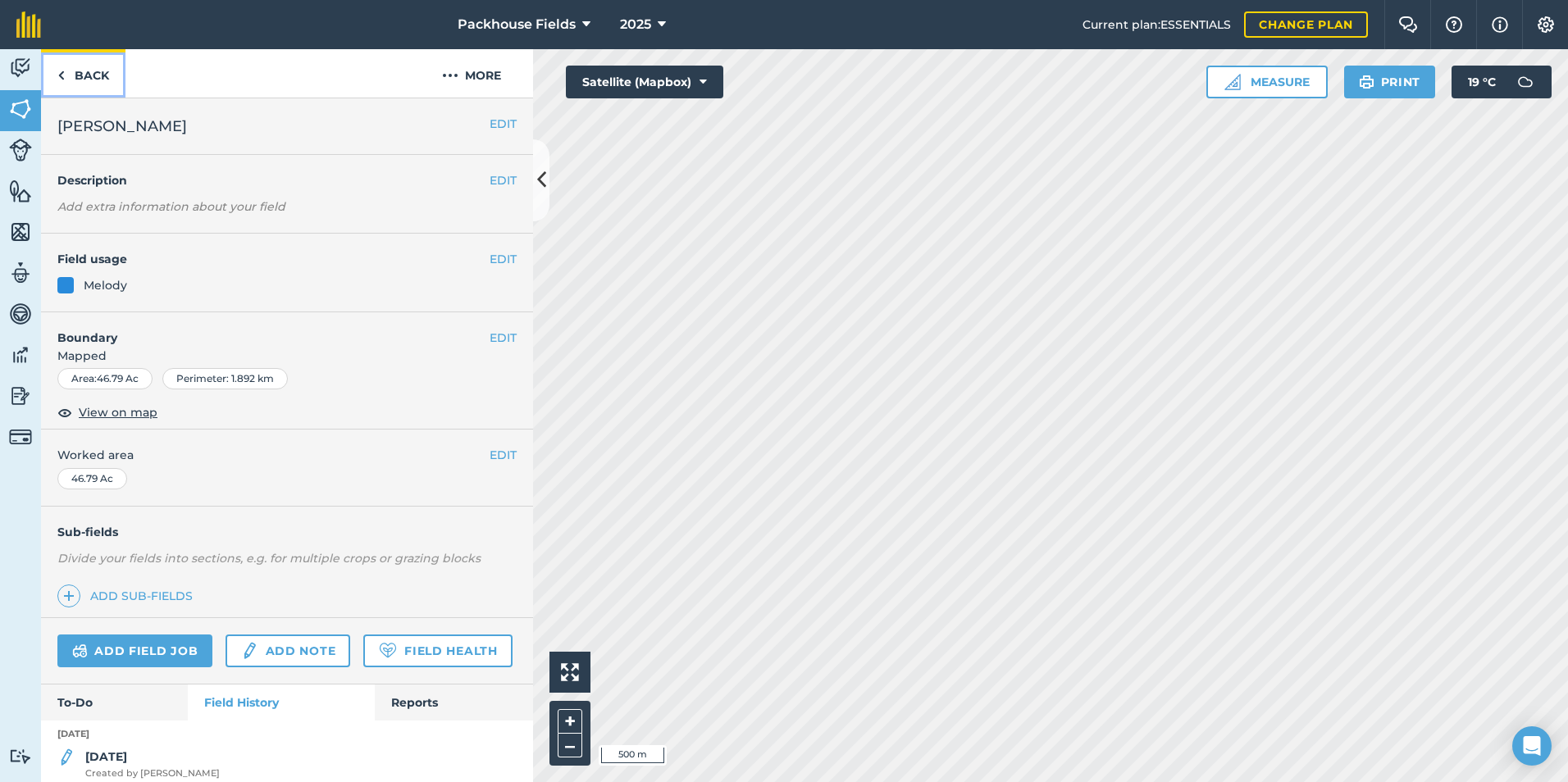
click at [91, 74] on link "Back" at bounding box center [82, 73] width 84 height 48
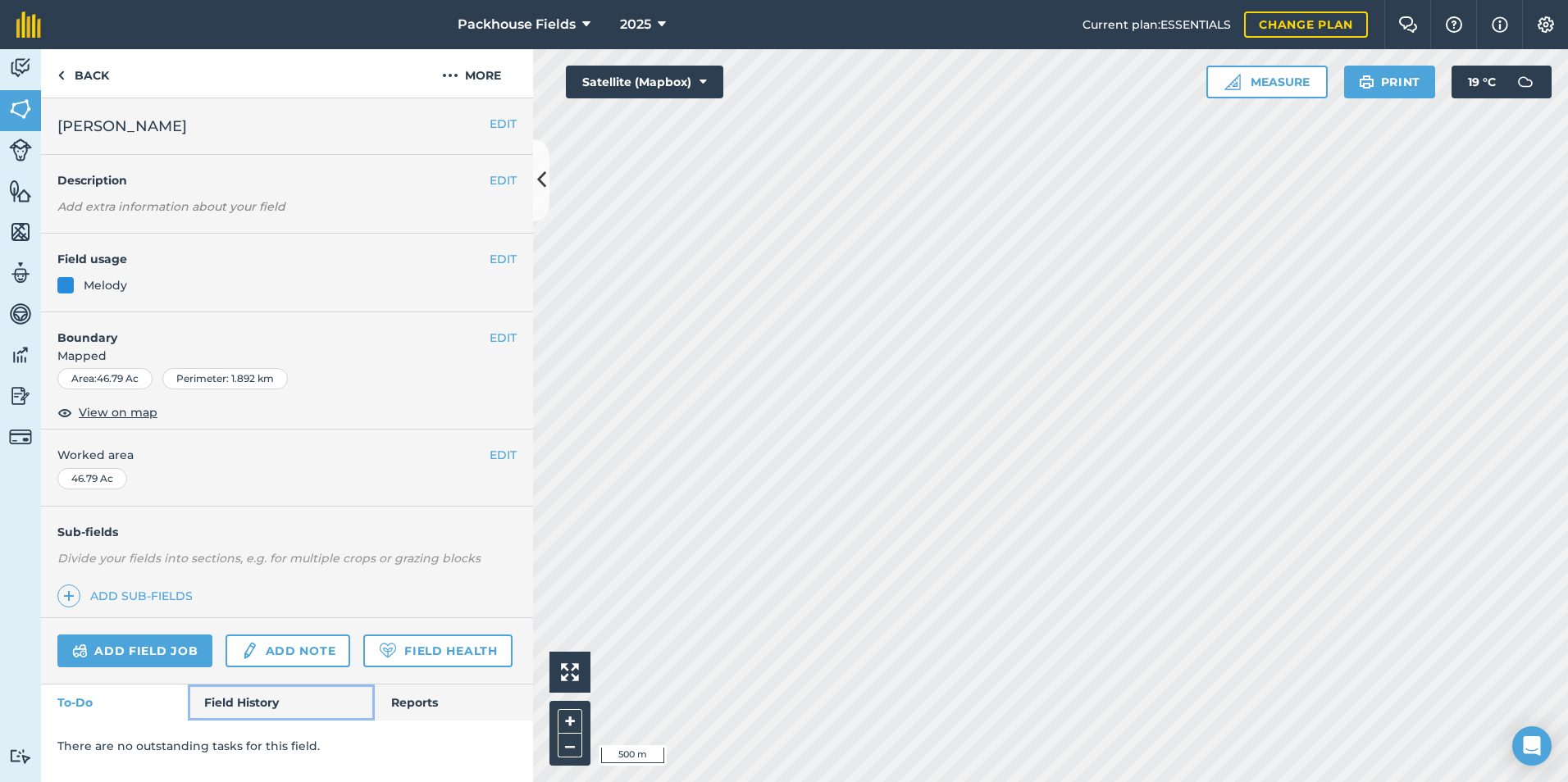
click at [235, 704] on link "Field History" at bounding box center [281, 702] width 187 height 36
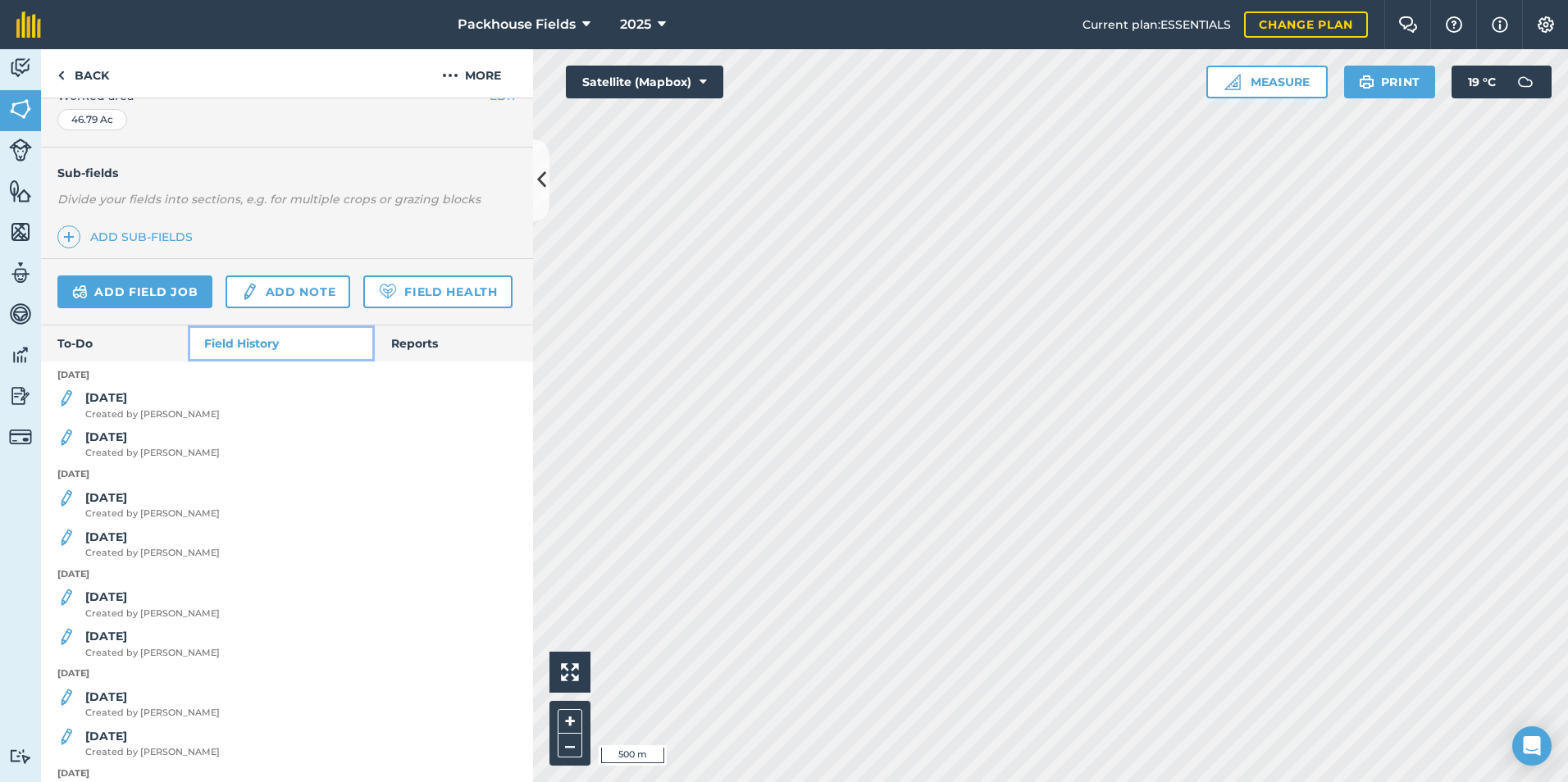
scroll to position [410, 0]
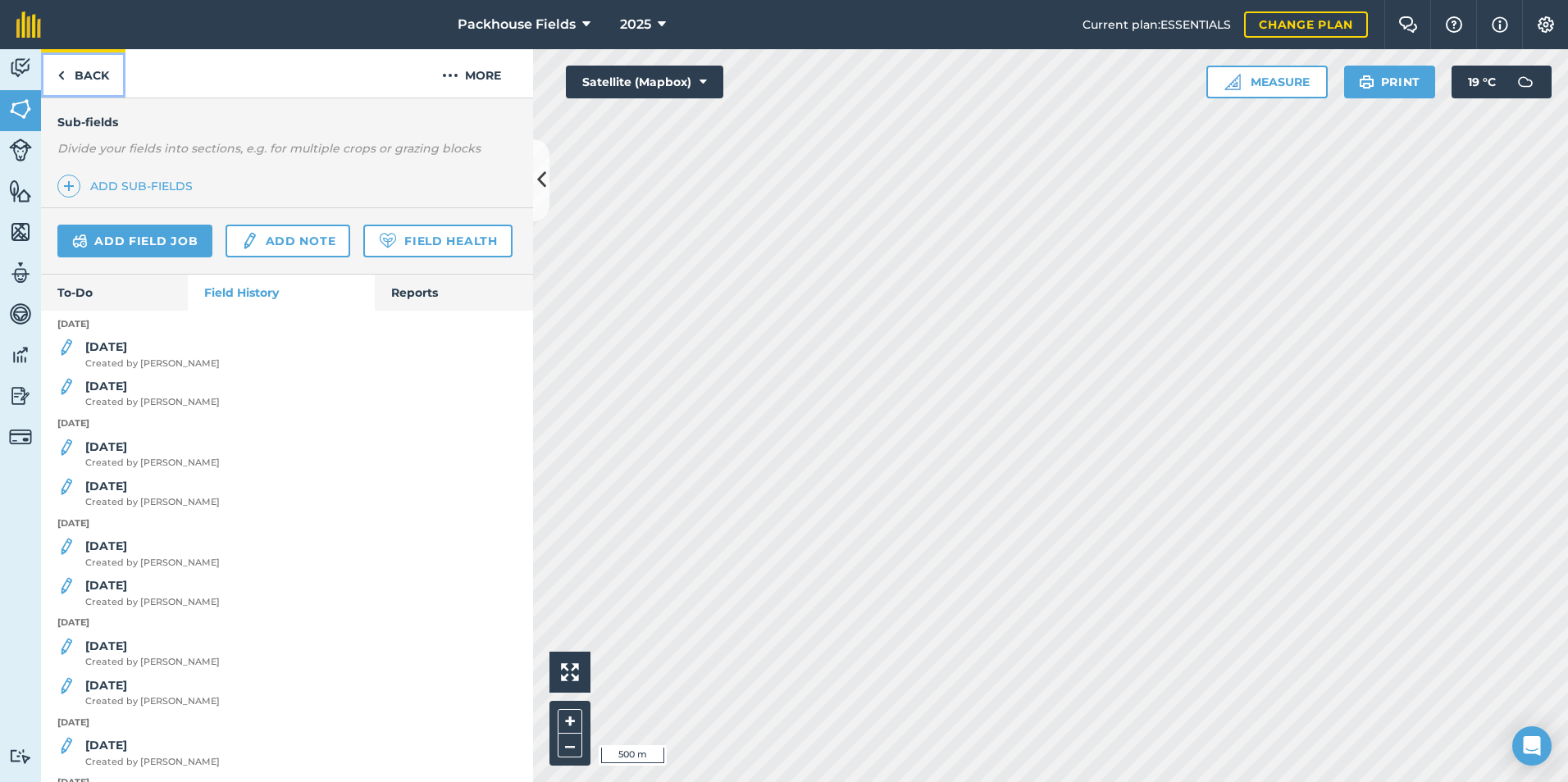
click at [98, 82] on link "Back" at bounding box center [82, 73] width 84 height 48
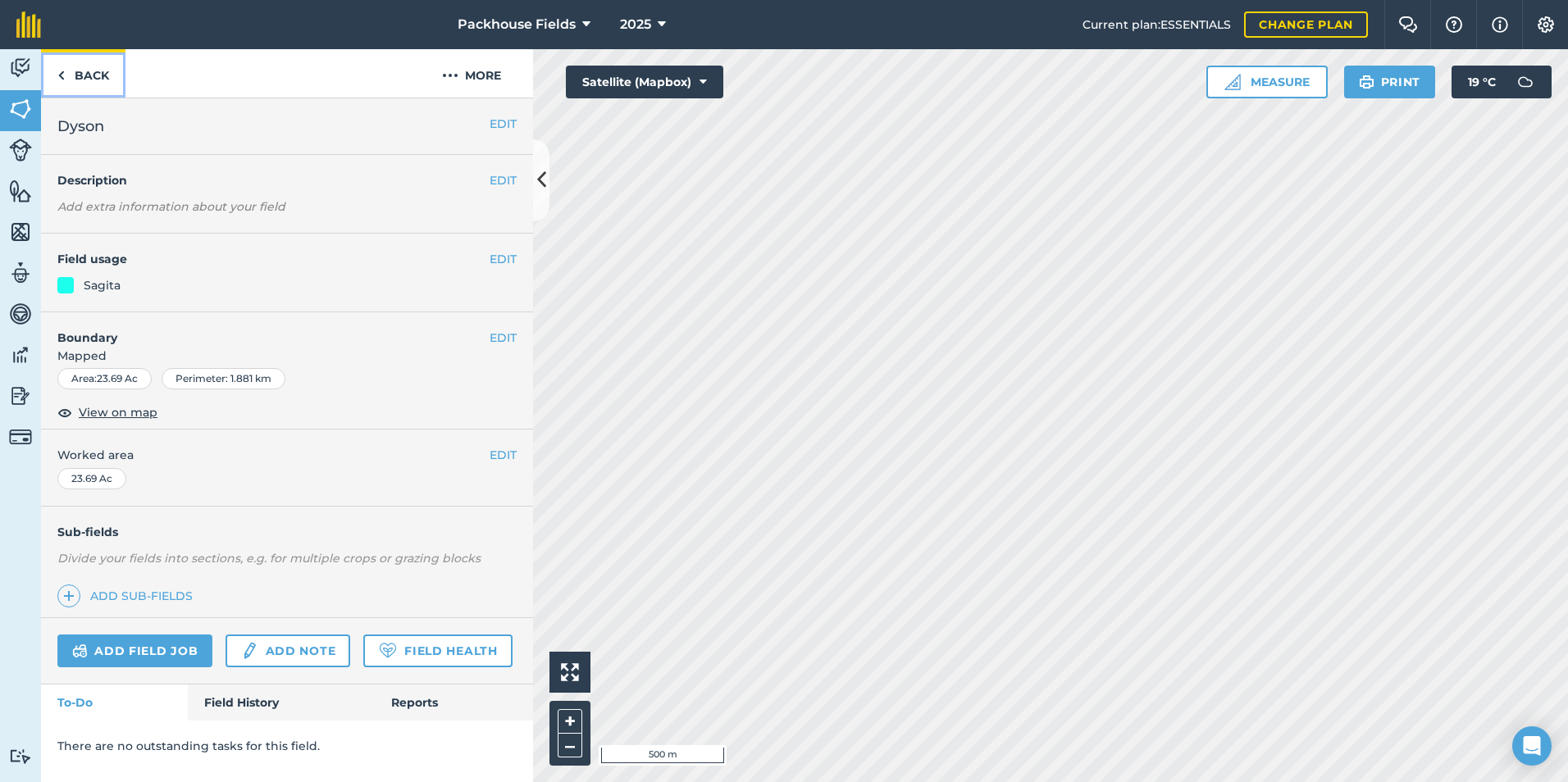
click at [106, 77] on link "Back" at bounding box center [82, 73] width 84 height 48
click at [81, 78] on link "Back" at bounding box center [82, 73] width 84 height 48
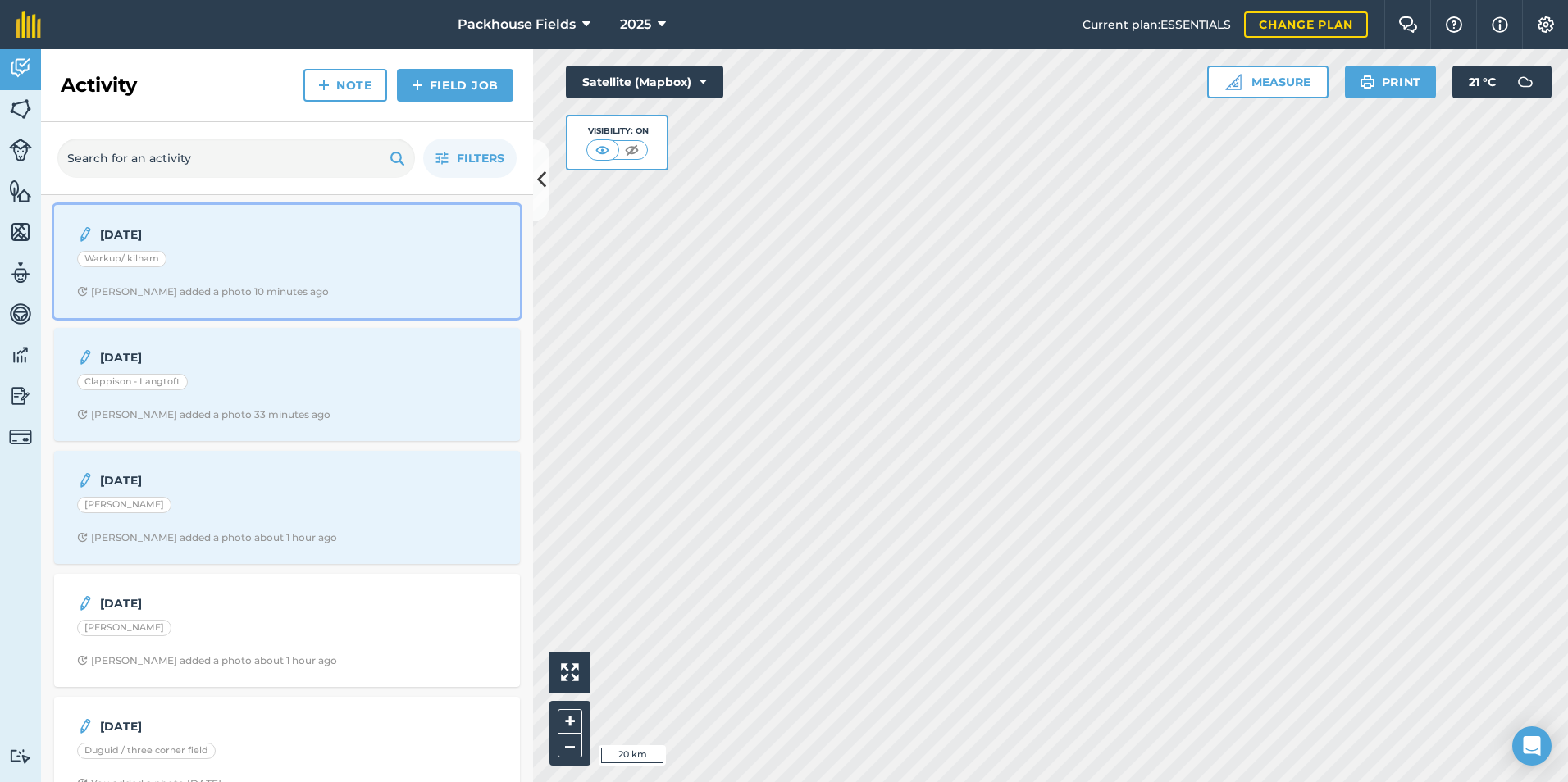
click at [308, 256] on div "Warkup/ kilham" at bounding box center [286, 261] width 420 height 21
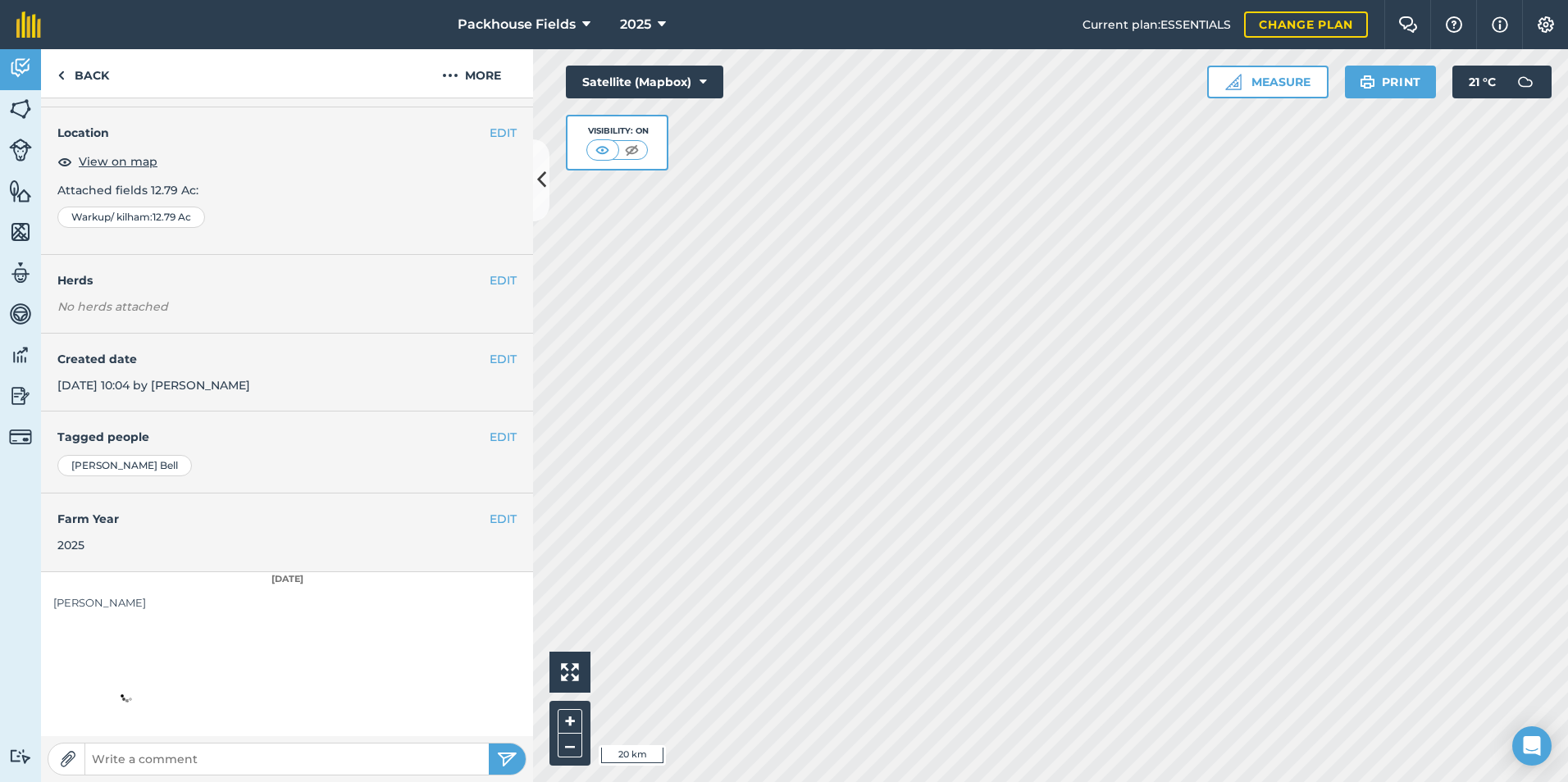
scroll to position [91, 0]
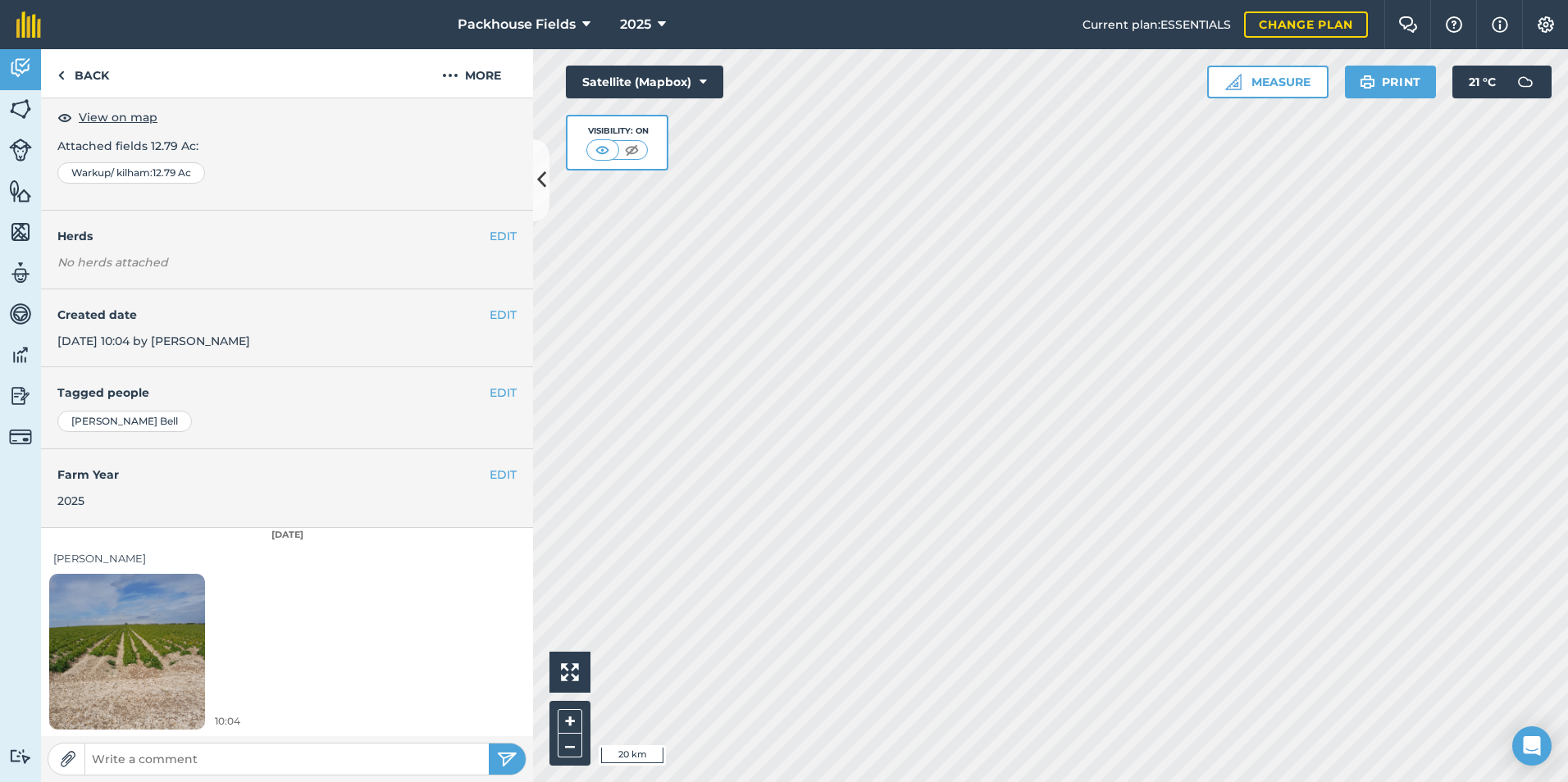
click at [168, 605] on img at bounding box center [127, 651] width 156 height 208
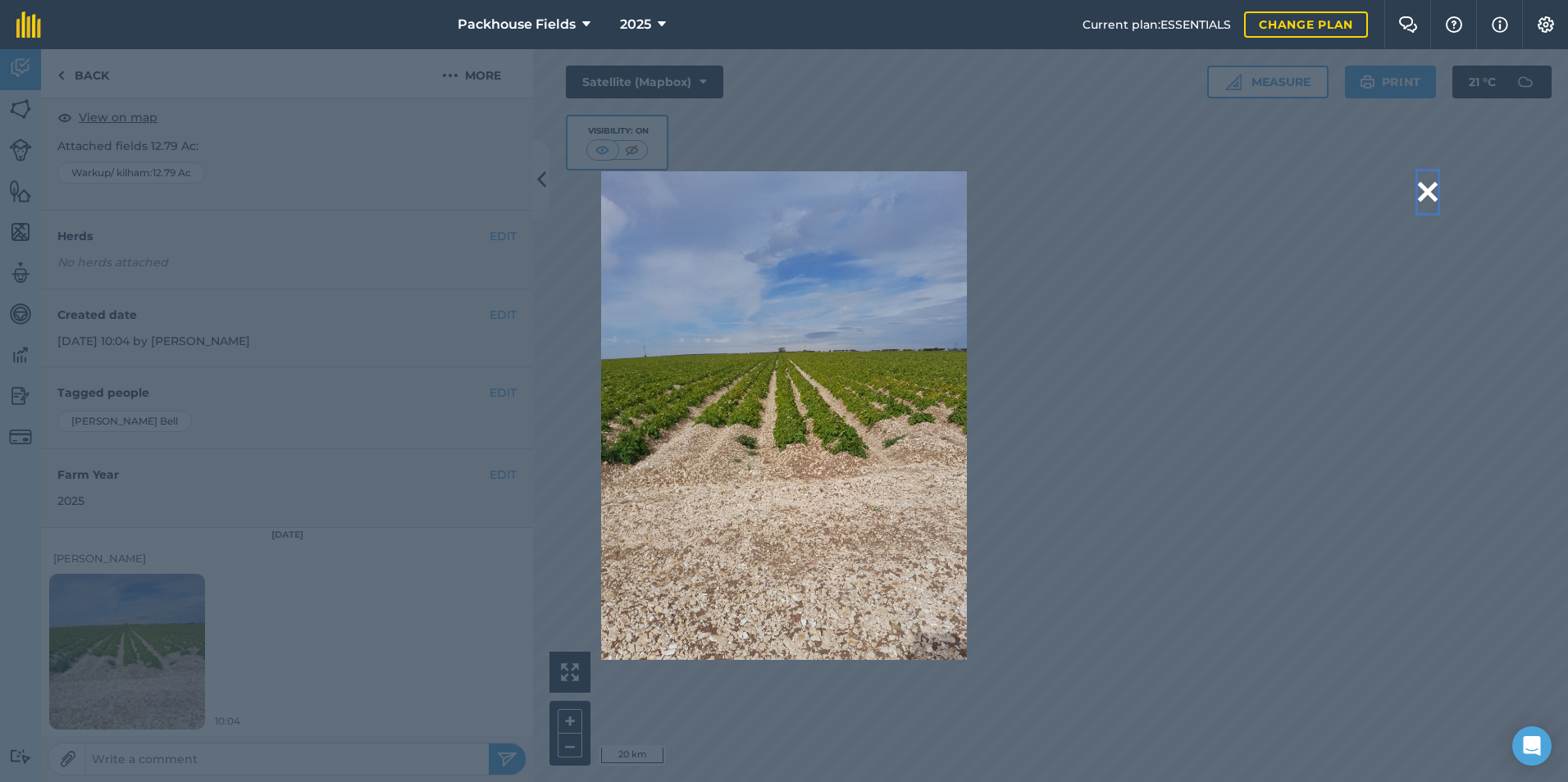
click at [1417, 194] on button at bounding box center [1427, 192] width 19 height 42
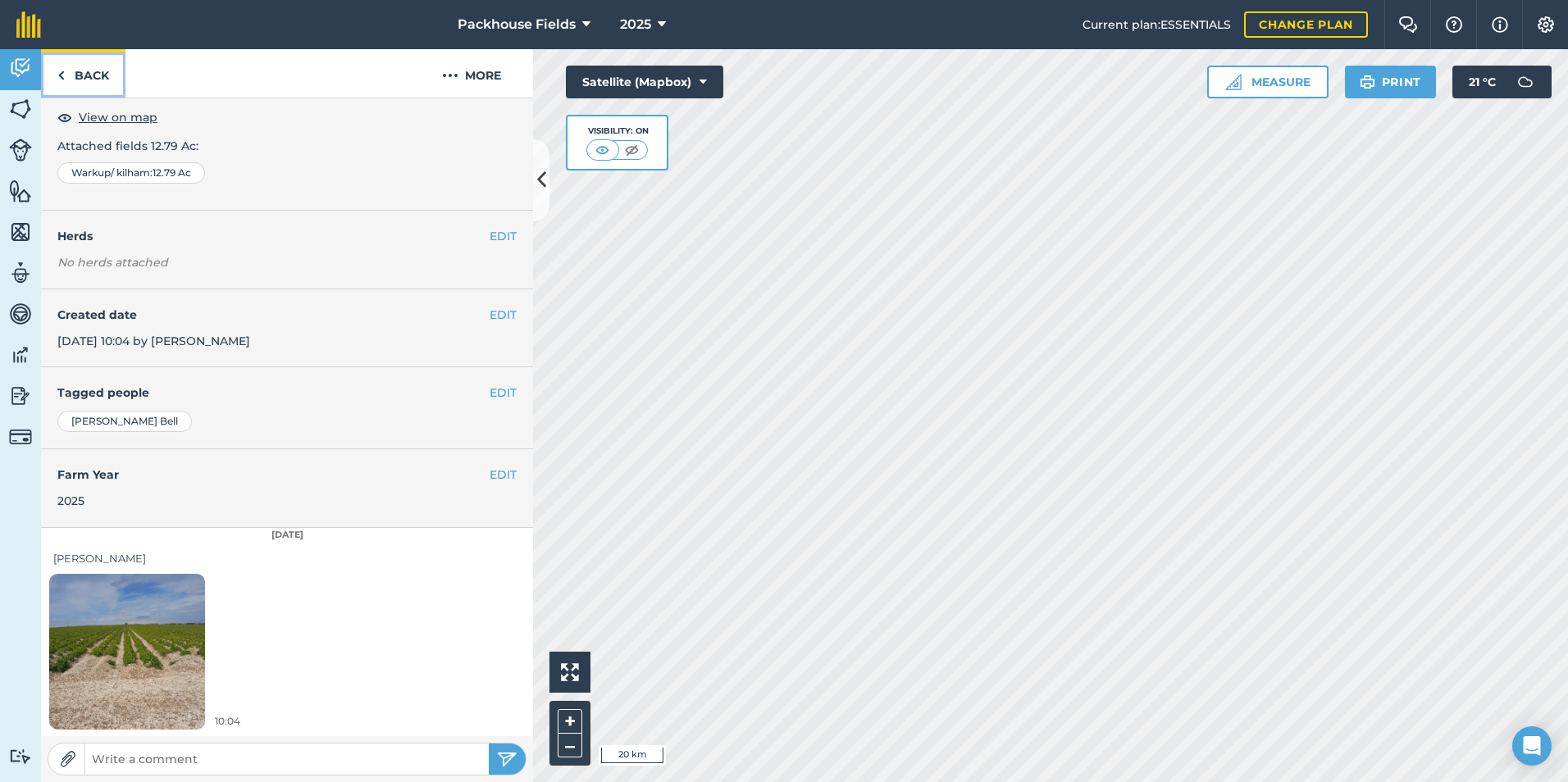
click at [93, 72] on link "Back" at bounding box center [82, 73] width 84 height 48
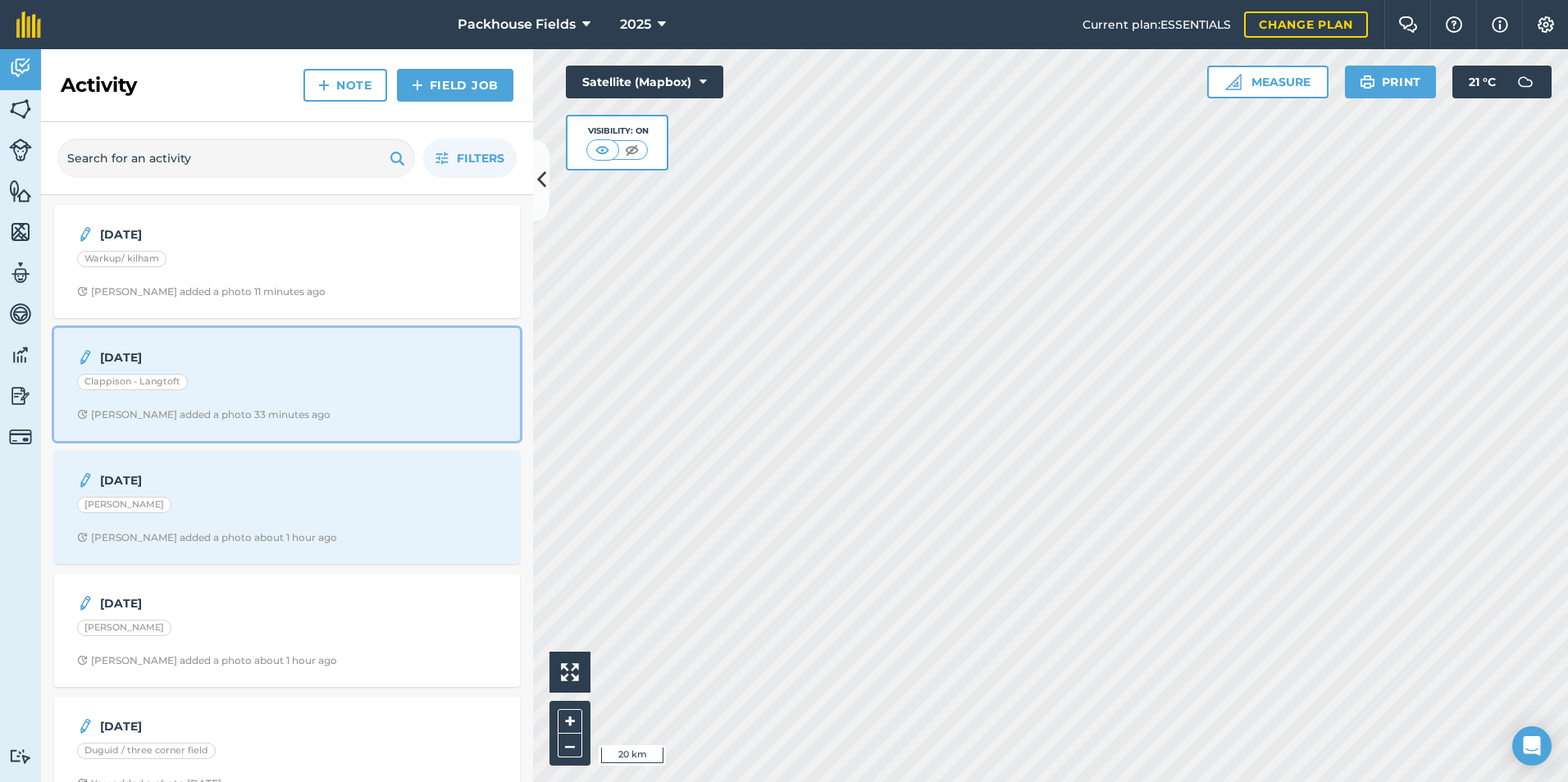
click at [149, 380] on div "Clappison - Langtoft" at bounding box center [132, 382] width 111 height 17
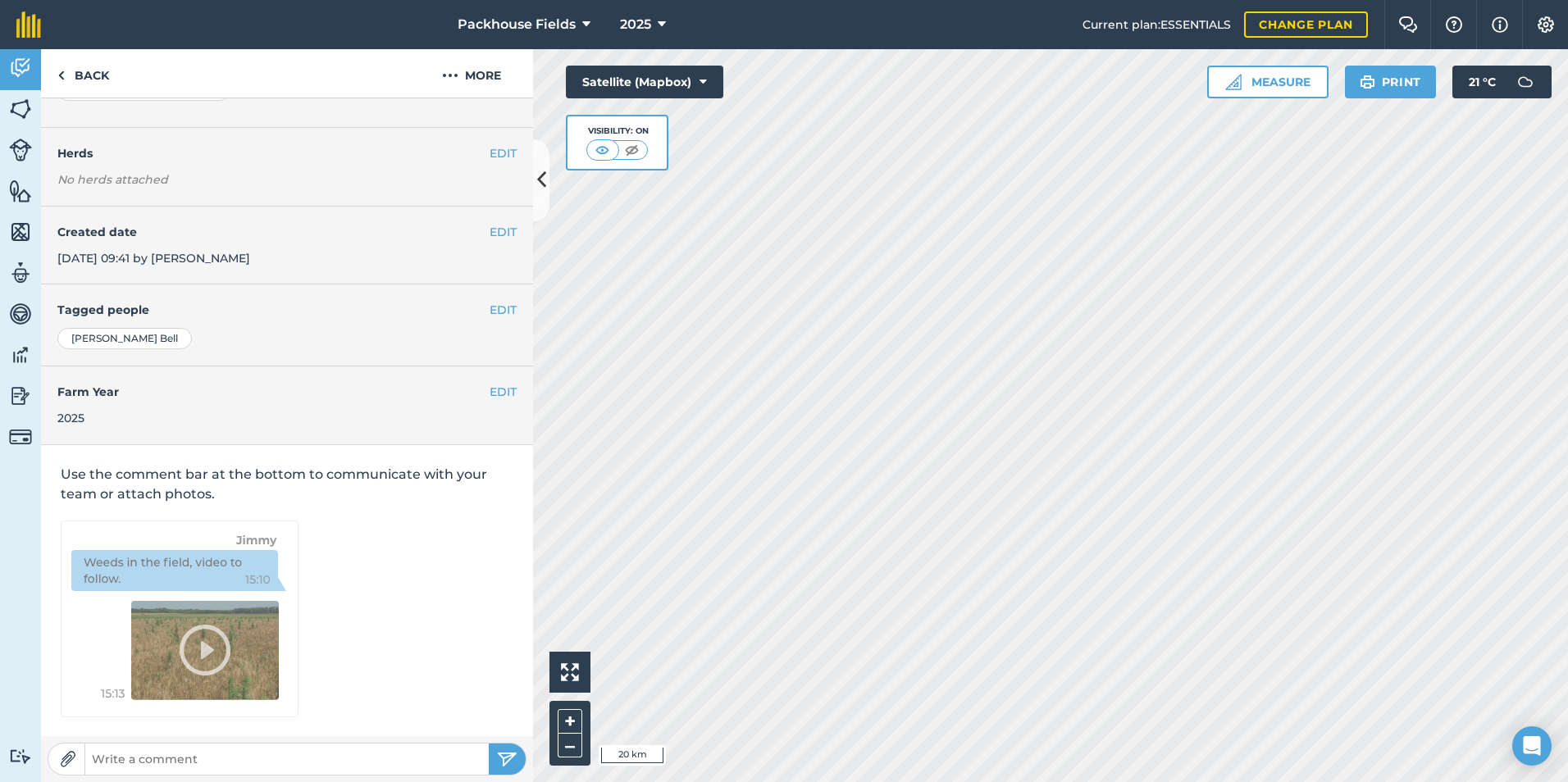
scroll to position [91, 0]
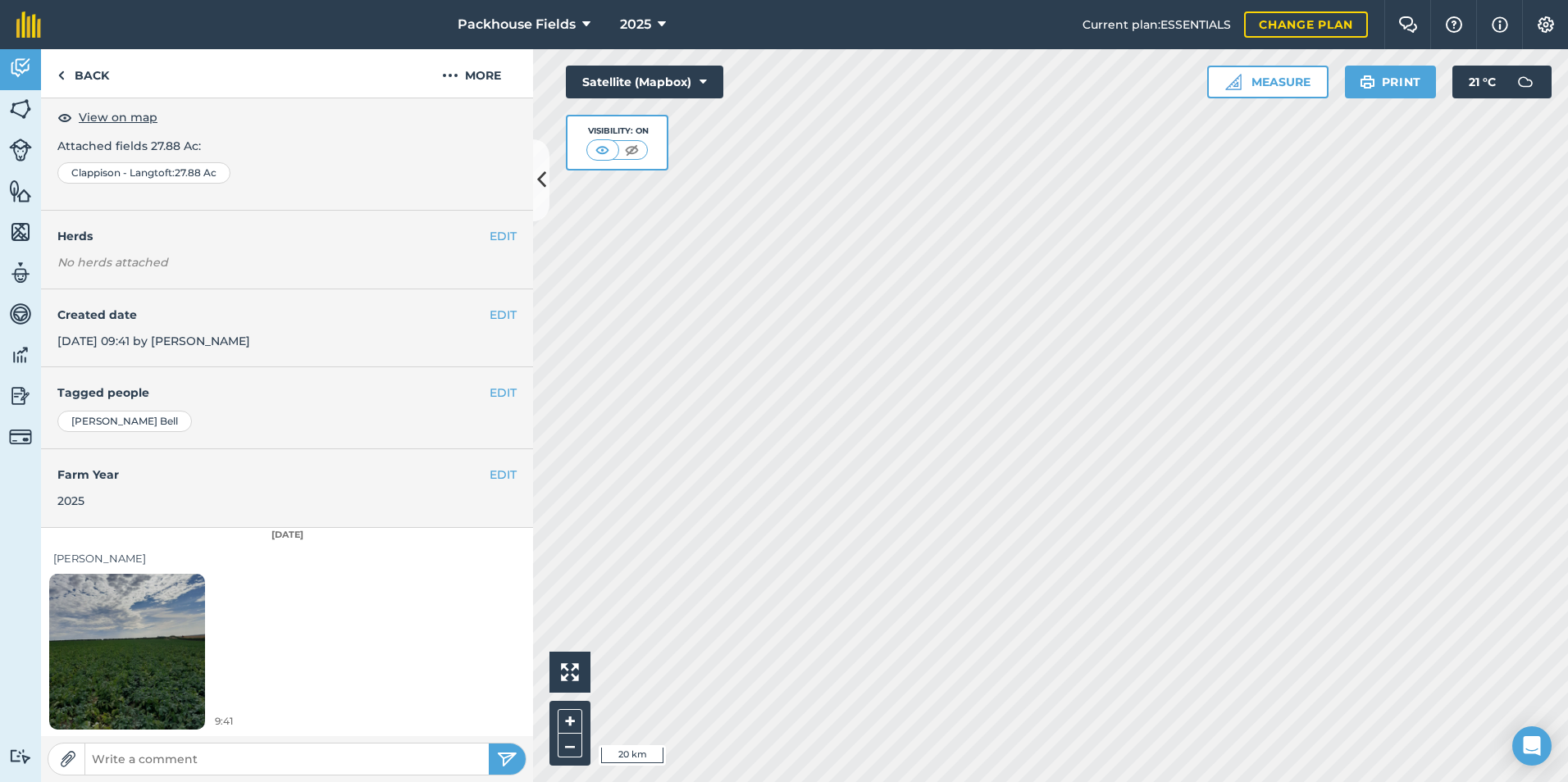
click at [173, 589] on img at bounding box center [127, 651] width 156 height 208
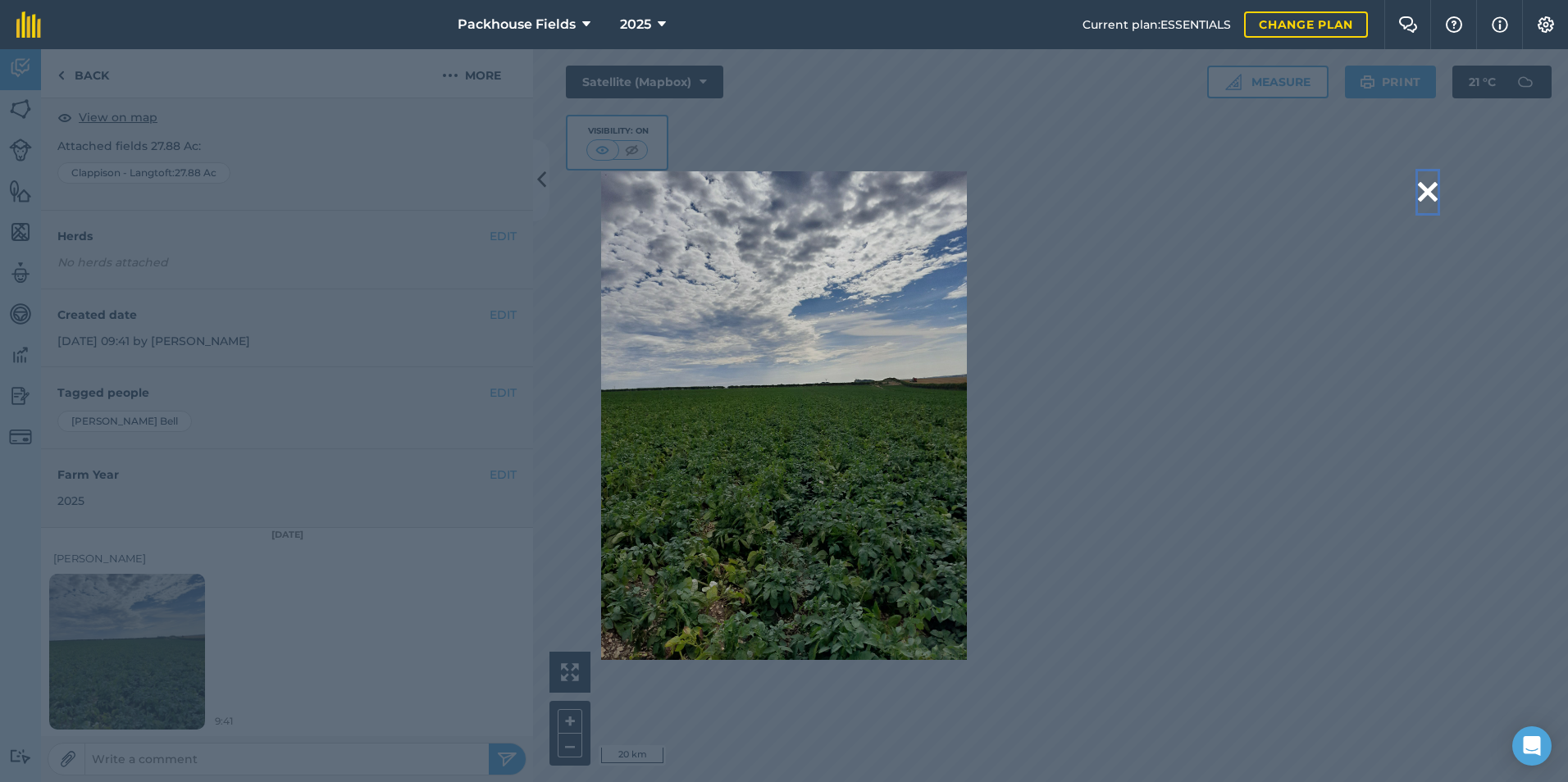
click at [1429, 186] on button at bounding box center [1427, 192] width 19 height 42
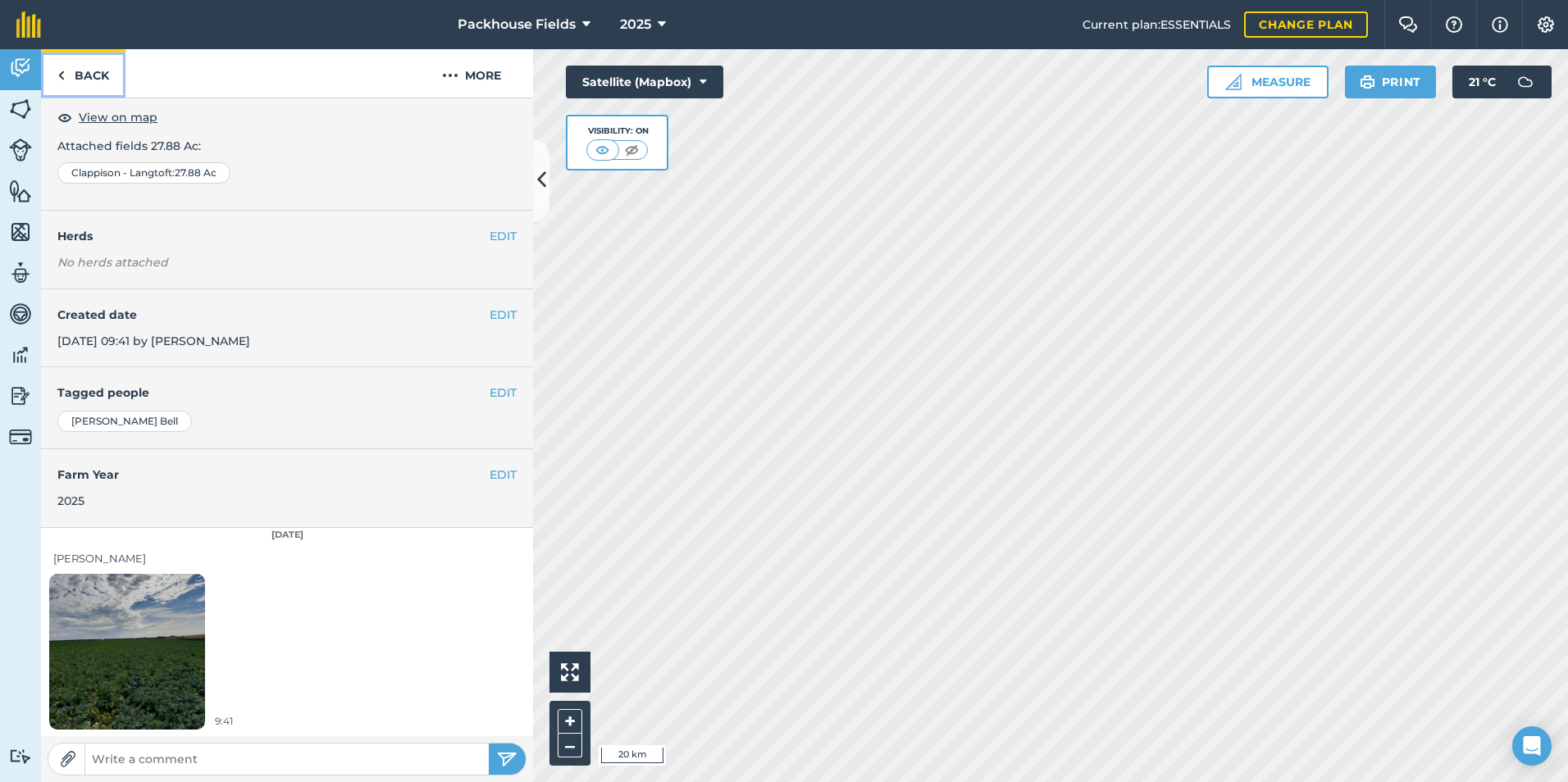
click at [97, 76] on link "Back" at bounding box center [82, 73] width 84 height 48
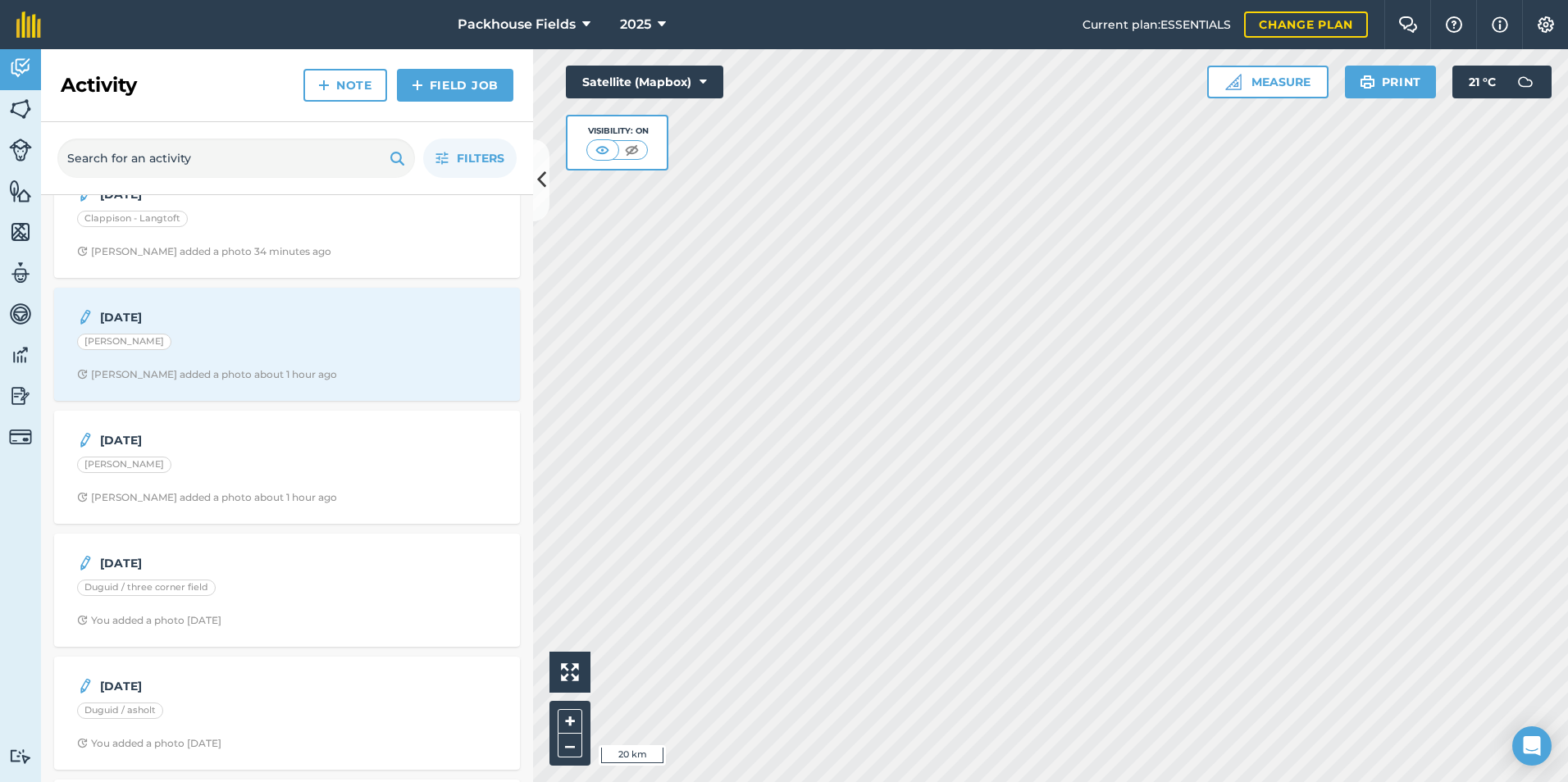
scroll to position [246, 0]
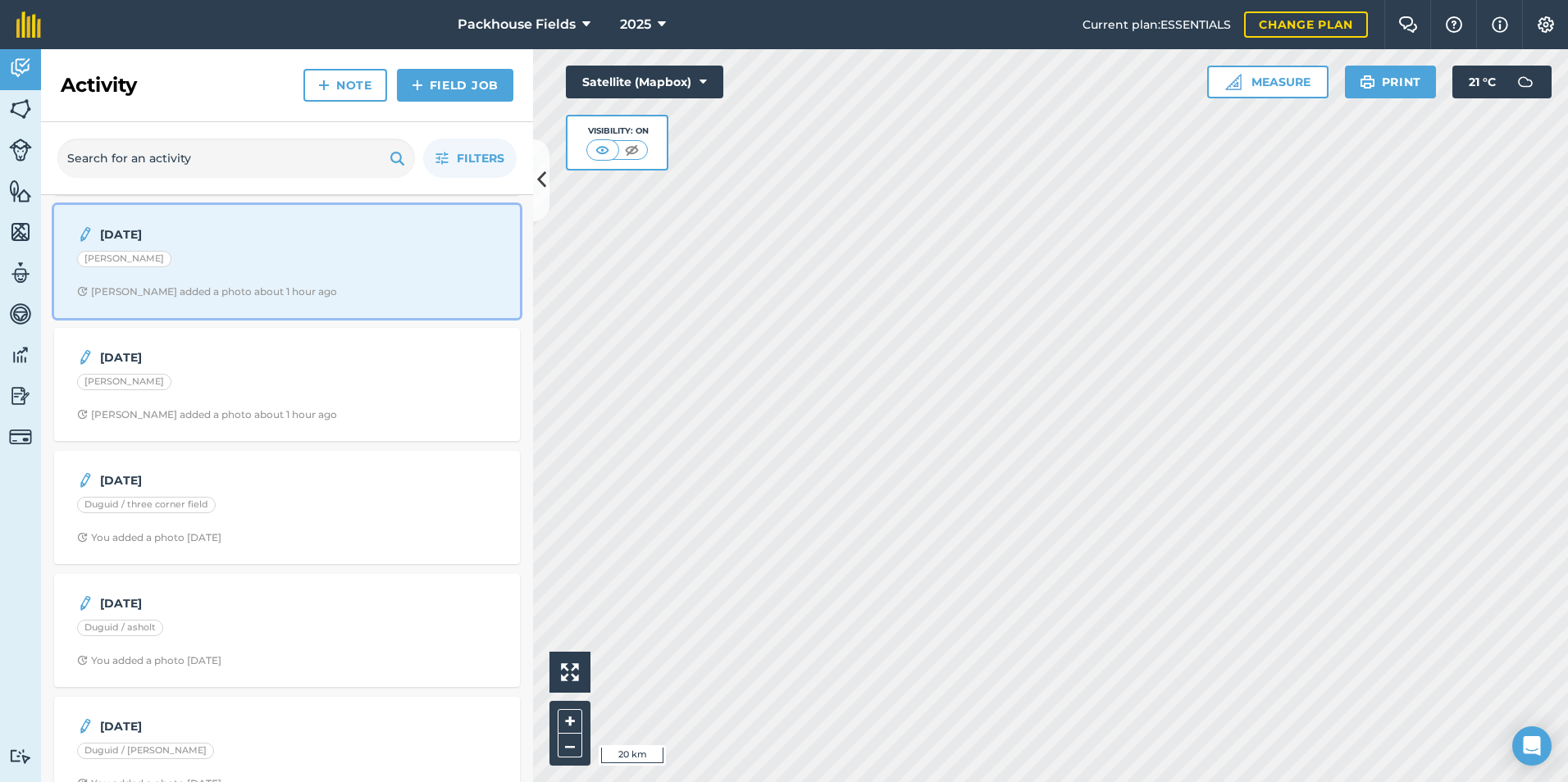
click at [274, 255] on div "[PERSON_NAME]" at bounding box center [286, 261] width 420 height 21
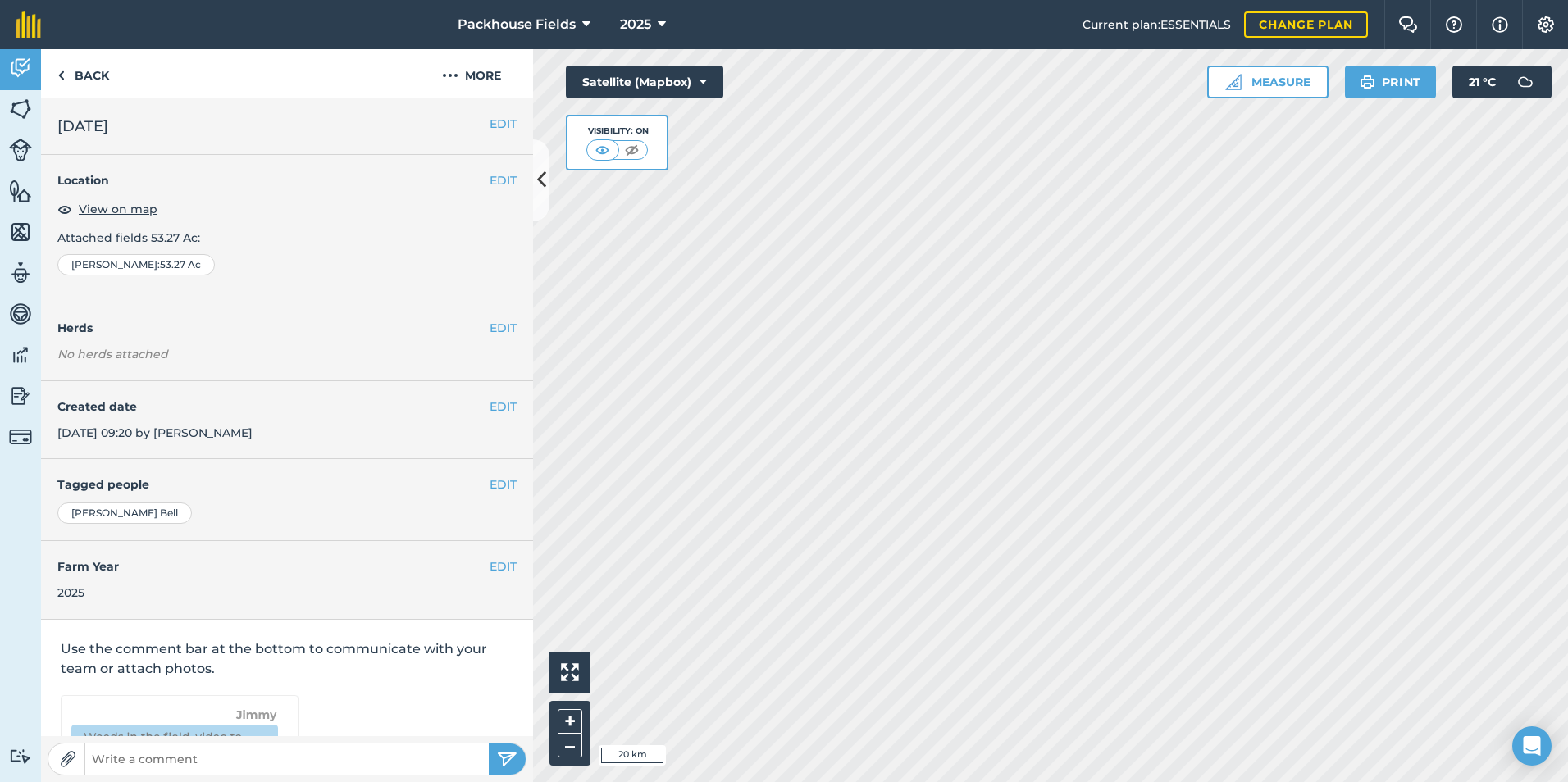
scroll to position [91, 0]
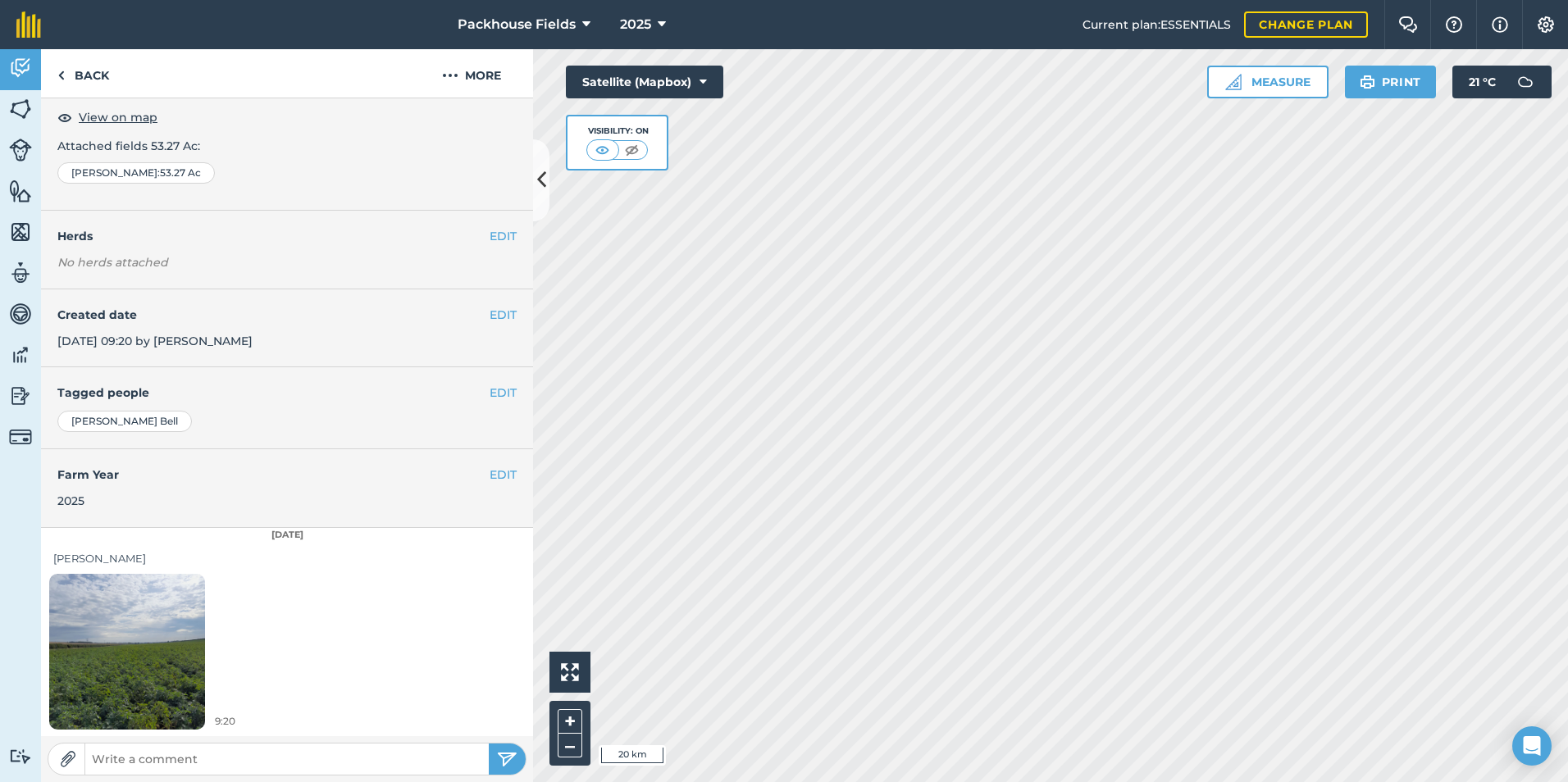
click at [171, 611] on img at bounding box center [127, 651] width 156 height 208
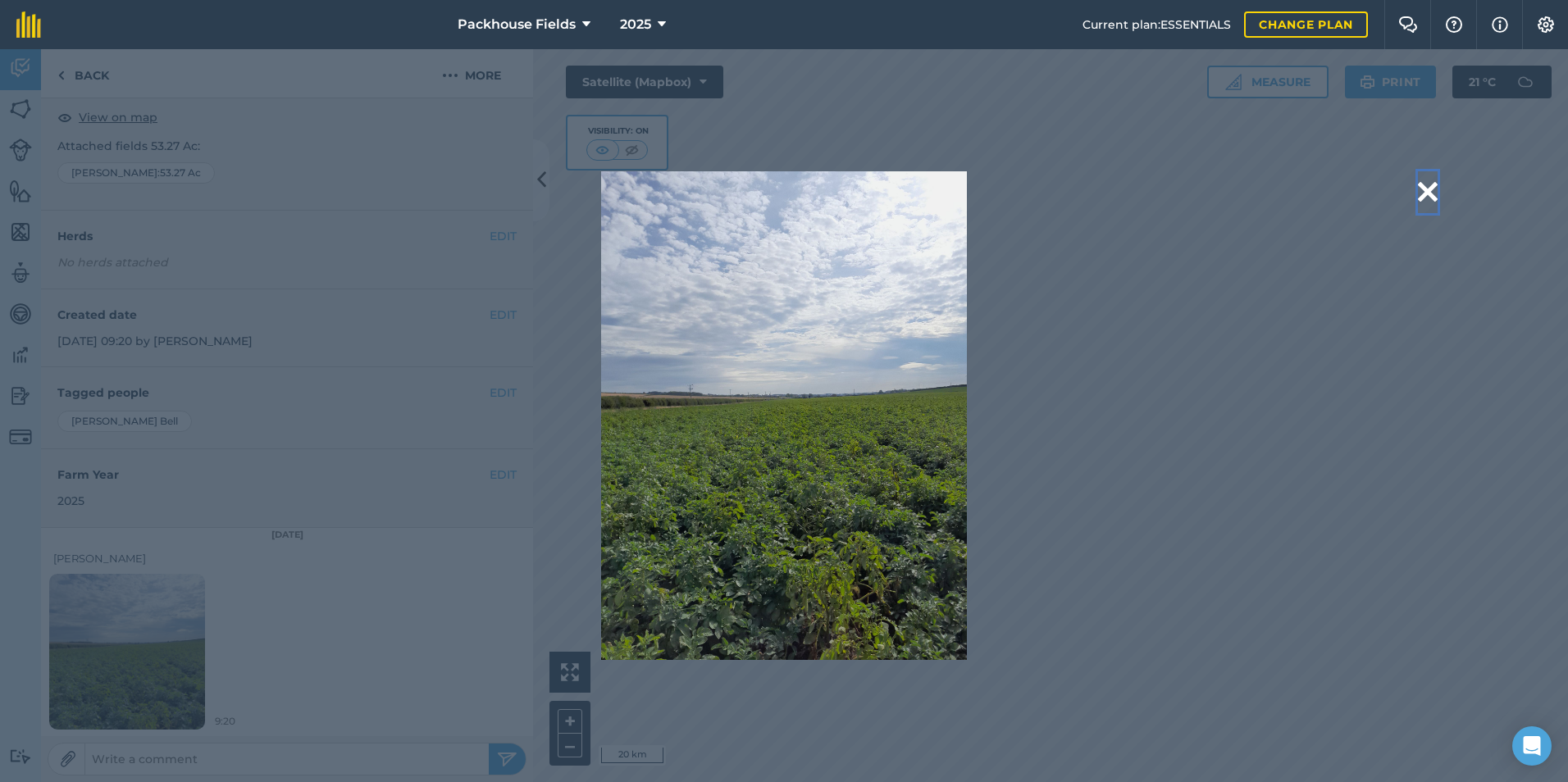
click at [1422, 189] on button at bounding box center [1427, 192] width 19 height 42
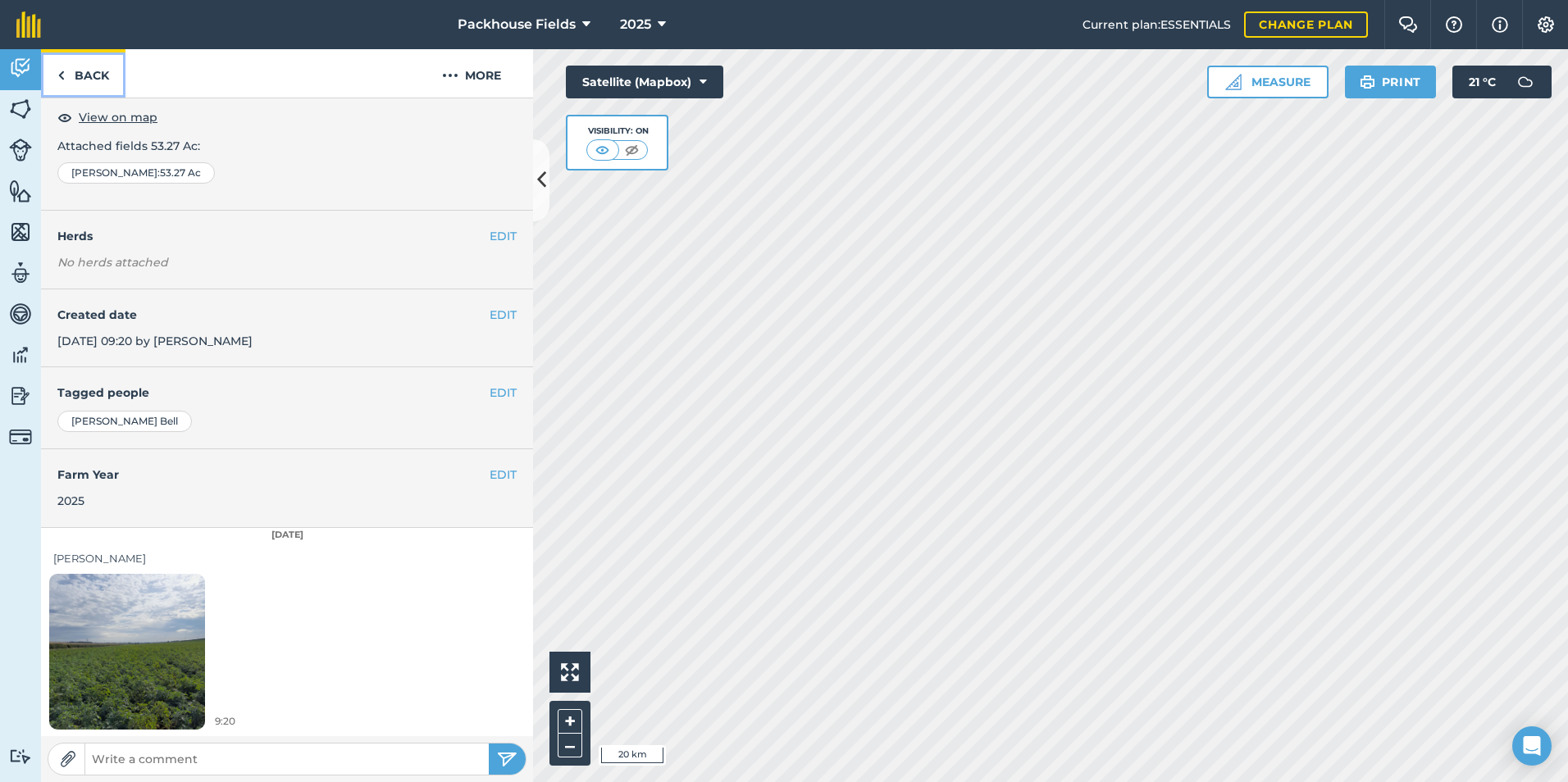
click at [100, 83] on link "Back" at bounding box center [82, 73] width 84 height 48
